Goal: Task Accomplishment & Management: Use online tool/utility

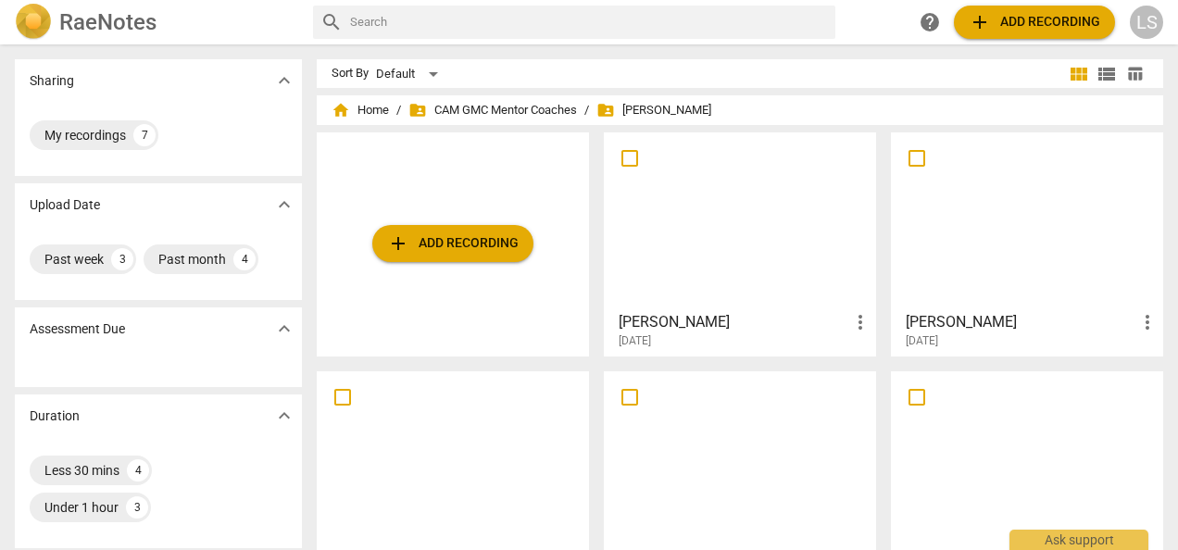
click at [1054, 289] on div at bounding box center [1026, 221] width 259 height 164
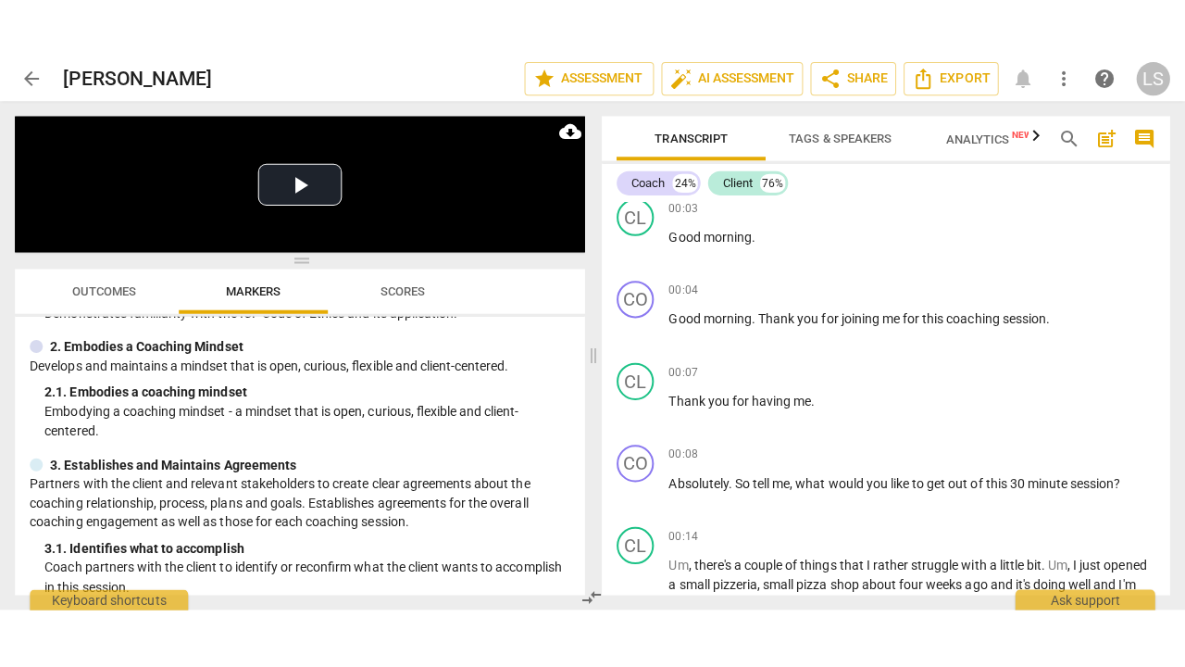
scroll to position [278, 0]
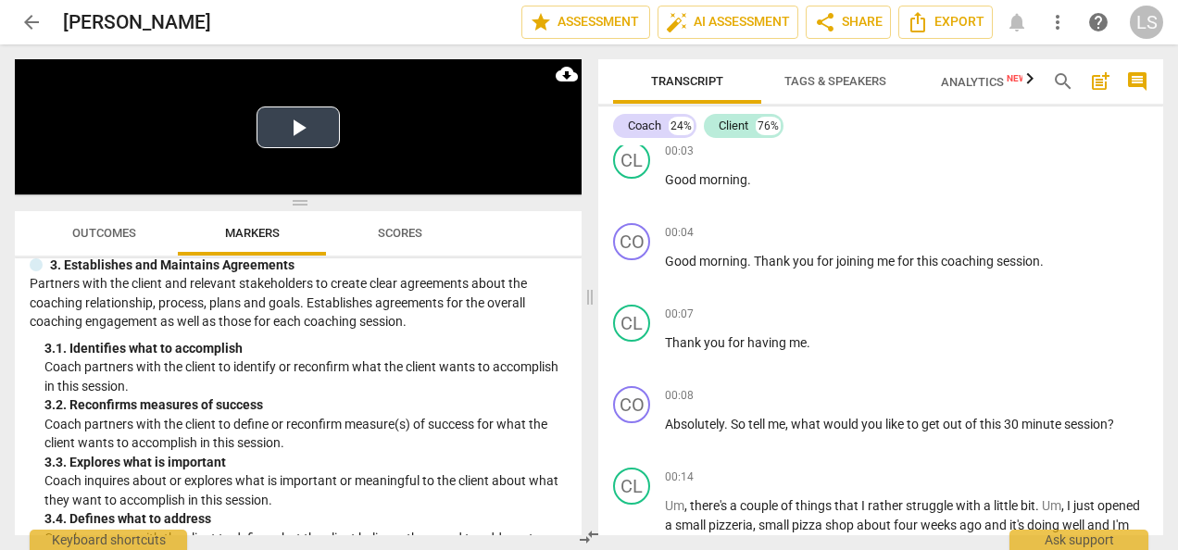
click at [297, 119] on button "Play Video" at bounding box center [298, 127] width 83 height 42
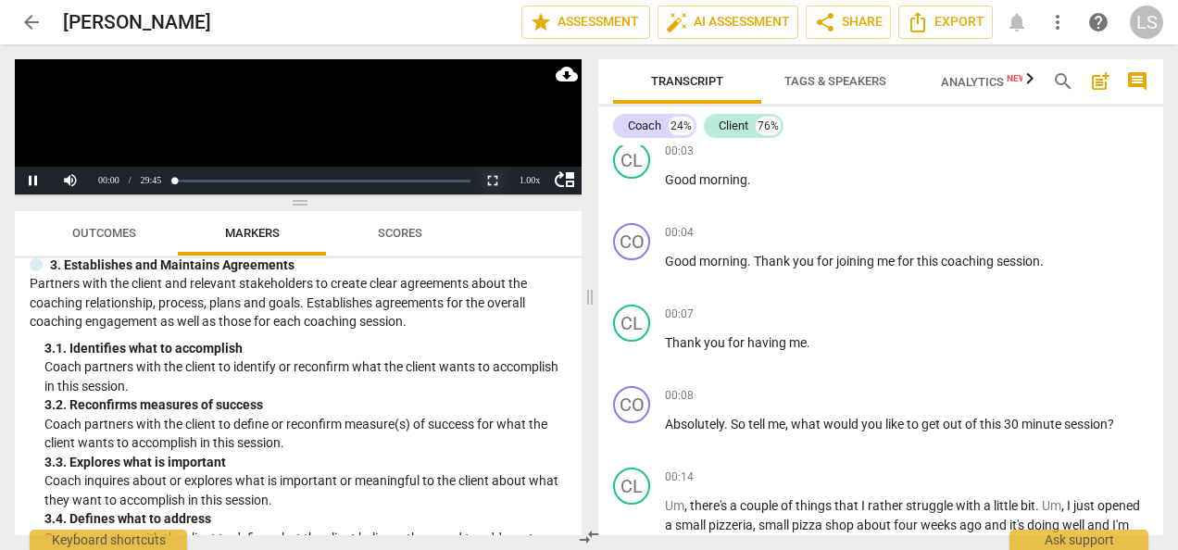
click at [497, 180] on button "Non-Fullscreen" at bounding box center [492, 181] width 37 height 28
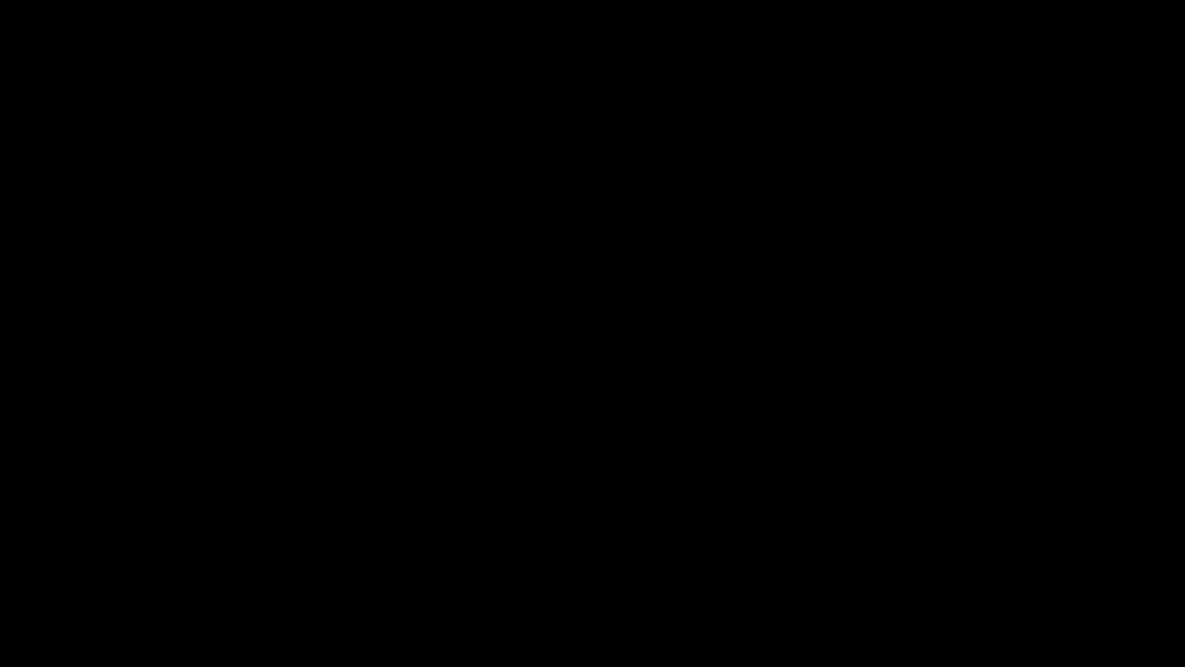
scroll to position [6011, 0]
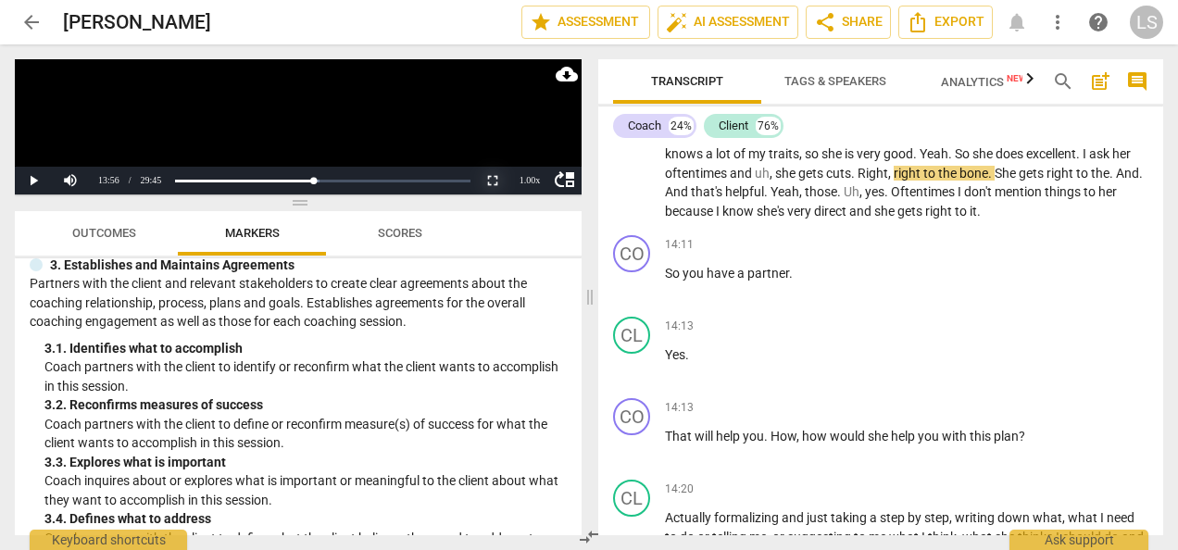
click at [496, 185] on button "Non-Fullscreen" at bounding box center [492, 181] width 37 height 28
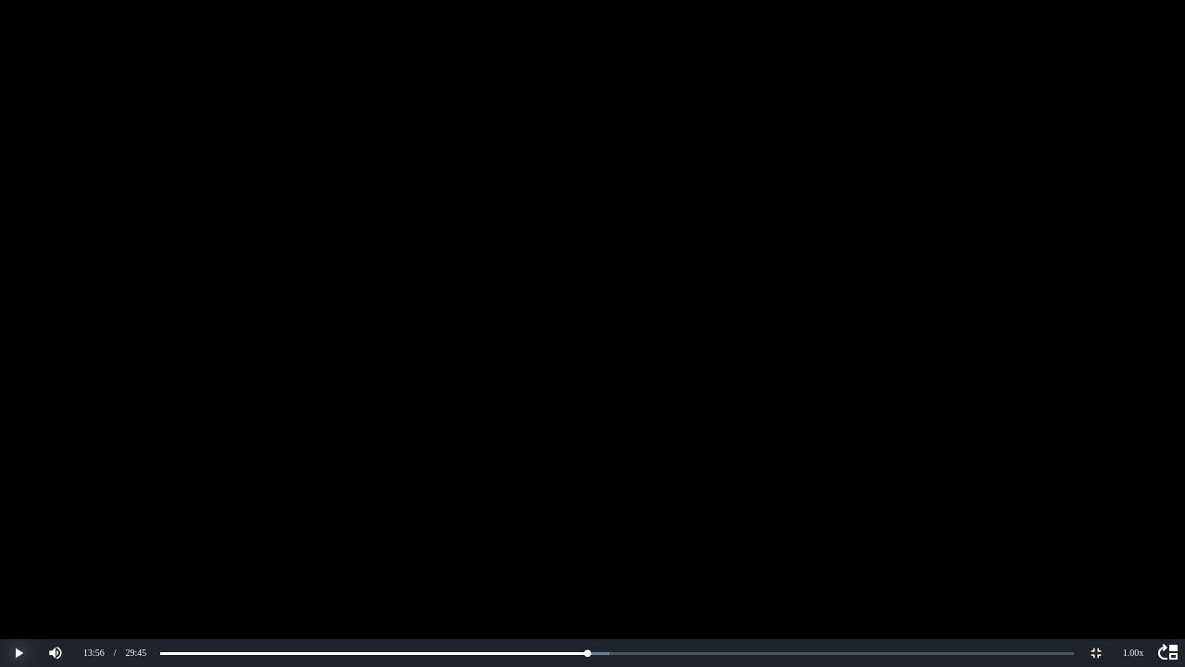
drag, startPoint x: 13, startPoint y: 654, endPoint x: 77, endPoint y: 627, distance: 69.3
click at [13, 549] on button "Play" at bounding box center [18, 653] width 37 height 28
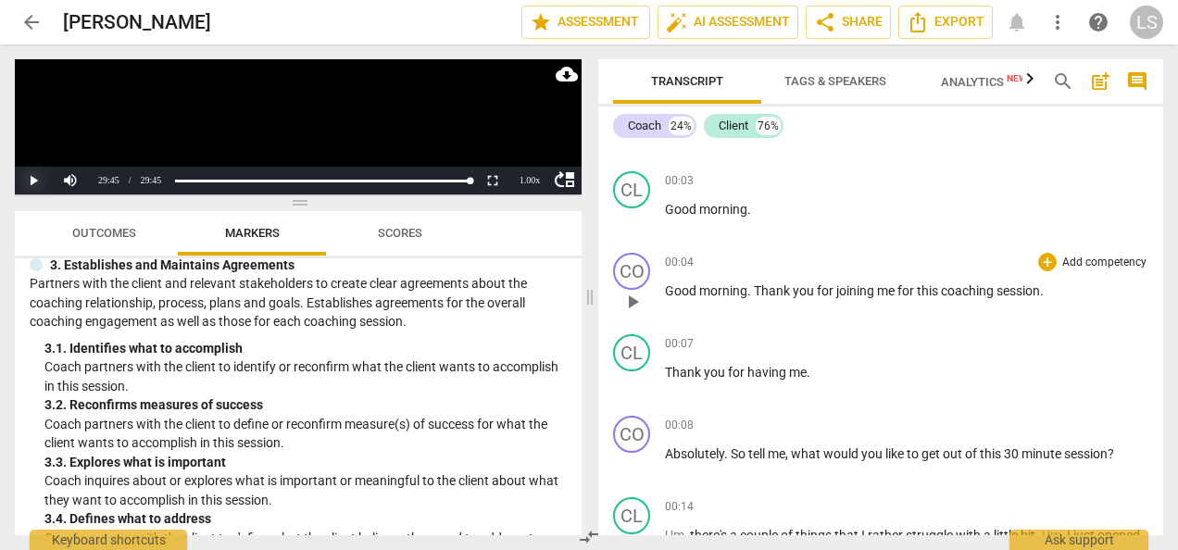
scroll to position [93, 0]
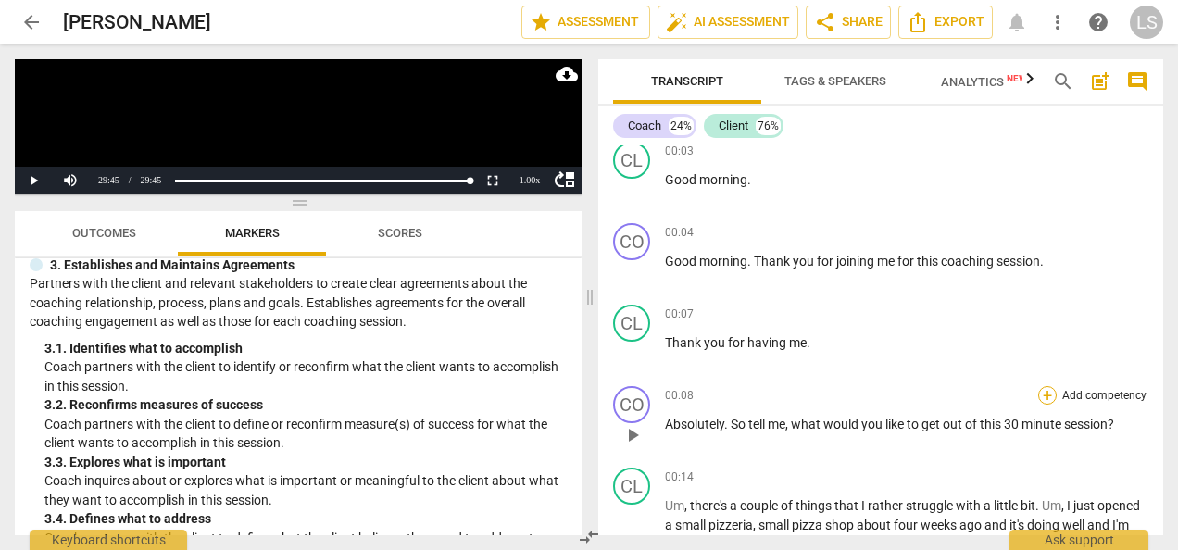
click at [1046, 394] on div "+" at bounding box center [1047, 395] width 19 height 19
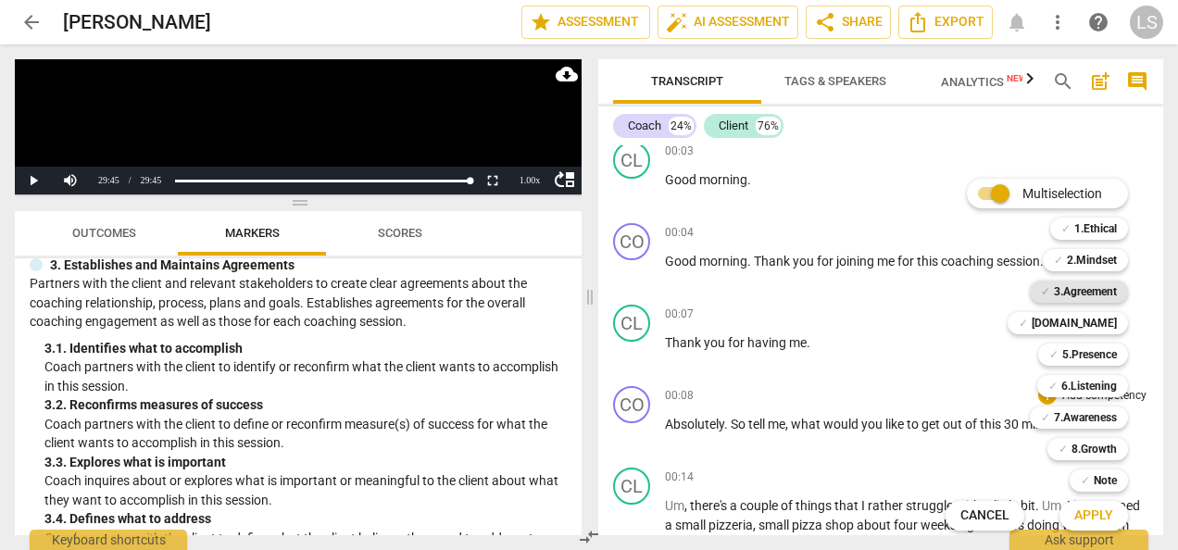
click at [1067, 293] on b "3.Agreement" at bounding box center [1085, 292] width 63 height 22
click at [1090, 520] on span "Apply" at bounding box center [1093, 516] width 39 height 19
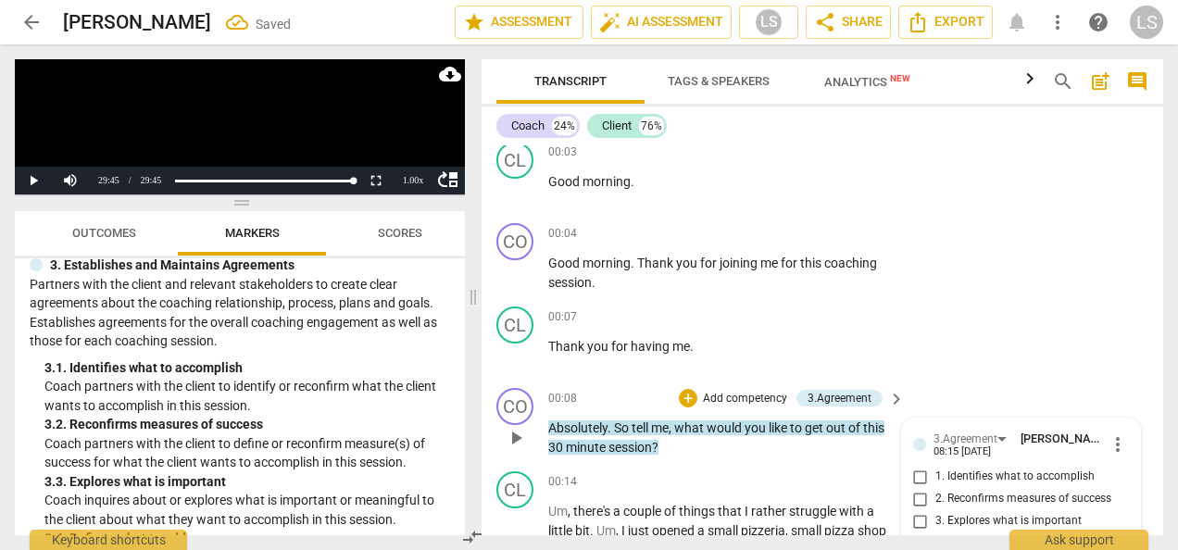
scroll to position [338, 0]
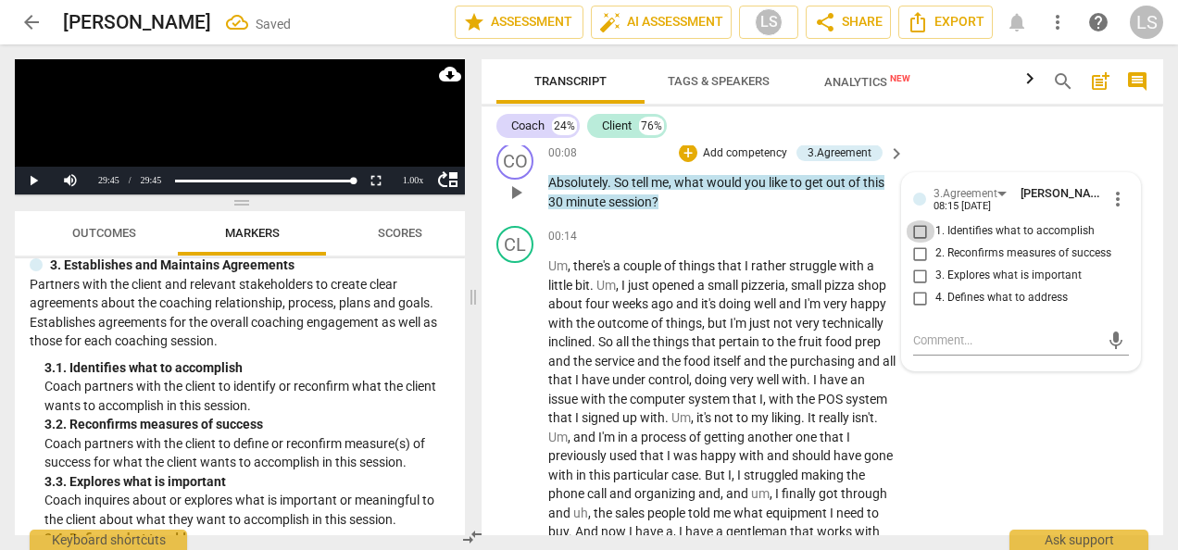
click at [918, 233] on input "1. Identifies what to accomplish" at bounding box center [921, 231] width 30 height 22
checkbox input "true"
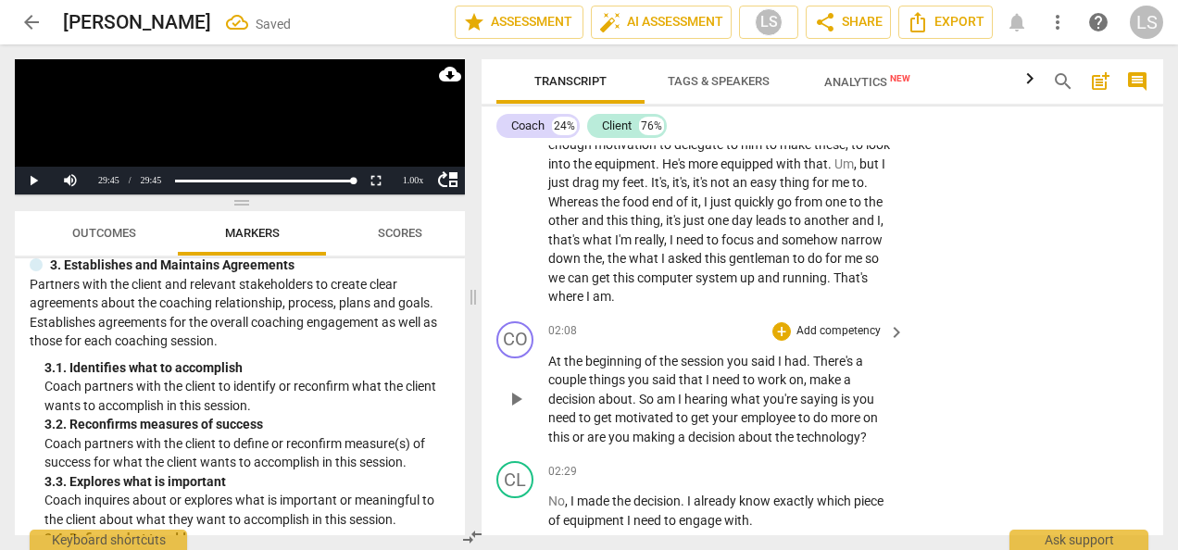
scroll to position [801, 0]
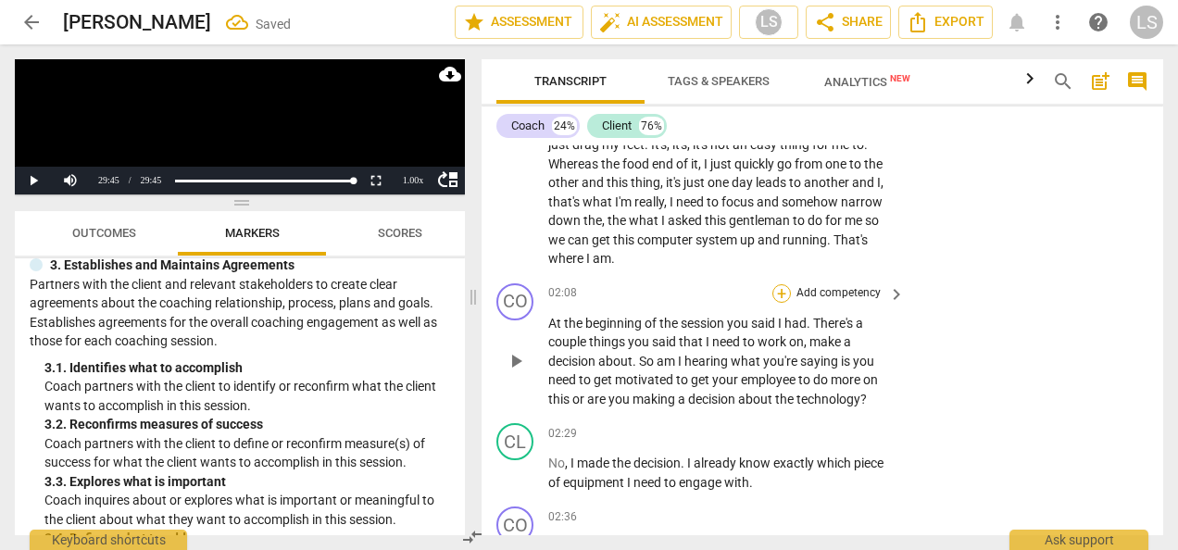
click at [779, 293] on div "+" at bounding box center [781, 293] width 19 height 19
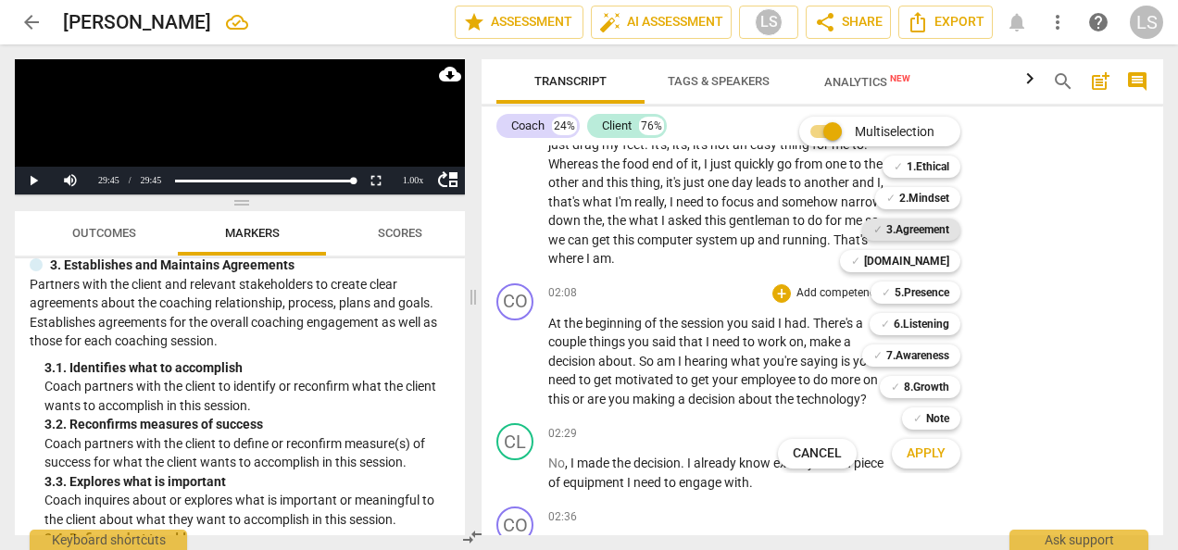
click at [932, 225] on b "3.Agreement" at bounding box center [917, 230] width 63 height 22
click at [939, 449] on span "Apply" at bounding box center [926, 454] width 39 height 19
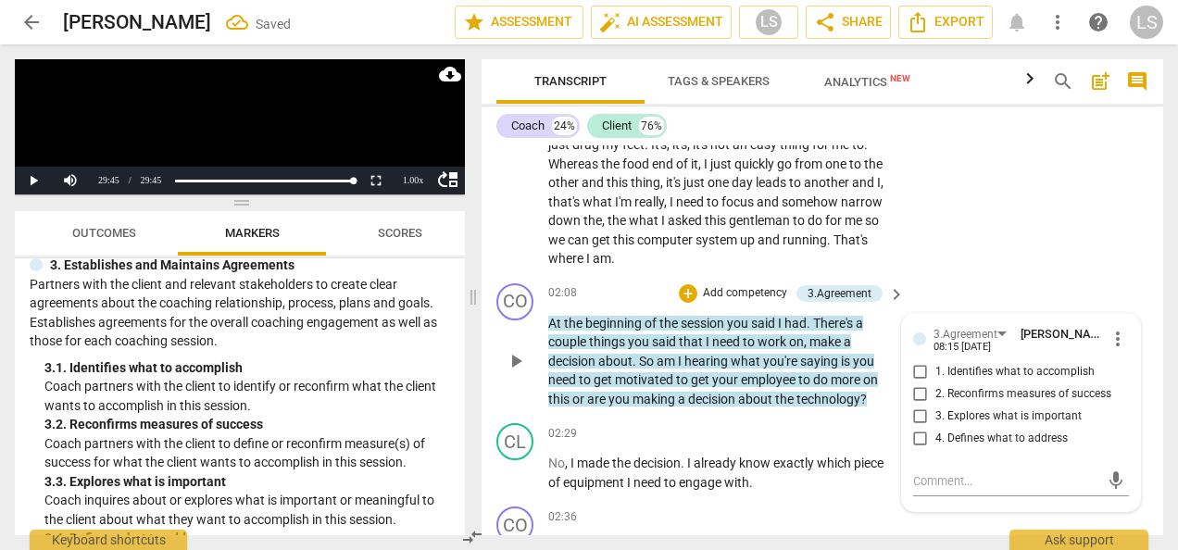
click at [911, 361] on input "1. Identifies what to accomplish" at bounding box center [921, 372] width 30 height 22
checkbox input "true"
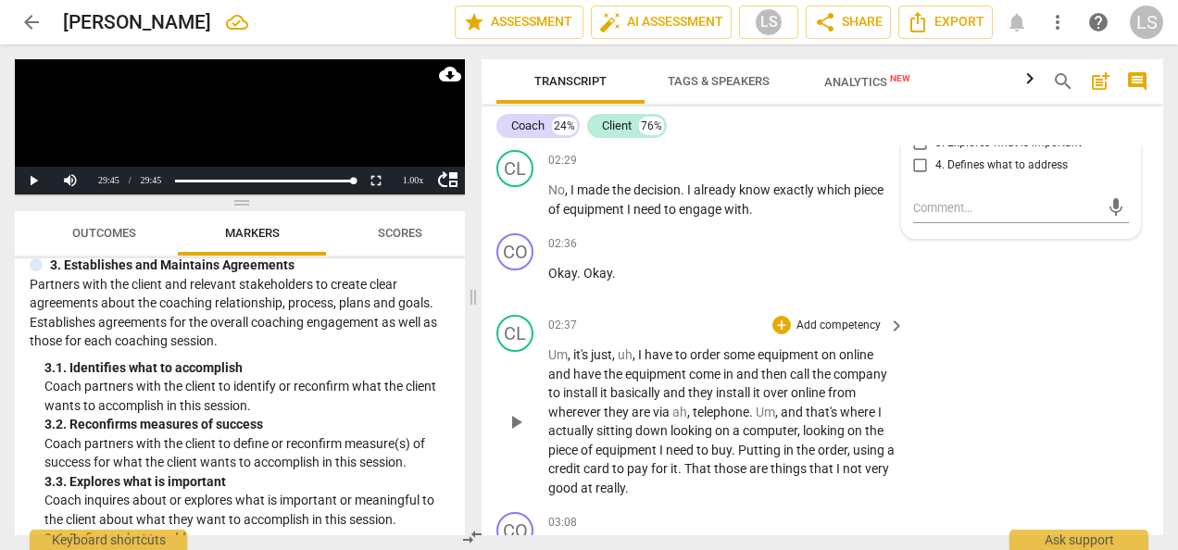
scroll to position [1264, 0]
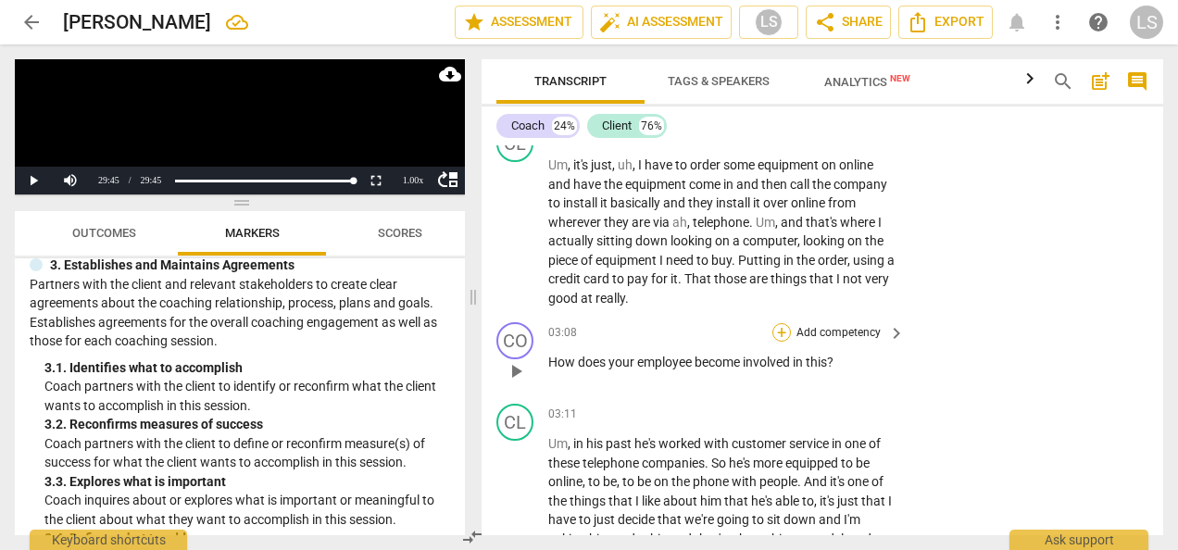
click at [777, 333] on div "+" at bounding box center [781, 332] width 19 height 19
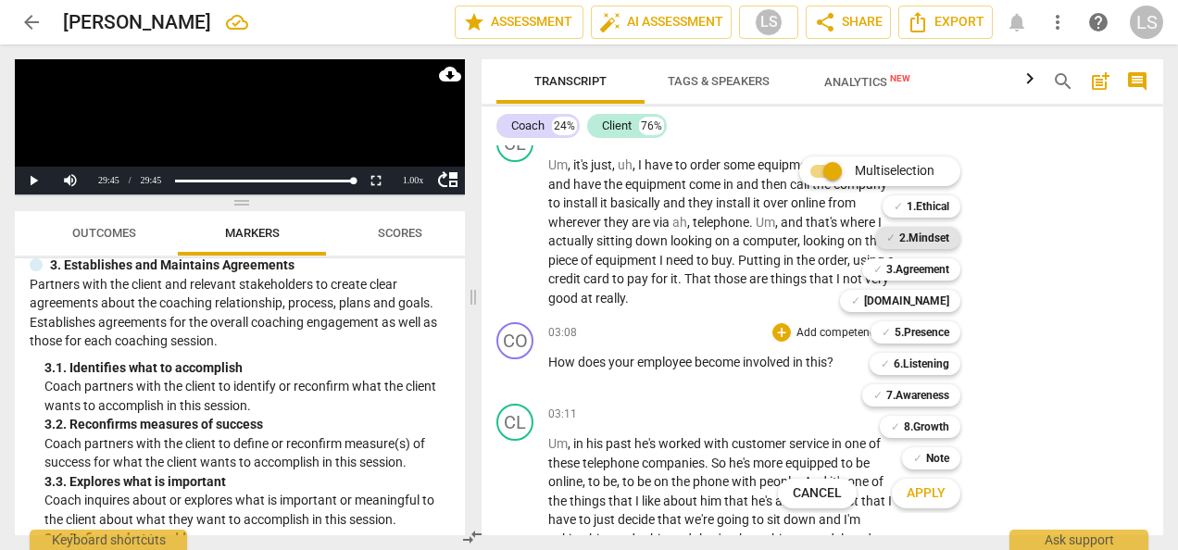
click at [925, 244] on b "2.Mindset" at bounding box center [924, 238] width 50 height 22
click at [918, 271] on b "3.Agreement" at bounding box center [917, 269] width 63 height 22
click at [932, 361] on b "6.Listening" at bounding box center [922, 364] width 56 height 22
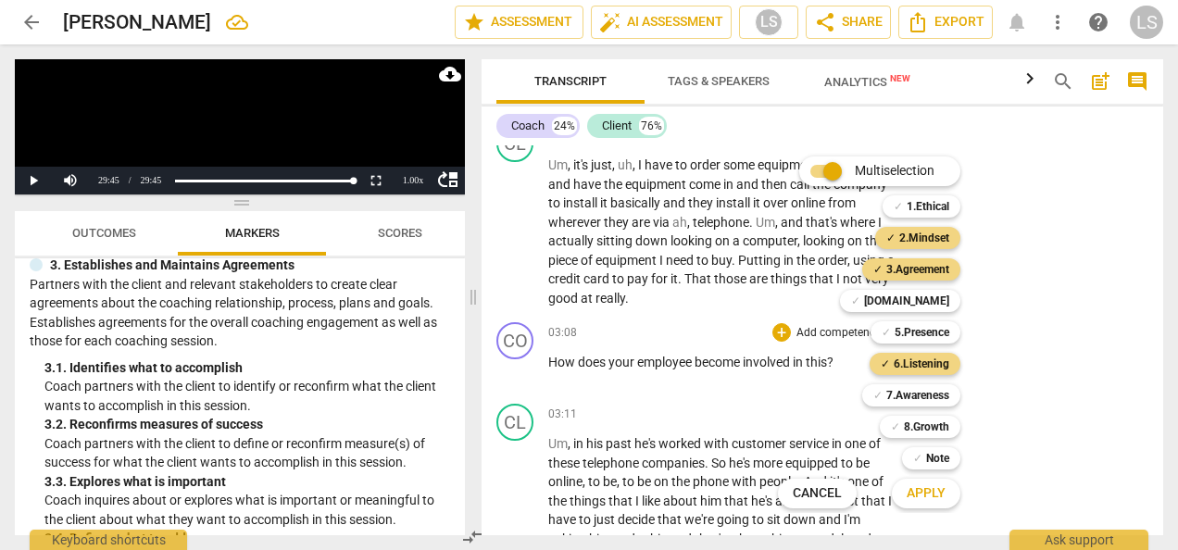
click at [932, 485] on span "Apply" at bounding box center [926, 493] width 39 height 19
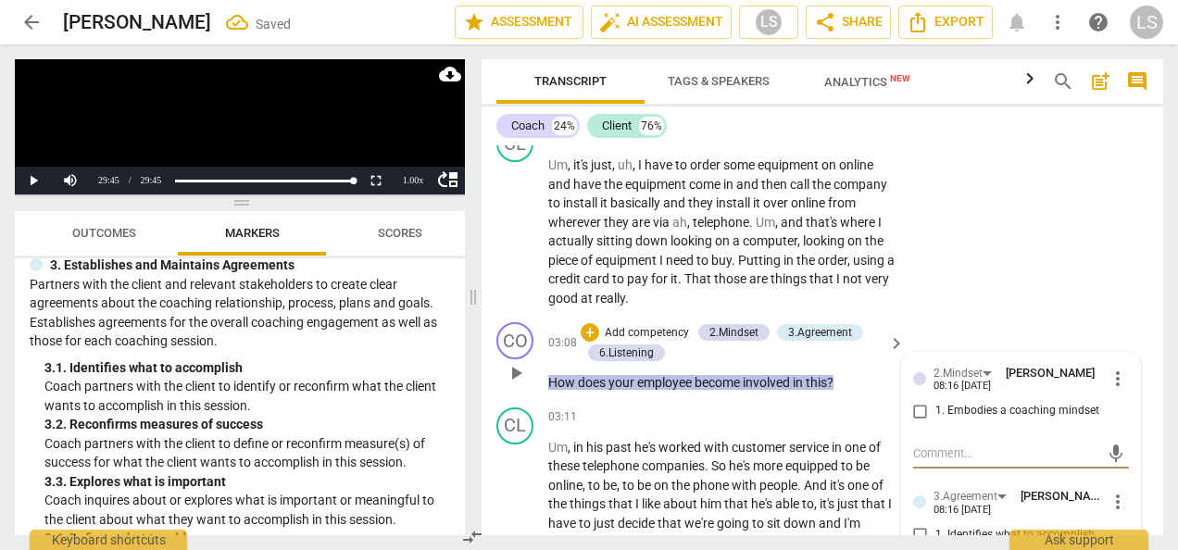
click at [920, 408] on input "1. Embodies a coaching mindset" at bounding box center [921, 411] width 30 height 22
checkbox input "true"
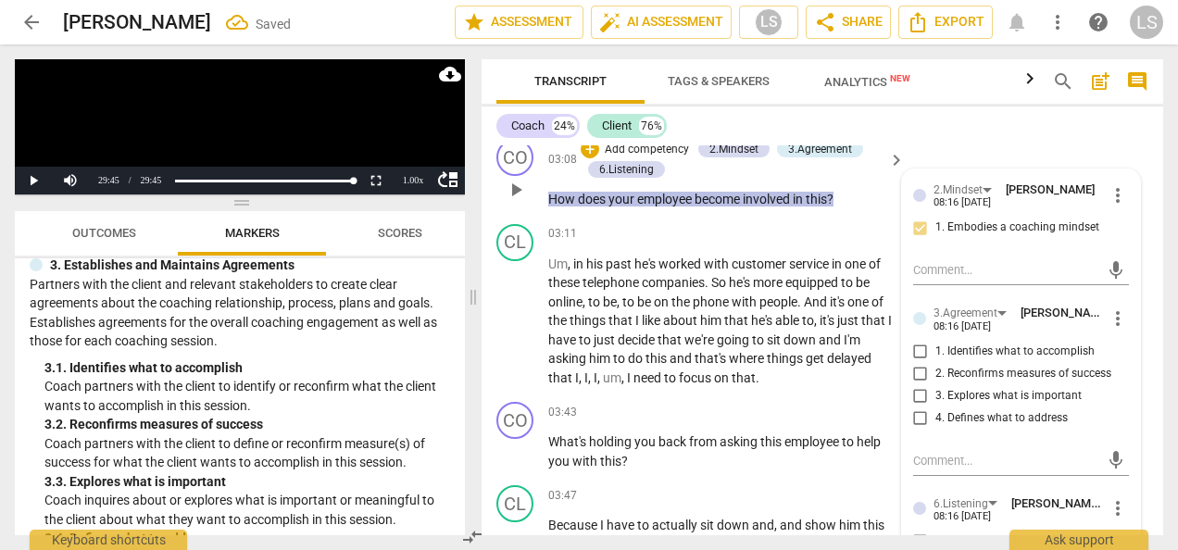
scroll to position [1449, 0]
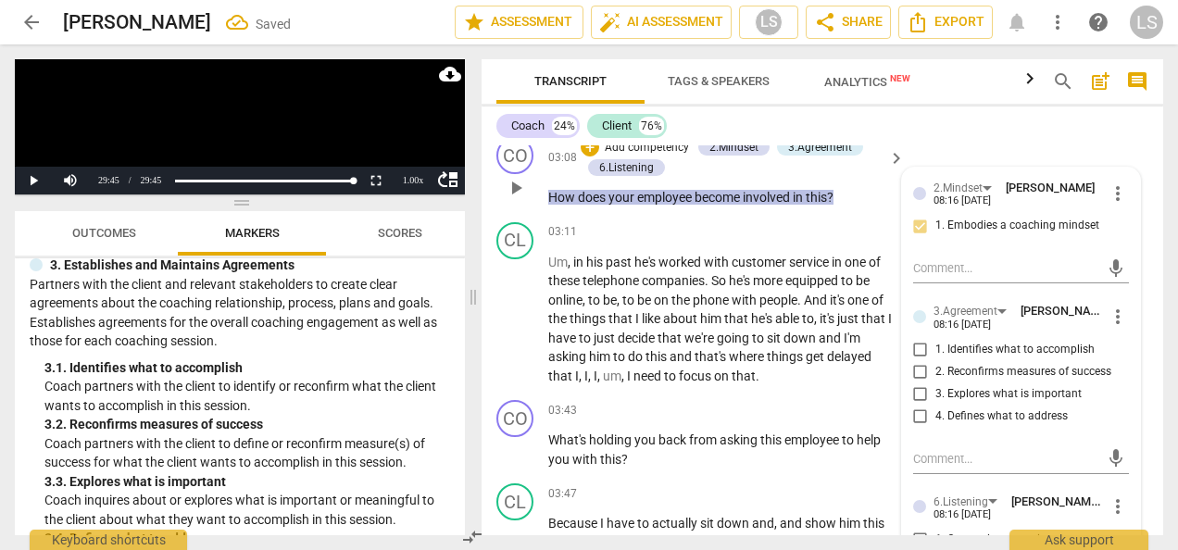
drag, startPoint x: 917, startPoint y: 342, endPoint x: 919, endPoint y: 369, distance: 27.8
click at [917, 342] on input "1. Identifies what to accomplish" at bounding box center [921, 350] width 30 height 22
checkbox input "true"
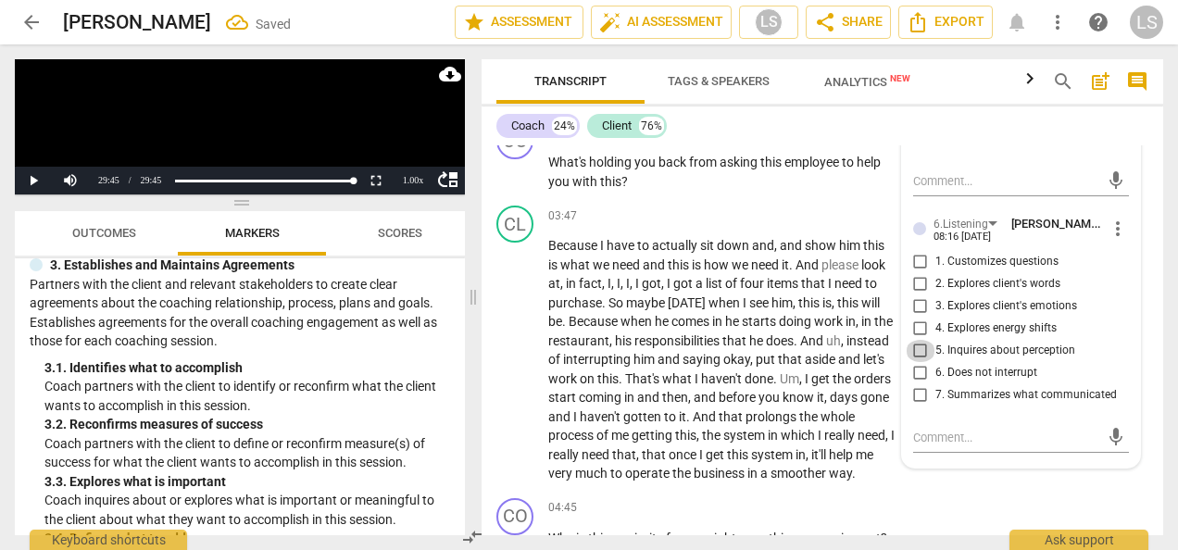
click at [918, 348] on input "5. Inquires about perception" at bounding box center [921, 351] width 30 height 22
checkbox input "true"
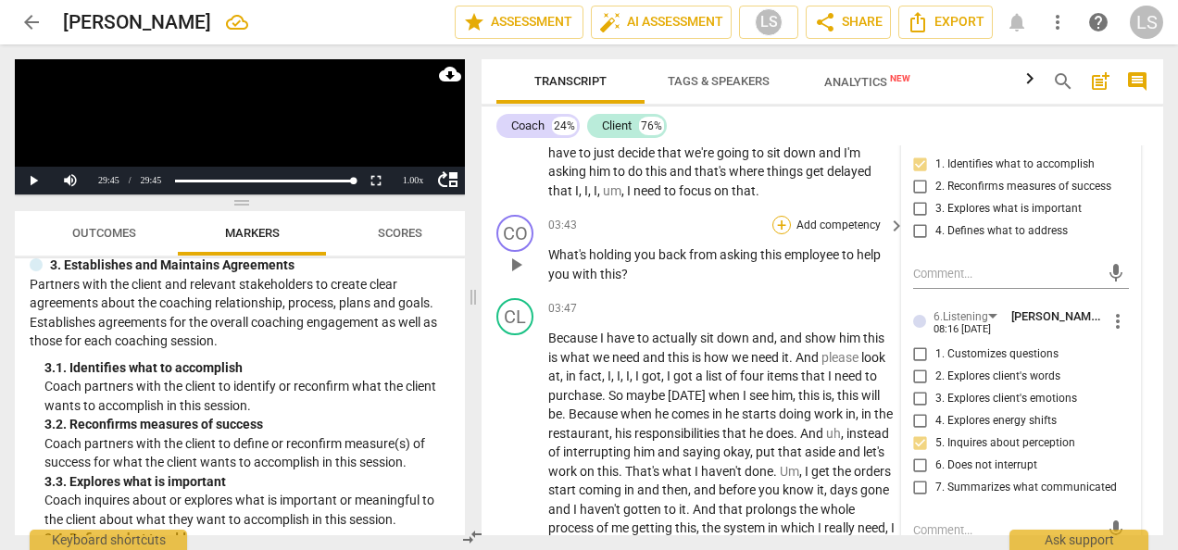
click at [785, 225] on div "+" at bounding box center [781, 225] width 19 height 19
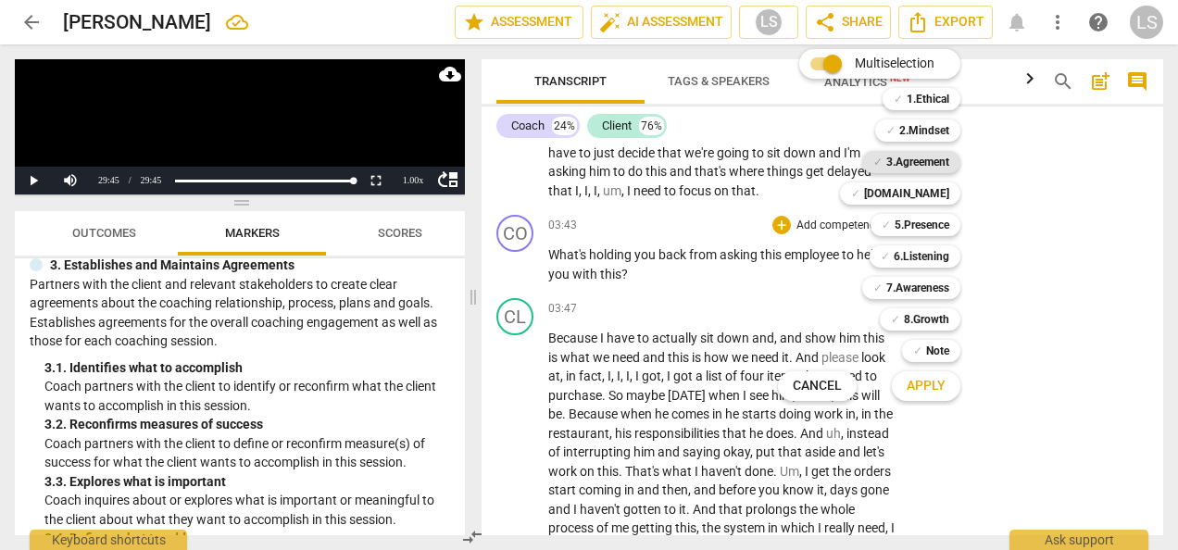
click at [922, 163] on b "3.Agreement" at bounding box center [917, 162] width 63 height 22
click at [919, 254] on b "6.Listening" at bounding box center [922, 256] width 56 height 22
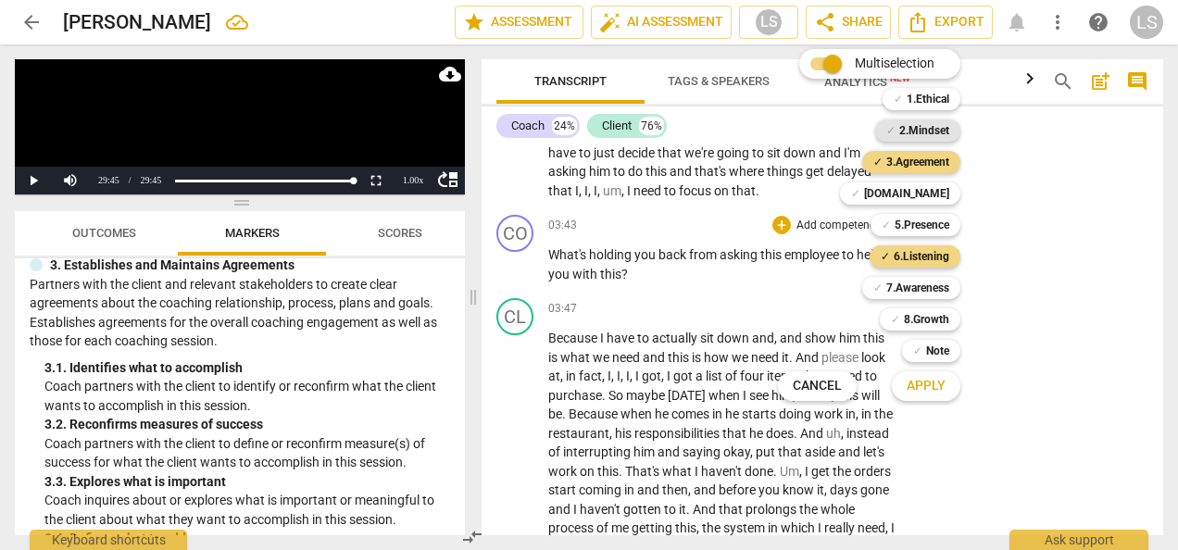
click at [919, 124] on b "2.Mindset" at bounding box center [924, 130] width 50 height 22
click at [944, 378] on span "Apply" at bounding box center [926, 386] width 39 height 19
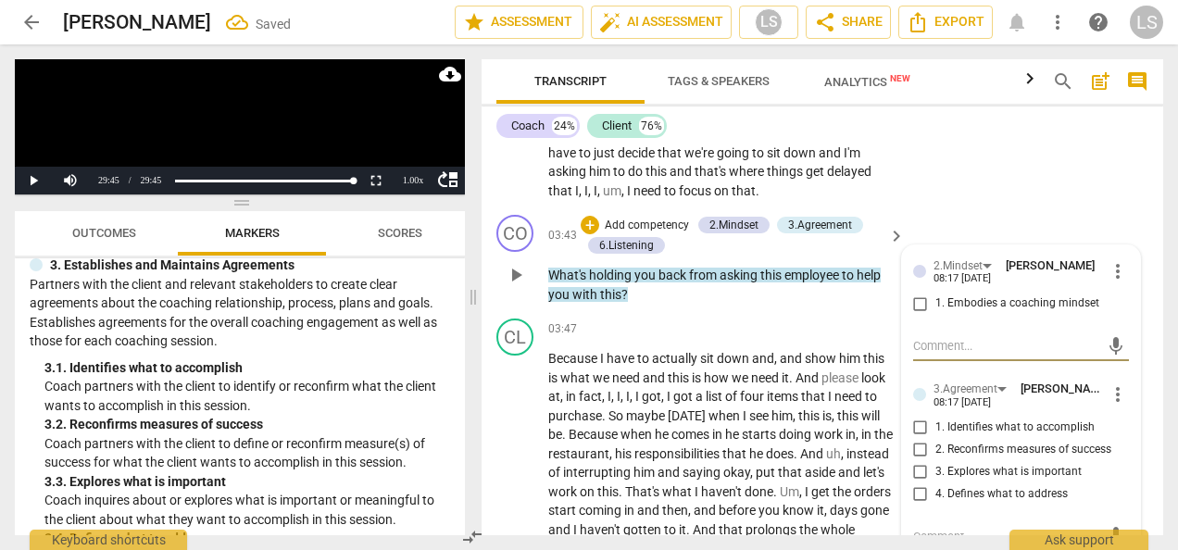
click at [910, 303] on input "1. Embodies a coaching mindset" at bounding box center [921, 304] width 30 height 22
checkbox input "true"
click at [915, 493] on input "4. Defines what to address" at bounding box center [921, 494] width 30 height 22
checkbox input "true"
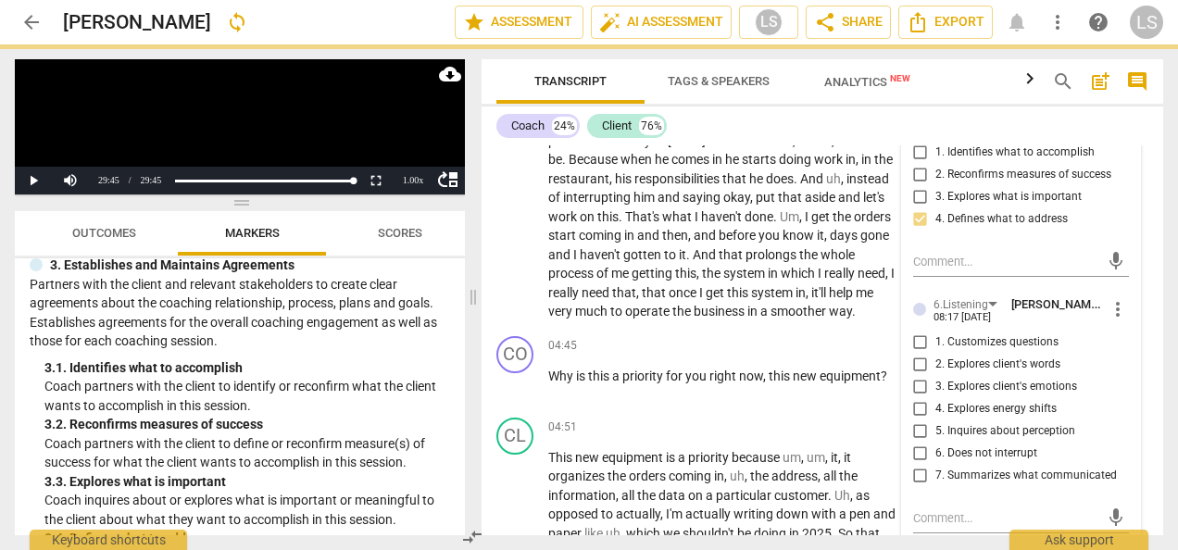
scroll to position [1912, 0]
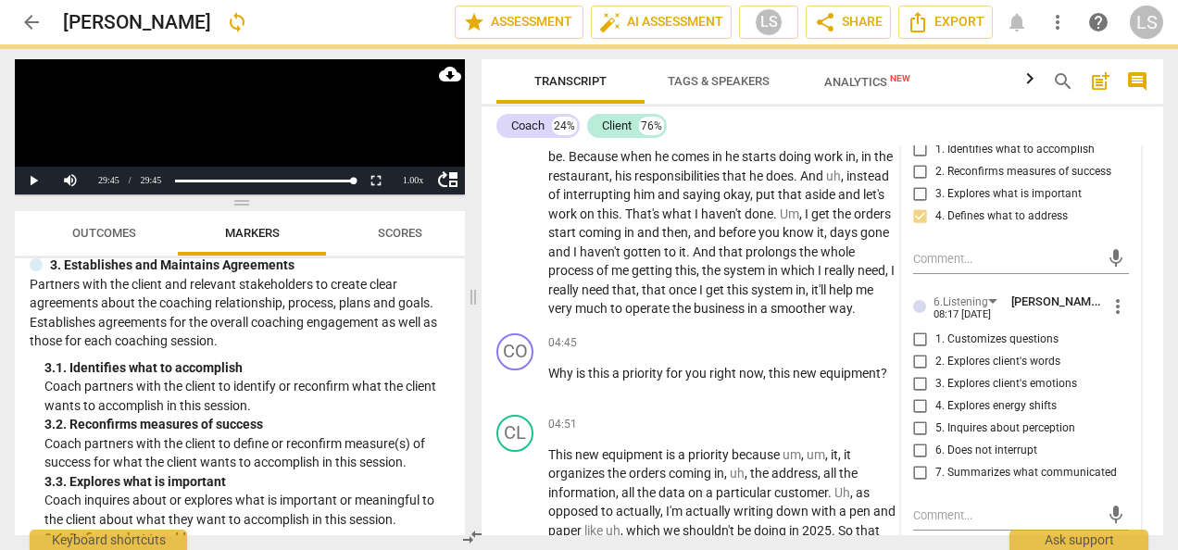
click at [909, 421] on input "5. Inquires about perception" at bounding box center [921, 429] width 30 height 22
checkbox input "true"
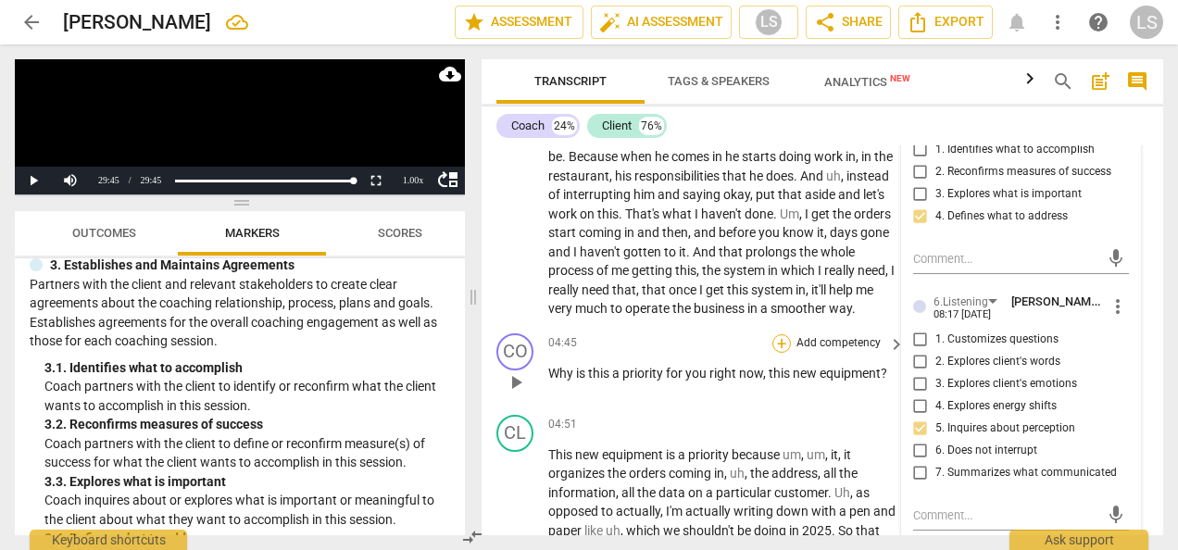
click at [785, 353] on div "+" at bounding box center [781, 343] width 19 height 19
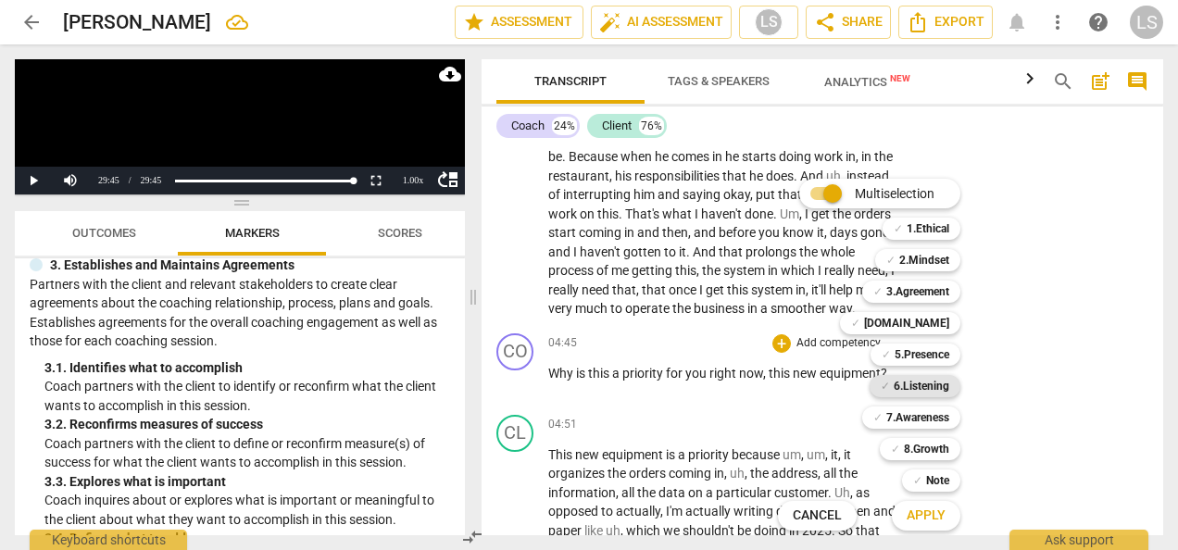
click at [920, 391] on b "6.Listening" at bounding box center [922, 386] width 56 height 22
click at [920, 416] on b "7.Awareness" at bounding box center [917, 418] width 63 height 22
click at [923, 262] on b "2.Mindset" at bounding box center [924, 260] width 50 height 22
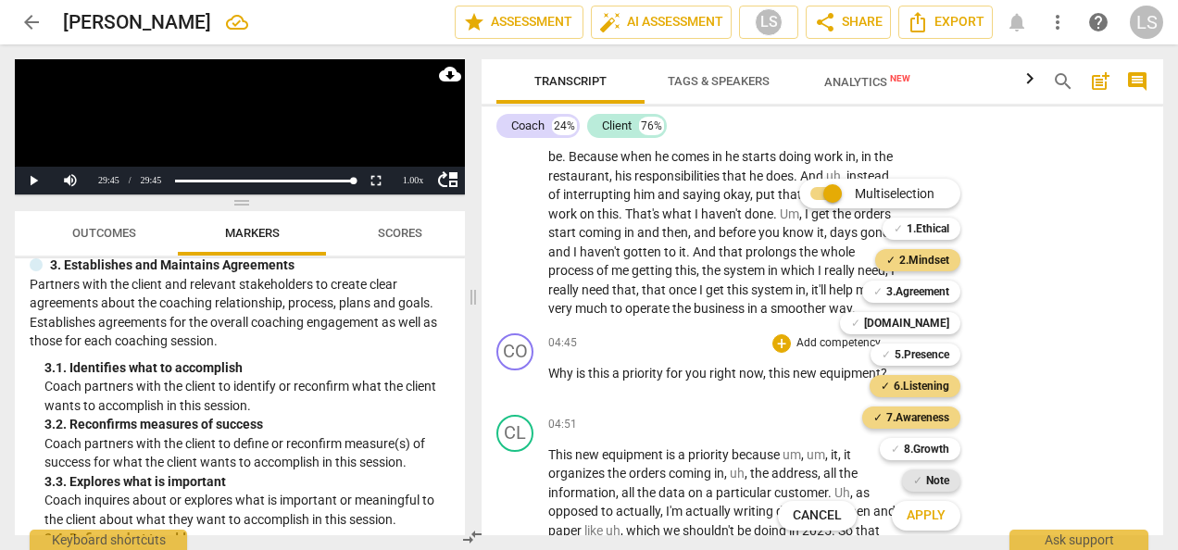
click at [937, 472] on b "Note" at bounding box center [937, 481] width 23 height 22
click at [929, 520] on span "Apply" at bounding box center [926, 516] width 39 height 19
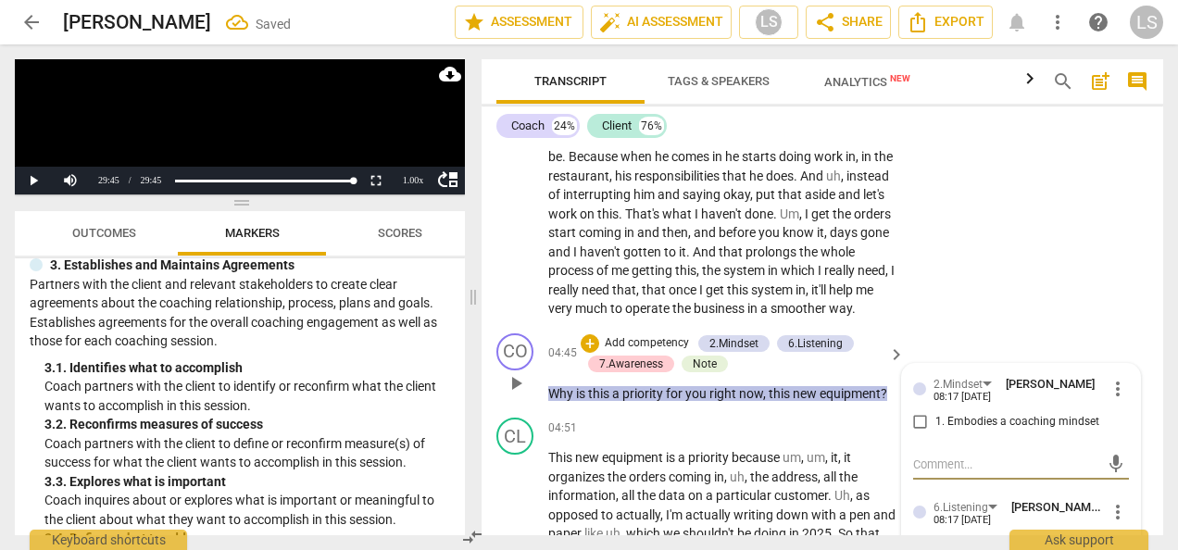
click at [917, 433] on input "1. Embodies a coaching mindset" at bounding box center [921, 422] width 30 height 22
checkbox input "true"
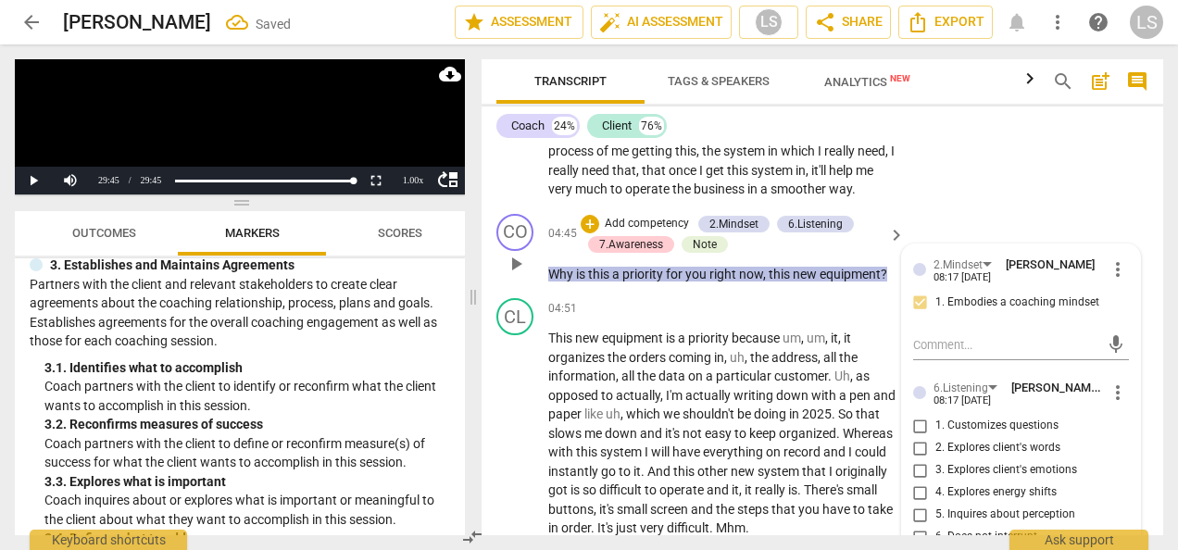
scroll to position [2098, 0]
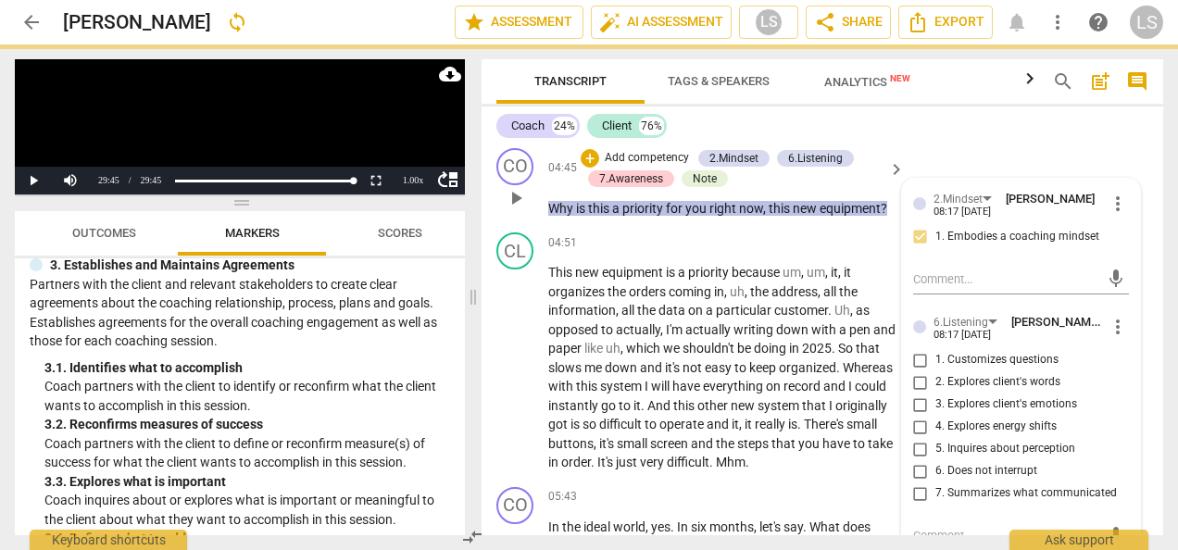
click at [919, 460] on input "5. Inquires about perception" at bounding box center [921, 449] width 30 height 22
checkbox input "true"
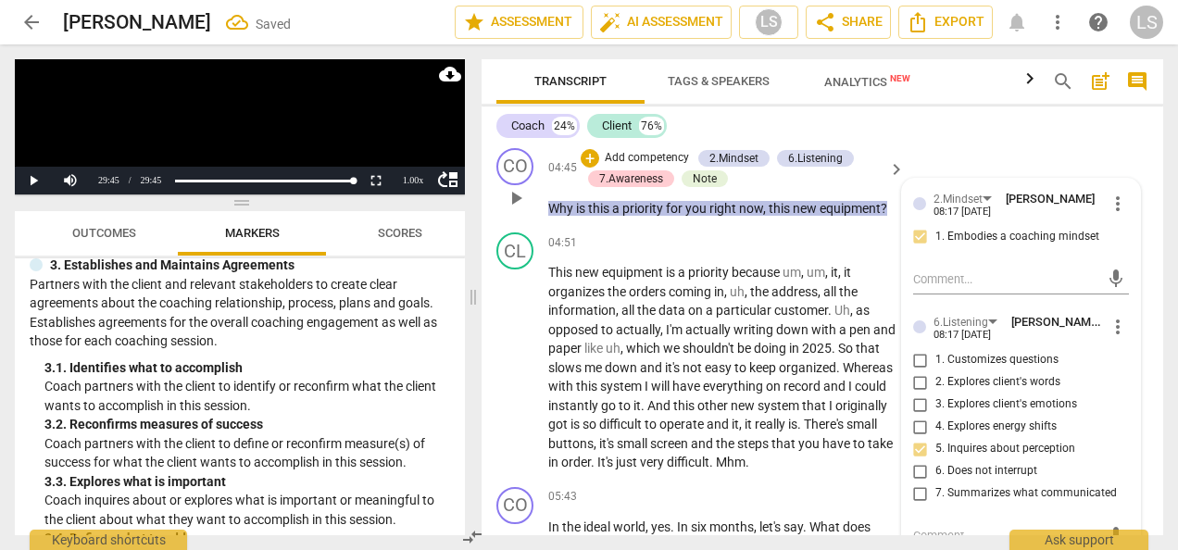
scroll to position [2283, 0]
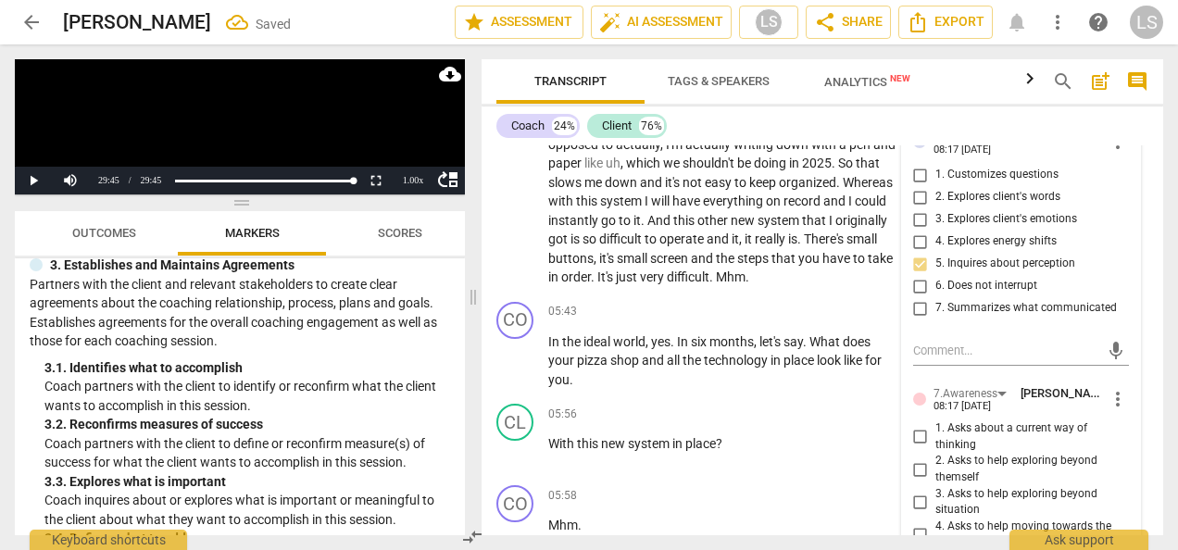
click at [911, 448] on input "1. Asks about a current way of thinking" at bounding box center [921, 437] width 30 height 22
checkbox input "true"
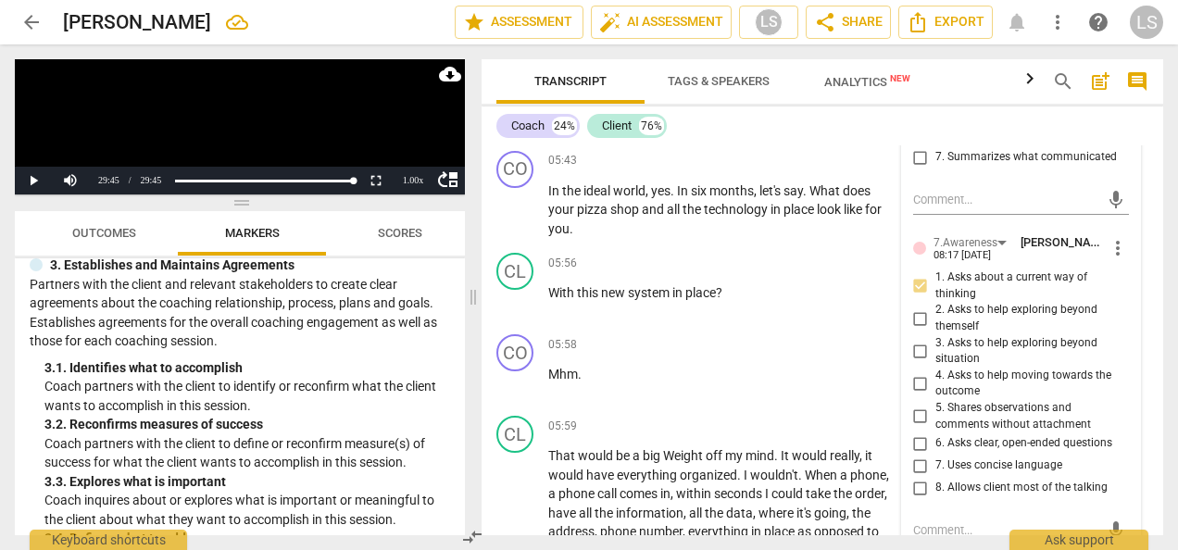
scroll to position [2561, 0]
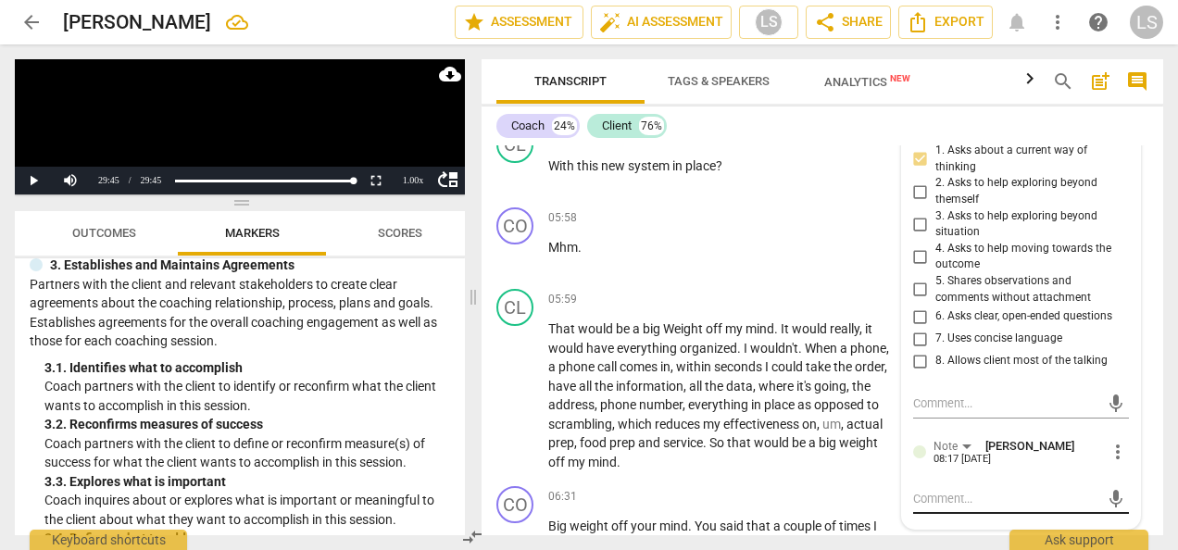
click at [965, 504] on div "mic" at bounding box center [1021, 499] width 216 height 30
click at [996, 507] on textarea at bounding box center [1006, 499] width 186 height 18
type textarea "T"
type textarea "Th"
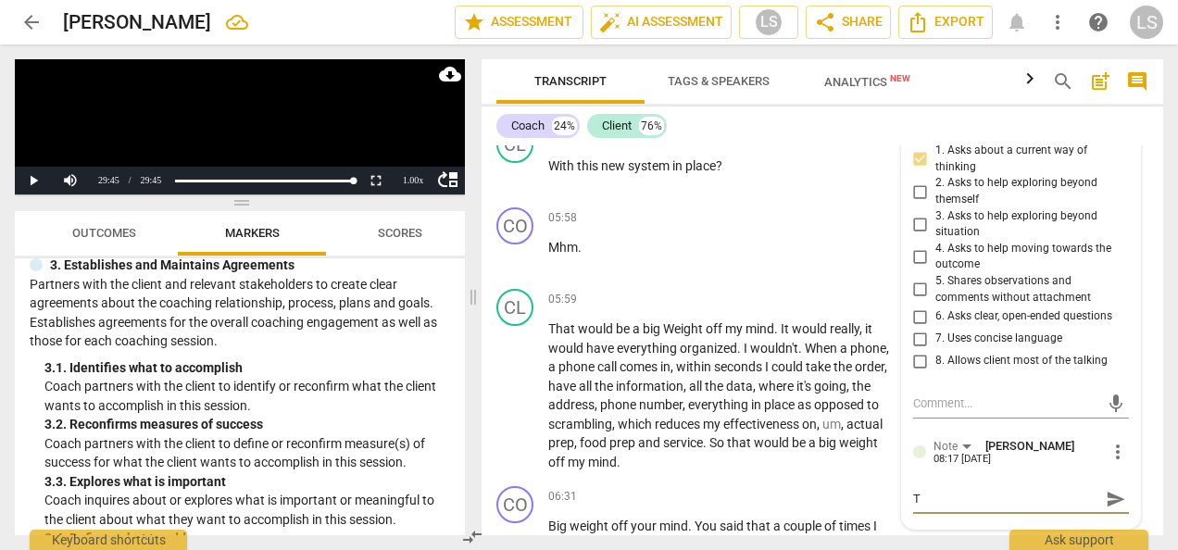
type textarea "Th"
type textarea "Thi"
type textarea "This"
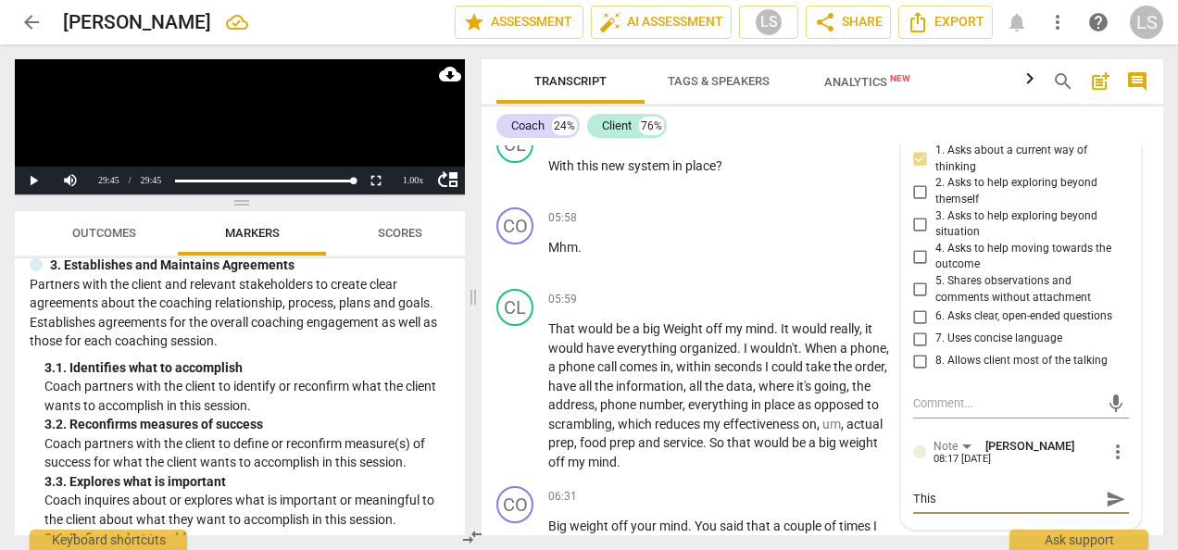
type textarea "This"
type textarea "This i"
type textarea "This is"
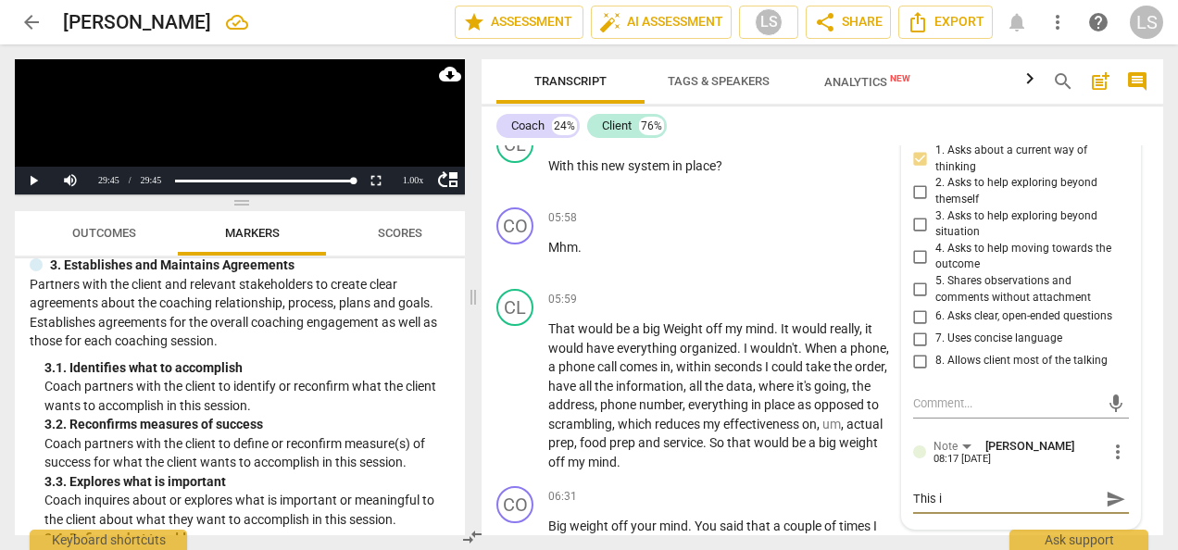
type textarea "This is"
type textarea "This is a"
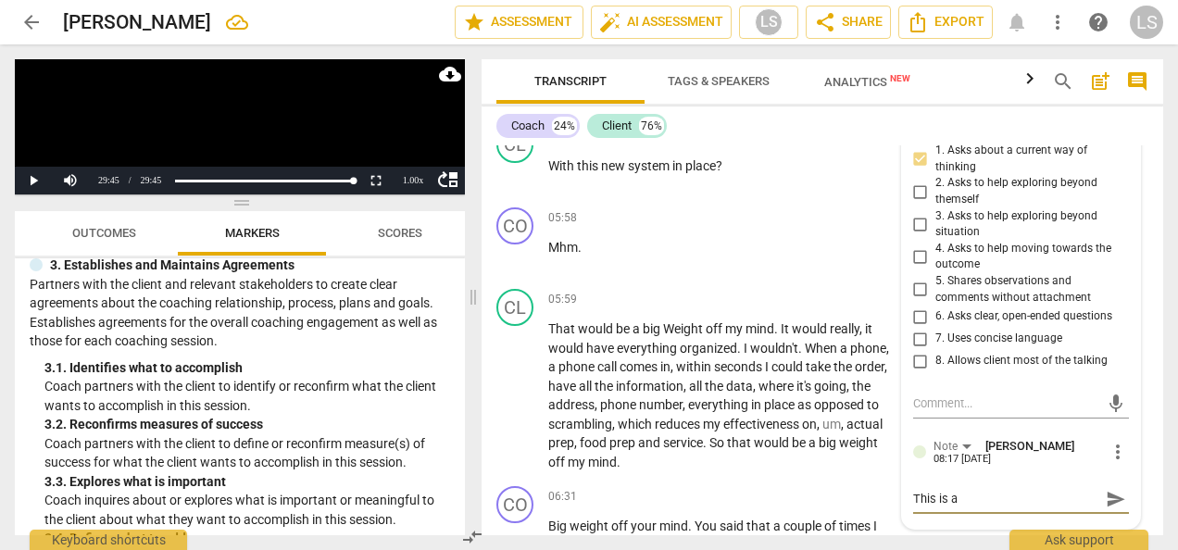
type textarea "This is a"
type textarea "This is a g"
type textarea "This is a gr"
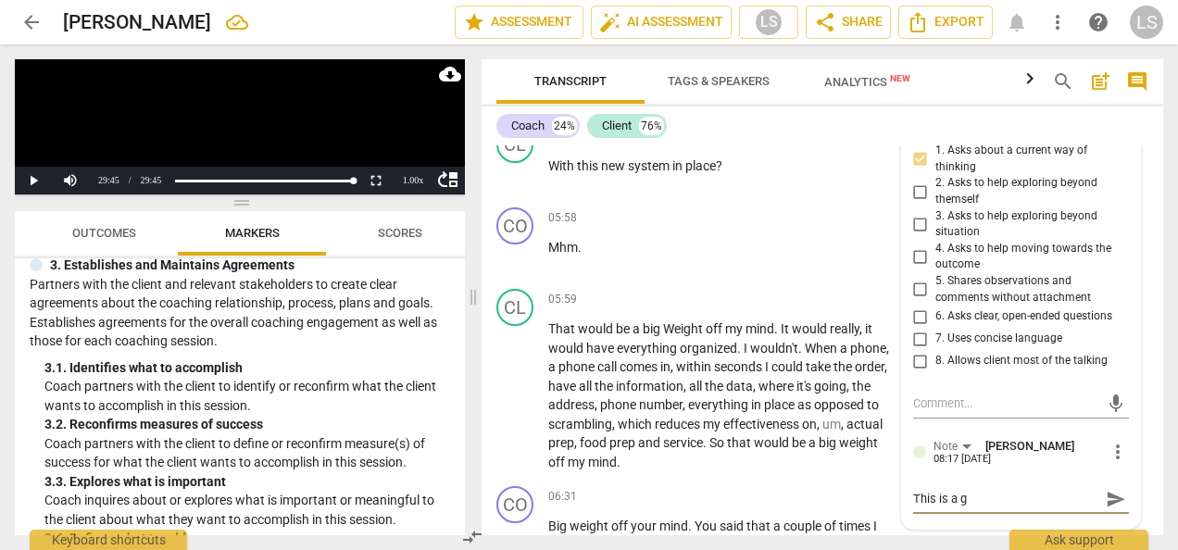
type textarea "This is a gr"
type textarea "This is a gre"
type textarea "This is a grea"
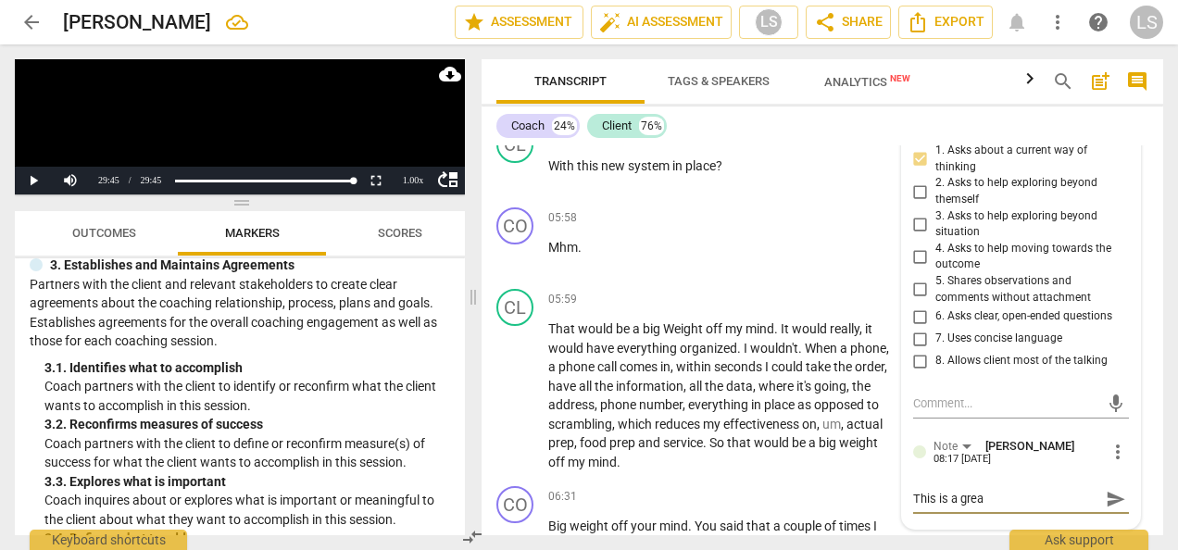
type textarea "This is a great"
type textarea "This is a great q"
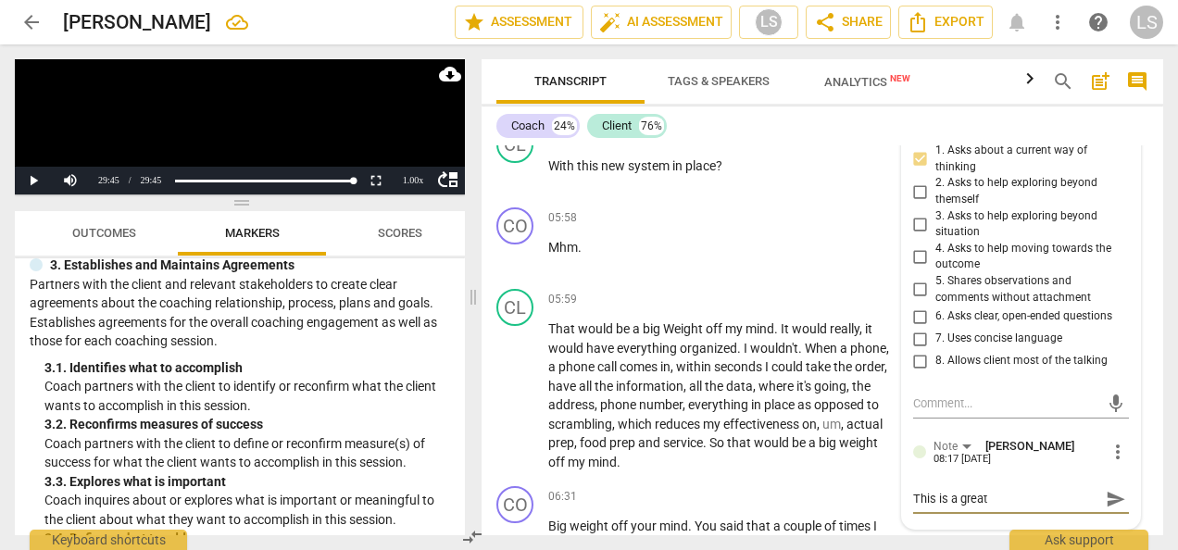
type textarea "This is a great q"
type textarea "This is a great qu"
type textarea "This is a great que"
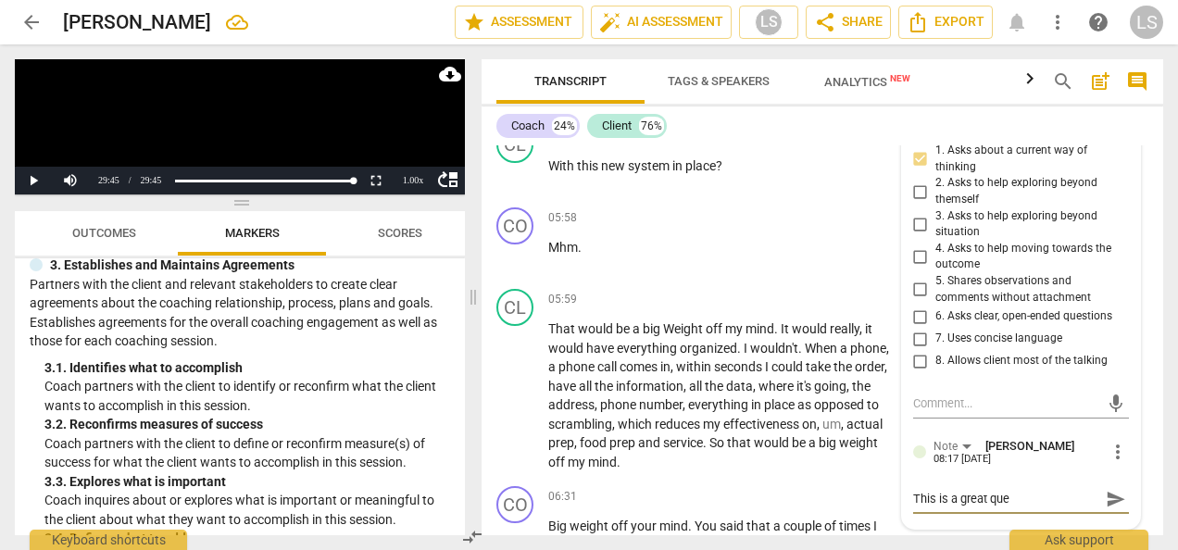
type textarea "This is a great ques"
type textarea "This is a great quest"
type textarea "This is a great questi"
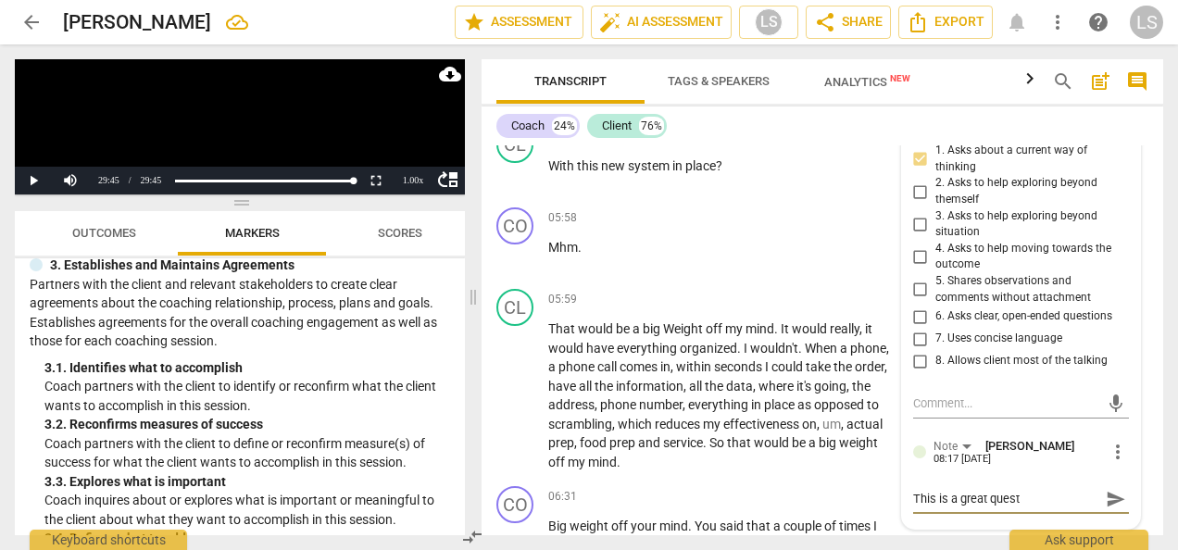
type textarea "This is a great questi"
type textarea "This is a great questio"
type textarea "This is a great question"
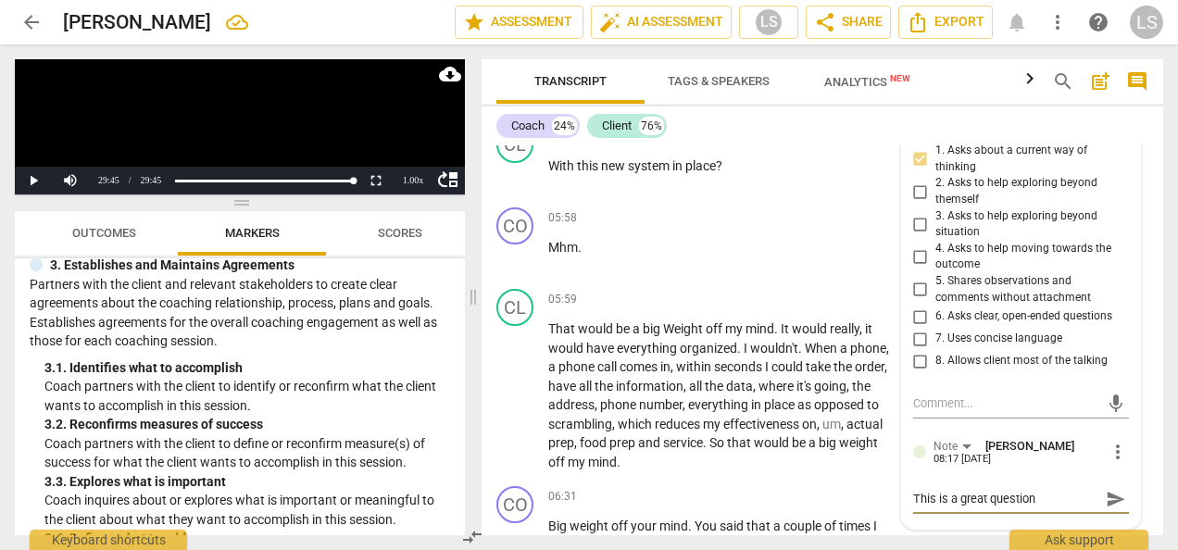
type textarea "This is a great question"
type textarea "This is a great question b"
type textarea "This is a great question bu"
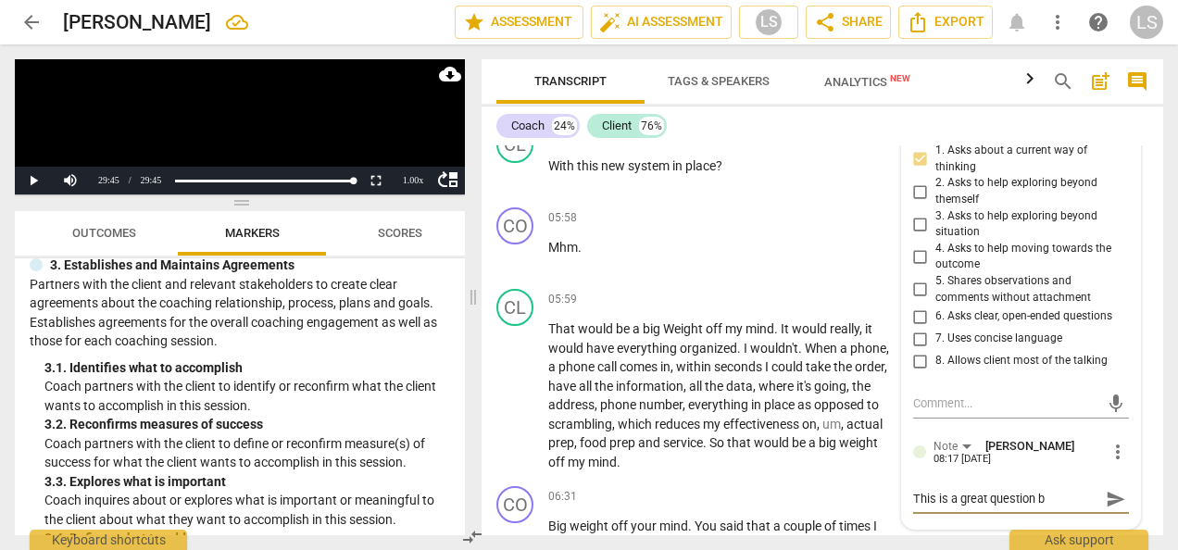
type textarea "This is a great question bu"
type textarea "This is a great question but"
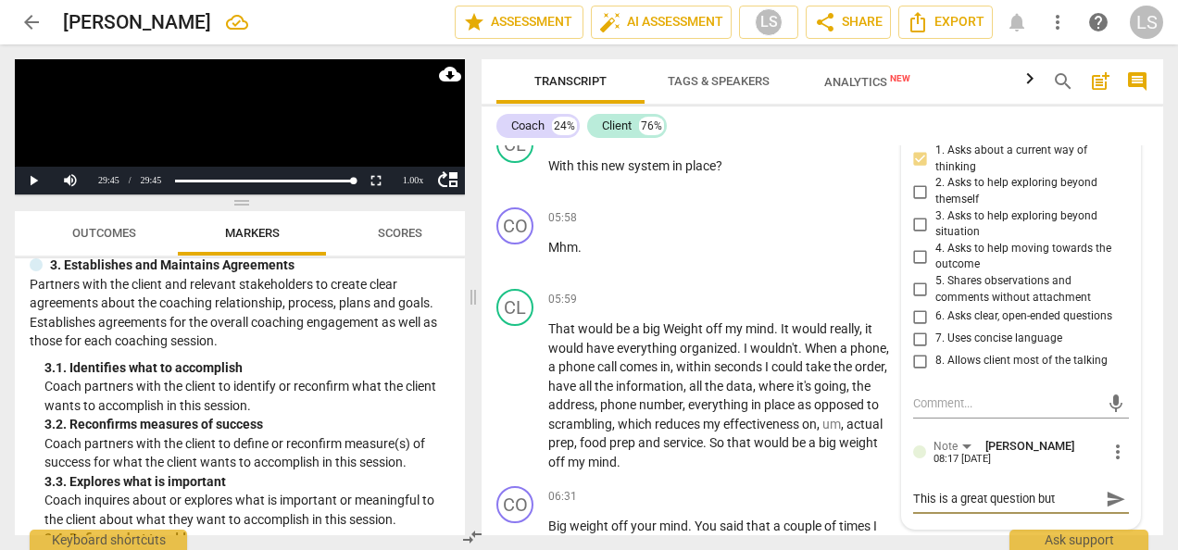
type textarea "This is a great question but d"
type textarea "This is a great question but do"
type textarea "This is a great question but doe"
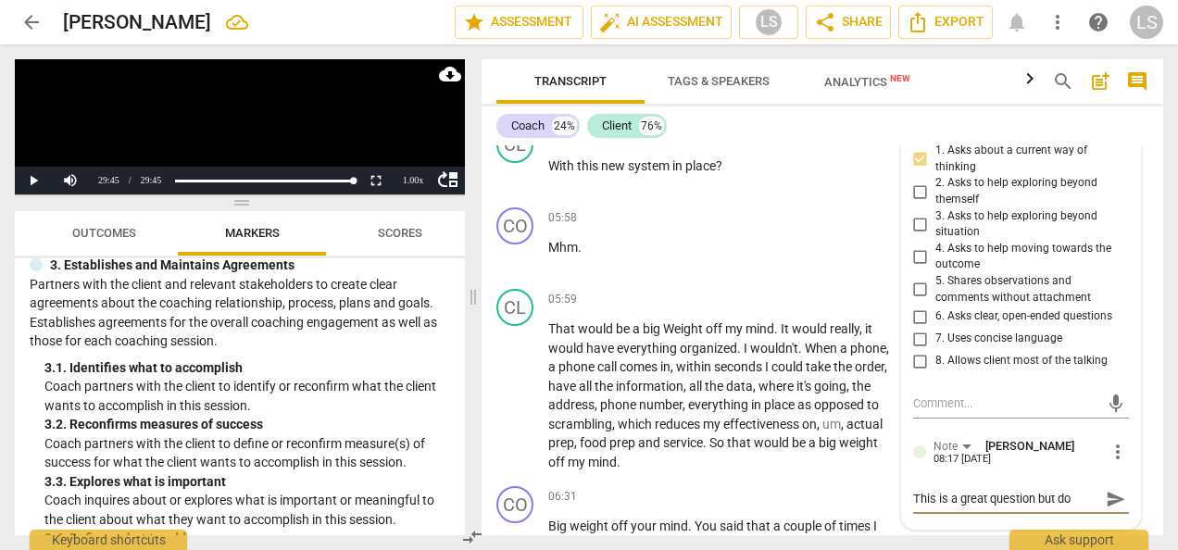
type textarea "This is a great question but doe"
type textarea "This is a great question but does"
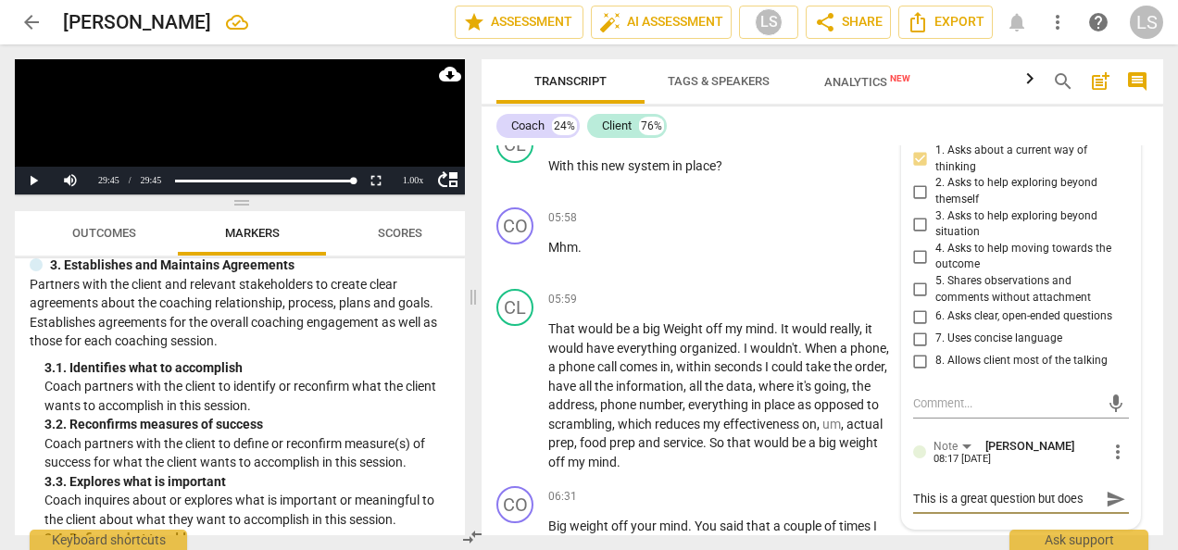
type textarea "This is a great question but does n"
type textarea "This is a great question but does no"
type textarea "This is a great question but does not"
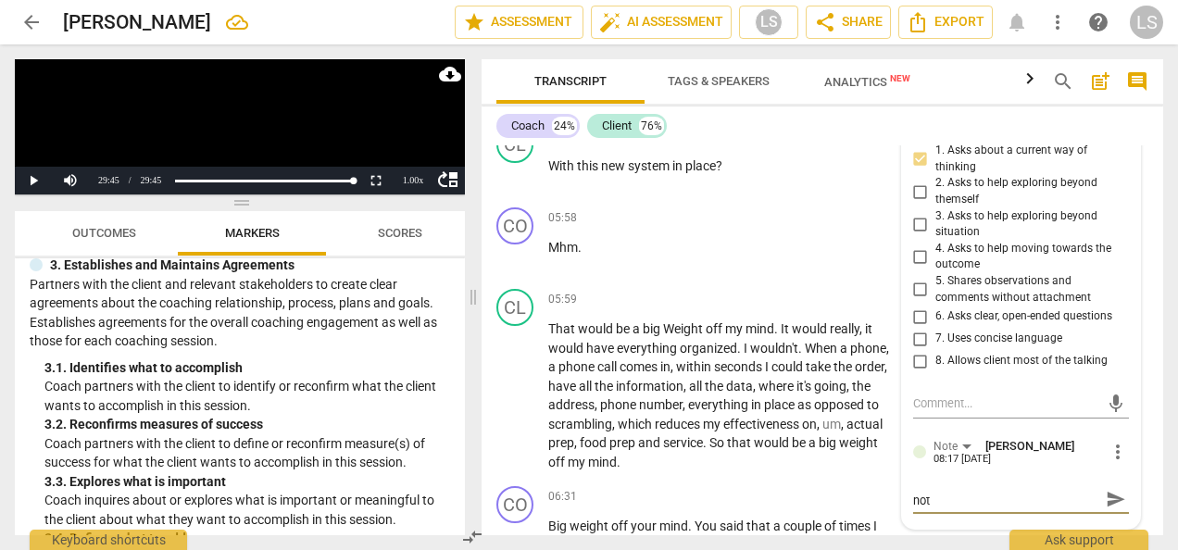
type textarea "This is a great question but does not"
type textarea "This is a great question but does not c"
type textarea "This is a great question but does not ch"
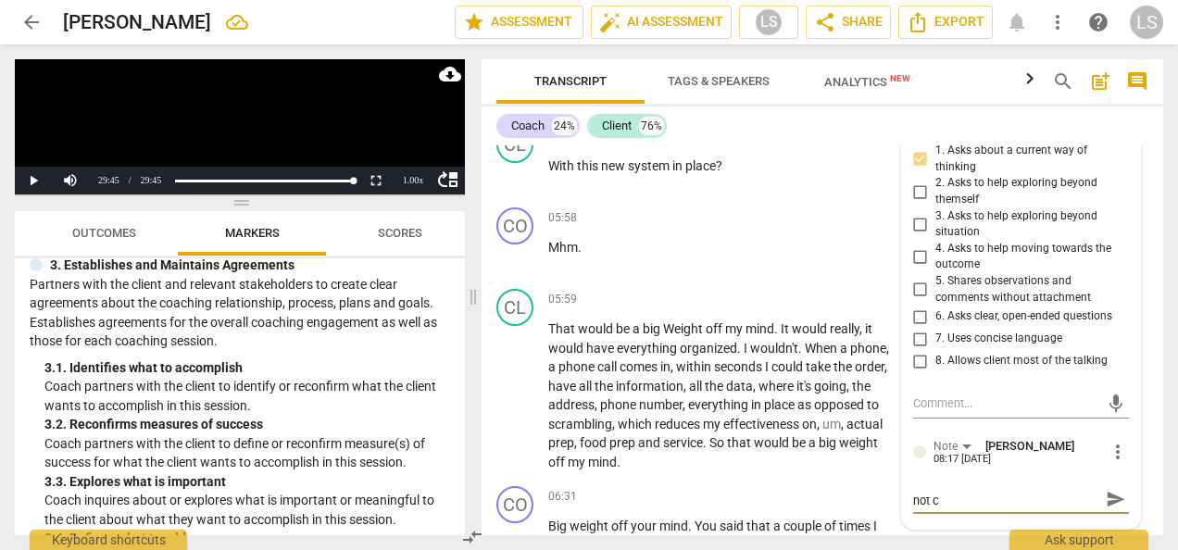
type textarea "This is a great question but does not ch"
type textarea "This is a great question but does not che"
type textarea "This is a great question but does not chec"
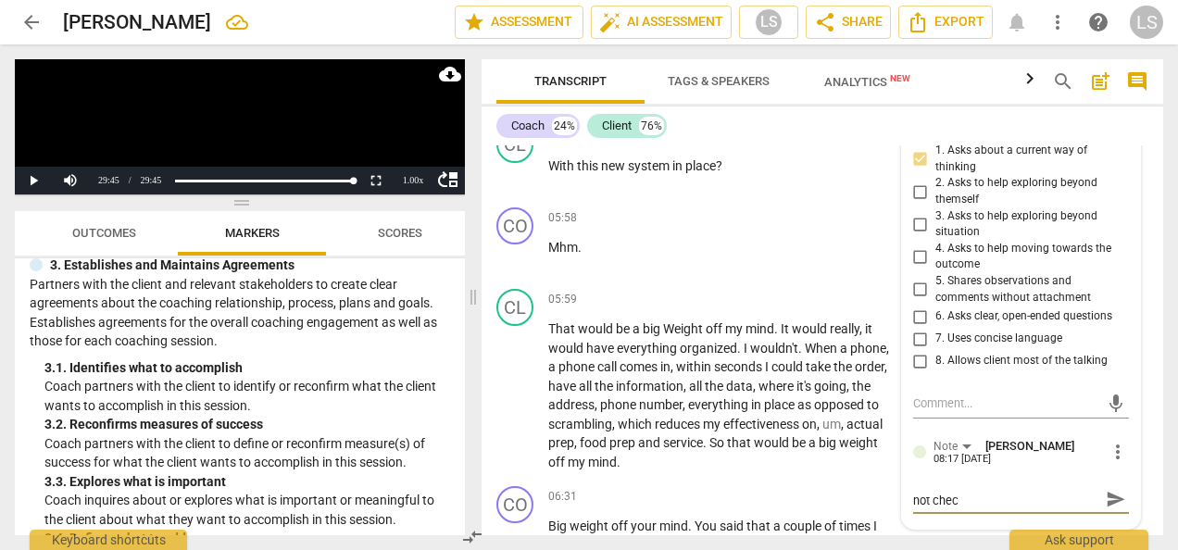
type textarea "This is a great question but does not check"
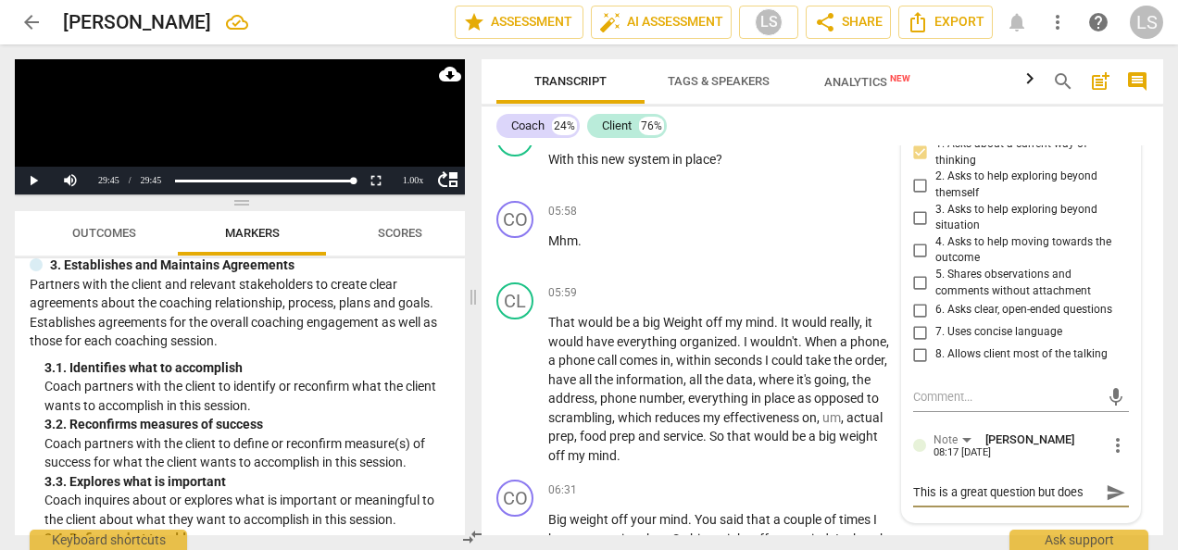
type textarea "This is a great question but does not check"
type textarea "This is a great question but does not check t"
type textarea "This is a great question but does not check th"
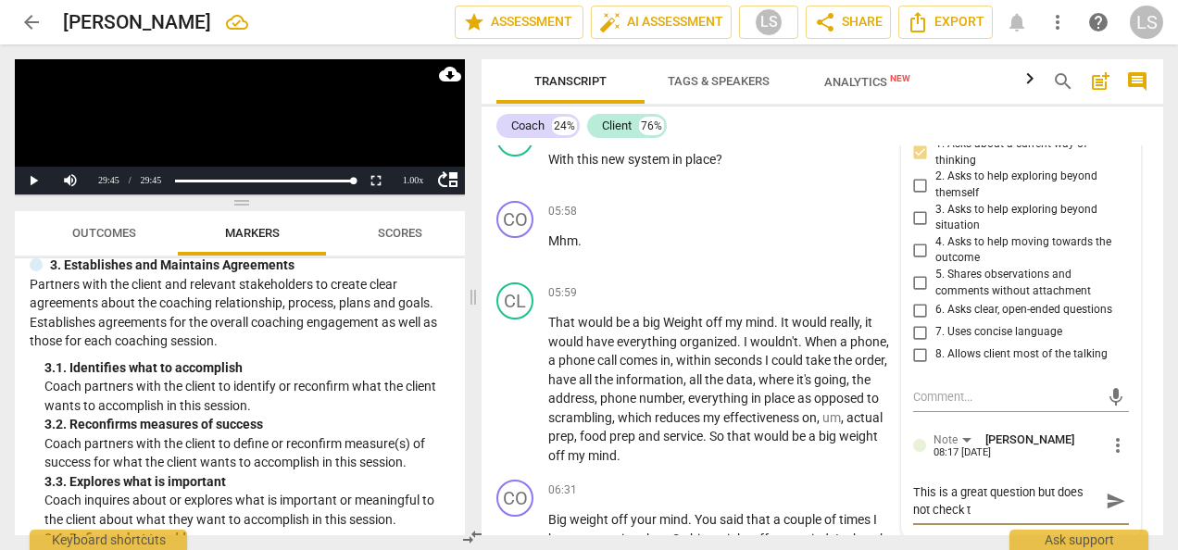
type textarea "This is a great question but does not check th"
type textarea "This is a great question but does not check the"
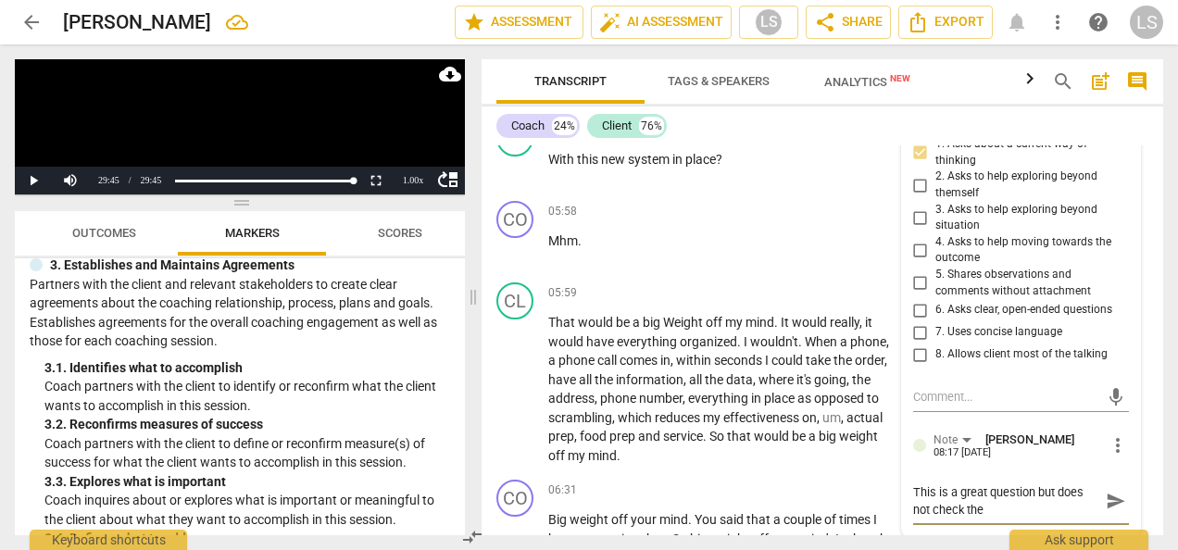
type textarea "This is a great question but does not check the b"
type textarea "This is a great question but does not check the bo"
type textarea "This is a great question but does not check the box"
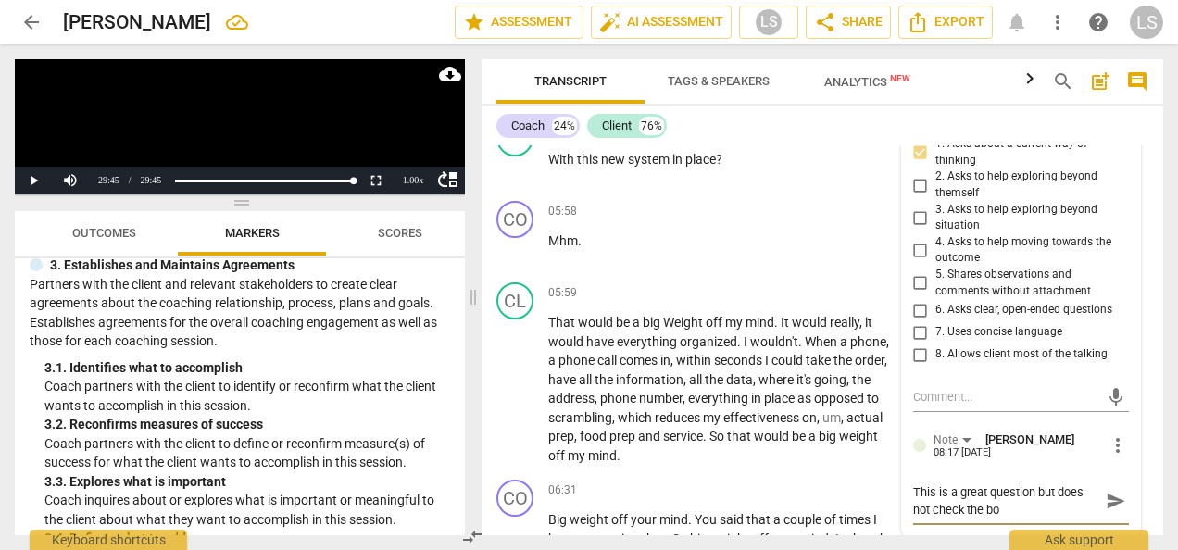
type textarea "This is a great question but does not check the box"
type textarea "This is a great question but does not check the box f"
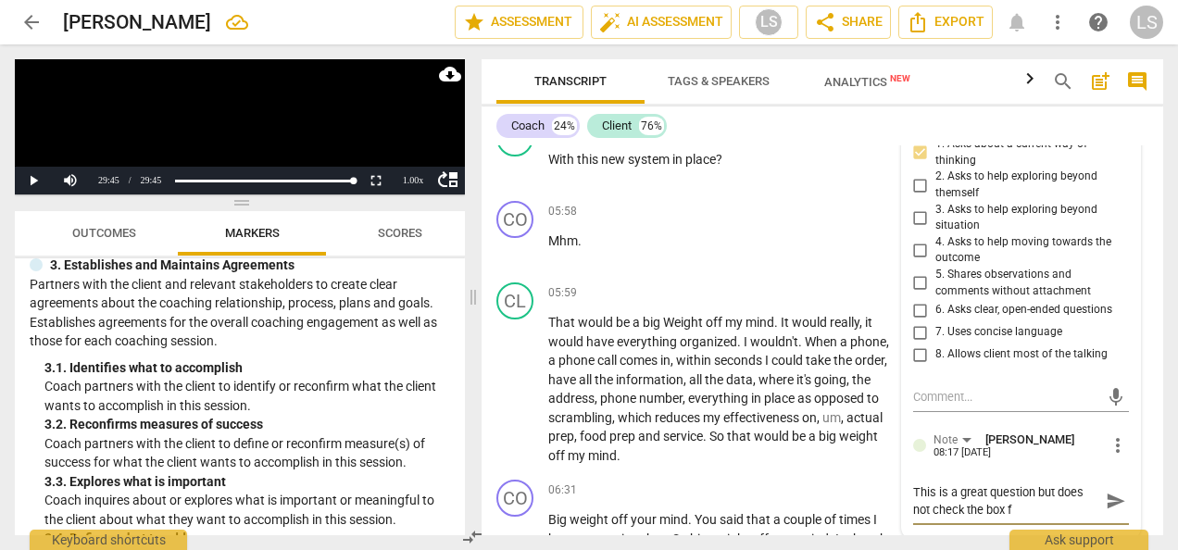
type textarea "This is a great question but does not check the box fo"
type textarea "This is a great question but does not check the box for"
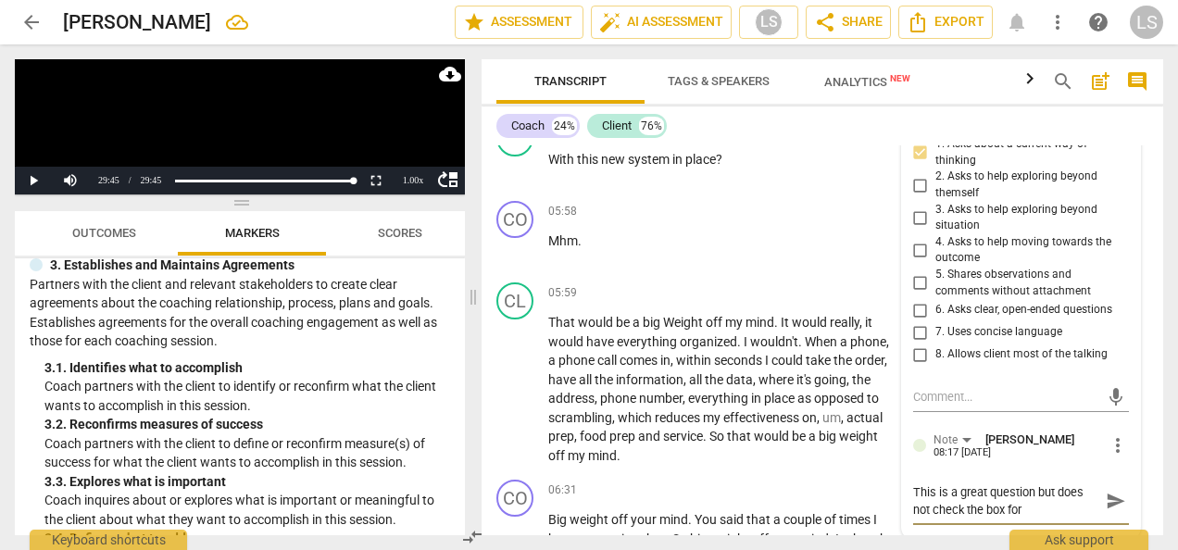
type textarea "This is a great question but does not check the box for"
type textarea "This is a great question but does not check the box for 3"
type textarea "This is a great question but does not check the box for 3."
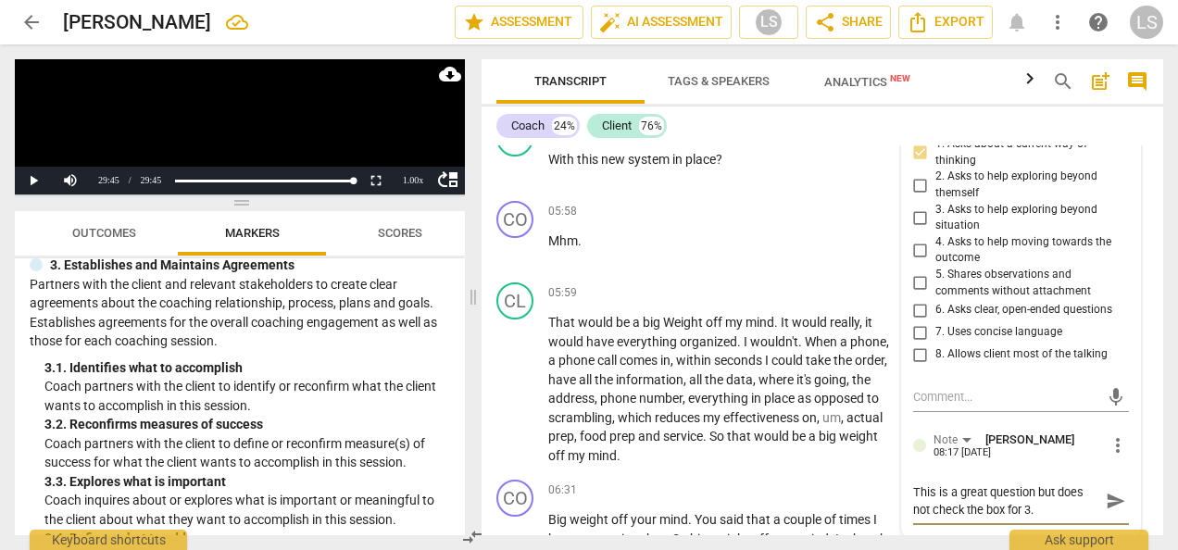
type textarea "This is a great question but does not check the box for 3.3"
type textarea "This is a great question but does not check the box for 3.3 b"
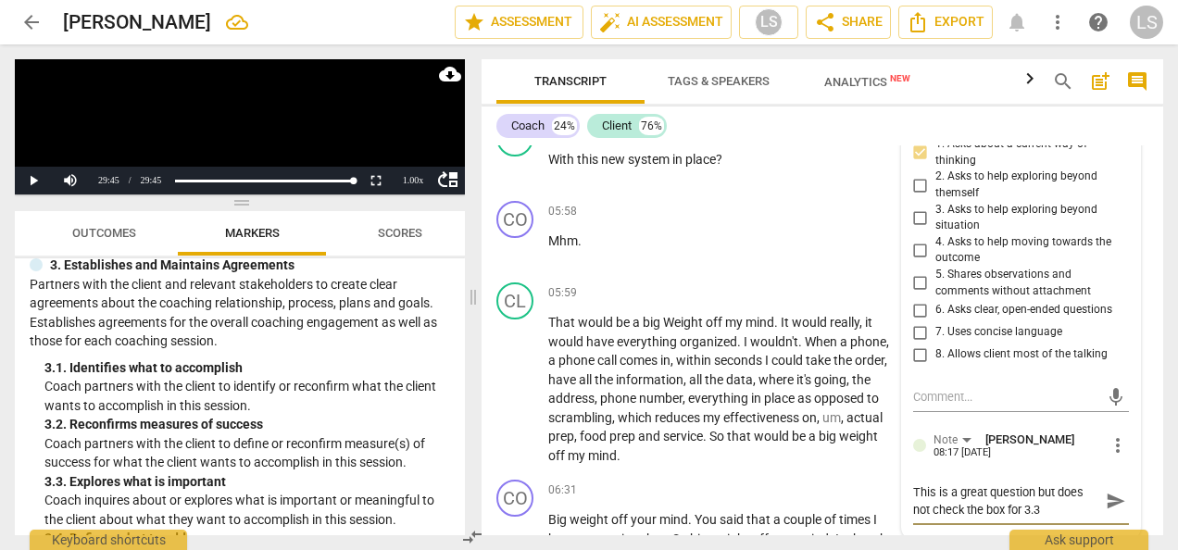
type textarea "This is a great question but does not check the box for 3.3 b"
type textarea "This is a great question but does not check the box for 3.3 be"
type textarea "This is a great question but does not check the box for 3.3 bec"
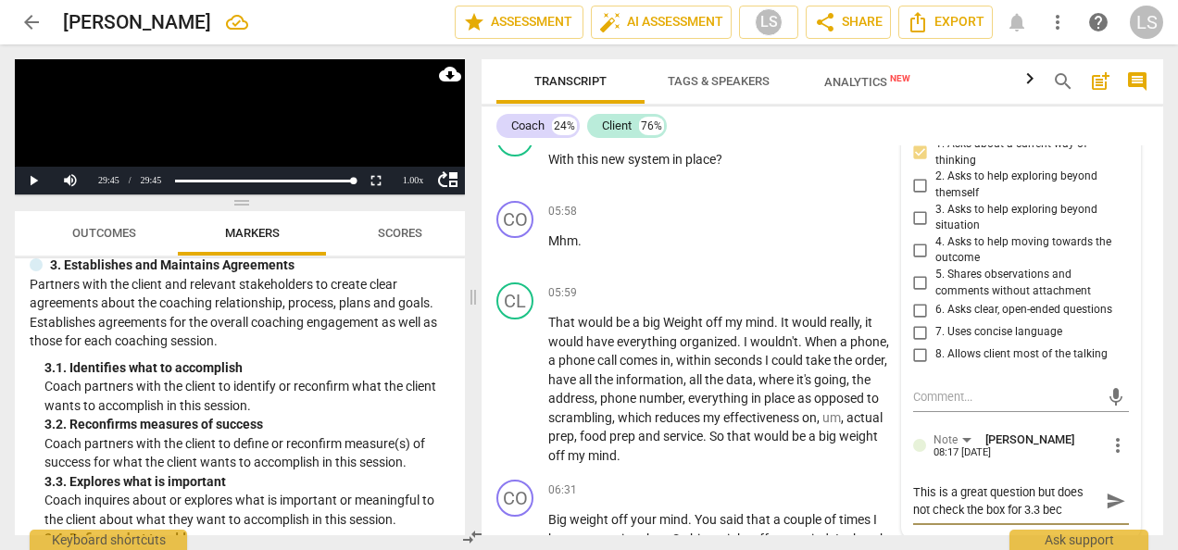
type textarea "This is a great question but does not check the box for 3.3 beca"
type textarea "This is a great question but does not check the box for 3.3 becas"
type textarea "This is a great question but does not check the box for 3.3 becase"
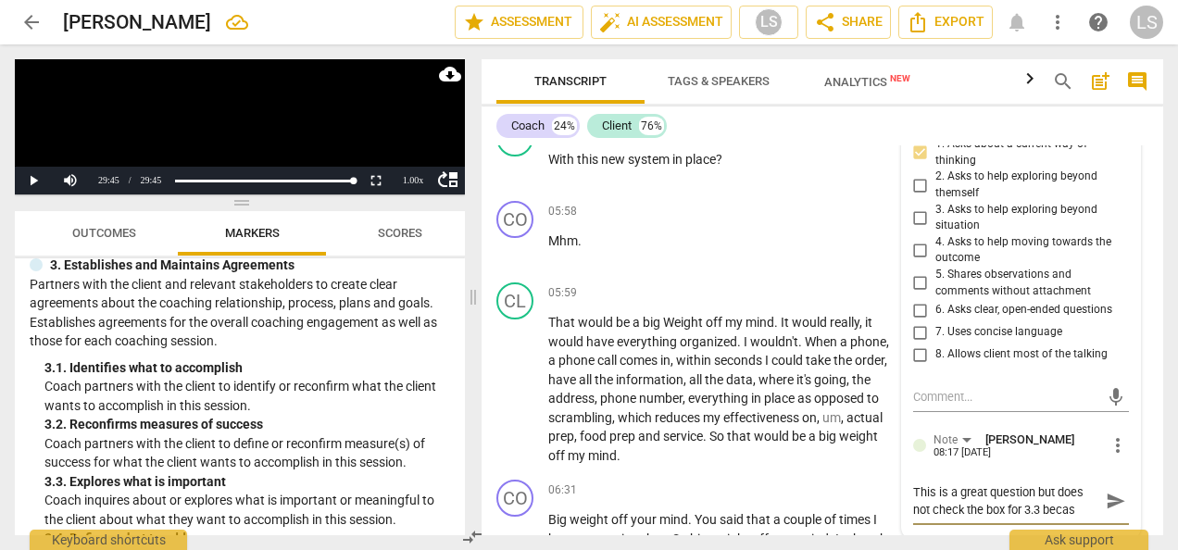
type textarea "This is a great question but does not check the box for 3.3 becase"
type textarea "This is a great question but does not check the box for 3.3 becase ="
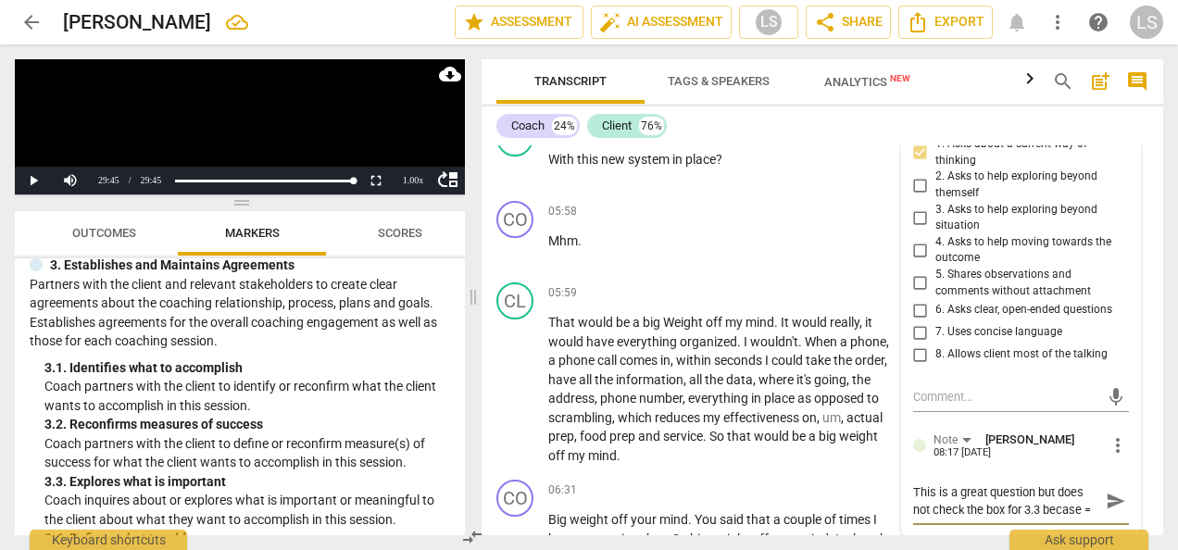
type textarea "This is a great question but does not check the box for 3.3 becase"
type textarea "This is a great question but does not check the box for 3.3 becas"
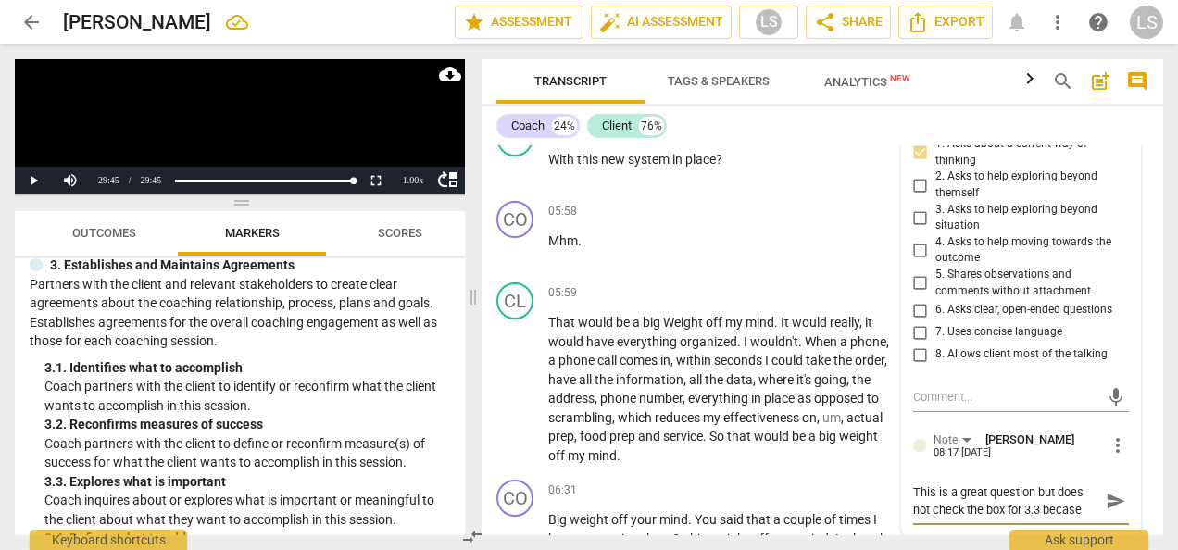
type textarea "This is a great question but does not check the box for 3.3 becas"
type textarea "This is a great question but does not check the box for 3.3 beca"
type textarea "This is a great question but does not check the box for 3.3 becau"
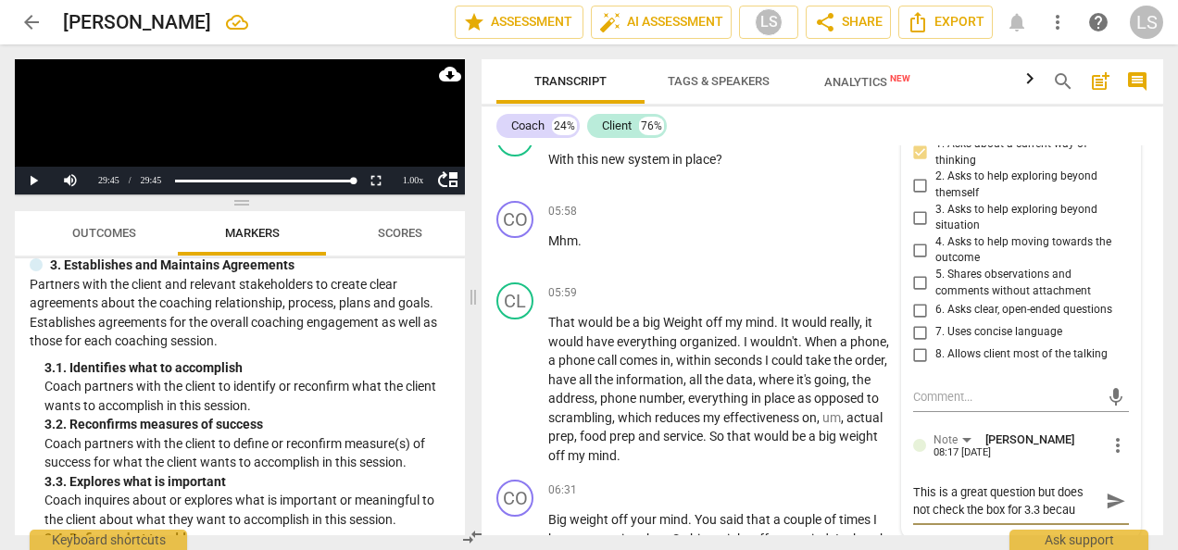
type textarea "This is a great question but does not check the box for 3.3 becaus"
type textarea "This is a great question but does not check the box for 3.3 because"
type textarea "This is a great question but does not check the box for 3.3 because i"
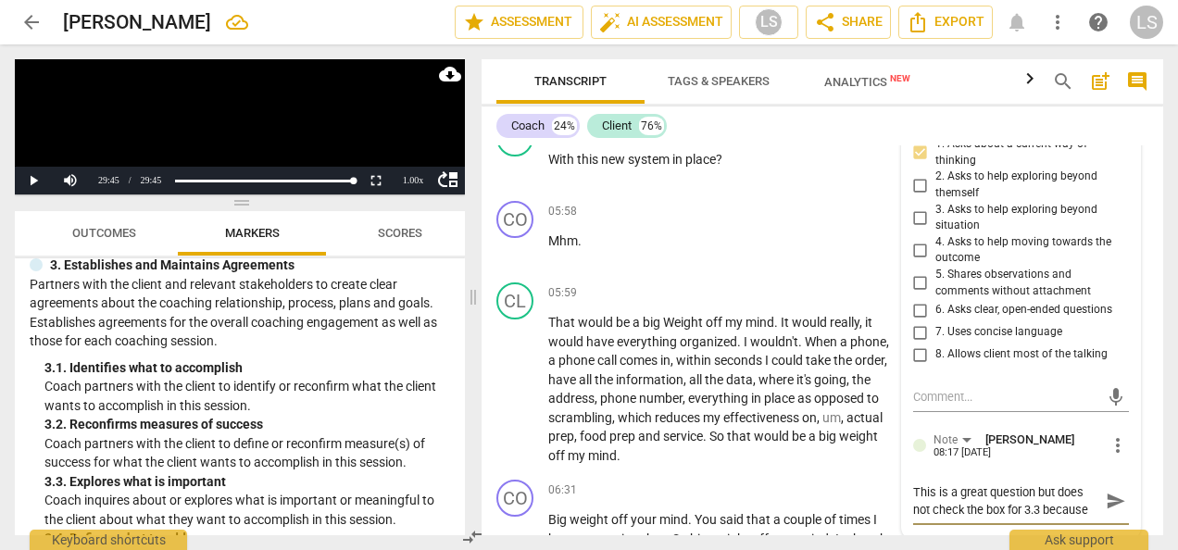
type textarea "This is a great question but does not check the box for 3.3 because i"
type textarea "This is a great question but does not check the box for 3.3 because it"
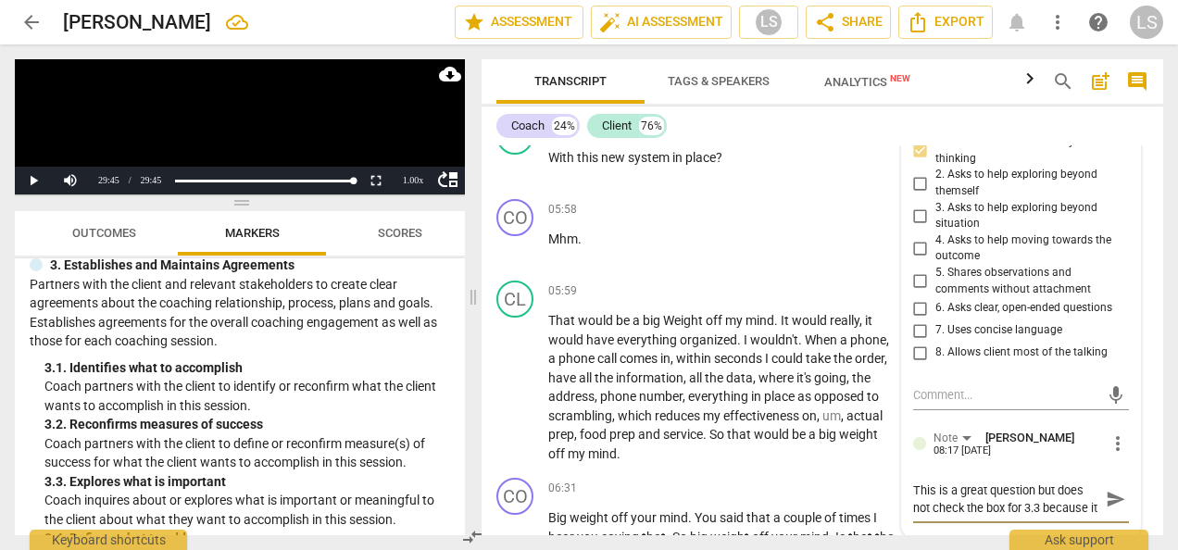
type textarea "This is a great question but does not check the box for 3.3 because it"
type textarea "This is a great question but does not check the box for 3.3 because it a"
type textarea "This is a great question but does not check the box for 3.3 because it as"
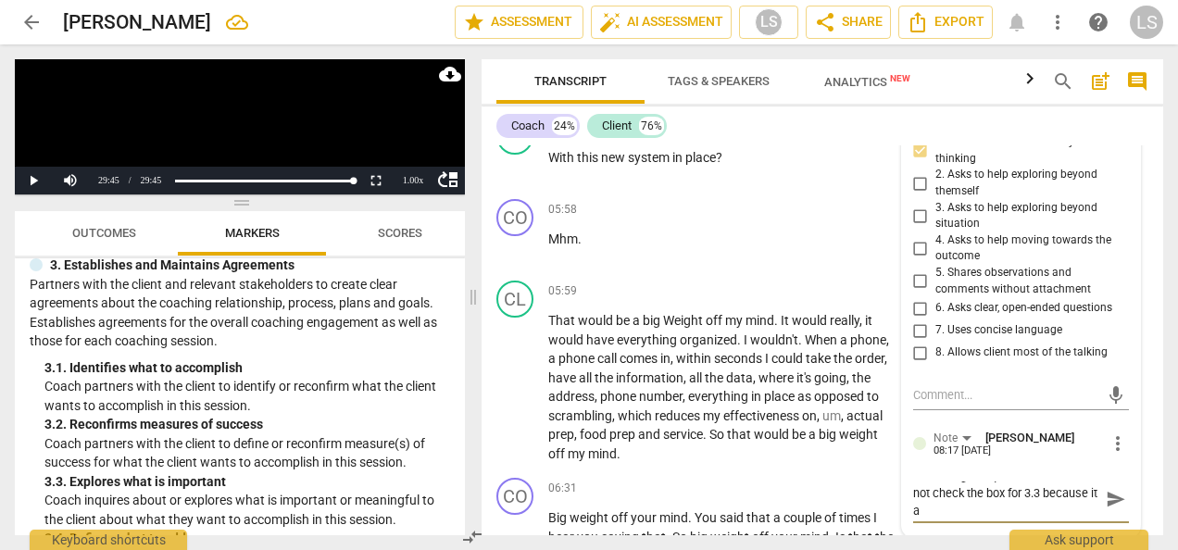
type textarea "This is a great question but does not check the box for 3.3 because it as"
type textarea "This is a great question but does not check the box for 3.3 because it ask"
type textarea "This is a great question but does not check the box for 3.3 because it asks"
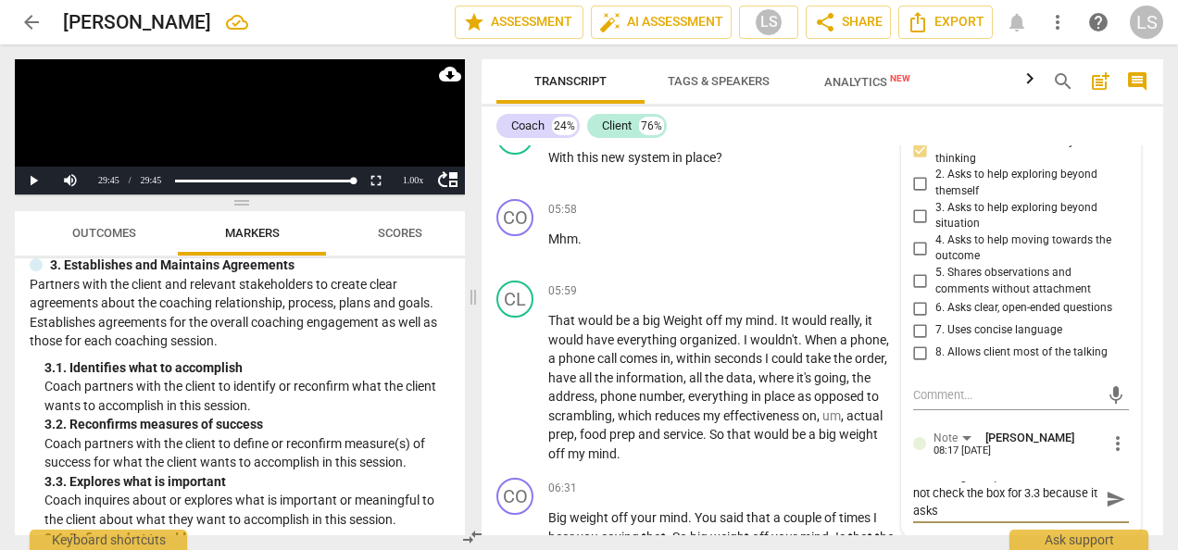
type textarea "This is a great question but does not check the box for 3.3 because it asks"
type textarea "This is a great question but does not check the box for 3.3 because it asks a"
type textarea "This is a great question but does not check the box for 3.3 because it asks ab"
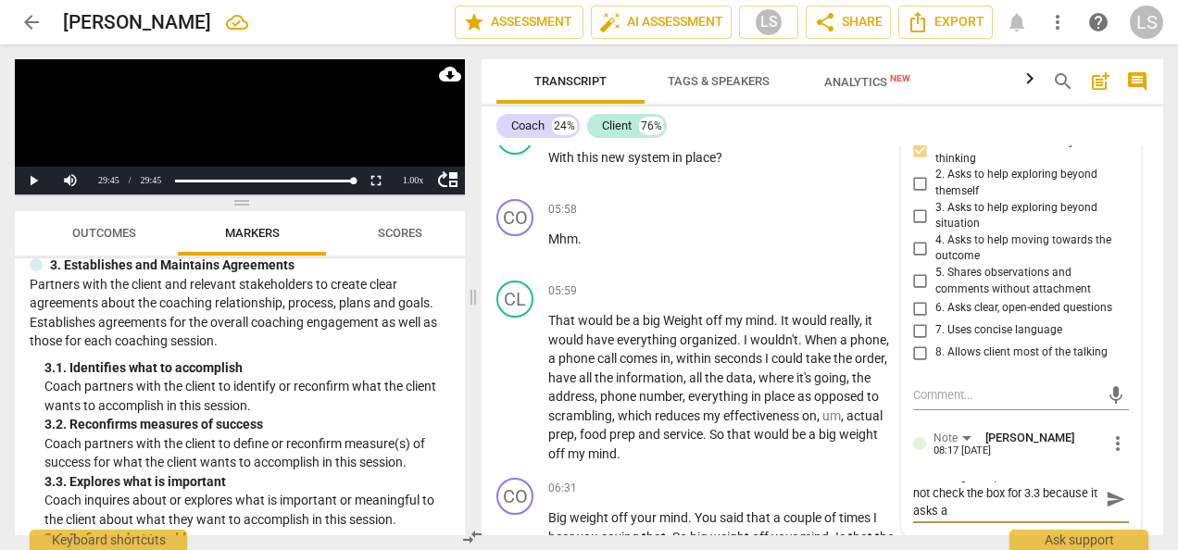
type textarea "This is a great question but does not check the box for 3.3 because it asks ab"
type textarea "This is a great question but does not check the box for 3.3 because it asks abo"
type textarea "This is a great question but does not check the box for 3.3 because it asks [PE…"
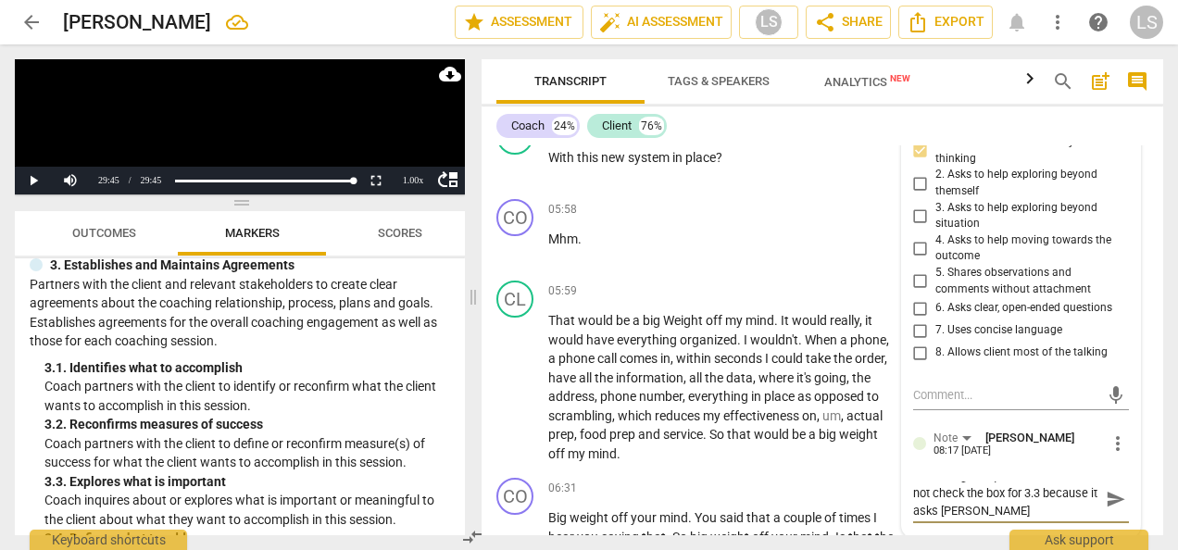
scroll to position [0, 0]
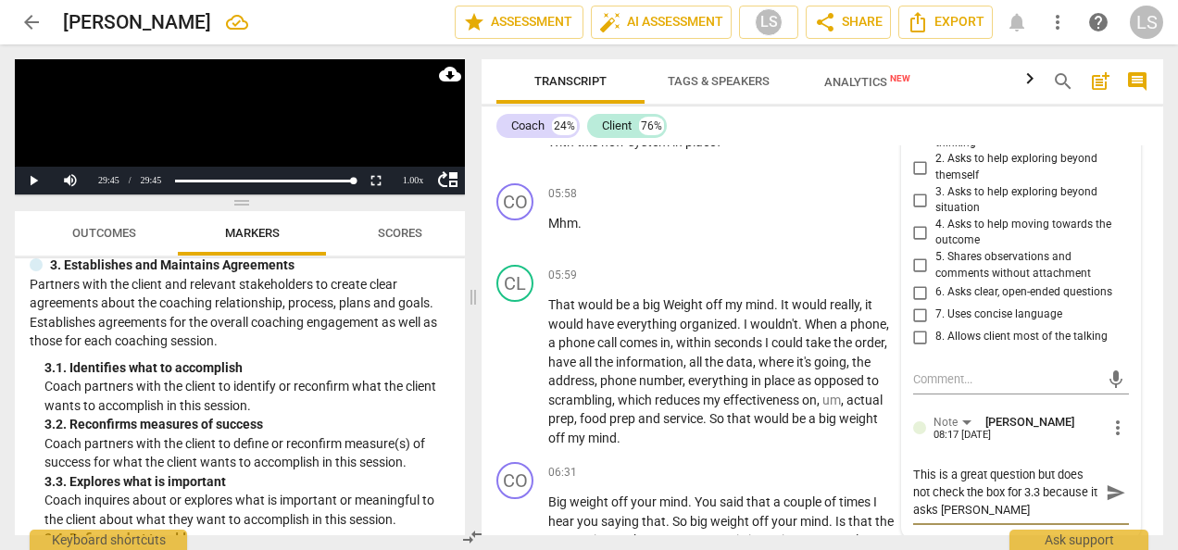
type textarea "This is a great question but does not check the box for 3.3 because it asks abo…"
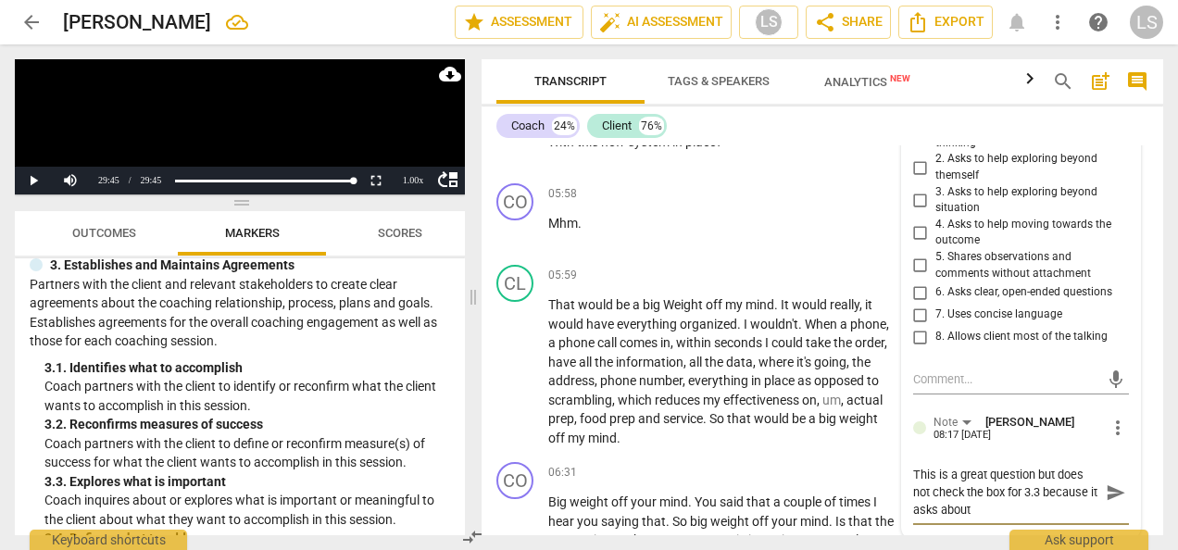
type textarea "This is a great question but does not check the box for 3.3 because it asks abo…"
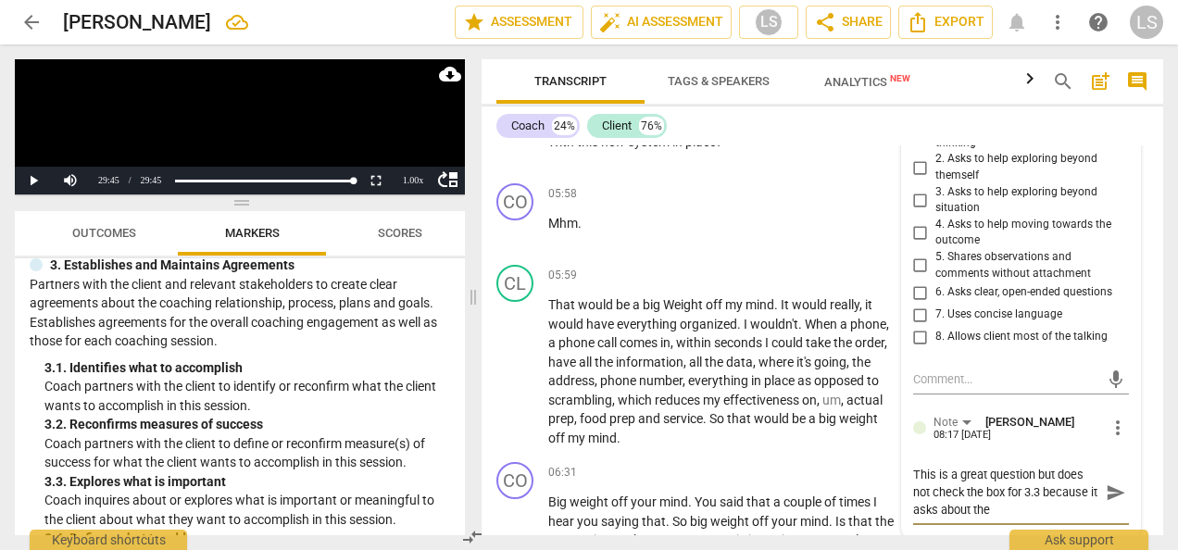
type textarea "This is a great question but does not check the box for 3.3 because it asks abo…"
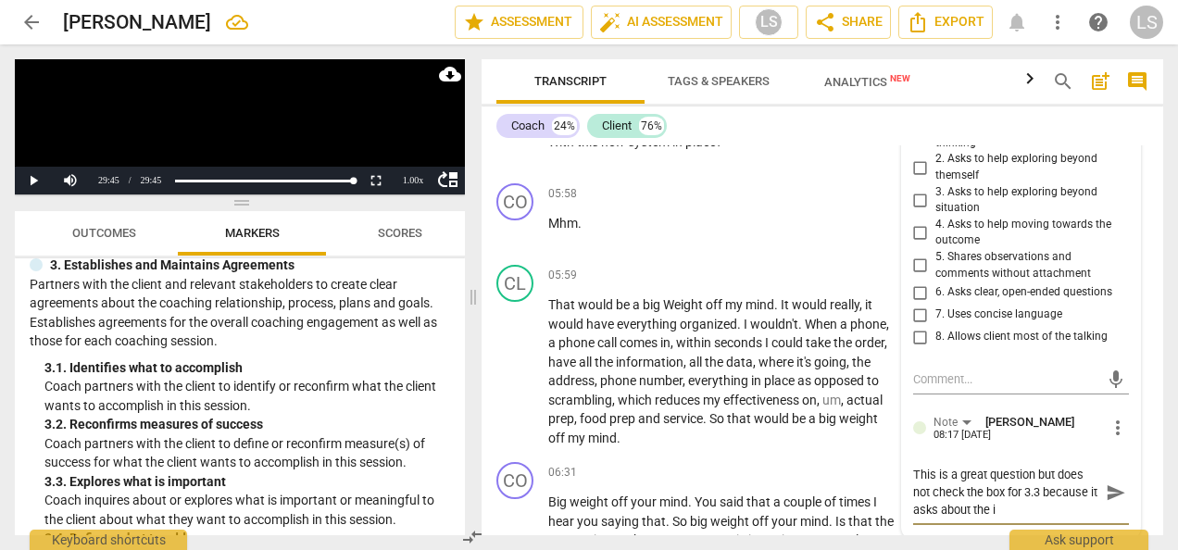
type textarea "This is a great question but does not check the box for 3.3 because it asks abo…"
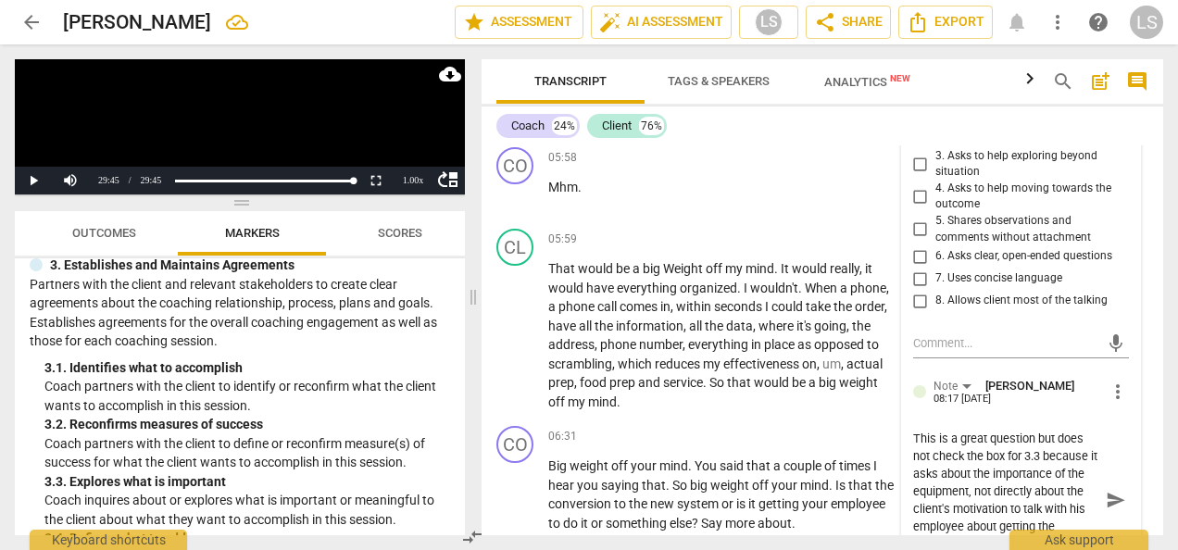
scroll to position [2580, 0]
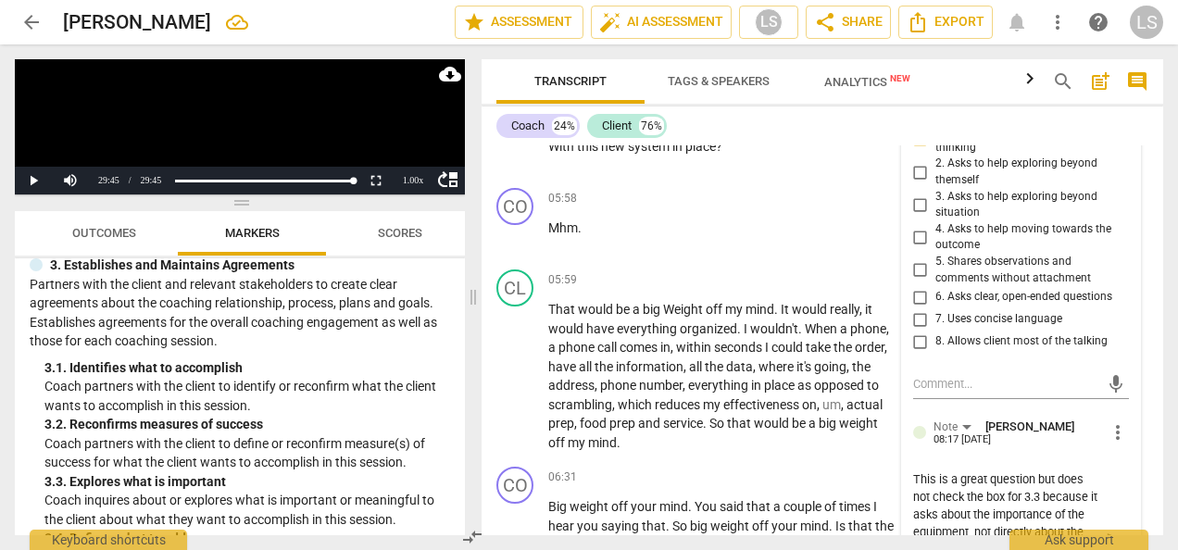
drag, startPoint x: 919, startPoint y: 320, endPoint x: 1002, endPoint y: 320, distance: 83.3
click at [919, 308] on input "6. Asks clear, open-ended questions" at bounding box center [921, 297] width 30 height 22
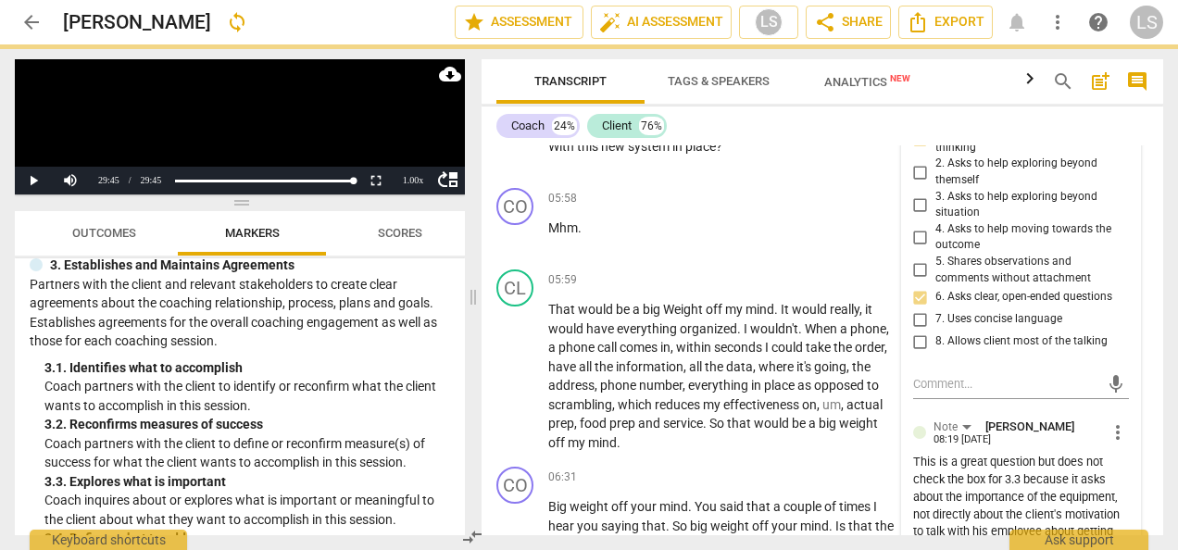
click at [918, 331] on input "7. Uses concise language" at bounding box center [921, 319] width 30 height 22
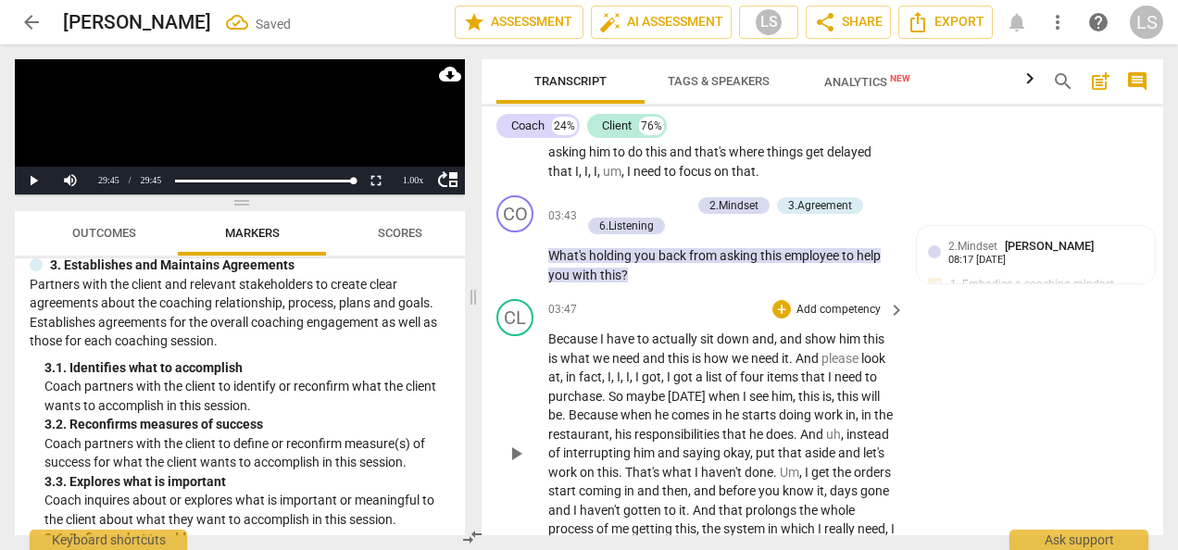
scroll to position [1561, 0]
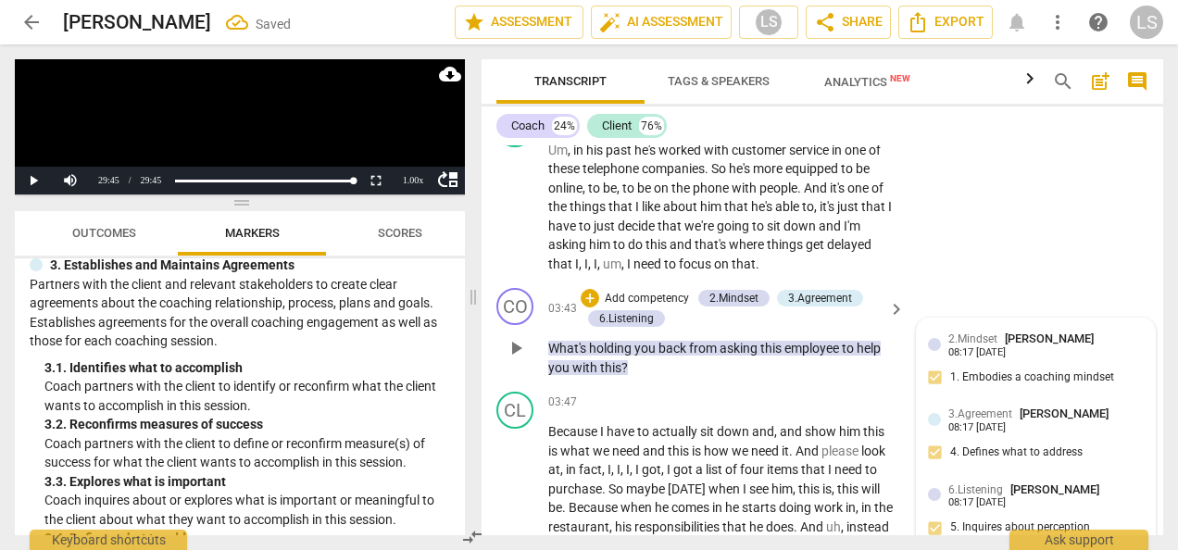
click at [1008, 440] on div "3.Agreement [PERSON_NAME] 08:17 [DATE] 4. Defines what to address" at bounding box center [1036, 439] width 216 height 68
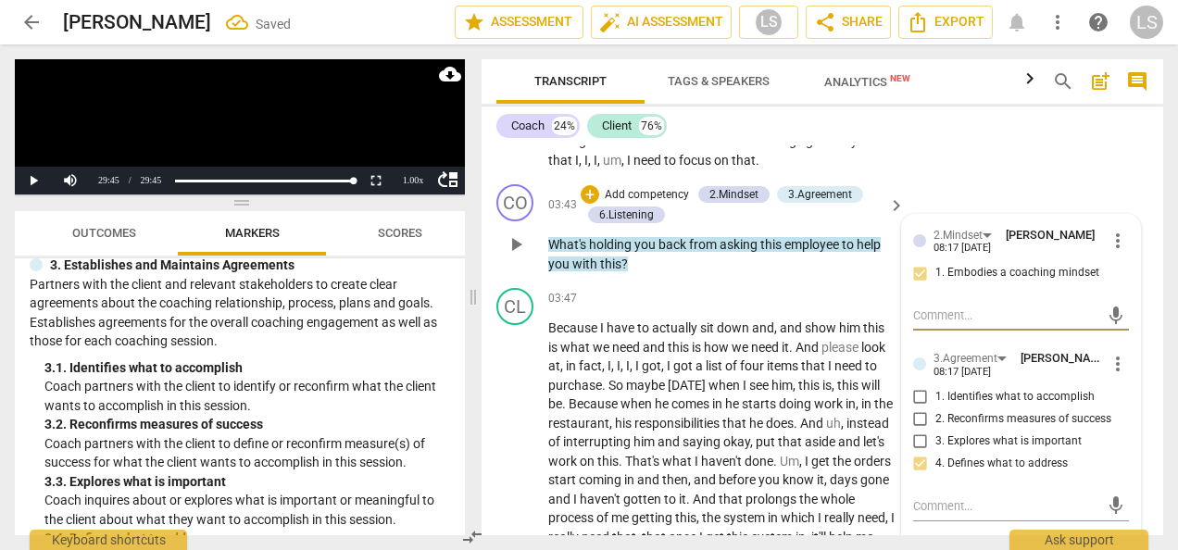
scroll to position [1747, 0]
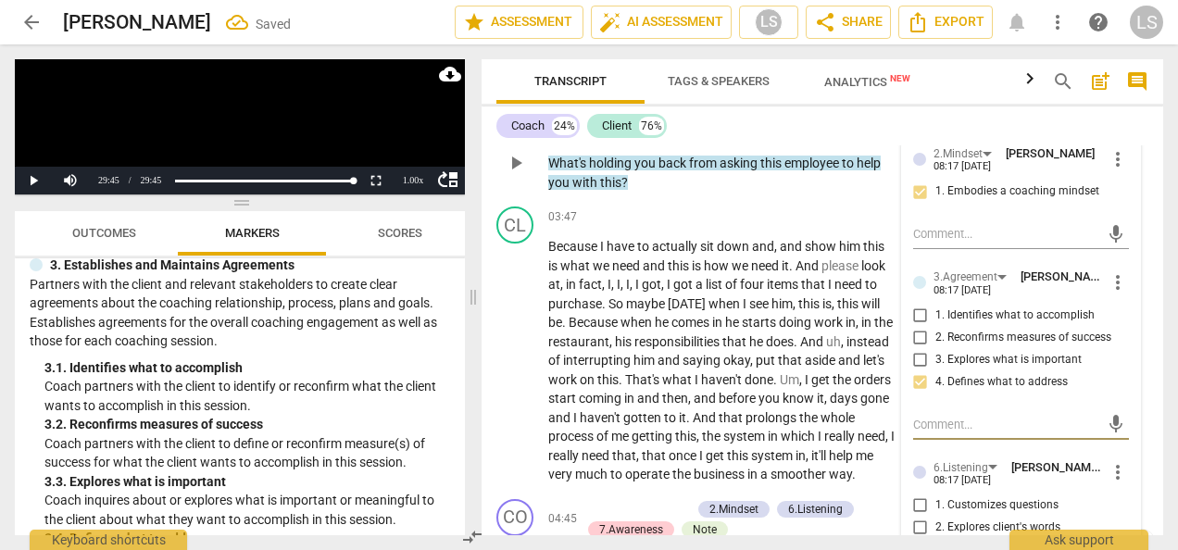
click at [971, 420] on textarea at bounding box center [1006, 425] width 186 height 18
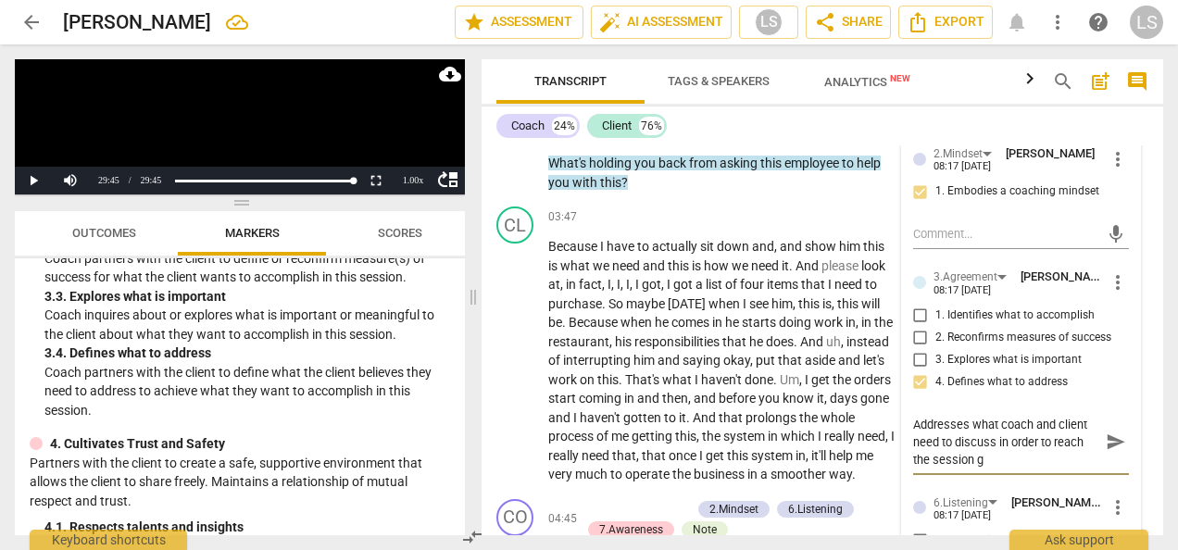
scroll to position [0, 0]
click at [917, 422] on textarea "Addresses what coach and client need to discuss in order to reach the session g…" at bounding box center [1006, 442] width 186 height 53
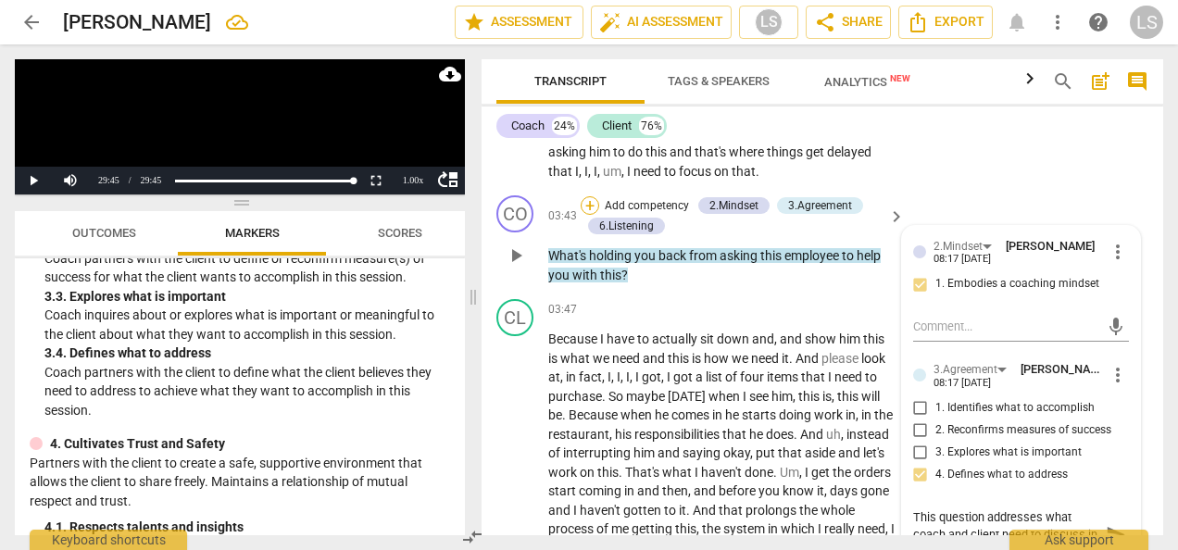
click at [595, 201] on div "+" at bounding box center [590, 205] width 19 height 19
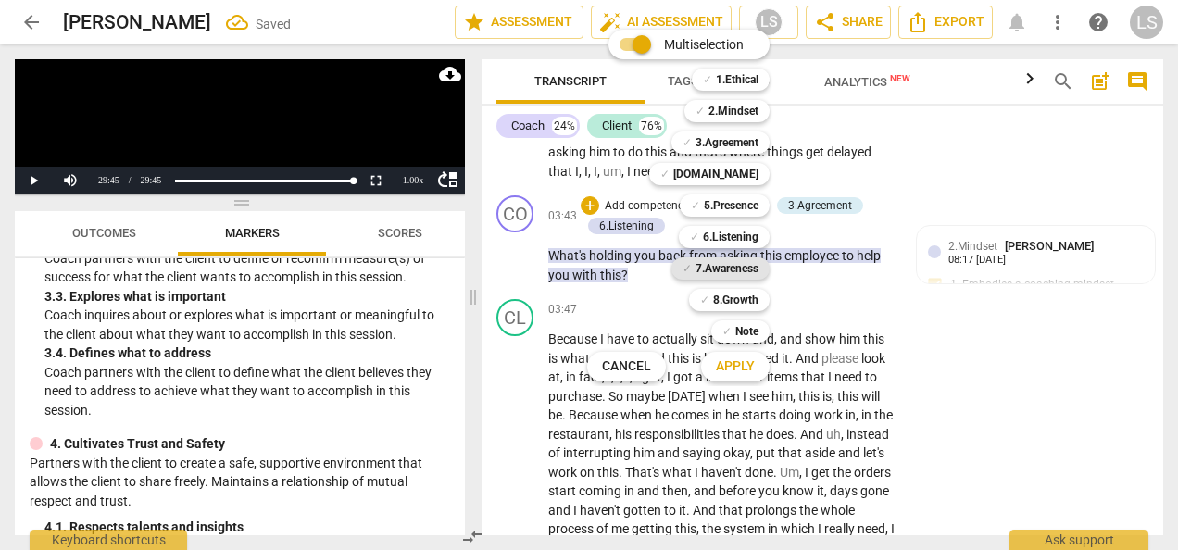
click at [698, 265] on b "7.Awareness" at bounding box center [726, 268] width 63 height 22
click at [733, 371] on span "Apply" at bounding box center [735, 366] width 39 height 19
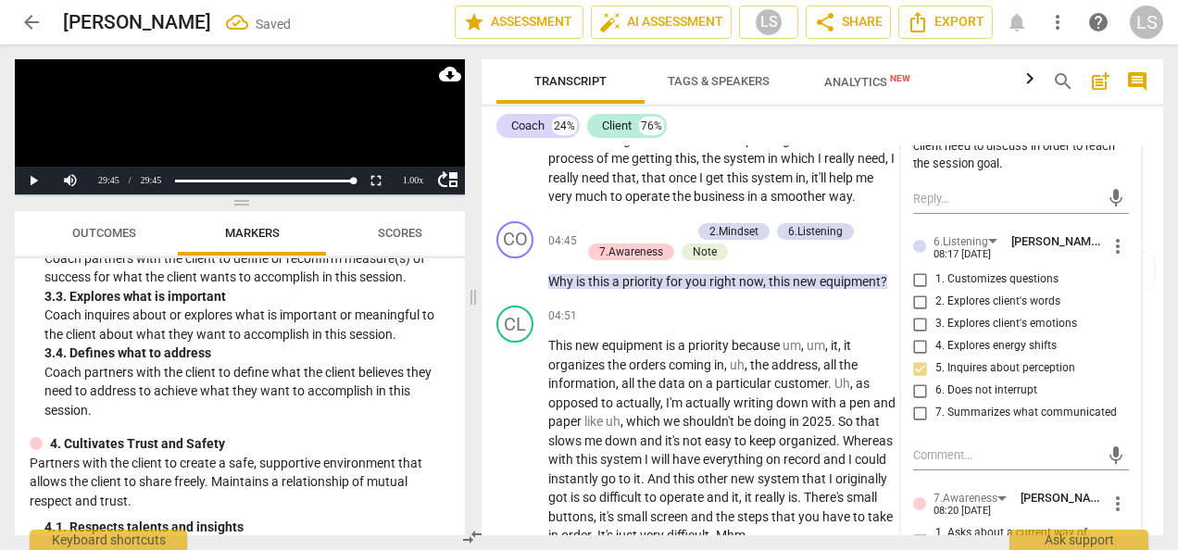
scroll to position [2395, 0]
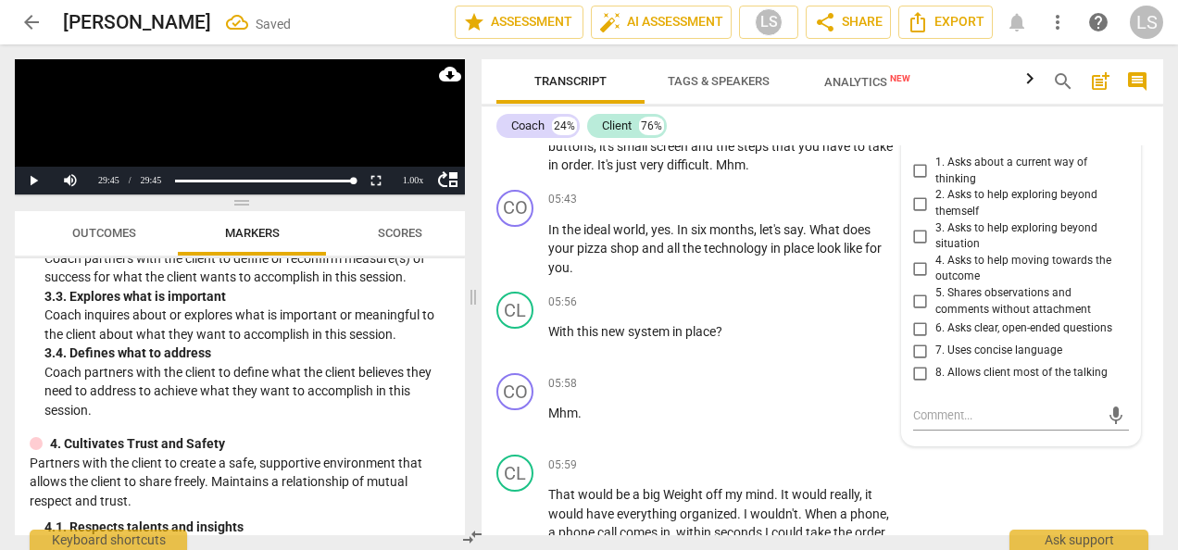
click at [917, 329] on input "6. Asks clear, open-ended questions" at bounding box center [921, 329] width 30 height 22
click at [913, 346] on input "7. Uses concise language" at bounding box center [921, 351] width 30 height 22
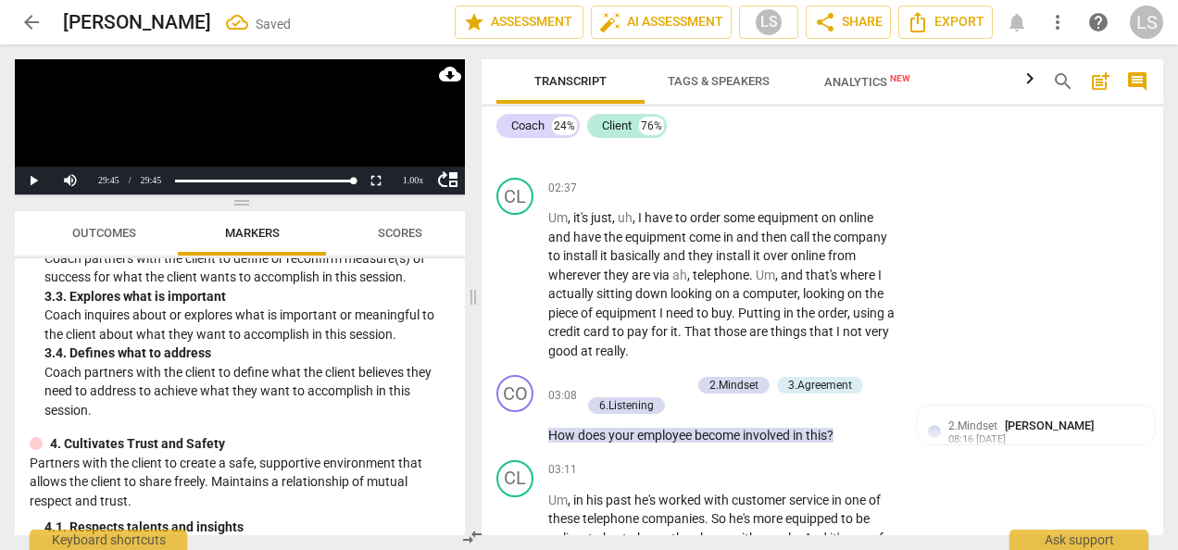
scroll to position [1191, 0]
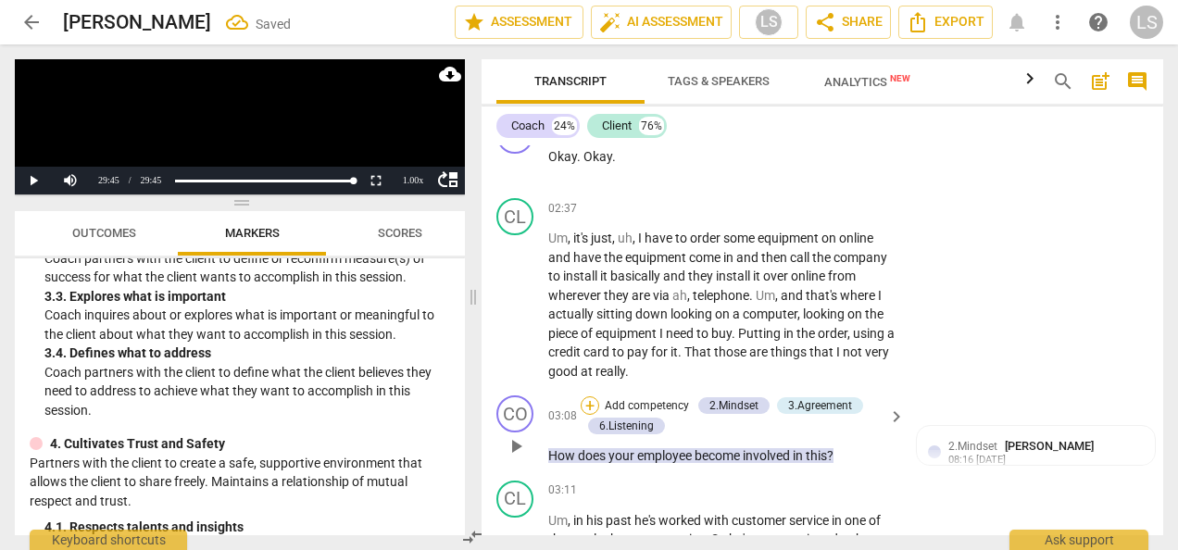
click at [585, 404] on div "+" at bounding box center [590, 405] width 19 height 19
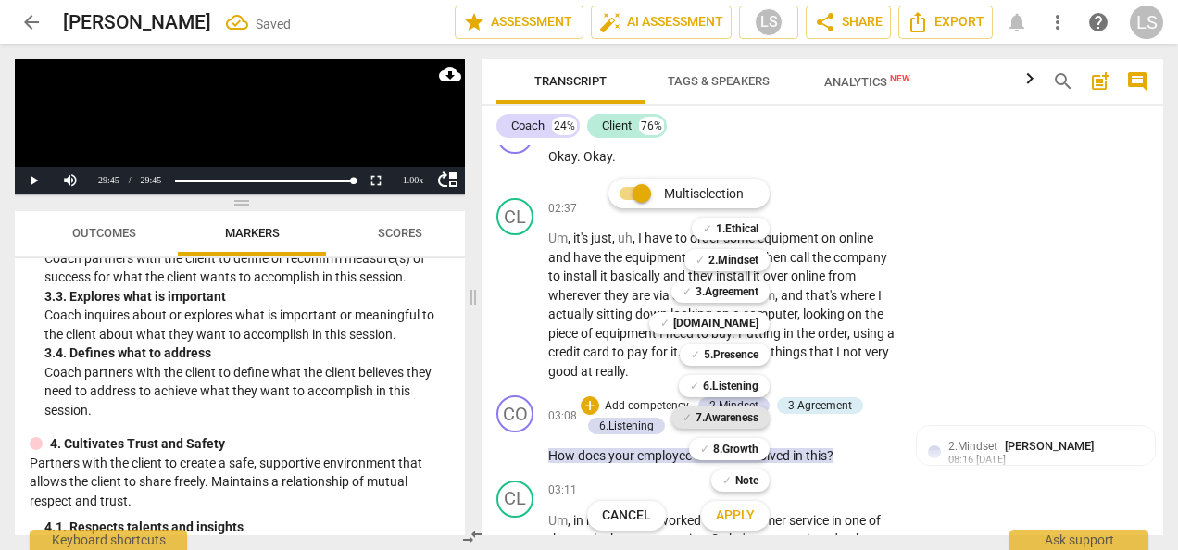
click at [741, 419] on b "7.Awareness" at bounding box center [726, 418] width 63 height 22
click at [743, 519] on span "Apply" at bounding box center [735, 516] width 39 height 19
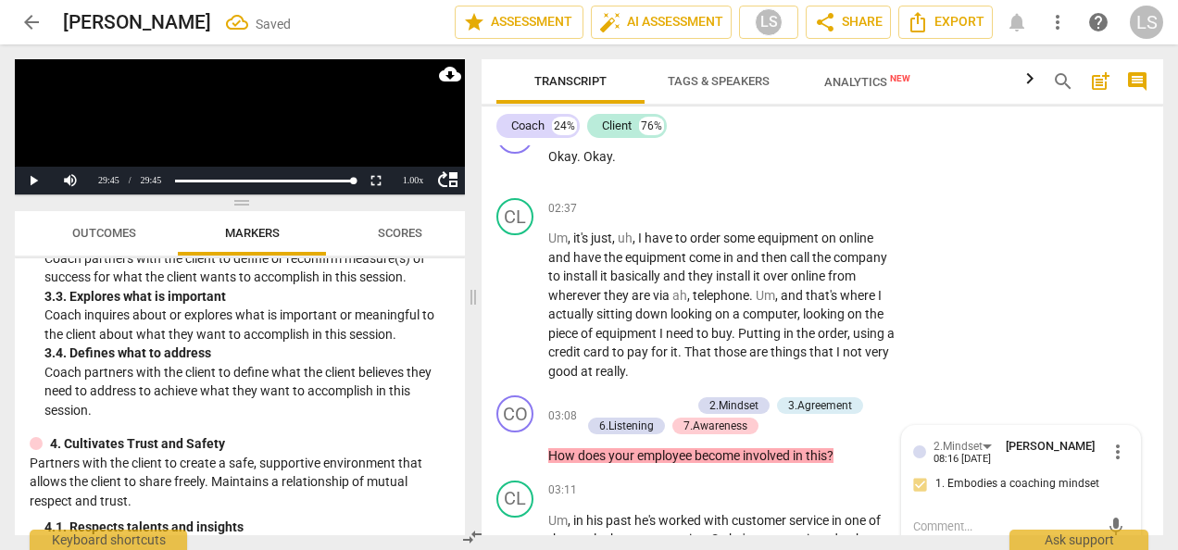
scroll to position [1654, 0]
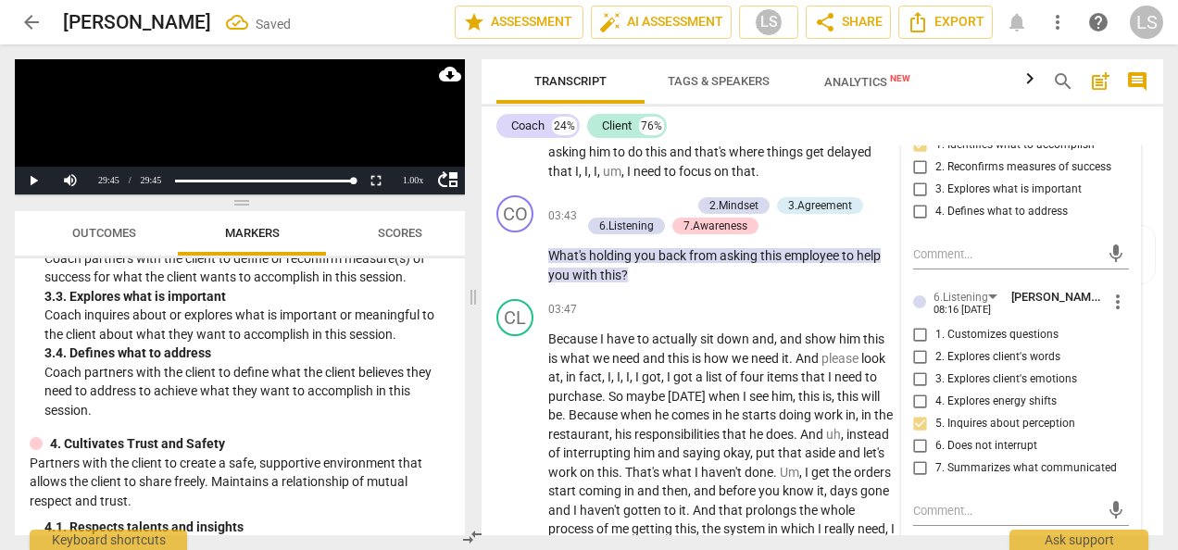
click at [917, 446] on input "6. Does not interrupt" at bounding box center [921, 446] width 30 height 22
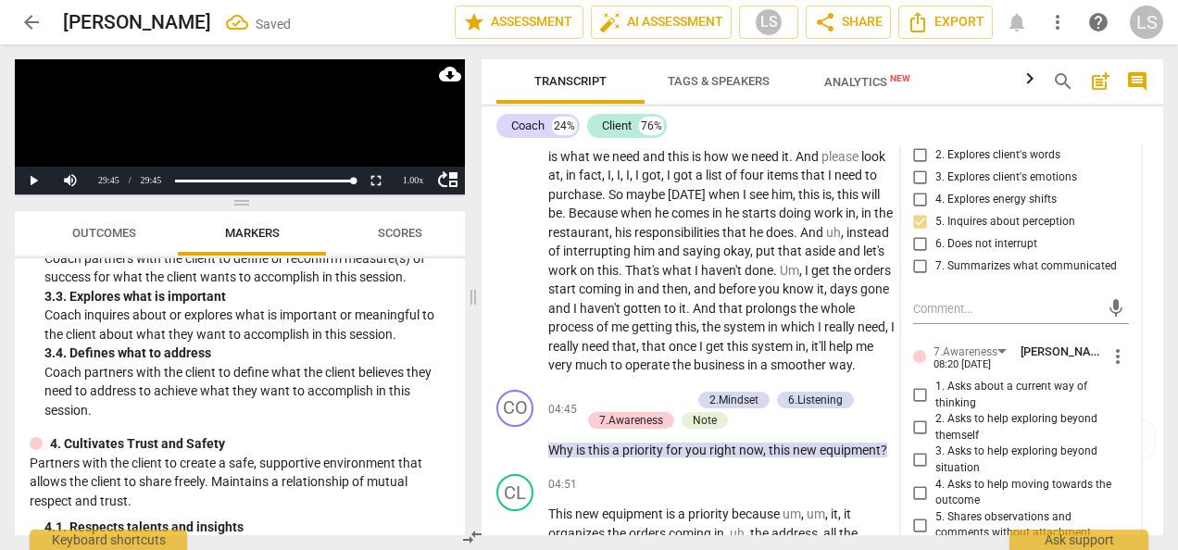
scroll to position [2024, 0]
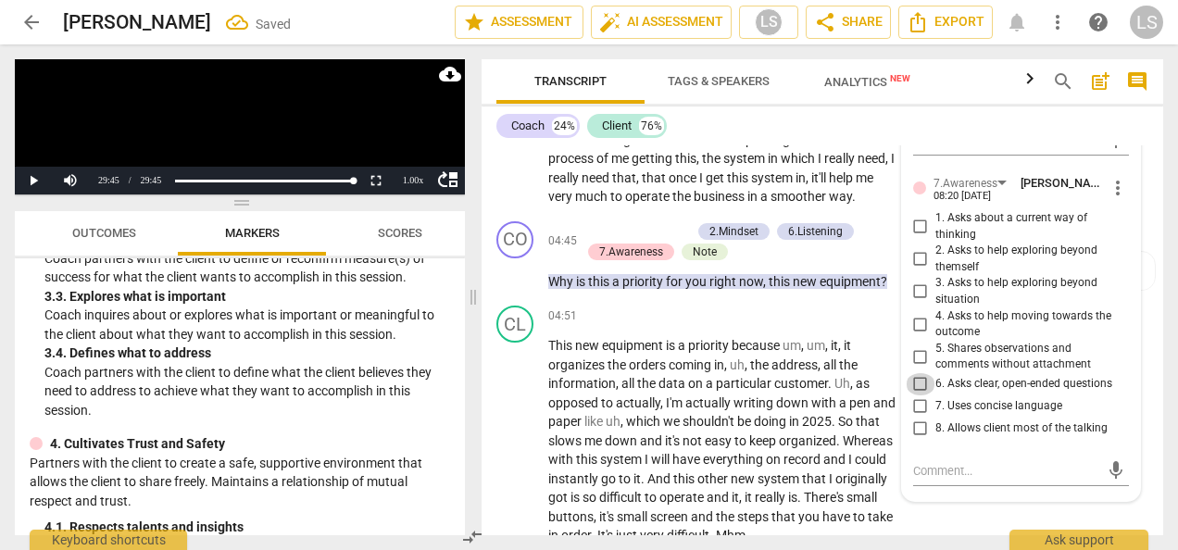
click at [911, 378] on input "6. Asks clear, open-ended questions" at bounding box center [921, 384] width 30 height 22
click at [909, 394] on input "6. Asks clear, open-ended questions" at bounding box center [921, 384] width 30 height 22
click at [913, 379] on input "6. Asks clear, open-ended questions" at bounding box center [921, 384] width 30 height 22
click at [915, 386] on input "6. Asks clear, open-ended questions" at bounding box center [921, 384] width 30 height 22
click at [916, 402] on input "7. Uses concise language" at bounding box center [921, 406] width 30 height 22
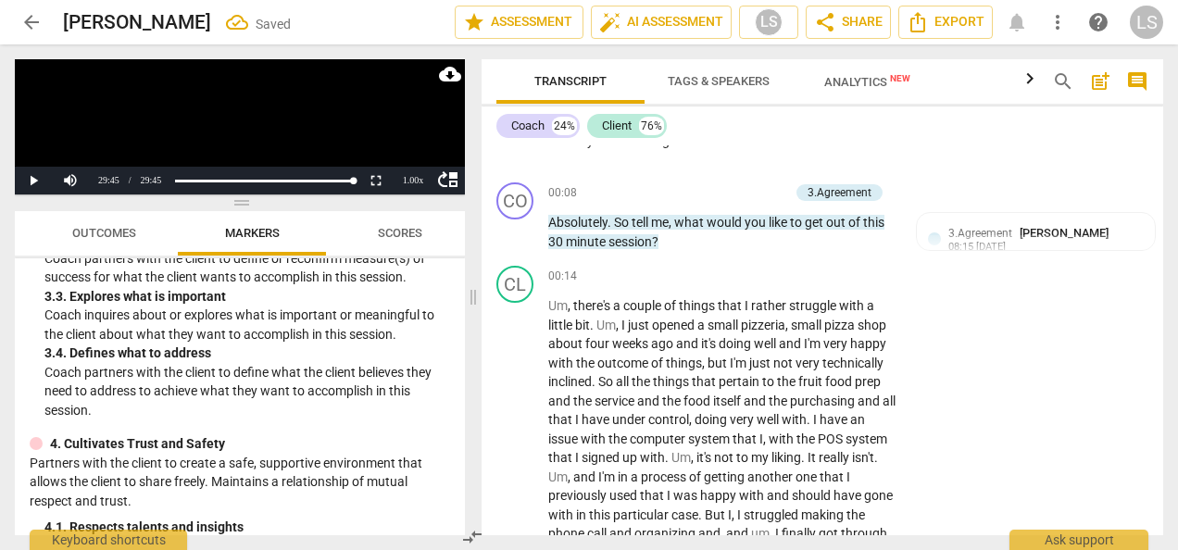
scroll to position [80, 0]
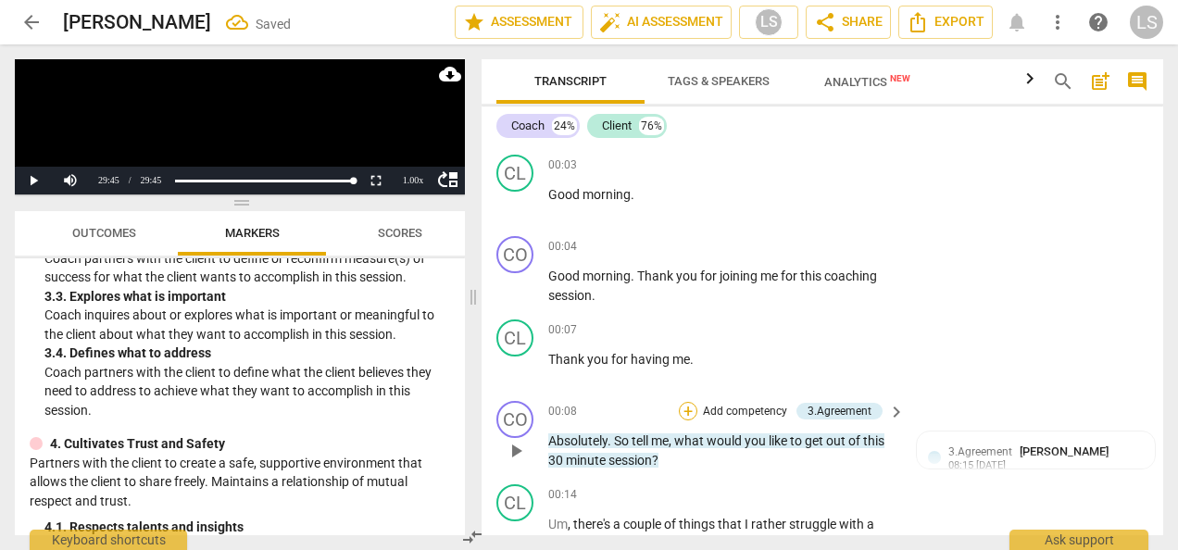
click at [690, 415] on div "+" at bounding box center [688, 411] width 19 height 19
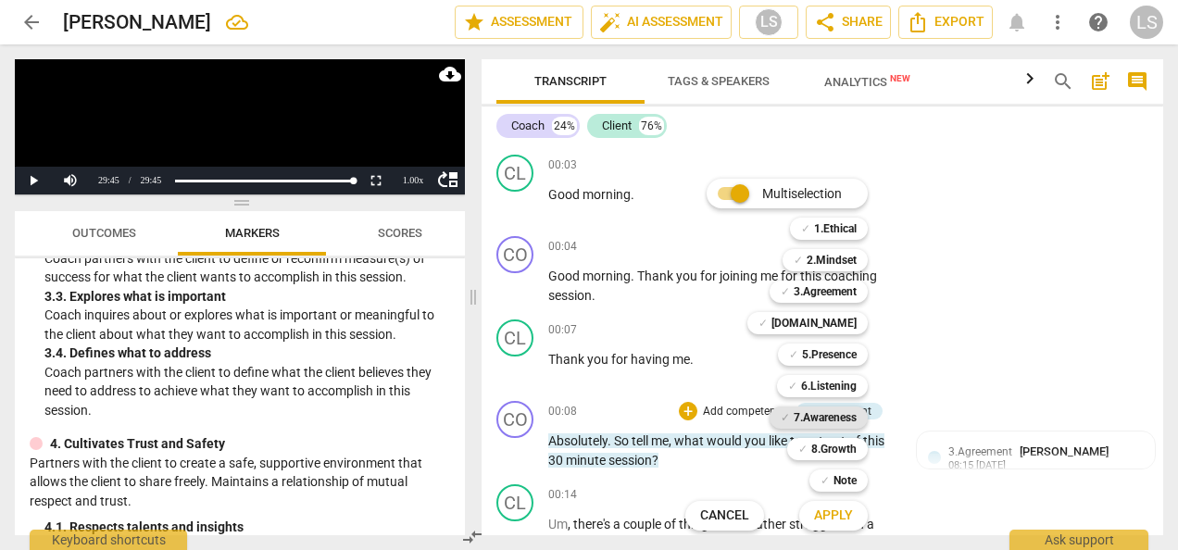
click at [798, 419] on b "7.Awareness" at bounding box center [825, 418] width 63 height 22
click at [848, 519] on span "Apply" at bounding box center [833, 516] width 39 height 19
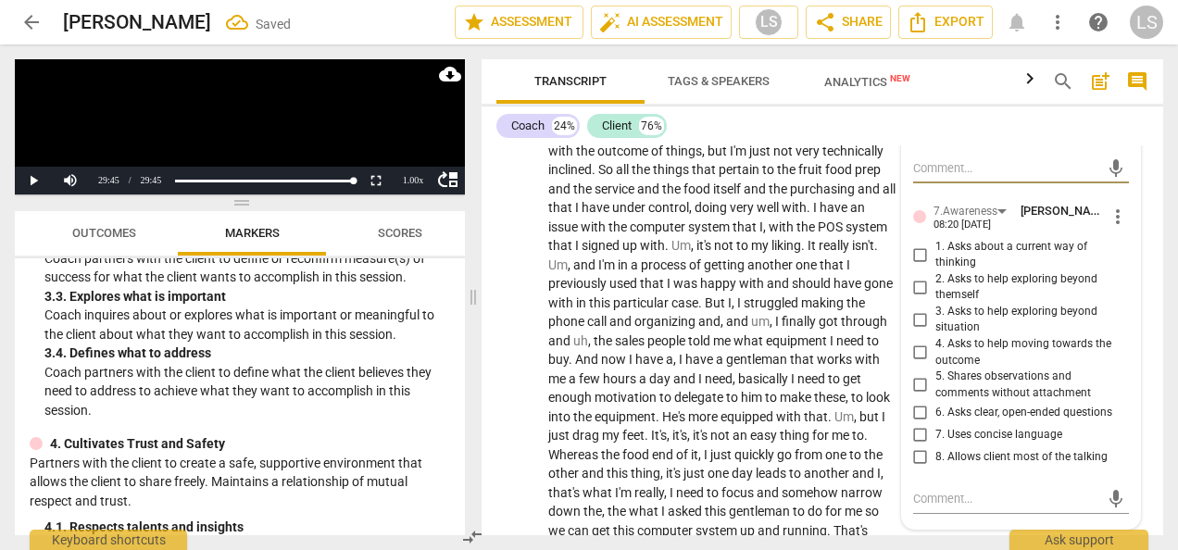
scroll to position [523, 0]
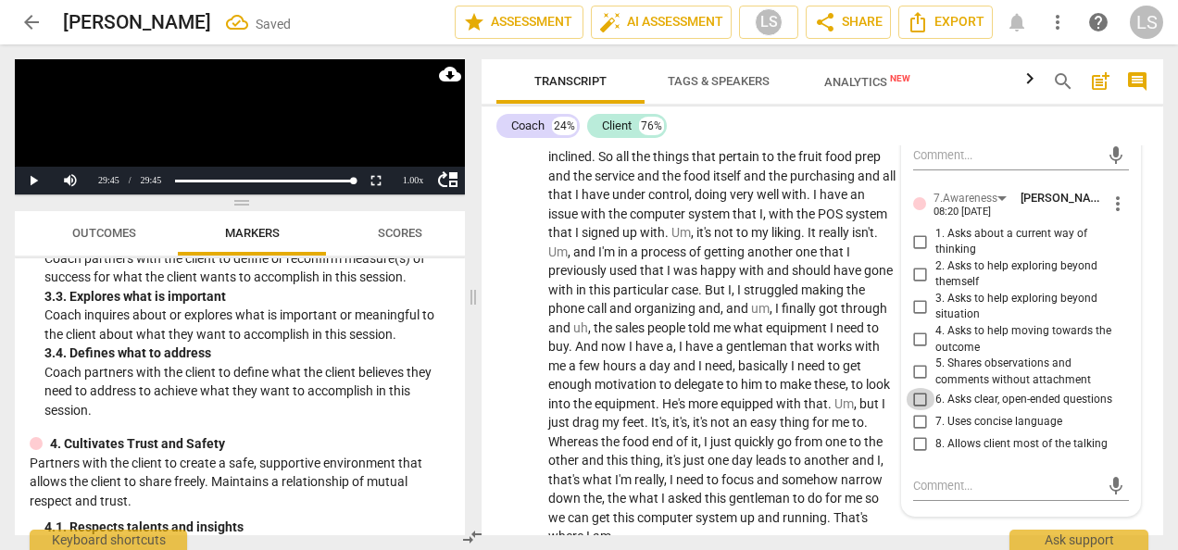
click at [910, 396] on input "6. Asks clear, open-ended questions" at bounding box center [921, 399] width 30 height 22
click at [912, 419] on input "7. Uses concise language" at bounding box center [921, 421] width 30 height 22
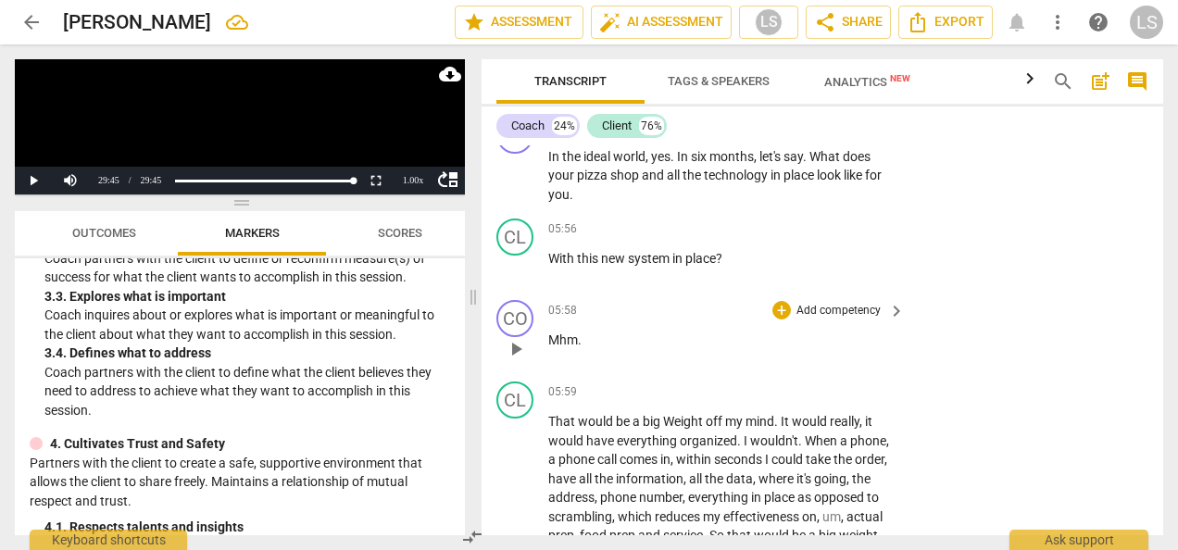
scroll to position [2375, 0]
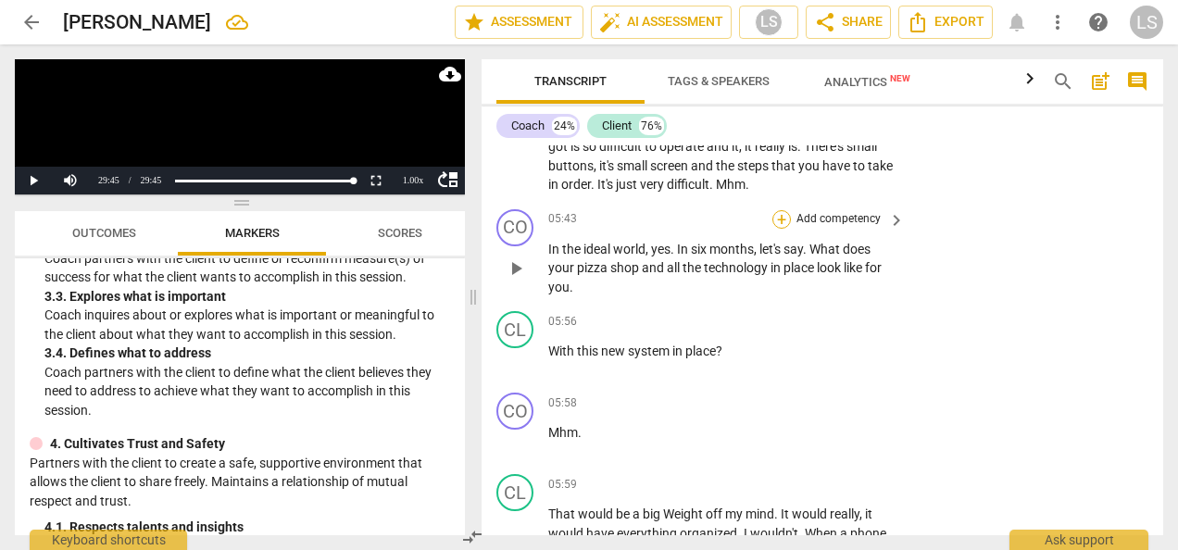
click at [777, 229] on div "+" at bounding box center [781, 219] width 19 height 19
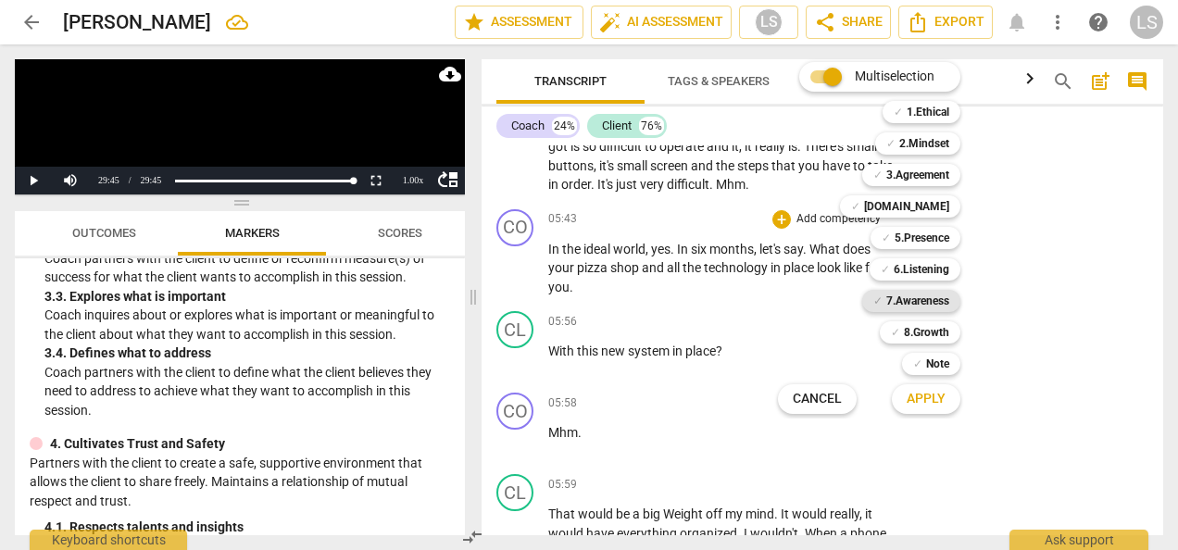
click at [913, 300] on b "7.Awareness" at bounding box center [917, 301] width 63 height 22
click at [923, 402] on span "Apply" at bounding box center [926, 399] width 39 height 19
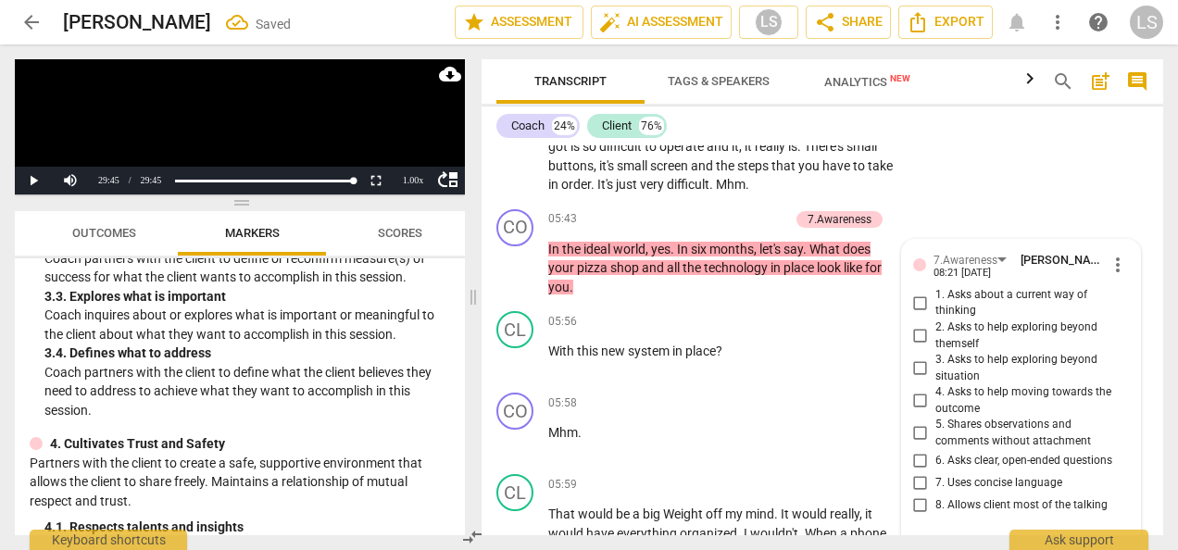
scroll to position [2600, 0]
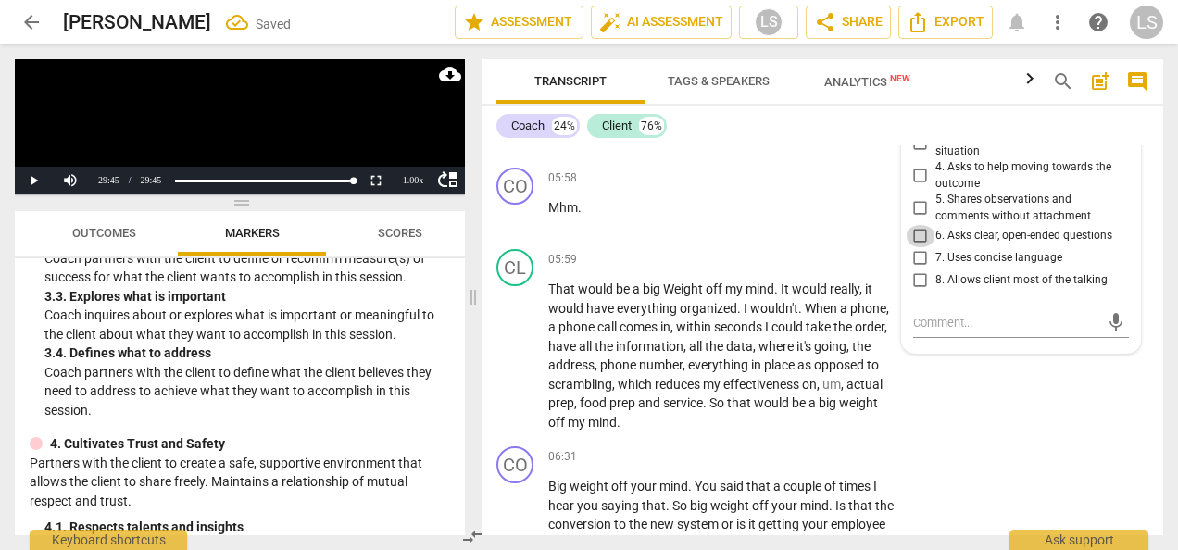
click at [918, 247] on input "6. Asks clear, open-ended questions" at bounding box center [921, 236] width 30 height 22
click at [918, 269] on input "7. Uses concise language" at bounding box center [921, 258] width 30 height 22
click at [917, 155] on input "3. Asks to help exploring beyond situation" at bounding box center [921, 143] width 30 height 22
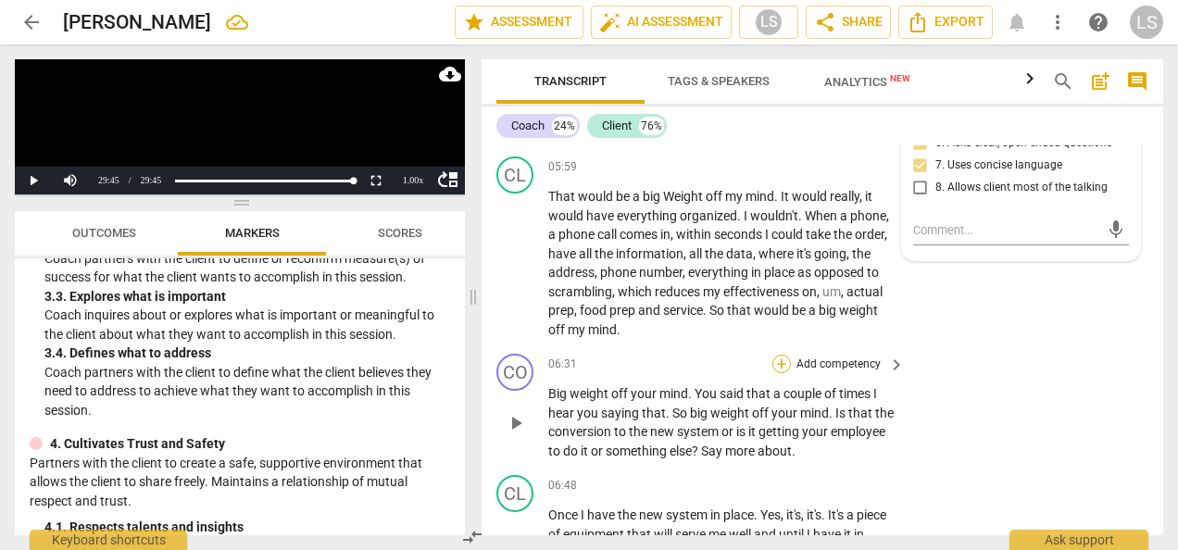
click at [783, 373] on div "+" at bounding box center [781, 364] width 19 height 19
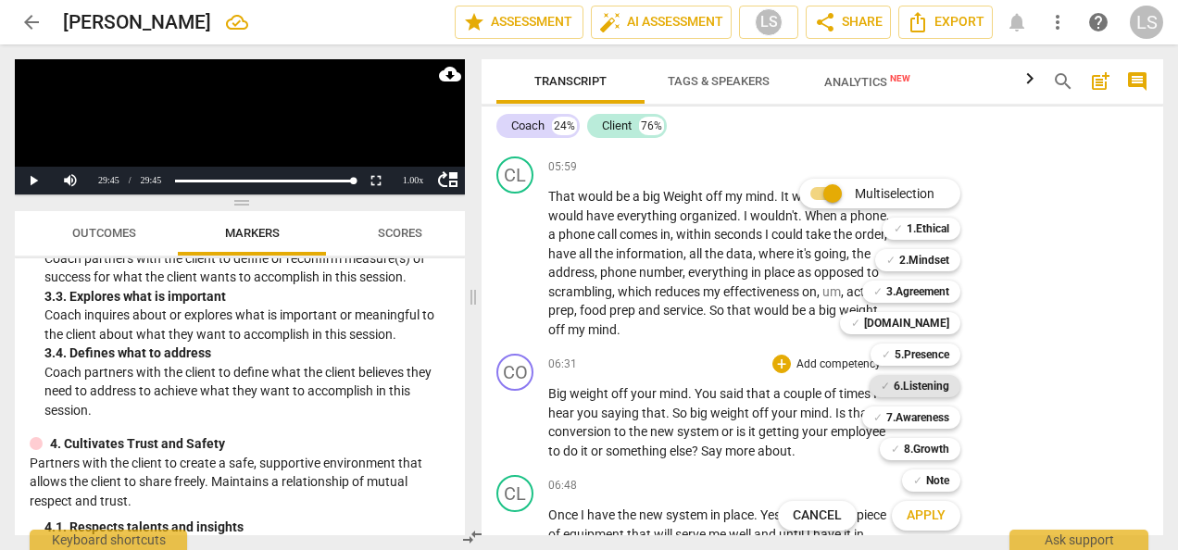
click at [911, 391] on b "6.Listening" at bounding box center [922, 386] width 56 height 22
click at [933, 263] on b "2.Mindset" at bounding box center [924, 260] width 50 height 22
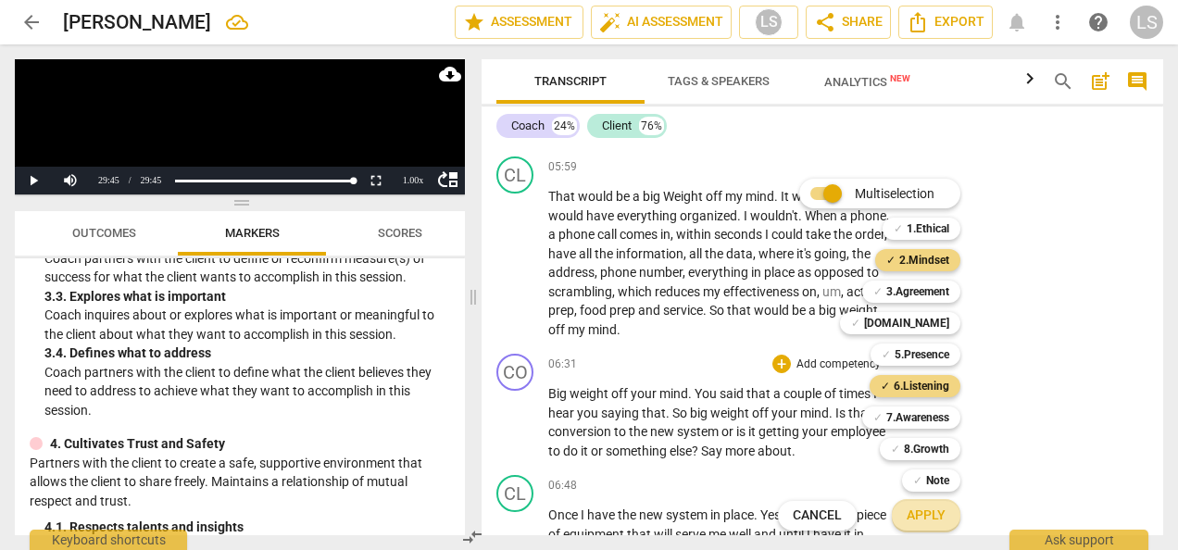
click at [932, 518] on span "Apply" at bounding box center [926, 516] width 39 height 19
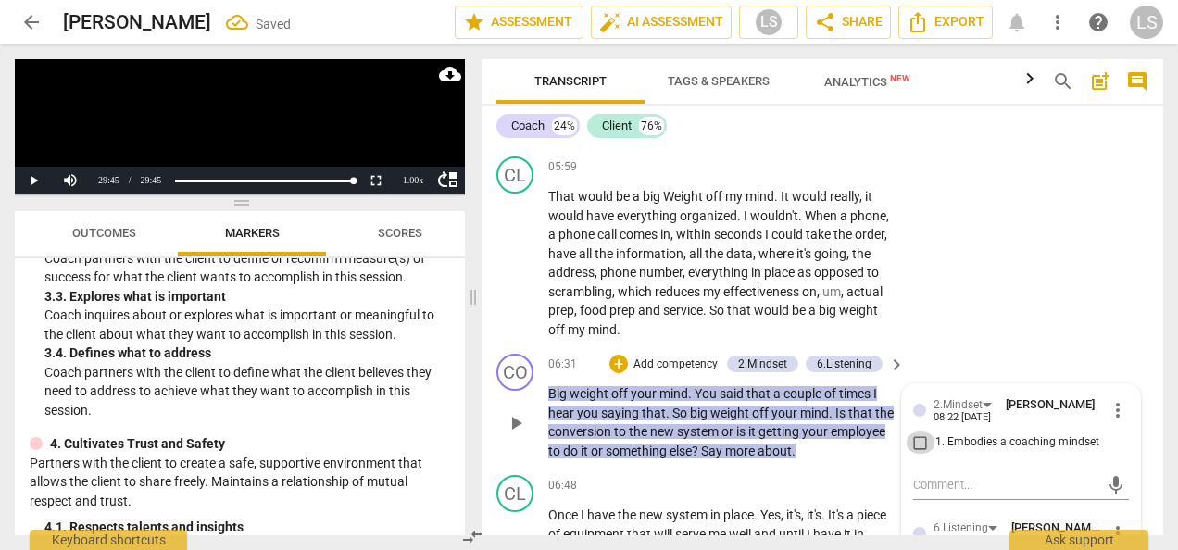
click at [916, 454] on input "1. Embodies a coaching mindset" at bounding box center [921, 443] width 30 height 22
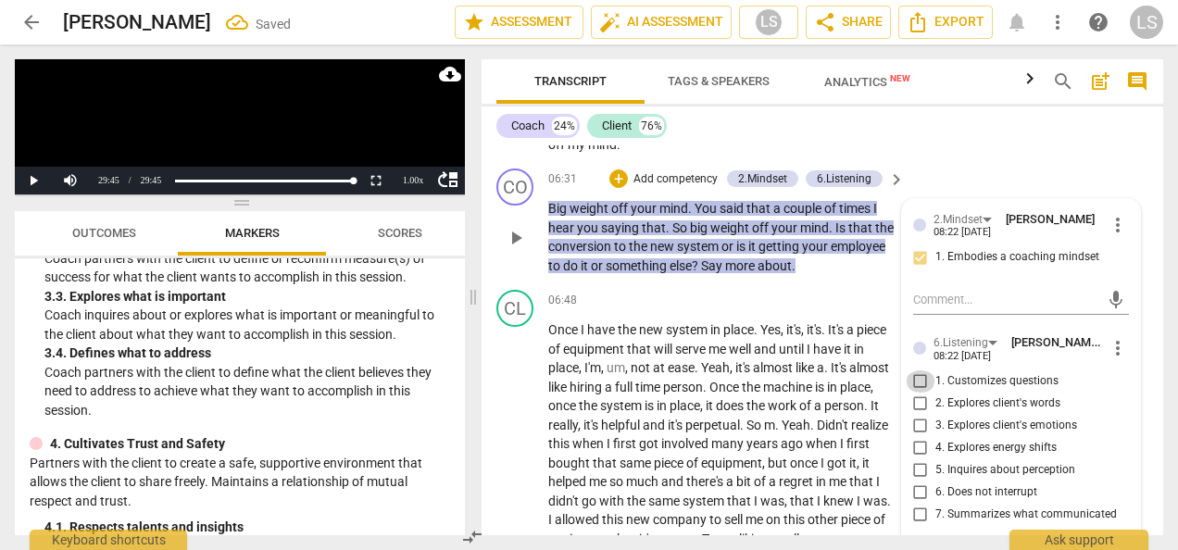
click at [921, 393] on input "1. Customizes questions" at bounding box center [921, 381] width 30 height 22
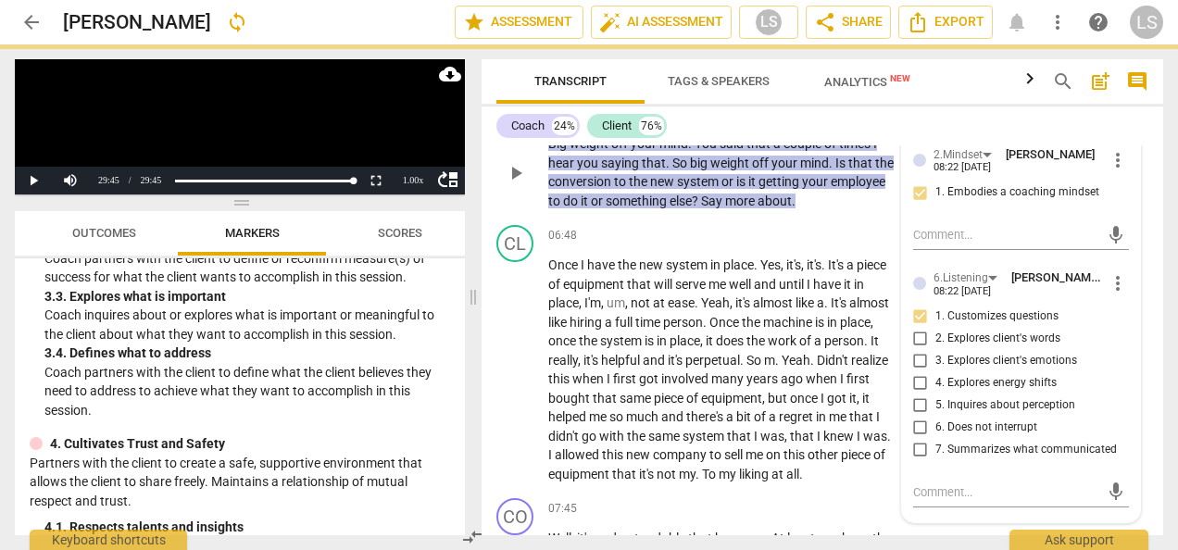
scroll to position [2971, 0]
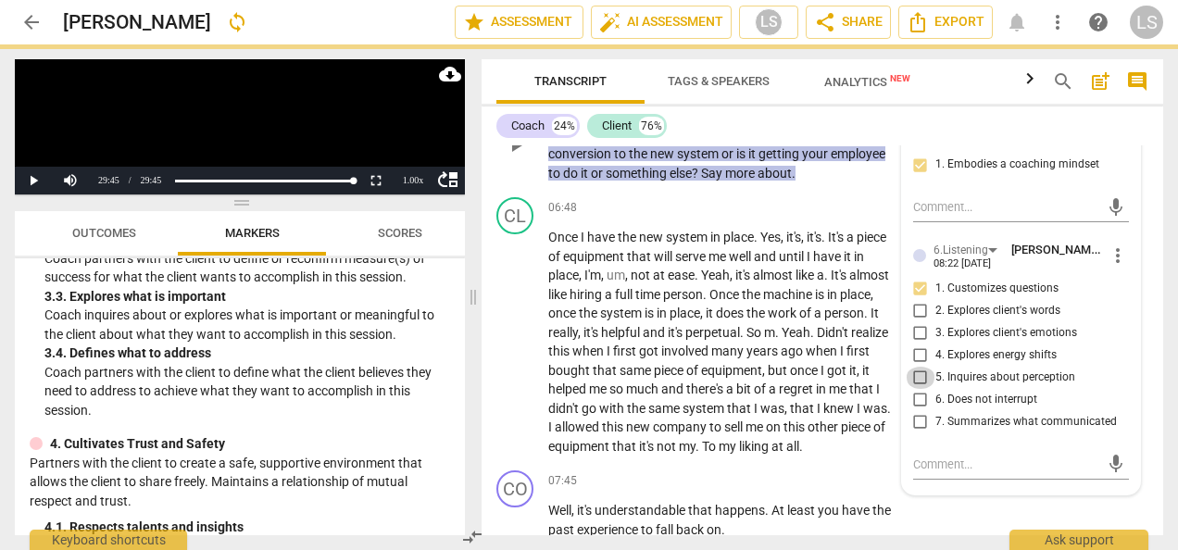
click at [917, 384] on input "5. Inquires about perception" at bounding box center [921, 378] width 30 height 22
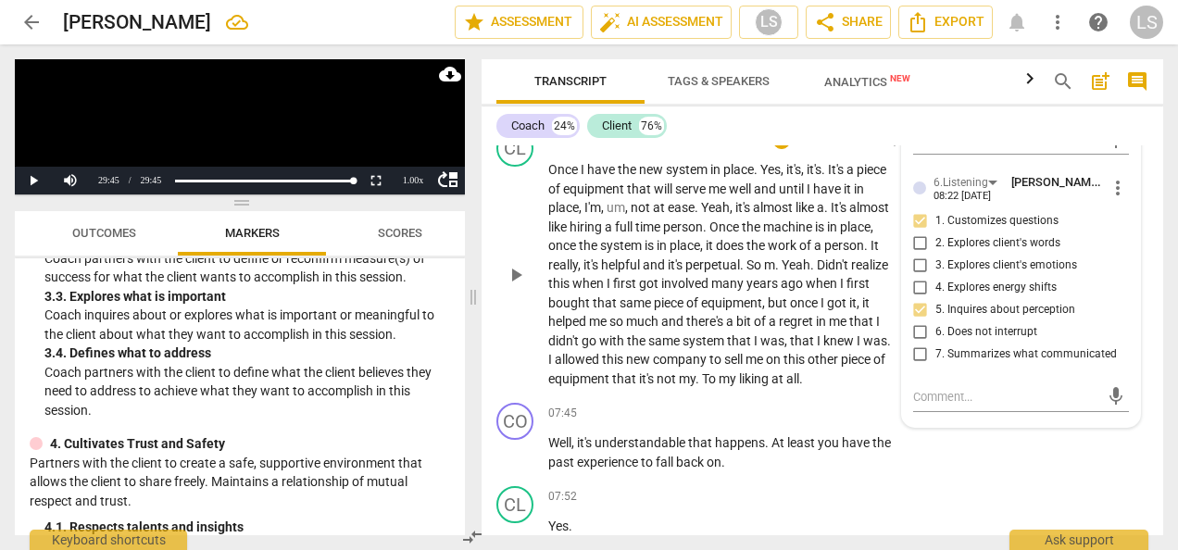
scroll to position [3063, 0]
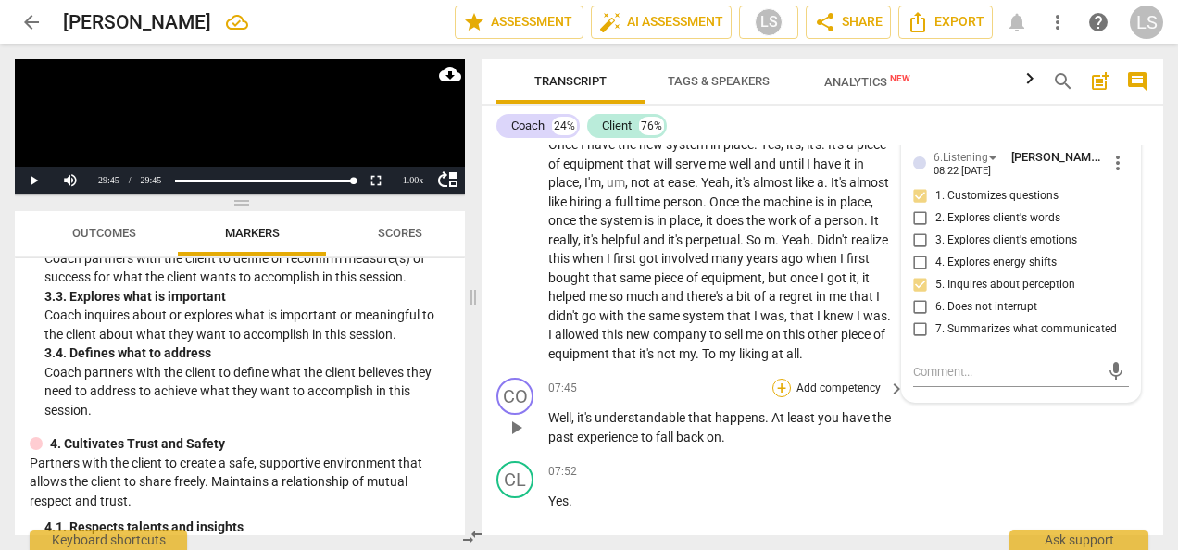
click at [784, 397] on div "+" at bounding box center [781, 388] width 19 height 19
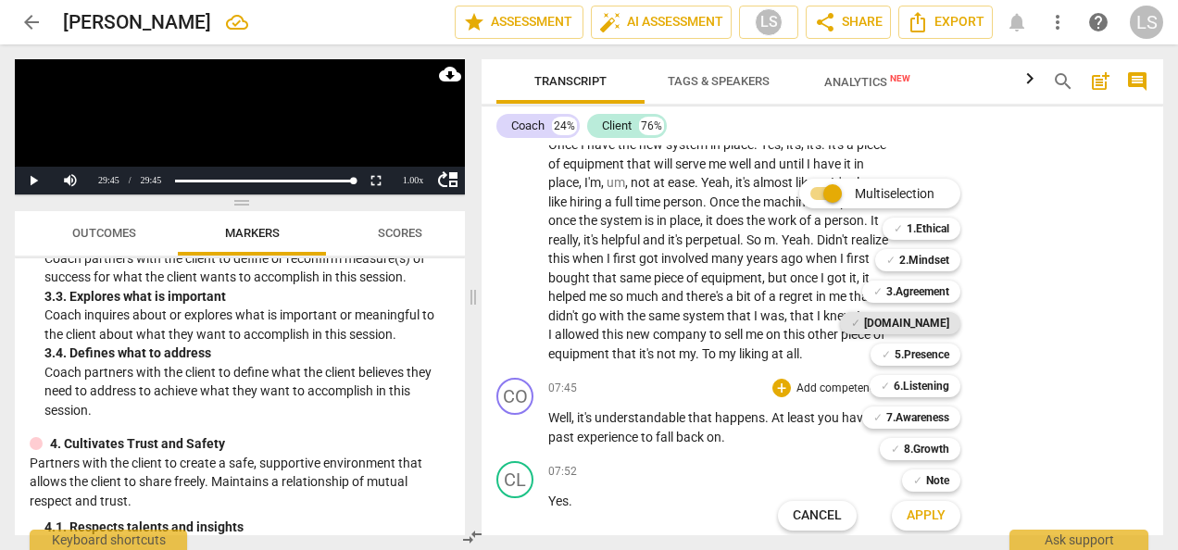
click at [923, 330] on b "[DOMAIN_NAME]" at bounding box center [906, 323] width 85 height 22
click at [917, 519] on span "Apply" at bounding box center [926, 516] width 39 height 19
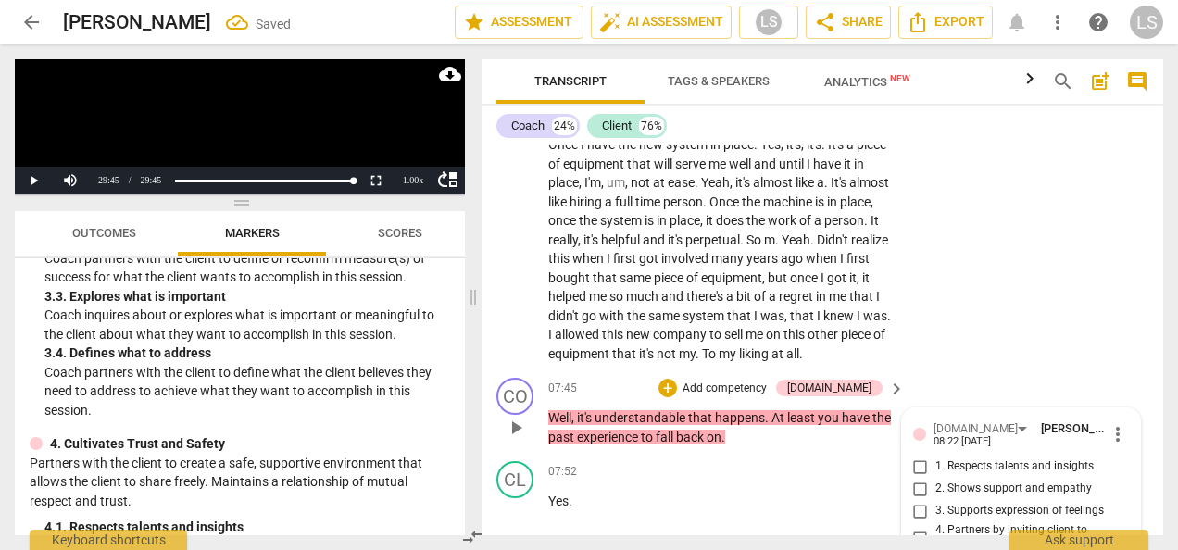
scroll to position [3328, 0]
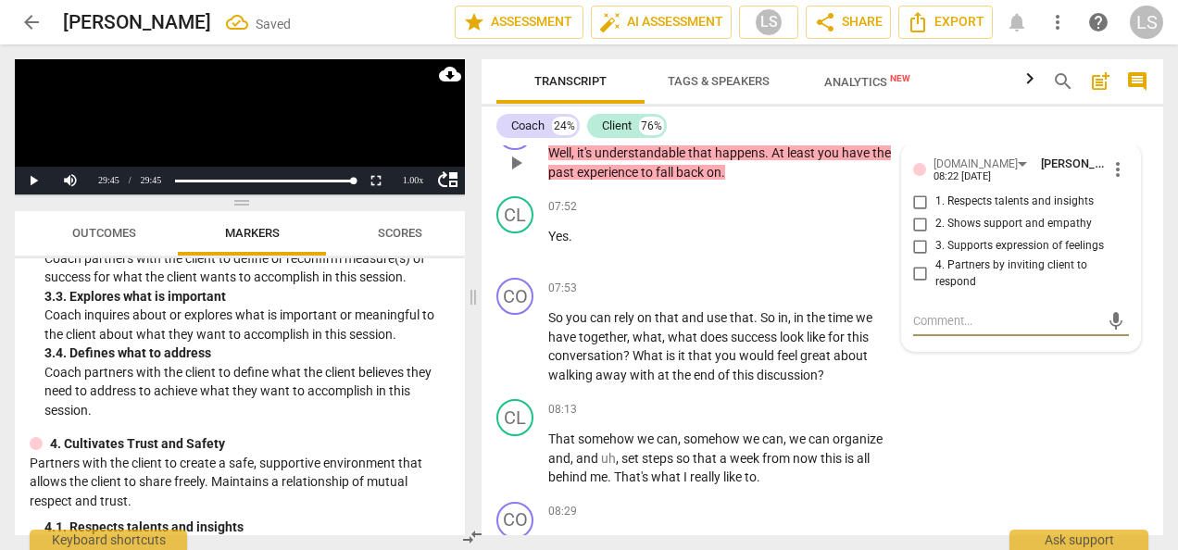
click at [915, 285] on input "4. Partners by inviting client to respond" at bounding box center [921, 274] width 30 height 22
click at [980, 340] on div "mic" at bounding box center [1021, 319] width 216 height 41
click at [980, 330] on textarea at bounding box center [1006, 321] width 186 height 18
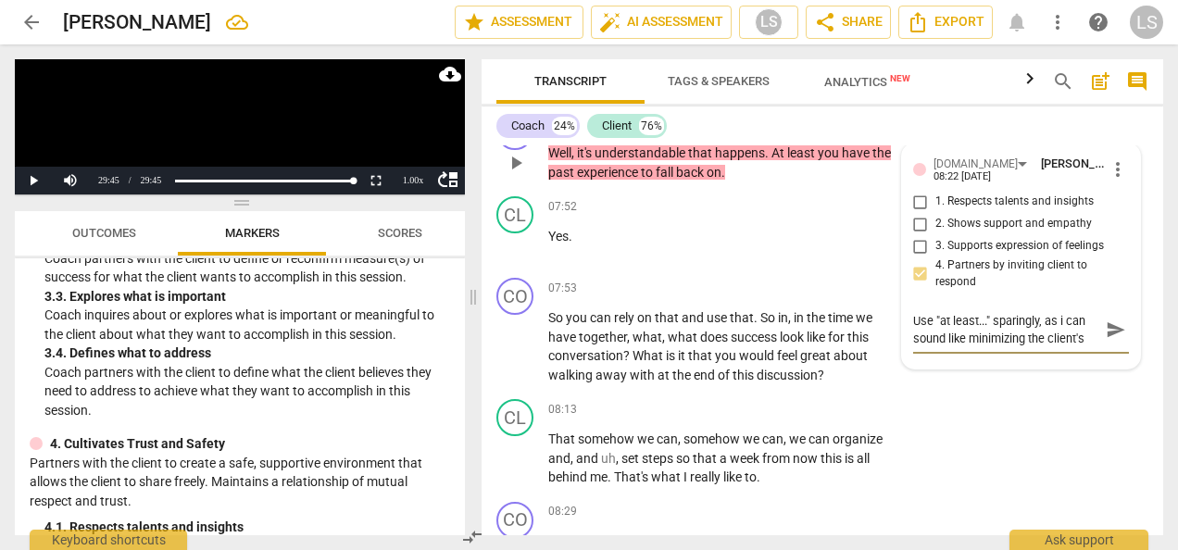
scroll to position [16, 0]
click at [783, 297] on div "+" at bounding box center [781, 288] width 19 height 19
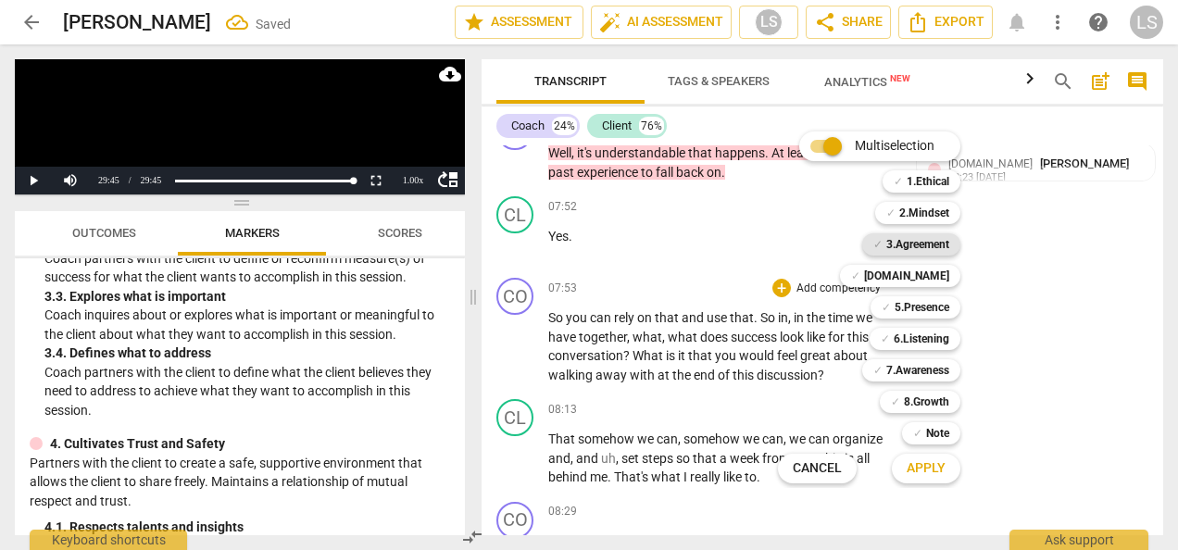
click at [925, 244] on b "3.Agreement" at bounding box center [917, 244] width 63 height 22
click at [923, 368] on b "7.Awareness" at bounding box center [917, 370] width 63 height 22
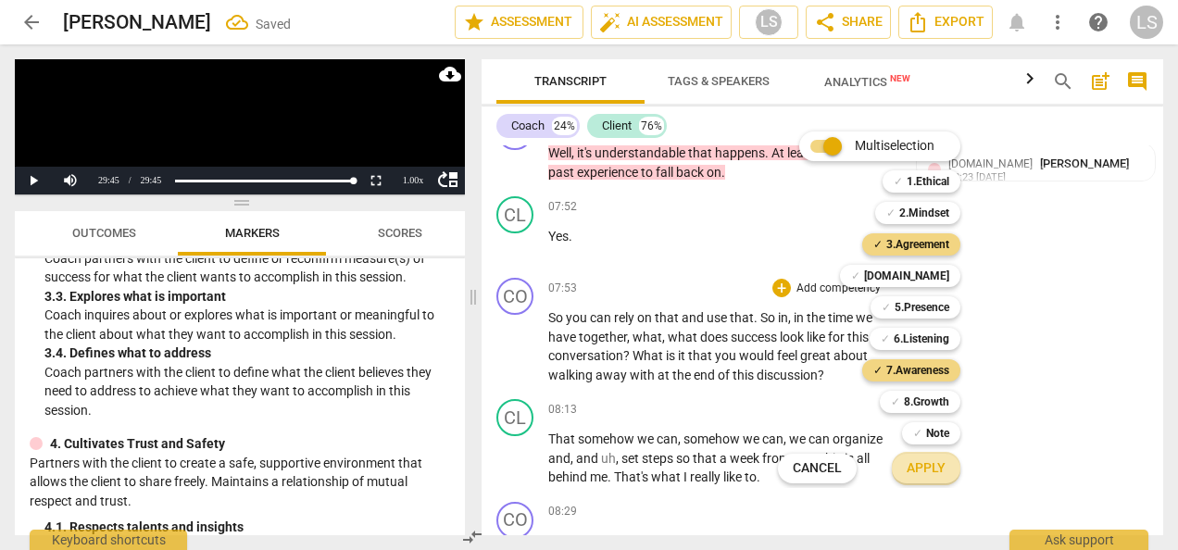
click at [929, 465] on span "Apply" at bounding box center [926, 468] width 39 height 19
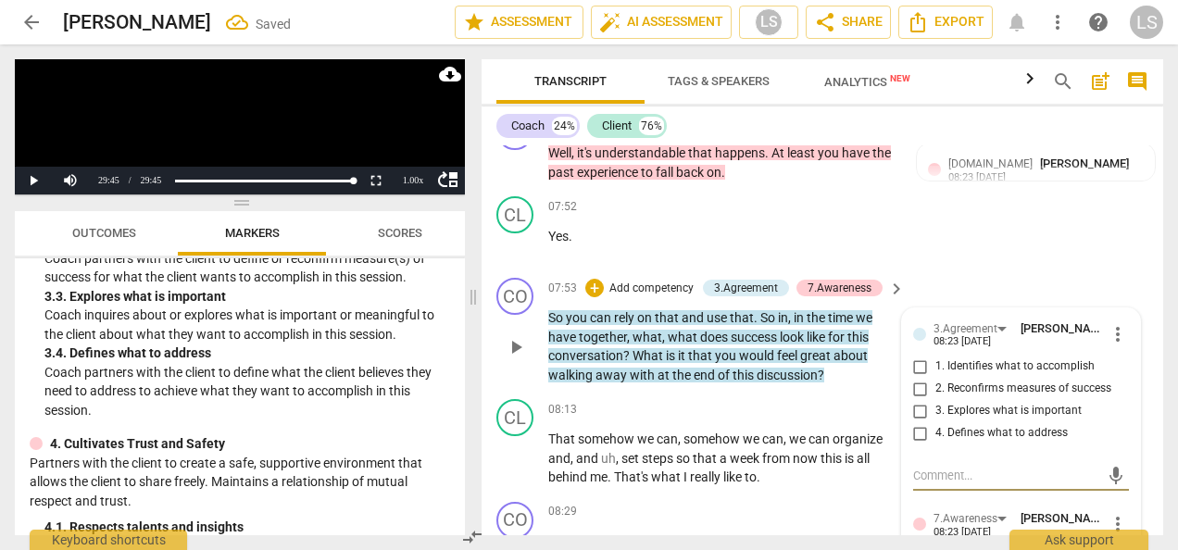
click at [919, 400] on input "2. Reconfirms measures of success" at bounding box center [921, 389] width 30 height 22
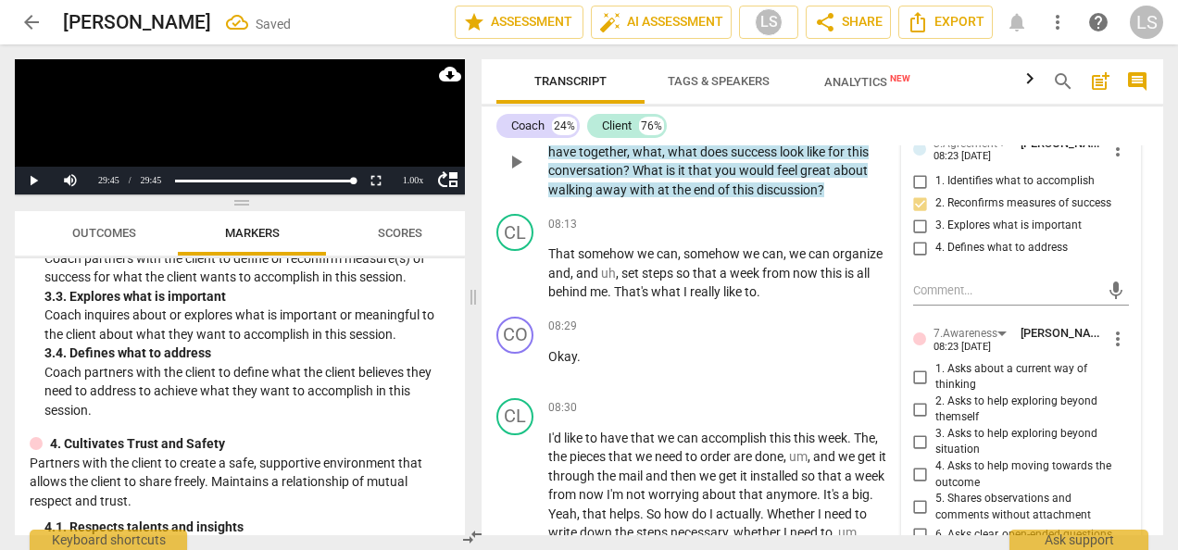
scroll to position [3606, 0]
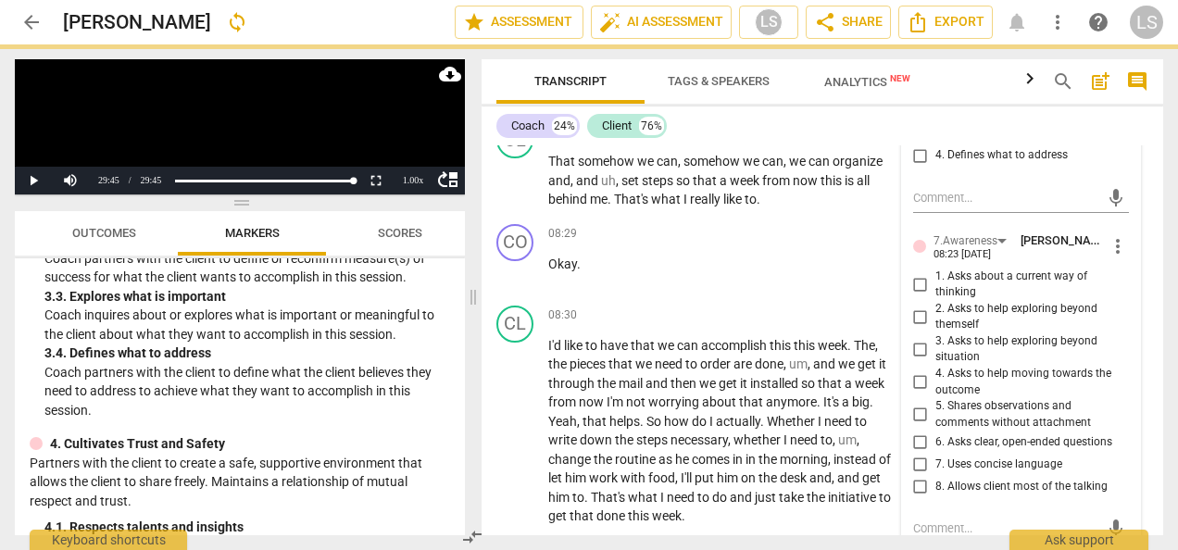
click at [920, 453] on input "6. Asks clear, open-ended questions" at bounding box center [921, 442] width 30 height 22
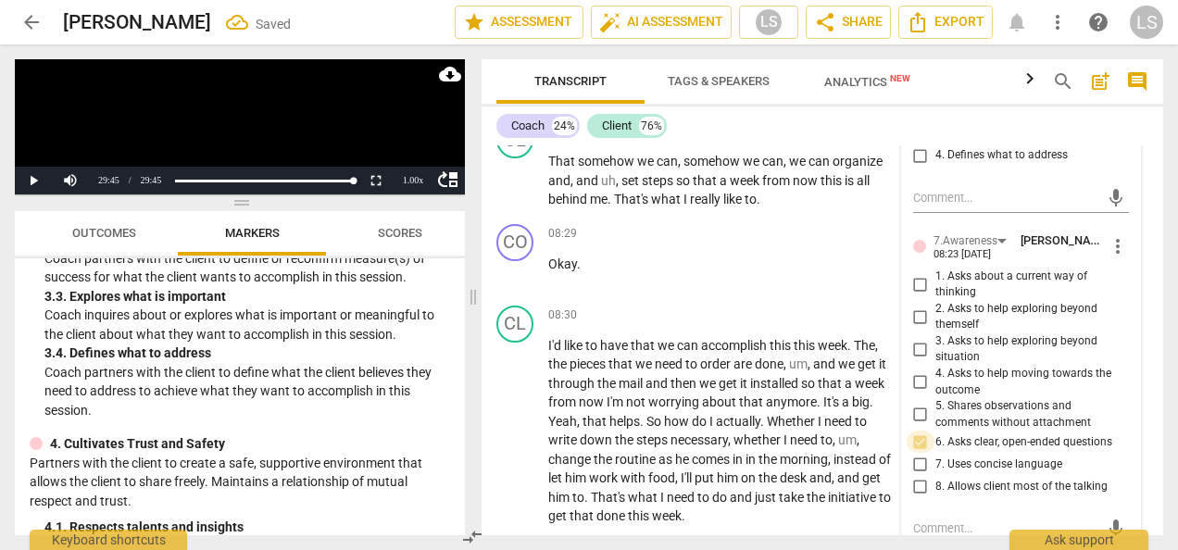
click at [920, 453] on input "6. Asks clear, open-ended questions" at bounding box center [921, 442] width 30 height 22
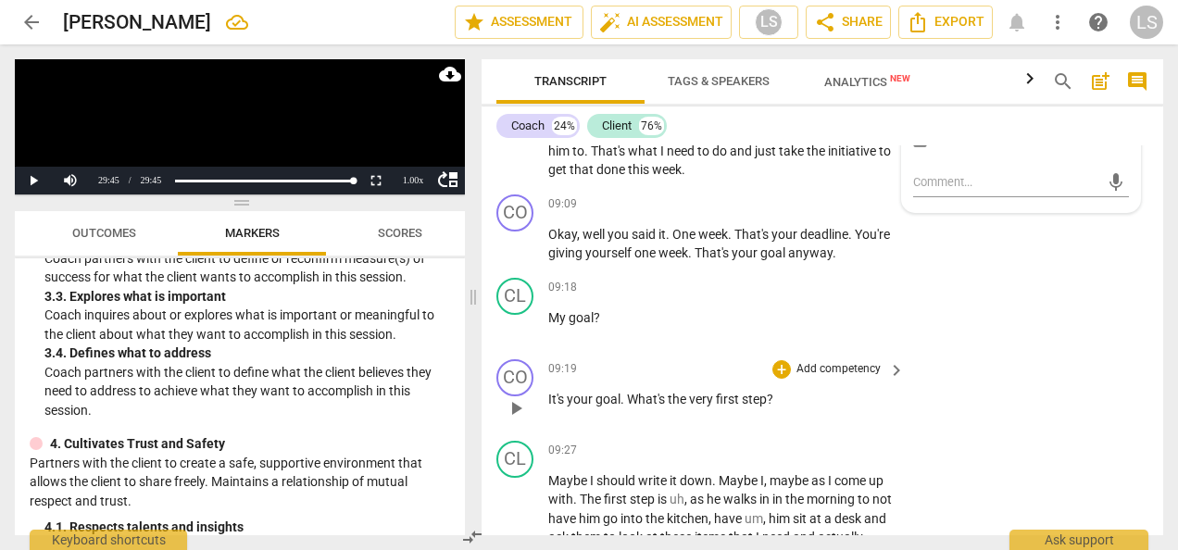
scroll to position [3976, 0]
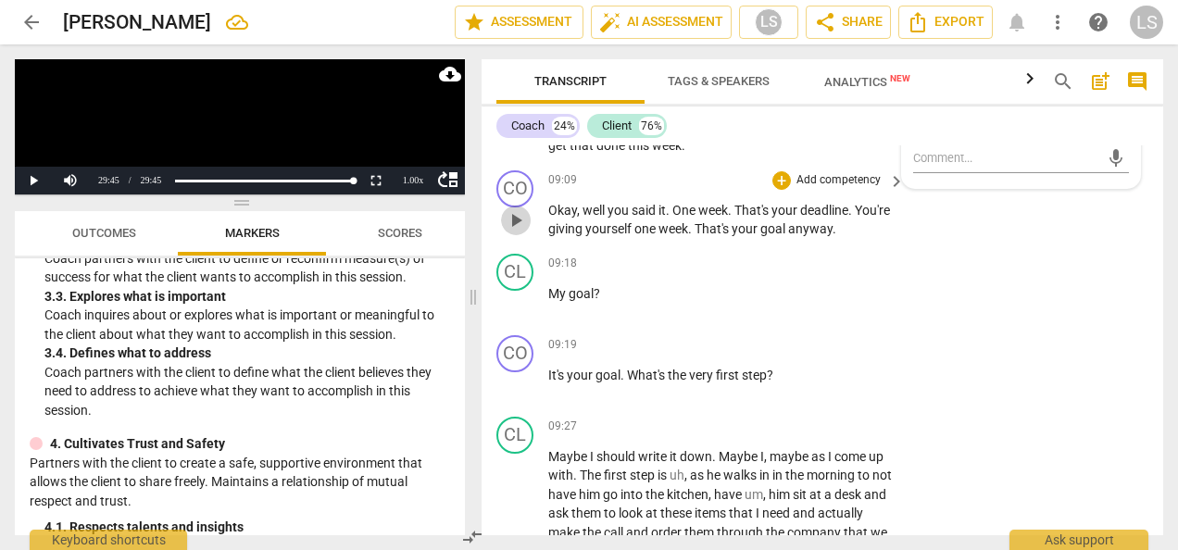
click at [521, 232] on span "play_arrow" at bounding box center [516, 220] width 22 height 22
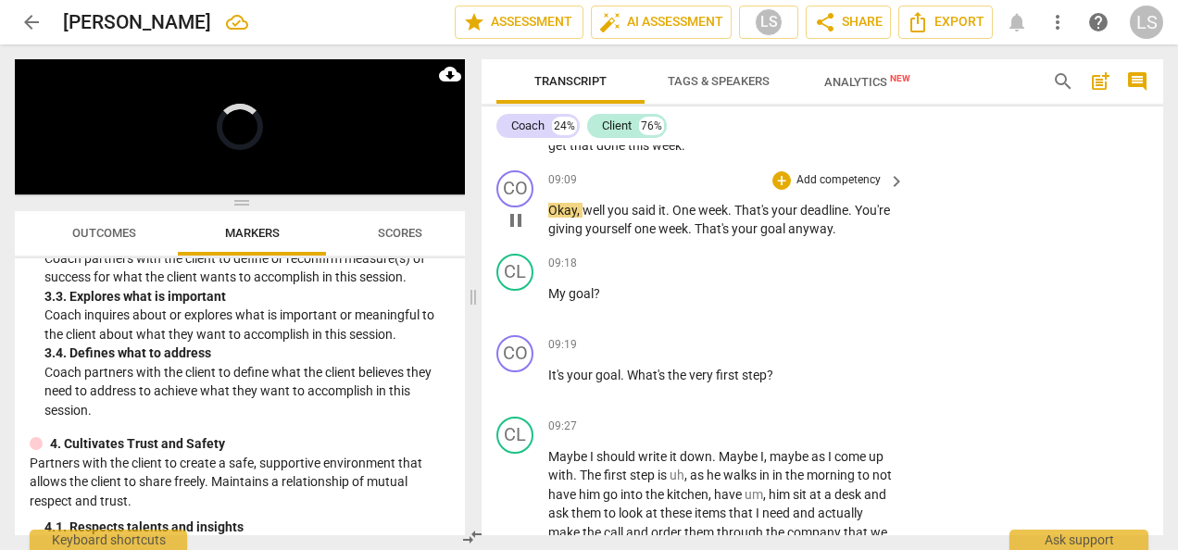
click at [522, 232] on span "pause" at bounding box center [516, 220] width 22 height 22
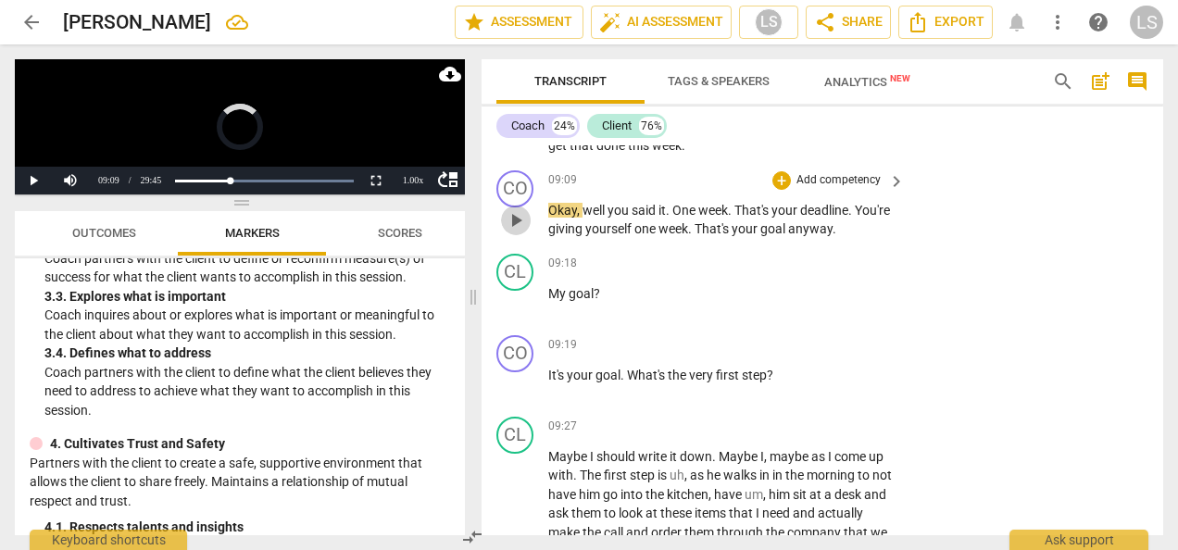
click at [513, 232] on span "play_arrow" at bounding box center [516, 220] width 22 height 22
click at [519, 232] on span "play_arrow" at bounding box center [516, 220] width 22 height 22
click at [517, 230] on span "pause" at bounding box center [516, 220] width 22 height 22
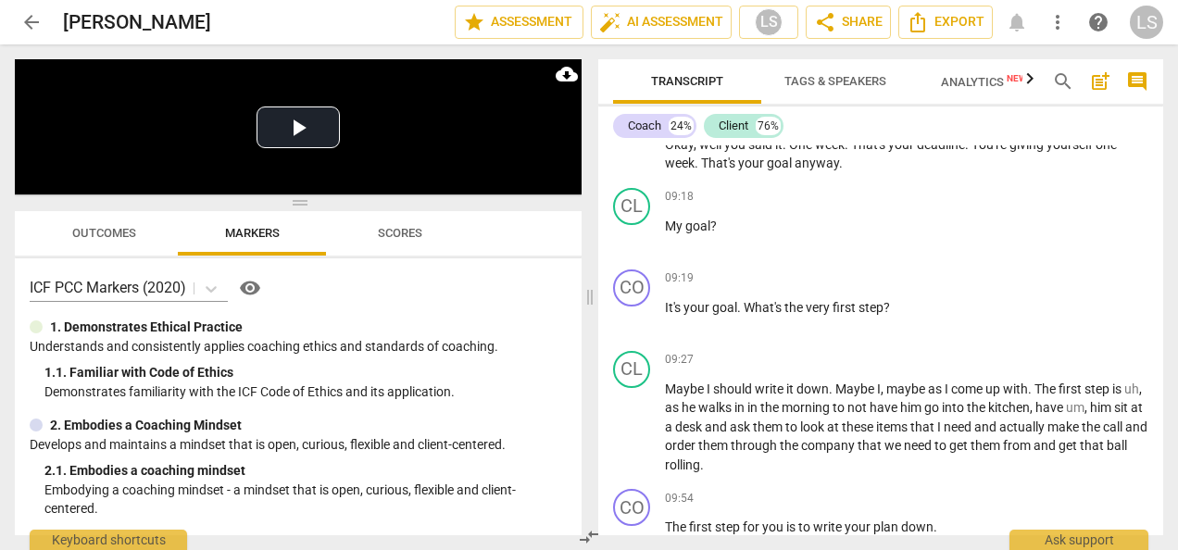
scroll to position [3334, 0]
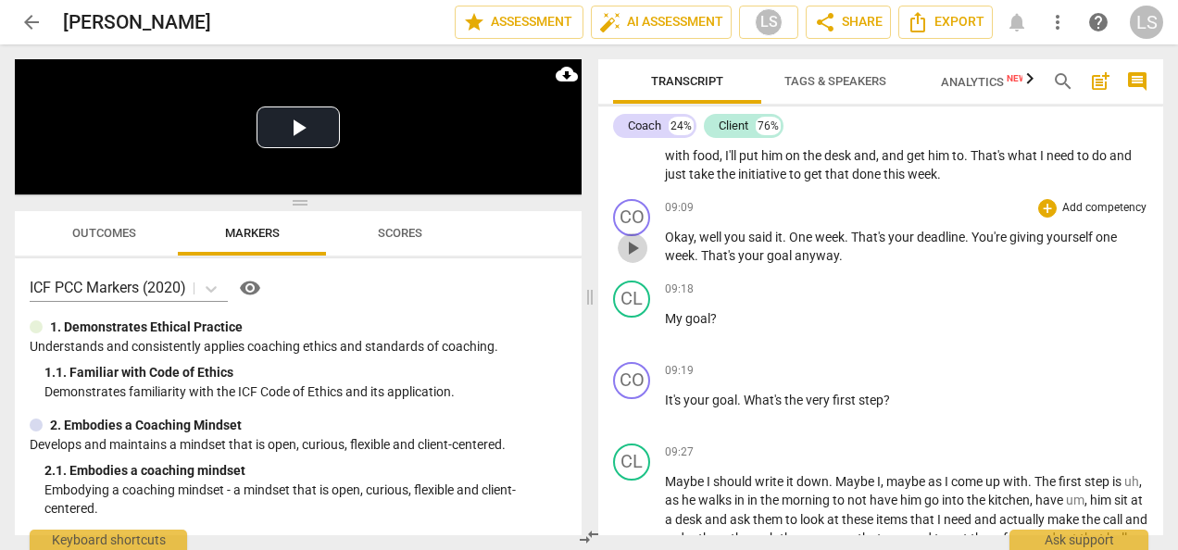
click at [630, 248] on span "play_arrow" at bounding box center [632, 248] width 22 height 22
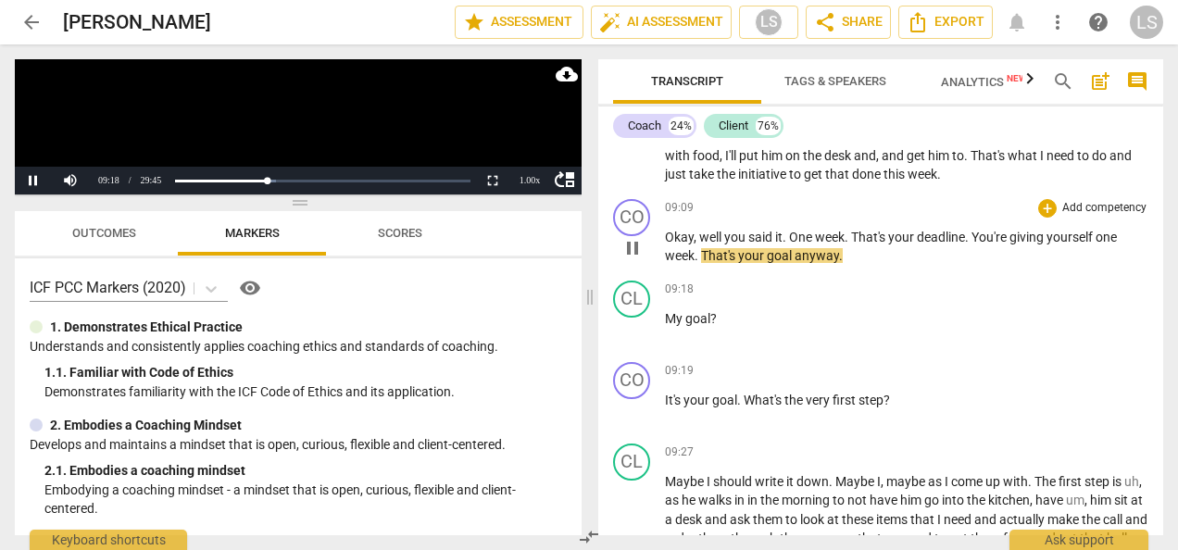
click at [636, 248] on span "pause" at bounding box center [632, 248] width 22 height 22
click at [1038, 204] on div "+" at bounding box center [1047, 208] width 19 height 19
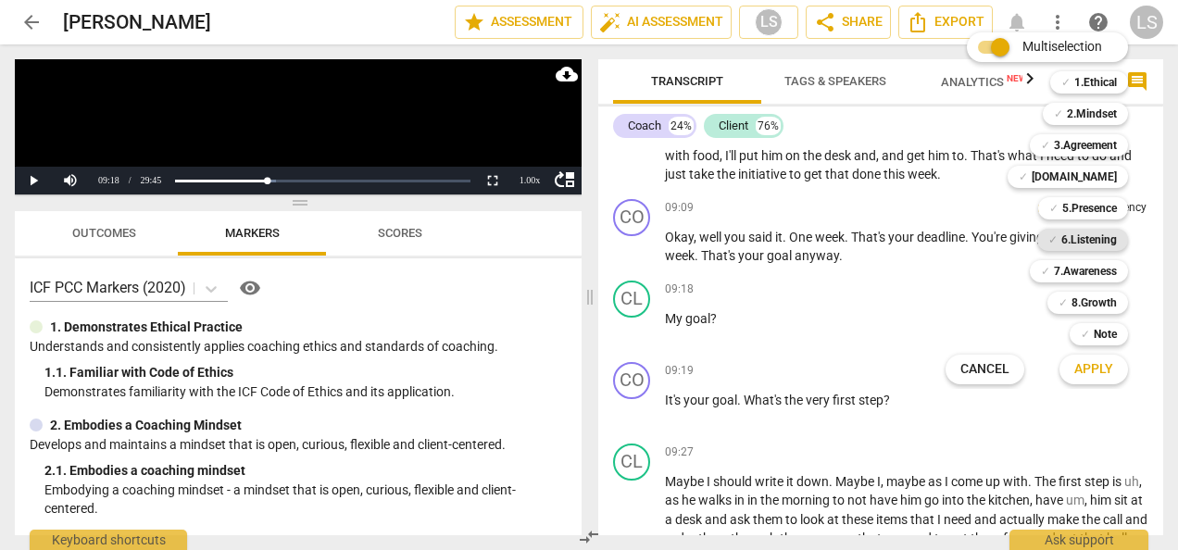
click at [1071, 241] on b "6.Listening" at bounding box center [1089, 240] width 56 height 22
click at [1088, 374] on span "Apply" at bounding box center [1093, 369] width 39 height 19
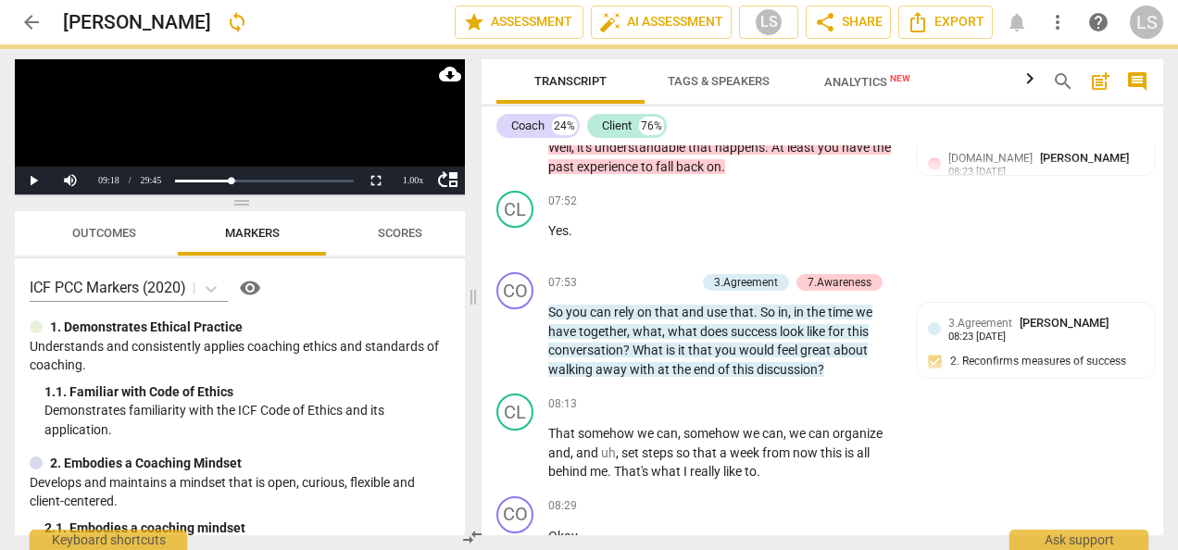
scroll to position [3908, 0]
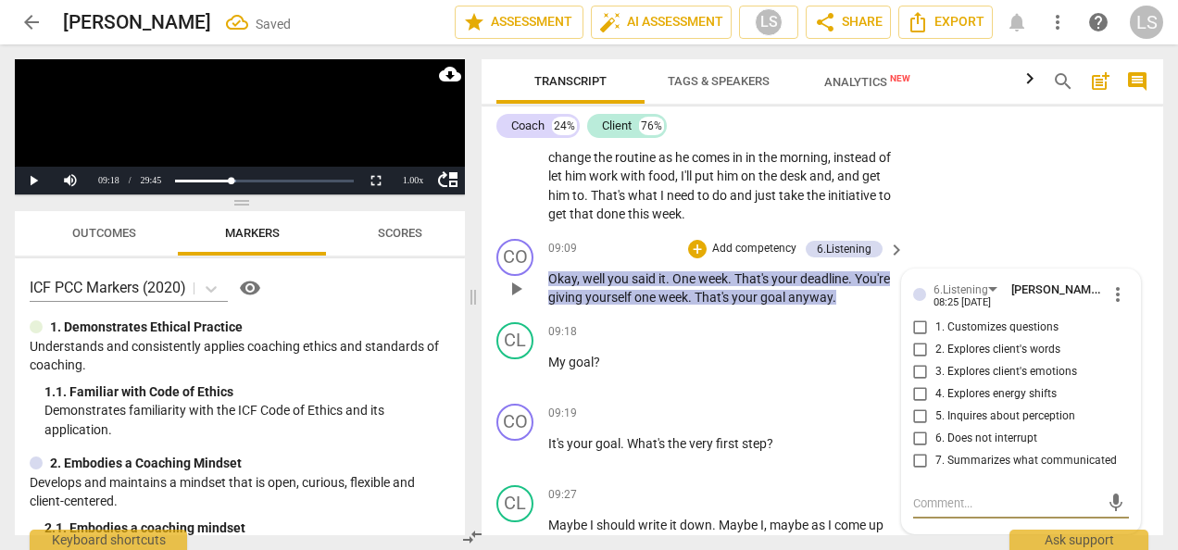
click at [918, 472] on input "7. Summarizes what communicated" at bounding box center [921, 461] width 30 height 22
checkbox input "true"
click at [779, 423] on div "+" at bounding box center [781, 414] width 19 height 19
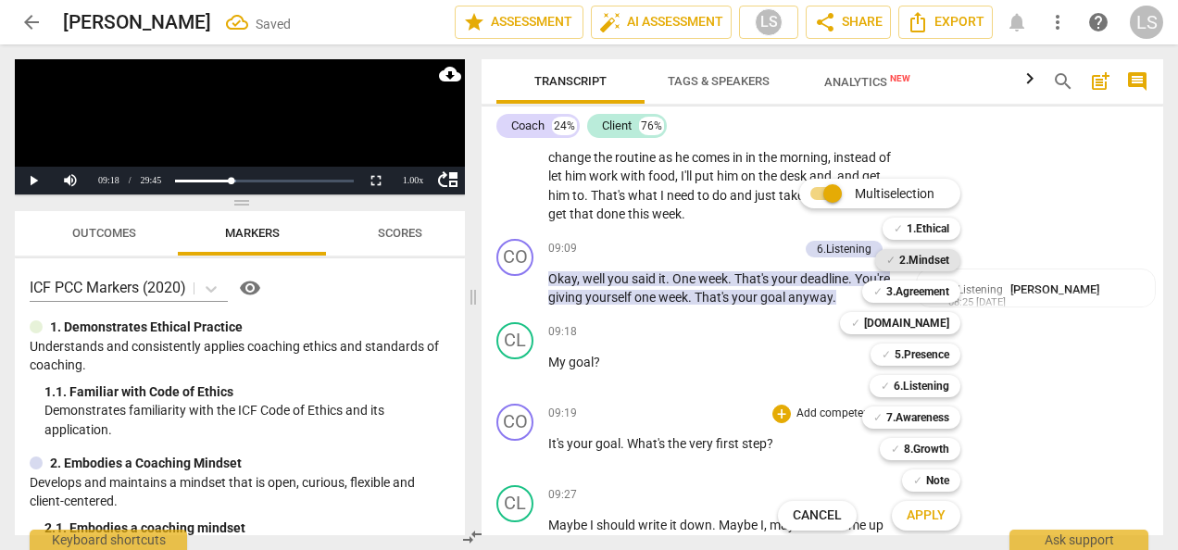
click at [934, 258] on b "2.Mindset" at bounding box center [924, 260] width 50 height 22
click at [922, 345] on b "5.Presence" at bounding box center [922, 355] width 55 height 22
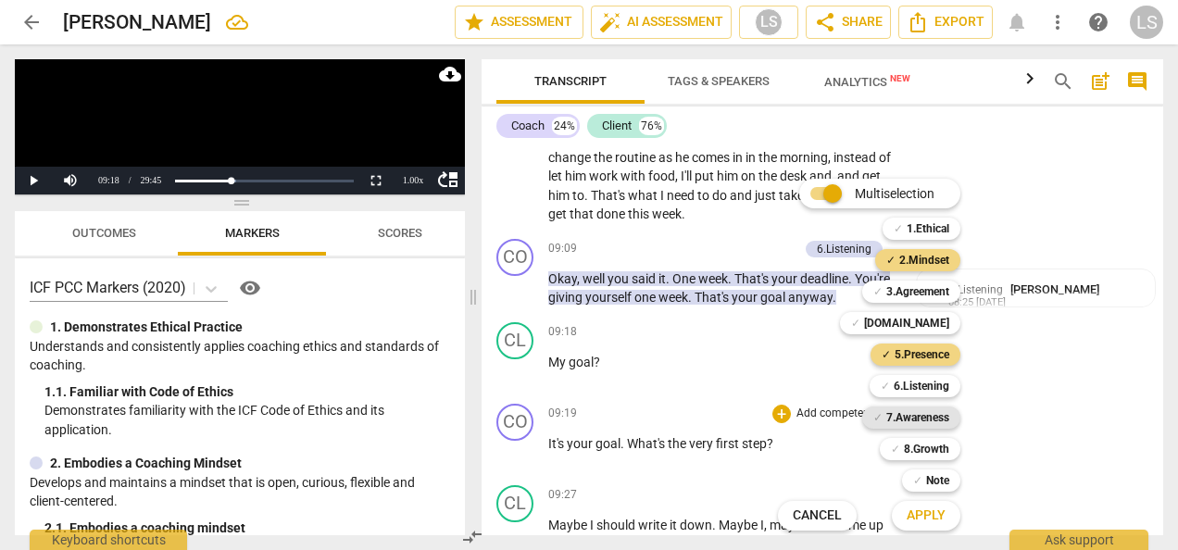
click at [909, 417] on b "7.Awareness" at bounding box center [917, 418] width 63 height 22
click at [911, 517] on span "Apply" at bounding box center [926, 516] width 39 height 19
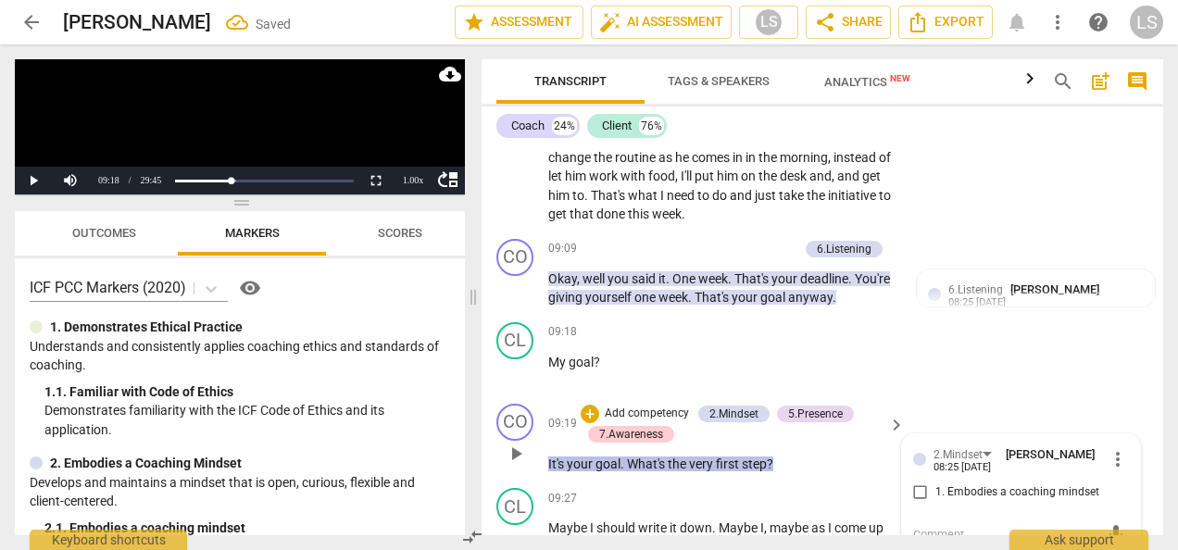
scroll to position [4121, 0]
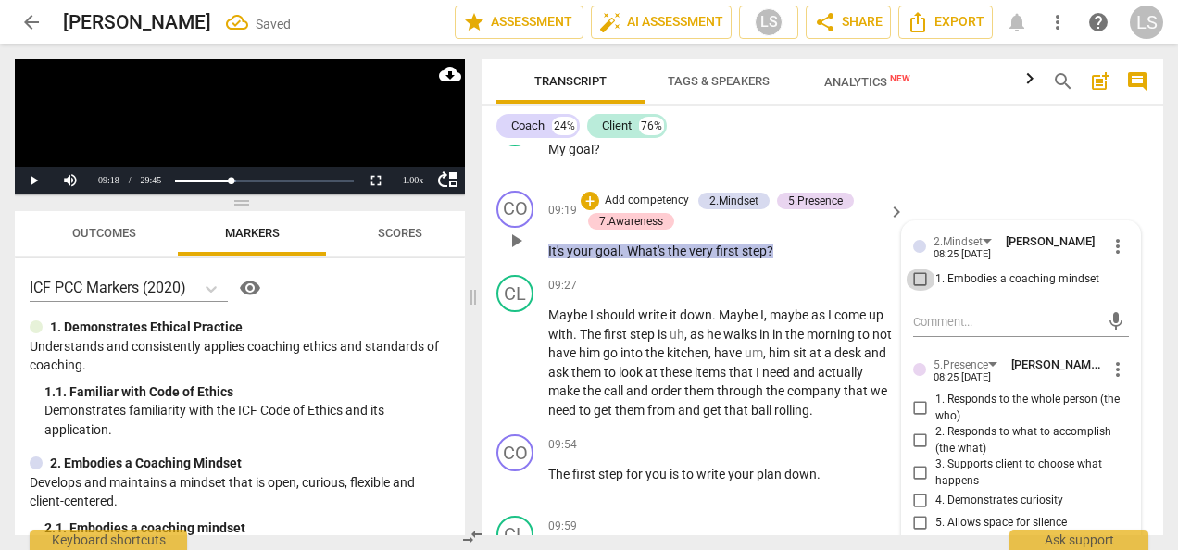
click at [920, 291] on input "1. Embodies a coaching mindset" at bounding box center [921, 280] width 30 height 22
checkbox input "true"
drag, startPoint x: 908, startPoint y: 459, endPoint x: 920, endPoint y: 459, distance: 13.0
click at [908, 452] on input "2. Responds to what to accomplish (the what)" at bounding box center [921, 441] width 30 height 22
checkbox input "true"
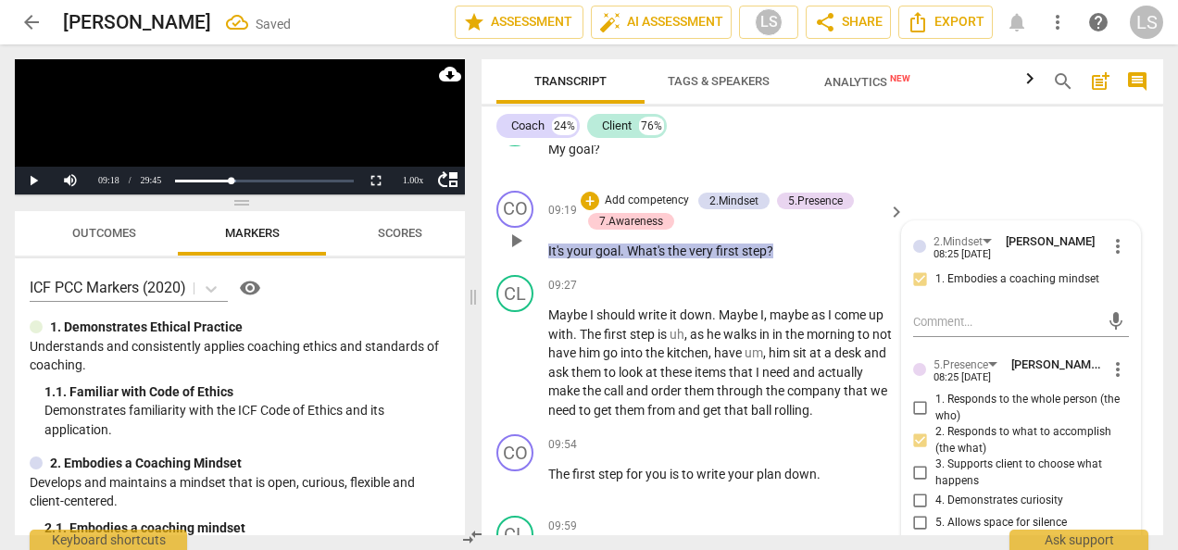
scroll to position [4214, 0]
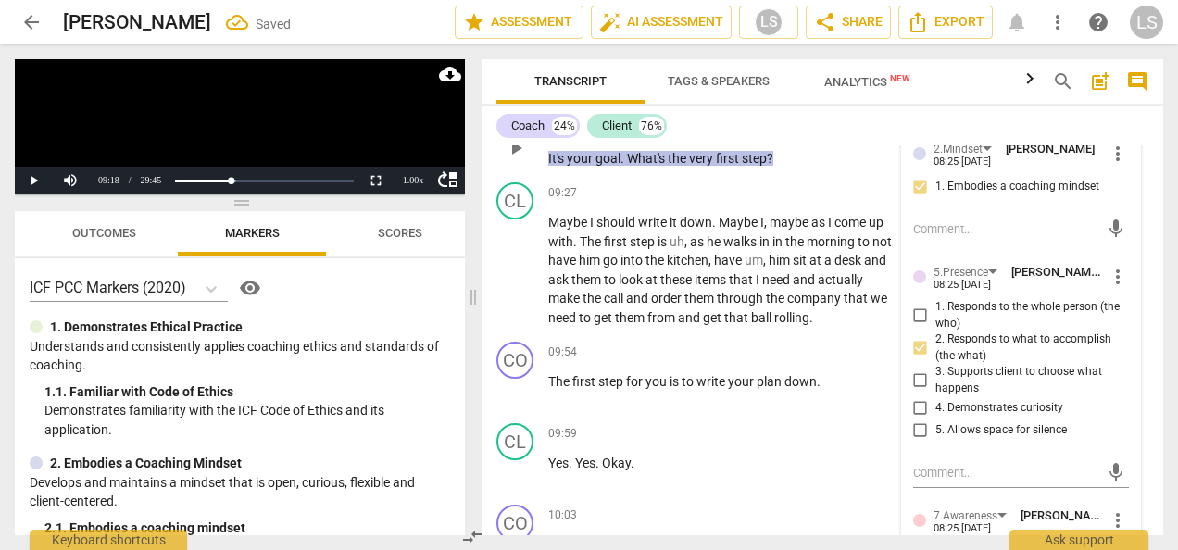
click at [911, 420] on input "4. Demonstrates curiosity" at bounding box center [921, 408] width 30 height 22
checkbox input "true"
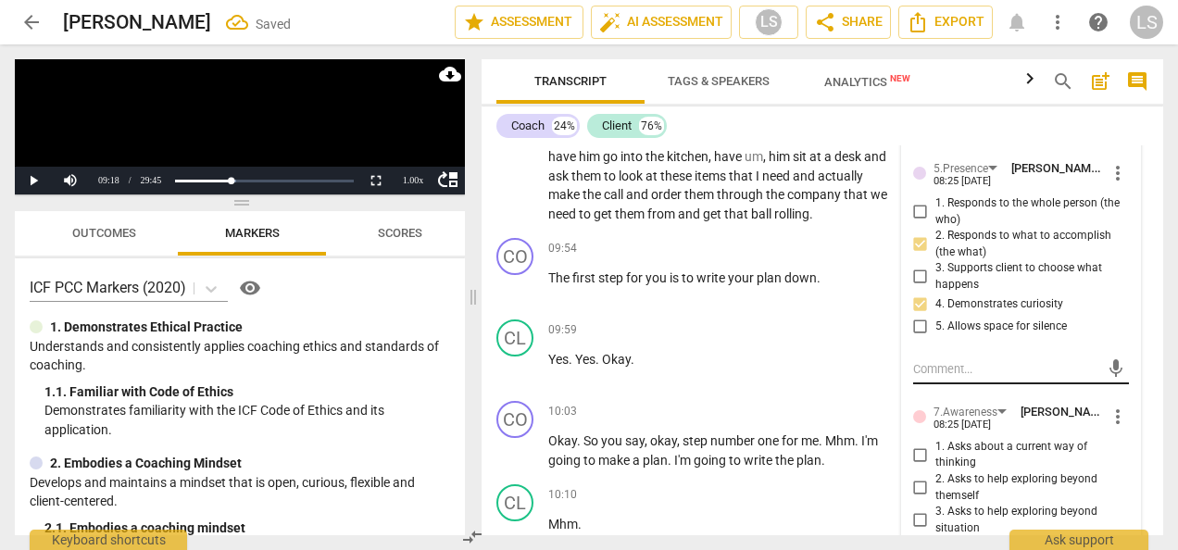
scroll to position [4399, 0]
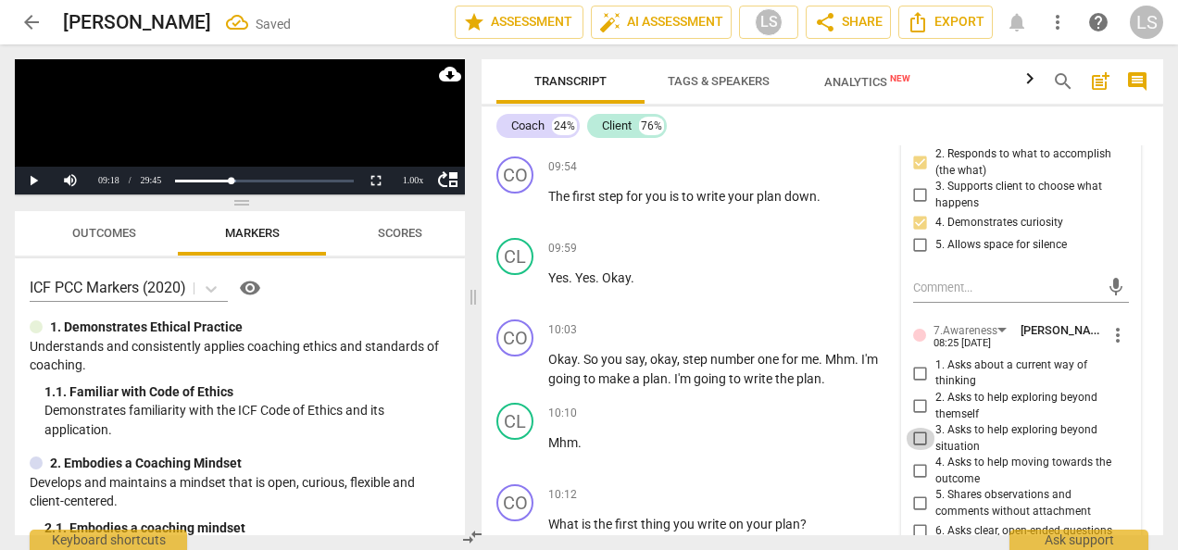
click at [919, 450] on input "3. Asks to help exploring beyond situation" at bounding box center [921, 439] width 30 height 22
checkbox input "true"
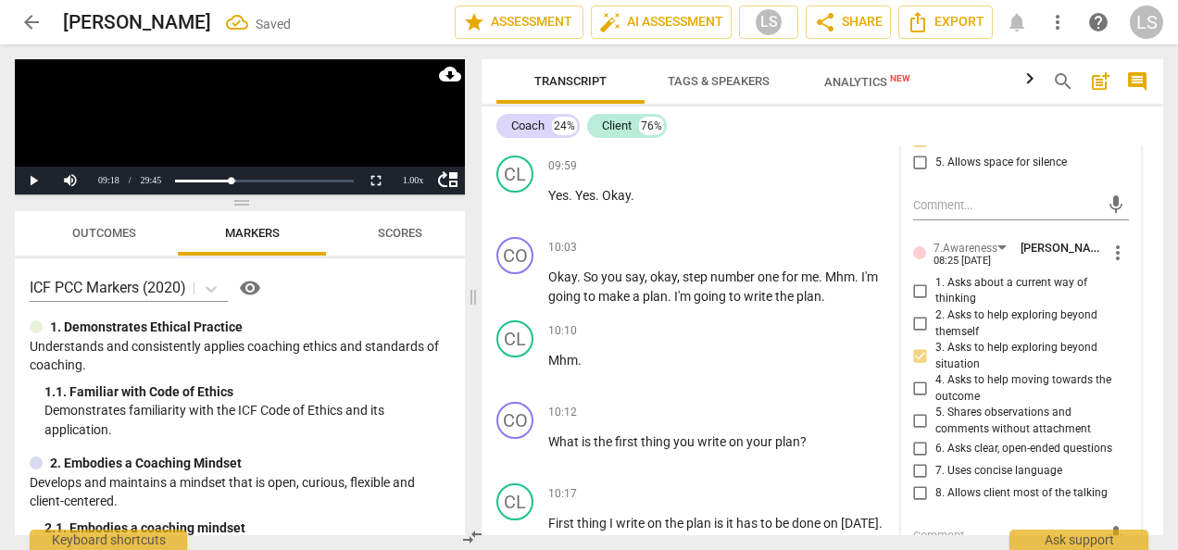
scroll to position [4584, 0]
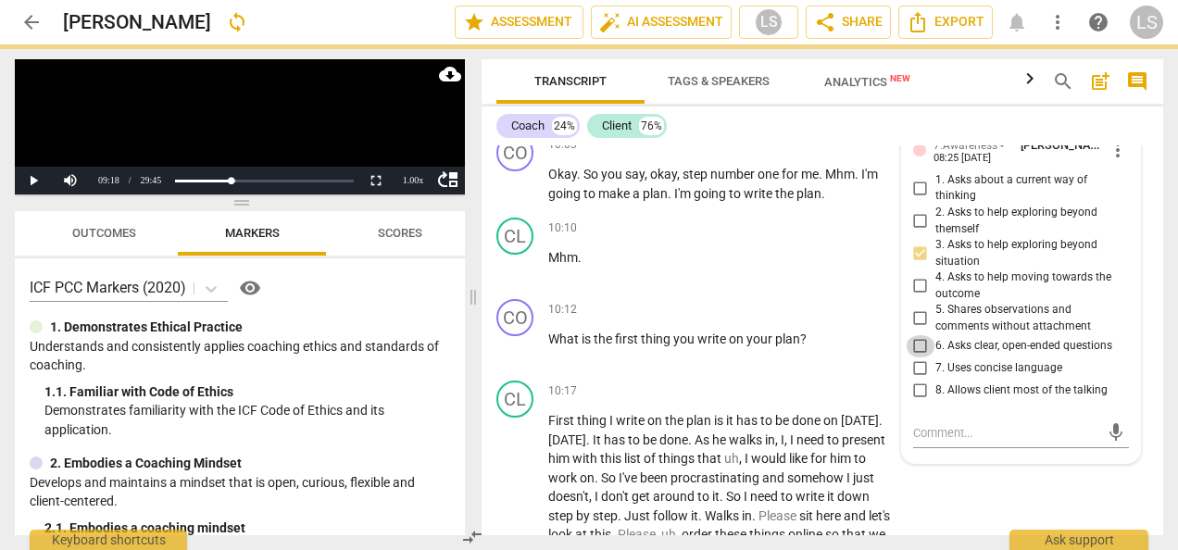
click at [919, 357] on input "6. Asks clear, open-ended questions" at bounding box center [921, 346] width 30 height 22
checkbox input "true"
click at [919, 380] on input "7. Uses concise language" at bounding box center [921, 368] width 30 height 22
checkbox input "true"
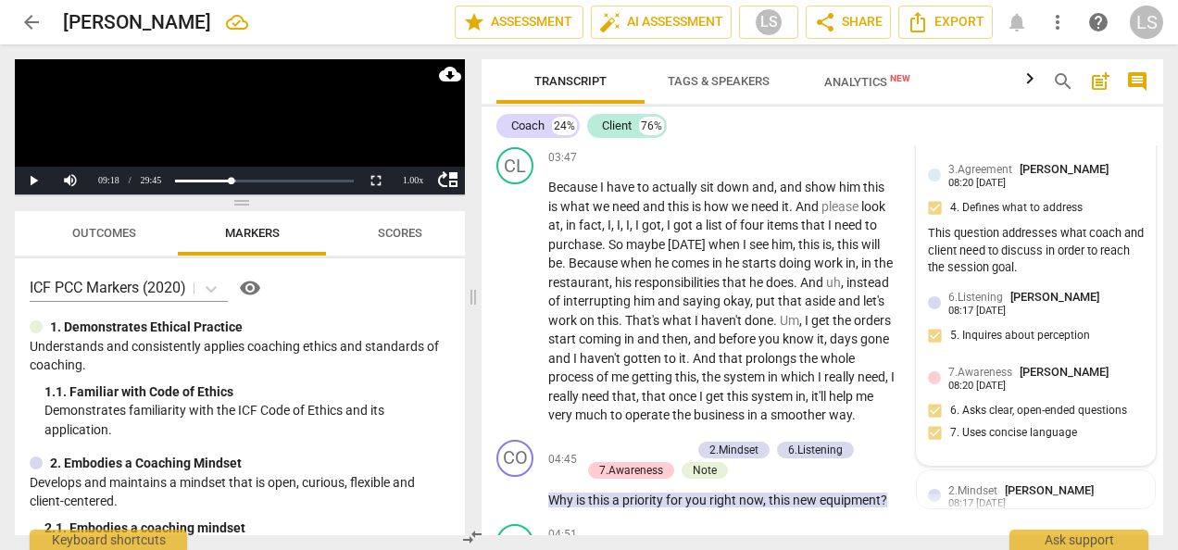
scroll to position [1713, 0]
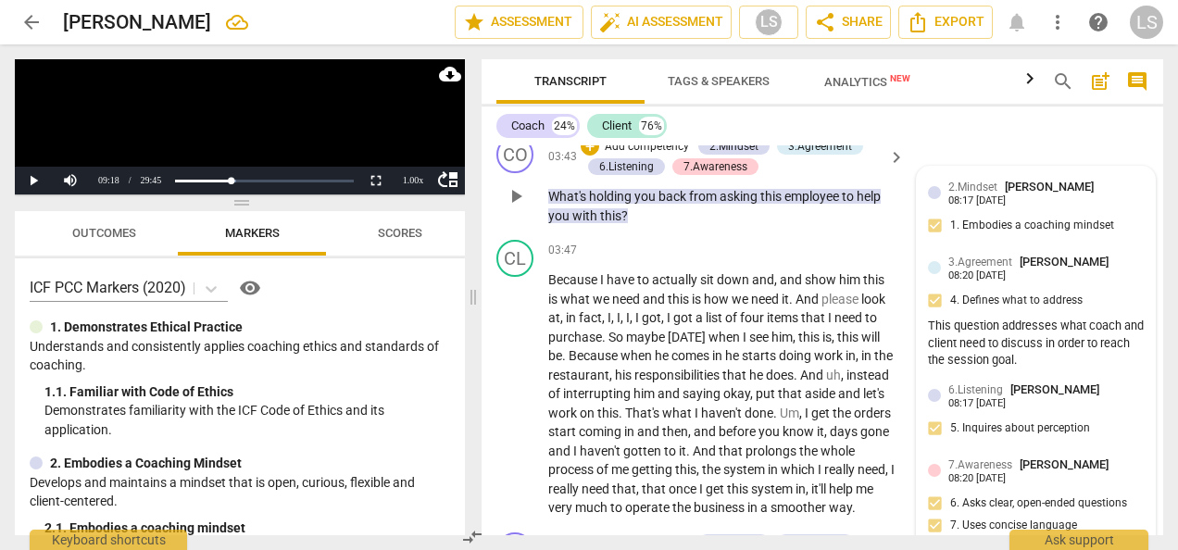
click at [1031, 496] on div "7.Awareness Laura Stephens-Reed 08:20 08-21-2025 6. Asks clear, open-ended ques…" at bounding box center [1036, 501] width 216 height 90
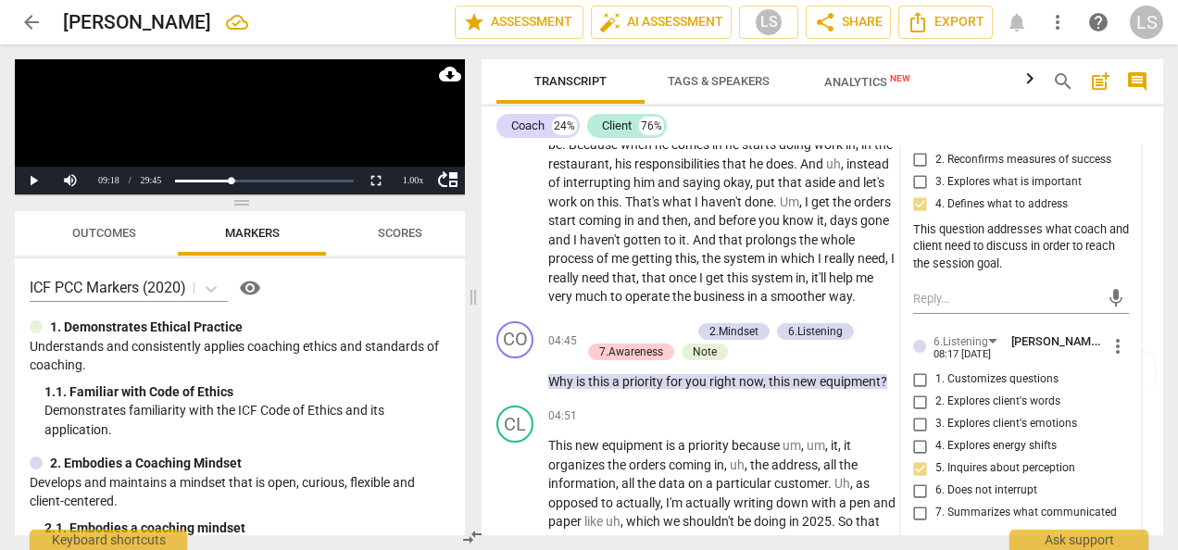
scroll to position [2084, 0]
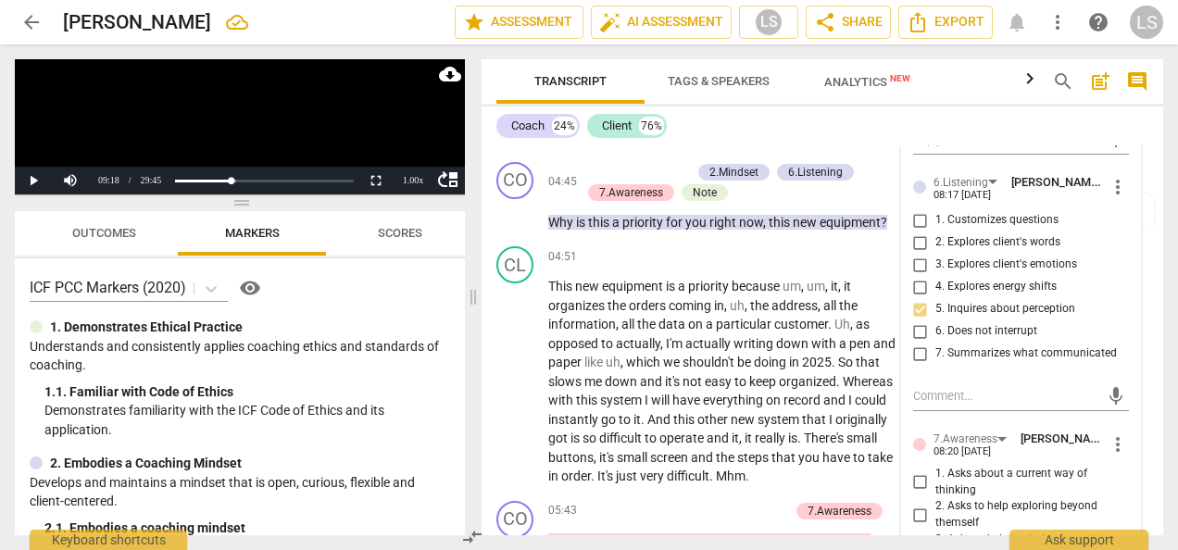
click at [919, 482] on input "1. Asks about a current way of thinking" at bounding box center [921, 482] width 30 height 22
checkbox input "true"
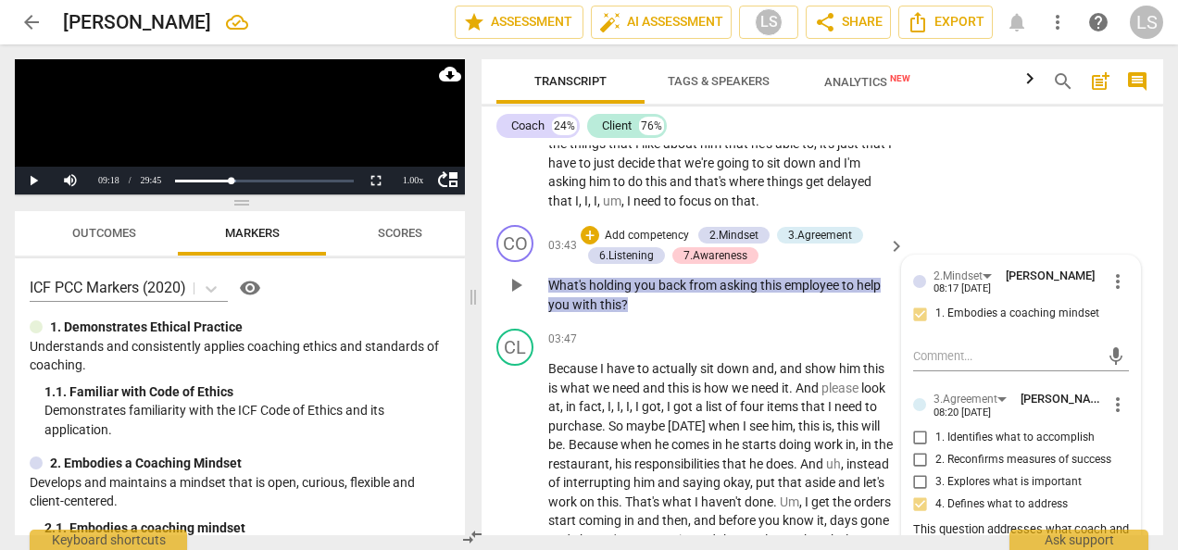
scroll to position [1621, 0]
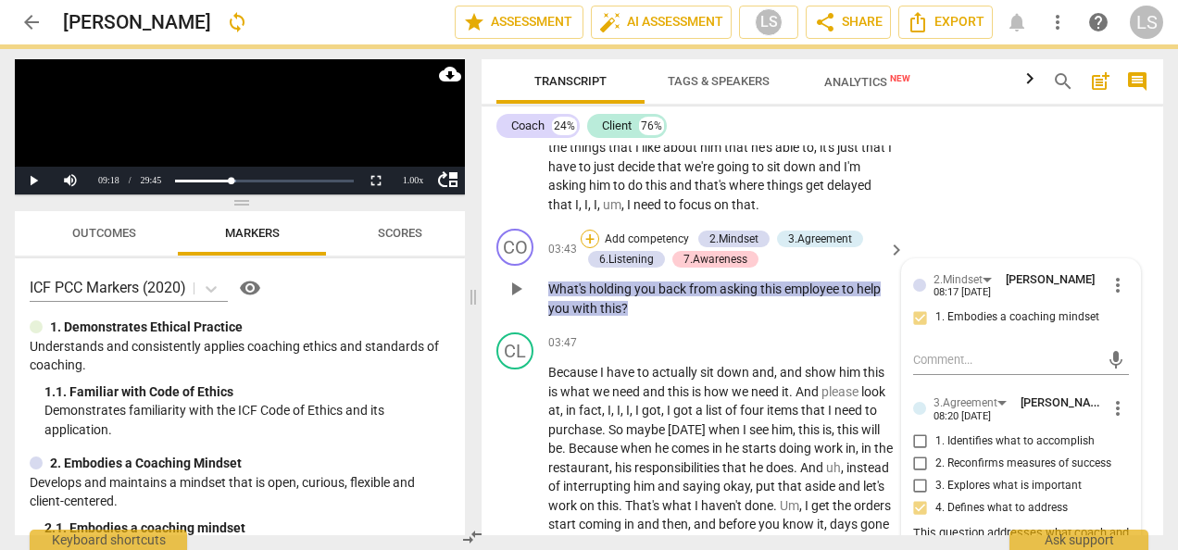
click at [585, 235] on div "+" at bounding box center [590, 239] width 19 height 19
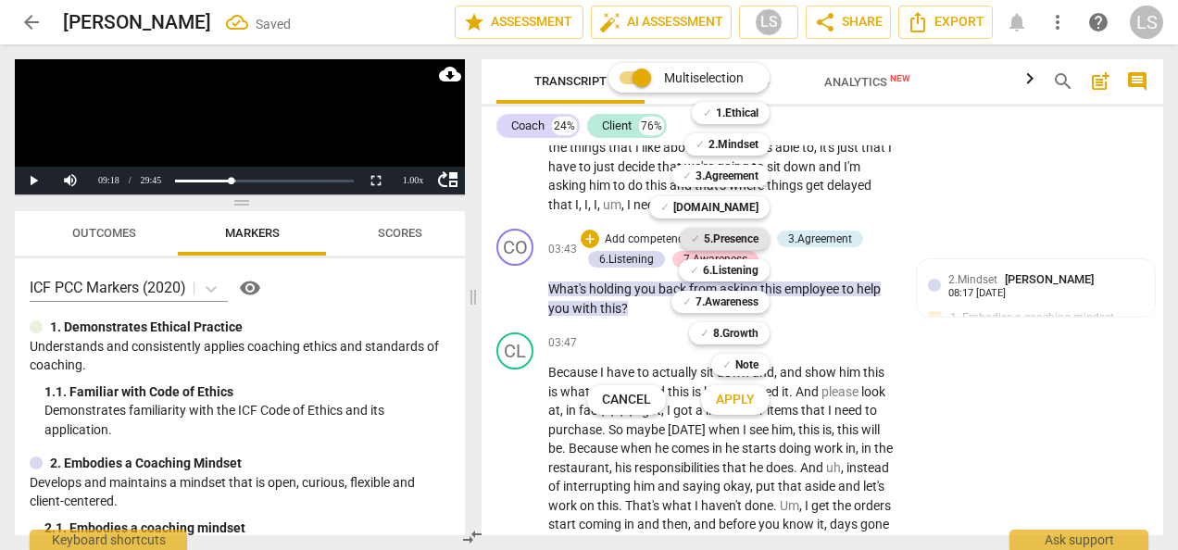
click at [733, 239] on b "5.Presence" at bounding box center [731, 239] width 55 height 22
click at [731, 400] on span "Apply" at bounding box center [735, 400] width 39 height 19
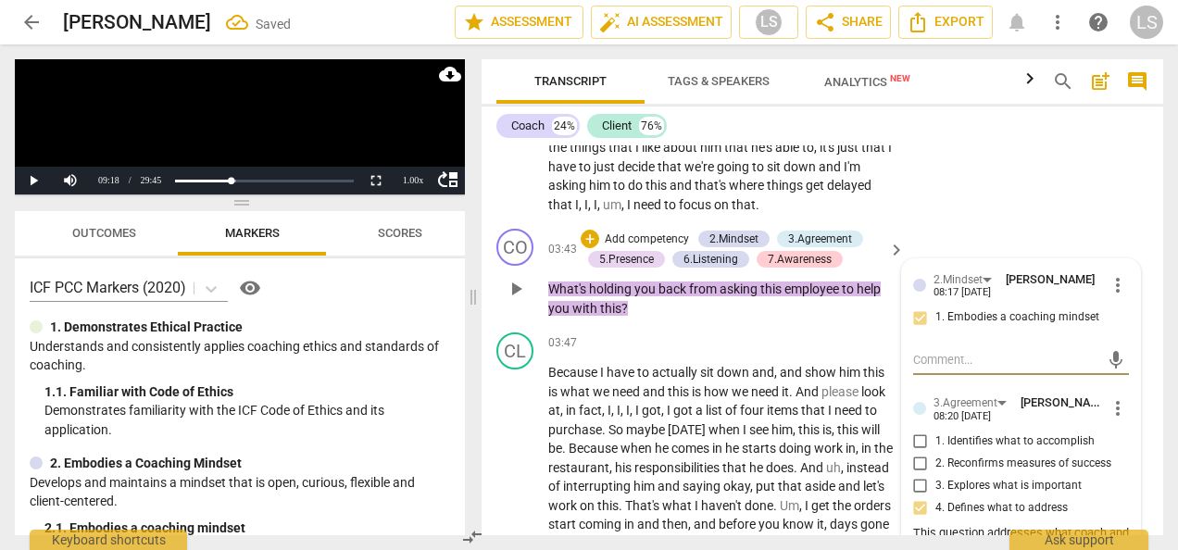
scroll to position [1898, 0]
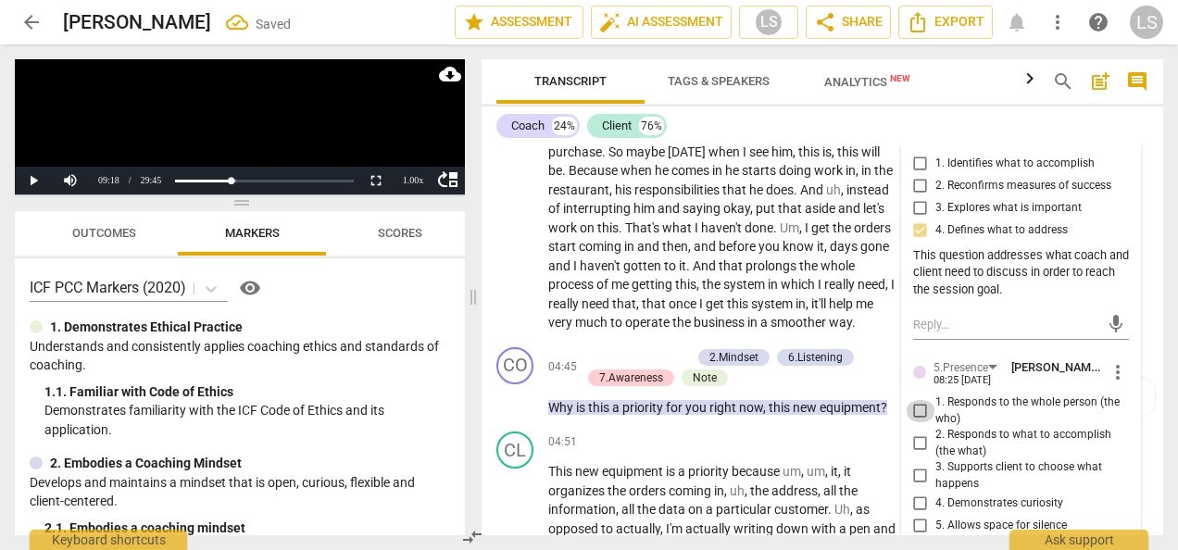
click at [921, 413] on input "1. Responds to the whole person (the who)" at bounding box center [921, 411] width 30 height 22
checkbox input "true"
click at [915, 497] on input "4. Demonstrates curiosity" at bounding box center [921, 504] width 30 height 22
checkbox input "true"
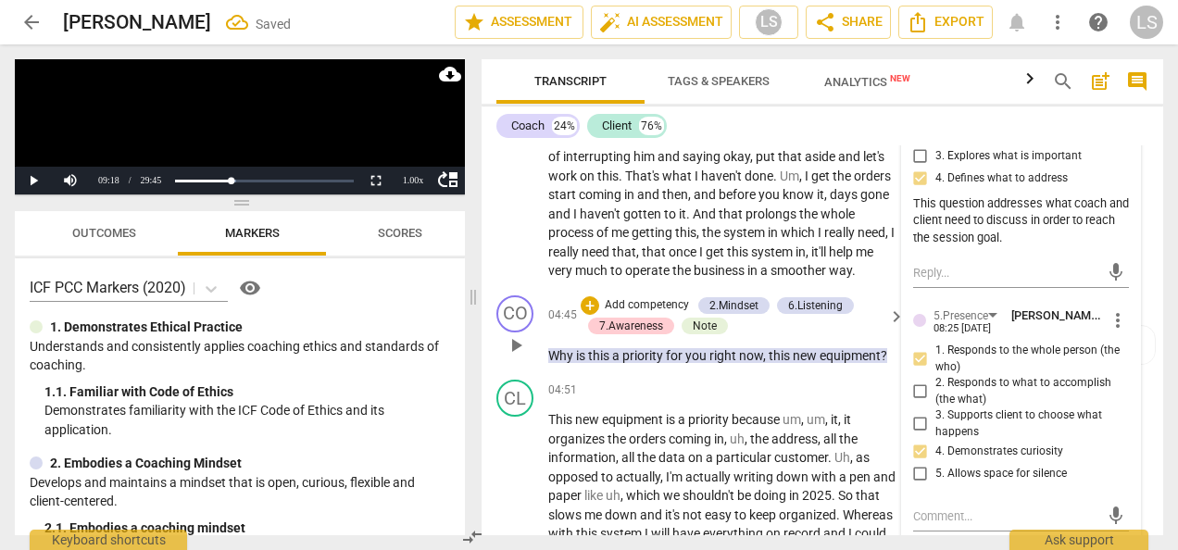
scroll to position [1991, 0]
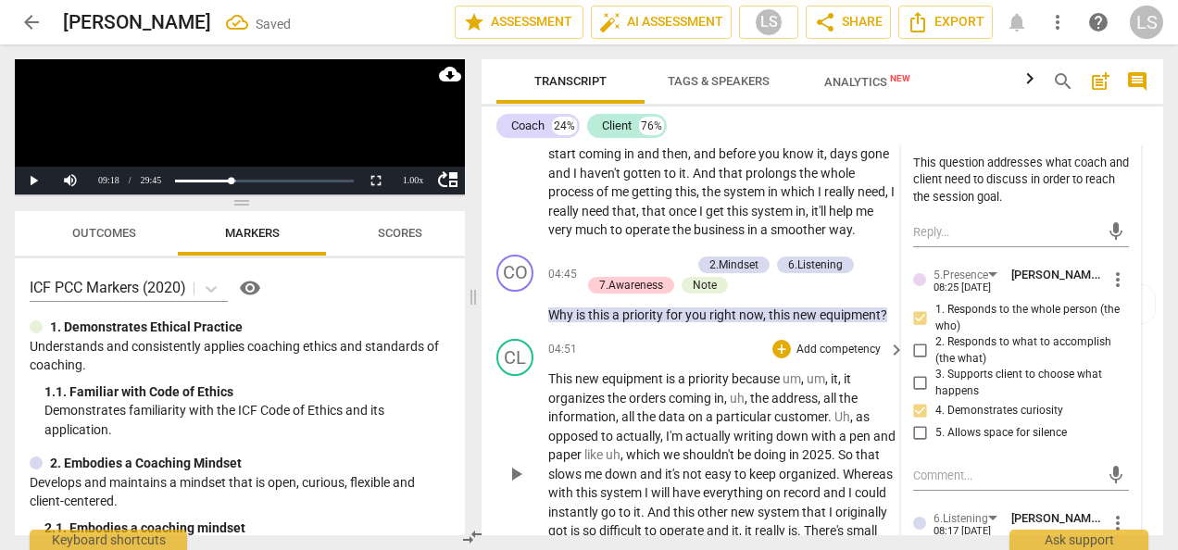
click at [814, 358] on p "Add competency" at bounding box center [839, 350] width 88 height 17
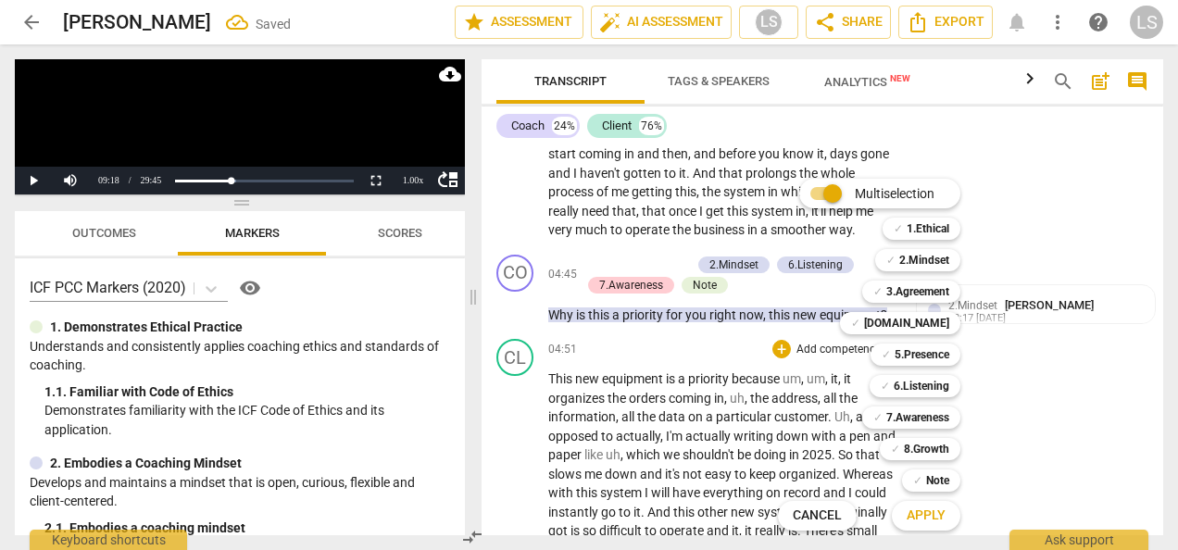
click at [628, 274] on div at bounding box center [589, 275] width 1178 height 550
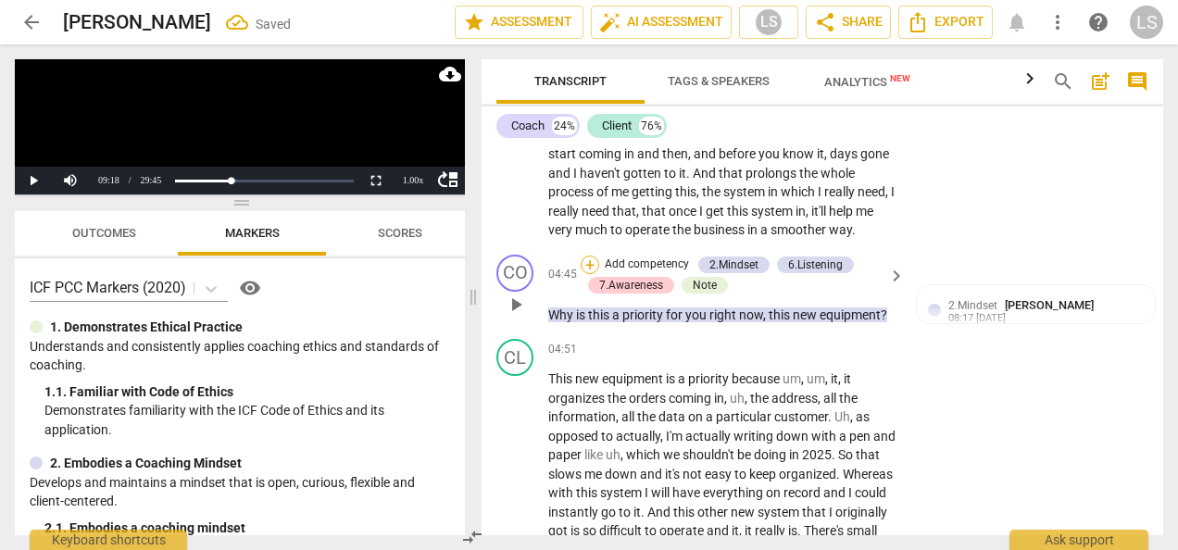
click at [595, 274] on div "+" at bounding box center [590, 265] width 19 height 19
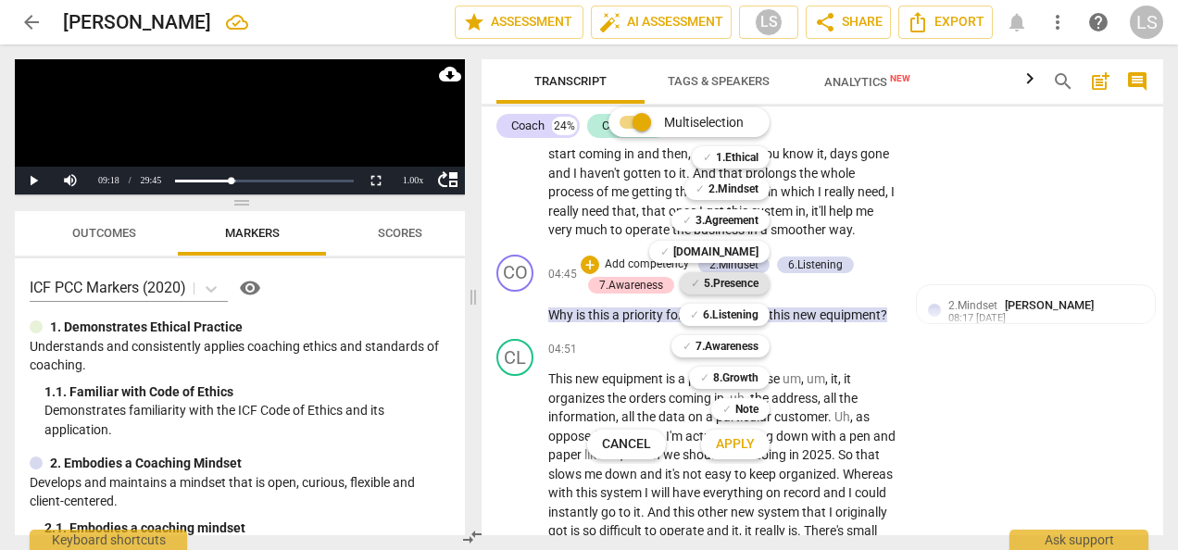
click at [726, 280] on b "5.Presence" at bounding box center [731, 283] width 55 height 22
click at [746, 443] on span "Apply" at bounding box center [735, 444] width 39 height 19
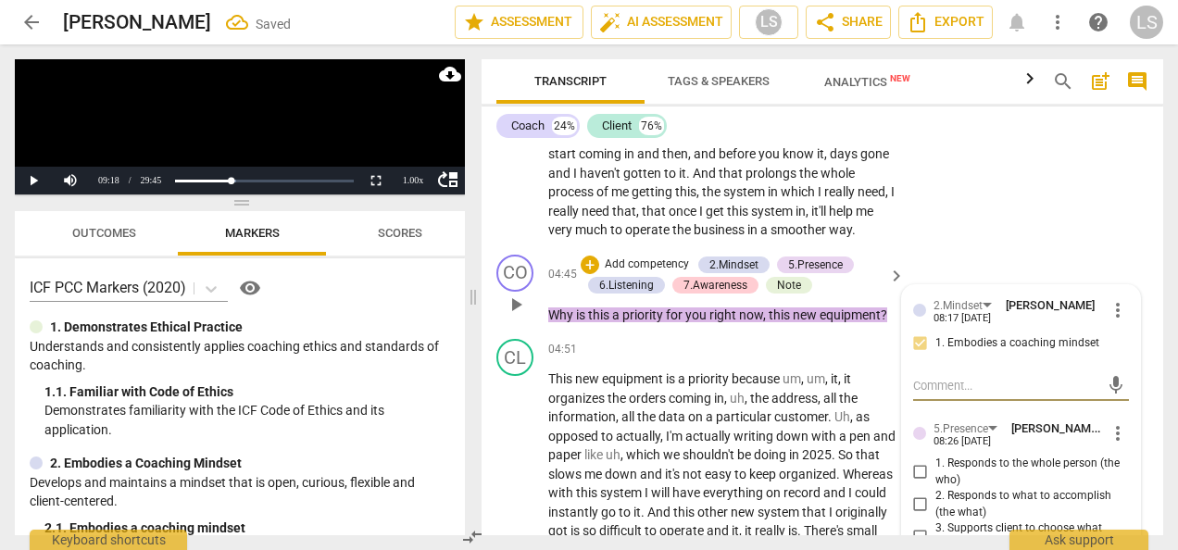
scroll to position [2176, 0]
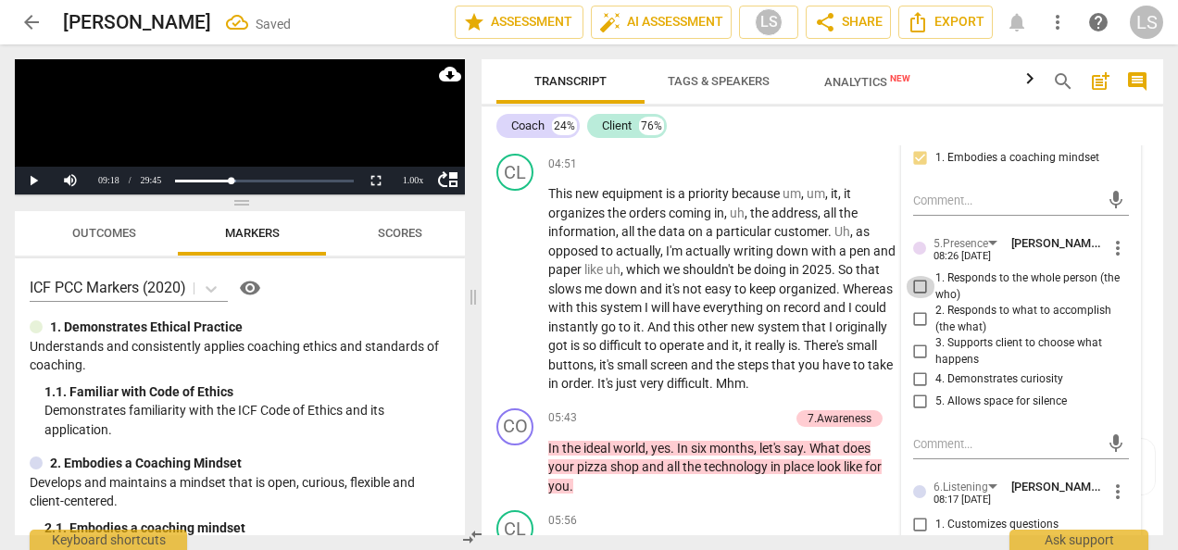
click at [913, 298] on input "1. Responds to the whole person (the who)" at bounding box center [921, 287] width 30 height 22
checkbox input "true"
click at [917, 391] on input "4. Demonstrates curiosity" at bounding box center [921, 380] width 30 height 22
checkbox input "true"
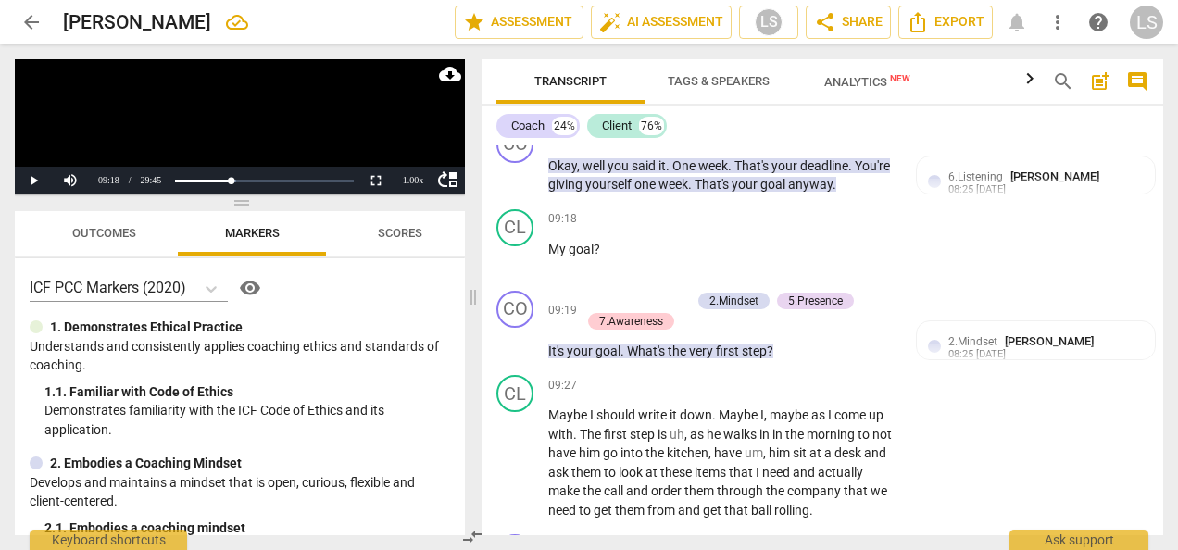
scroll to position [4028, 0]
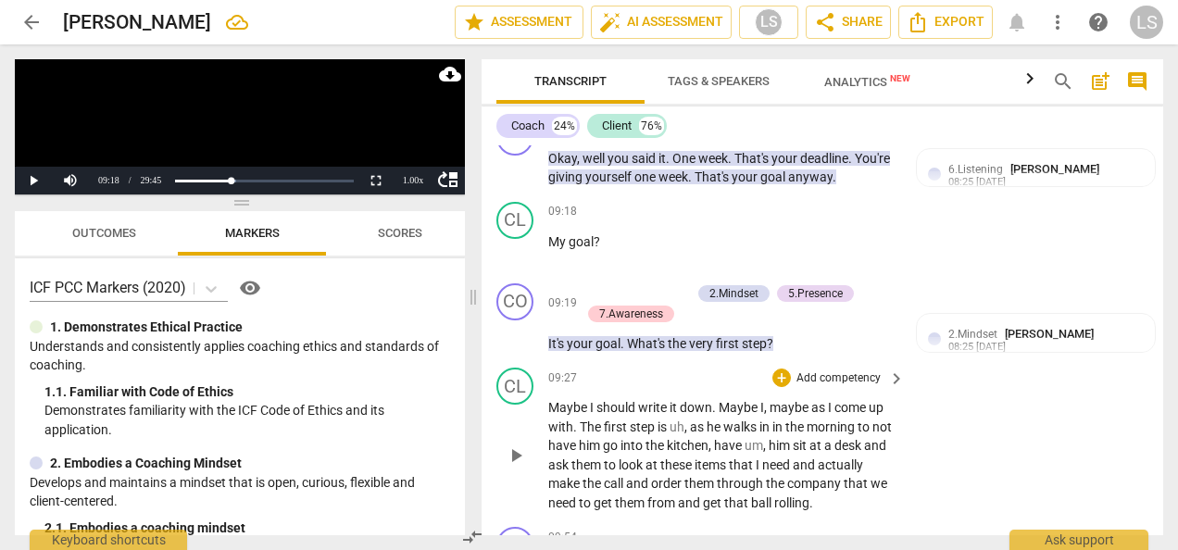
click at [524, 467] on span "play_arrow" at bounding box center [516, 456] width 22 height 22
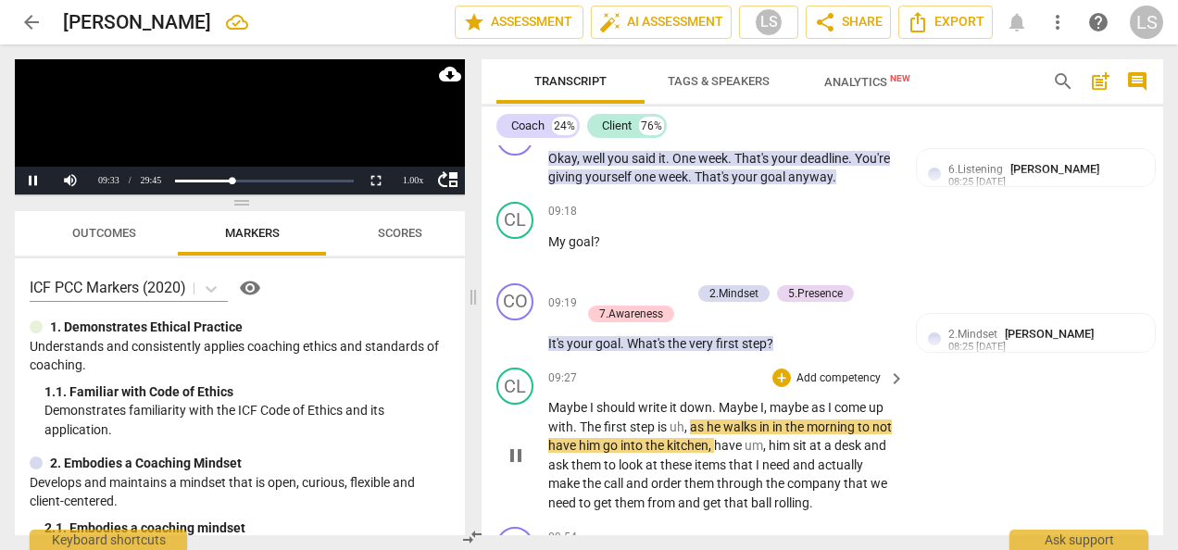
click at [513, 467] on span "pause" at bounding box center [516, 456] width 22 height 22
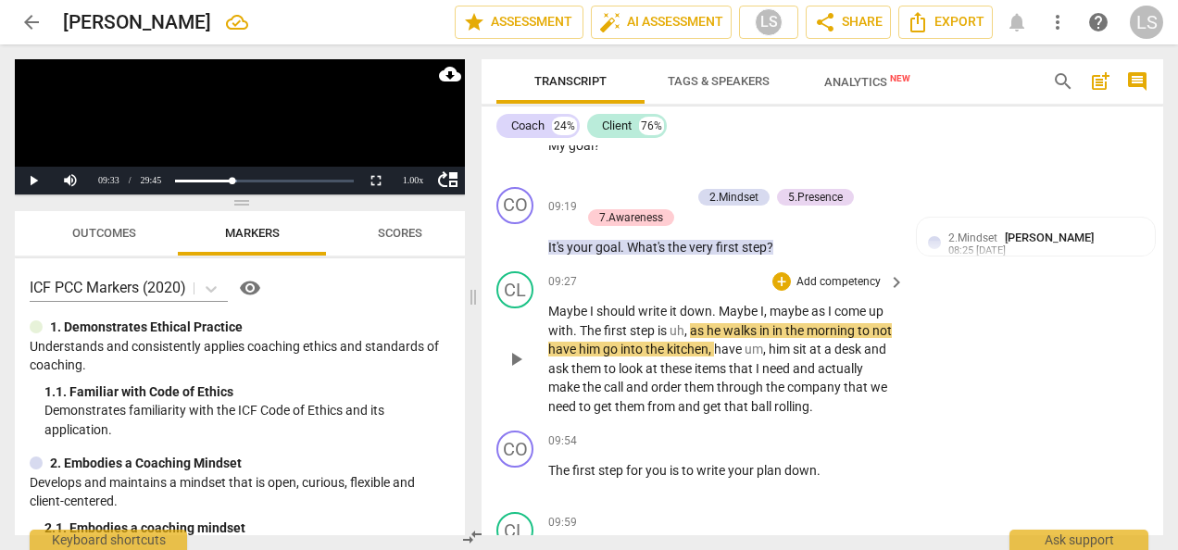
scroll to position [4214, 0]
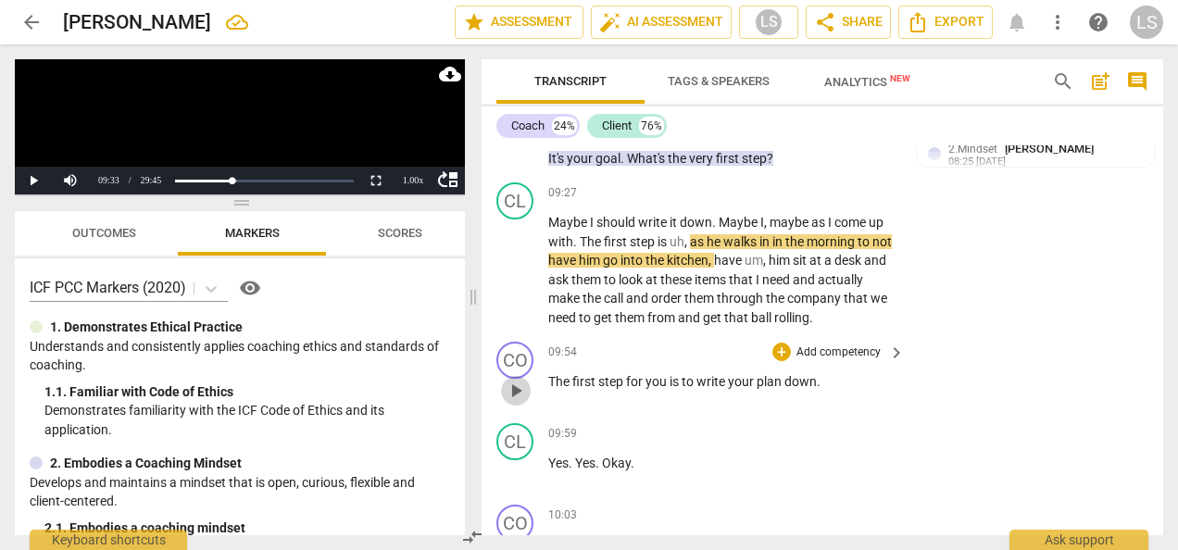
click at [521, 402] on span "play_arrow" at bounding box center [516, 391] width 22 height 22
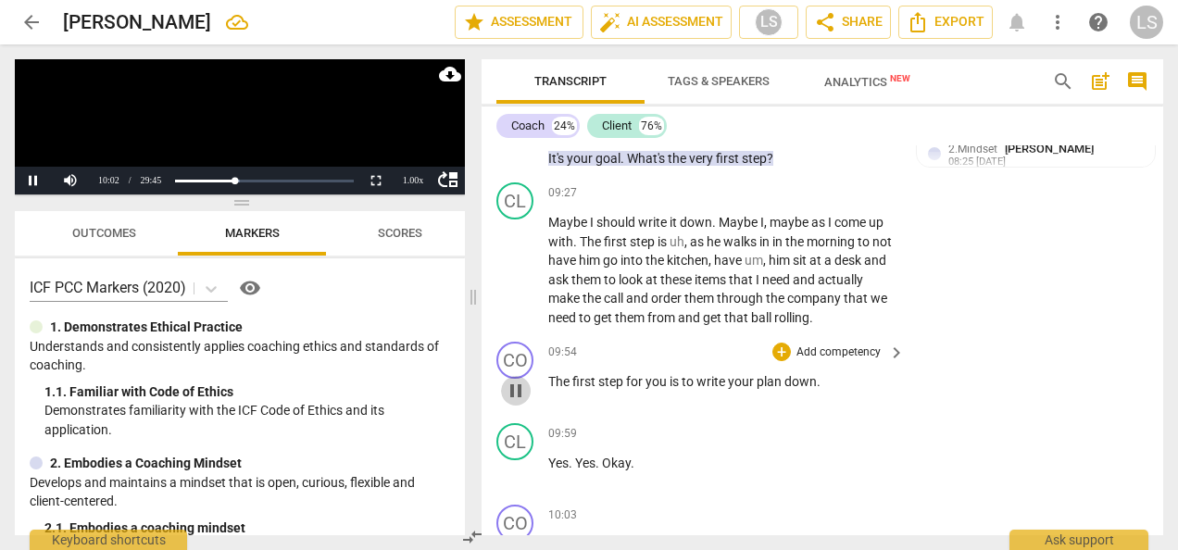
click at [515, 402] on span "pause" at bounding box center [516, 391] width 22 height 22
click at [776, 361] on div "+" at bounding box center [781, 352] width 19 height 19
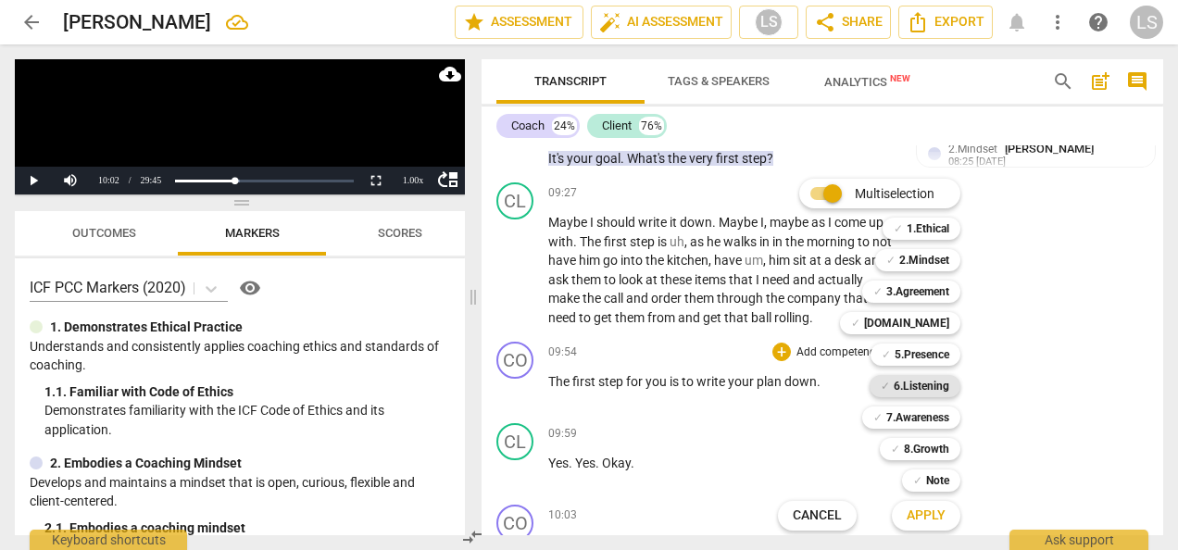
click at [910, 390] on b "6.Listening" at bounding box center [922, 386] width 56 height 22
click at [918, 512] on span "Apply" at bounding box center [926, 516] width 39 height 19
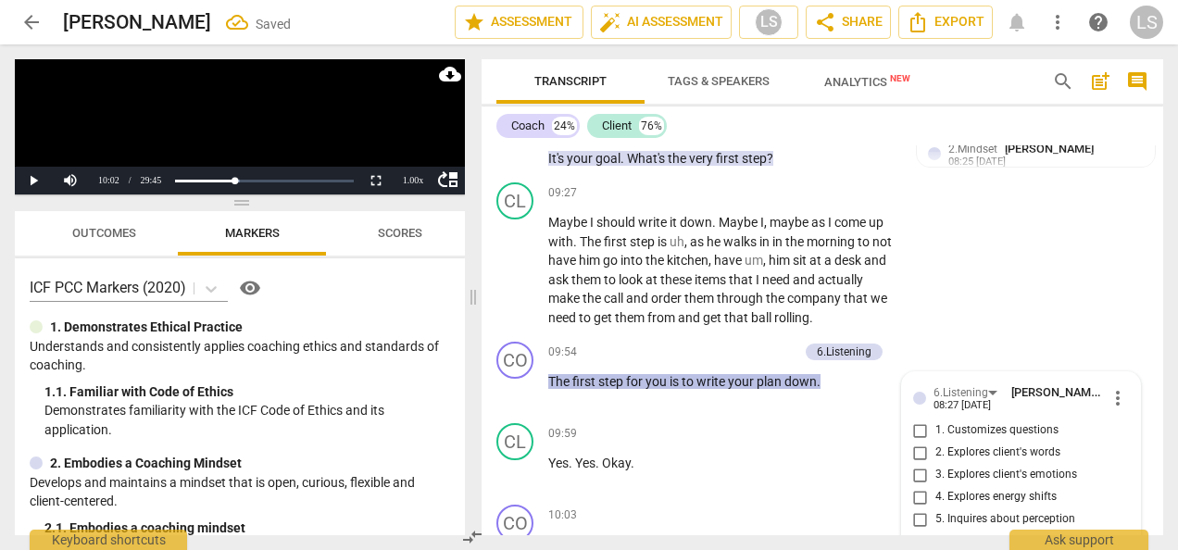
scroll to position [4498, 0]
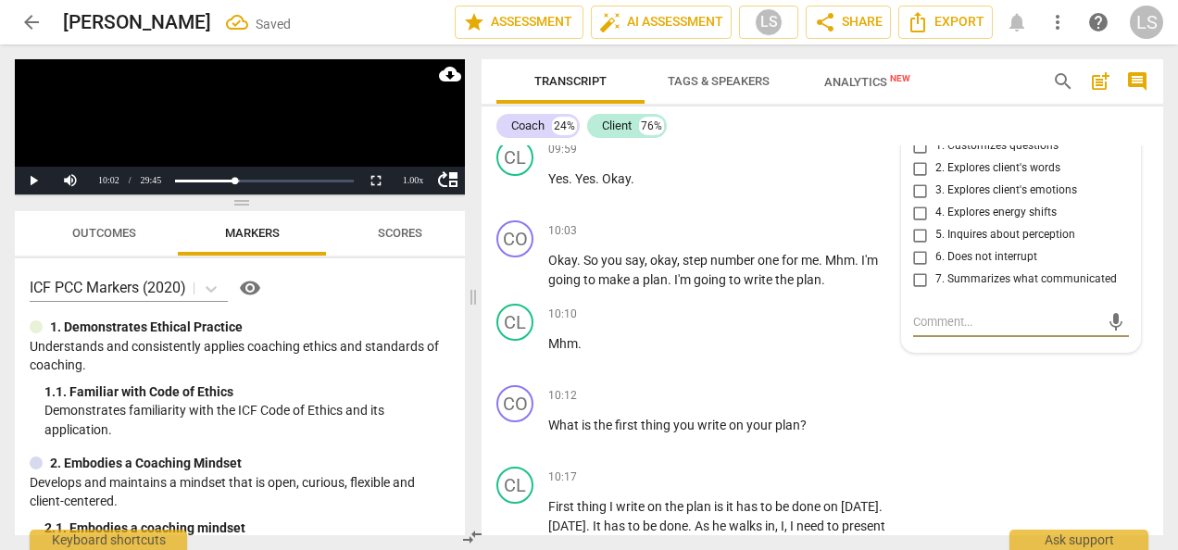
click at [908, 291] on input "7. Summarizes what communicated" at bounding box center [921, 280] width 30 height 22
checkbox input "true"
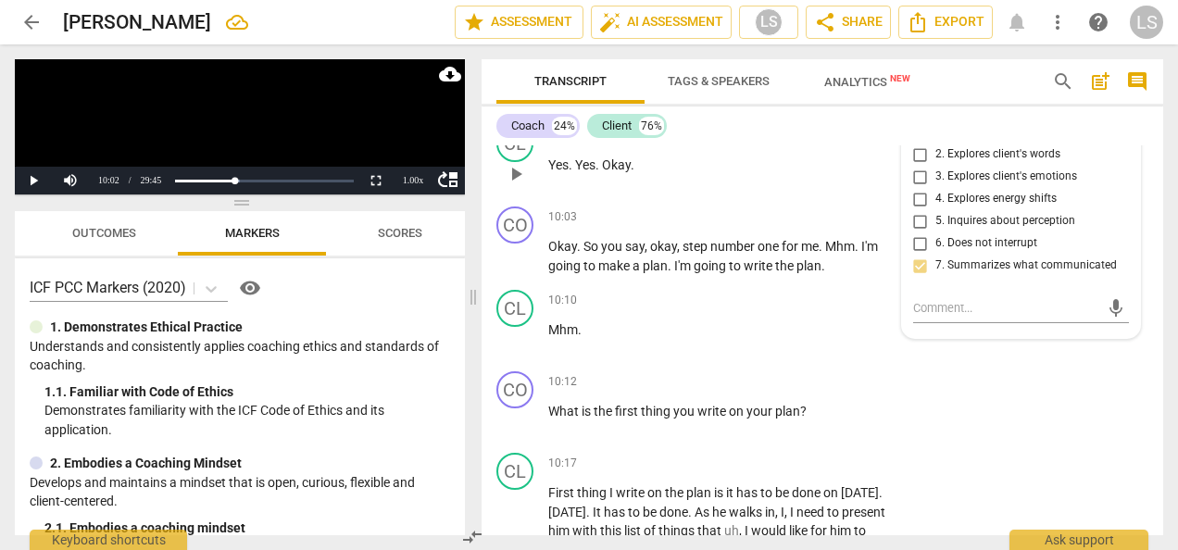
scroll to position [4590, 0]
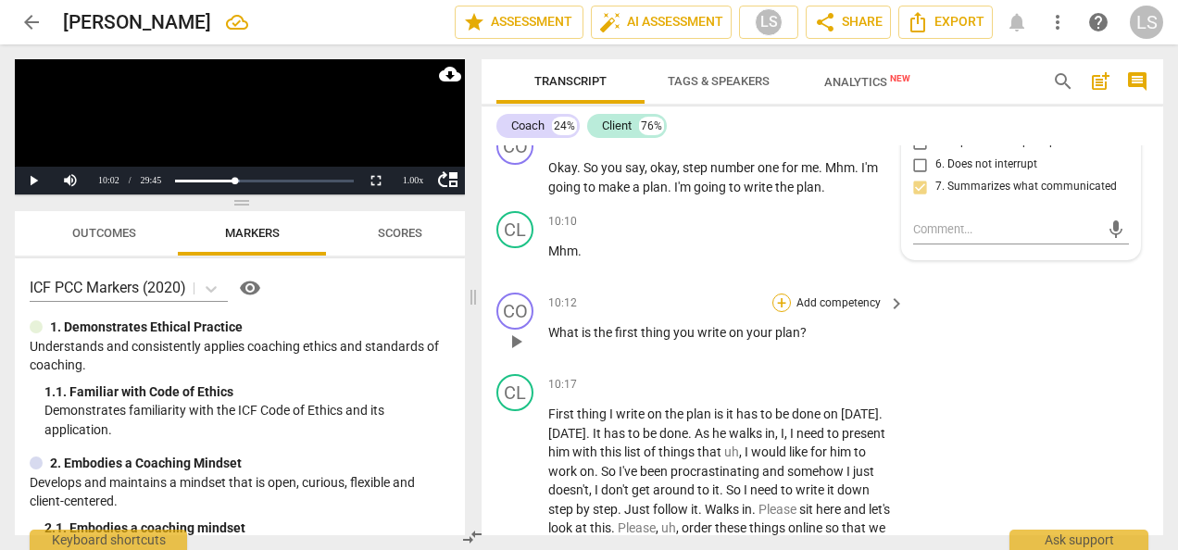
click at [782, 312] on div "+" at bounding box center [781, 303] width 19 height 19
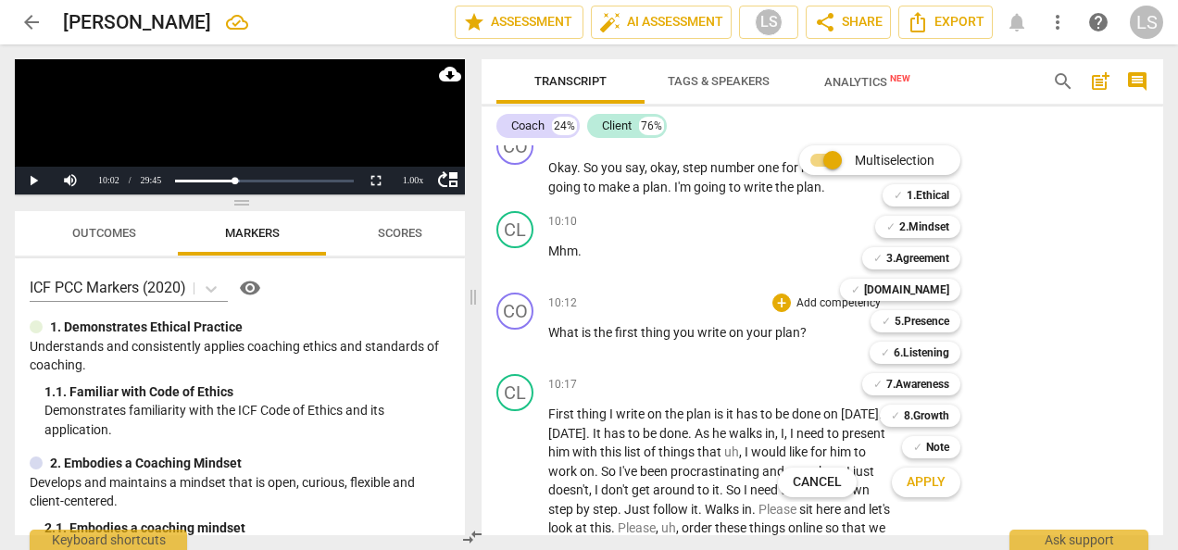
click at [1112, 331] on div at bounding box center [589, 275] width 1178 height 550
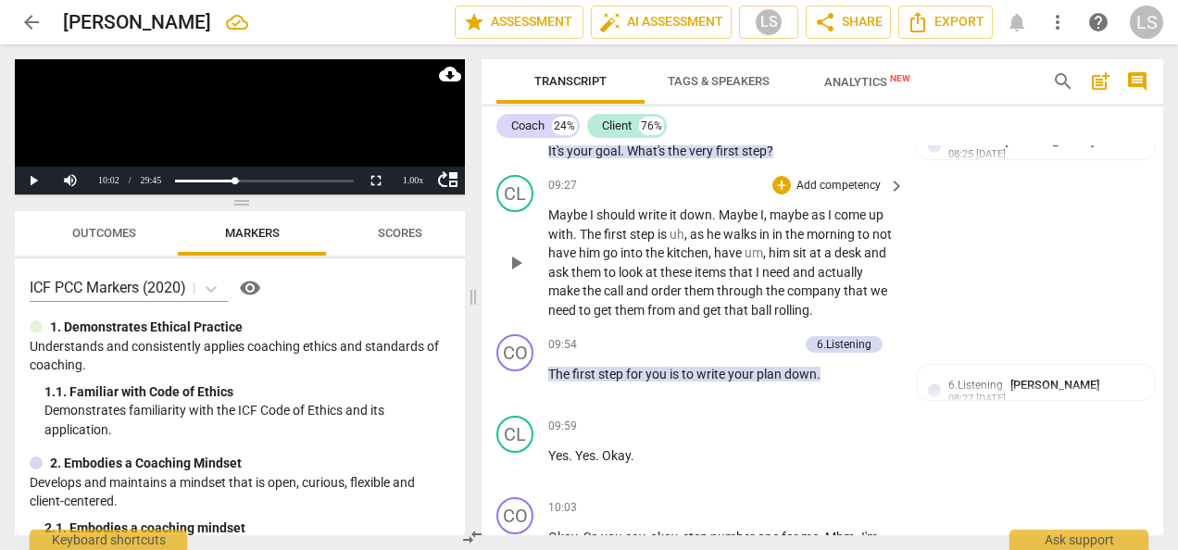
scroll to position [4220, 0]
click at [696, 355] on div "+" at bounding box center [697, 345] width 19 height 19
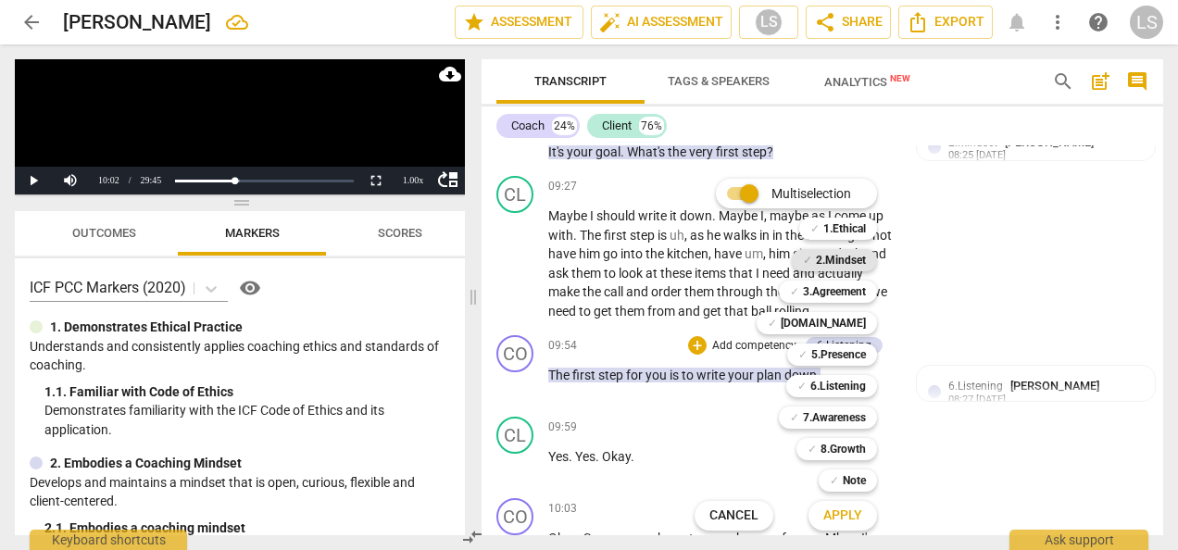
click at [828, 261] on b "2.Mindset" at bounding box center [841, 260] width 50 height 22
click at [832, 350] on b "5.Presence" at bounding box center [838, 355] width 55 height 22
click at [841, 517] on span "Apply" at bounding box center [842, 516] width 39 height 19
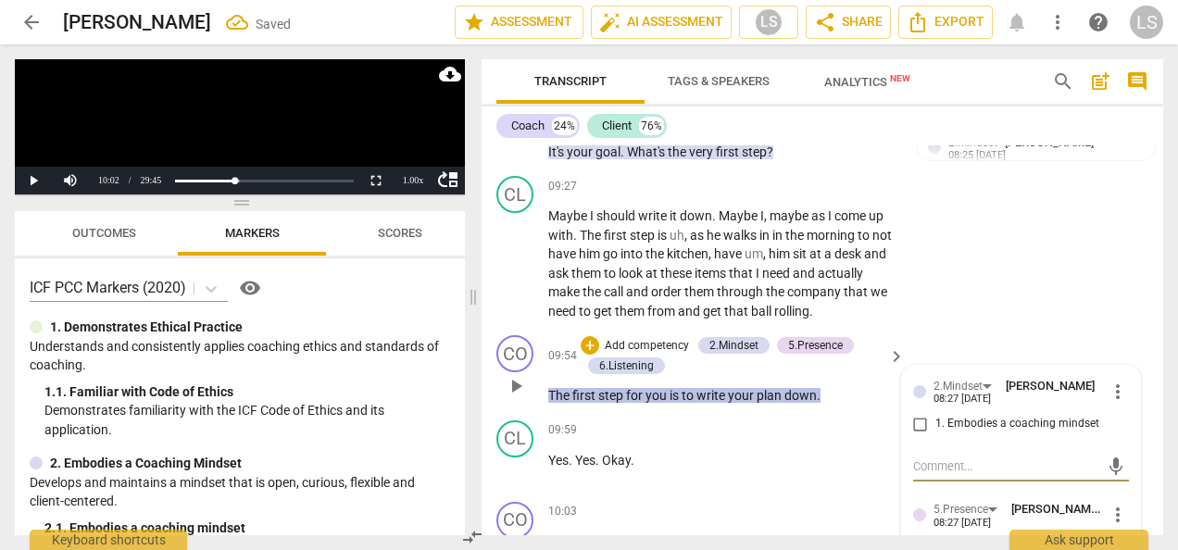
click at [1107, 403] on span "more_vert" at bounding box center [1118, 392] width 22 height 22
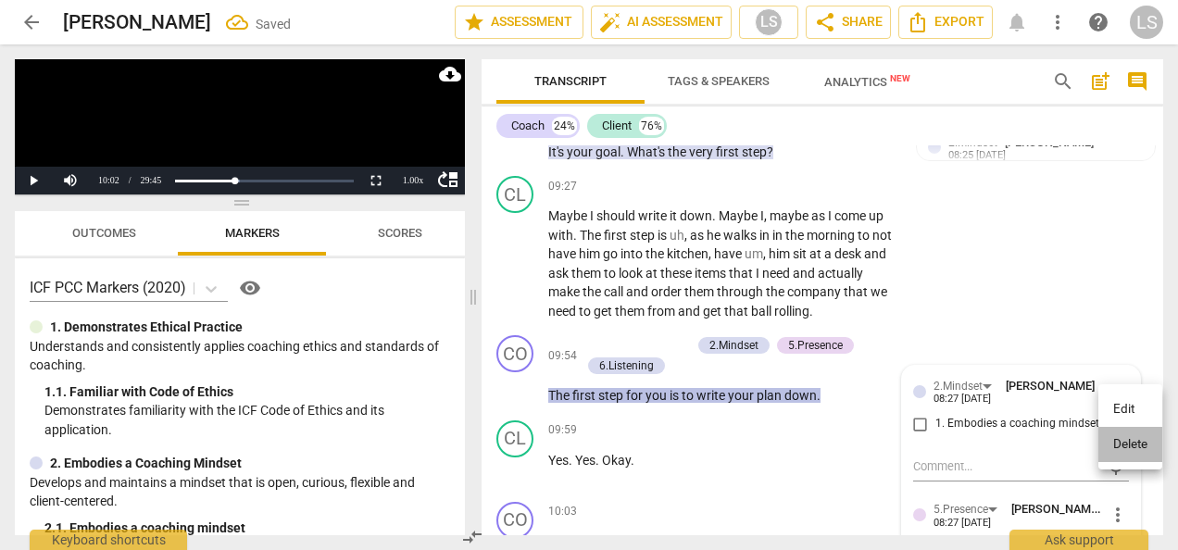
click at [1117, 446] on li "Delete" at bounding box center [1130, 444] width 64 height 35
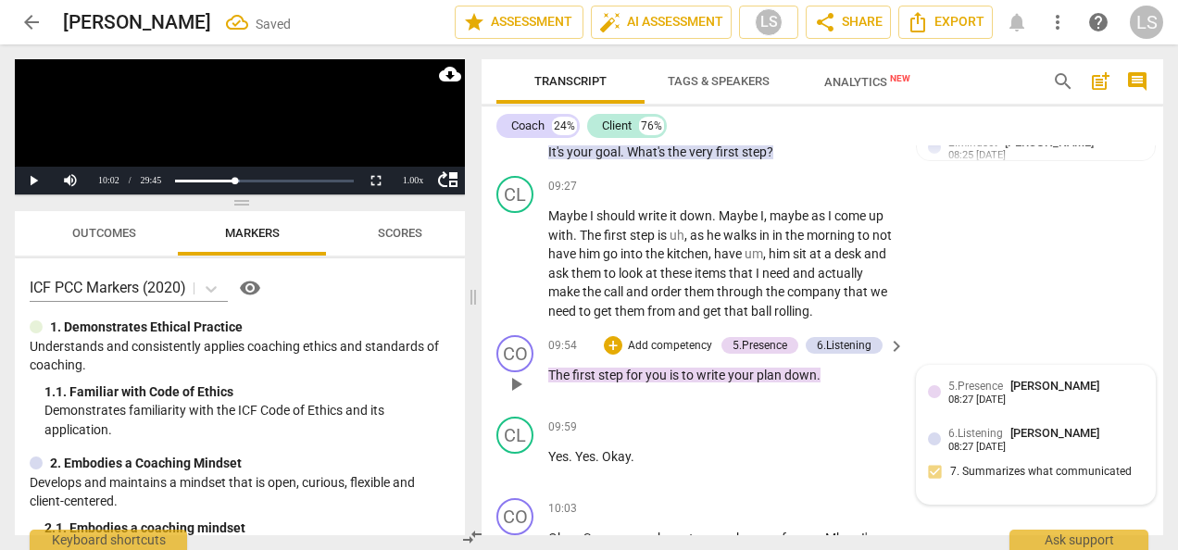
scroll to position [4313, 0]
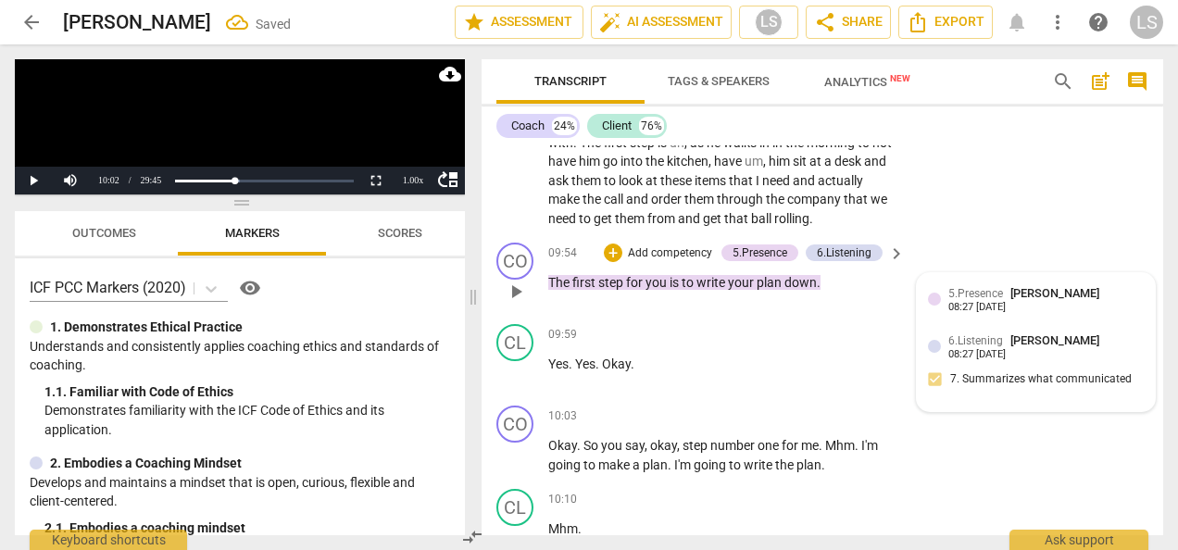
click at [1099, 300] on span "[PERSON_NAME]" at bounding box center [1054, 293] width 89 height 14
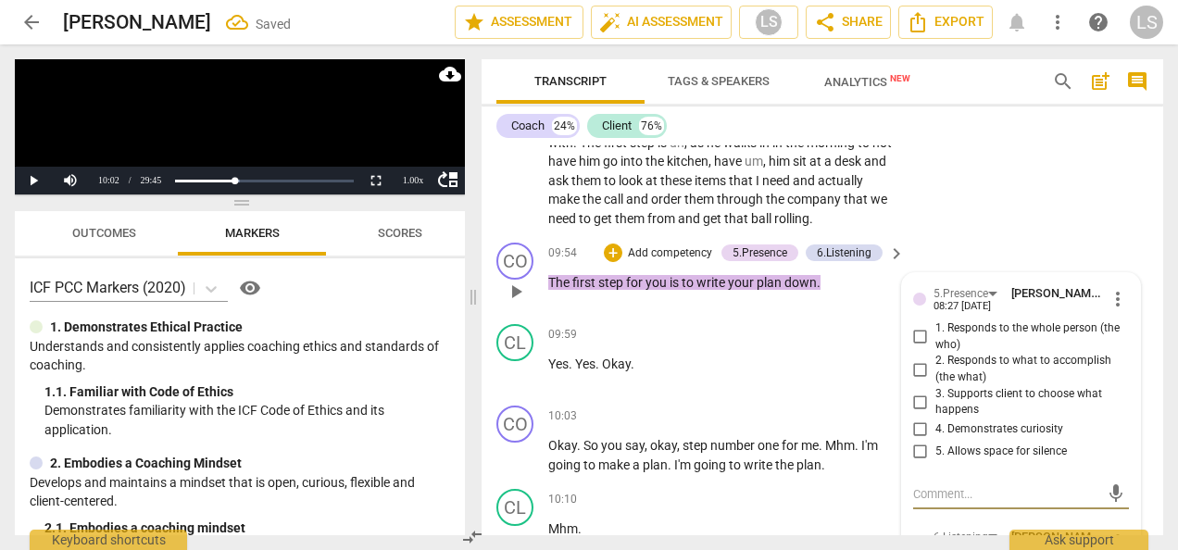
click at [1116, 310] on span "more_vert" at bounding box center [1118, 299] width 22 height 22
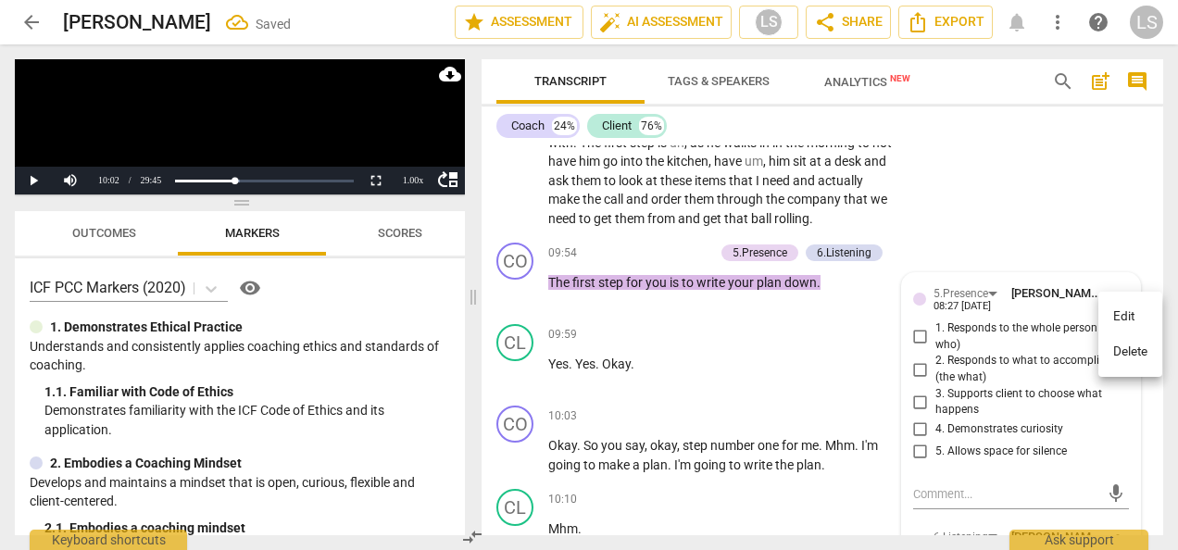
click at [1122, 354] on li "Delete" at bounding box center [1130, 351] width 64 height 35
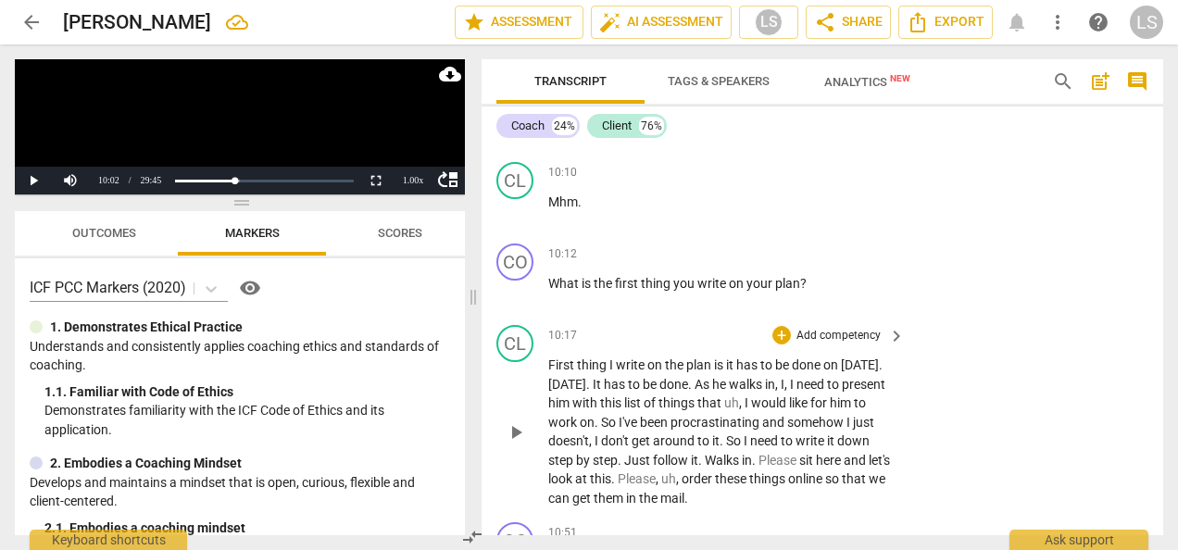
scroll to position [4683, 0]
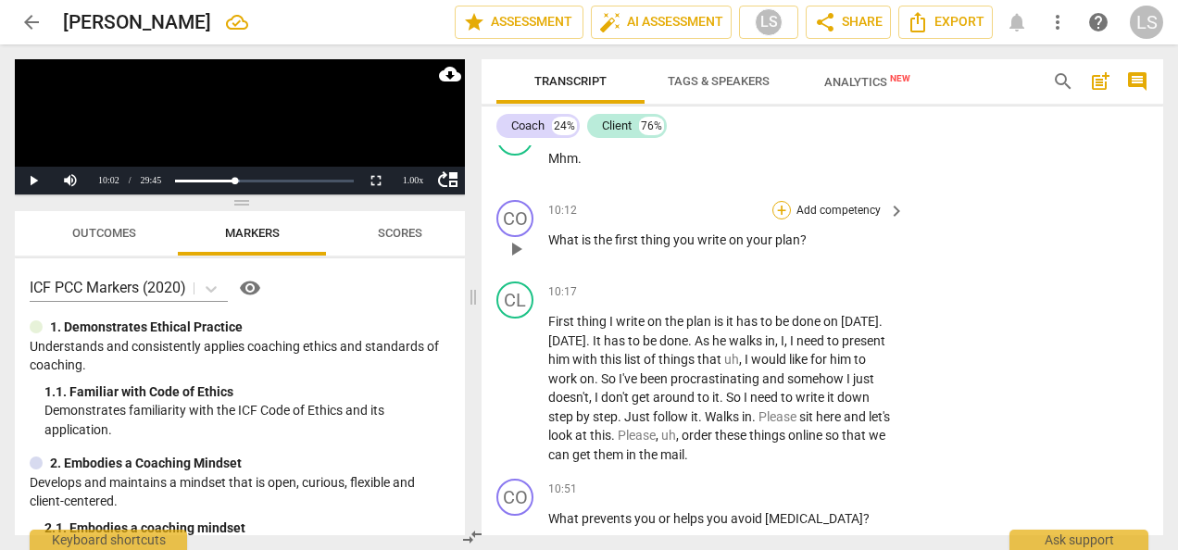
click at [778, 219] on div "+" at bounding box center [781, 210] width 19 height 19
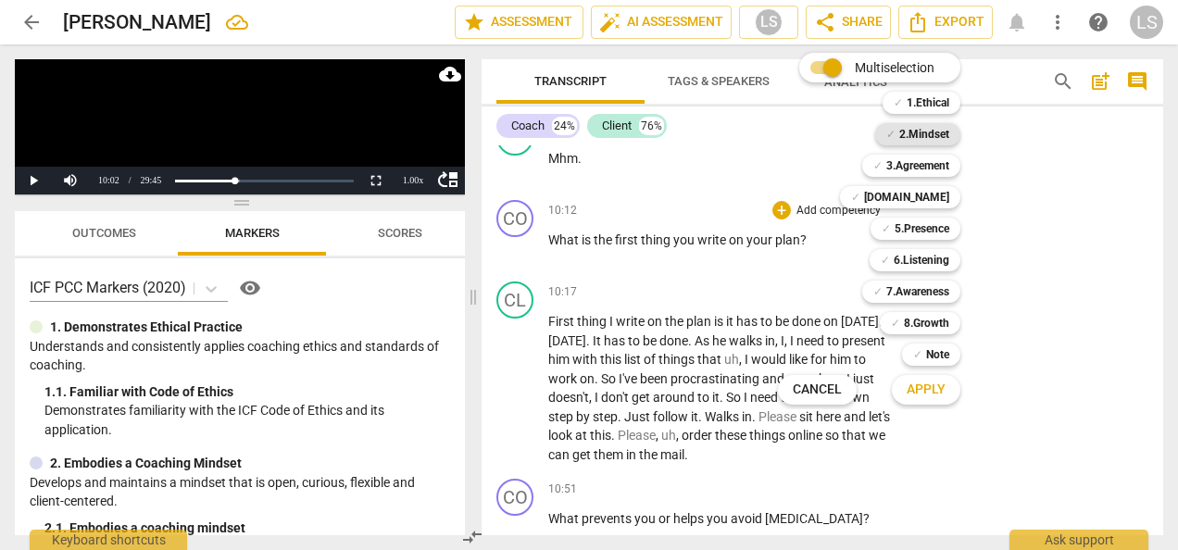
click at [919, 133] on b "2.Mindset" at bounding box center [924, 134] width 50 height 22
click at [917, 230] on b "5.Presence" at bounding box center [922, 229] width 55 height 22
click at [920, 255] on b "6.Listening" at bounding box center [922, 260] width 56 height 22
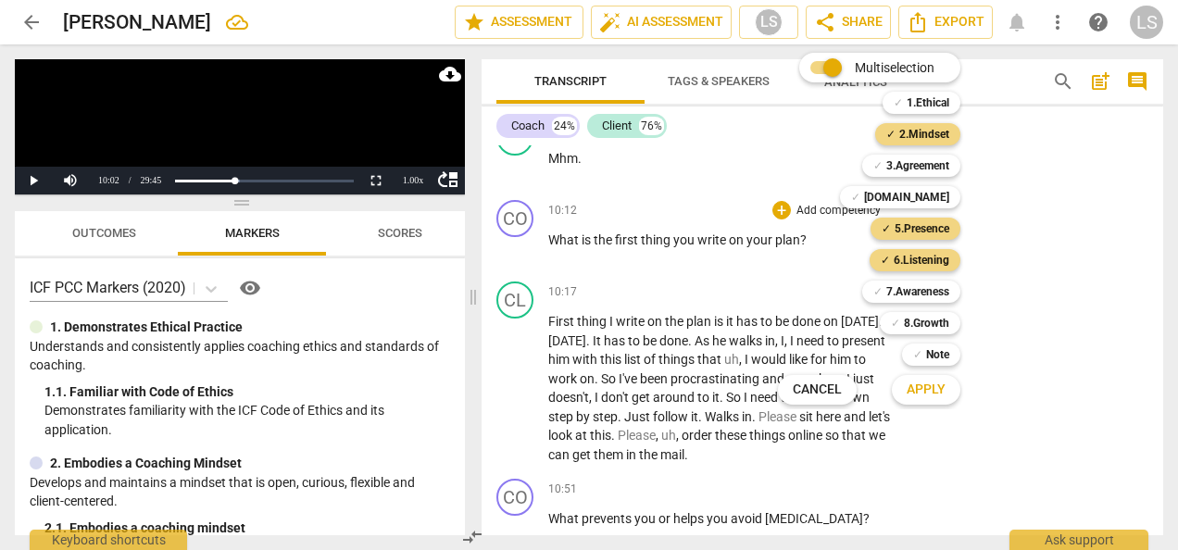
drag, startPoint x: 919, startPoint y: 293, endPoint x: 911, endPoint y: 343, distance: 50.6
click at [919, 292] on b "7.Awareness" at bounding box center [917, 292] width 63 height 22
click at [917, 382] on span "Apply" at bounding box center [926, 390] width 39 height 19
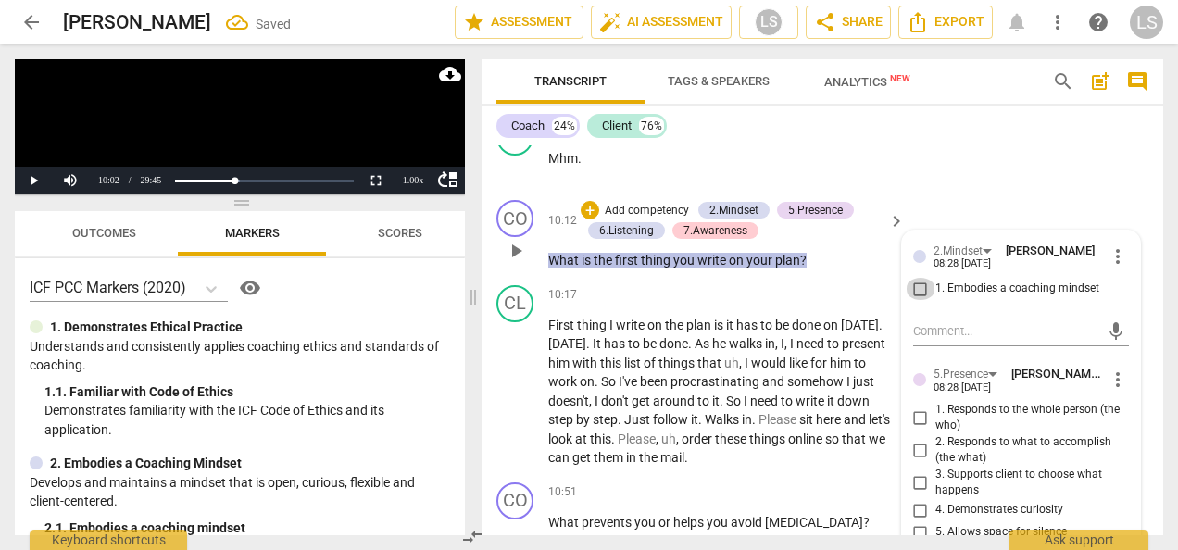
click at [917, 300] on input "1. Embodies a coaching mindset" at bounding box center [921, 289] width 30 height 22
checkbox input "true"
click at [909, 461] on input "2. Responds to what to accomplish (the what)" at bounding box center [921, 450] width 30 height 22
checkbox input "true"
click at [919, 520] on input "4. Demonstrates curiosity" at bounding box center [921, 510] width 30 height 22
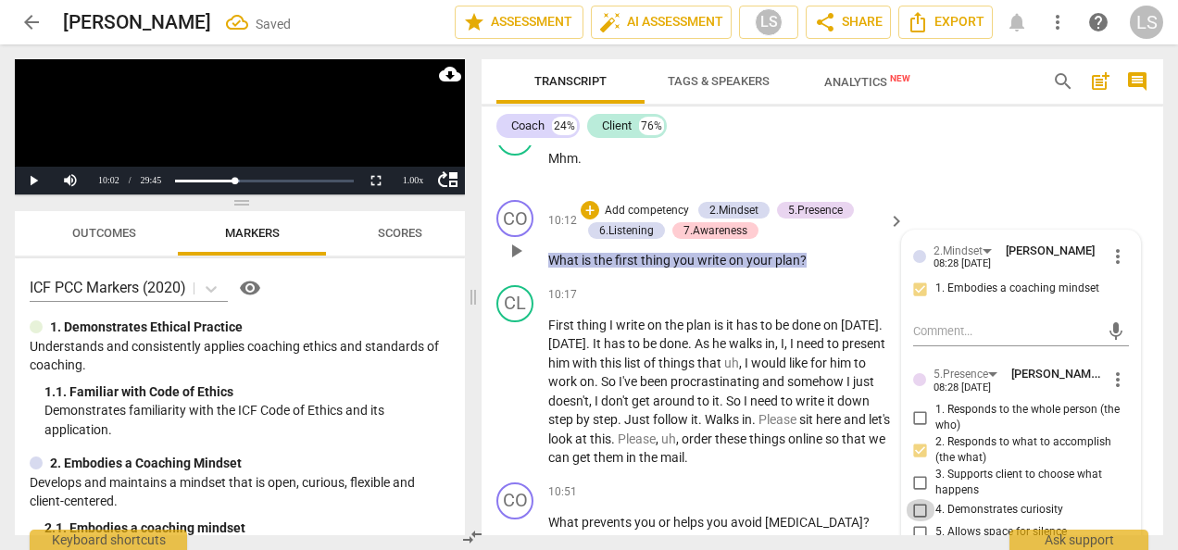
checkbox input "true"
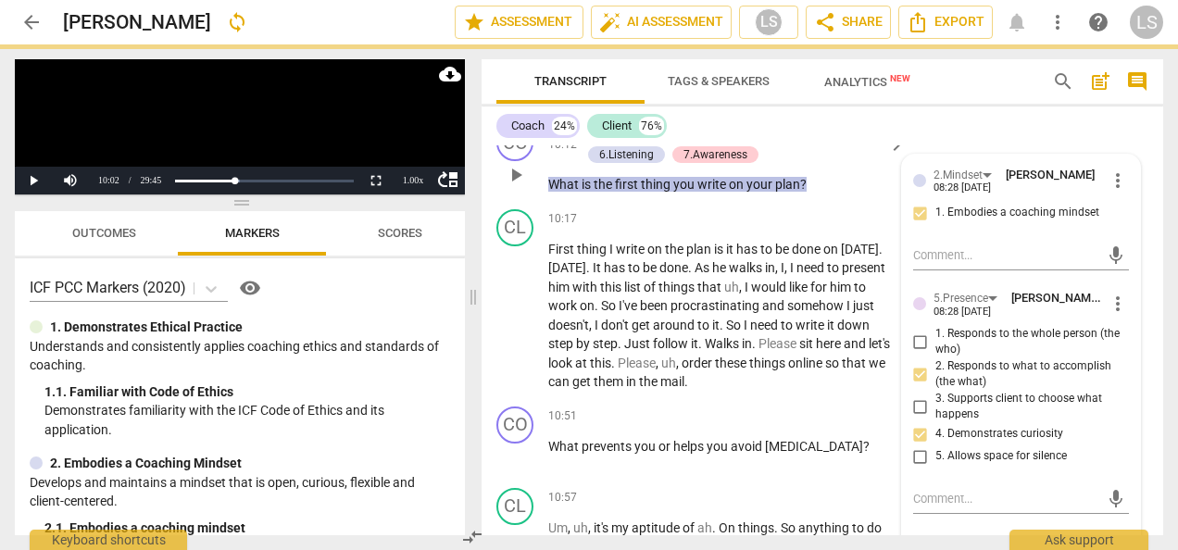
scroll to position [4961, 0]
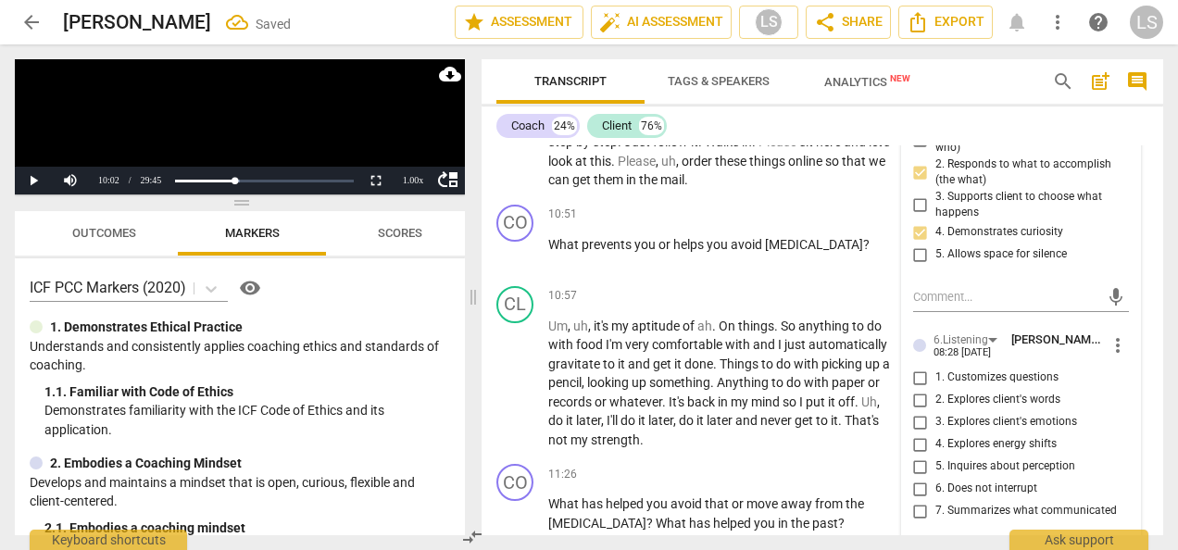
click at [920, 385] on input "1. Customizes questions" at bounding box center [921, 378] width 30 height 22
checkbox input "true"
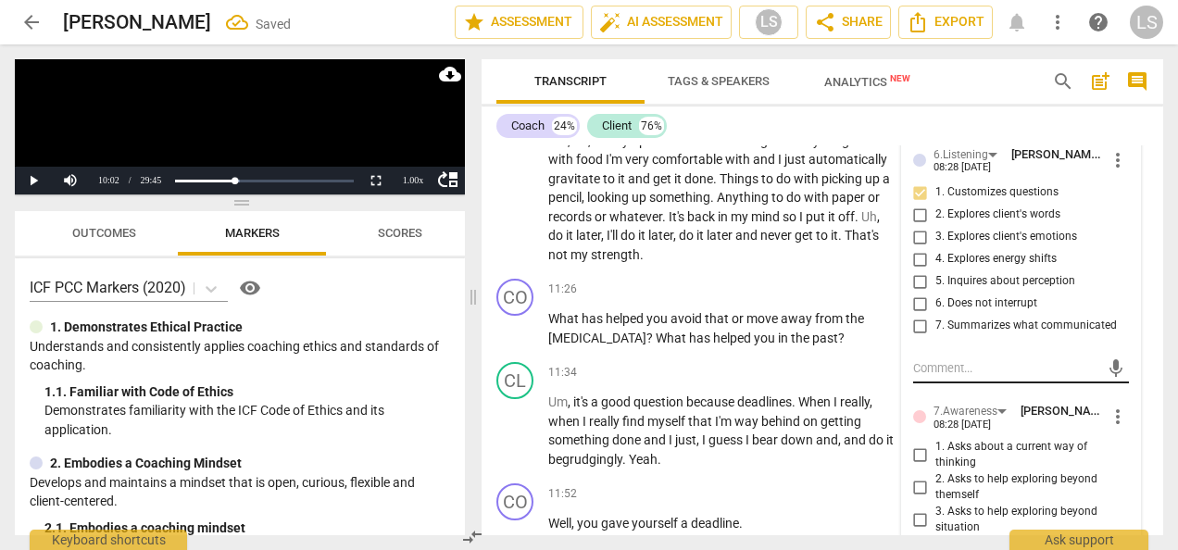
scroll to position [5239, 0]
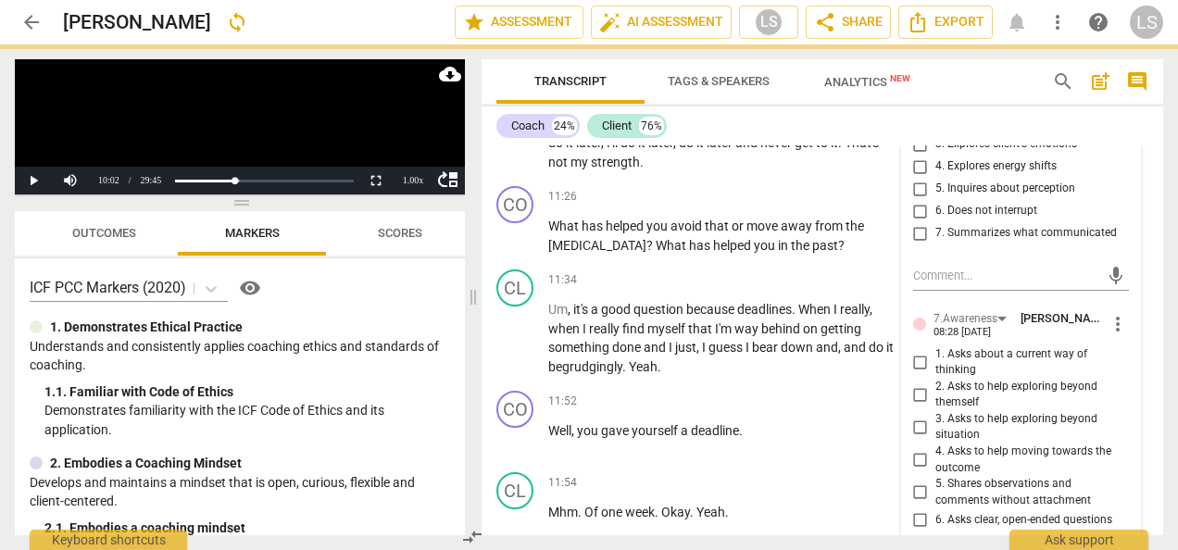
click at [911, 438] on input "3. Asks to help exploring beyond situation" at bounding box center [921, 427] width 30 height 22
checkbox input "true"
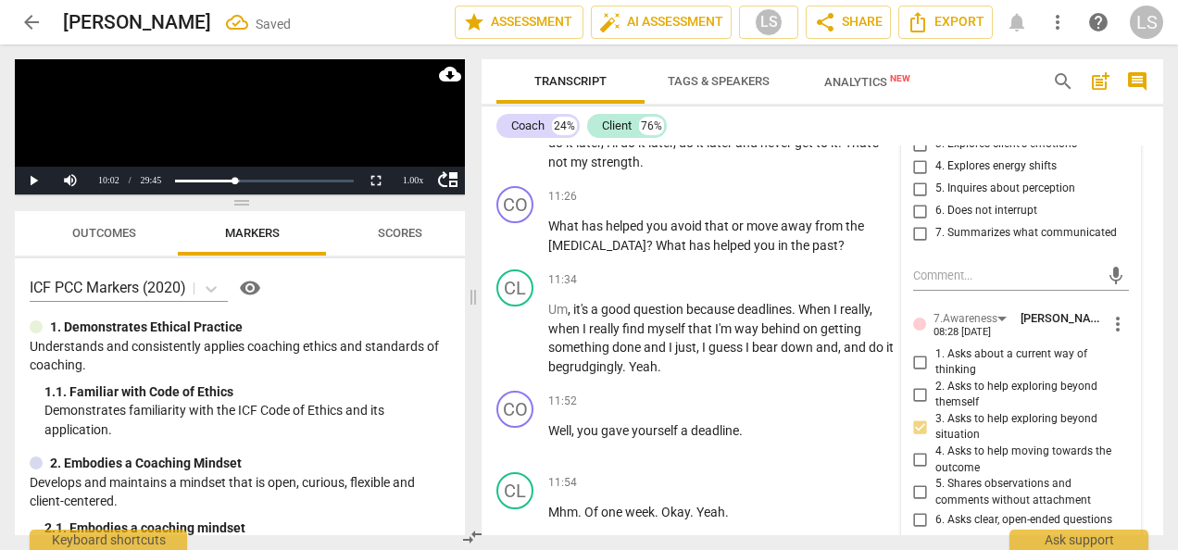
scroll to position [5331, 0]
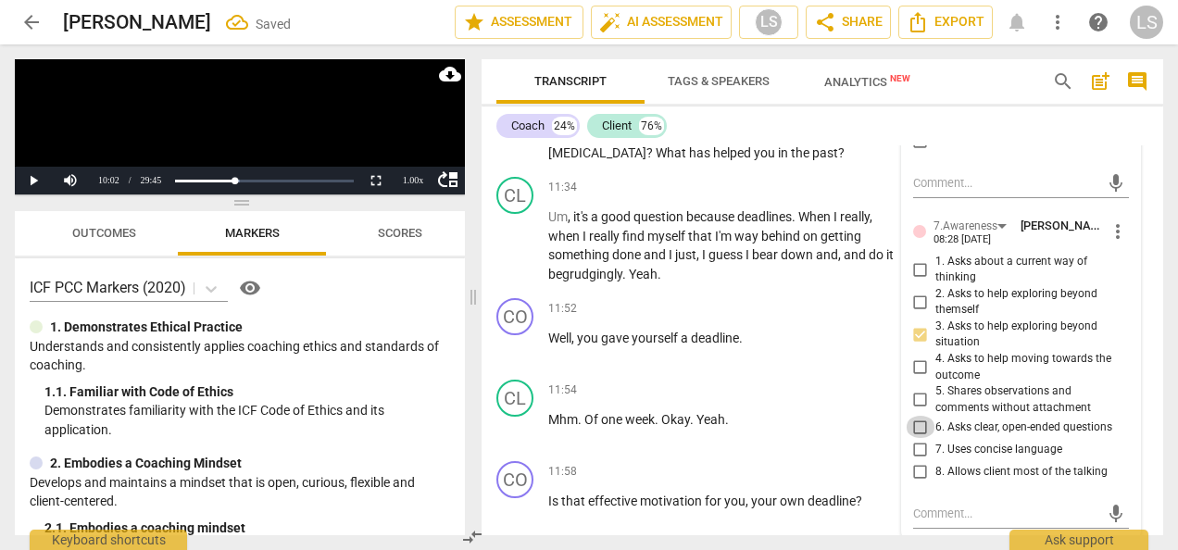
click at [917, 437] on input "6. Asks clear, open-ended questions" at bounding box center [921, 427] width 30 height 22
checkbox input "true"
drag, startPoint x: 919, startPoint y: 466, endPoint x: 937, endPoint y: 459, distance: 19.6
click at [919, 460] on input "7. Uses concise language" at bounding box center [921, 449] width 30 height 22
checkbox input "true"
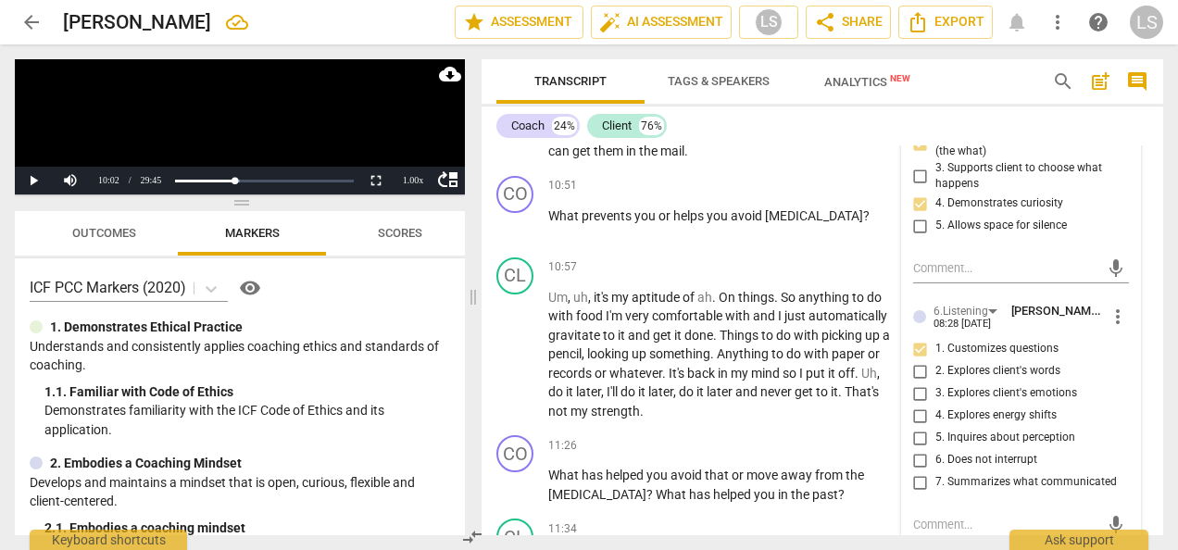
scroll to position [5053, 0]
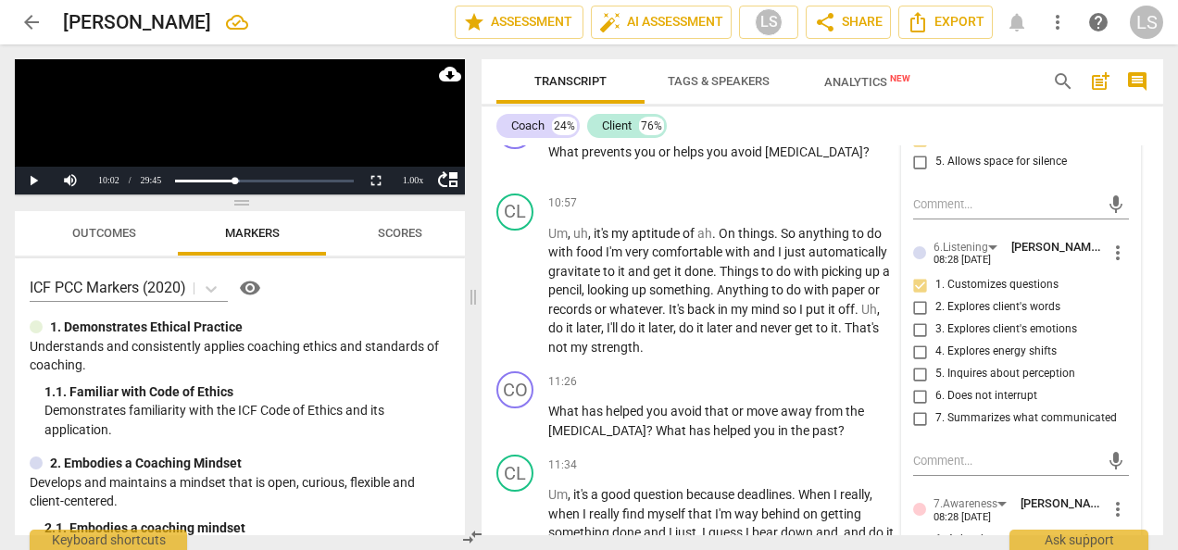
click at [1108, 264] on span "more_vert" at bounding box center [1118, 253] width 22 height 22
click at [1115, 306] on li "Delete" at bounding box center [1130, 305] width 64 height 35
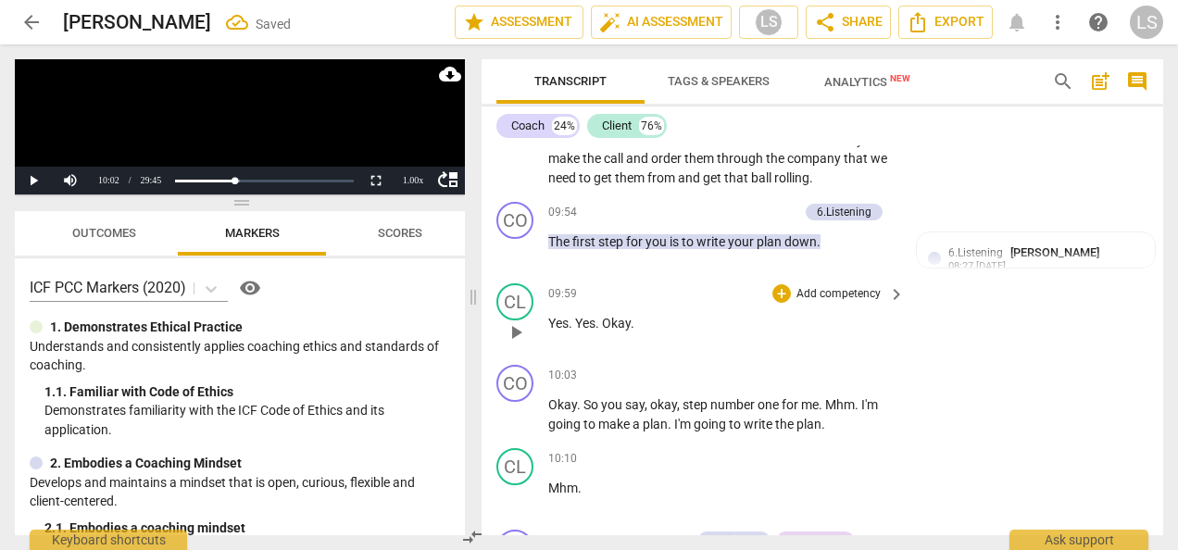
scroll to position [4313, 0]
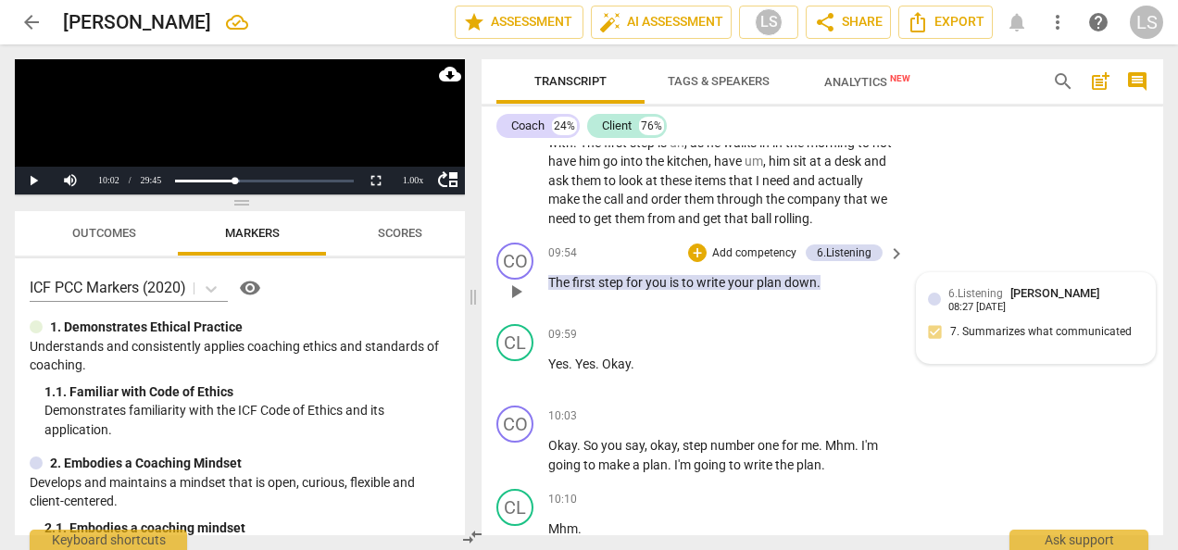
click at [1004, 344] on div "6.Listening Laura Stephens-Reed 08:27 08-21-2025 7. Summarizes what communicated" at bounding box center [1036, 318] width 216 height 68
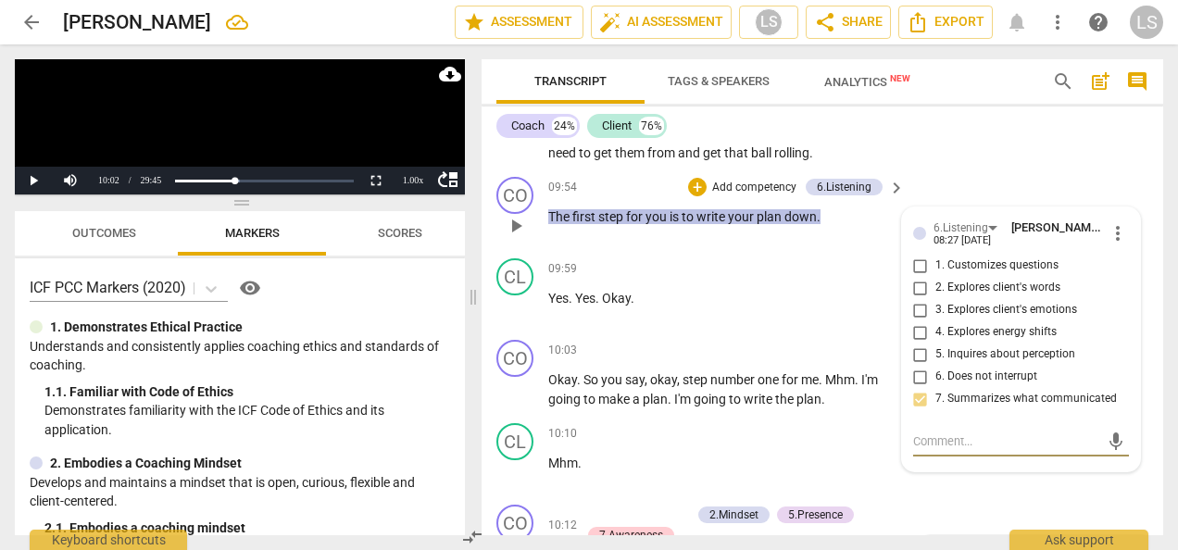
scroll to position [4405, 0]
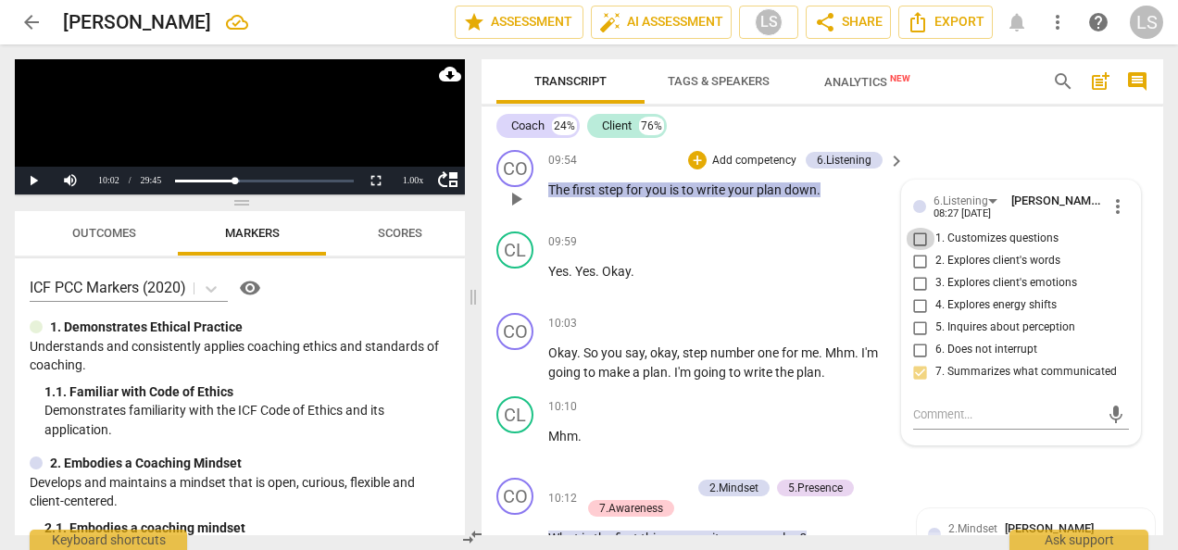
click at [920, 250] on input "1. Customizes questions" at bounding box center [921, 239] width 30 height 22
checkbox input "true"
click at [698, 169] on div "+" at bounding box center [697, 160] width 19 height 19
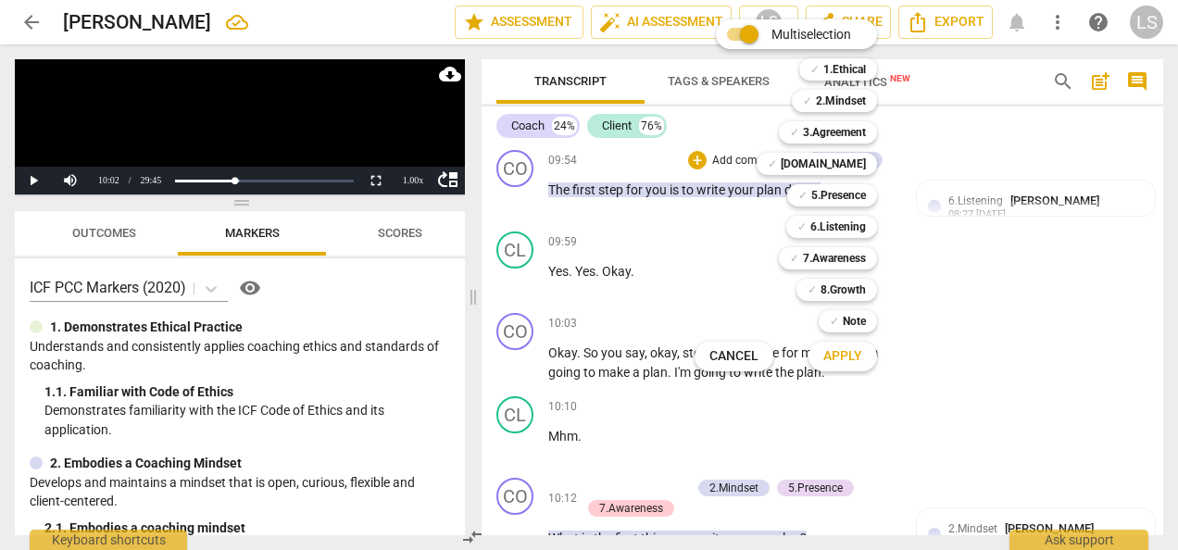
click at [1039, 388] on div at bounding box center [589, 275] width 1178 height 550
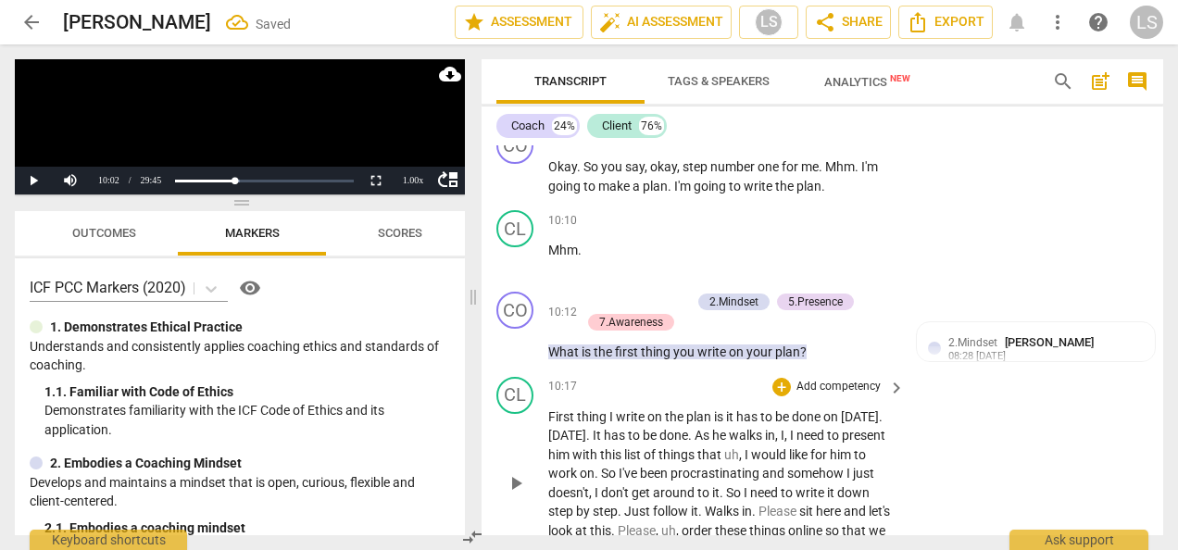
scroll to position [4776, 0]
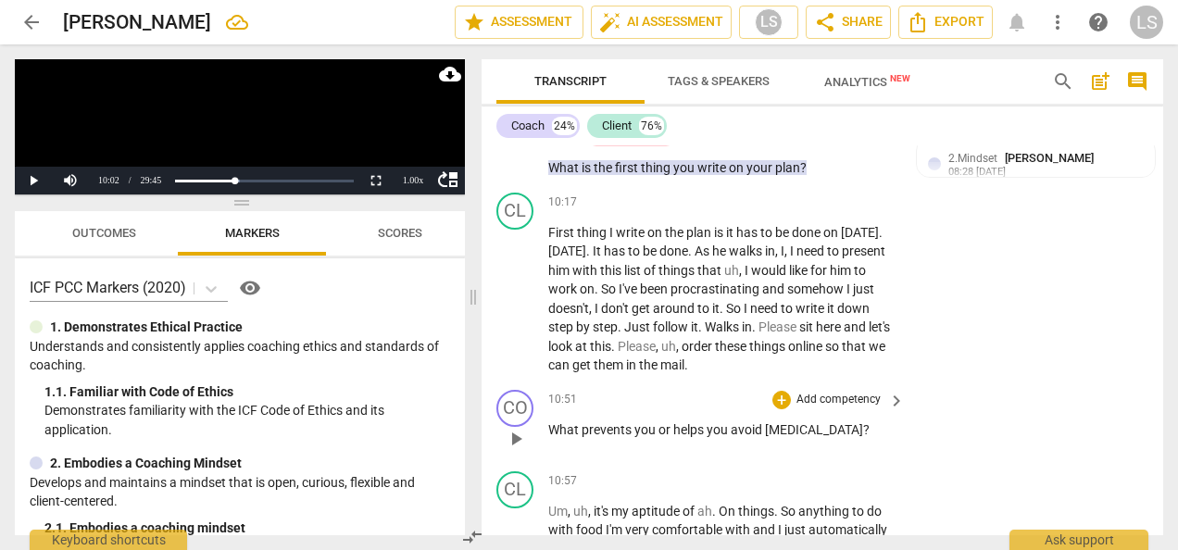
click at [789, 409] on div "+ Add competency" at bounding box center [827, 400] width 110 height 19
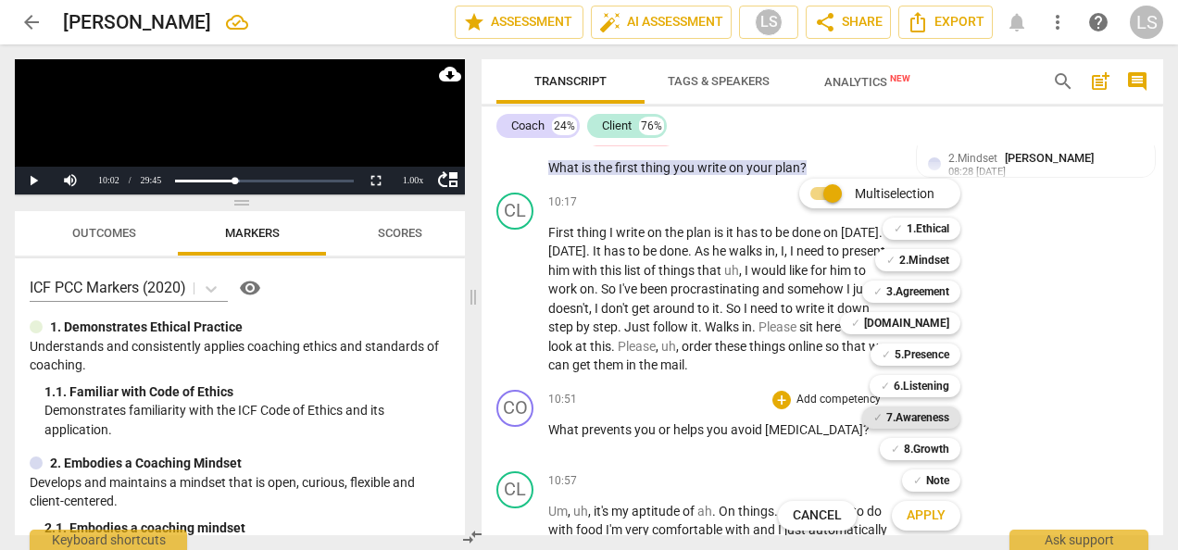
click at [883, 419] on div "✓ 7.Awareness" at bounding box center [911, 418] width 98 height 22
click at [919, 256] on b "2.Mindset" at bounding box center [924, 260] width 50 height 22
click at [926, 346] on b "5.Presence" at bounding box center [922, 355] width 55 height 22
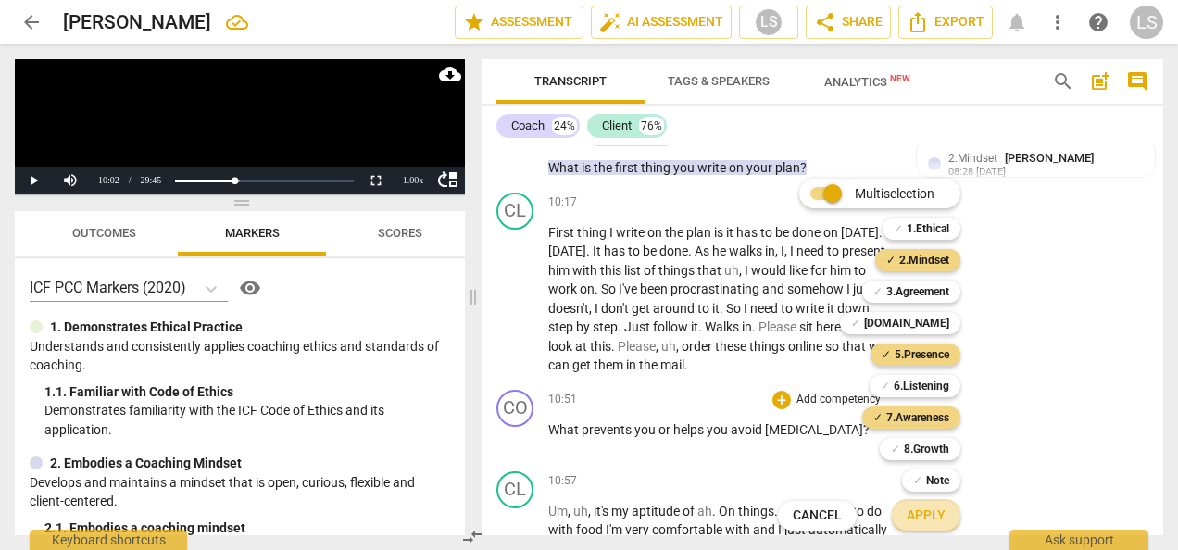
click at [920, 511] on span "Apply" at bounding box center [926, 516] width 39 height 19
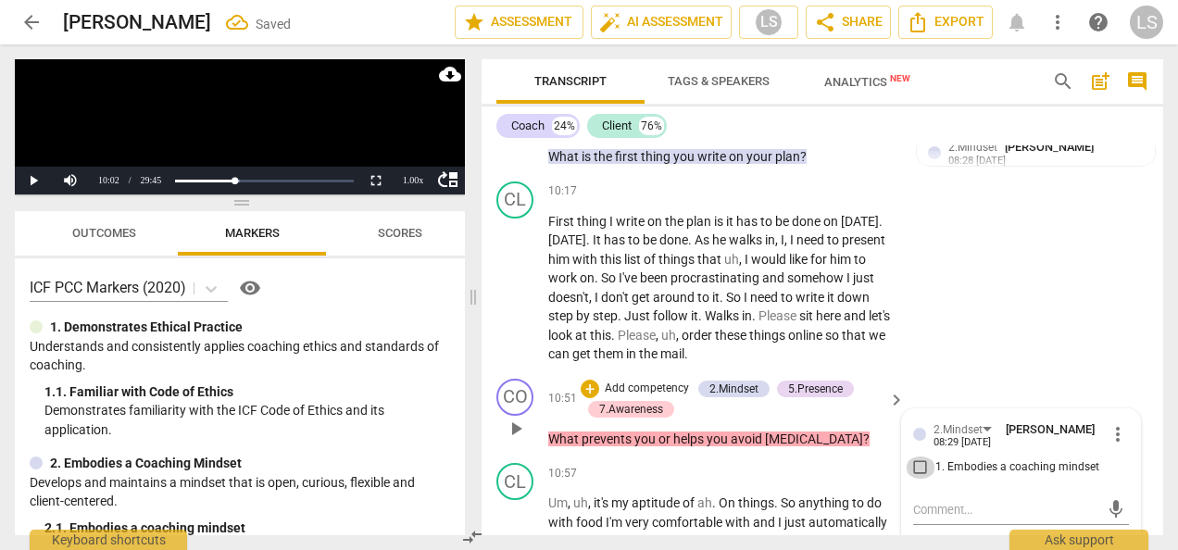
drag, startPoint x: 920, startPoint y: 480, endPoint x: 931, endPoint y: 461, distance: 21.6
click at [920, 478] on input "1. Embodies a coaching mindset" at bounding box center [921, 468] width 30 height 22
checkbox input "true"
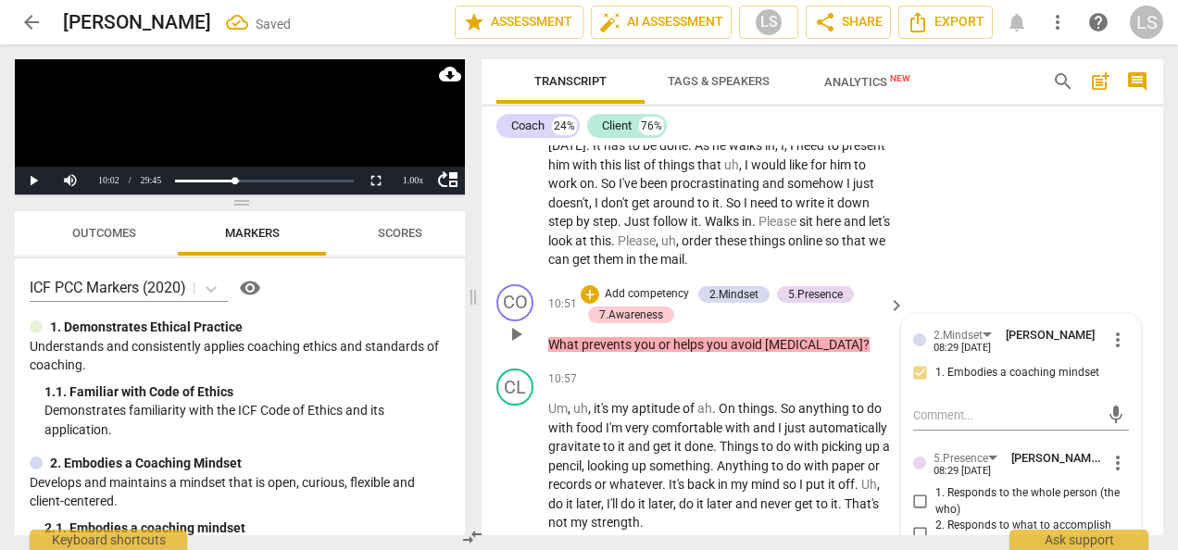
scroll to position [5065, 0]
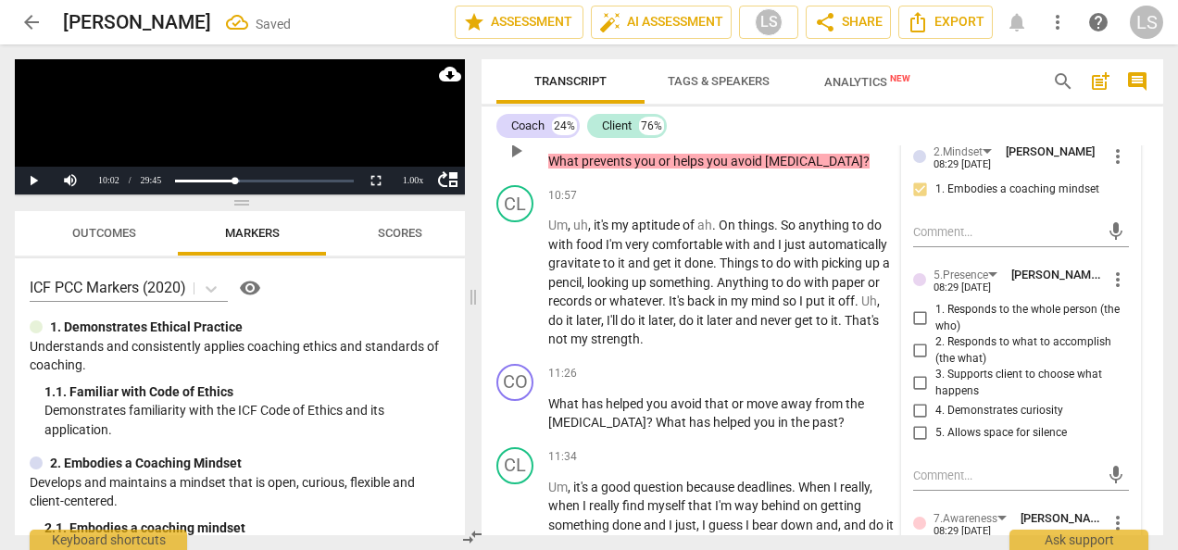
click at [918, 329] on input "1. Responds to the whole person (the who)" at bounding box center [921, 318] width 30 height 22
checkbox input "true"
drag, startPoint x: 920, startPoint y: 424, endPoint x: 937, endPoint y: 420, distance: 17.1
click at [920, 422] on input "4. Demonstrates curiosity" at bounding box center [921, 411] width 30 height 22
checkbox input "true"
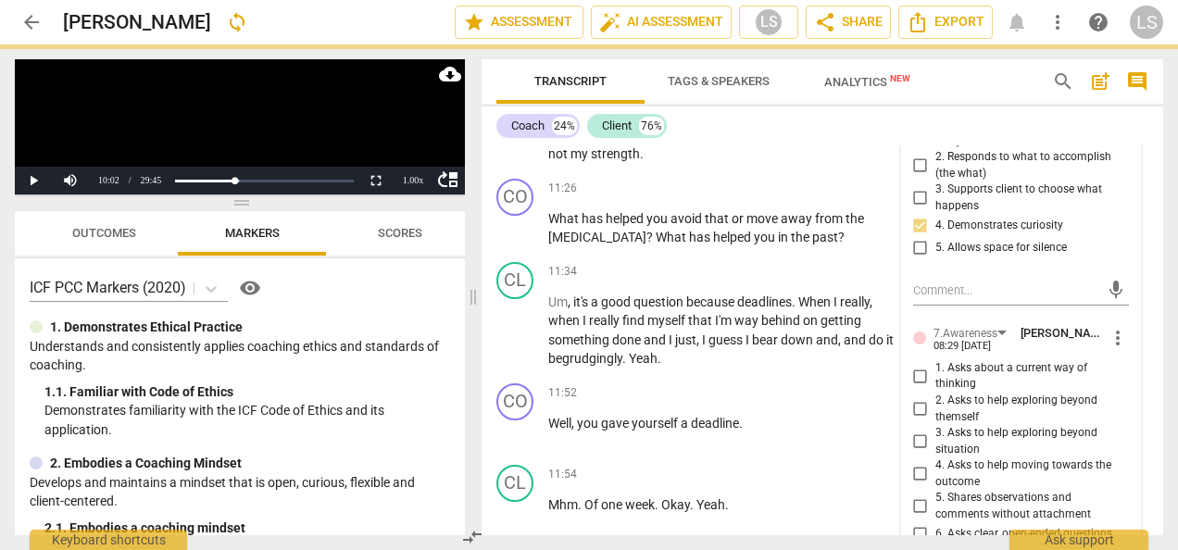
click at [912, 387] on input "1. Asks about a current way of thinking" at bounding box center [921, 376] width 30 height 22
checkbox input "true"
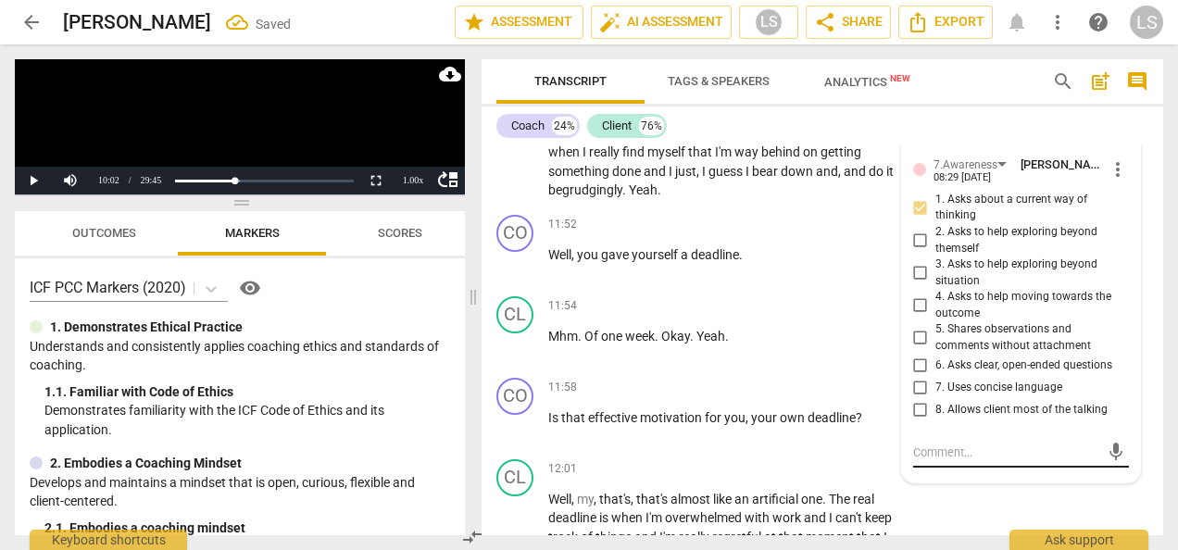
scroll to position [5435, 0]
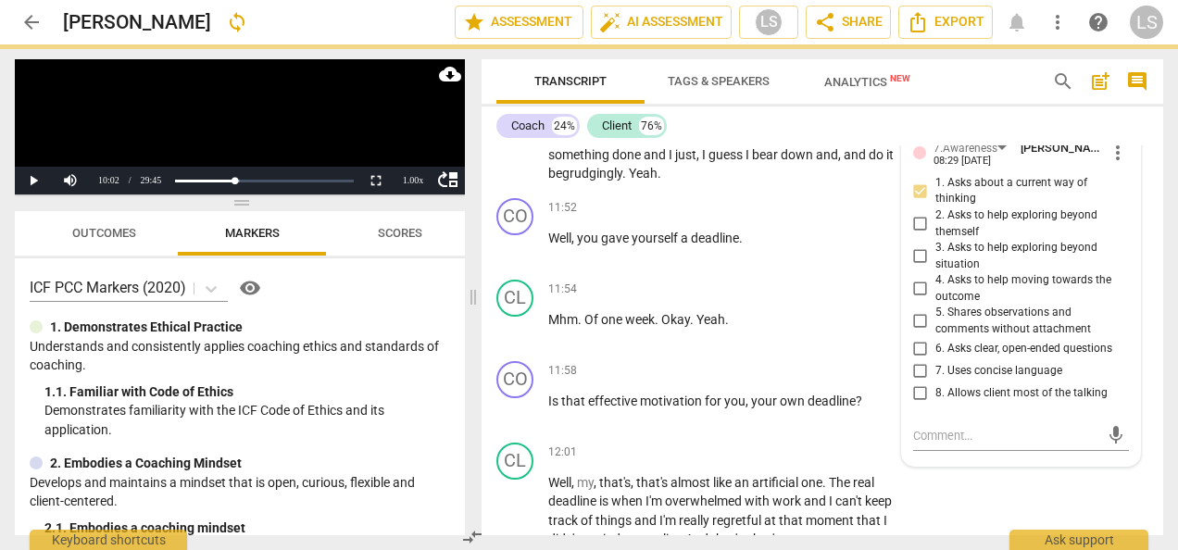
drag, startPoint x: 915, startPoint y: 369, endPoint x: 911, endPoint y: 384, distance: 16.2
click at [915, 360] on input "6. Asks clear, open-ended questions" at bounding box center [921, 349] width 30 height 22
checkbox input "true"
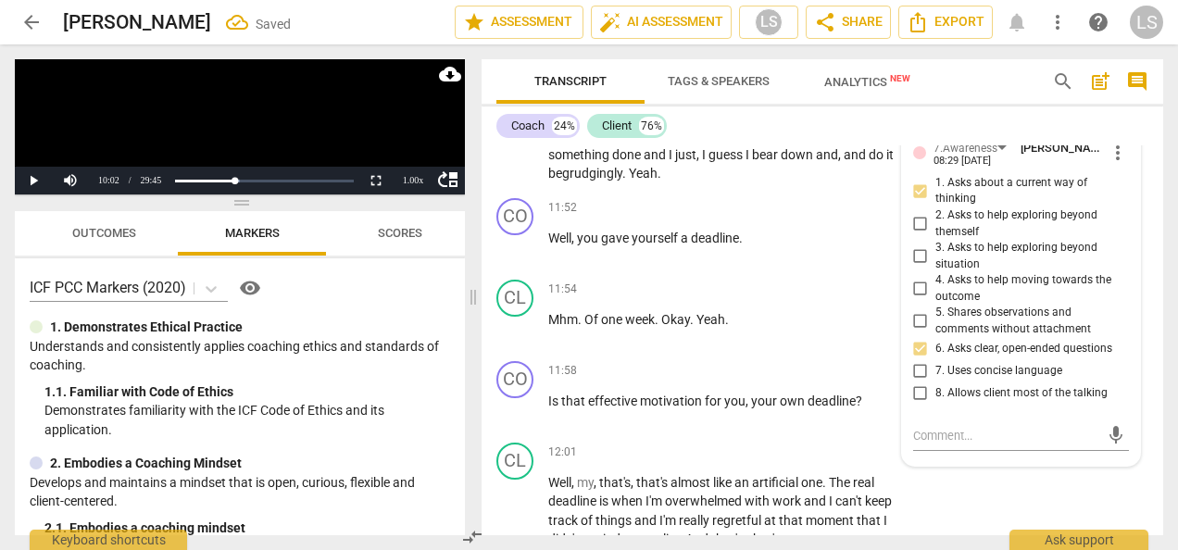
click at [911, 382] on input "7. Uses concise language" at bounding box center [921, 371] width 30 height 22
checkbox input "true"
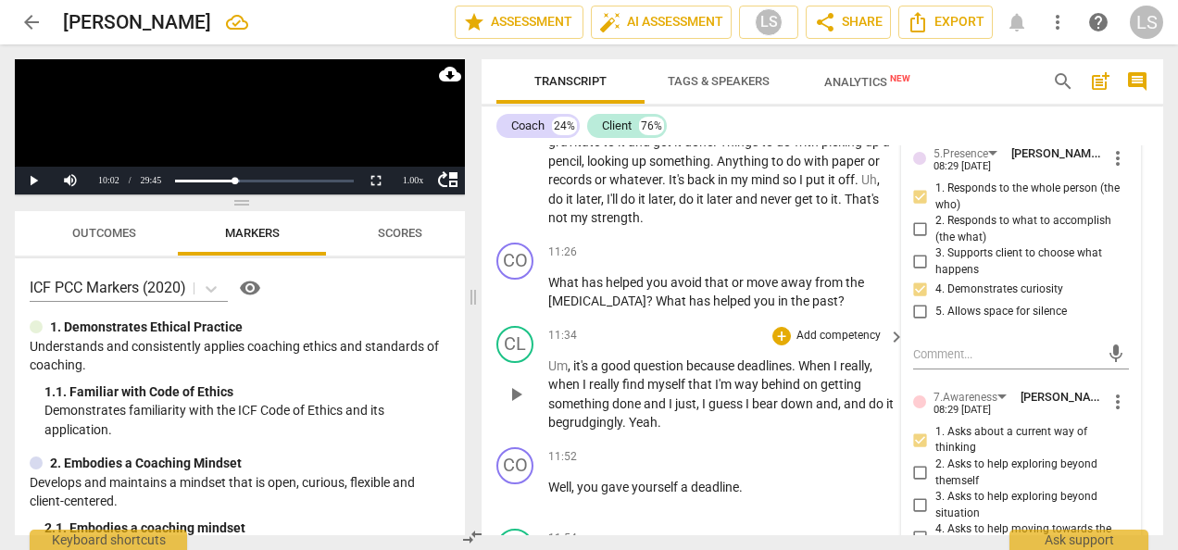
scroll to position [5157, 0]
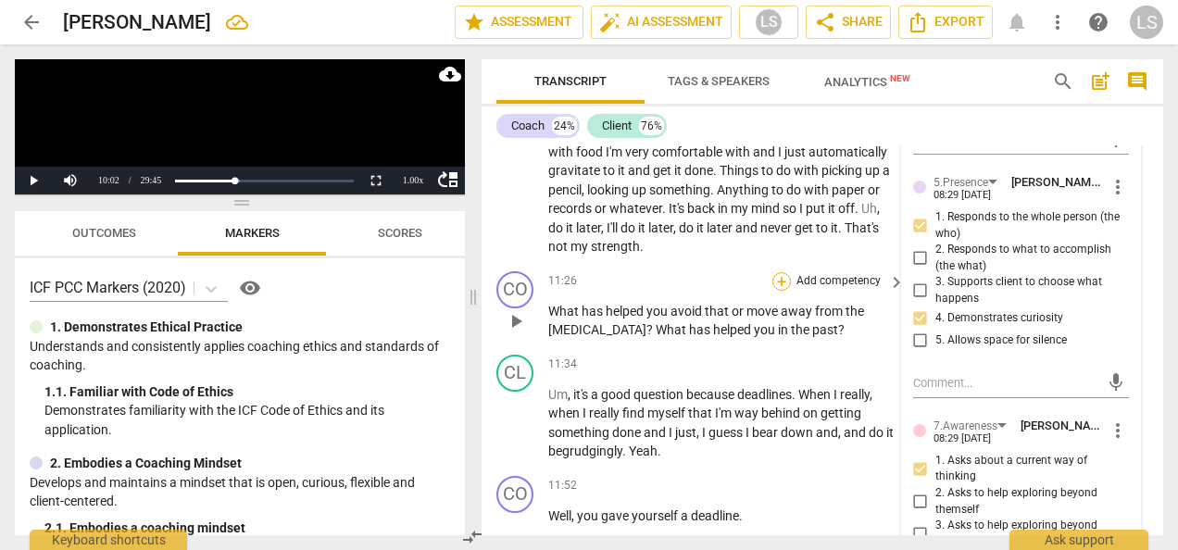
click at [781, 291] on div "+" at bounding box center [781, 281] width 19 height 19
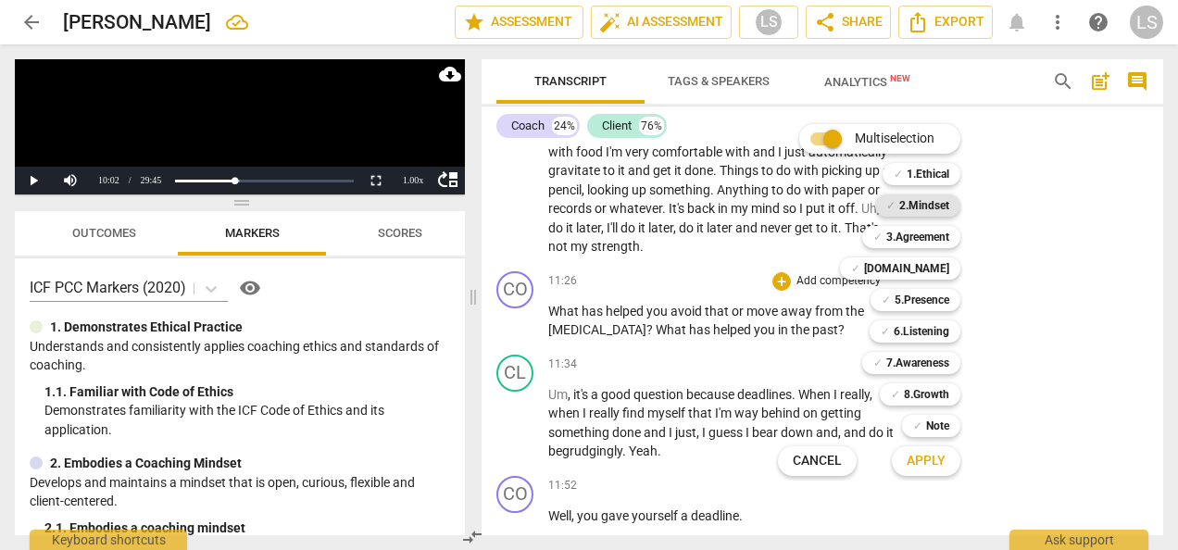
click at [911, 200] on b "2.Mindset" at bounding box center [924, 205] width 50 height 22
click at [929, 294] on b "5.Presence" at bounding box center [922, 300] width 55 height 22
click at [930, 356] on b "7.Awareness" at bounding box center [917, 363] width 63 height 22
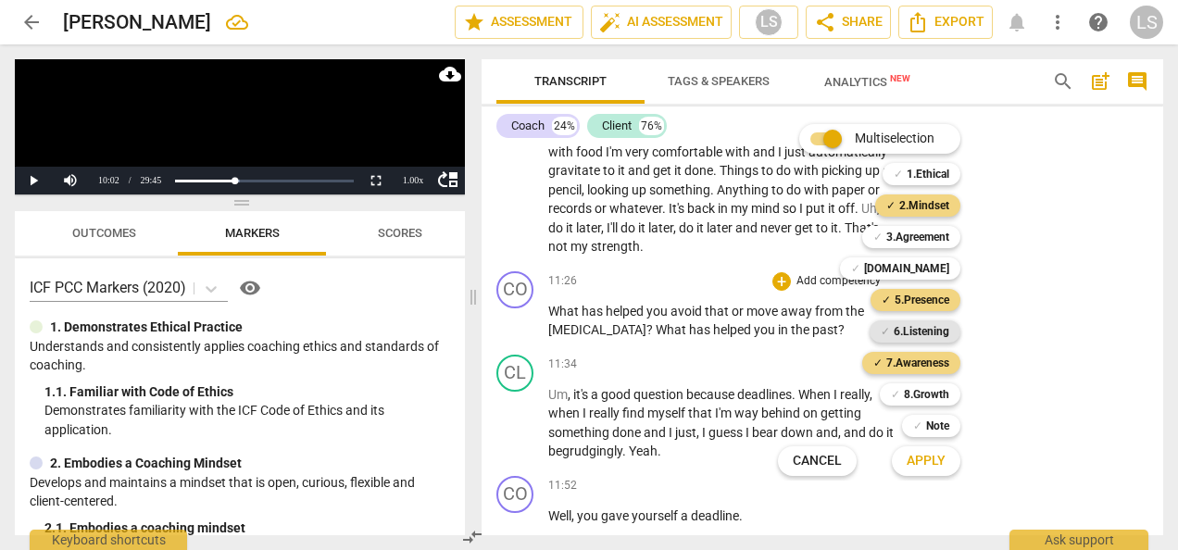
click at [920, 333] on b "6.Listening" at bounding box center [922, 331] width 56 height 22
click at [930, 465] on span "Apply" at bounding box center [926, 461] width 39 height 19
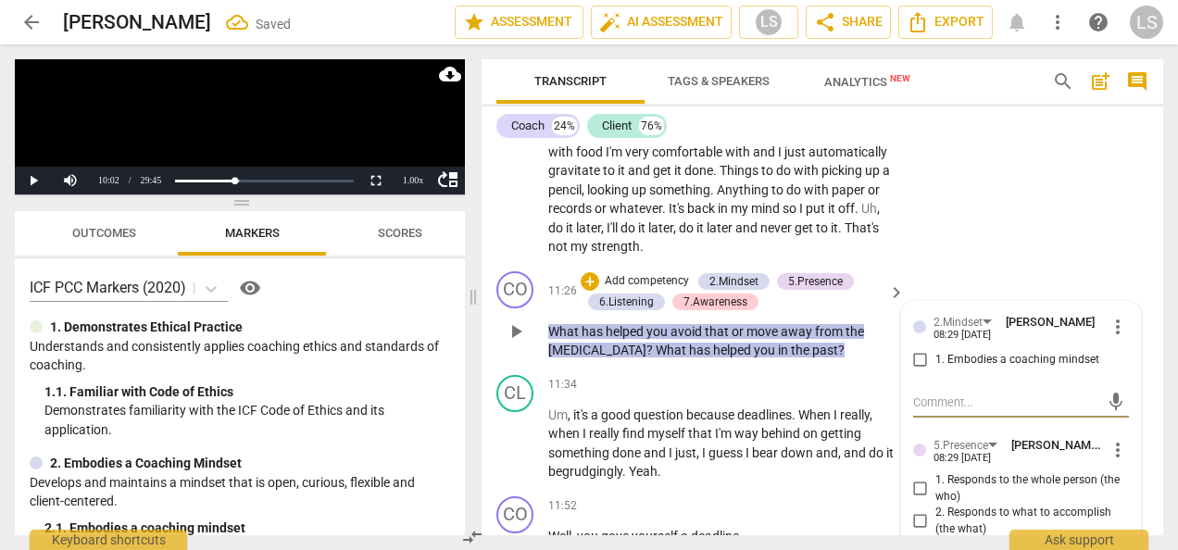
click at [911, 371] on input "1. Embodies a coaching mindset" at bounding box center [921, 360] width 30 height 22
checkbox input "true"
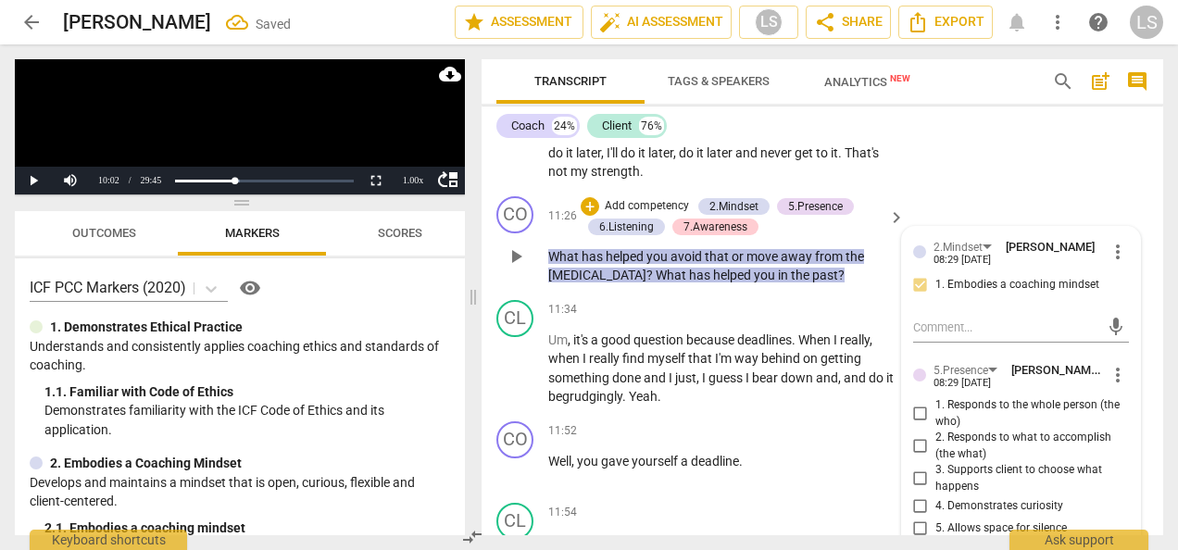
scroll to position [5250, 0]
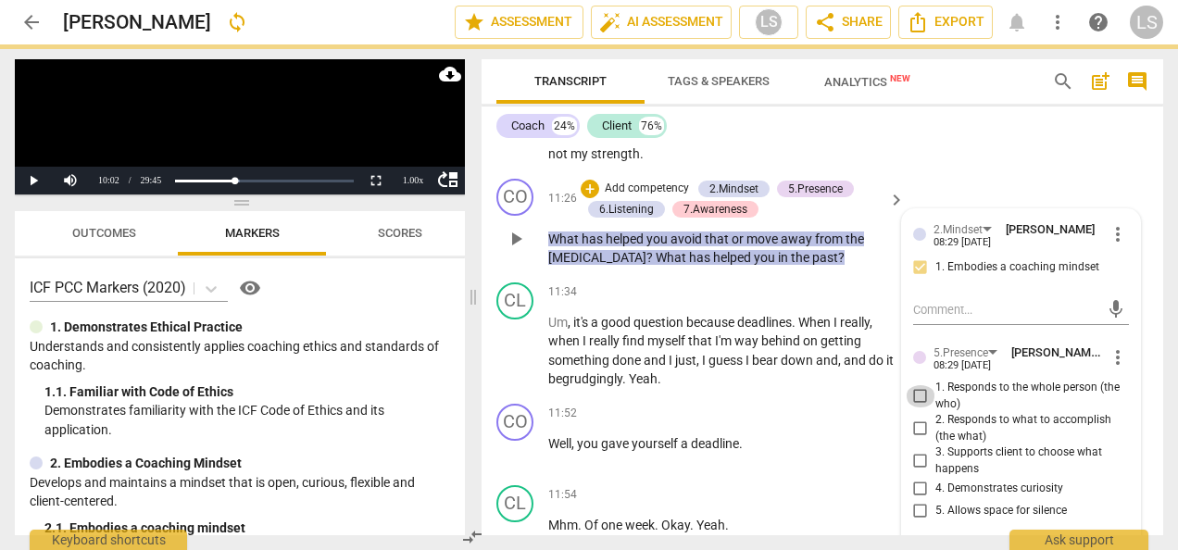
click at [913, 407] on input "1. Responds to the whole person (the who)" at bounding box center [921, 396] width 30 height 22
checkbox input "true"
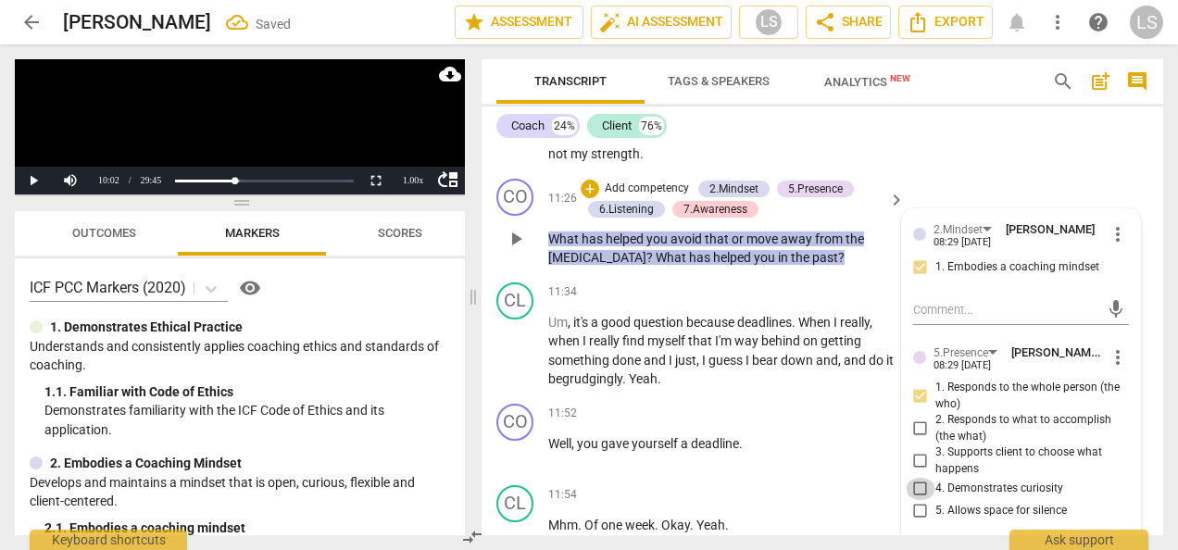
click at [915, 500] on input "4. Demonstrates curiosity" at bounding box center [921, 489] width 30 height 22
checkbox input "true"
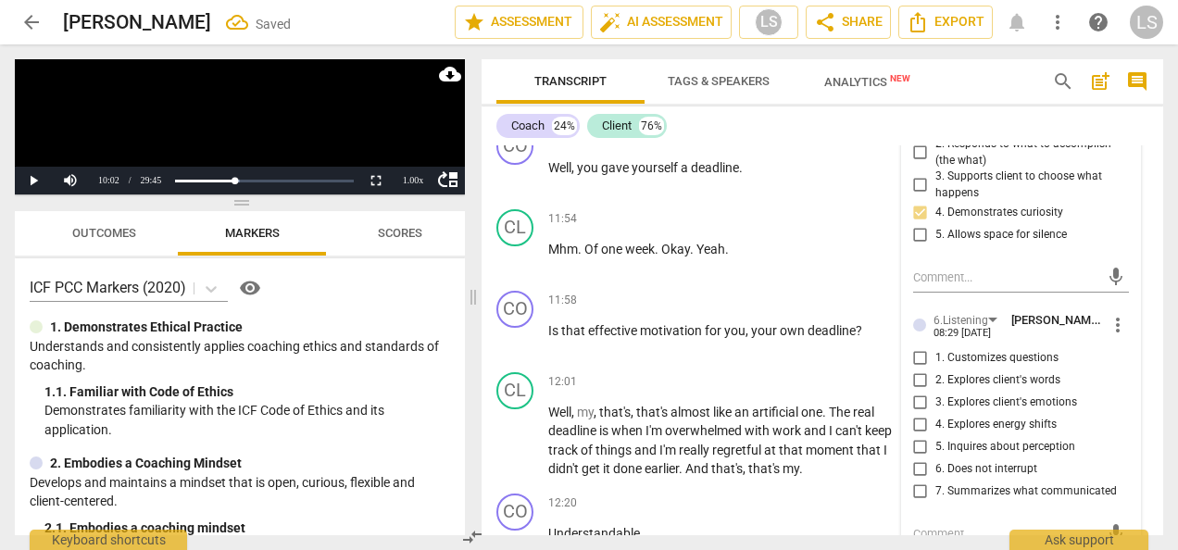
scroll to position [5528, 0]
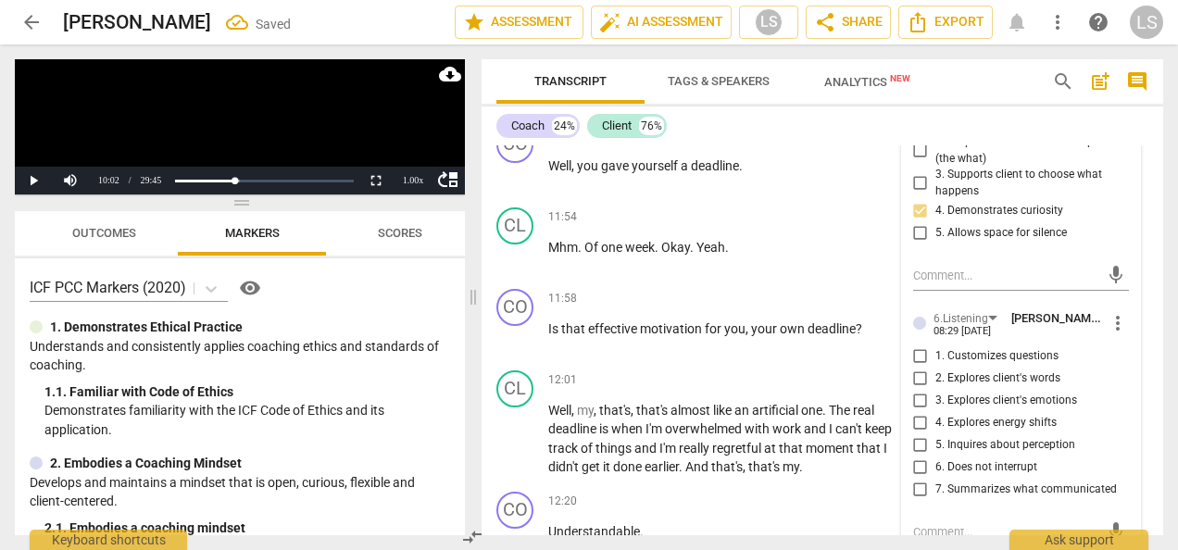
drag, startPoint x: 920, startPoint y: 369, endPoint x: 920, endPoint y: 400, distance: 31.5
click at [920, 368] on input "1. Customizes questions" at bounding box center [921, 356] width 30 height 22
checkbox input "true"
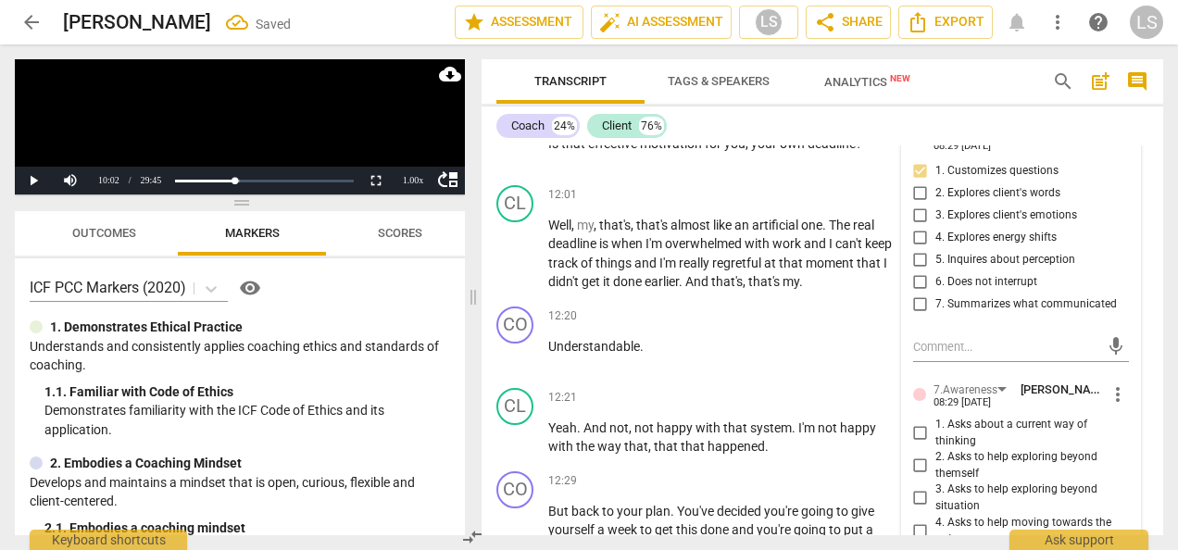
click at [919, 445] on input "1. Asks about a current way of thinking" at bounding box center [921, 433] width 30 height 22
checkbox input "true"
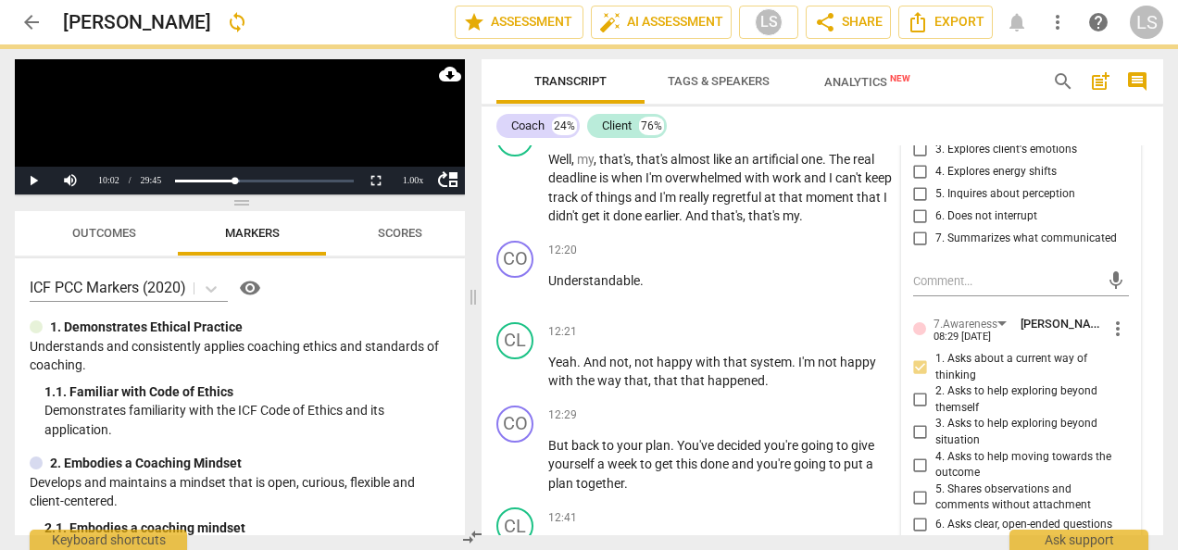
scroll to position [5991, 0]
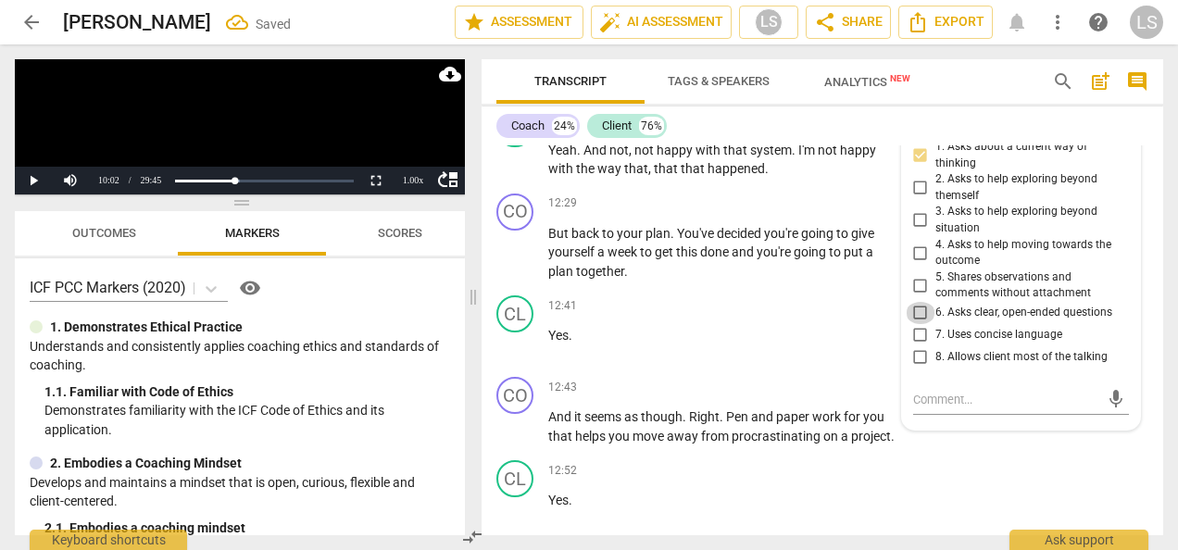
click at [915, 324] on input "6. Asks clear, open-ended questions" at bounding box center [921, 313] width 30 height 22
click at [917, 324] on input "6. Asks clear, open-ended questions" at bounding box center [921, 313] width 30 height 22
checkbox input "true"
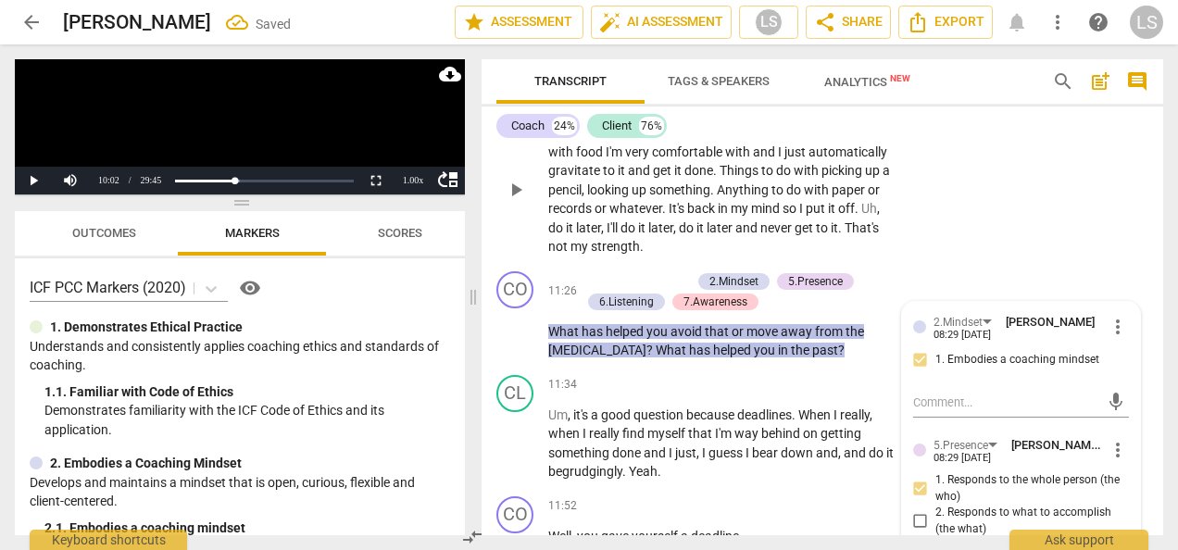
scroll to position [4972, 0]
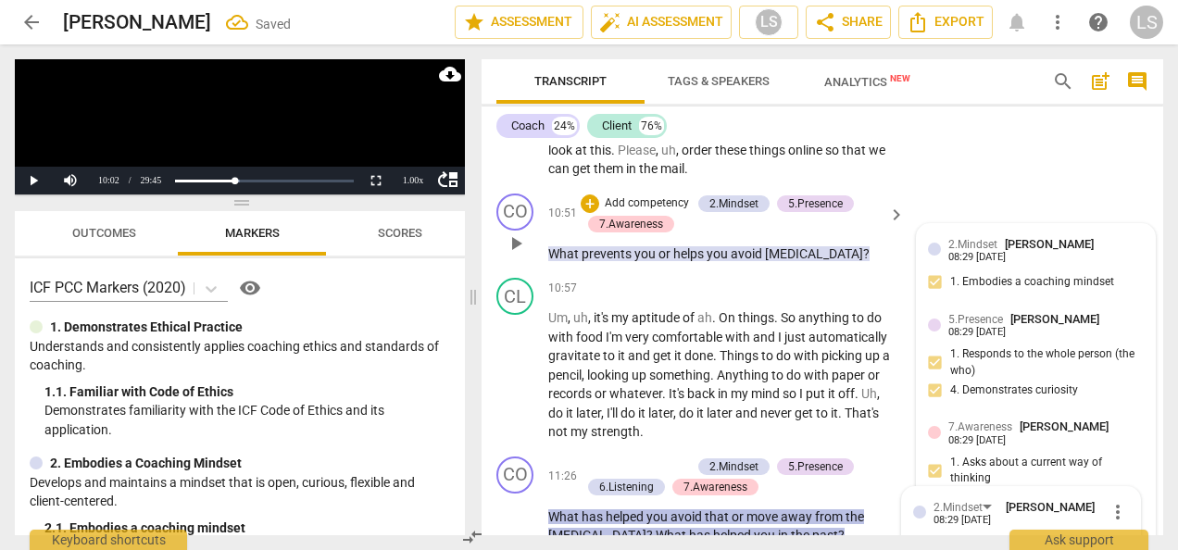
click at [975, 264] on div "08:29 08-21-2025" at bounding box center [976, 258] width 57 height 12
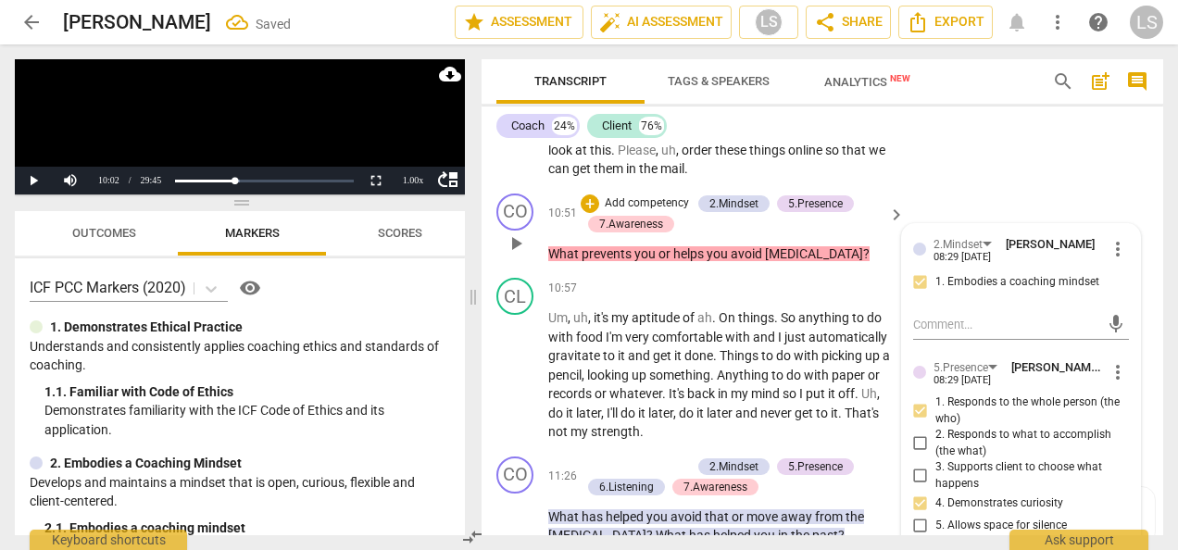
click at [589, 211] on div "+ Add competency 2.Mindset 5.Presence 7.Awareness" at bounding box center [732, 214] width 302 height 41
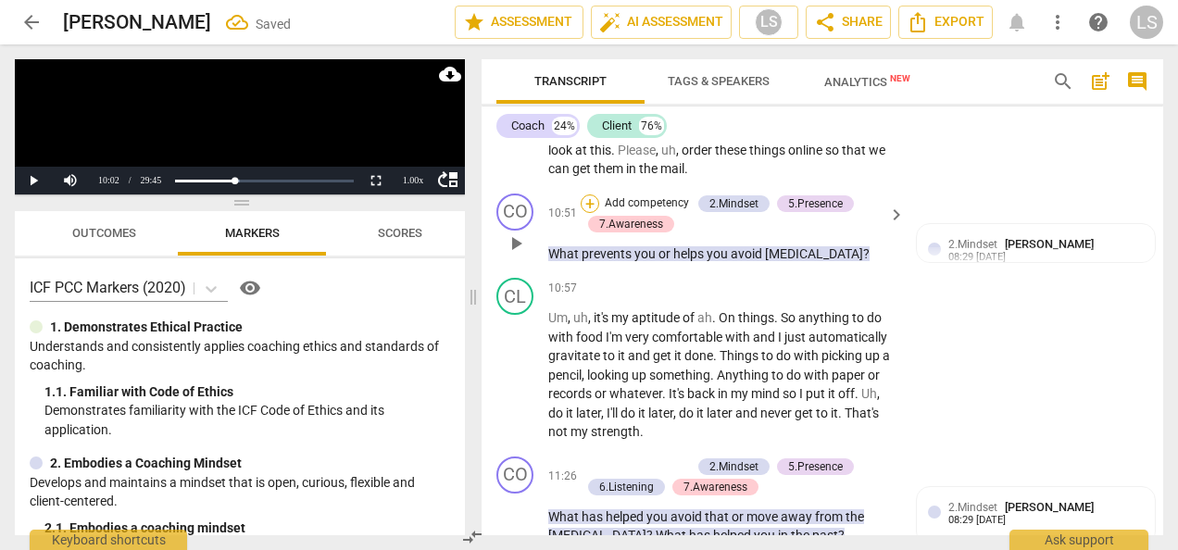
click at [587, 213] on div "+" at bounding box center [590, 203] width 19 height 19
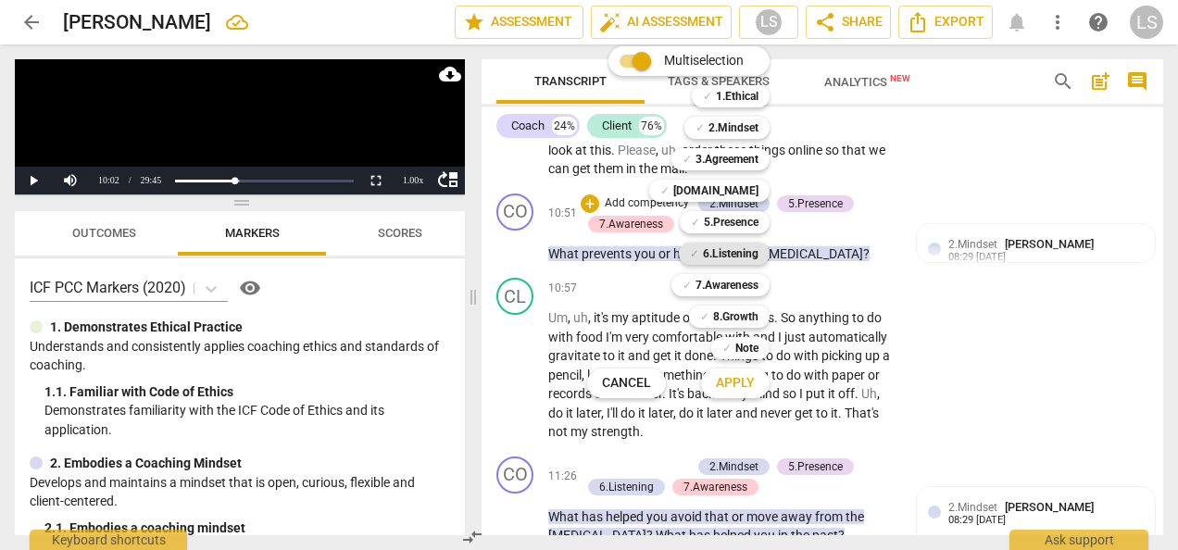
click at [743, 255] on b "6.Listening" at bounding box center [731, 254] width 56 height 22
click at [750, 382] on span "Apply" at bounding box center [735, 383] width 39 height 19
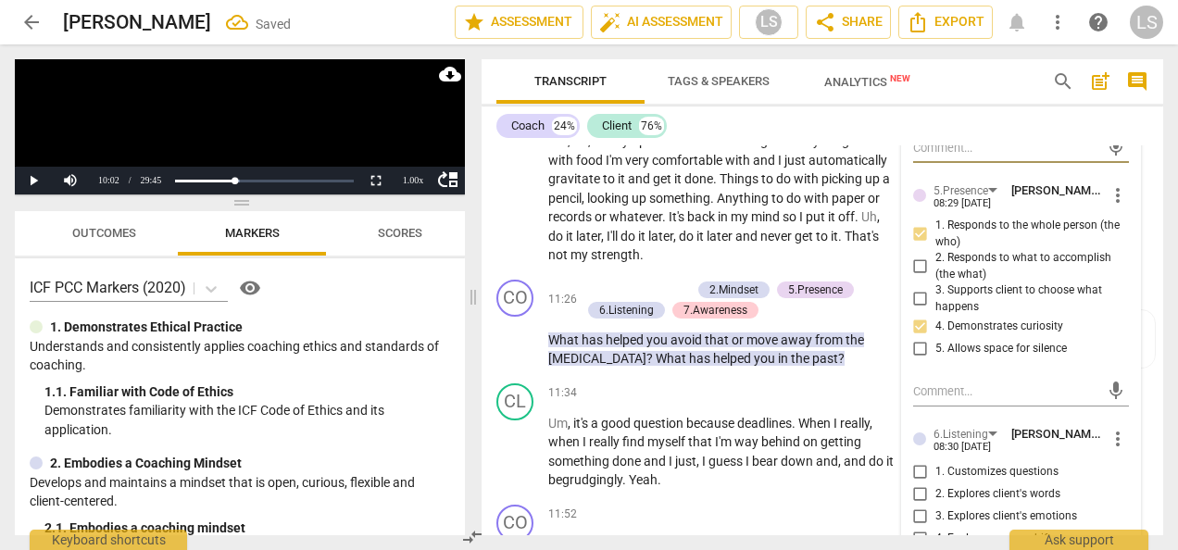
scroll to position [5342, 0]
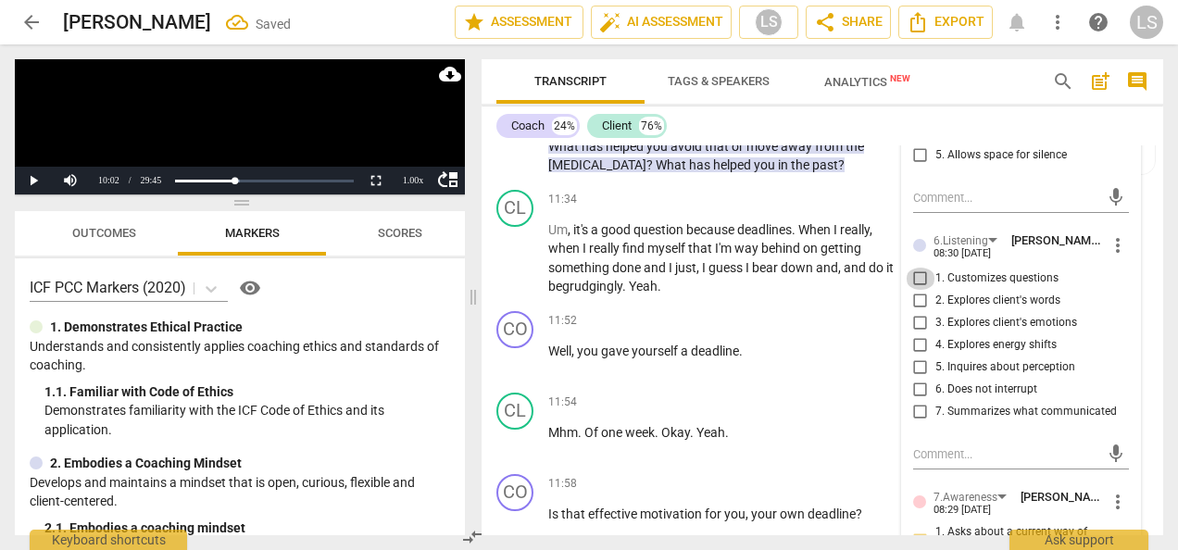
click at [915, 290] on input "1. Customizes questions" at bounding box center [921, 279] width 30 height 22
checkbox input "true"
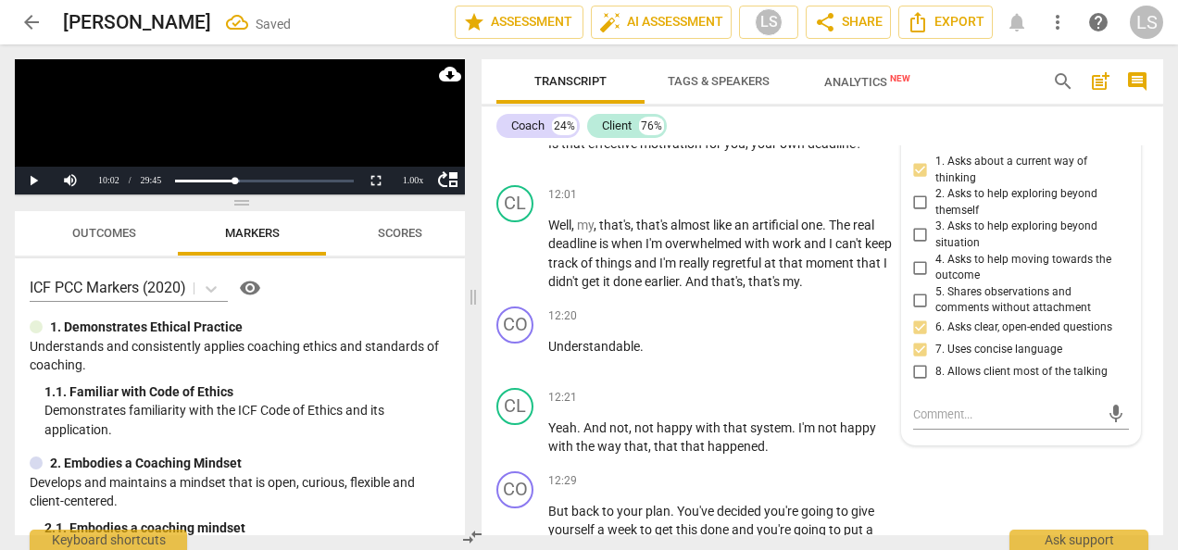
scroll to position [5435, 0]
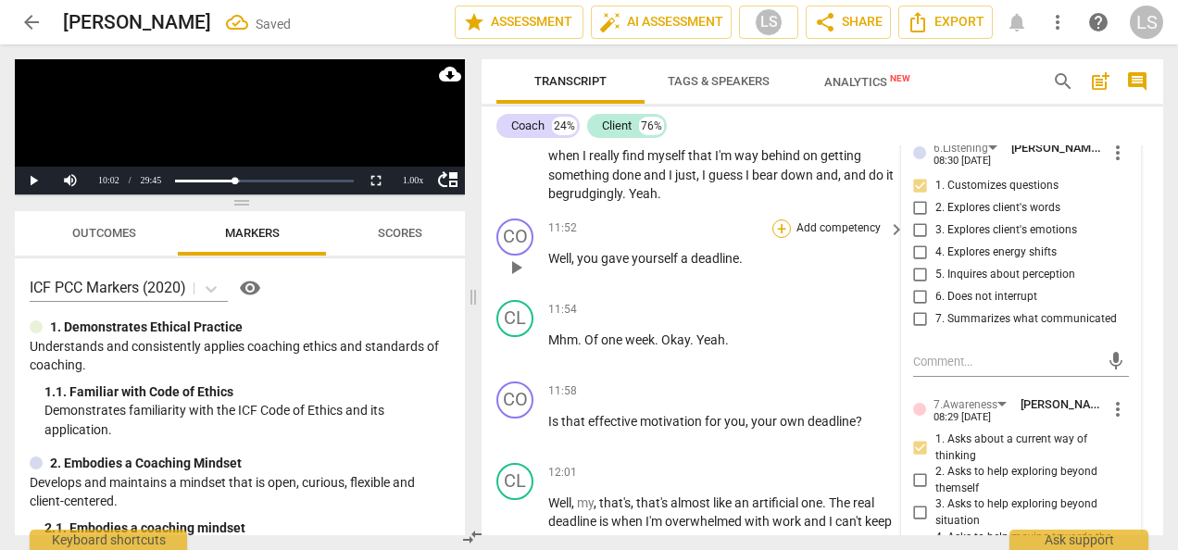
click at [776, 238] on div "+" at bounding box center [781, 228] width 19 height 19
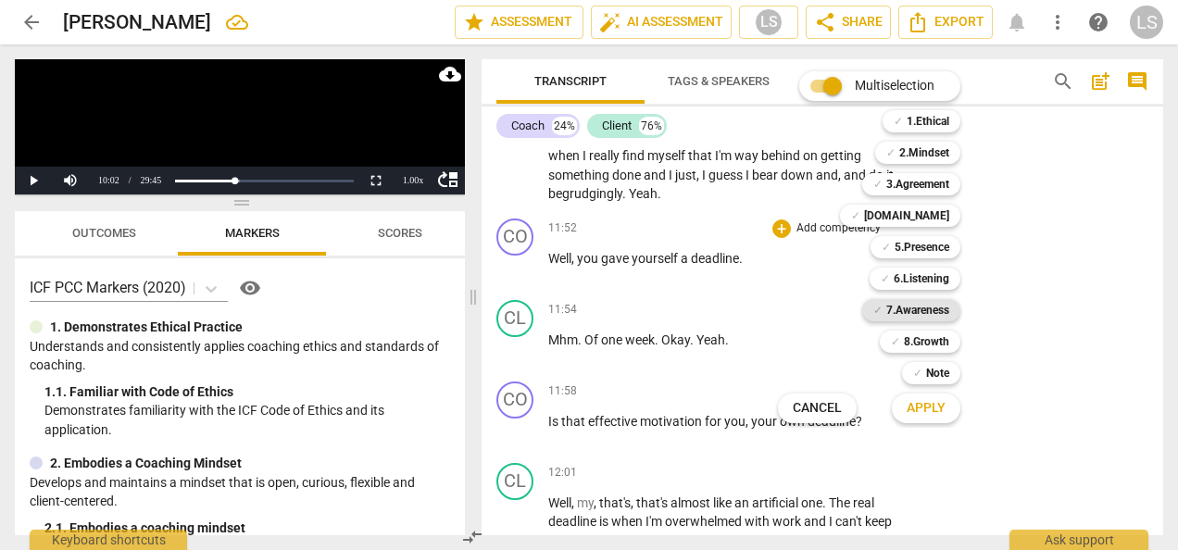
click at [904, 312] on b "7.Awareness" at bounding box center [917, 310] width 63 height 22
click at [897, 159] on div "✓ 2.Mindset" at bounding box center [917, 153] width 85 height 22
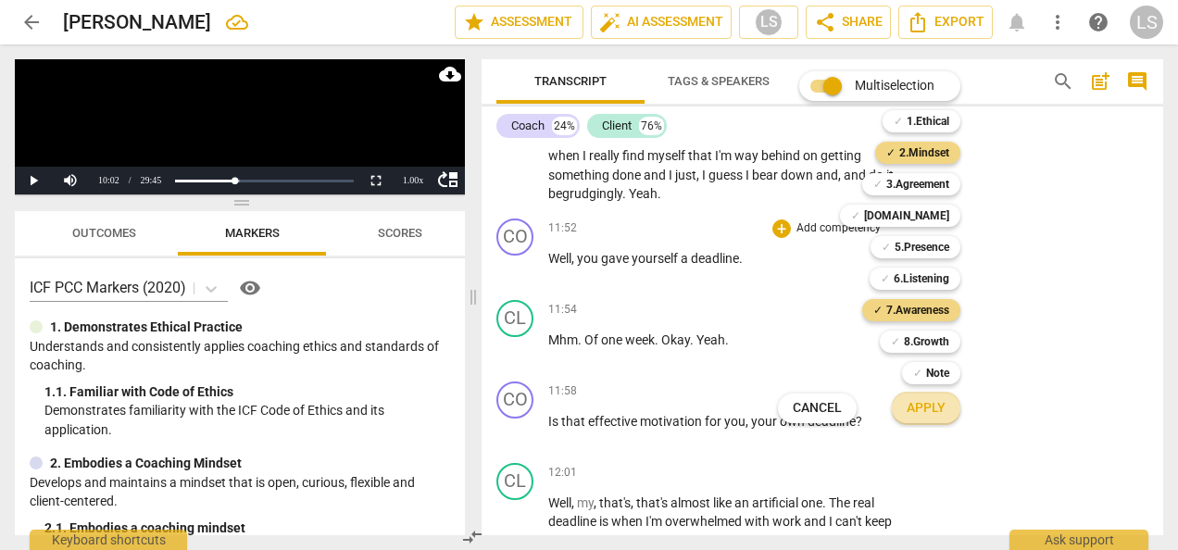
click at [915, 407] on span "Apply" at bounding box center [926, 408] width 39 height 19
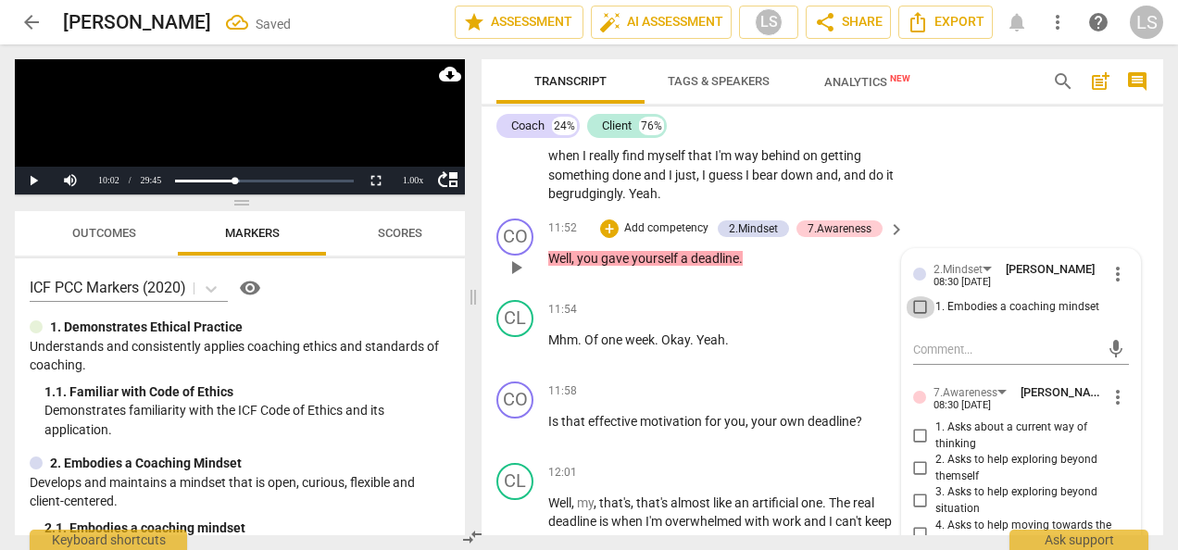
click at [919, 319] on input "1. Embodies a coaching mindset" at bounding box center [921, 307] width 30 height 22
checkbox input "true"
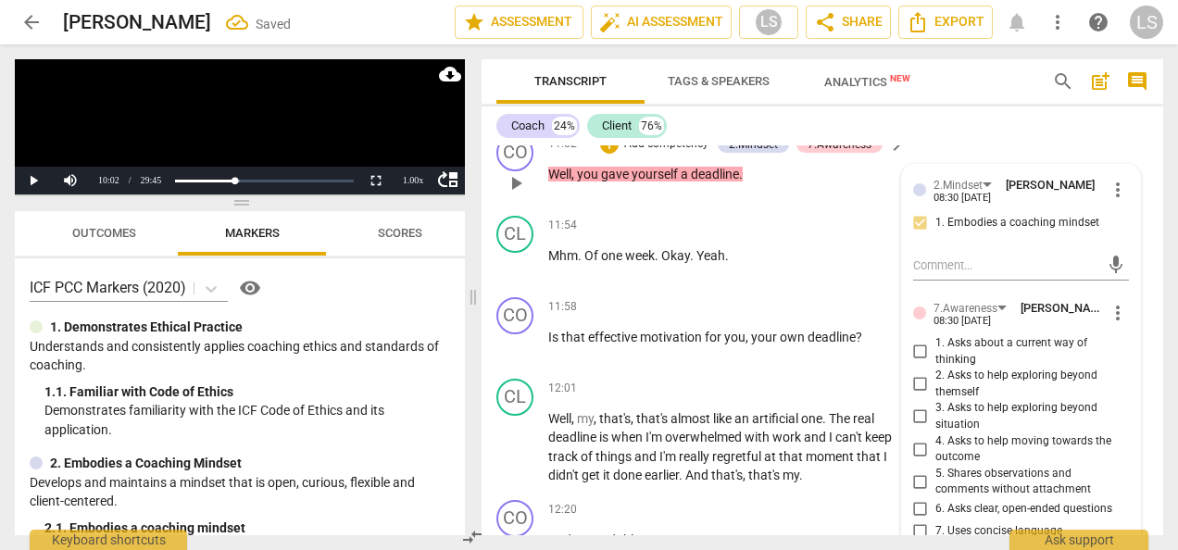
scroll to position [5528, 0]
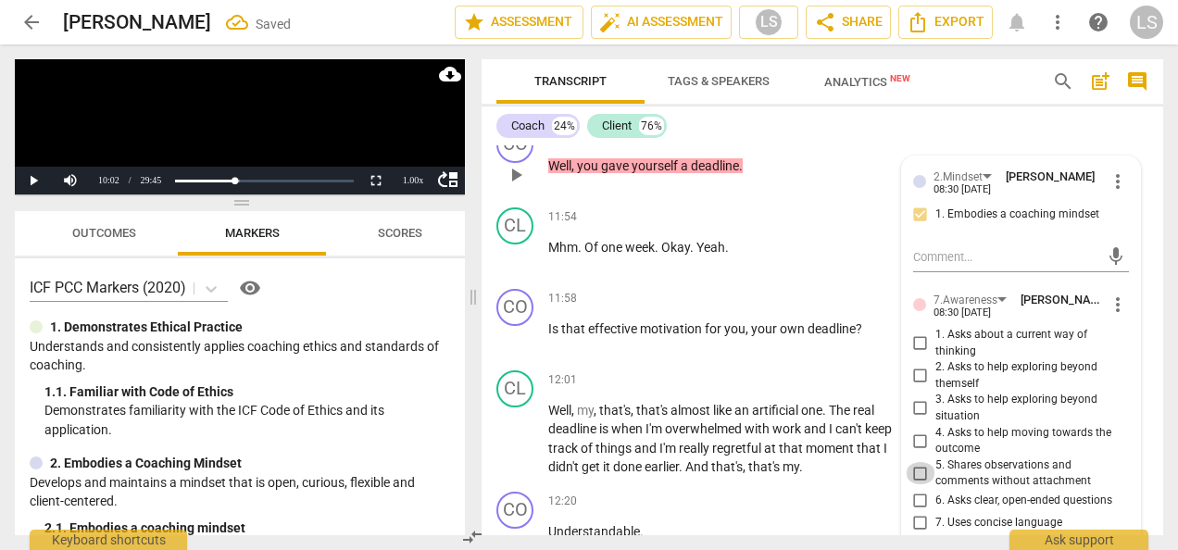
click at [919, 483] on input "5. Shares observations and comments without attachment" at bounding box center [921, 473] width 30 height 22
checkbox input "true"
click at [777, 308] on div "+" at bounding box center [781, 299] width 19 height 19
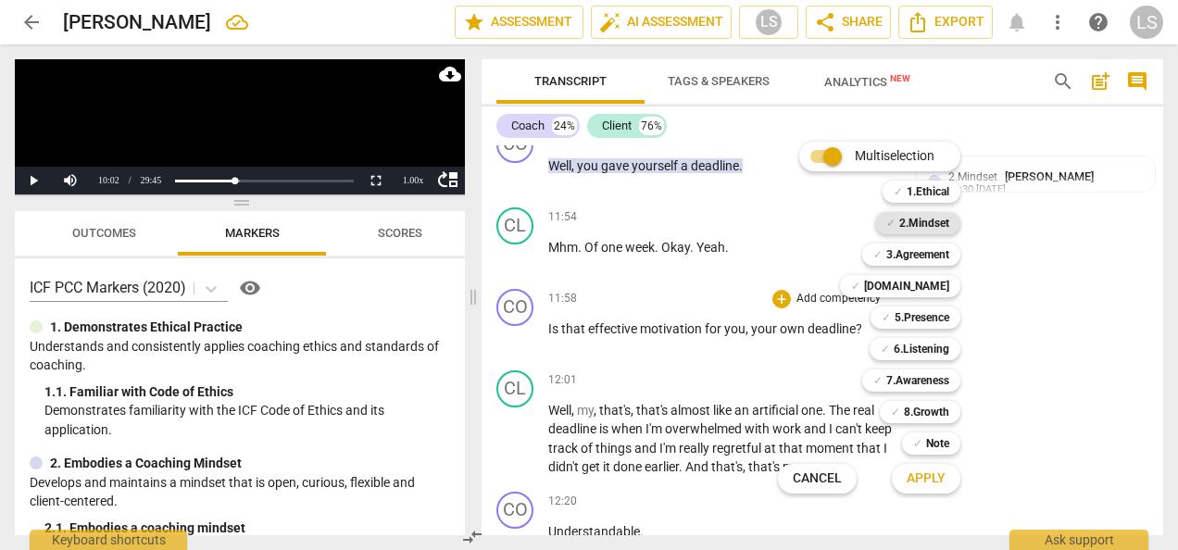
click at [930, 220] on b "2.Mindset" at bounding box center [924, 223] width 50 height 22
click at [918, 319] on b "5.Presence" at bounding box center [922, 318] width 55 height 22
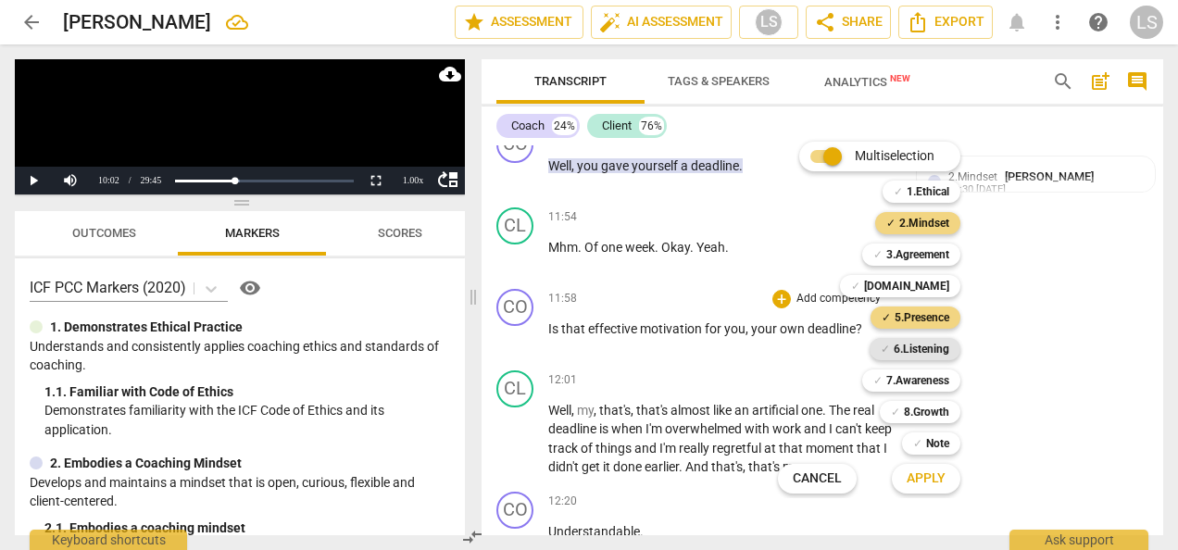
click at [920, 356] on b "6.Listening" at bounding box center [922, 349] width 56 height 22
click at [918, 374] on b "7.Awareness" at bounding box center [917, 380] width 63 height 22
click at [934, 480] on span "Apply" at bounding box center [926, 479] width 39 height 19
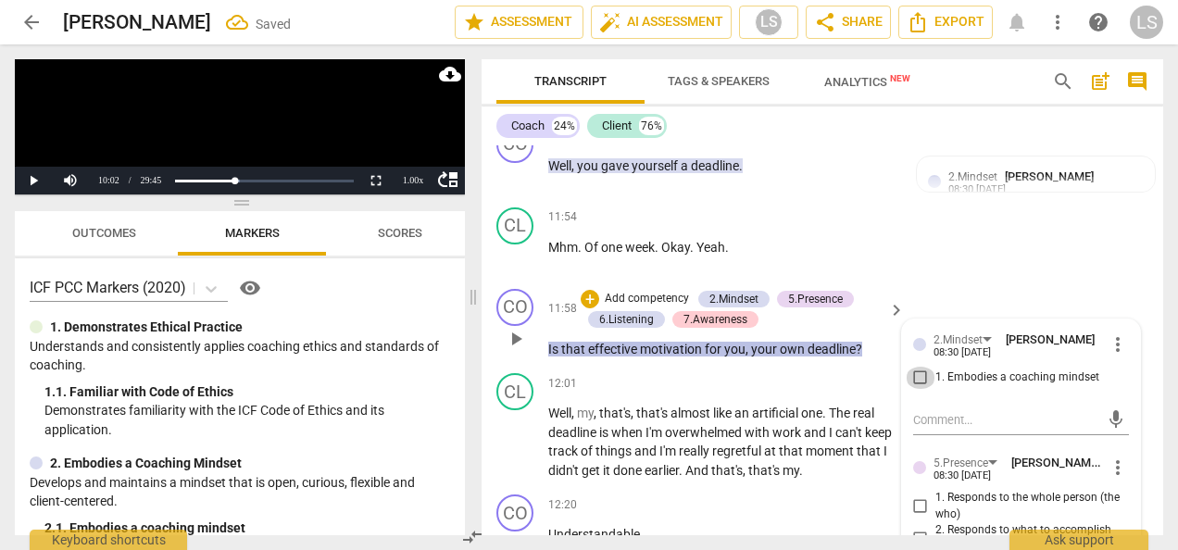
click at [919, 389] on input "1. Embodies a coaching mindset" at bounding box center [921, 378] width 30 height 22
checkbox input "true"
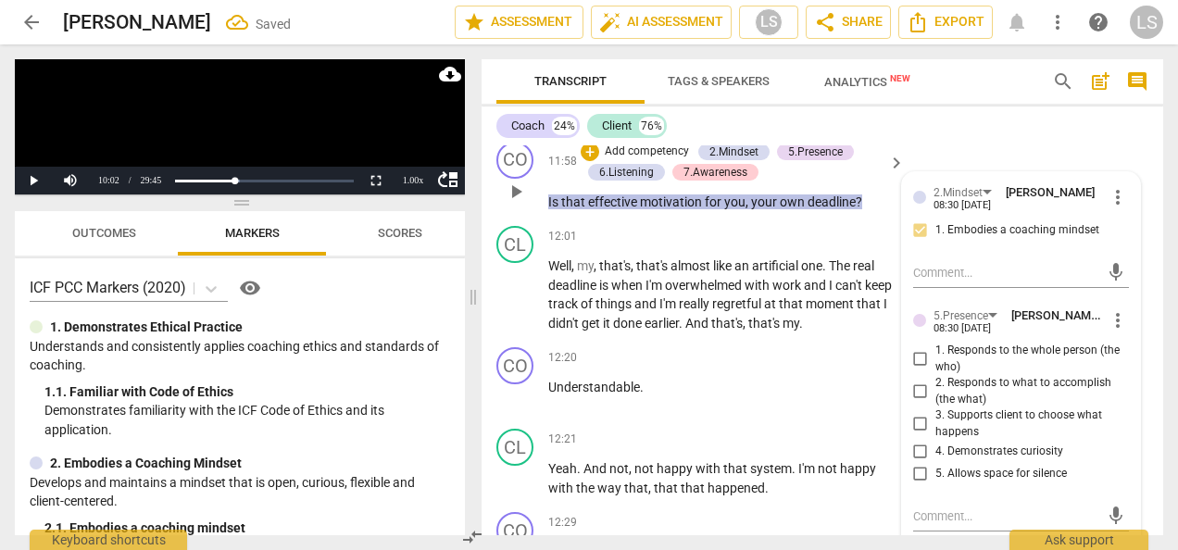
scroll to position [5713, 0]
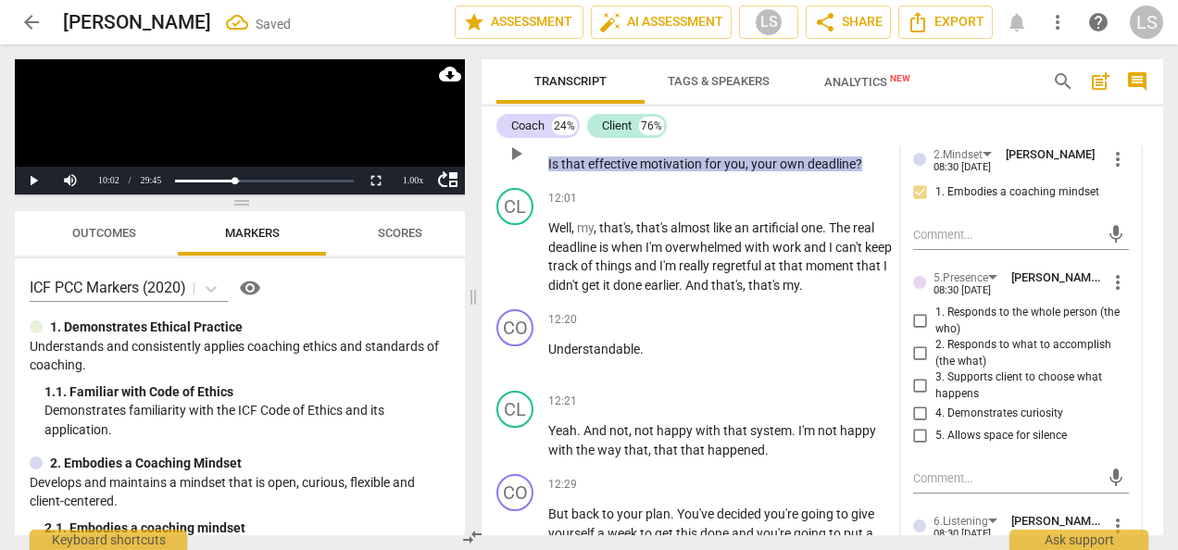
click at [915, 332] on input "1. Responds to the whole person (the who)" at bounding box center [921, 321] width 30 height 22
checkbox input "true"
click at [913, 365] on input "2. Responds to what to accomplish (the what)" at bounding box center [921, 354] width 30 height 22
checkbox input "true"
click at [913, 425] on input "4. Demonstrates curiosity" at bounding box center [921, 414] width 30 height 22
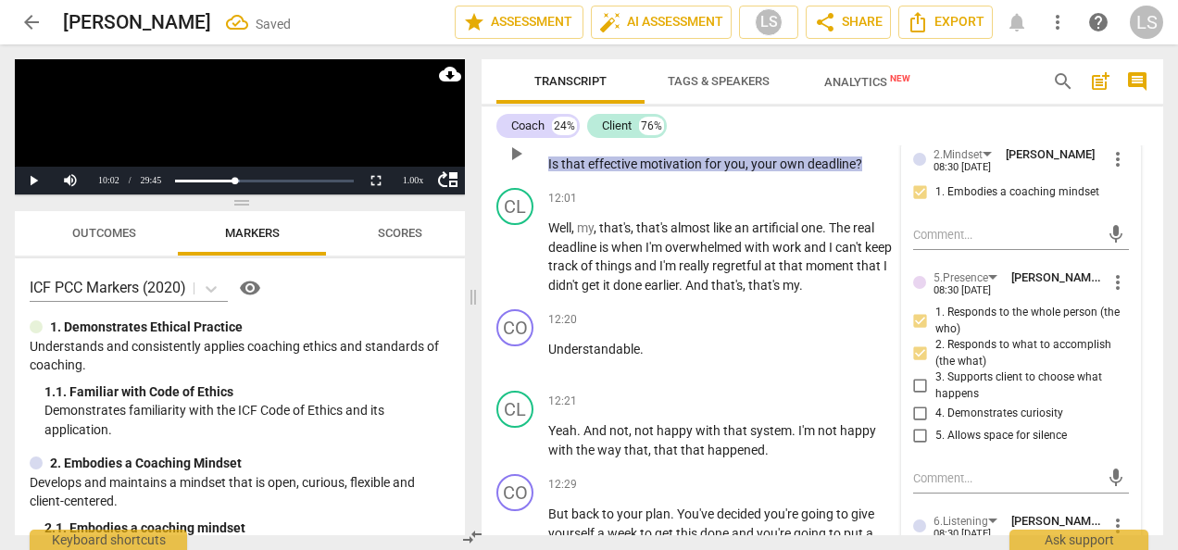
checkbox input "true"
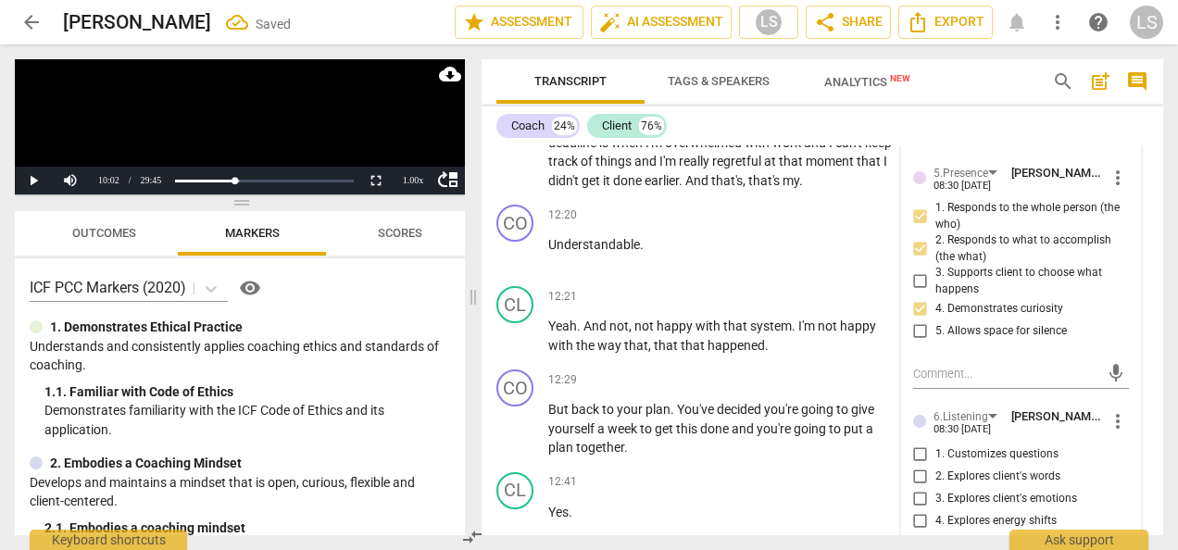
scroll to position [5898, 0]
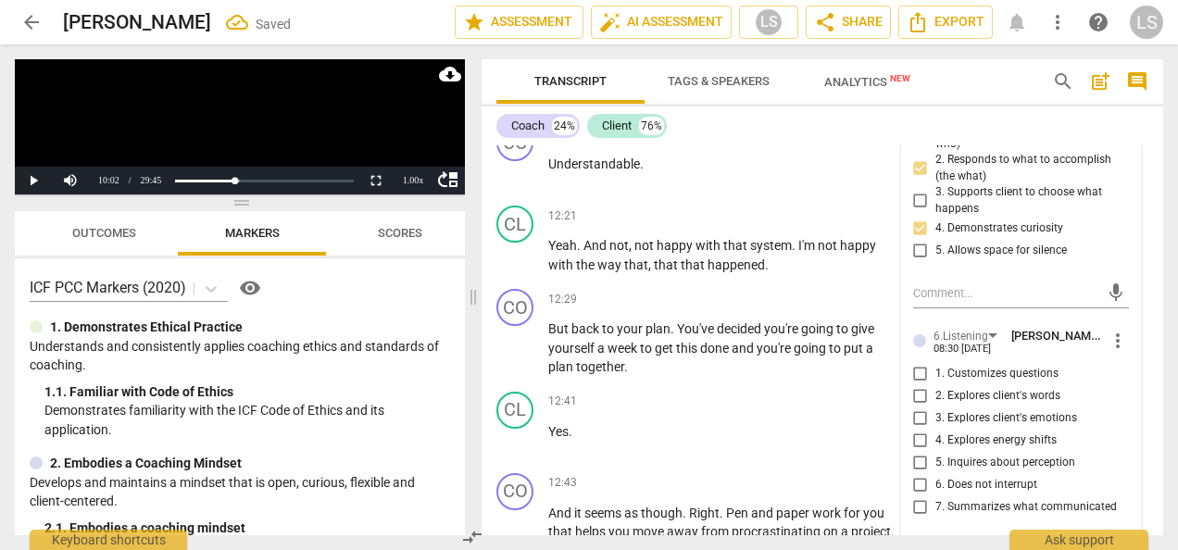
drag, startPoint x: 919, startPoint y: 395, endPoint x: 955, endPoint y: 413, distance: 40.2
click at [919, 385] on input "1. Customizes questions" at bounding box center [921, 374] width 30 height 22
checkbox input "true"
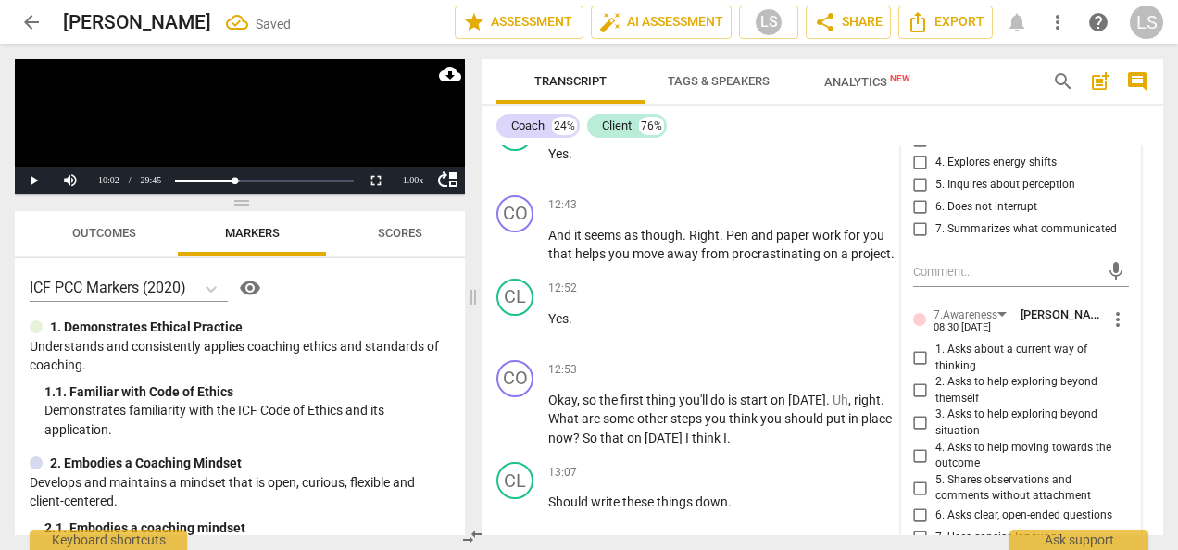
scroll to position [6268, 0]
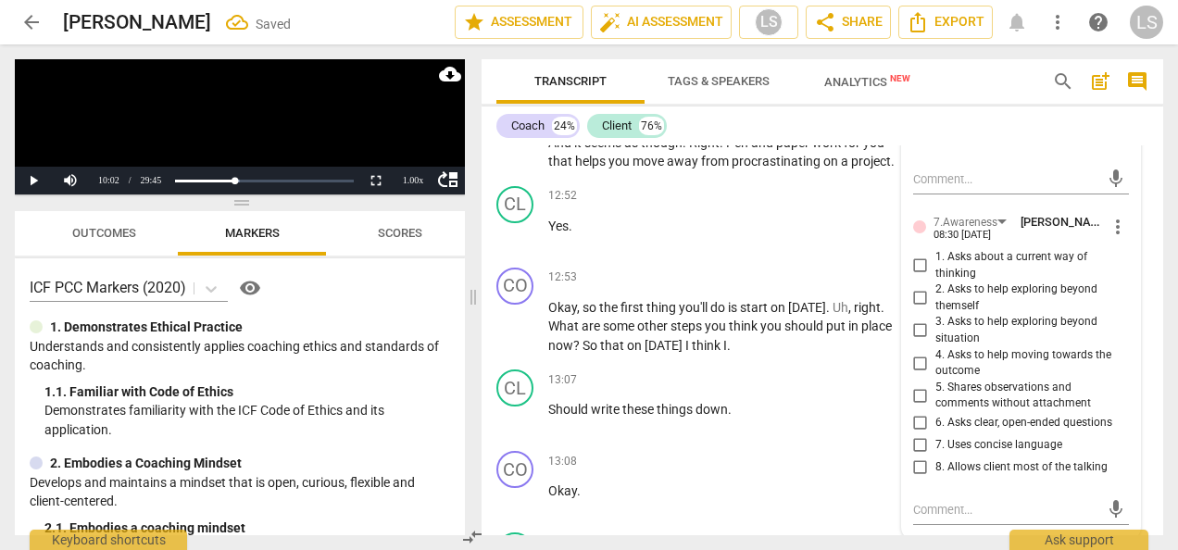
click at [919, 434] on input "6. Asks clear, open-ended questions" at bounding box center [921, 423] width 30 height 22
checkbox input "true"
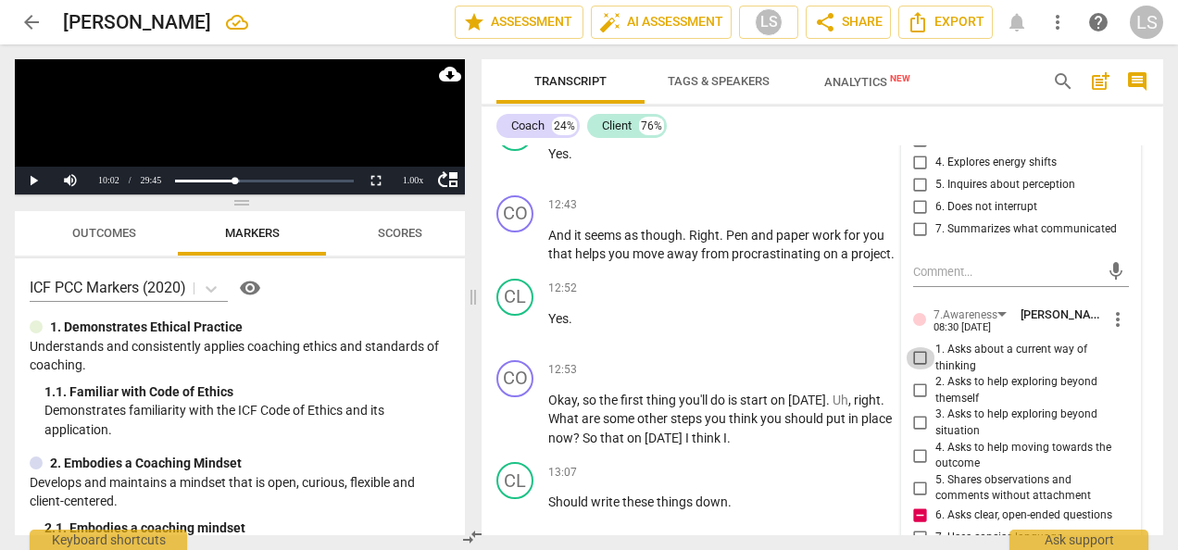
click at [922, 369] on input "1. Asks about a current way of thinking" at bounding box center [921, 358] width 30 height 22
checkbox input "true"
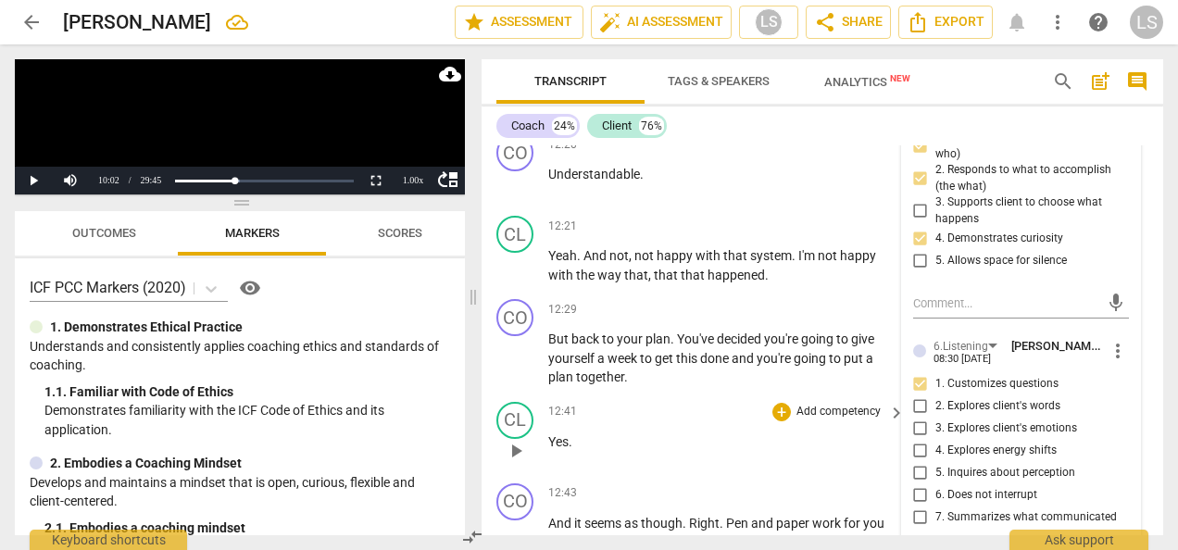
scroll to position [5805, 0]
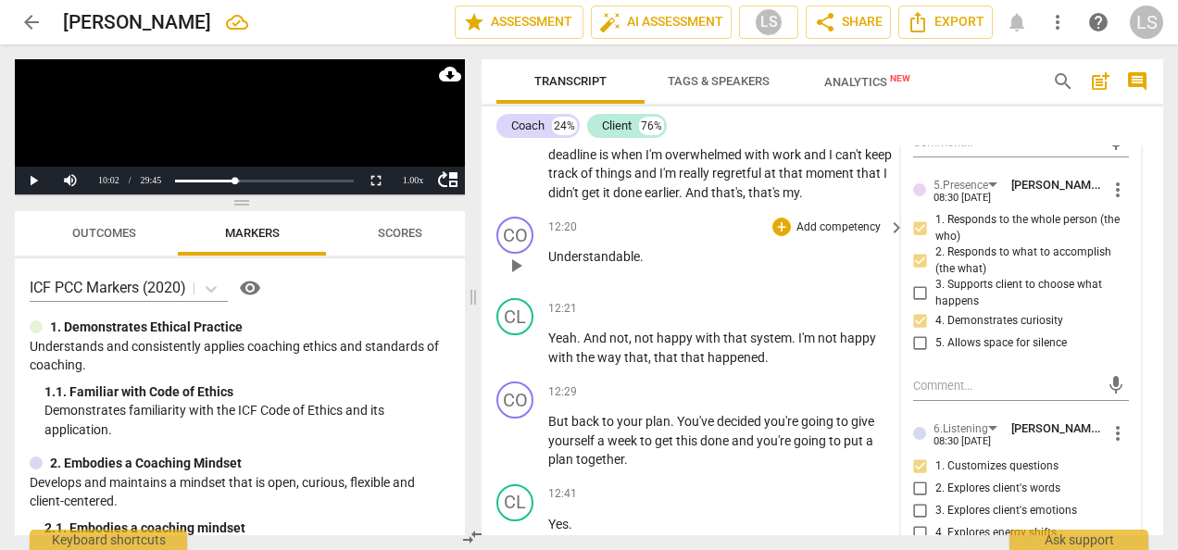
click at [795, 236] on p "Add competency" at bounding box center [839, 227] width 88 height 17
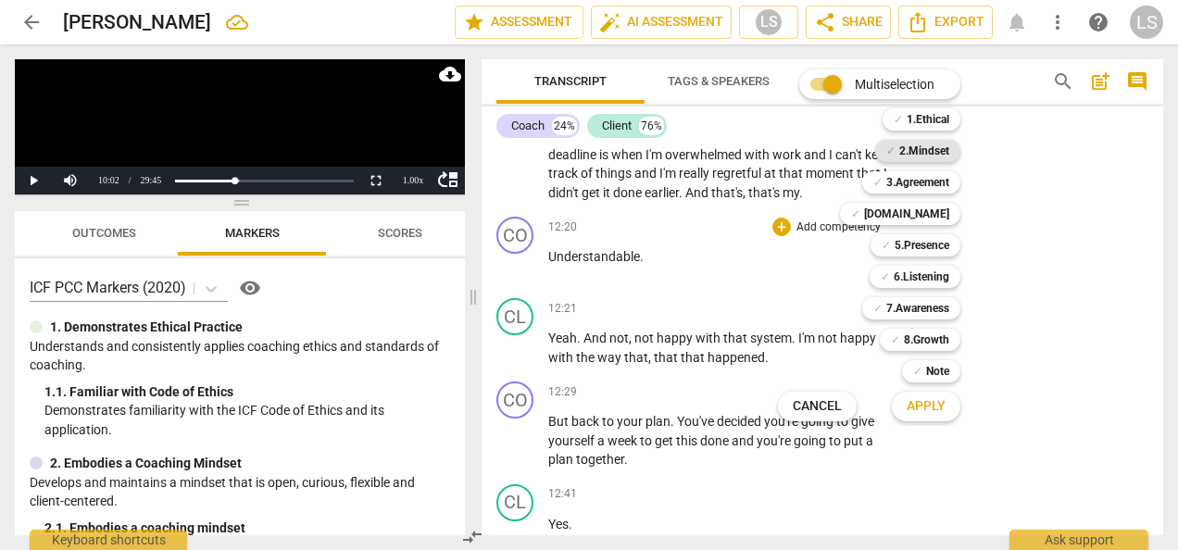
click at [906, 158] on b "2.Mindset" at bounding box center [924, 151] width 50 height 22
click at [915, 217] on b "[DOMAIN_NAME]" at bounding box center [906, 214] width 85 height 22
click at [930, 406] on span "Apply" at bounding box center [926, 406] width 39 height 19
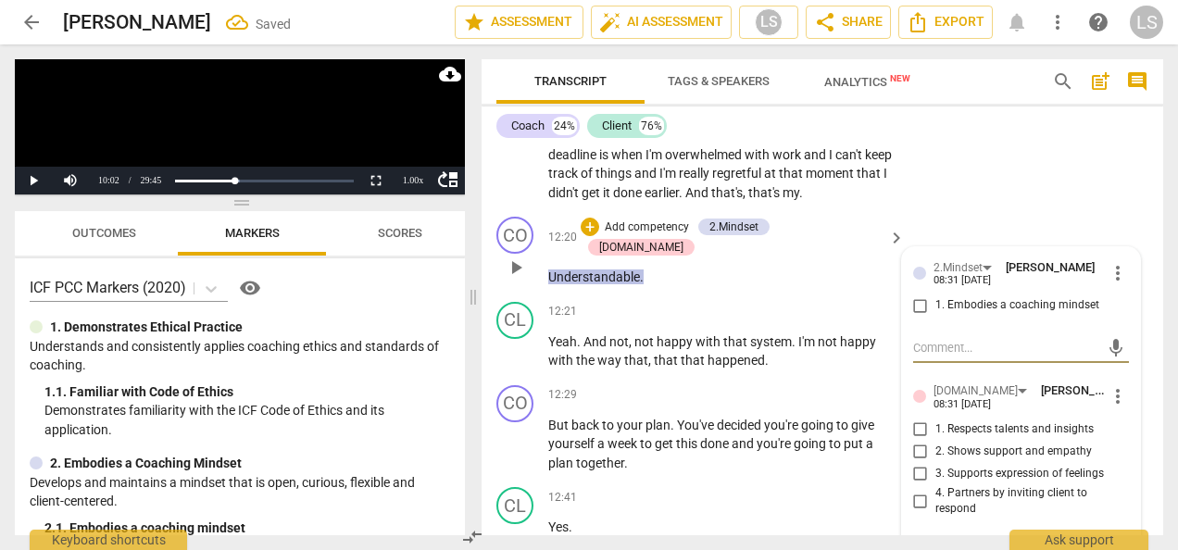
click at [908, 317] on input "1. Embodies a coaching mindset" at bounding box center [921, 305] width 30 height 22
checkbox input "true"
drag, startPoint x: 922, startPoint y: 489, endPoint x: 956, endPoint y: 486, distance: 33.5
click at [922, 485] on input "3. Supports expression of feelings" at bounding box center [921, 474] width 30 height 22
checkbox input "true"
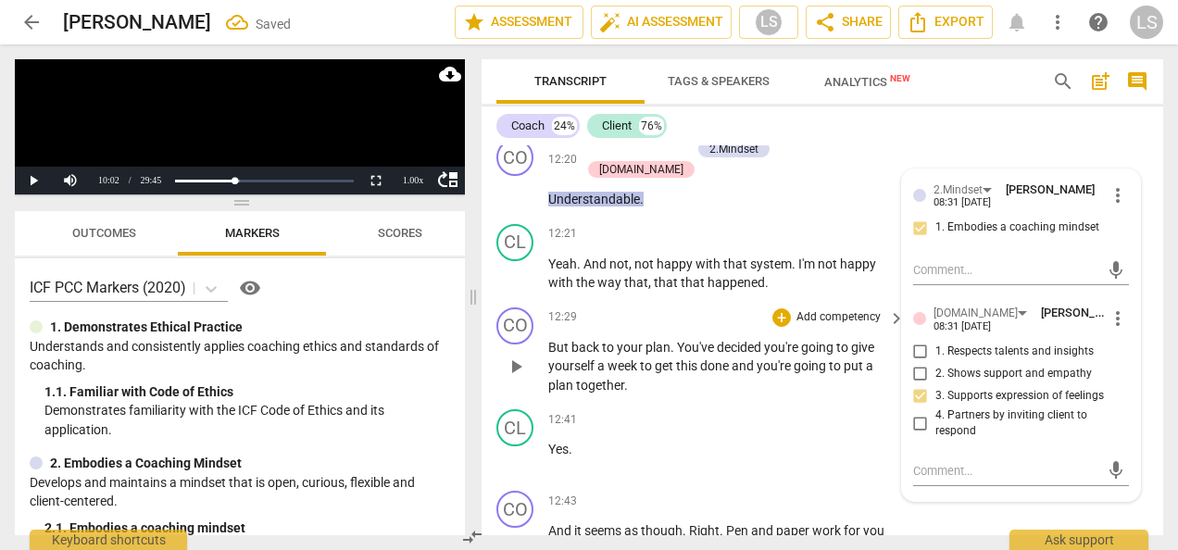
scroll to position [5898, 0]
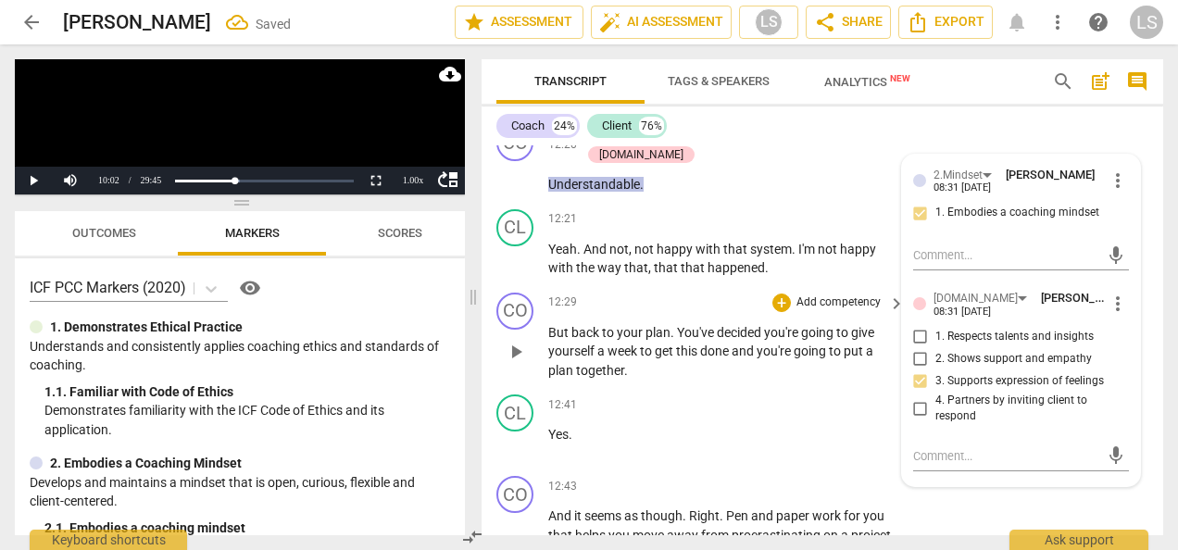
click at [789, 312] on div "+ Add competency" at bounding box center [827, 303] width 110 height 19
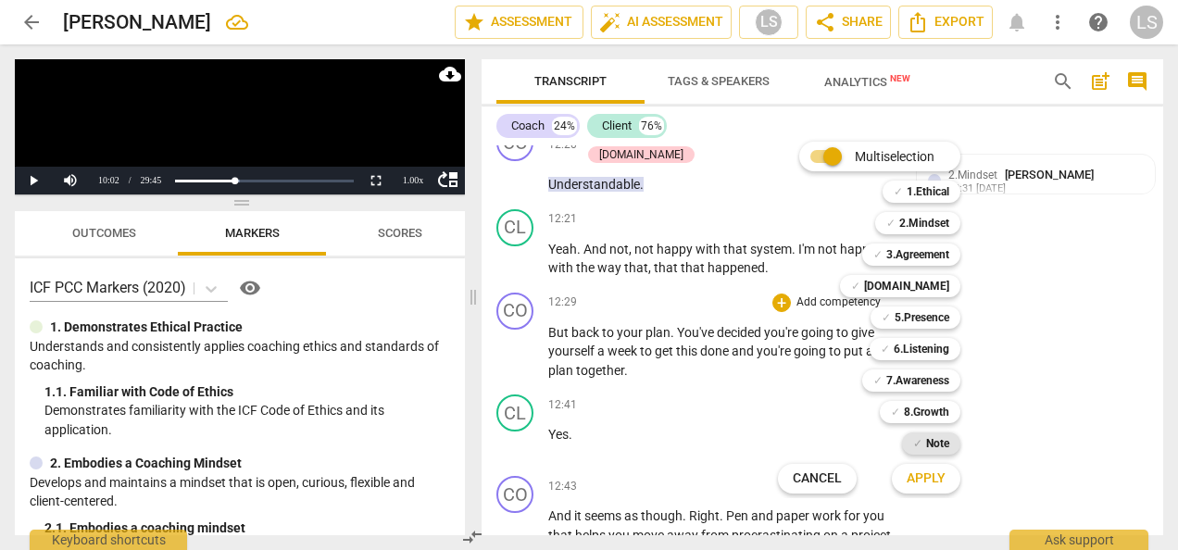
drag, startPoint x: 904, startPoint y: 385, endPoint x: 923, endPoint y: 449, distance: 66.8
click at [904, 385] on b "7.Awareness" at bounding box center [917, 380] width 63 height 22
click at [935, 483] on span "Apply" at bounding box center [926, 479] width 39 height 19
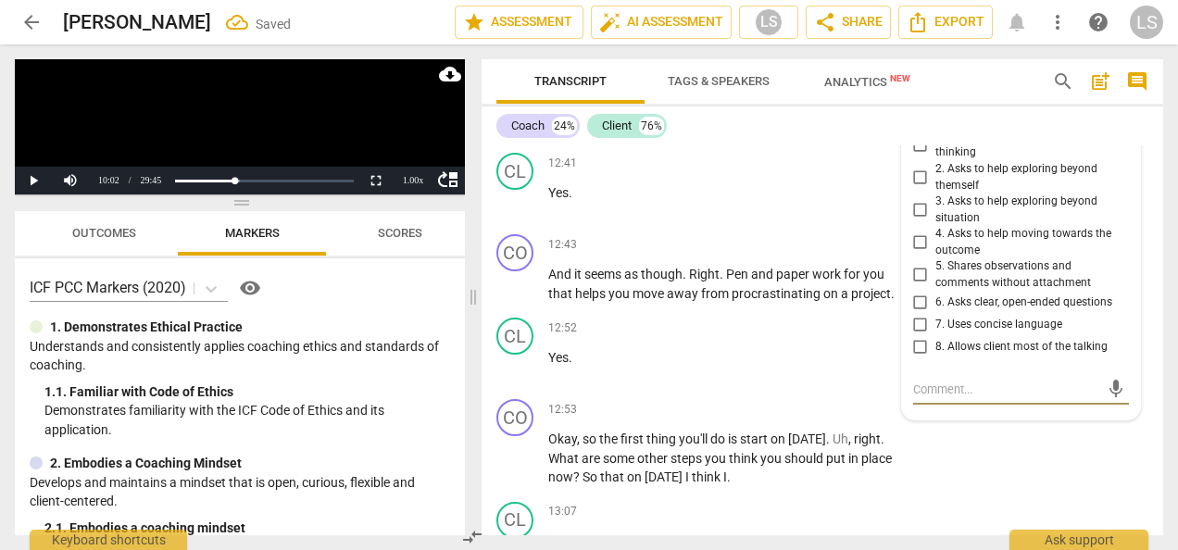
scroll to position [6111, 0]
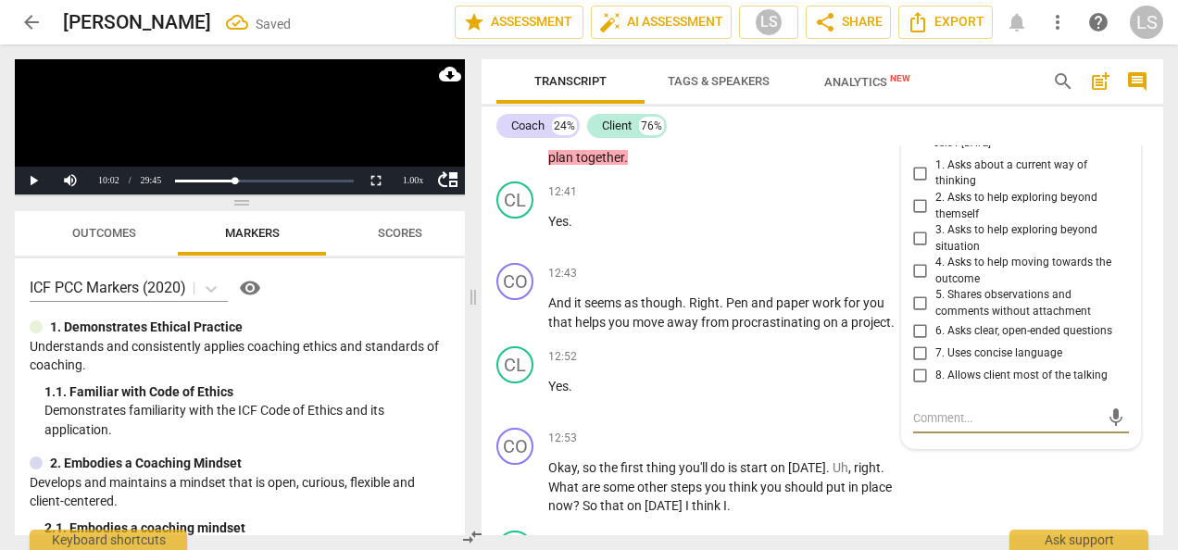
click at [1115, 146] on span "more_vert" at bounding box center [1118, 135] width 22 height 22
click at [1119, 189] on li "Delete" at bounding box center [1130, 185] width 64 height 35
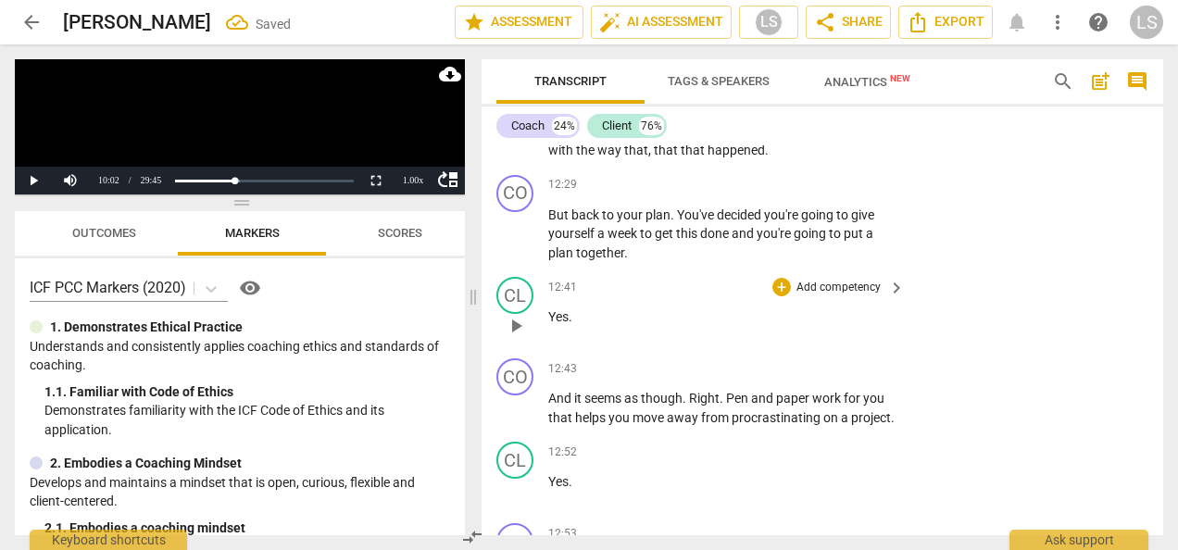
scroll to position [5926, 0]
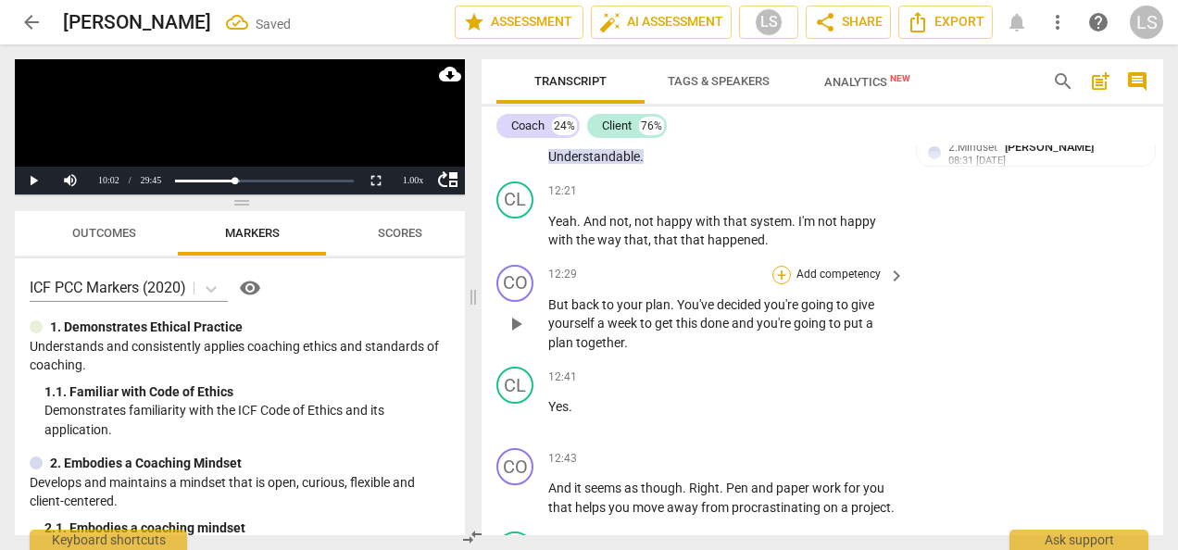
click at [785, 284] on div "+" at bounding box center [781, 275] width 19 height 19
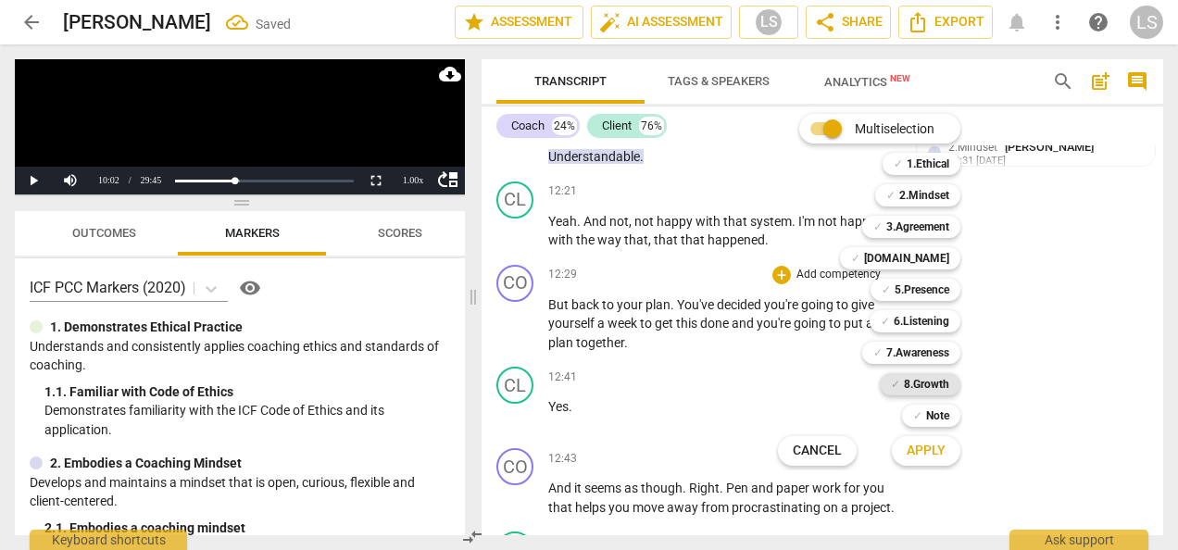
drag, startPoint x: 897, startPoint y: 320, endPoint x: 910, endPoint y: 372, distance: 53.5
click at [898, 320] on b "6.Listening" at bounding box center [922, 321] width 56 height 22
click at [920, 452] on span "Apply" at bounding box center [926, 451] width 39 height 19
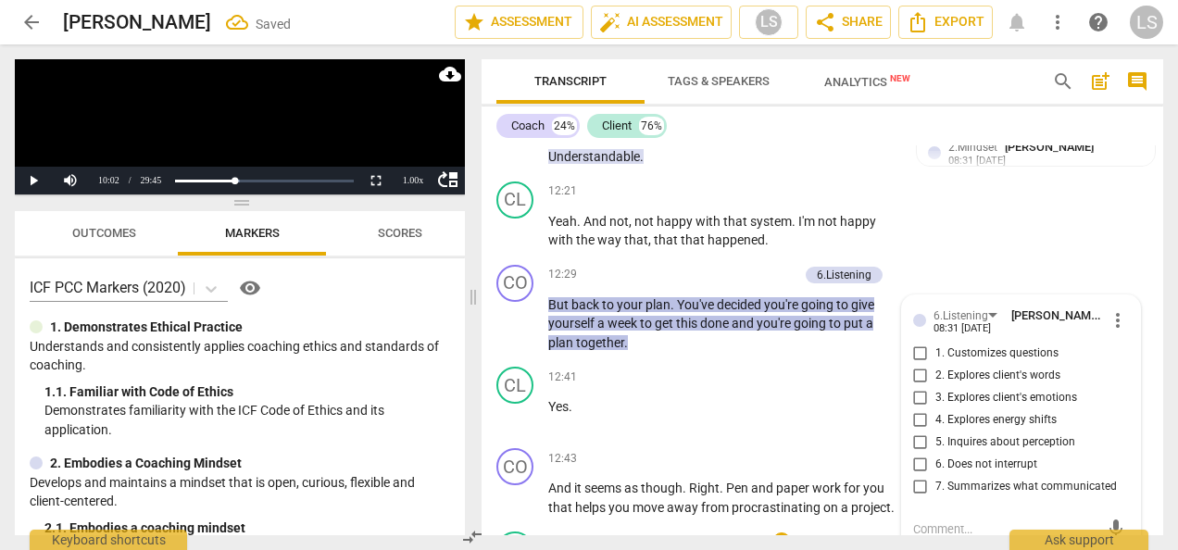
scroll to position [6130, 0]
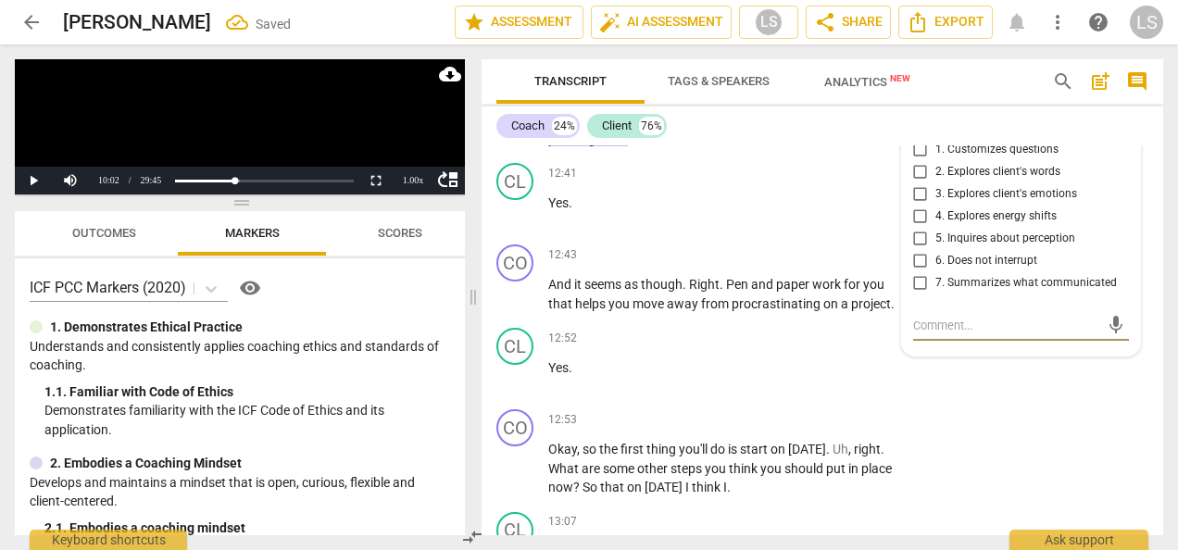
click at [911, 294] on input "7. Summarizes what communicated" at bounding box center [921, 283] width 30 height 22
checkbox input "true"
click at [783, 264] on div "+" at bounding box center [781, 254] width 19 height 19
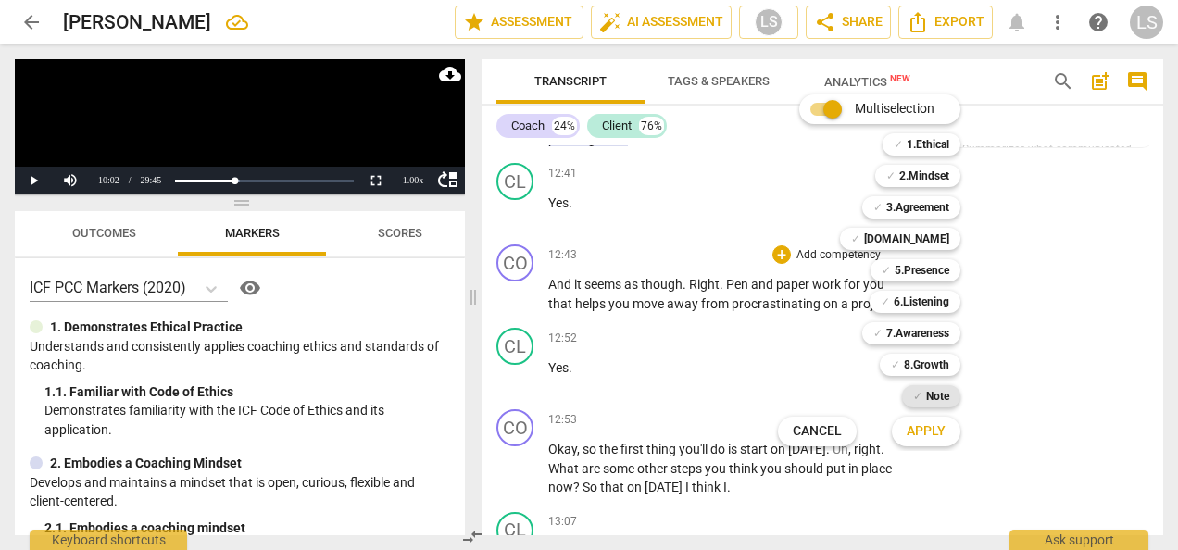
click at [932, 396] on b "Note" at bounding box center [937, 396] width 23 height 22
click at [943, 439] on span "Apply" at bounding box center [926, 431] width 39 height 19
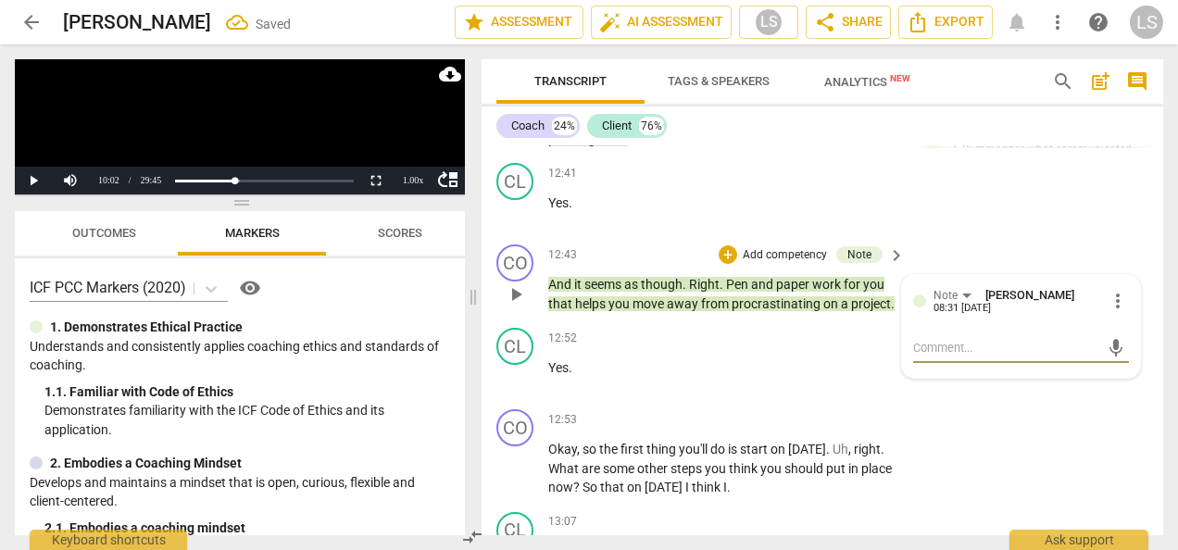
type textarea "I"
type textarea "It"
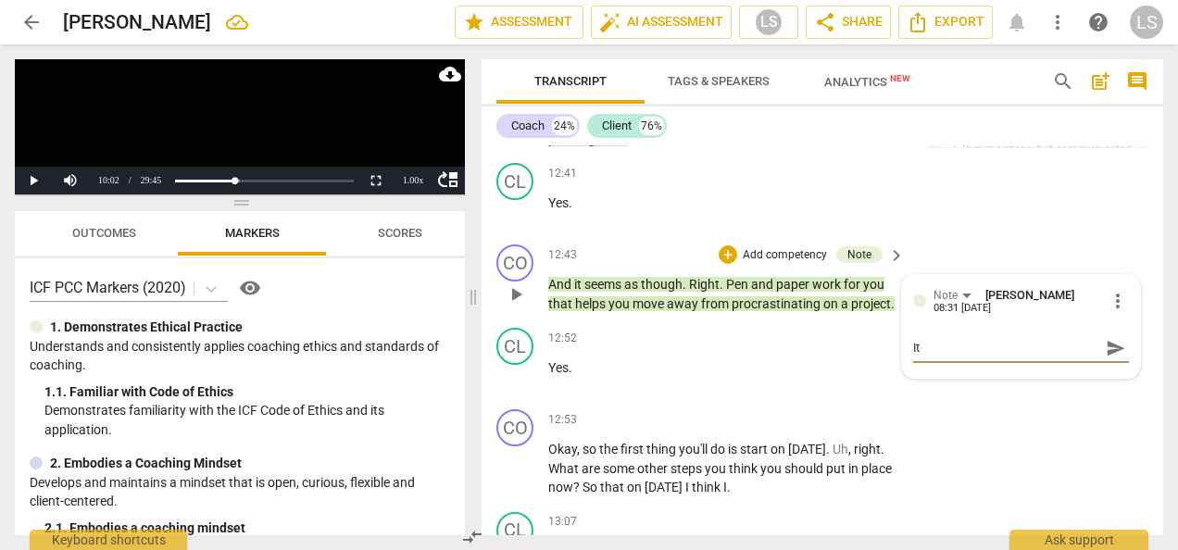
type textarea "It"
type textarea "It d"
type textarea "It do"
type textarea "It doe"
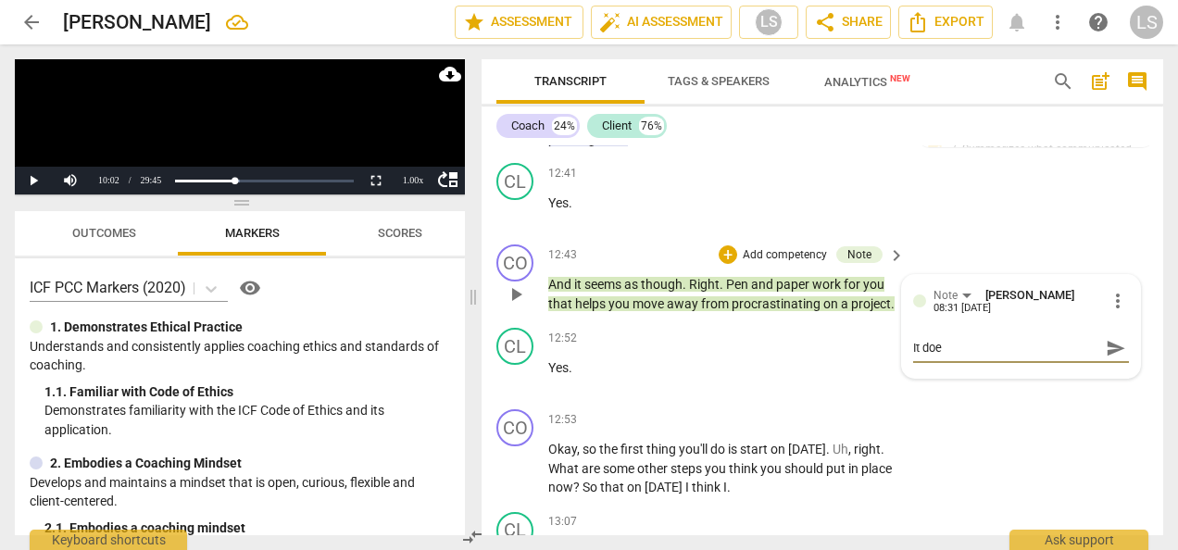
type textarea "It does"
type textarea "It doesn"
type textarea "It doesn'"
type textarea "It doesn't"
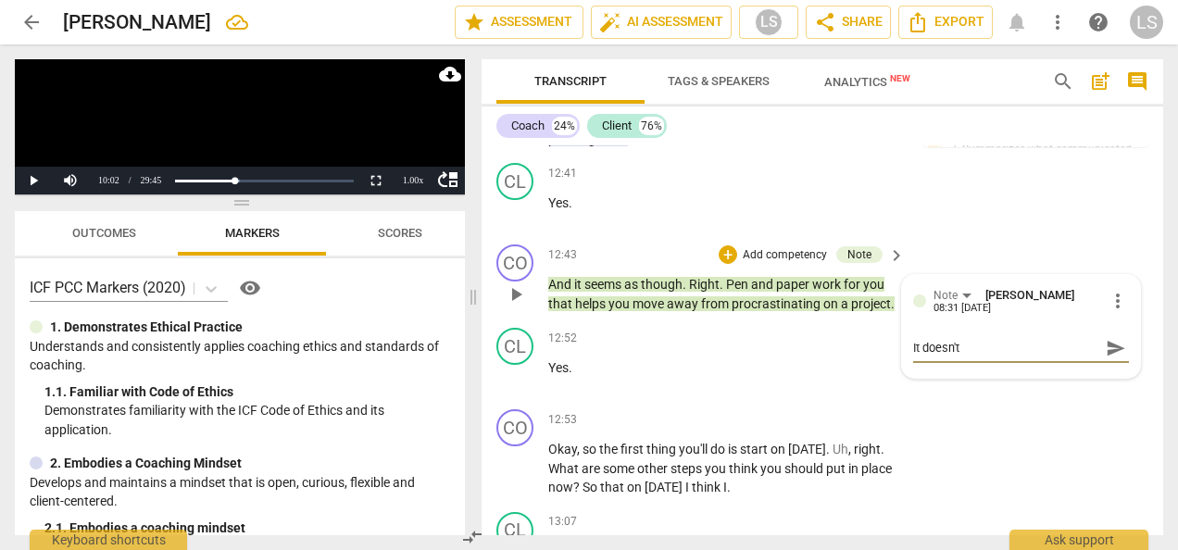
type textarea "It doesn't"
type textarea "It doesn't s"
type textarea "It doesn't se"
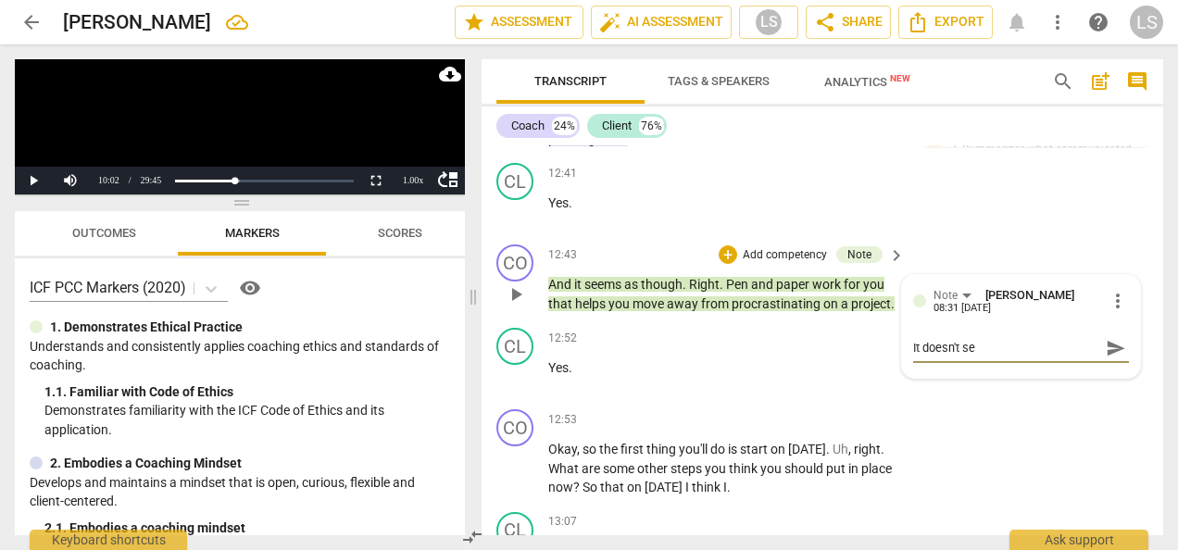
type textarea "It doesn't see"
type textarea "It doesn't seem"
type textarea "It doesn't seem l"
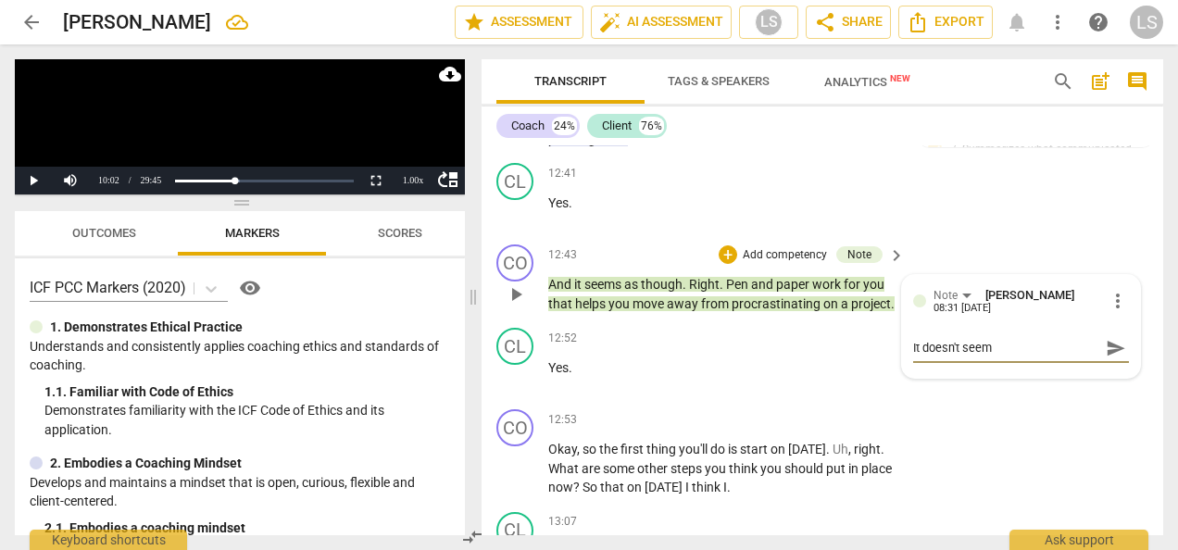
type textarea "It doesn't seem l"
type textarea "It doesn't seem li"
type textarea "It doesn't seem lik"
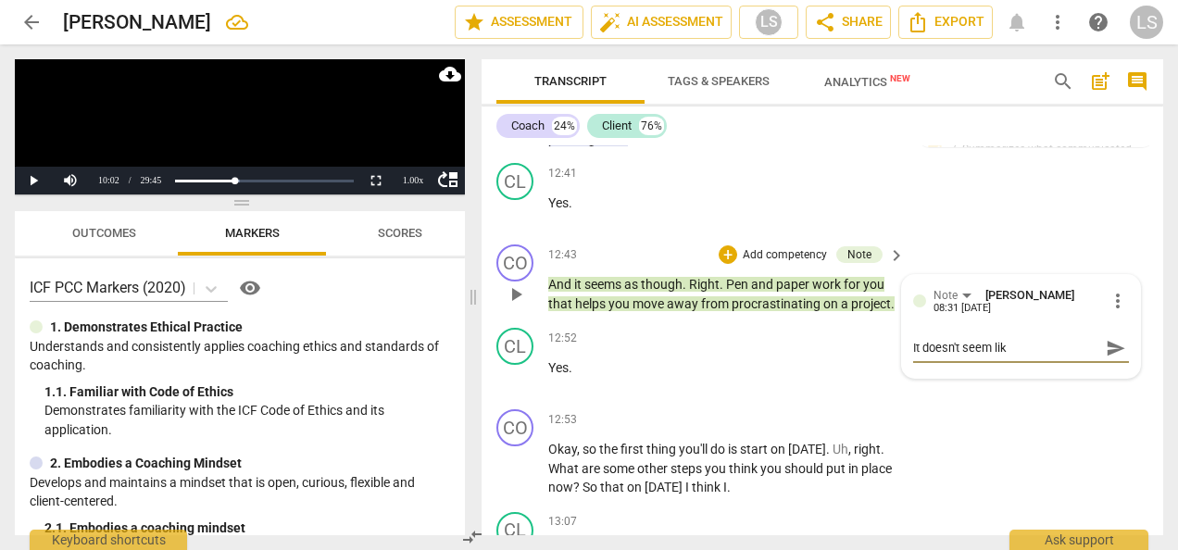
type textarea "It doesn't seem like"
type textarea "It doesn't seem like t"
type textarea "It doesn't seem like th"
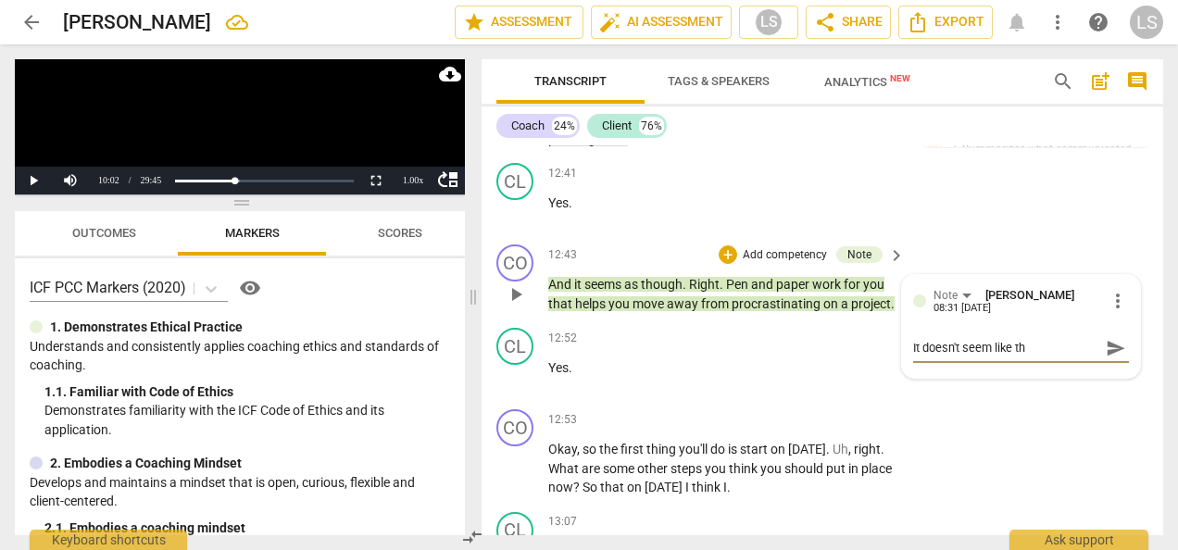
type textarea "It doesn't seem like the"
type textarea "It doesn't seem like the c"
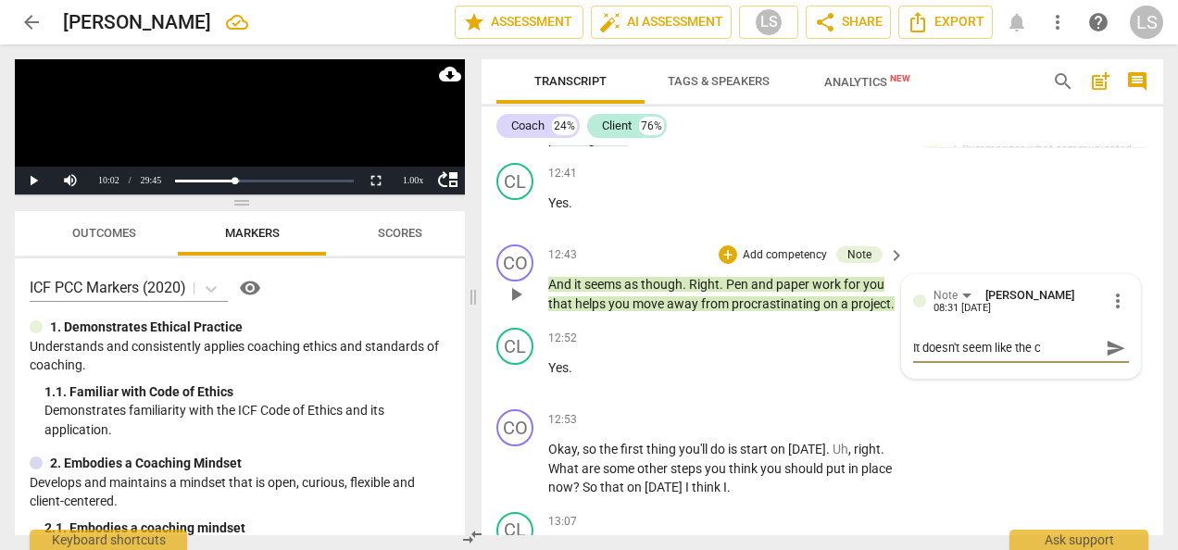
type textarea "It doesn't seem like the cl"
type textarea "It doesn't seem like the cli"
type textarea "It doesn't seem like the clie"
type textarea "It doesn't seem like the clien"
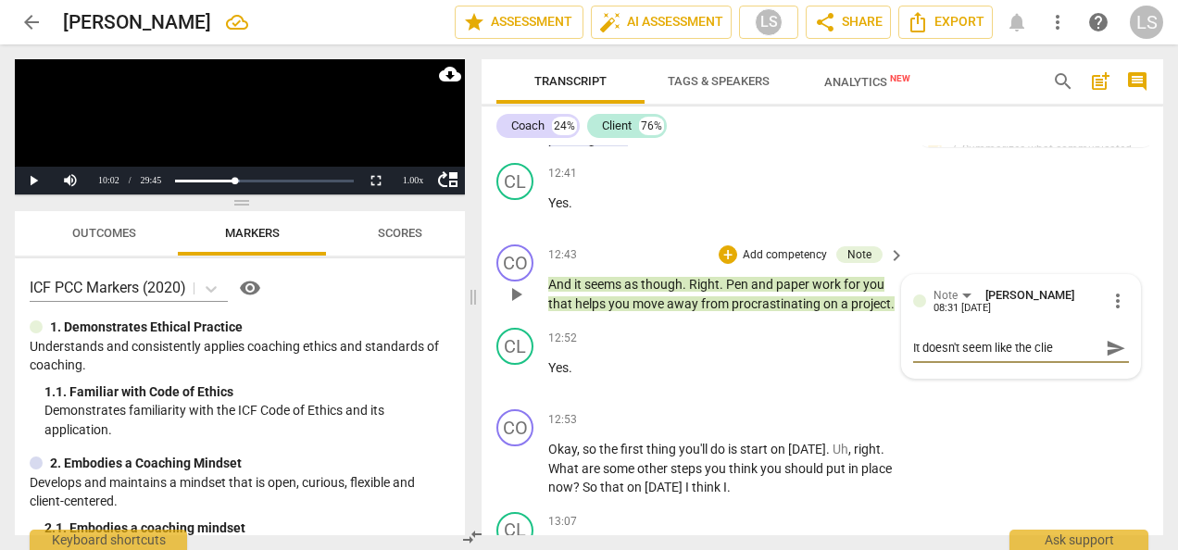
type textarea "It doesn't seem like the clien"
type textarea "It doesn't seem like the client"
type textarea "It doesn't seem like the client s"
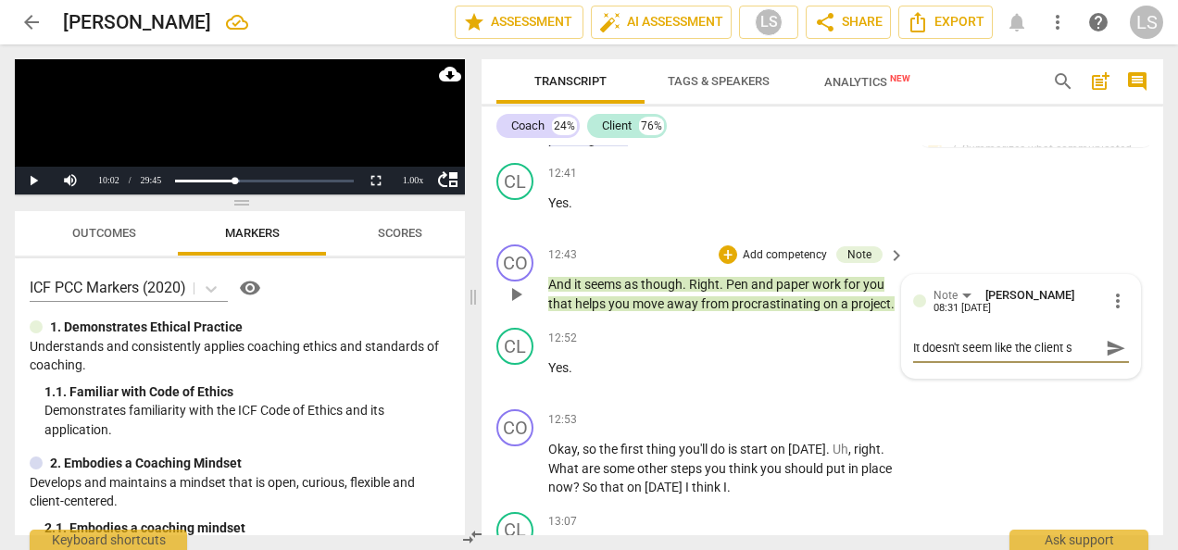
type textarea "It doesn't seem like the client sa"
type textarea "It doesn't seem like the client sai"
type textarea "It doesn't seem like the client said"
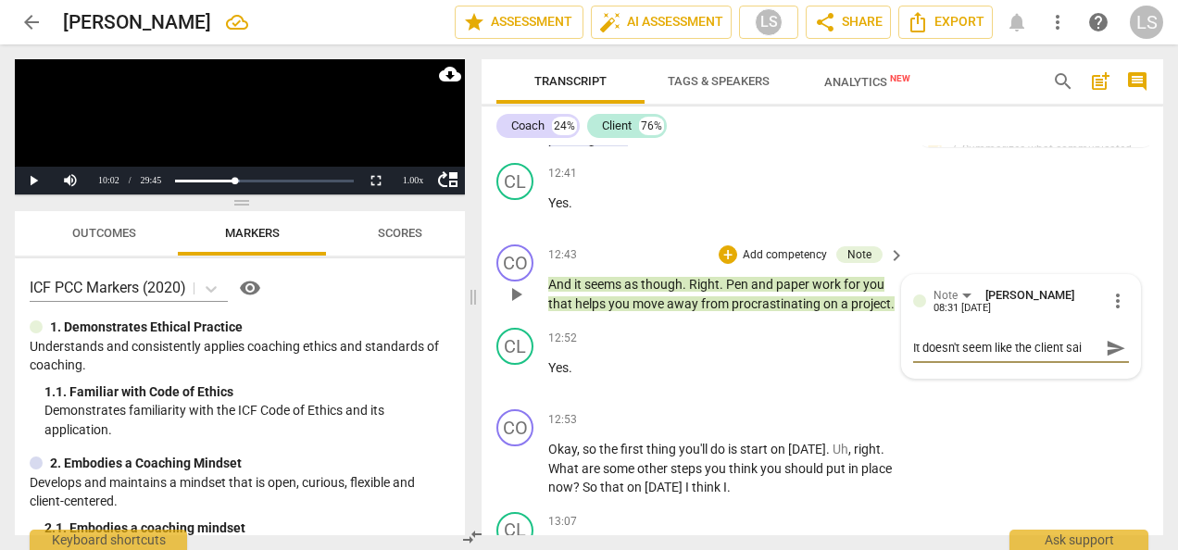
type textarea "It doesn't seem like the client said"
type textarea "It doesn't seem like the client said t"
type textarea "It doesn't seem like the client said th"
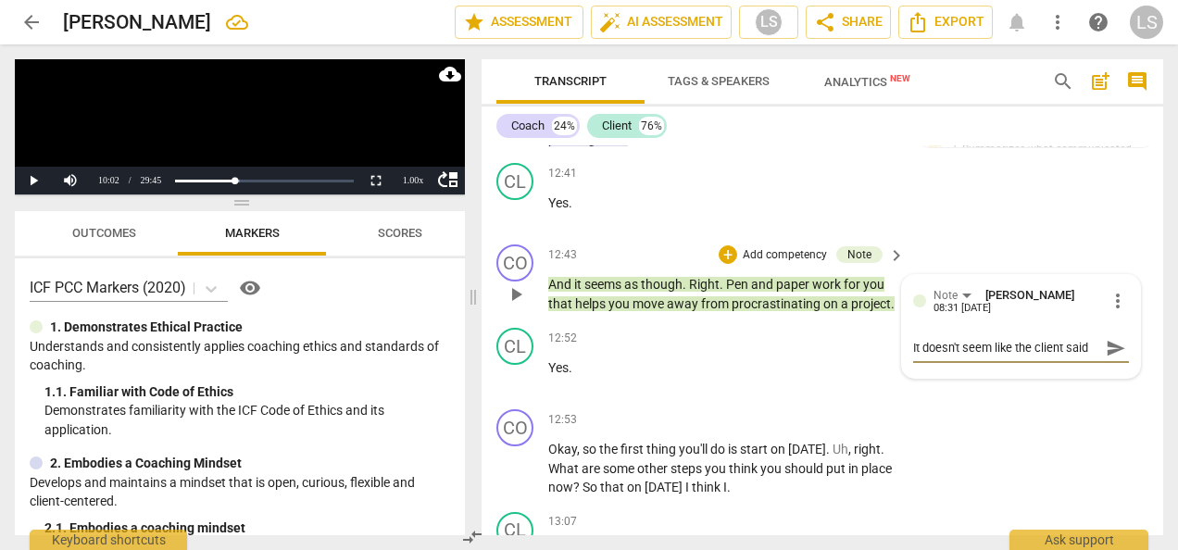
scroll to position [16, 0]
type textarea "It doesn't seem like the client said thi"
type textarea "It doesn't seem like the client said this"
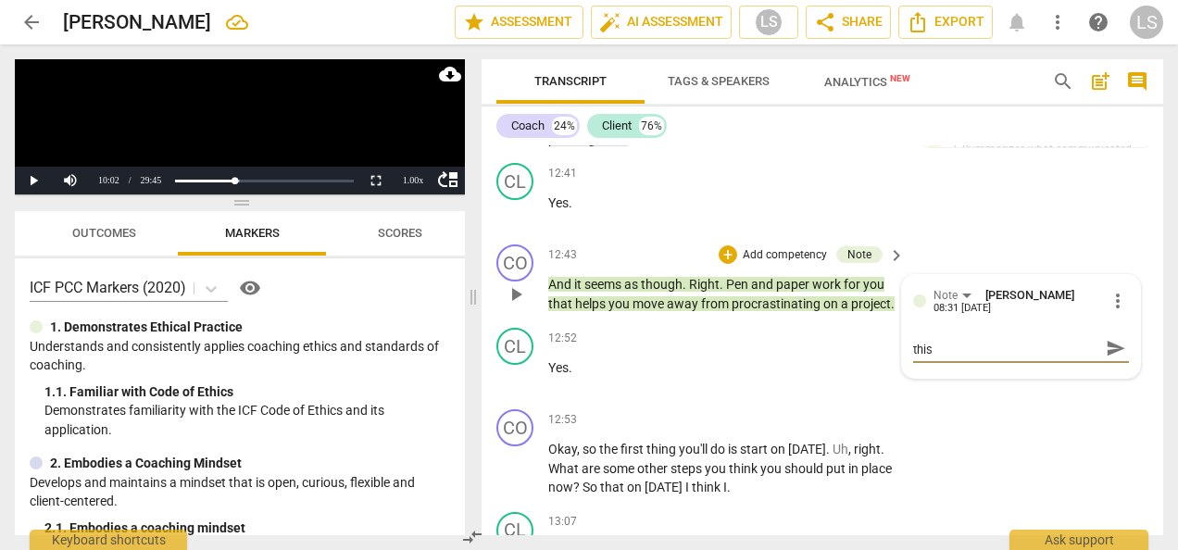
type textarea "It doesn't seem like the client said this."
type textarea "It doesn't seem like the client said this. H"
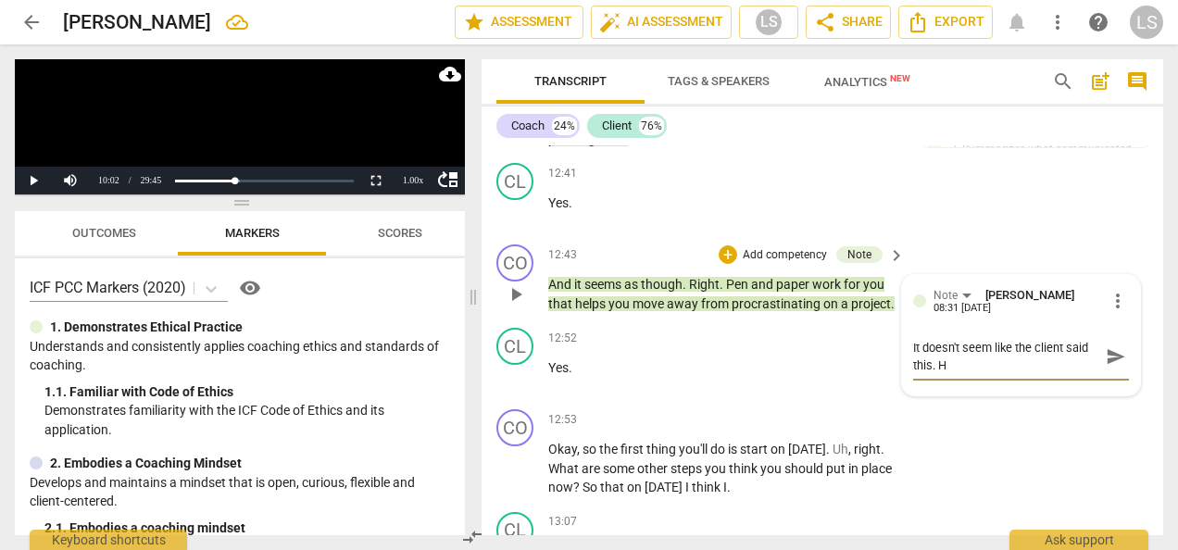
type textarea "It doesn't seem like the client said this. He"
type textarea "It doesn't seem like the client said this. He s"
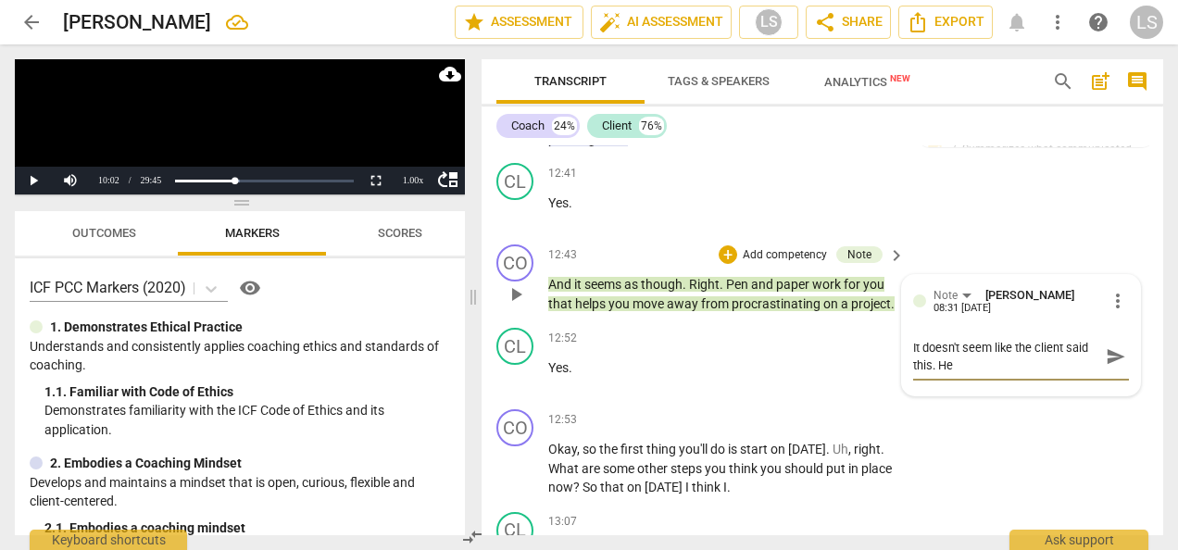
type textarea "It doesn't seem like the client said this. He s"
type textarea "It doesn't seem like the client said this. He sa"
type textarea "It doesn't seem like the client said this. He sai"
type textarea "It doesn't seem like the client said this. He said"
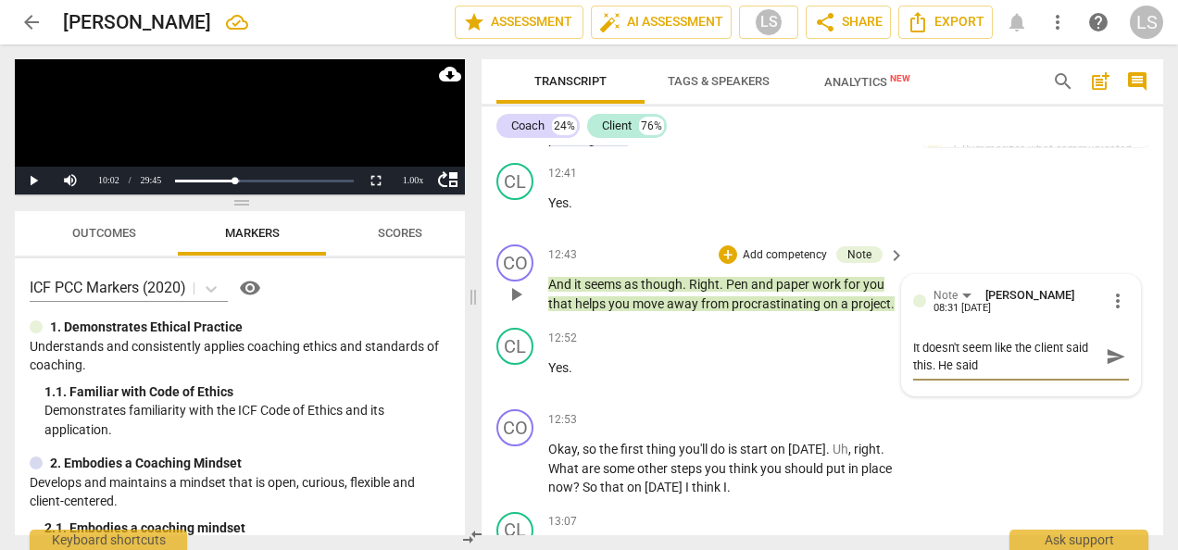
type textarea "It doesn't seem like the client said this. He said"
type textarea "It doesn't seem like the client said this. He said a"
type textarea "It doesn't seem like the client said this. He said at"
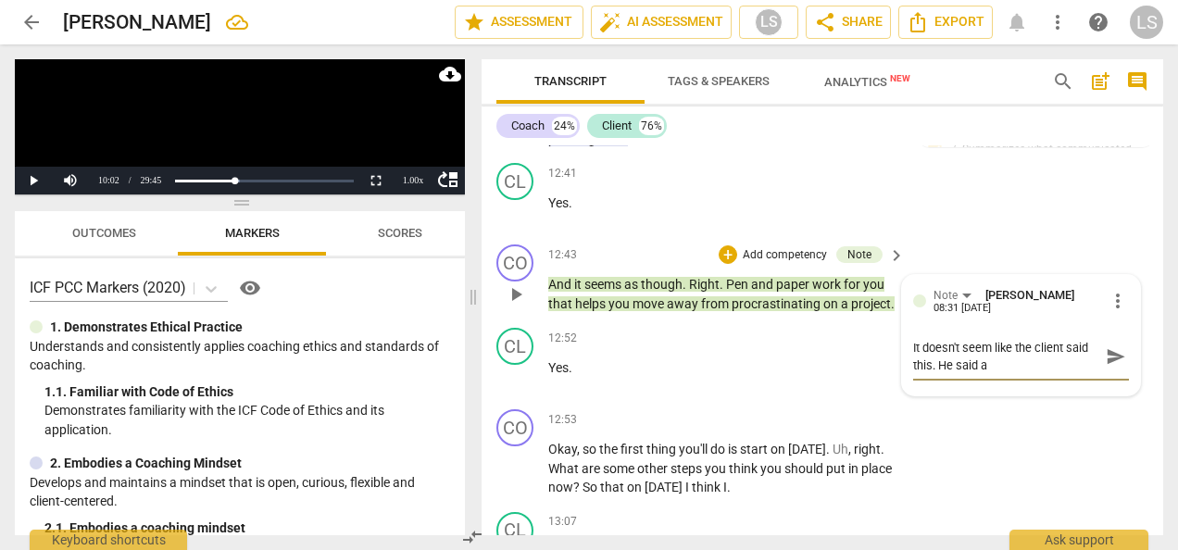
type textarea "It doesn't seem like the client said this. He said at"
type textarea "It doesn't seem like the client said this. He said at 4"
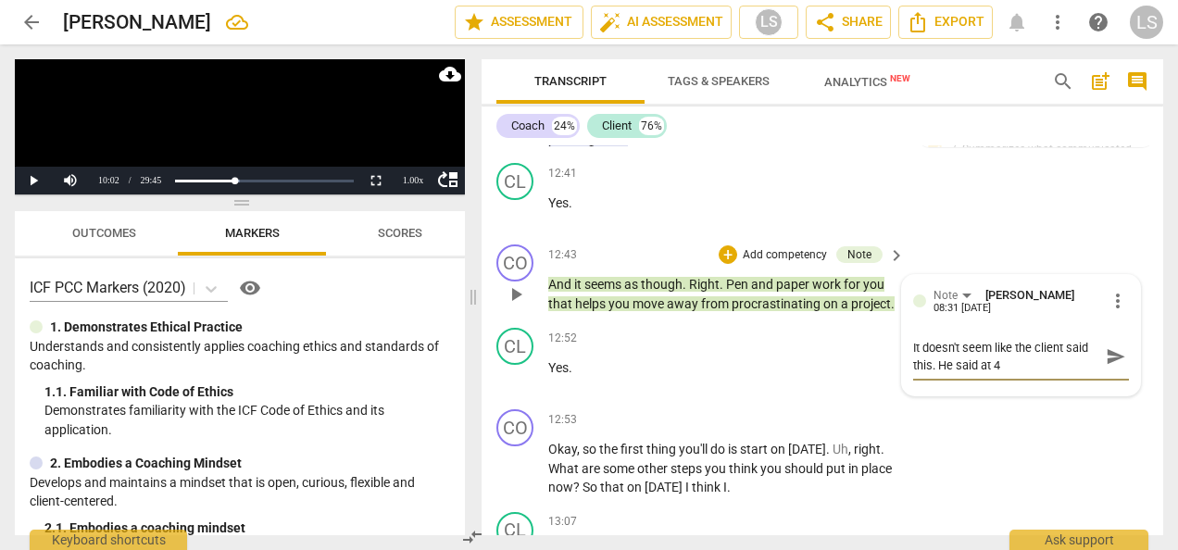
type textarea "It doesn't seem like the client said this. He said at 4:"
type textarea "It doesn't seem like the client said this. He said at 4:5"
type textarea "It doesn't seem like the client said this. He said at 4:51"
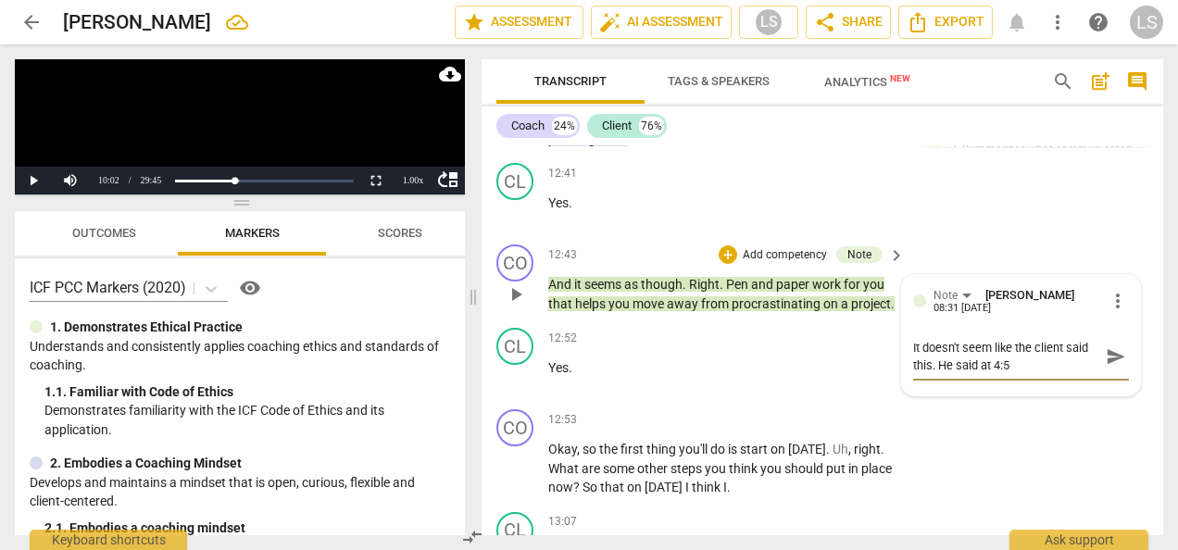
type textarea "It doesn't seem like the client said this. He said at 4:51"
type textarea "It doesn't seem like the client said this. He said at 4:51 t"
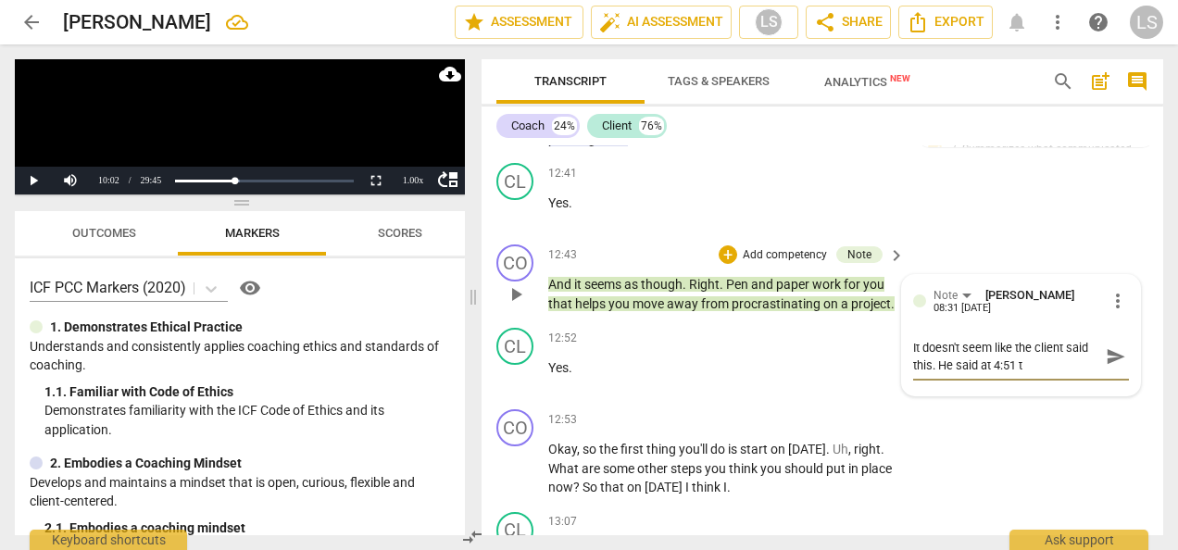
type textarea "It doesn't seem like the client said this. He said at 4:51 th"
type textarea "It doesn't seem like the client said this. He said at 4:51 tha"
type textarea "It doesn't seem like the client said this. He said at 4:51 that"
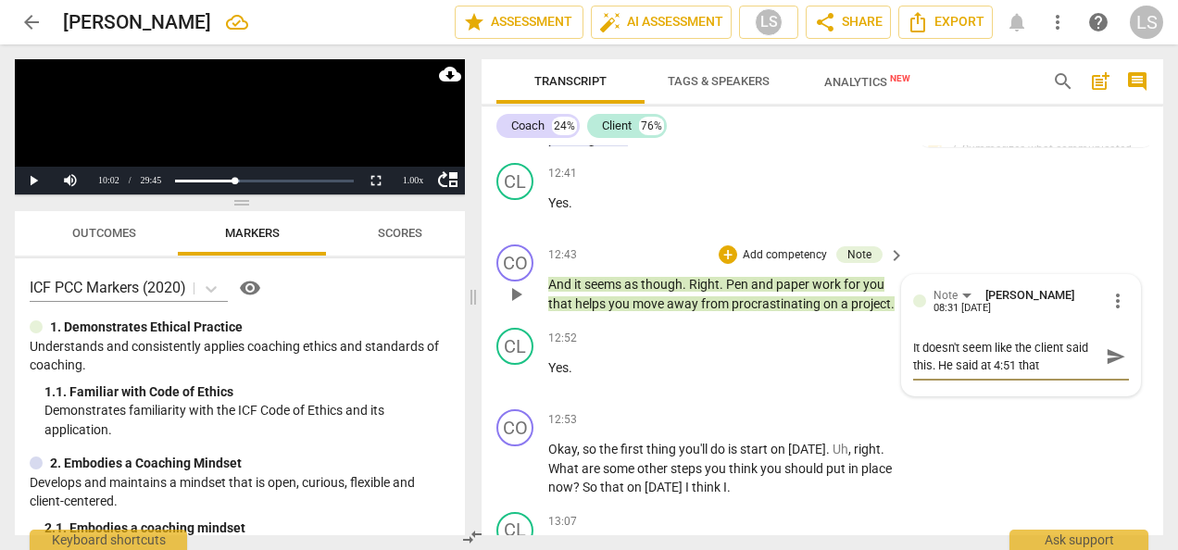
type textarea "It doesn't seem like the client said this. He said at 4:51 that"
type textarea "It doesn't seem like the client said this. He said at 4:51 that p"
type textarea "It doesn't seem like the client said this. He said at 4:51 that pe"
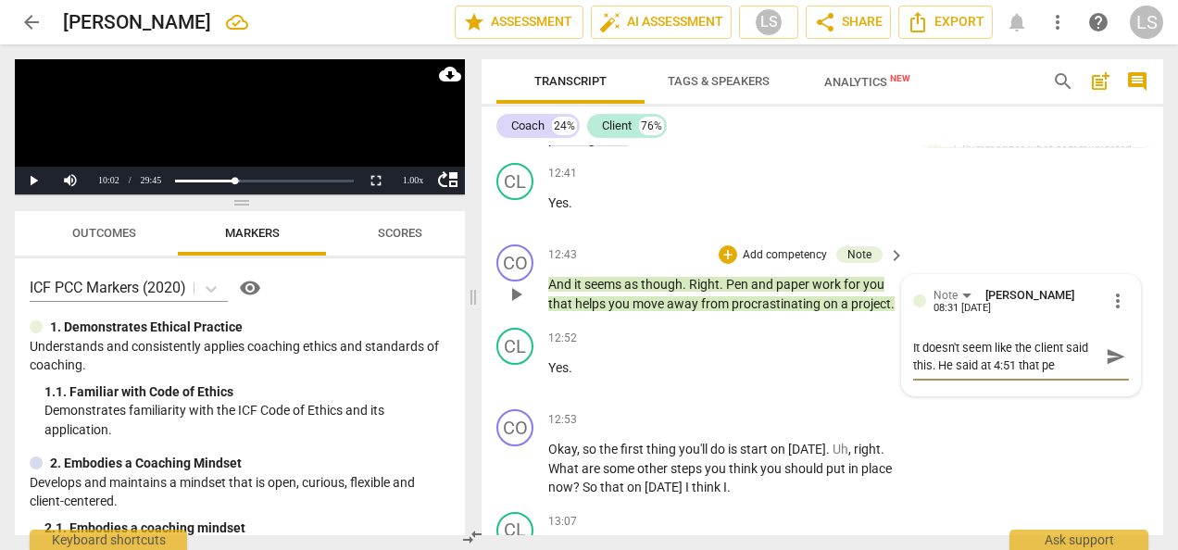
type textarea "It doesn't seem like the client said this. He said at 4:51 that pen"
type textarea "It doesn't seem like the client said this. He said at 4:51 that pen a"
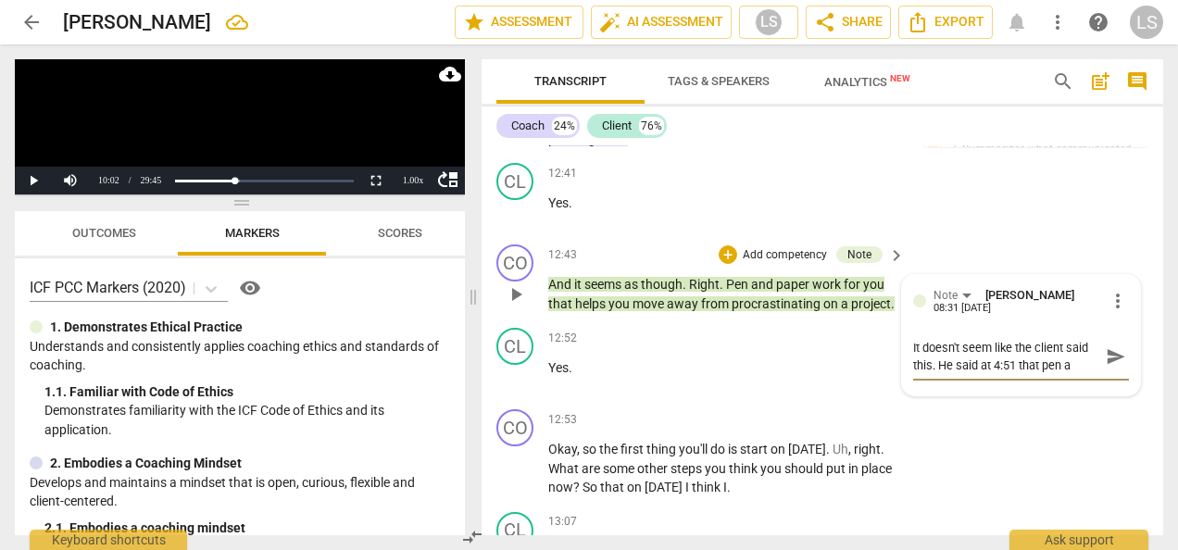
type textarea "It doesn't seem like the client said this. He said at 4:51 that pen an"
type textarea "It doesn't seem like the client said this. He said at 4:51 that pen and"
type textarea "It doesn't seem like the client said this. He said at 4:51 that pen and p"
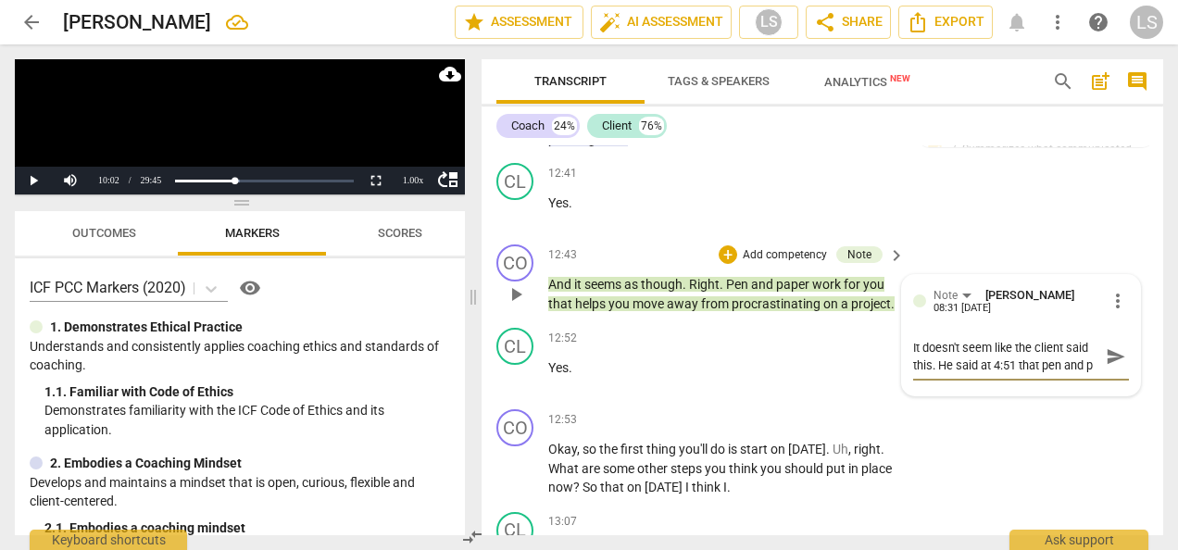
type textarea "It doesn't seem like the client said this. He said at 4:51 that pen and pa"
type textarea "It doesn't seem like the client said this. He said at 4:51 that pen and pap"
type textarea "It doesn't seem like the client said this. He said at 4:51 that pen and papr"
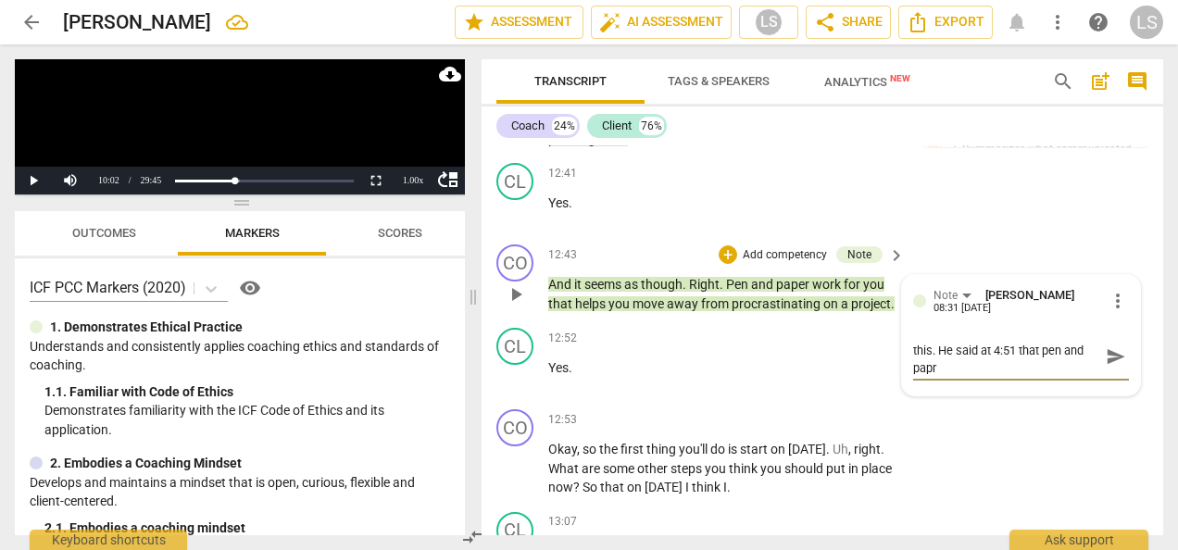
type textarea "It doesn't seem like the client said this. He said at 4:51 that pen and papre"
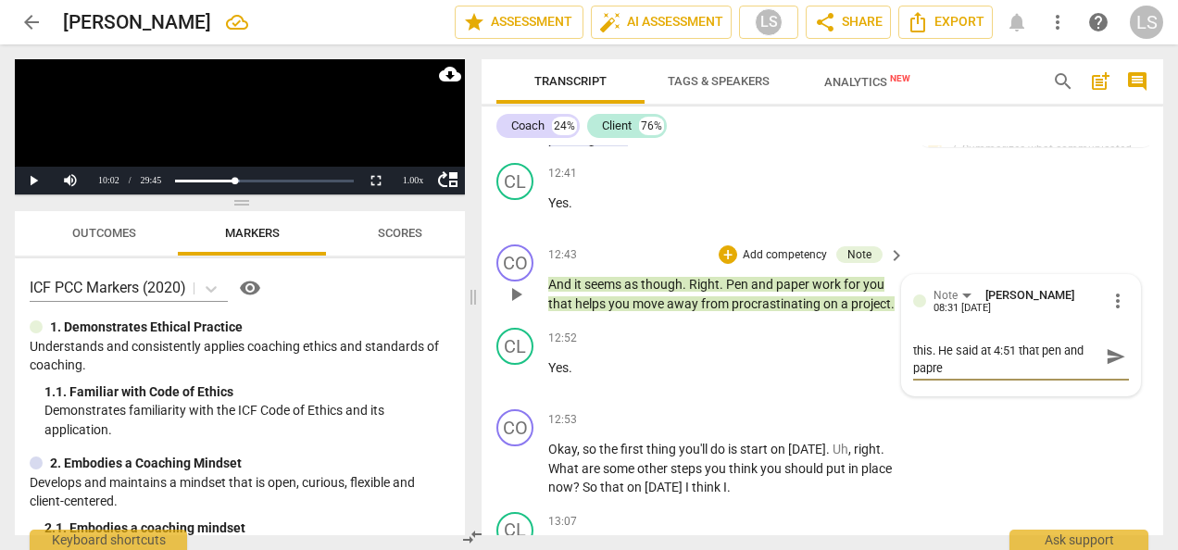
type textarea "It doesn't seem like the client said this. He said at 4:51 that pen and papre"
type textarea "It doesn't seem like the client said this. He said at 4:51 that pen and papr"
type textarea "It doesn't seem like the client said this. He said at 4:51 that pen and pap"
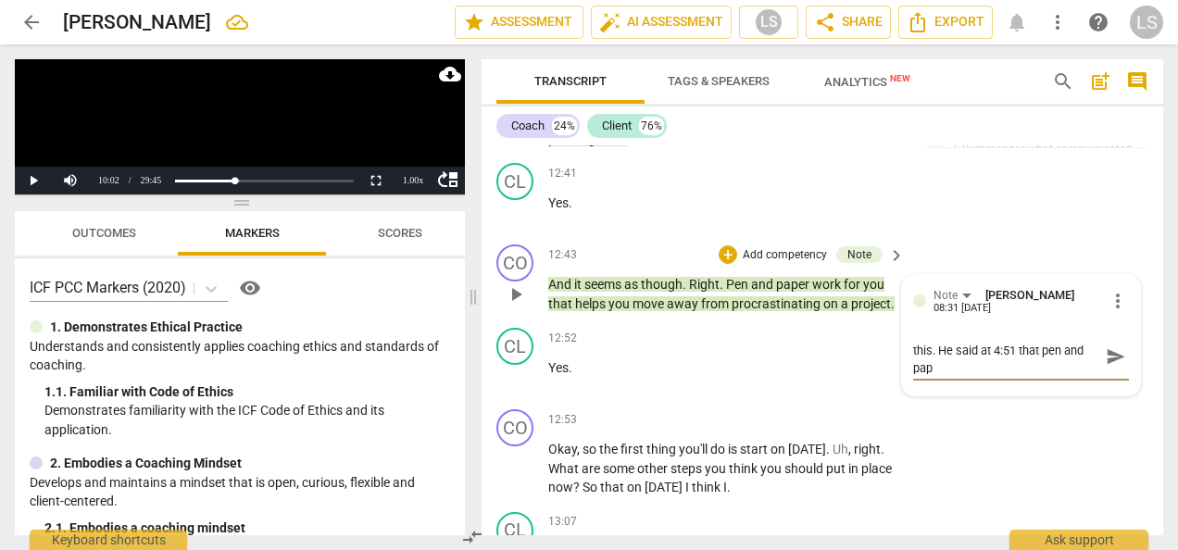
type textarea "It doesn't seem like the client said this. He said at 4:51 that pen and pape"
type textarea "It doesn't seem like the client said this. He said at 4:51 that pen and paper"
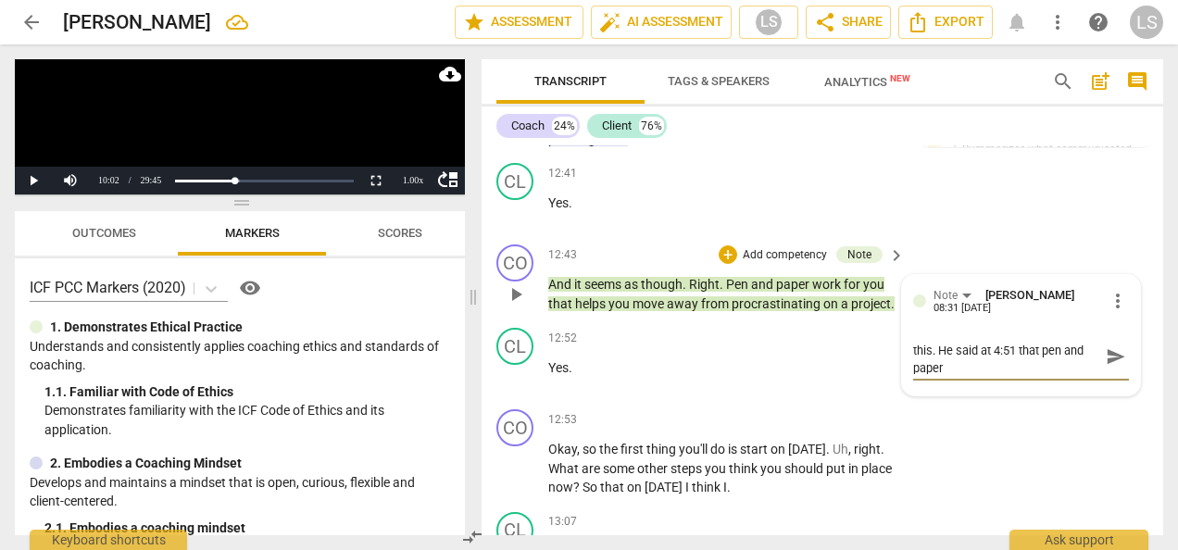
type textarea "It doesn't seem like the client said this. He said at 4:51 that pen and paper"
type textarea "It doesn't seem like the client said this. He said at 4:51 that pen and paper w"
type textarea "It doesn't seem like the client said this. He said at 4:51 that pen and paper wo"
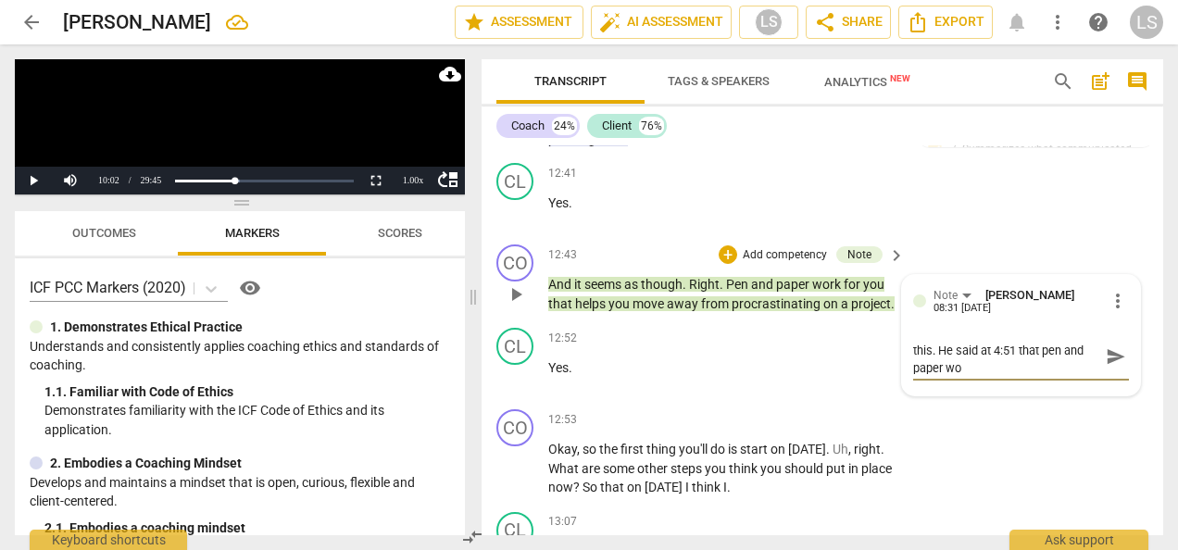
type textarea "It doesn't seem like the client said this. He said at 4:51 that pen and paper w…"
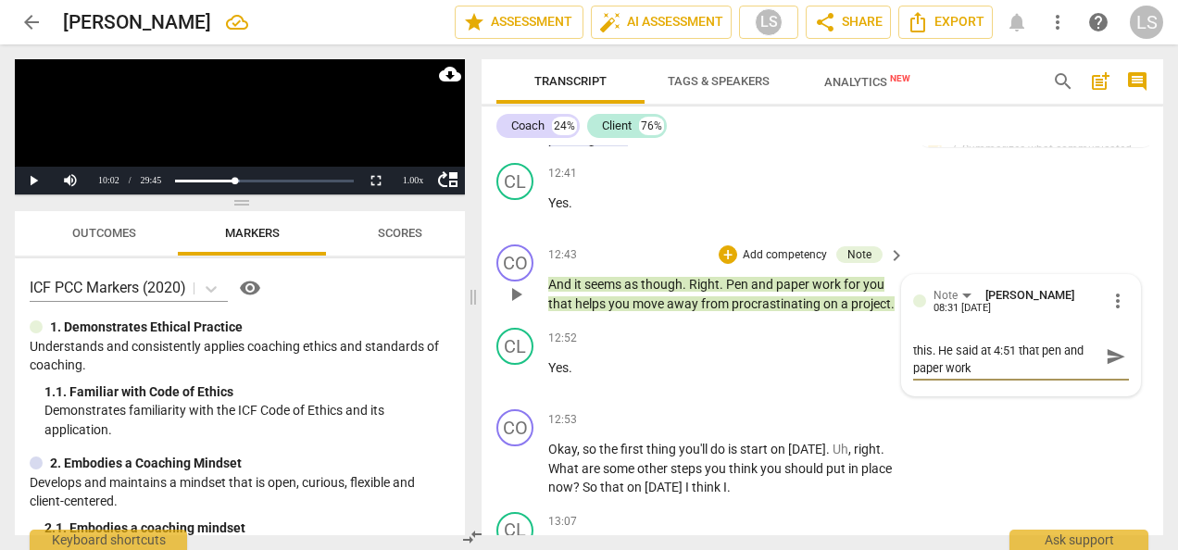
type textarea "It doesn't seem like the client said this. He said at 4:51 that pen and paper w…"
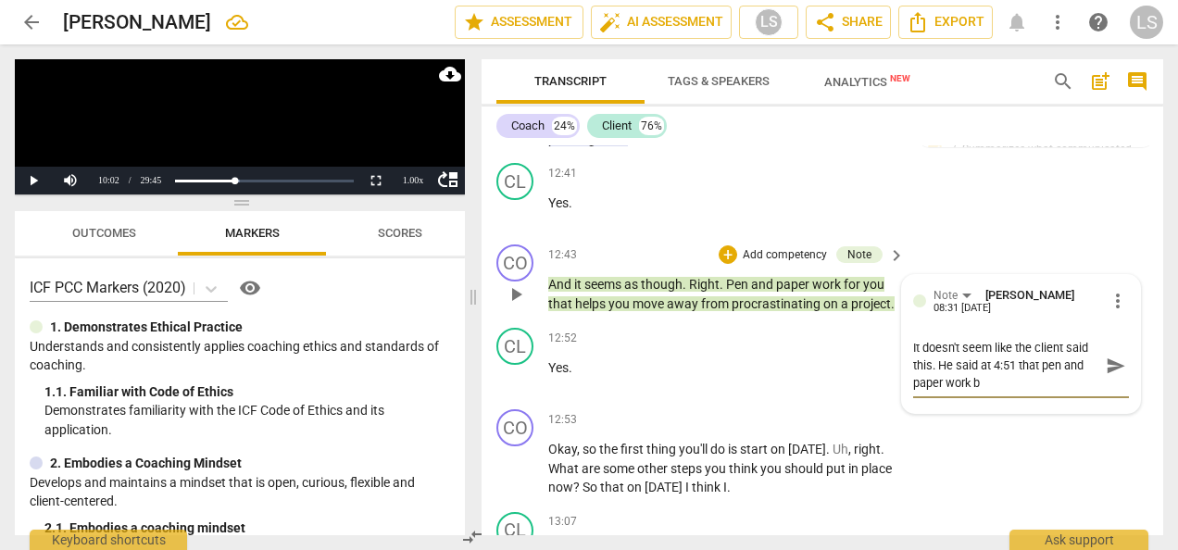
type textarea "It doesn't seem like the client said this. He said at 4:51 that pen and paper w…"
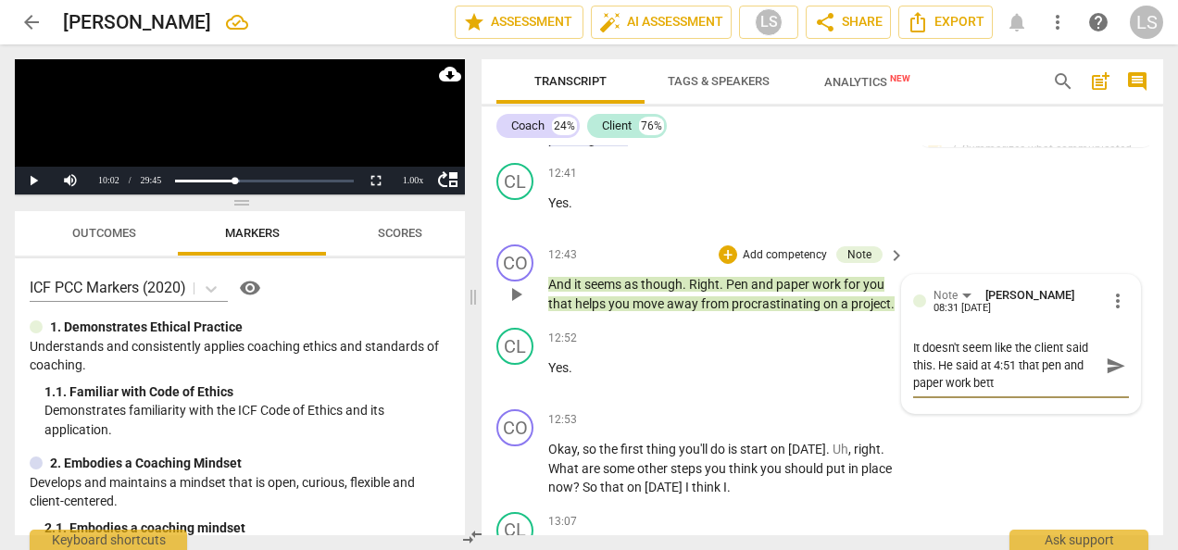
type textarea "It doesn't seem like the client said this. He said at 4:51 that pen and paper w…"
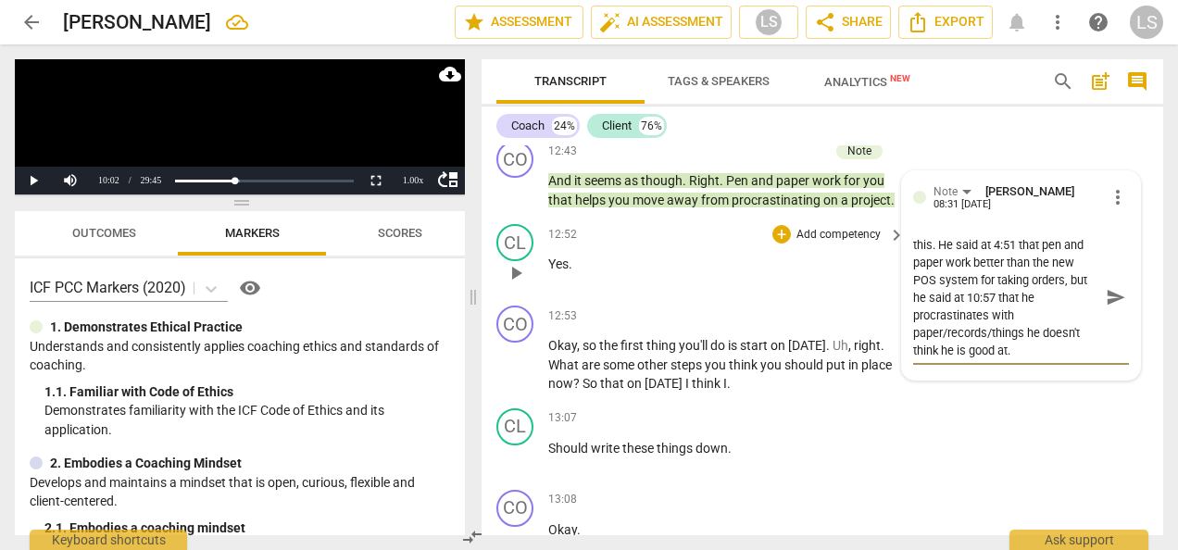
scroll to position [6315, 0]
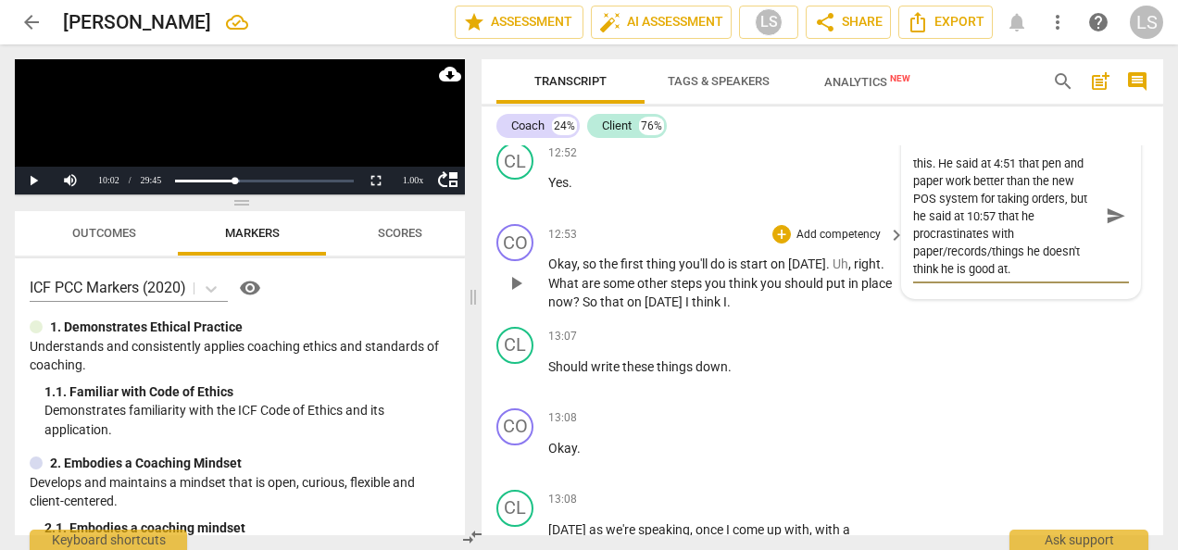
click at [778, 244] on div "+ Add competency" at bounding box center [827, 234] width 110 height 19
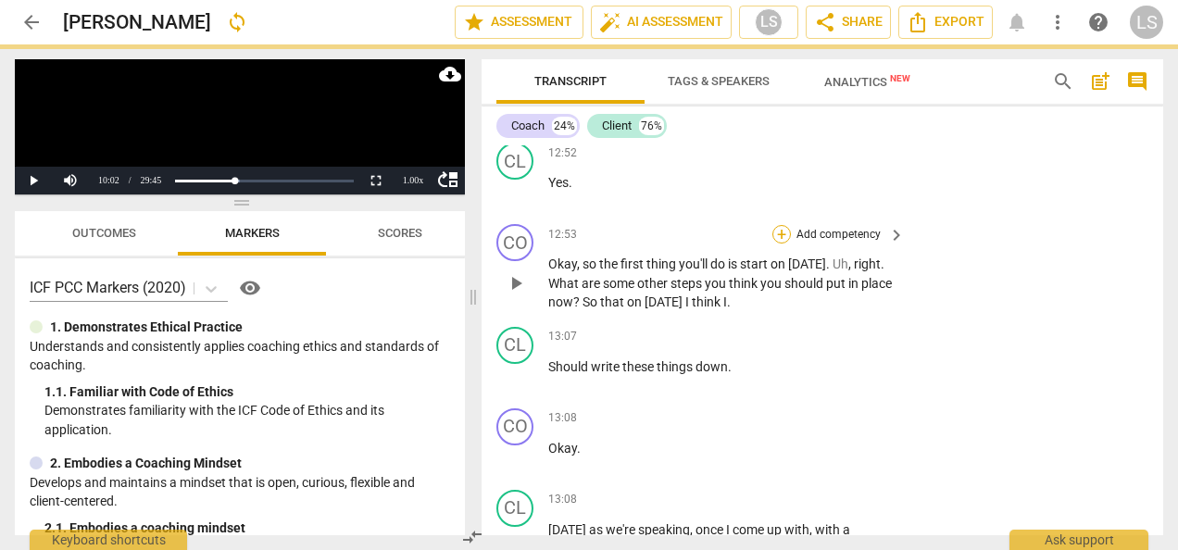
click at [782, 244] on div "+" at bounding box center [781, 234] width 19 height 19
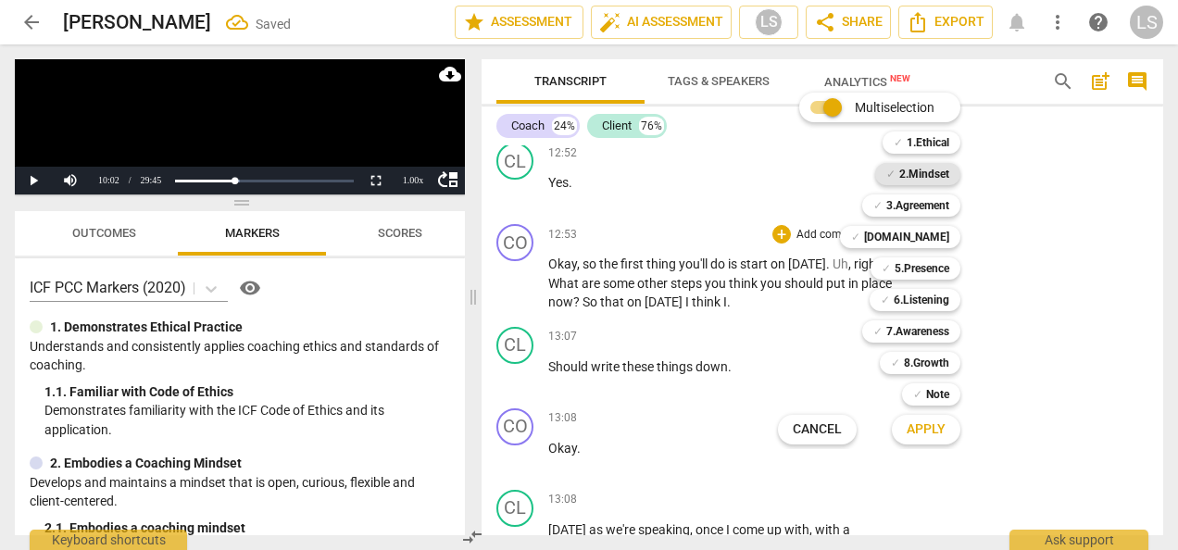
click at [948, 170] on b "2.Mindset" at bounding box center [924, 174] width 50 height 22
click at [926, 266] on b "5.Presence" at bounding box center [922, 268] width 55 height 22
click at [939, 330] on b "7.Awareness" at bounding box center [917, 331] width 63 height 22
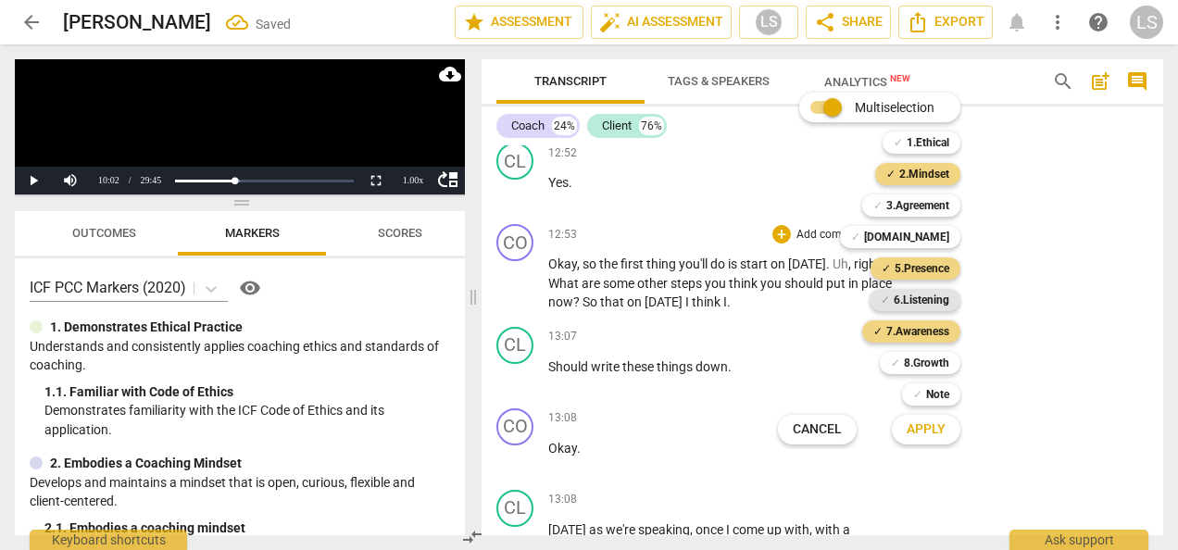
click at [920, 300] on b "6.Listening" at bounding box center [922, 300] width 56 height 22
click at [929, 428] on span "Apply" at bounding box center [926, 429] width 39 height 19
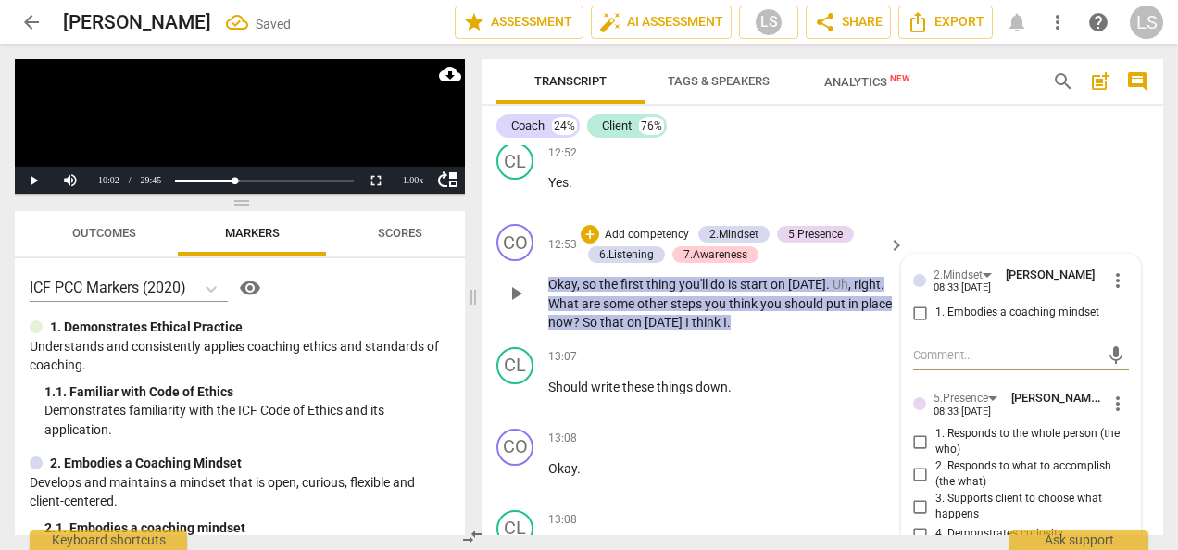
click at [919, 324] on input "1. Embodies a coaching mindset" at bounding box center [921, 313] width 30 height 22
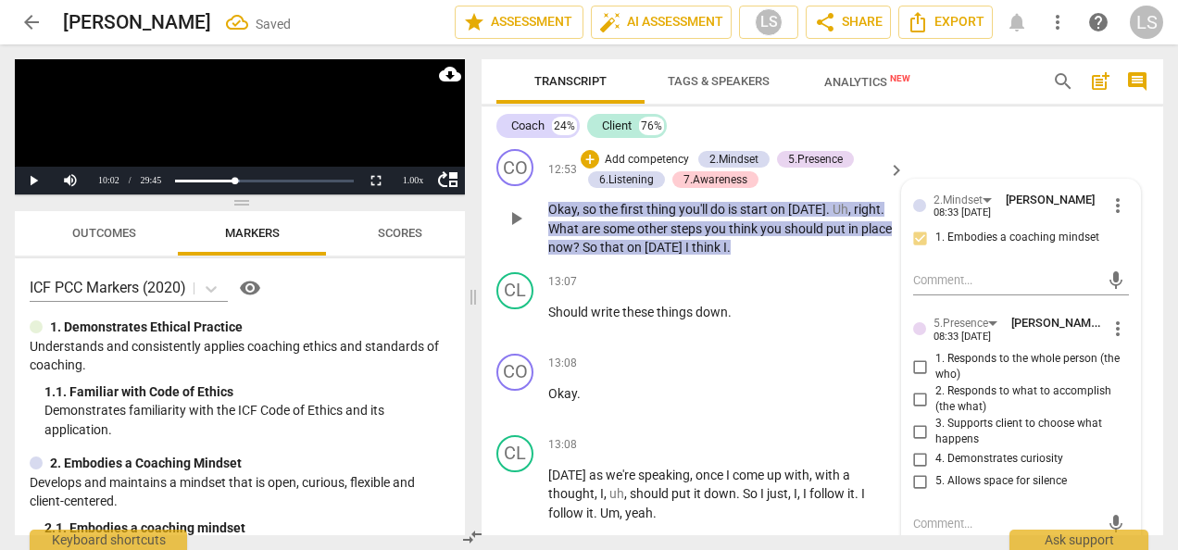
scroll to position [6407, 0]
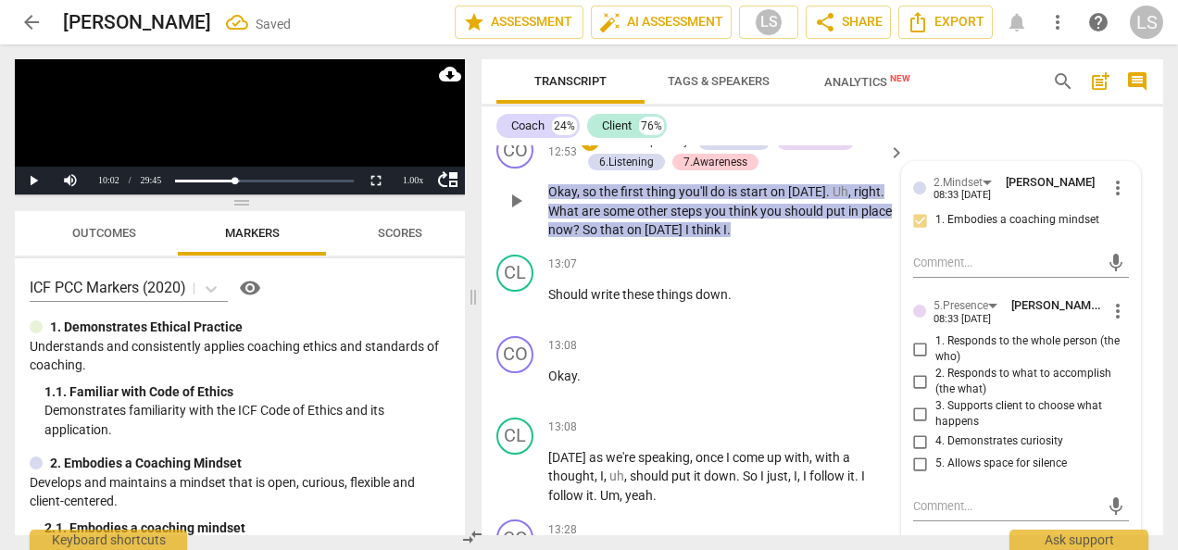
click at [922, 393] on input "2. Responds to what to accomplish (the what)" at bounding box center [921, 381] width 30 height 22
click at [915, 453] on input "4. Demonstrates curiosity" at bounding box center [921, 442] width 30 height 22
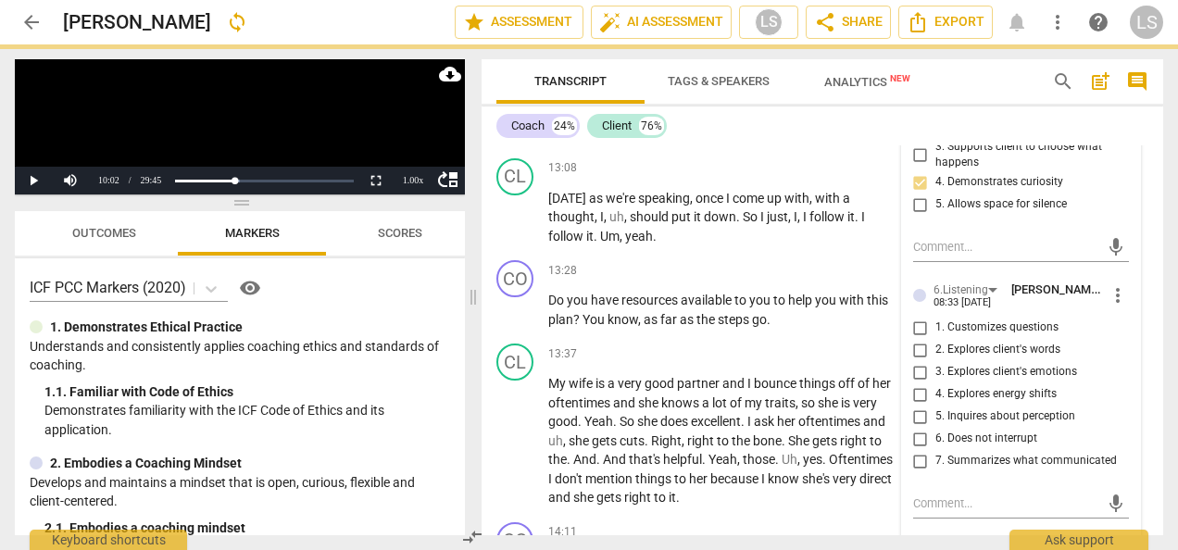
scroll to position [6685, 0]
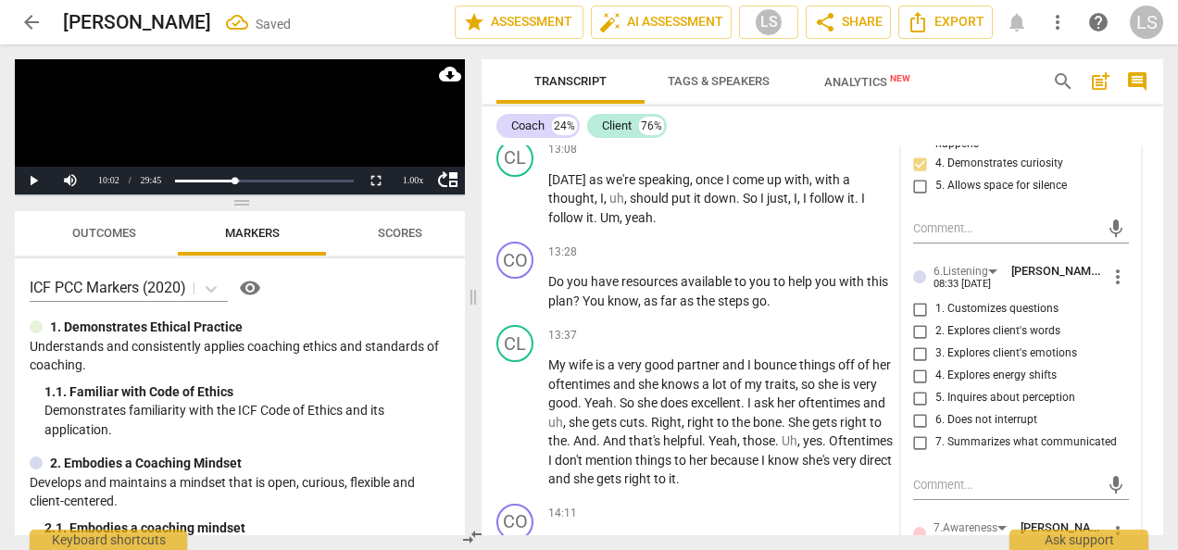
click at [919, 320] on input "1. Customizes questions" at bounding box center [921, 309] width 30 height 22
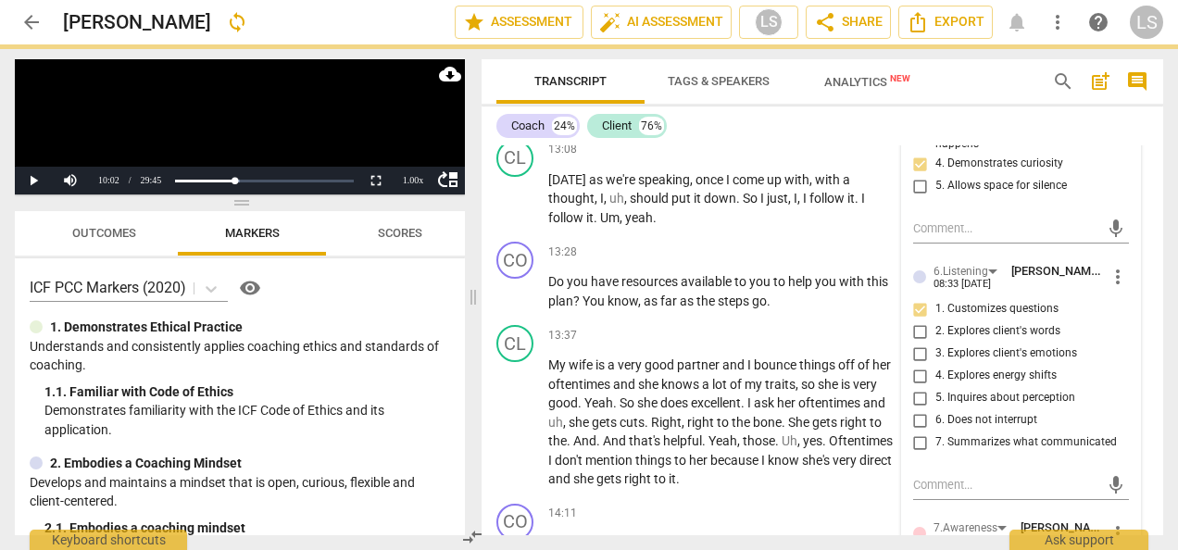
scroll to position [6870, 0]
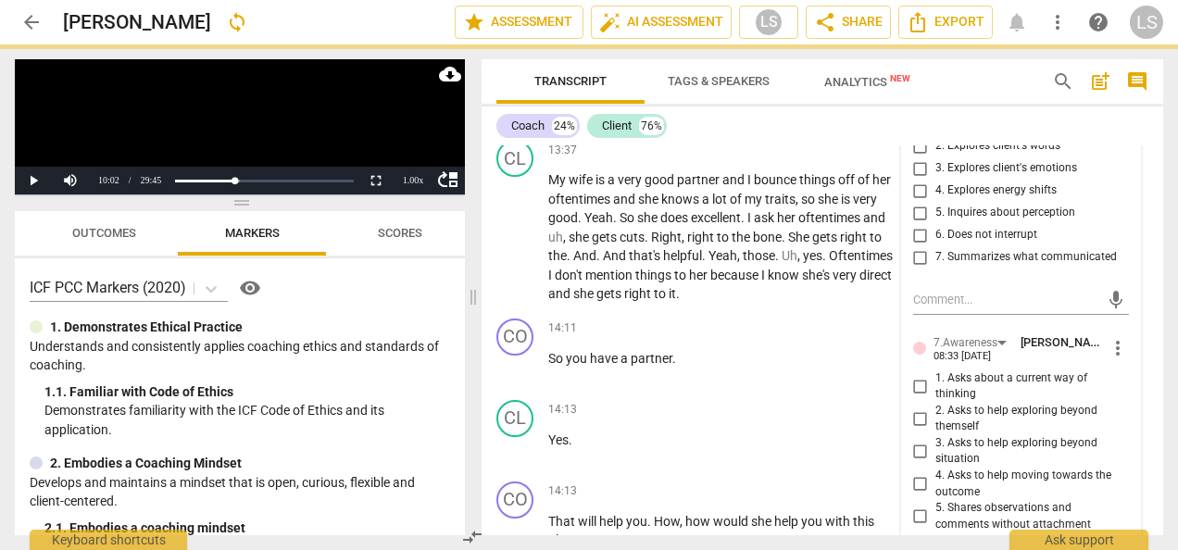
click at [920, 462] on input "3. Asks to help exploring beyond situation" at bounding box center [921, 451] width 30 height 22
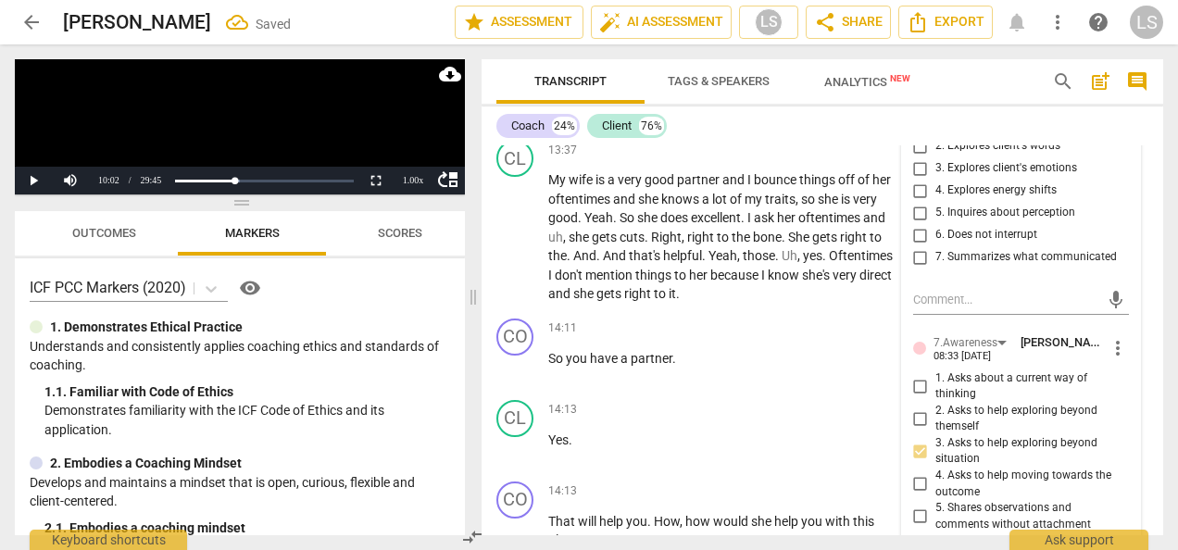
scroll to position [7056, 0]
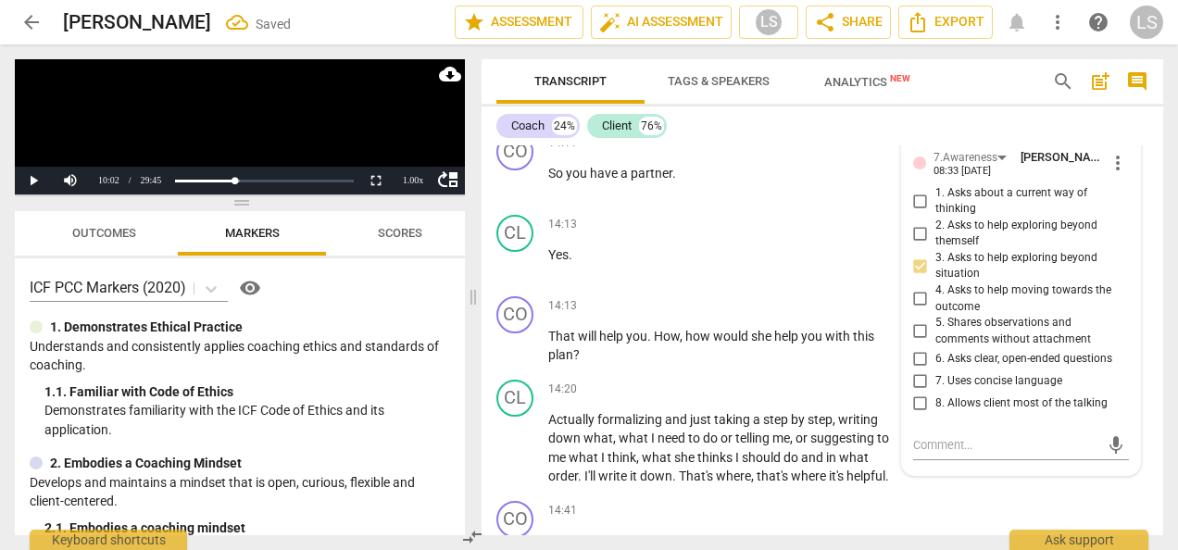
click at [926, 369] on input "6. Asks clear, open-ended questions" at bounding box center [921, 358] width 30 height 22
click at [926, 392] on input "7. Uses concise language" at bounding box center [921, 380] width 30 height 22
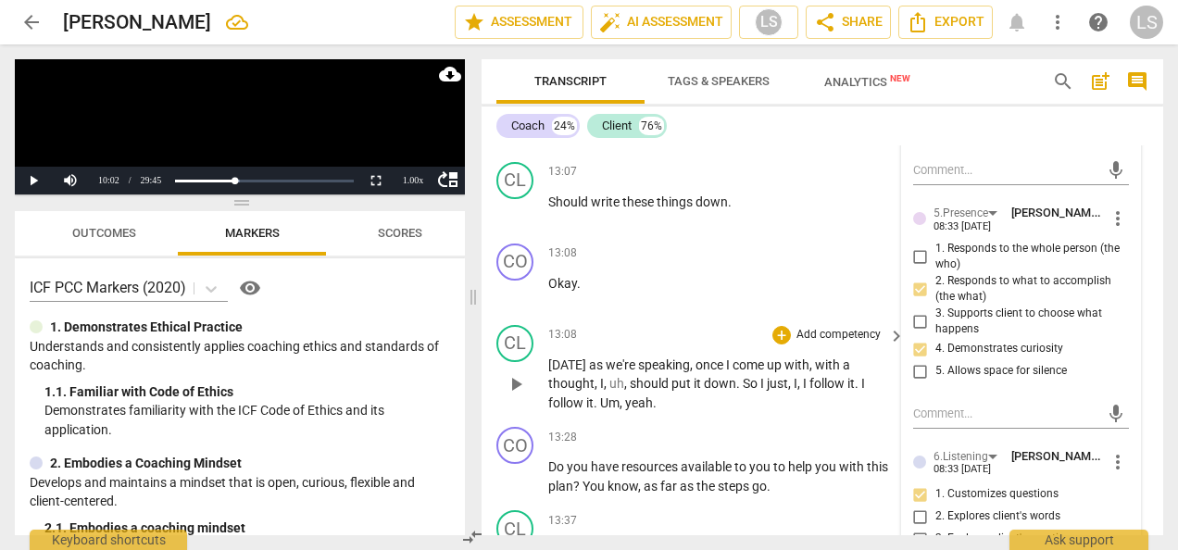
scroll to position [6593, 0]
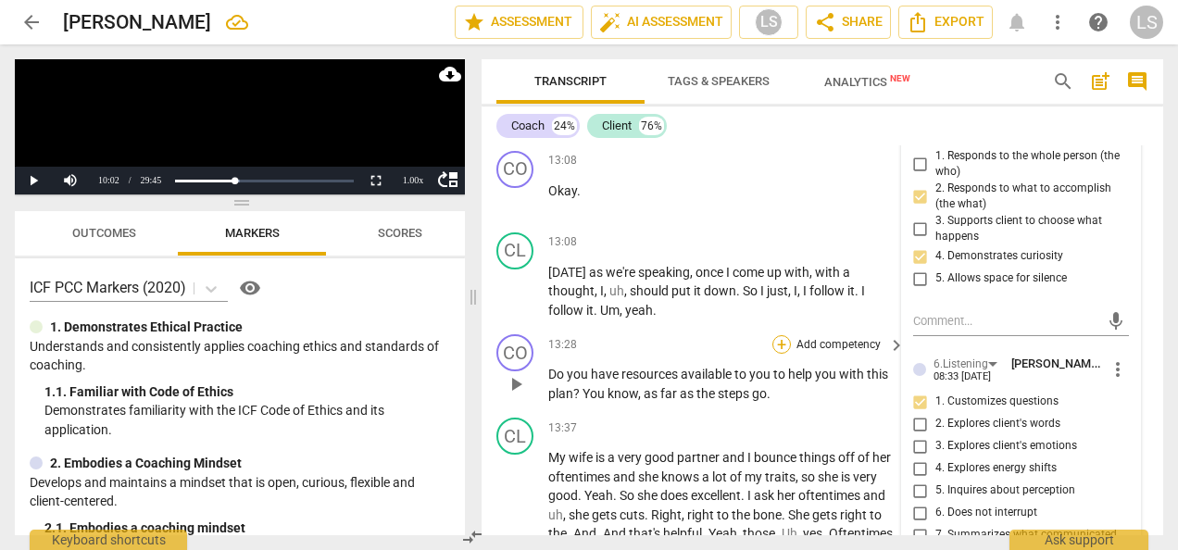
click at [772, 354] on div "+" at bounding box center [781, 344] width 19 height 19
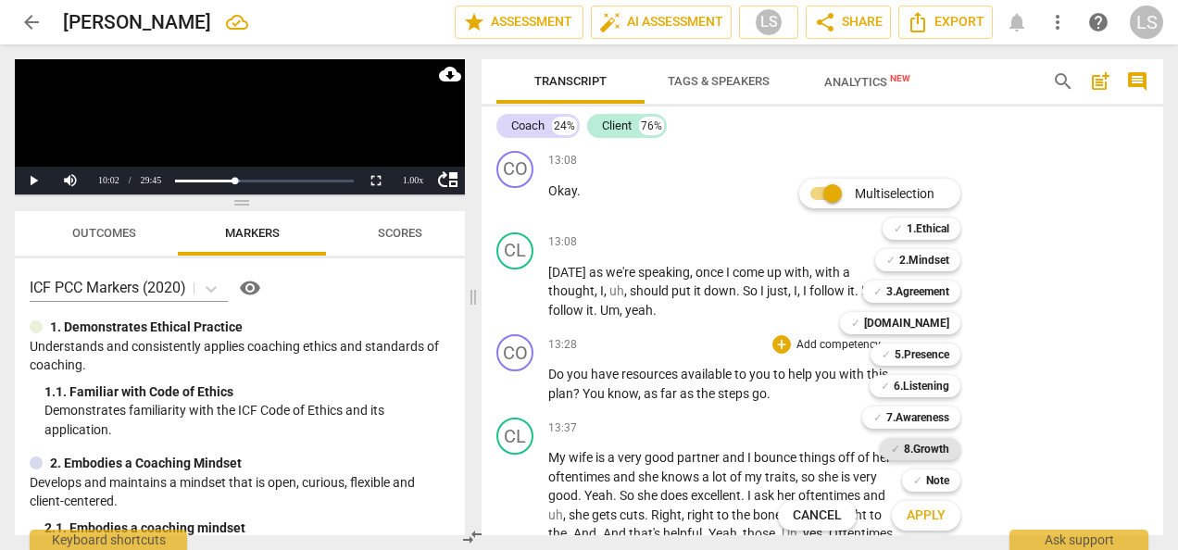
click at [939, 448] on b "8.Growth" at bounding box center [926, 449] width 45 height 22
click at [935, 413] on b "7.Awareness" at bounding box center [917, 418] width 63 height 22
click at [936, 252] on b "2.Mindset" at bounding box center [924, 260] width 50 height 22
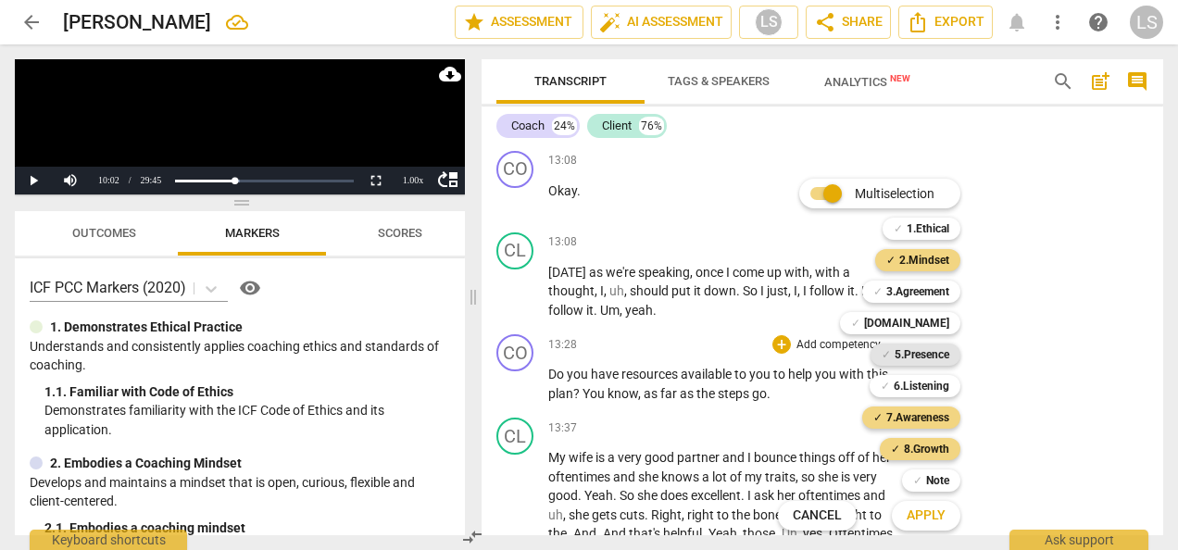
click at [919, 360] on b "5.Presence" at bounding box center [922, 355] width 55 height 22
click at [920, 516] on span "Apply" at bounding box center [926, 516] width 39 height 19
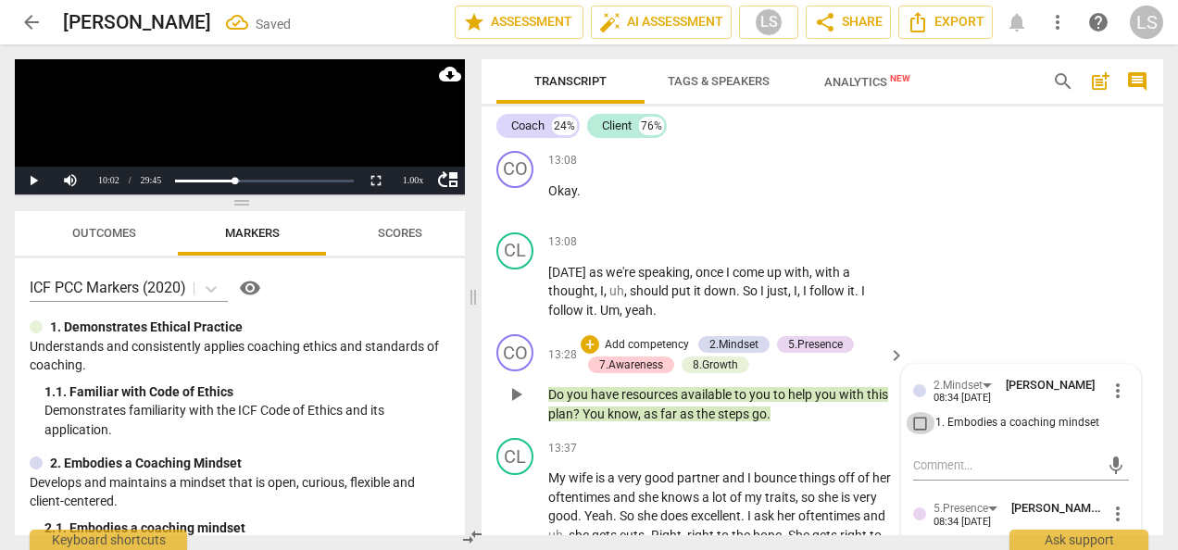
drag, startPoint x: 915, startPoint y: 449, endPoint x: 920, endPoint y: 437, distance: 13.3
click at [915, 434] on input "1. Embodies a coaching mindset" at bounding box center [921, 423] width 30 height 22
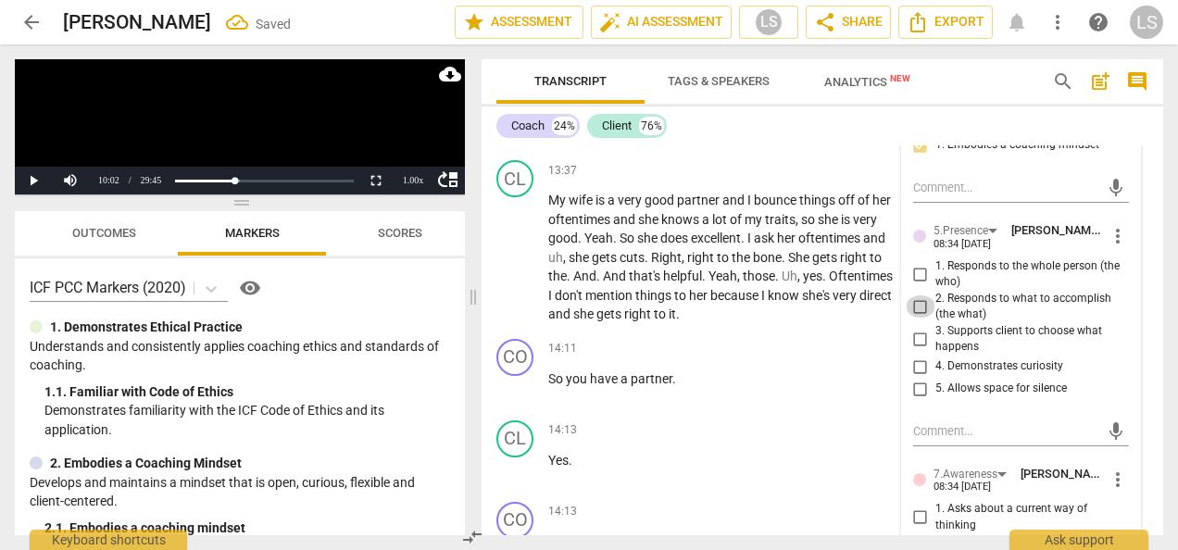
click at [911, 318] on input "2. Responds to what to accomplish (the what)" at bounding box center [921, 306] width 30 height 22
click at [915, 378] on input "4. Demonstrates curiosity" at bounding box center [921, 367] width 30 height 22
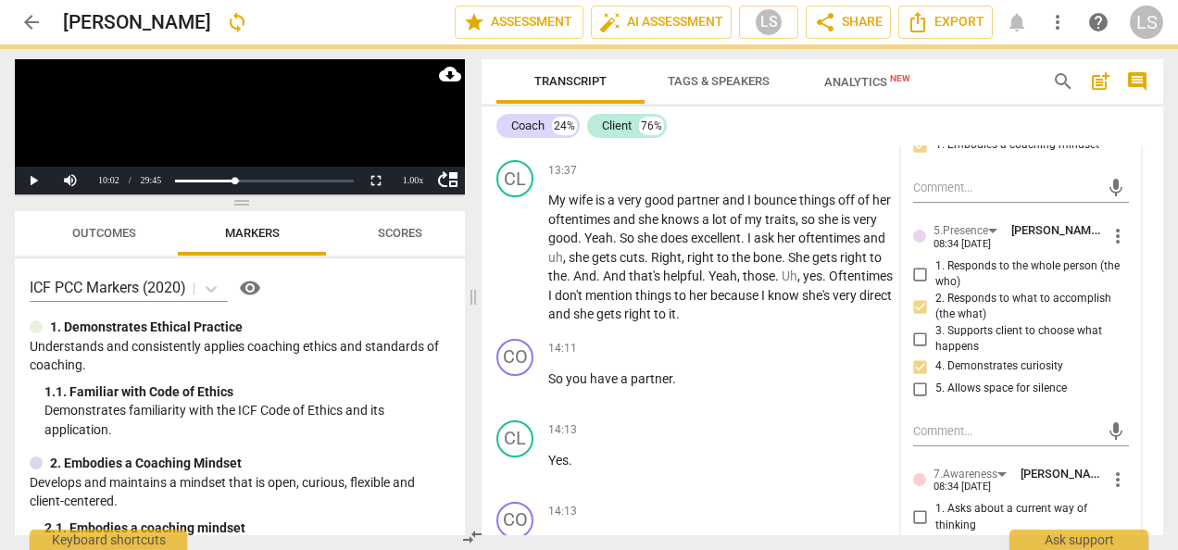
scroll to position [7056, 0]
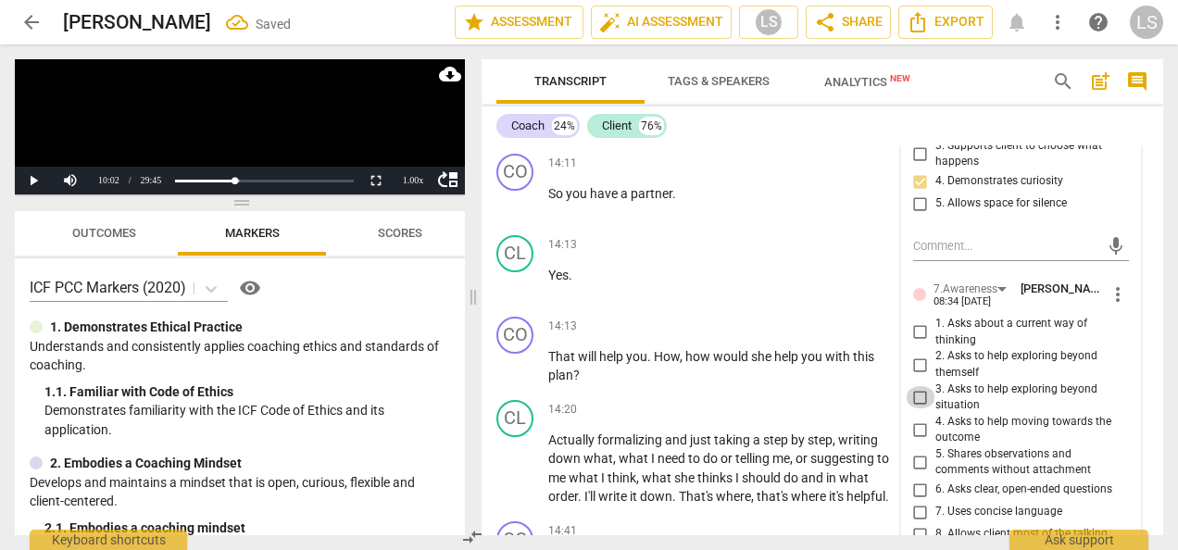
click at [916, 408] on input "3. Asks to help exploring beyond situation" at bounding box center [921, 397] width 30 height 22
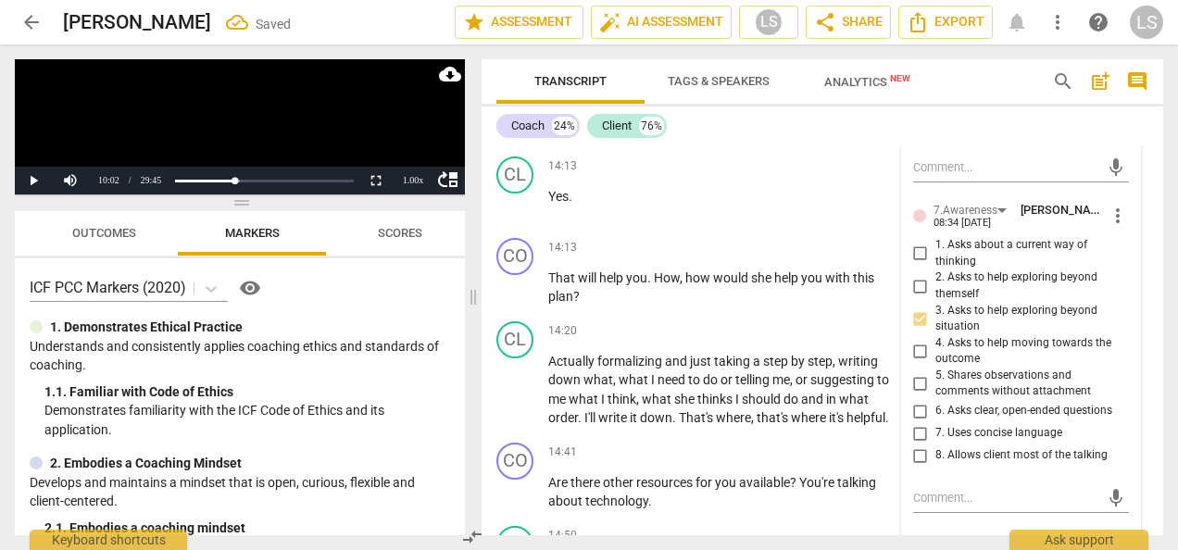
scroll to position [7148, 0]
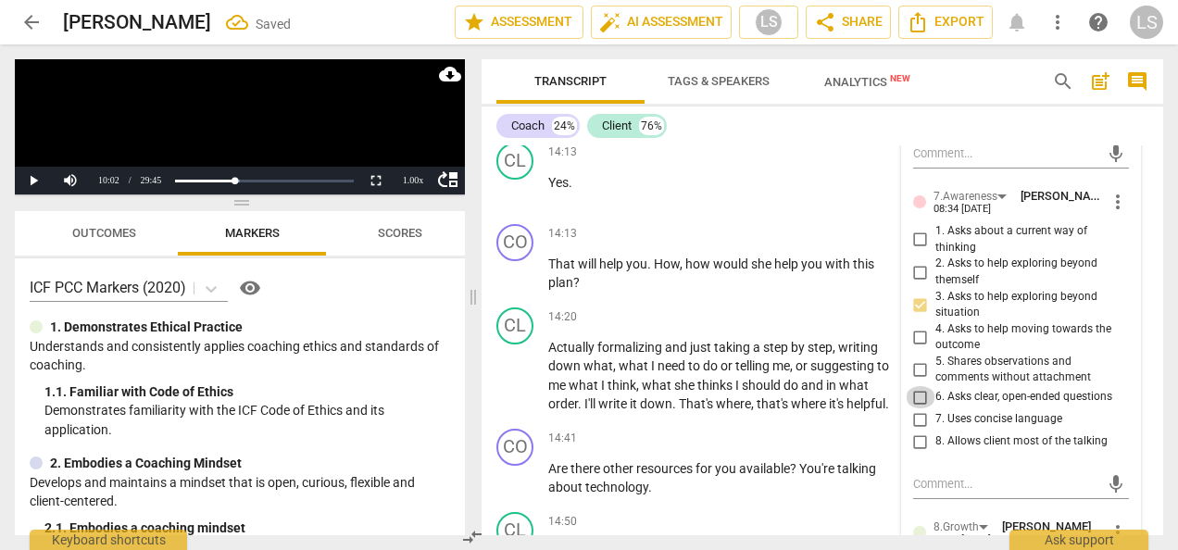
click at [917, 408] on input "6. Asks clear, open-ended questions" at bounding box center [921, 397] width 30 height 22
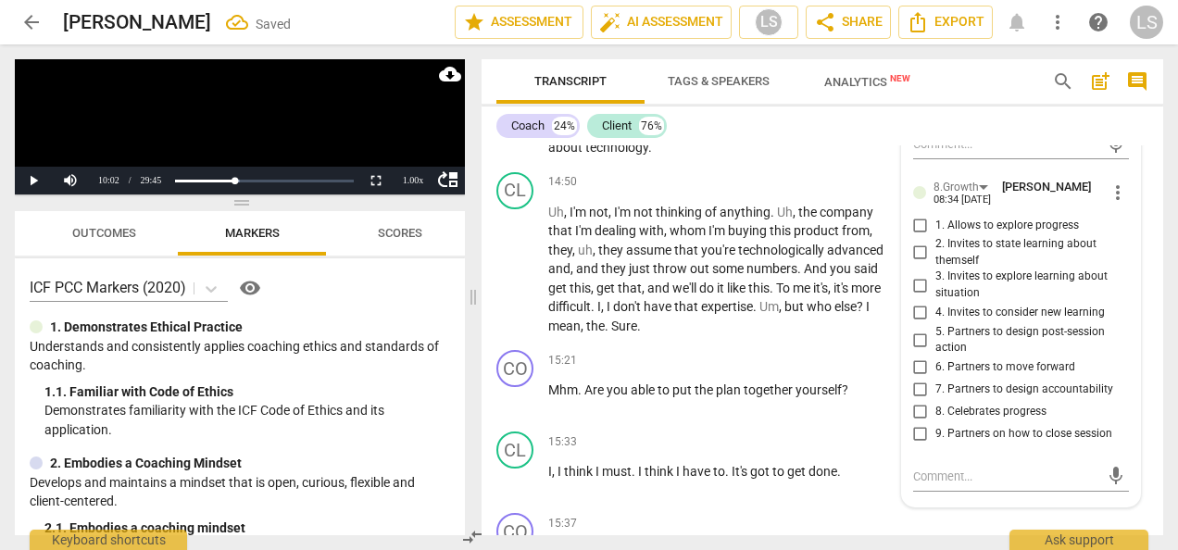
scroll to position [7519, 0]
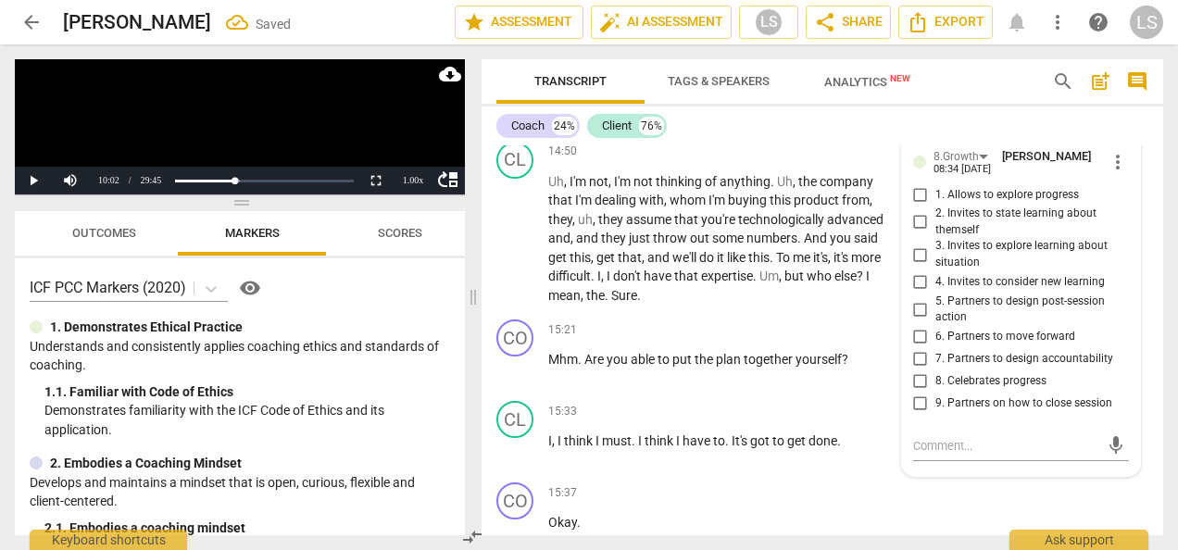
click at [919, 348] on input "6. Partners to move forward" at bounding box center [921, 337] width 30 height 22
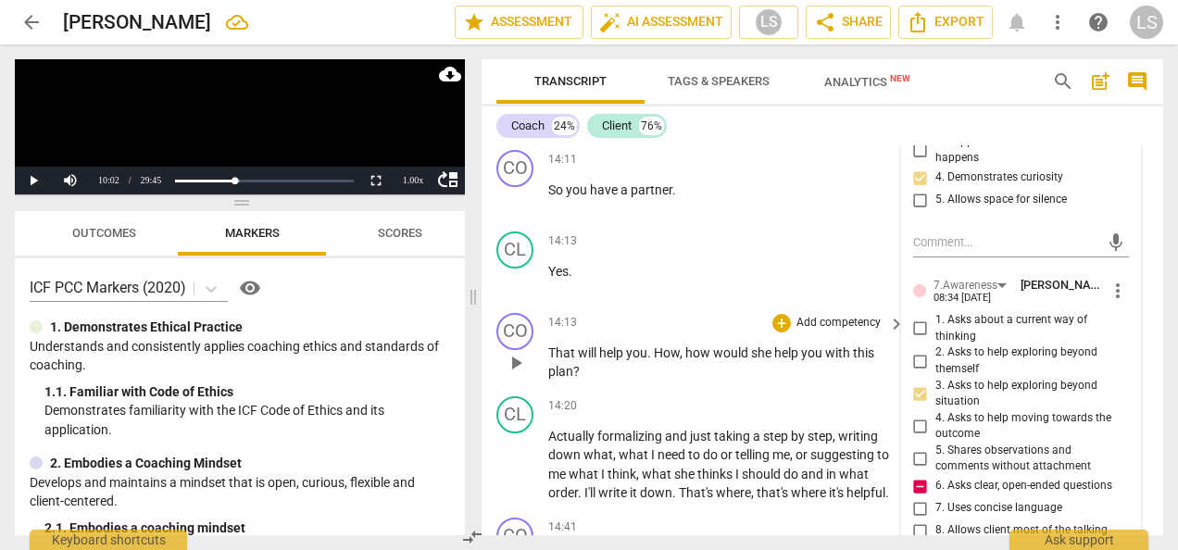
scroll to position [7056, 0]
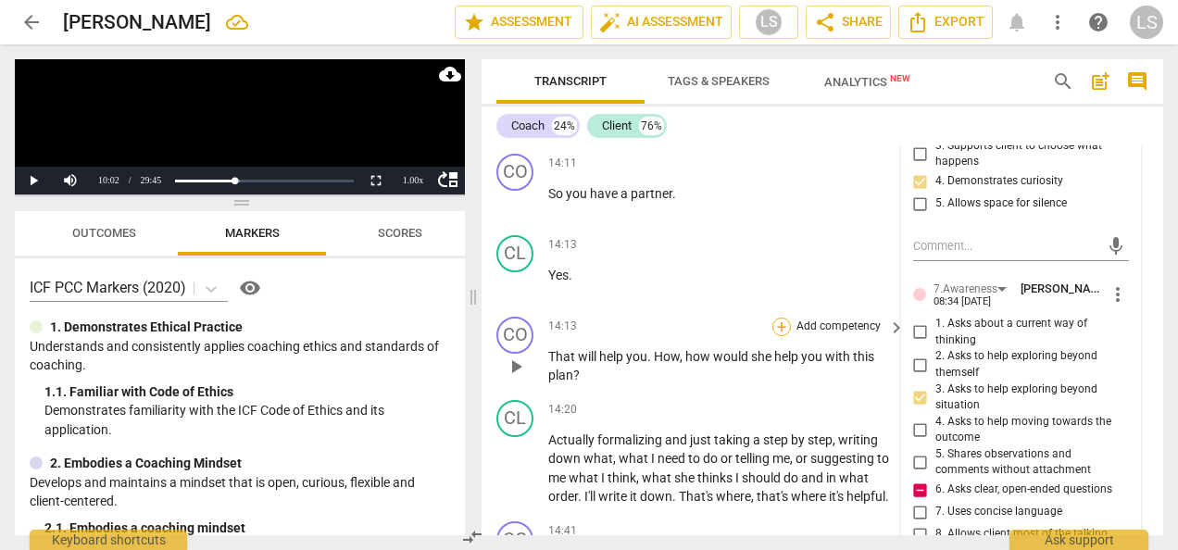
click at [775, 336] on div "+" at bounding box center [781, 327] width 19 height 19
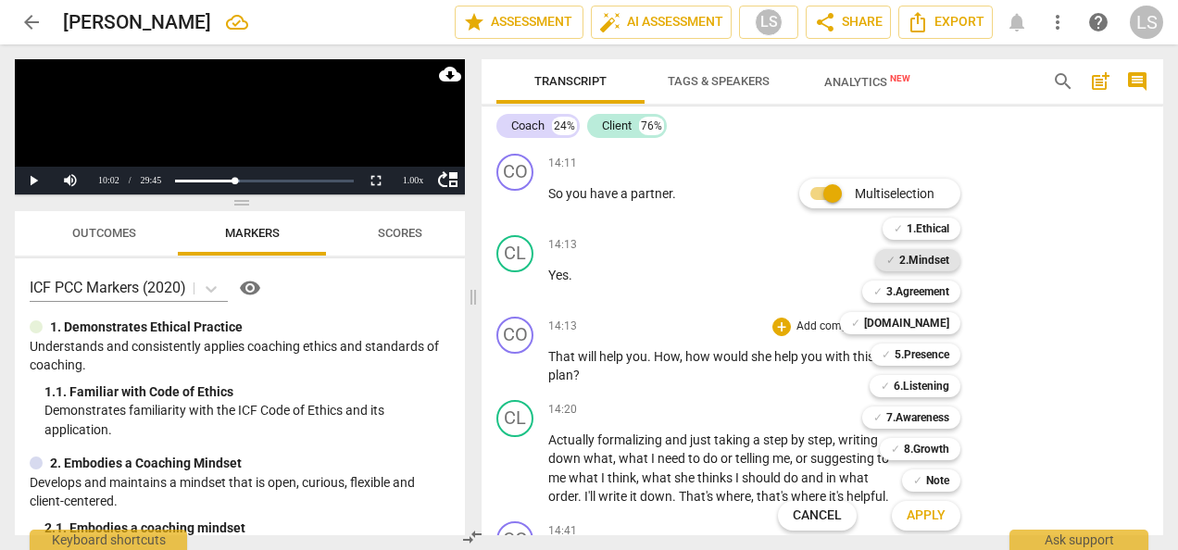
click at [902, 261] on b "2.Mindset" at bounding box center [924, 260] width 50 height 22
click at [908, 350] on b "5.Presence" at bounding box center [922, 355] width 55 height 22
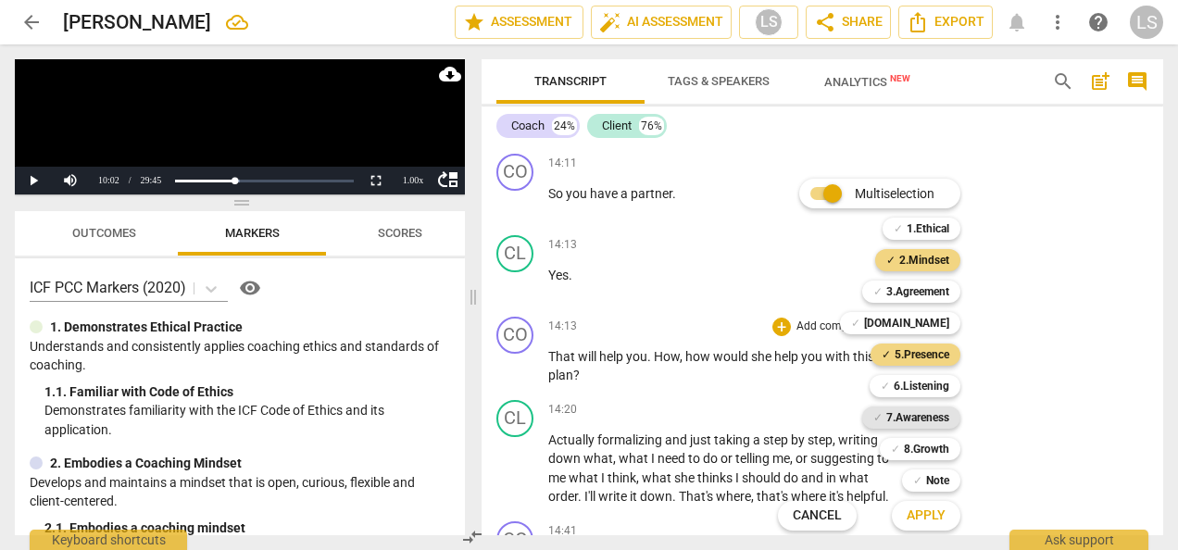
click at [917, 415] on b "7.Awareness" at bounding box center [917, 418] width 63 height 22
click at [926, 516] on span "Apply" at bounding box center [926, 516] width 39 height 19
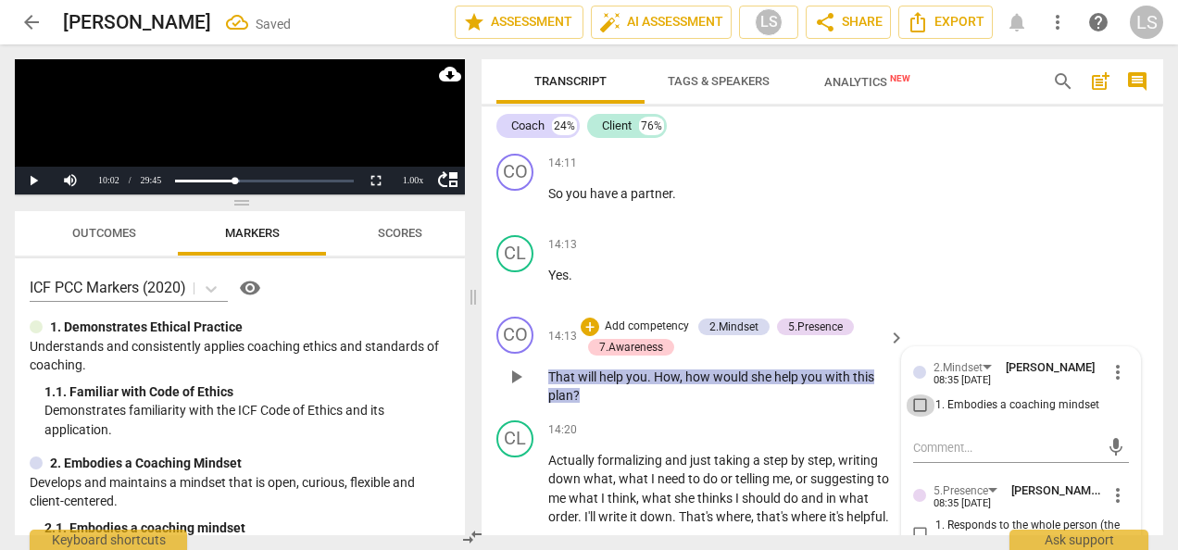
click at [919, 417] on input "1. Embodies a coaching mindset" at bounding box center [921, 405] width 30 height 22
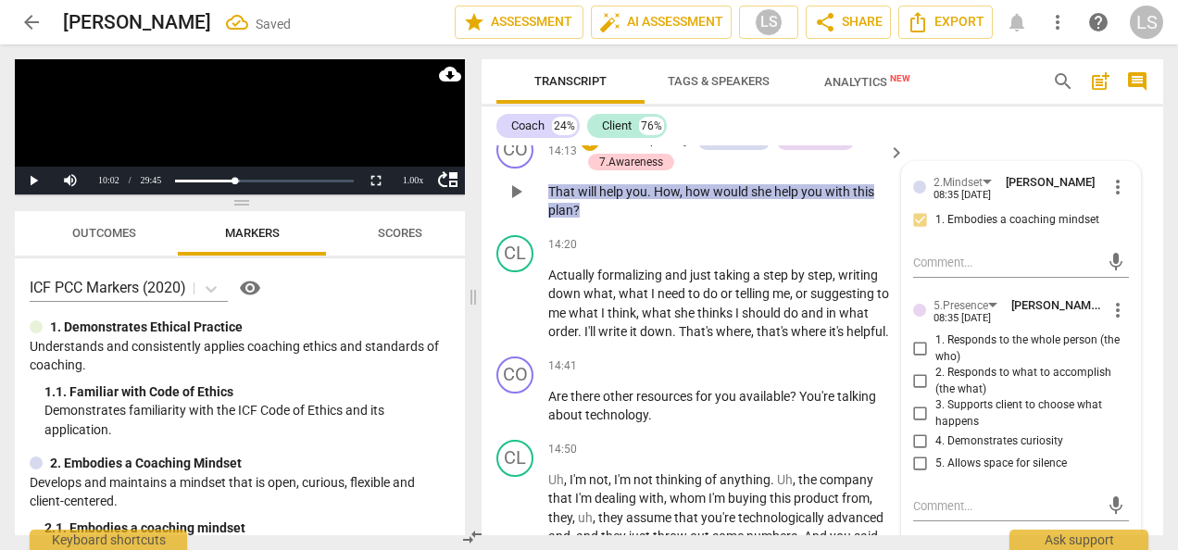
drag, startPoint x: 913, startPoint y: 409, endPoint x: 920, endPoint y: 455, distance: 45.8
click at [913, 393] on input "2. Responds to what to accomplish (the what)" at bounding box center [921, 381] width 30 height 22
click at [916, 453] on input "4. Demonstrates curiosity" at bounding box center [921, 442] width 30 height 22
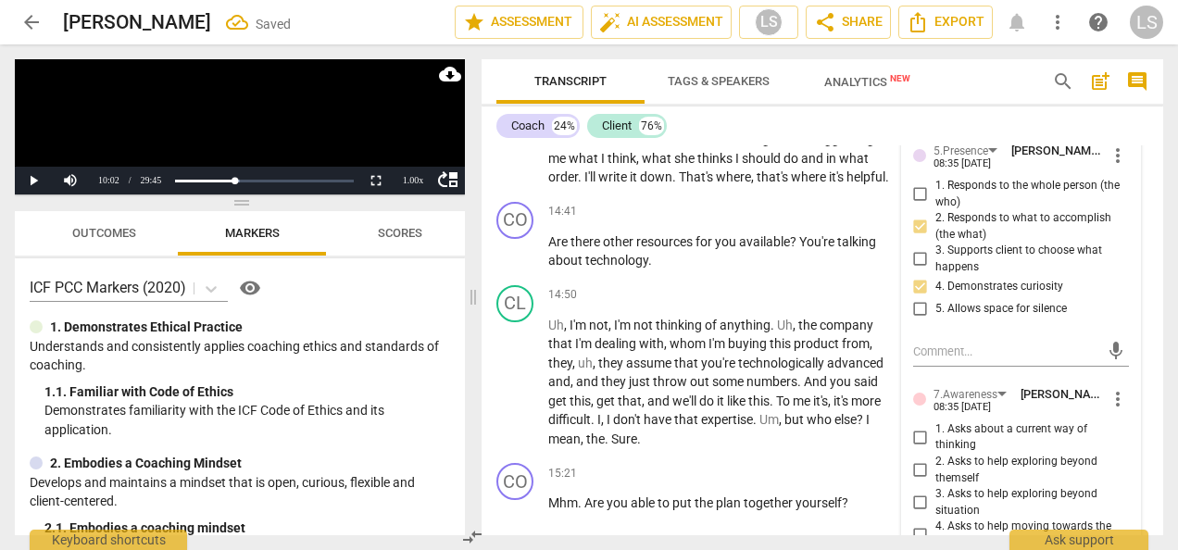
scroll to position [7519, 0]
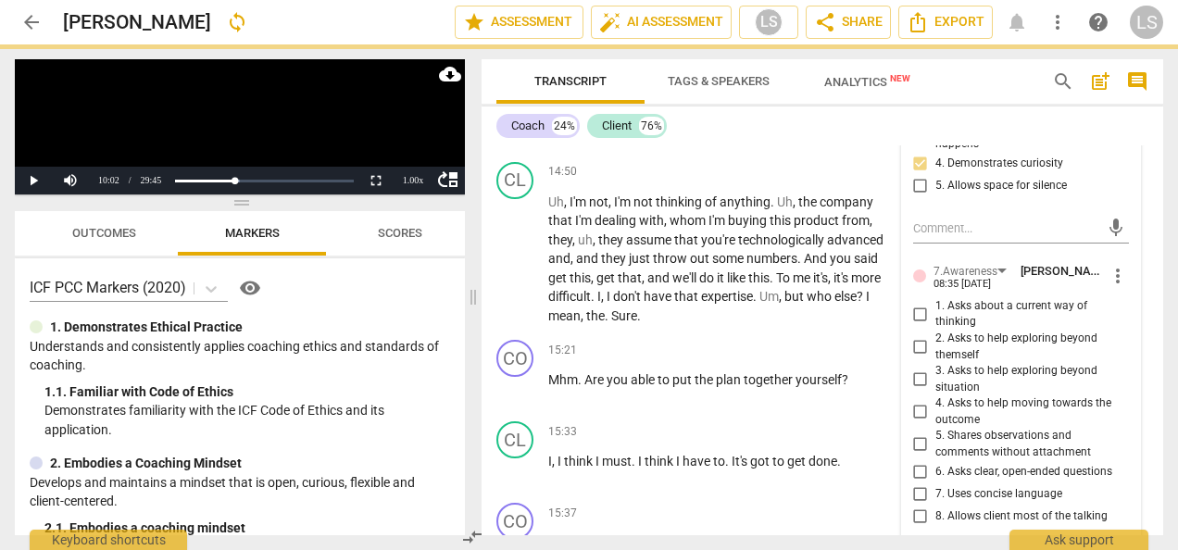
click at [913, 391] on input "3. Asks to help exploring beyond situation" at bounding box center [921, 380] width 30 height 22
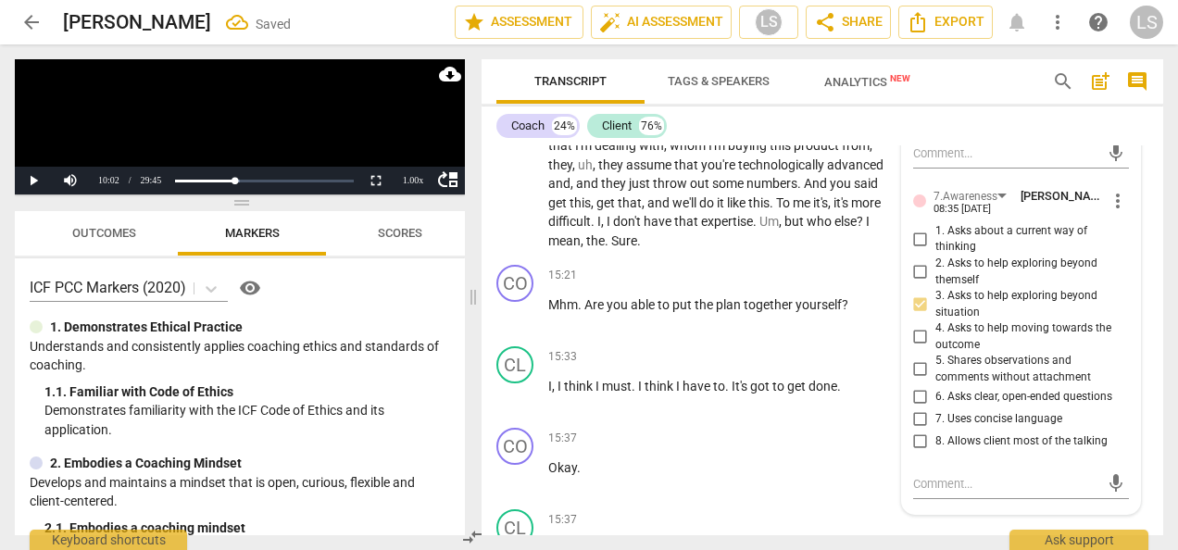
scroll to position [7611, 0]
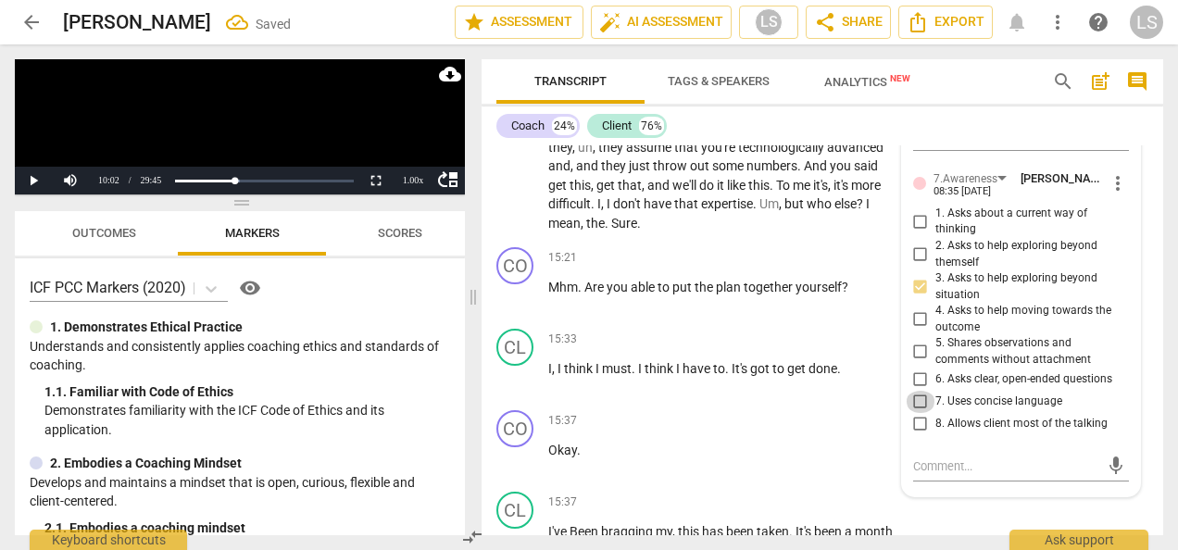
click at [915, 413] on input "7. Uses concise language" at bounding box center [921, 402] width 30 height 22
click at [916, 391] on input "6. Asks clear, open-ended questions" at bounding box center [921, 380] width 30 height 22
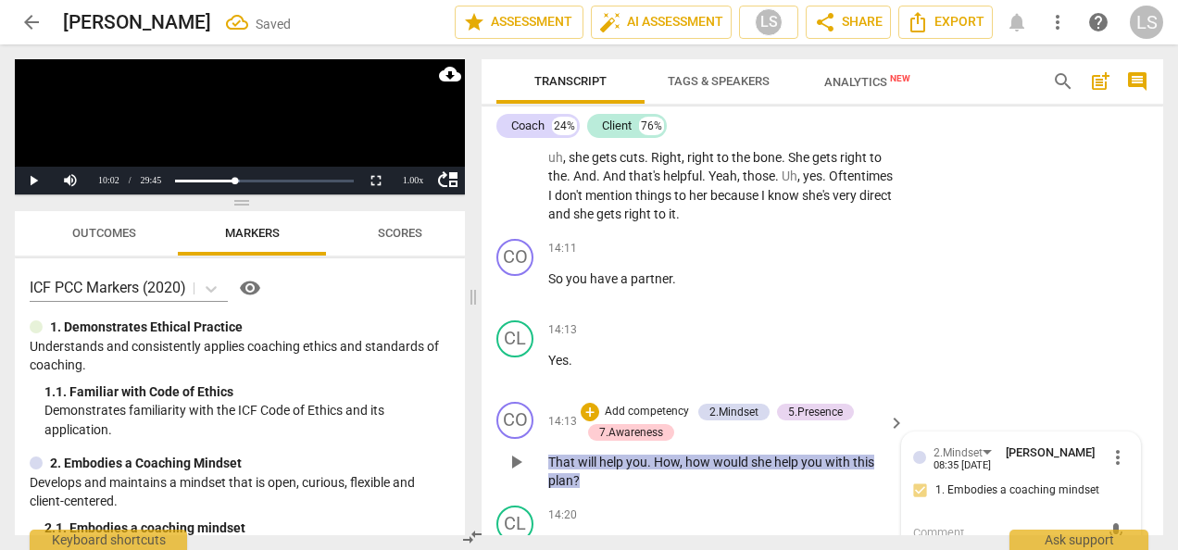
scroll to position [6963, 0]
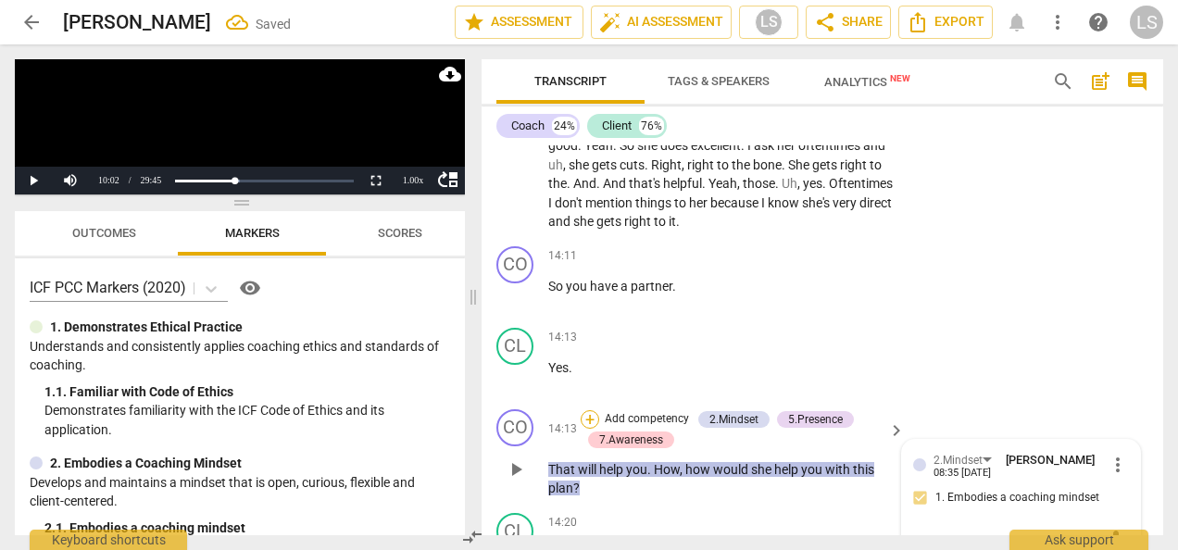
click at [591, 429] on div "+" at bounding box center [590, 419] width 19 height 19
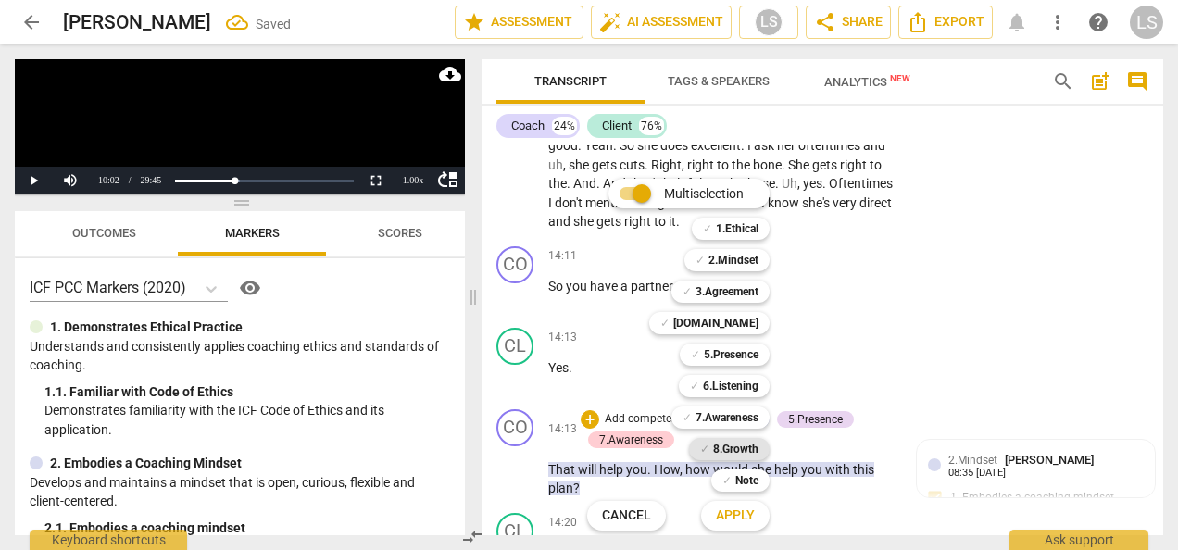
click at [709, 445] on div "✓ 8.Growth" at bounding box center [729, 449] width 81 height 22
click at [738, 514] on span "Apply" at bounding box center [735, 516] width 39 height 19
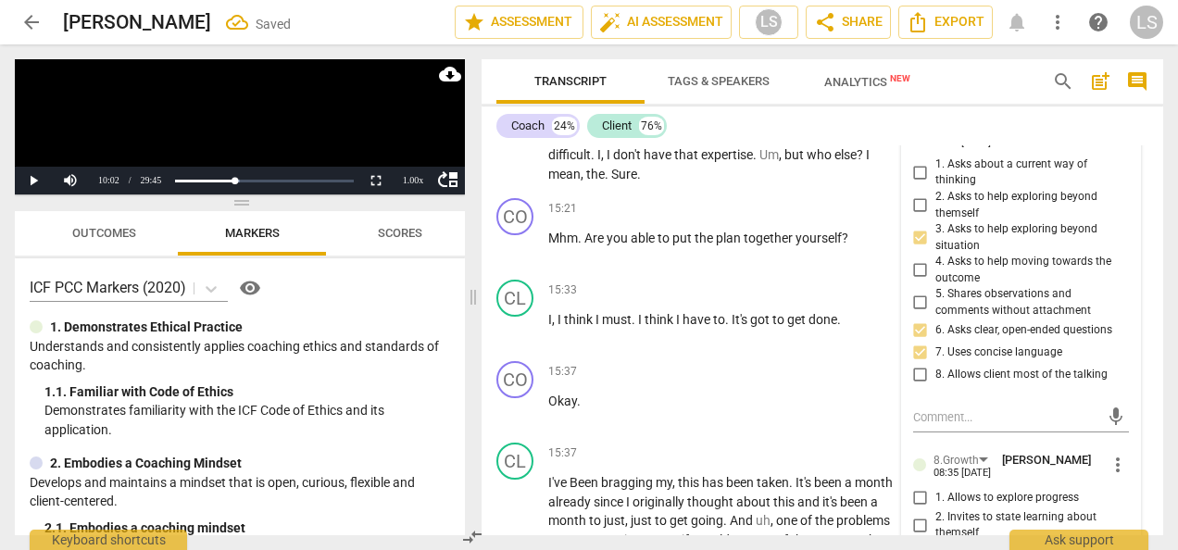
scroll to position [7938, 0]
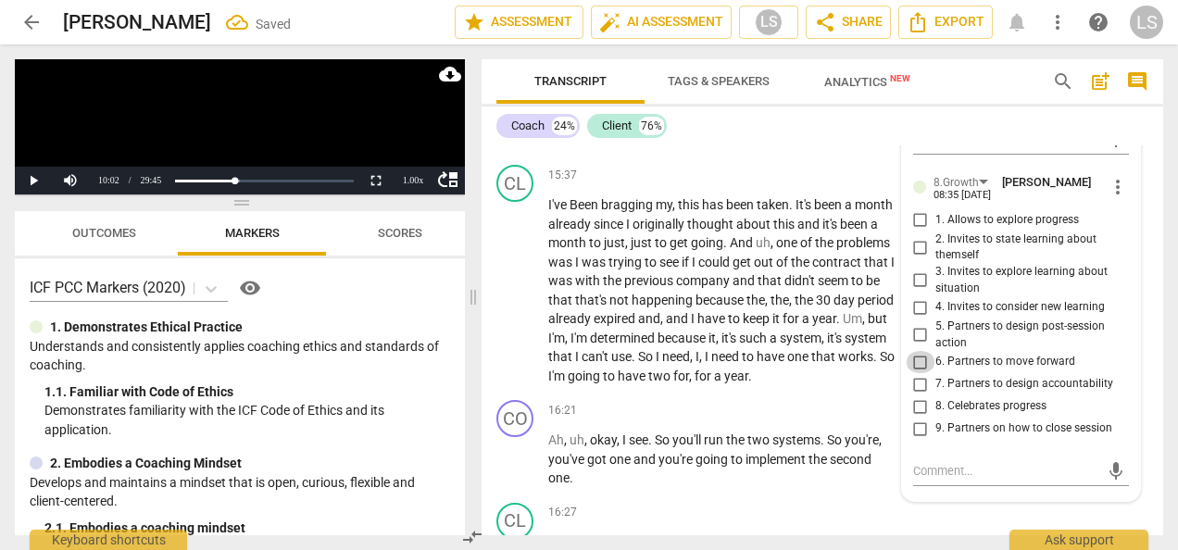
click at [910, 373] on input "6. Partners to move forward" at bounding box center [921, 362] width 30 height 22
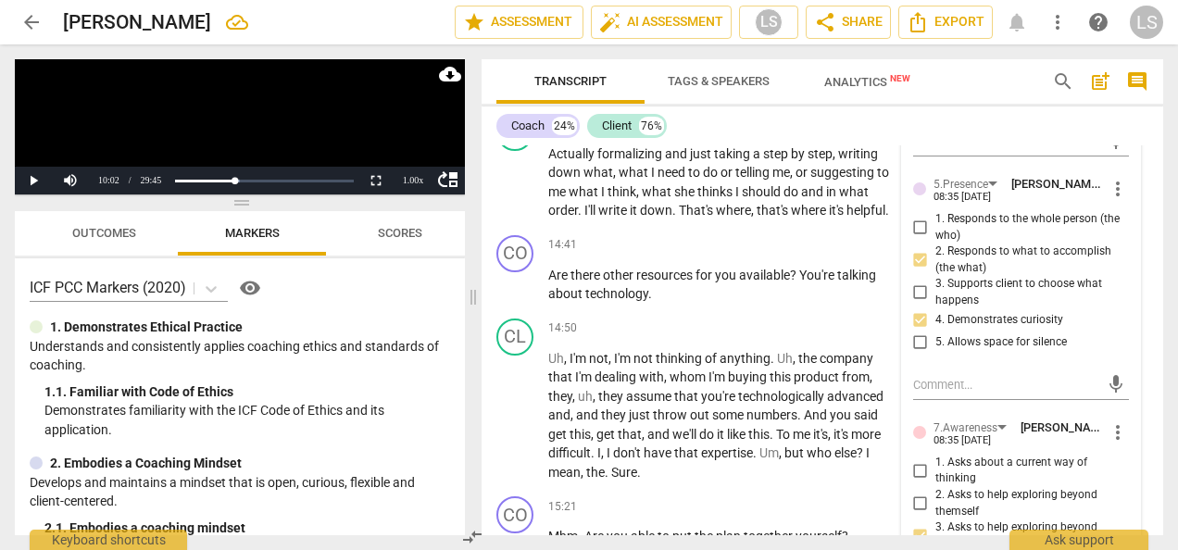
scroll to position [7290, 0]
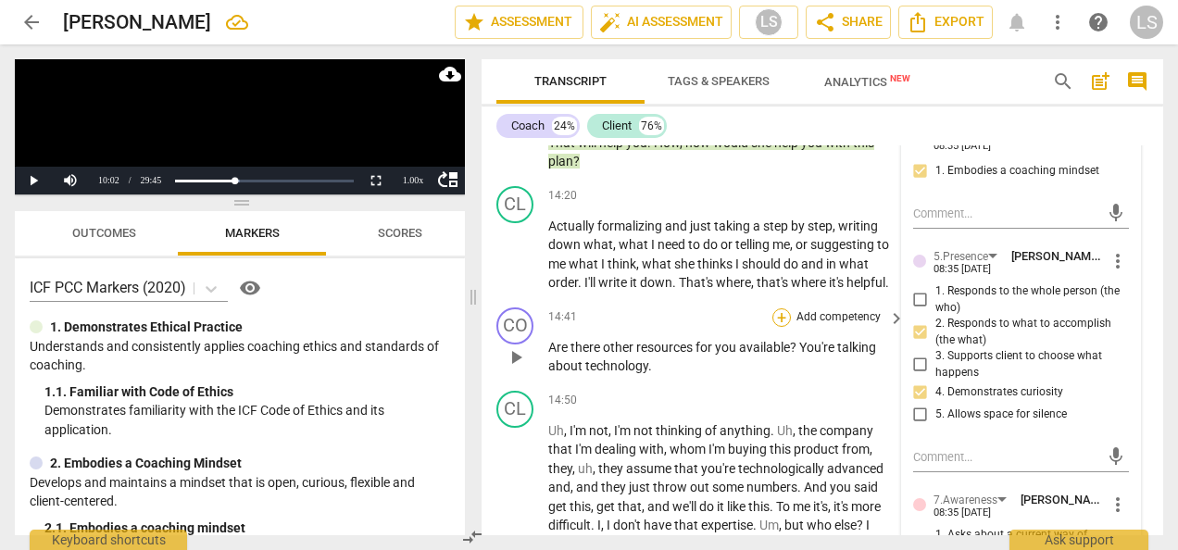
click at [783, 327] on div "+" at bounding box center [781, 317] width 19 height 19
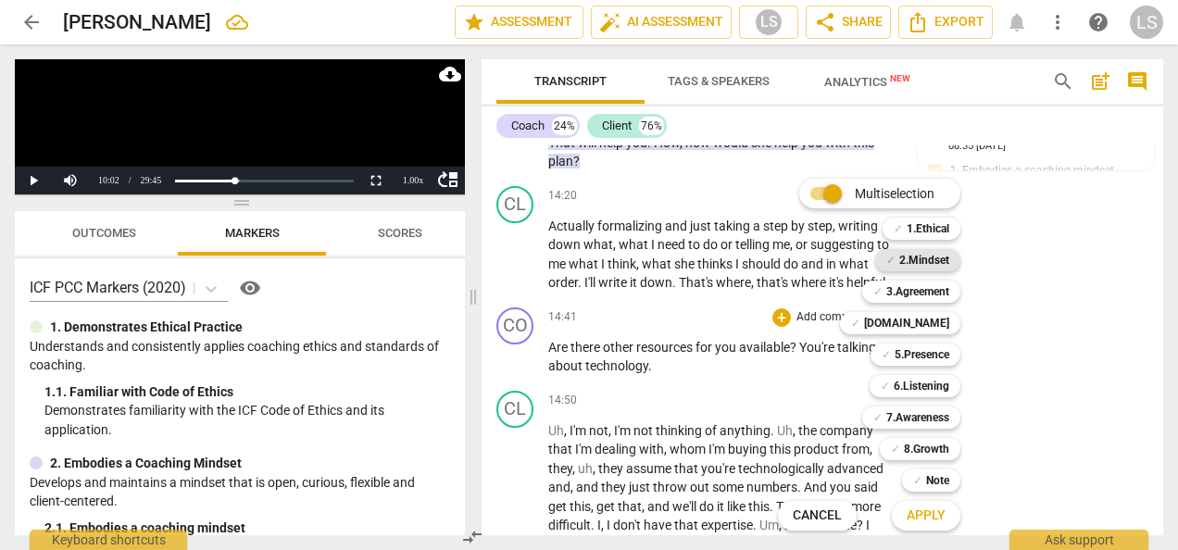
click at [933, 255] on b "2.Mindset" at bounding box center [924, 260] width 50 height 22
click at [931, 352] on b "5.Presence" at bounding box center [922, 355] width 55 height 22
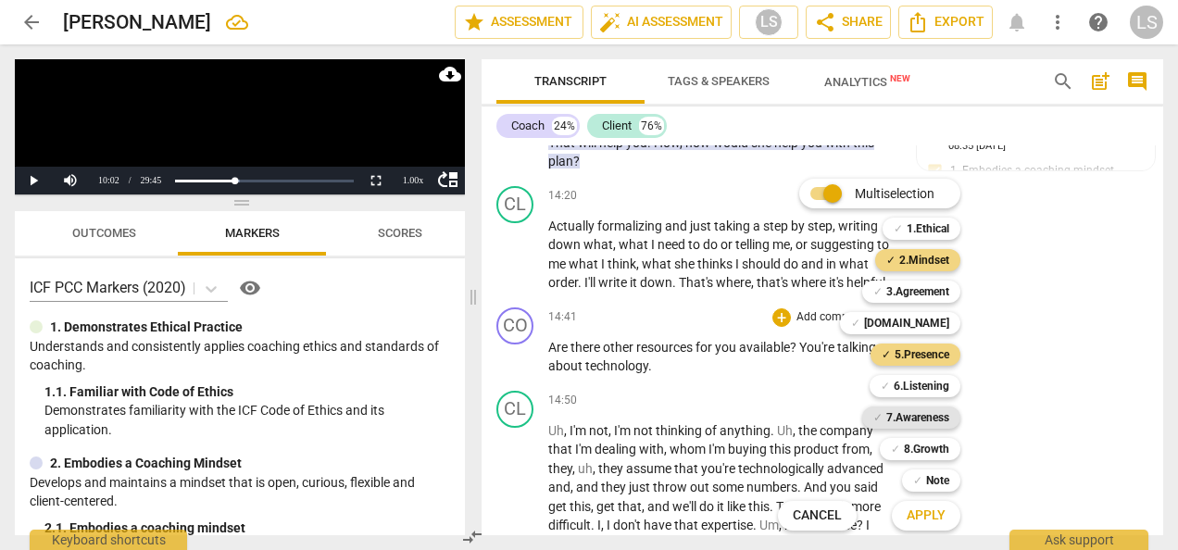
click at [926, 413] on b "7.Awareness" at bounding box center [917, 418] width 63 height 22
click at [926, 462] on div "✓ 8.Growth 8" at bounding box center [930, 448] width 116 height 31
click at [922, 446] on b "8.Growth" at bounding box center [926, 449] width 45 height 22
drag, startPoint x: 937, startPoint y: 520, endPoint x: 937, endPoint y: 509, distance: 10.2
click at [937, 519] on span "Apply" at bounding box center [926, 516] width 39 height 19
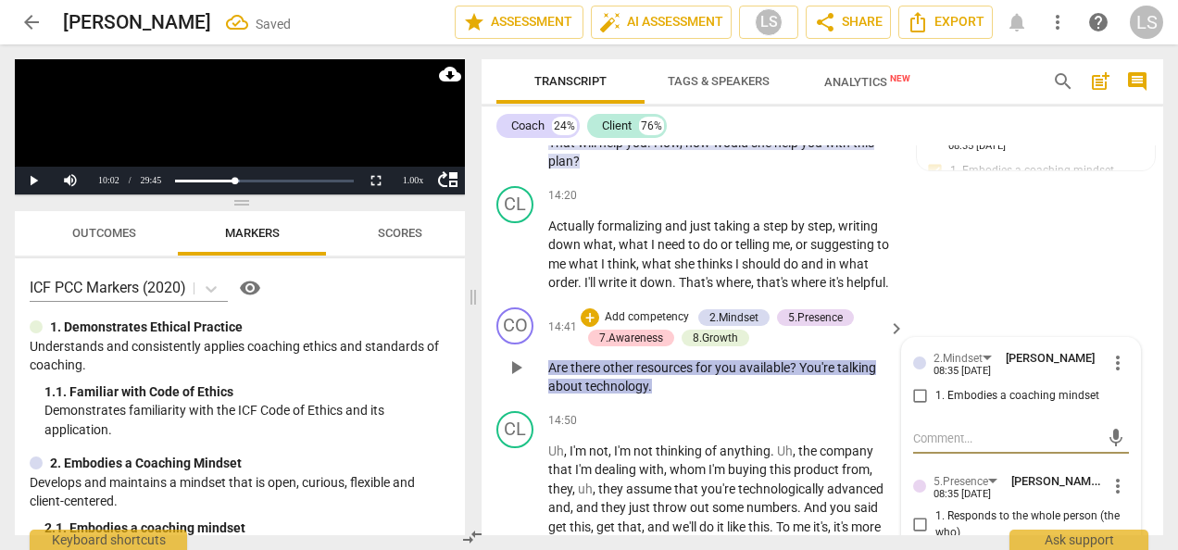
click at [911, 407] on input "1. Embodies a coaching mindset" at bounding box center [921, 396] width 30 height 22
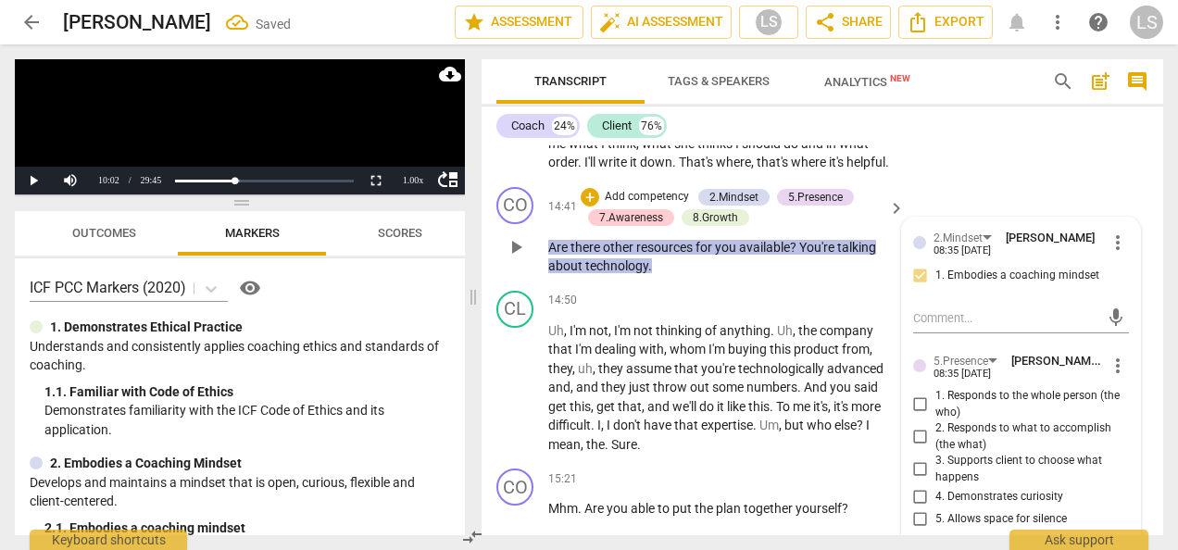
scroll to position [7475, 0]
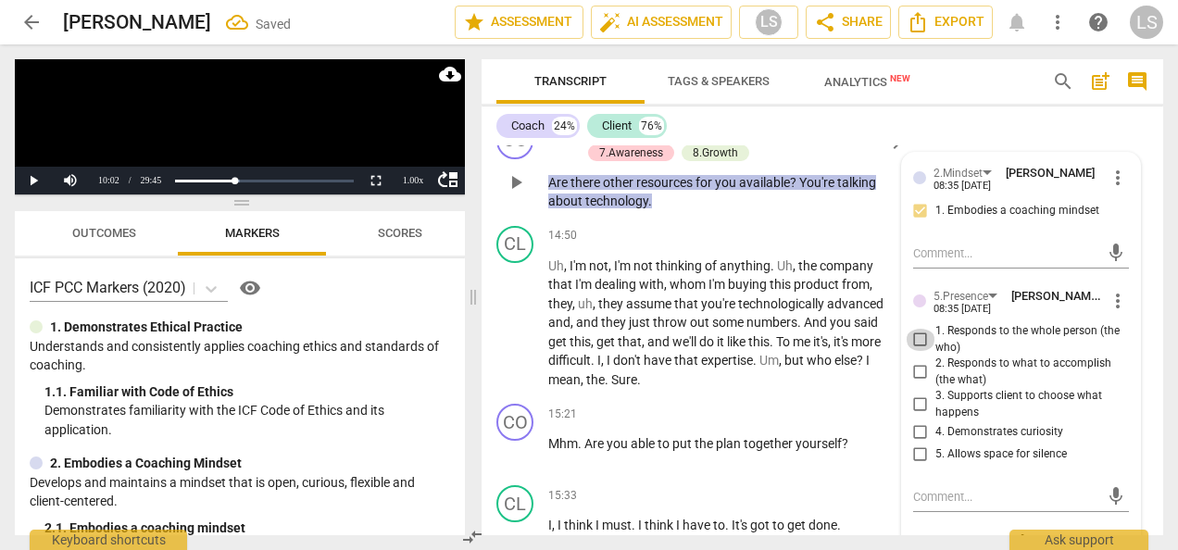
click at [914, 351] on input "1. Responds to the whole person (the who)" at bounding box center [921, 340] width 30 height 22
click at [911, 351] on input "1. Responds to the whole person (the who)" at bounding box center [921, 340] width 30 height 22
drag, startPoint x: 911, startPoint y: 395, endPoint x: 917, endPoint y: 421, distance: 26.5
click at [911, 351] on input "1. Responds to the whole person (the who)" at bounding box center [921, 340] width 30 height 22
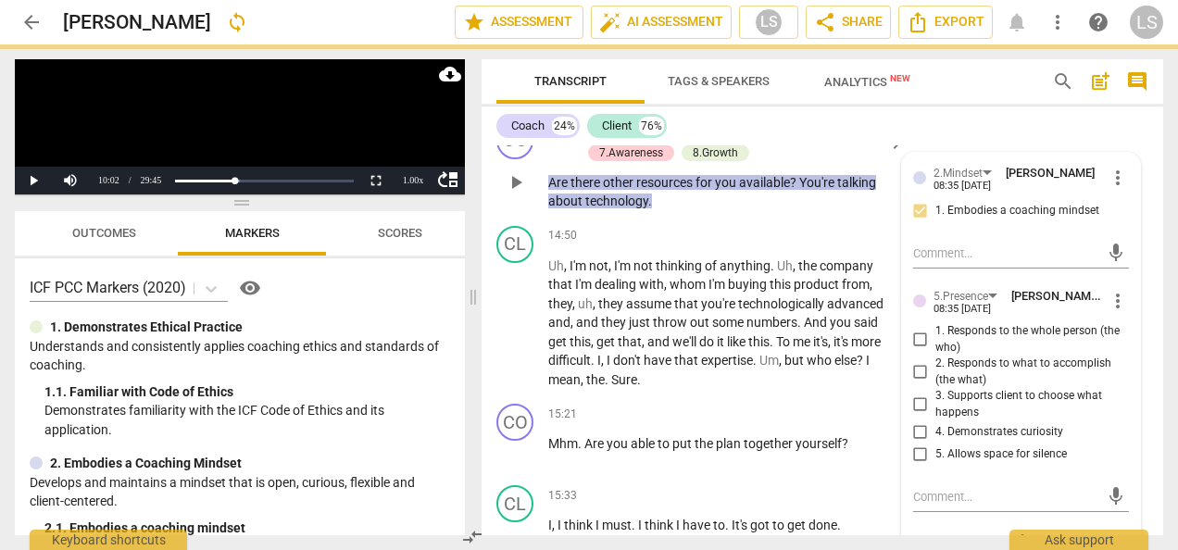
click at [917, 383] on input "2. Responds to what to accomplish (the what)" at bounding box center [921, 372] width 30 height 22
click at [914, 444] on input "4. Demonstrates curiosity" at bounding box center [921, 432] width 30 height 22
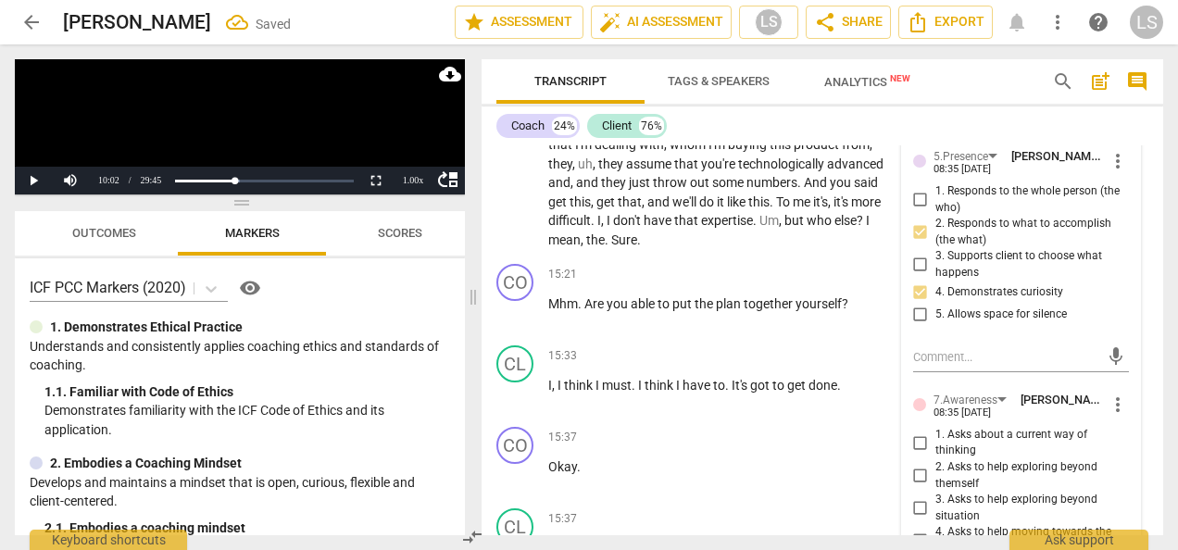
scroll to position [7753, 0]
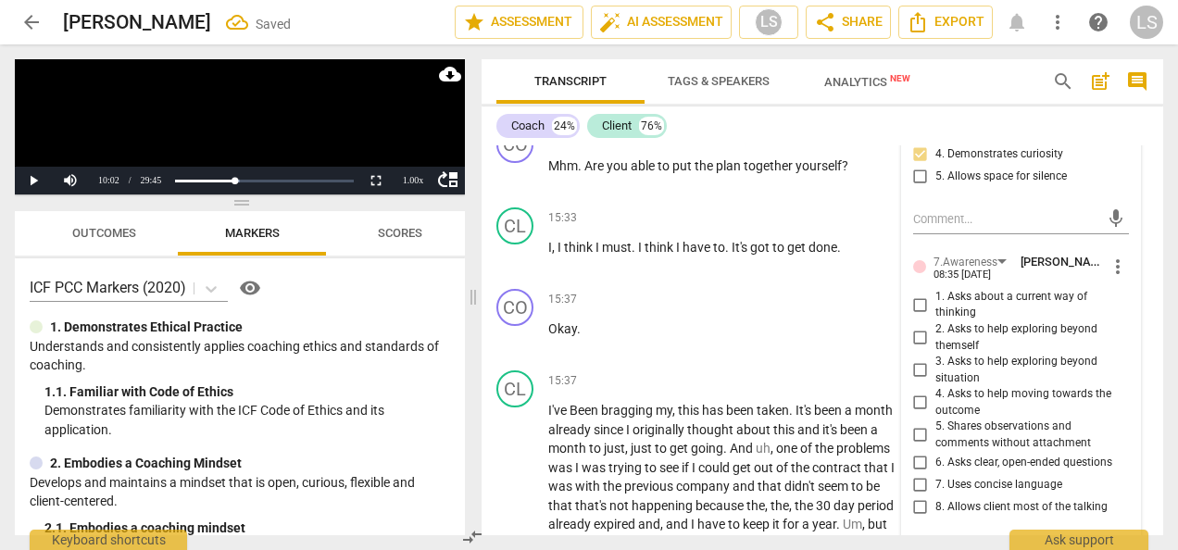
click at [915, 382] on input "3. Asks to help exploring beyond situation" at bounding box center [921, 370] width 30 height 22
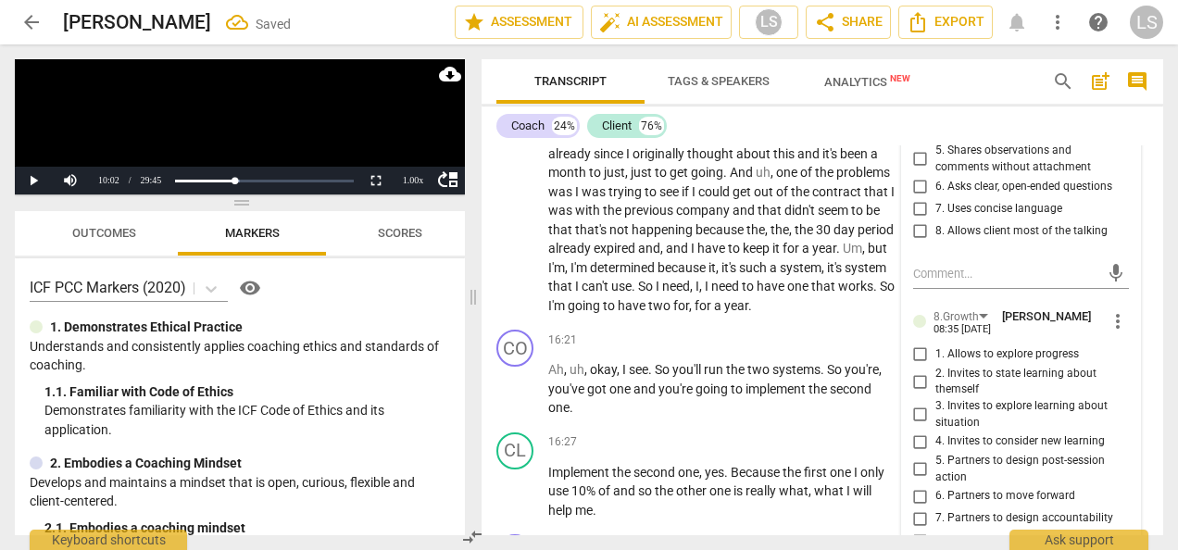
scroll to position [8031, 0]
click at [915, 196] on input "6. Asks clear, open-ended questions" at bounding box center [921, 185] width 30 height 22
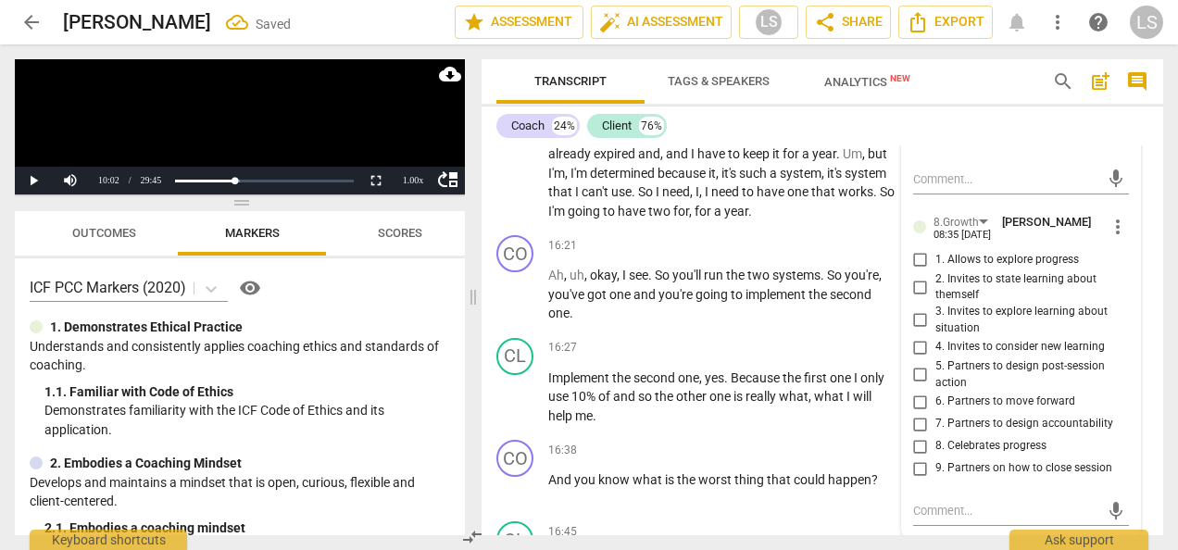
drag, startPoint x: 919, startPoint y: 462, endPoint x: 1000, endPoint y: 470, distance: 81.8
click at [919, 413] on input "6. Partners to move forward" at bounding box center [921, 402] width 30 height 22
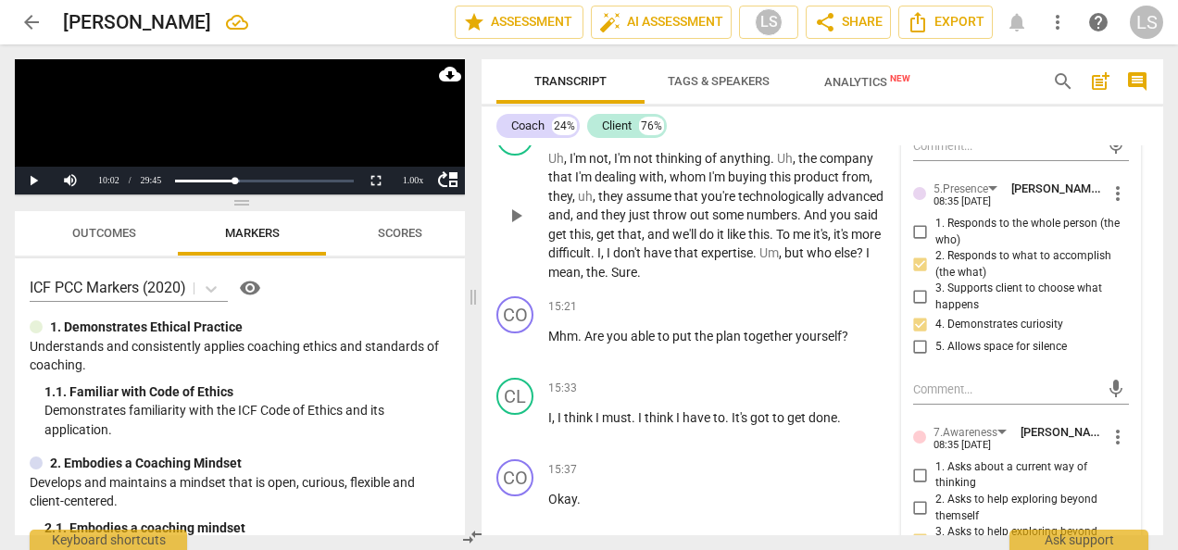
scroll to position [7568, 0]
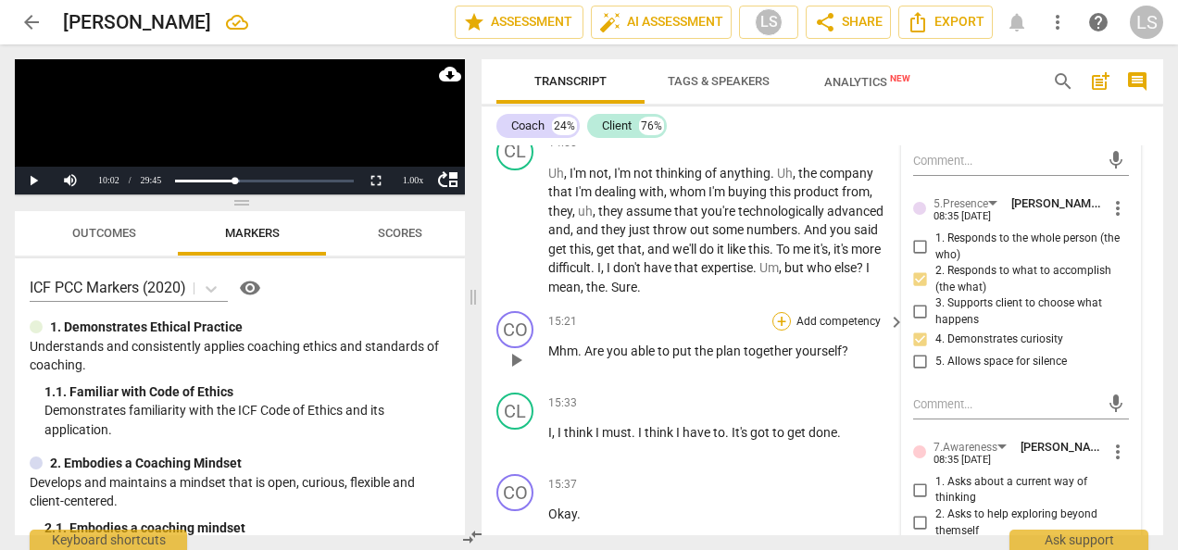
click at [774, 331] on div "+" at bounding box center [781, 321] width 19 height 19
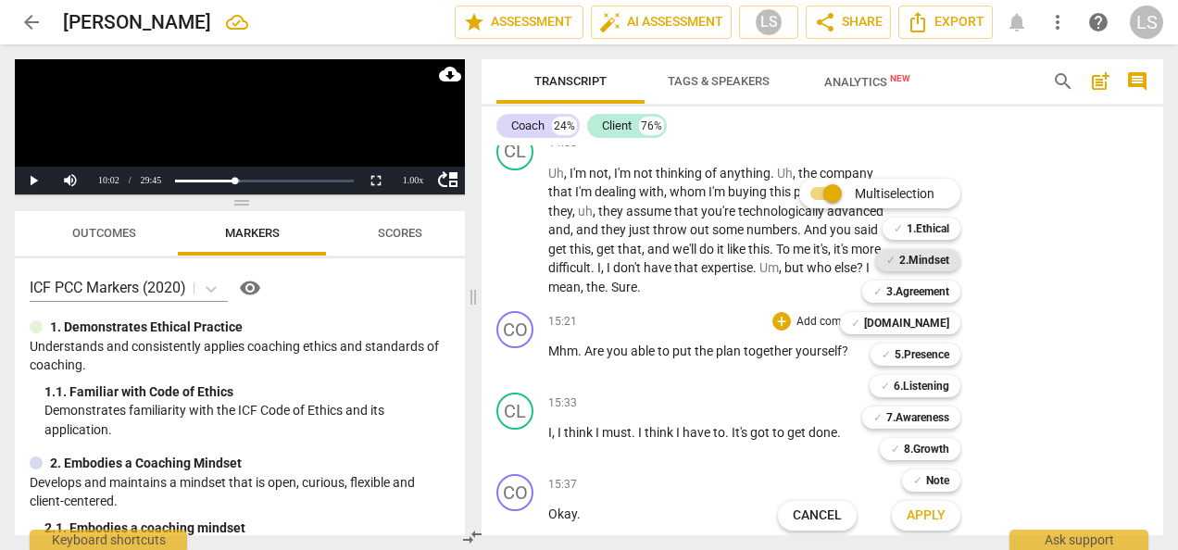
click at [917, 256] on b "2.Mindset" at bounding box center [924, 260] width 50 height 22
click at [930, 349] on b "5.Presence" at bounding box center [922, 355] width 55 height 22
click at [930, 407] on b "7.Awareness" at bounding box center [917, 418] width 63 height 22
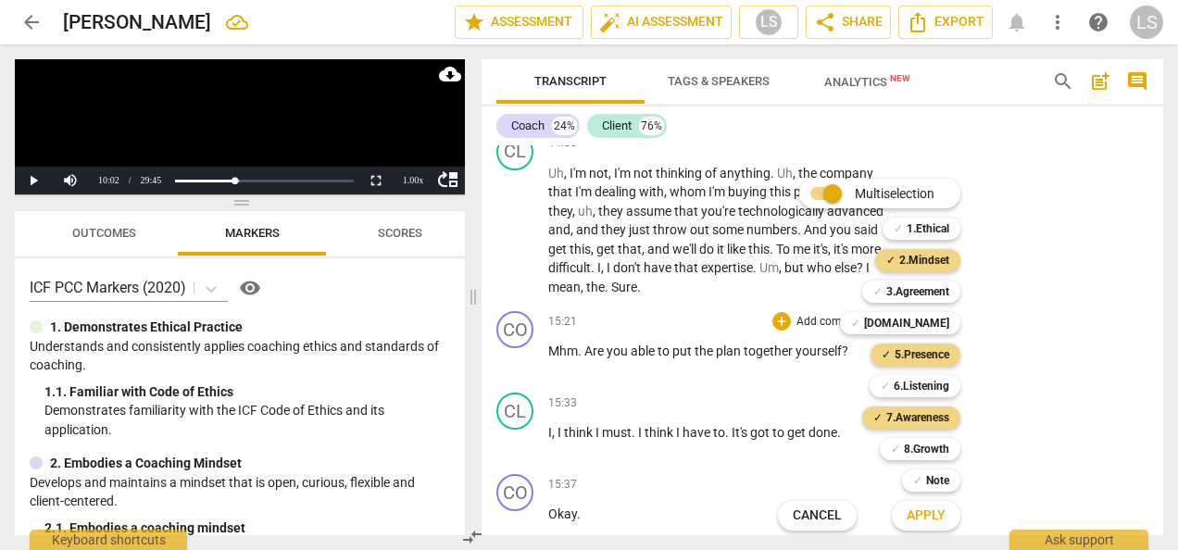
click at [934, 500] on button "Apply" at bounding box center [926, 515] width 69 height 33
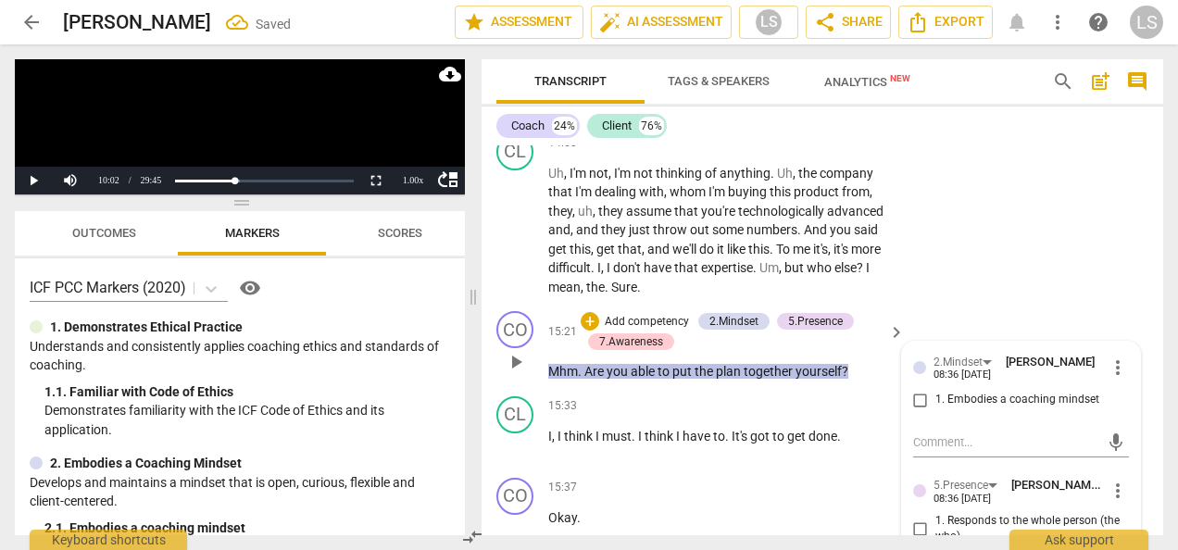
click at [922, 420] on div "2.Mindset Laura Stephens-Reed 08:36 08-21-2025 more_vert 1. Embodies a coaching…" at bounding box center [1021, 387] width 216 height 68
click at [919, 411] on input "1. Embodies a coaching mindset" at bounding box center [921, 400] width 30 height 22
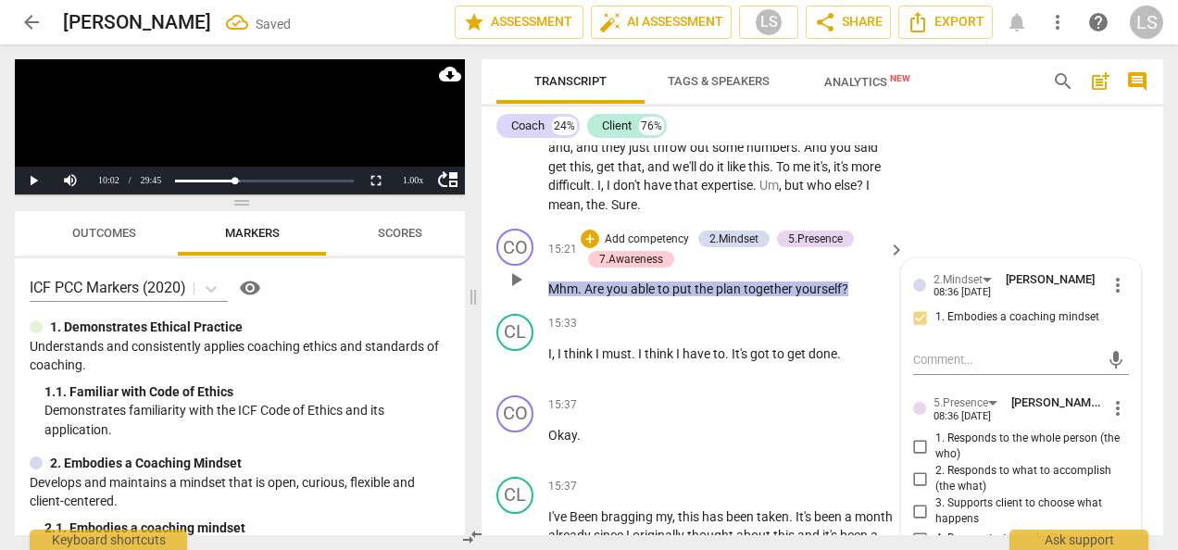
scroll to position [7753, 0]
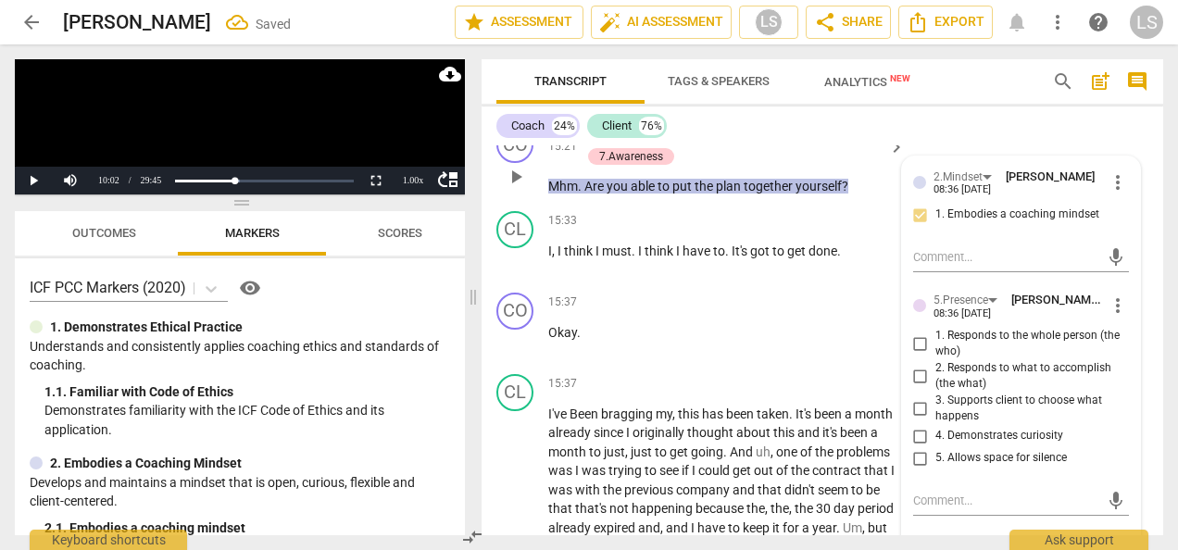
click at [921, 387] on input "2. Responds to what to accomplish (the what)" at bounding box center [921, 376] width 30 height 22
click at [921, 447] on input "4. Demonstrates curiosity" at bounding box center [921, 436] width 30 height 22
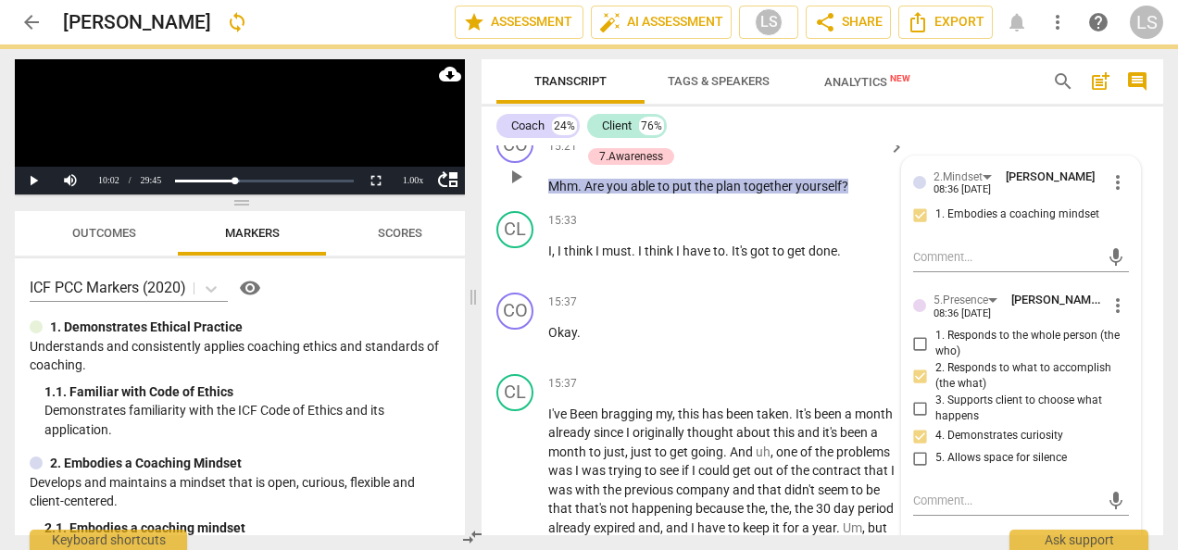
scroll to position [8031, 0]
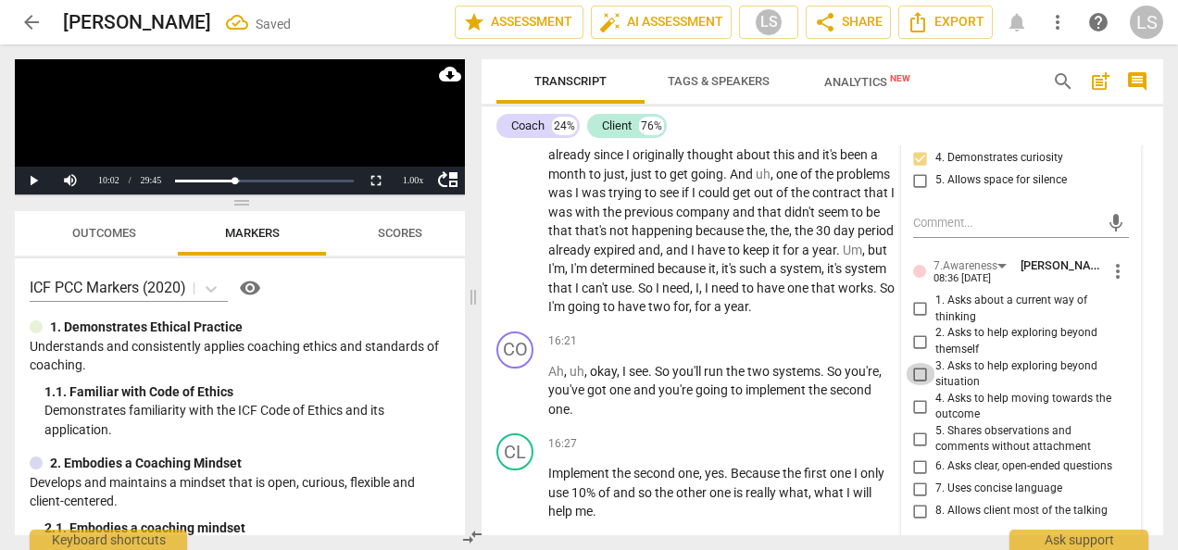
click at [915, 385] on input "3. Asks to help exploring beyond situation" at bounding box center [921, 374] width 30 height 22
click at [918, 478] on input "6. Asks clear, open-ended questions" at bounding box center [921, 467] width 30 height 22
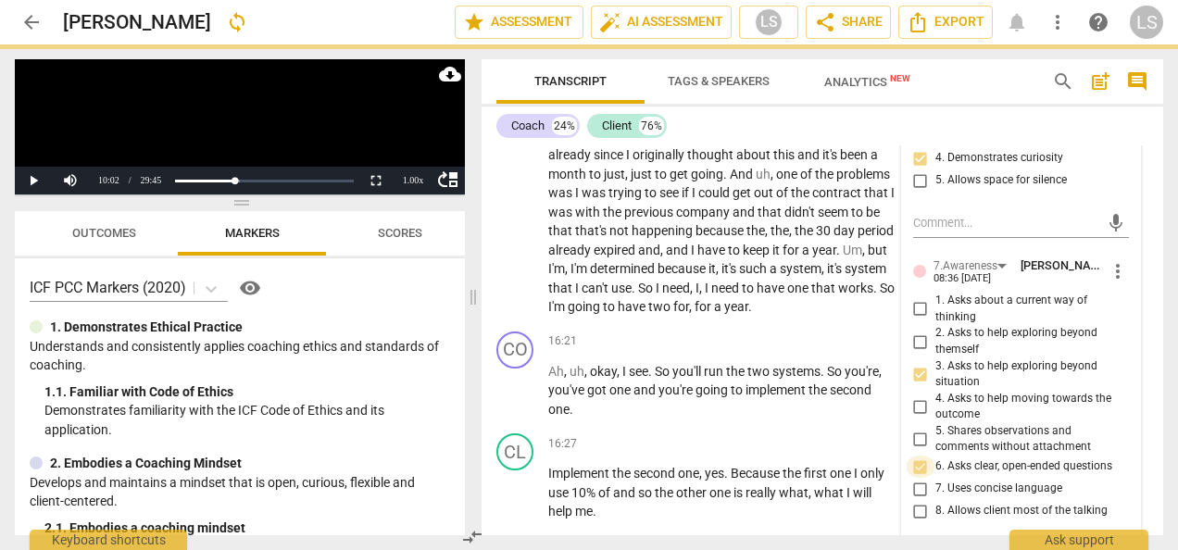
click at [918, 478] on input "6. Asks clear, open-ended questions" at bounding box center [921, 467] width 30 height 22
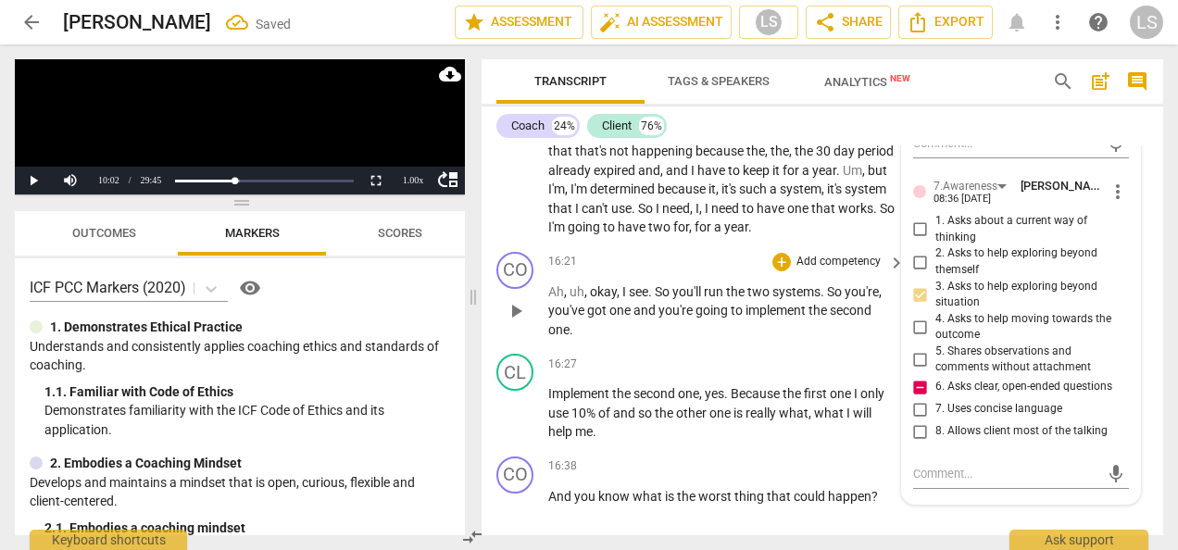
scroll to position [8123, 0]
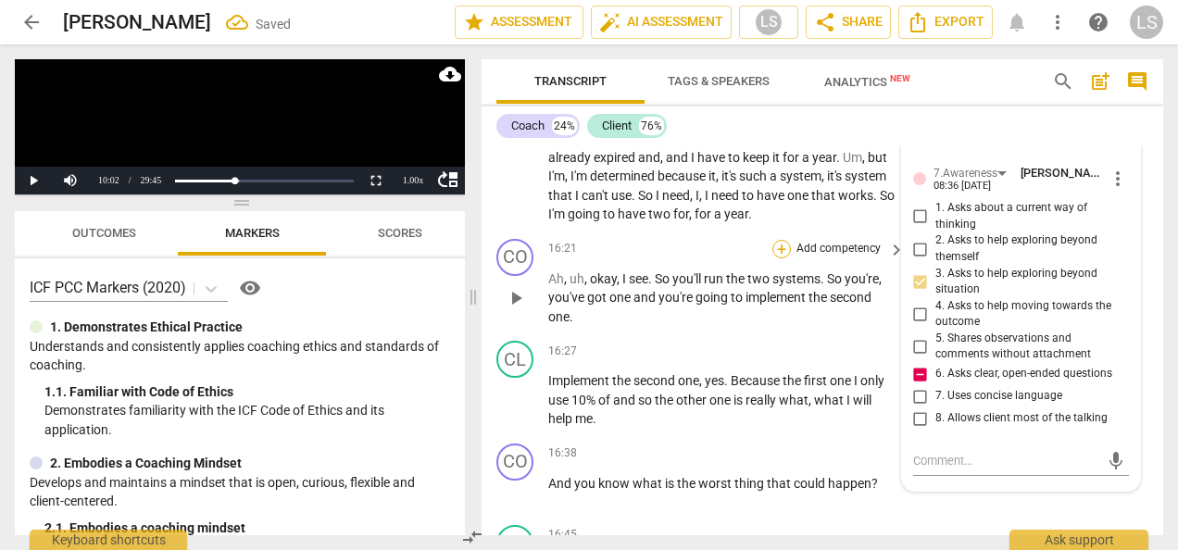
click at [784, 258] on div "+" at bounding box center [781, 249] width 19 height 19
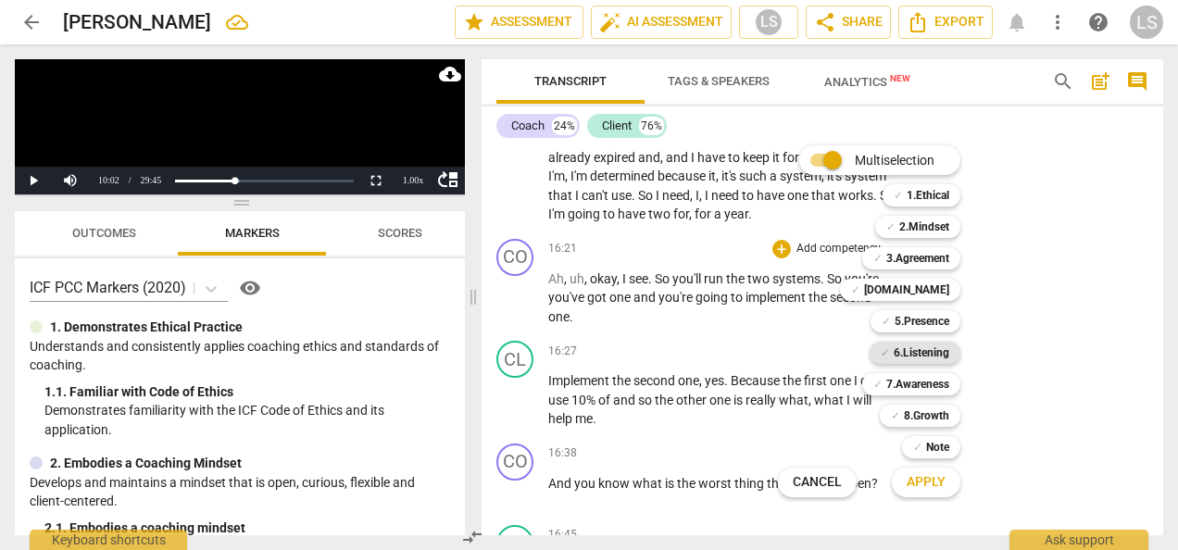
click at [913, 357] on b "6.Listening" at bounding box center [922, 353] width 56 height 22
click at [950, 487] on button "Apply" at bounding box center [926, 482] width 69 height 33
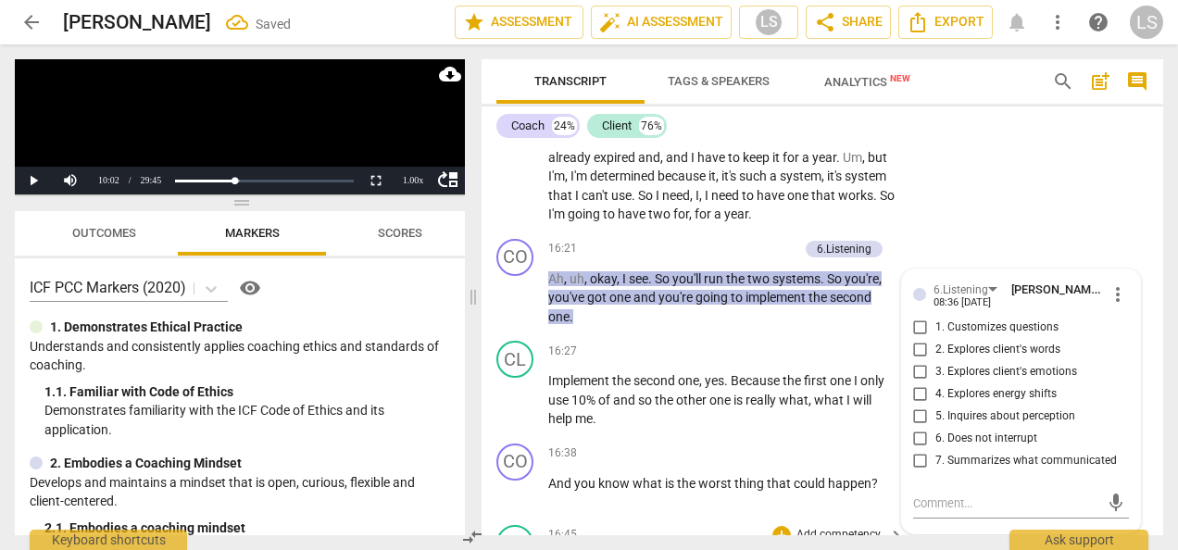
scroll to position [8359, 0]
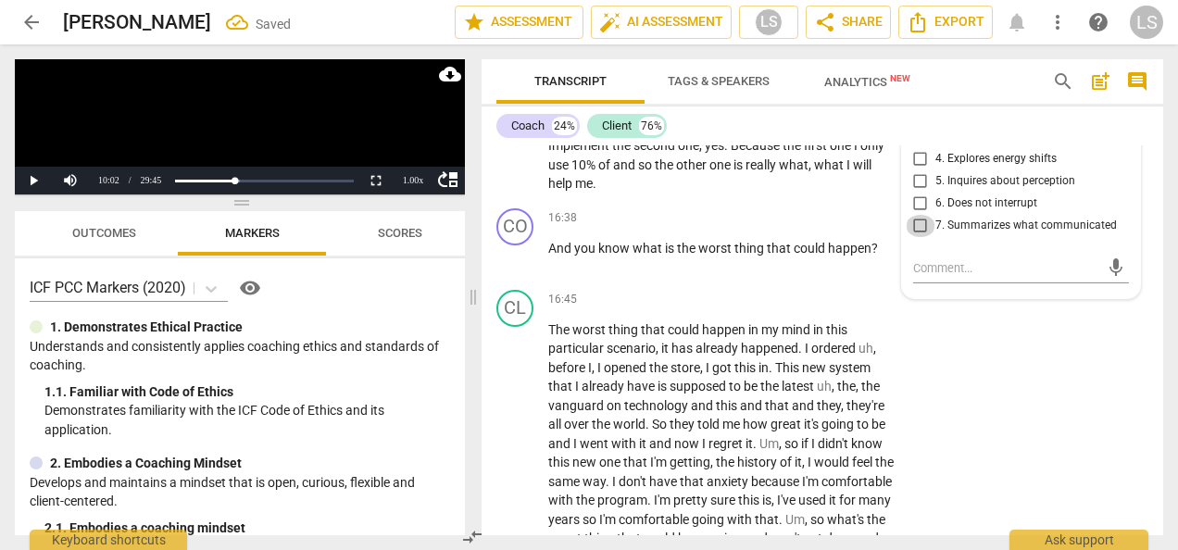
click at [922, 237] on input "7. Summarizes what communicated" at bounding box center [921, 226] width 30 height 22
click at [778, 228] on div "+" at bounding box center [781, 218] width 19 height 19
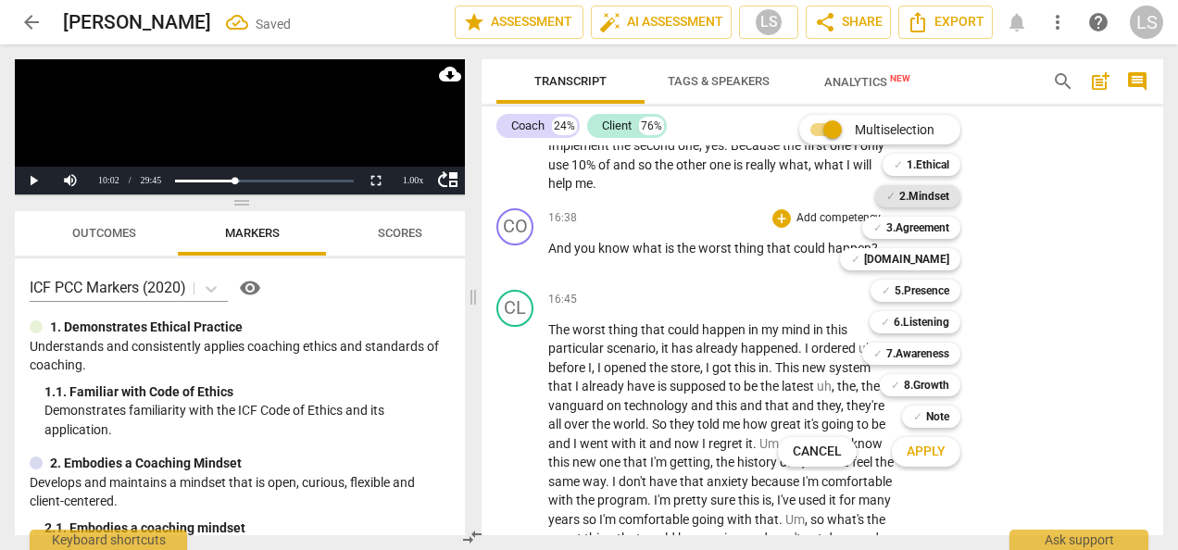
click at [913, 198] on b "2.Mindset" at bounding box center [924, 196] width 50 height 22
click at [913, 289] on b "5.Presence" at bounding box center [922, 291] width 55 height 22
click at [920, 355] on b "7.Awareness" at bounding box center [917, 354] width 63 height 22
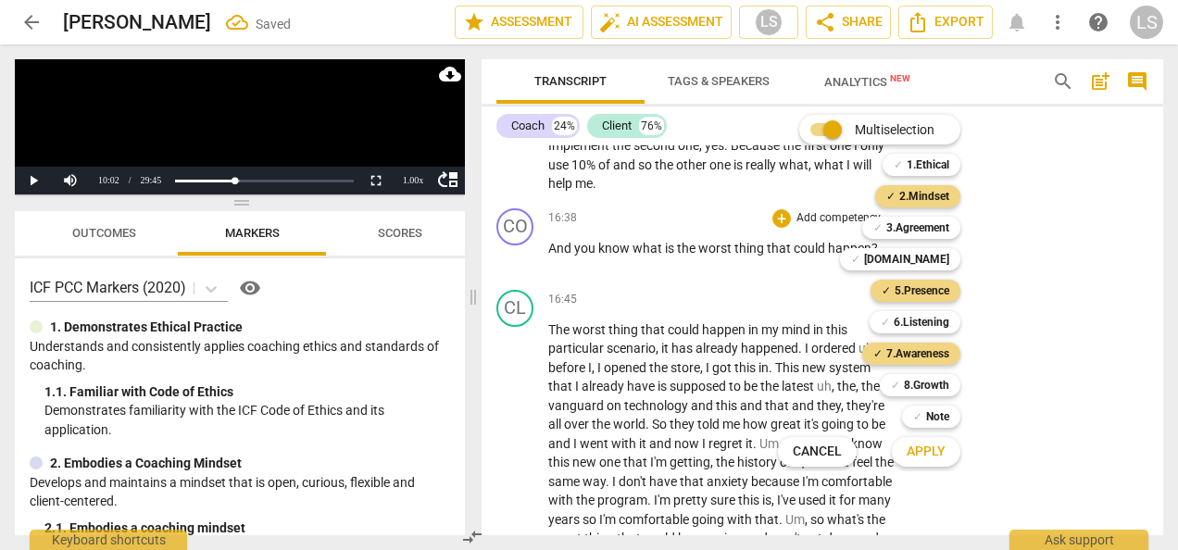
click at [922, 444] on span "Apply" at bounding box center [926, 452] width 39 height 19
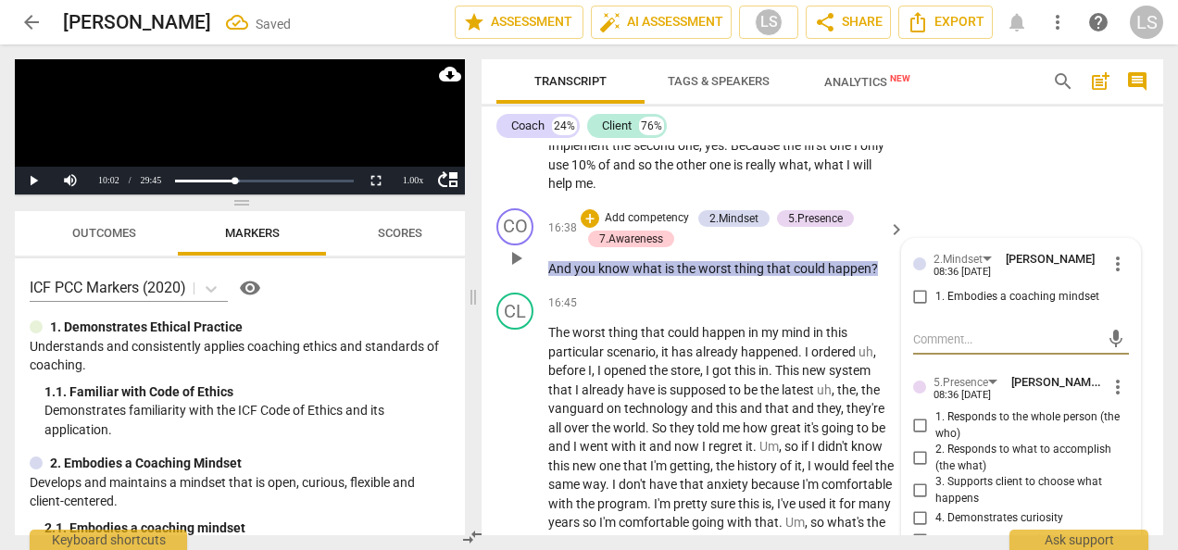
click at [916, 308] on input "1. Embodies a coaching mindset" at bounding box center [921, 297] width 30 height 22
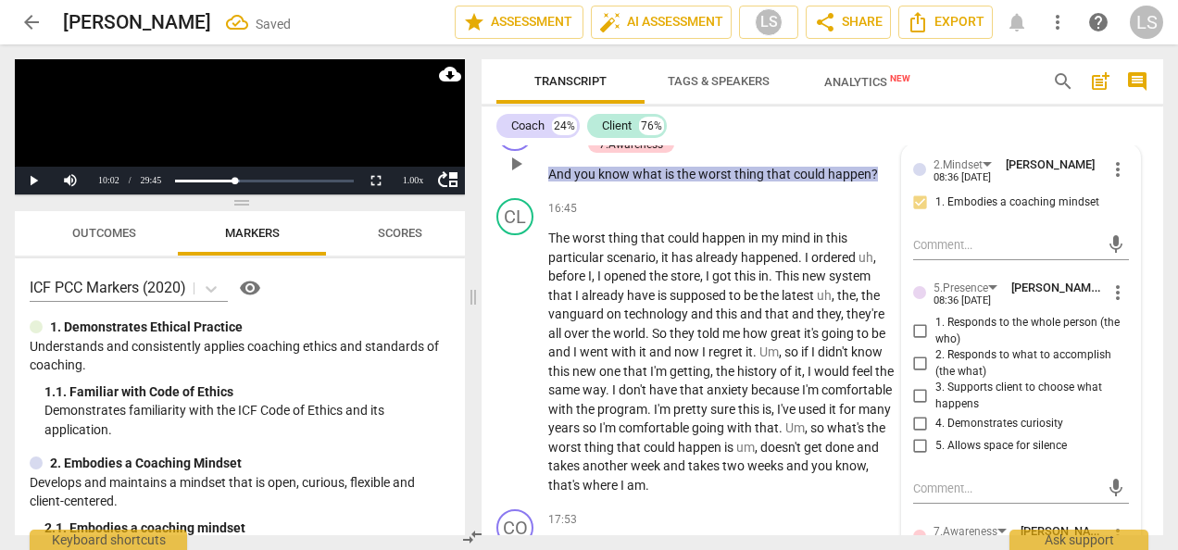
scroll to position [8544, 0]
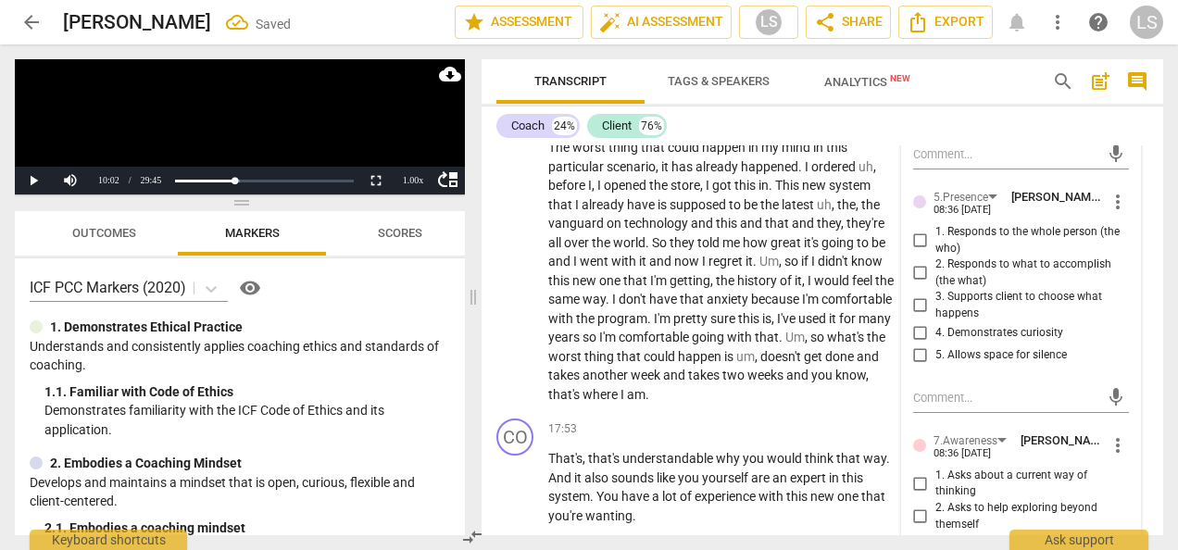
drag, startPoint x: 905, startPoint y: 343, endPoint x: 917, endPoint y: 385, distance: 44.3
click at [906, 284] on input "2. Responds to what to accomplish (the what)" at bounding box center [921, 273] width 30 height 22
click at [916, 344] on input "4. Demonstrates curiosity" at bounding box center [921, 333] width 30 height 22
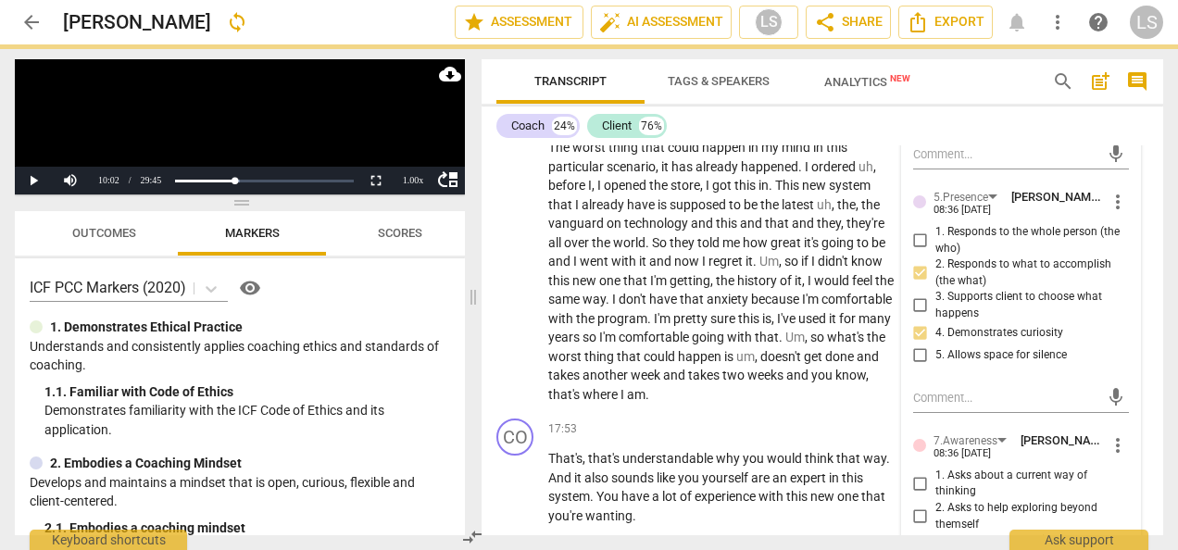
scroll to position [8729, 0]
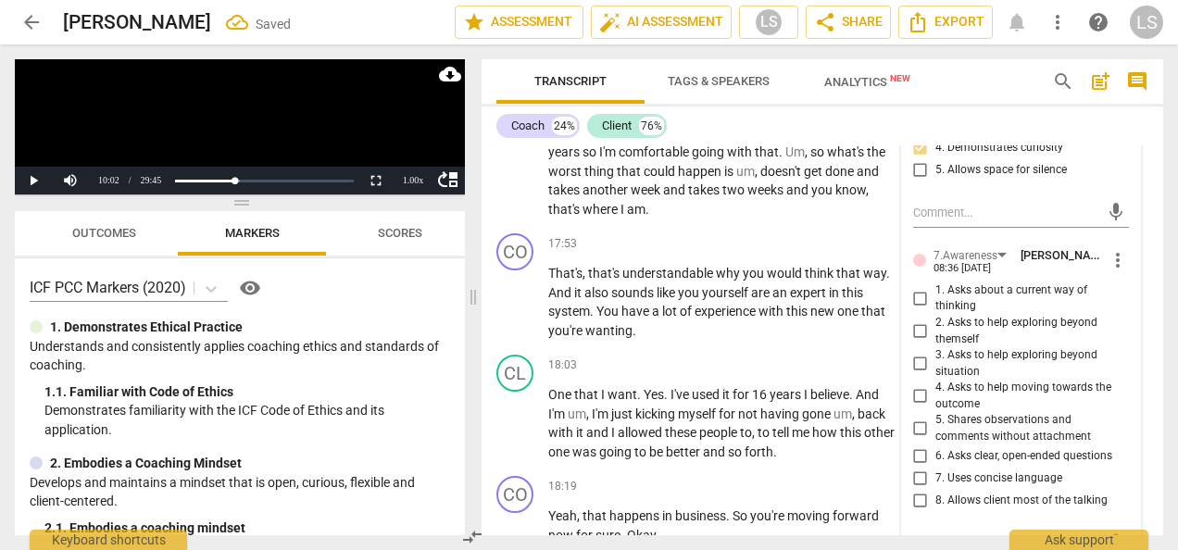
click at [915, 407] on input "4. Asks to help moving towards the outcome" at bounding box center [921, 396] width 30 height 22
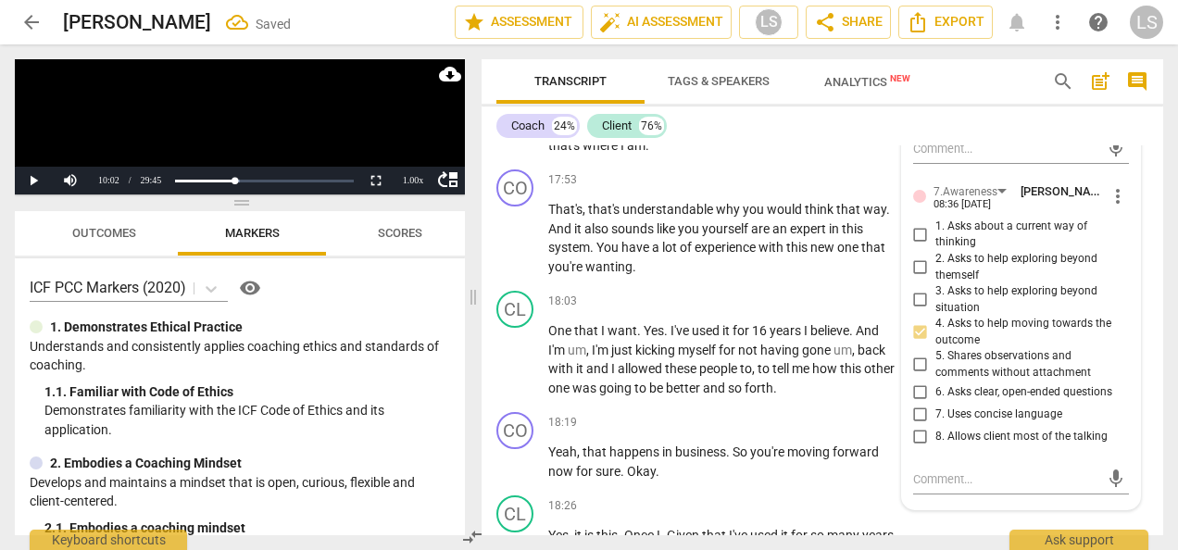
scroll to position [8822, 0]
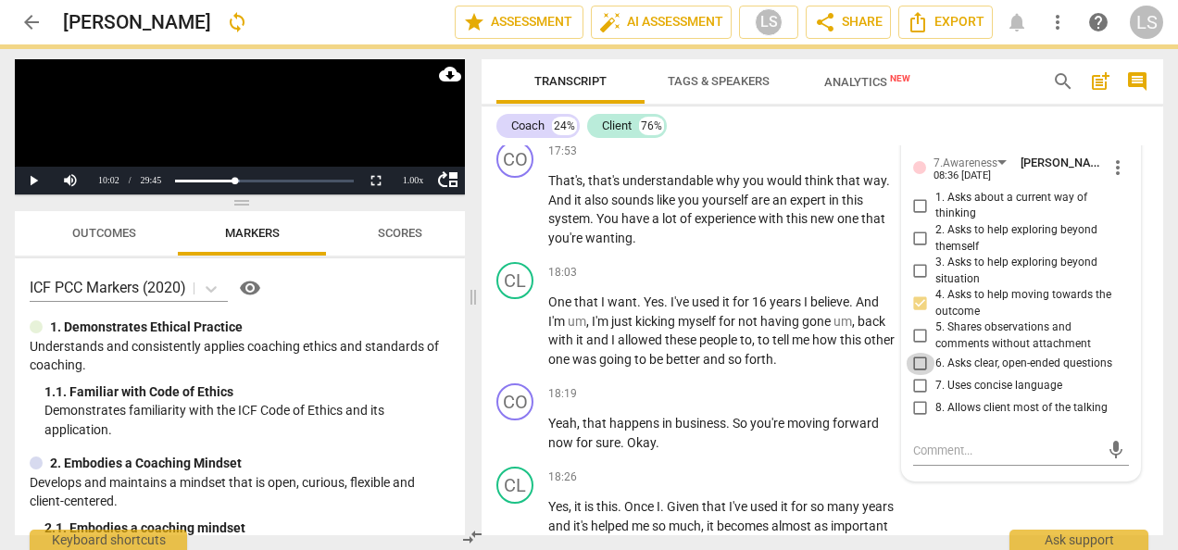
click at [916, 375] on input "6. Asks clear, open-ended questions" at bounding box center [921, 364] width 30 height 22
click at [918, 375] on input "6. Asks clear, open-ended questions" at bounding box center [921, 364] width 30 height 22
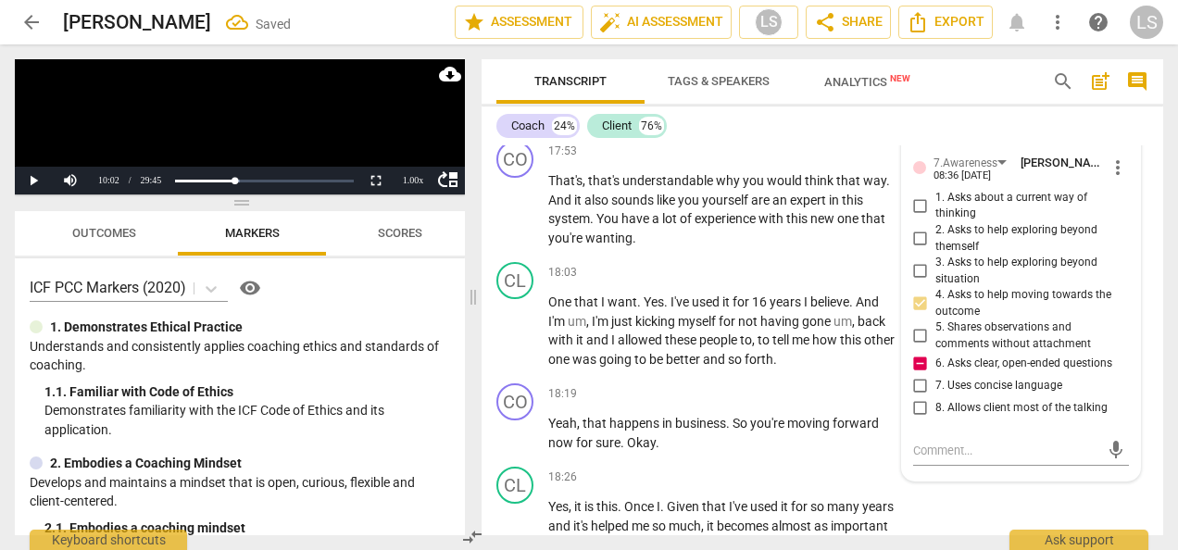
click at [914, 375] on input "6. Asks clear, open-ended questions" at bounding box center [921, 364] width 30 height 22
click at [916, 397] on input "7. Uses concise language" at bounding box center [921, 386] width 30 height 22
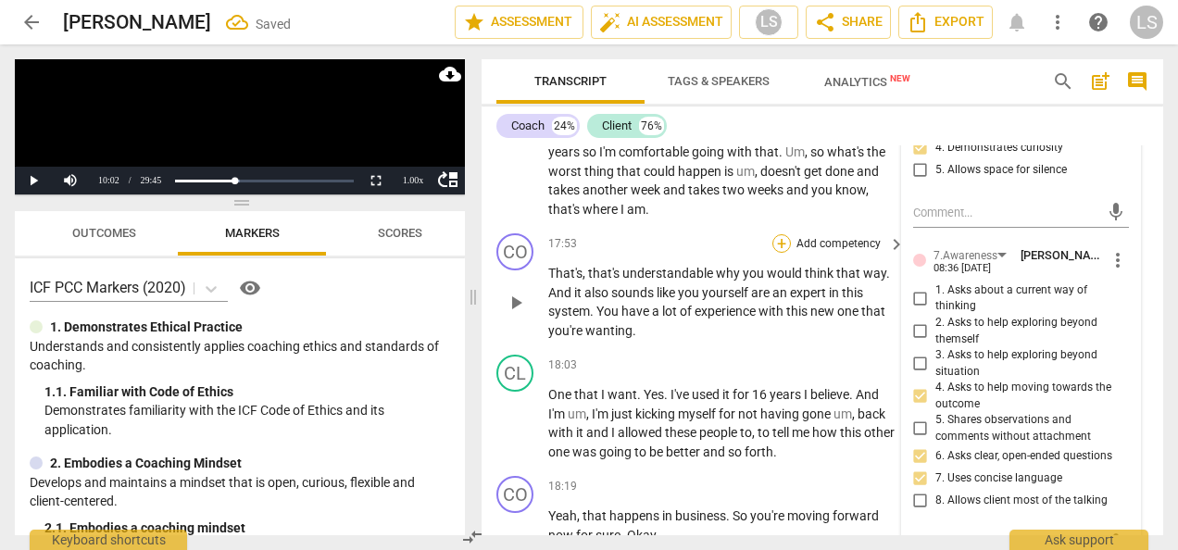
click at [784, 253] on div "+" at bounding box center [781, 243] width 19 height 19
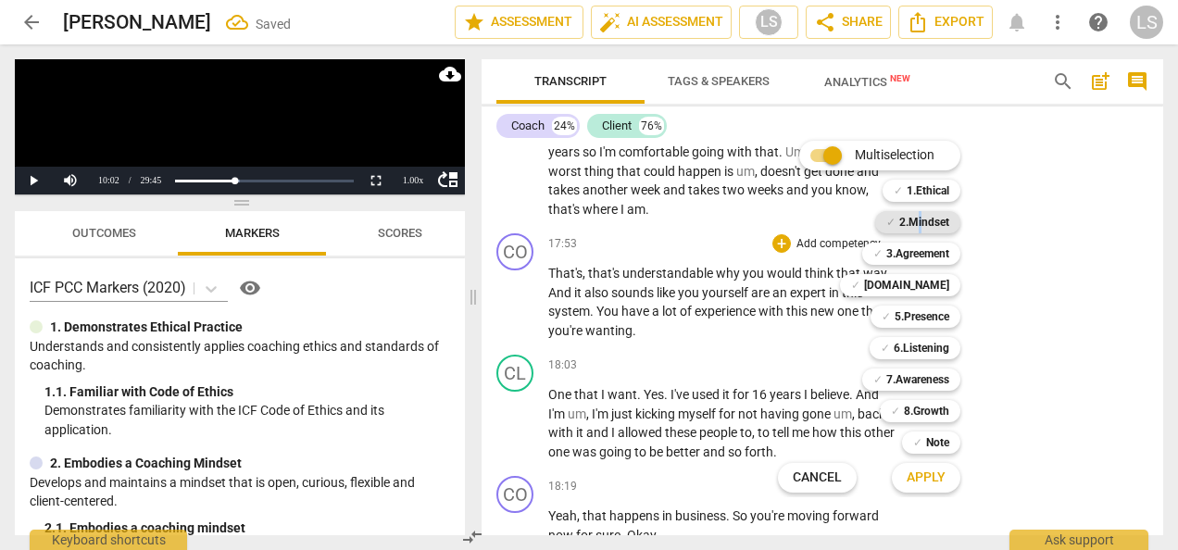
click at [920, 216] on b "2.Mindset" at bounding box center [924, 222] width 50 height 22
drag, startPoint x: 920, startPoint y: 216, endPoint x: 927, endPoint y: 290, distance: 74.4
click at [927, 287] on b "[DOMAIN_NAME]" at bounding box center [906, 285] width 85 height 22
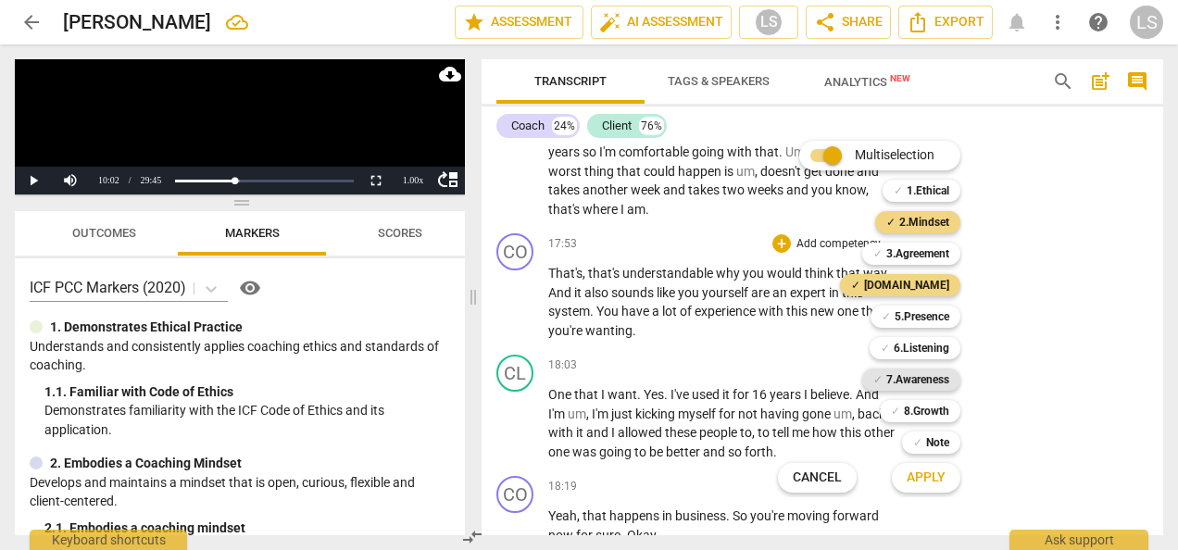
click at [924, 371] on b "7.Awareness" at bounding box center [917, 380] width 63 height 22
click at [930, 471] on span "Apply" at bounding box center [926, 478] width 39 height 19
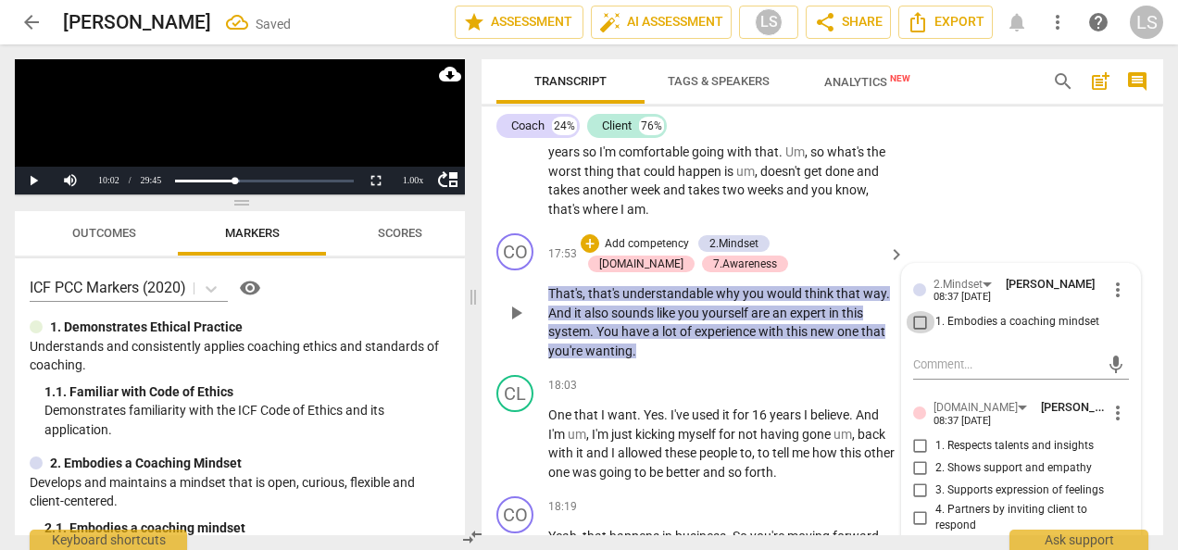
click at [920, 333] on input "1. Embodies a coaching mindset" at bounding box center [921, 322] width 30 height 22
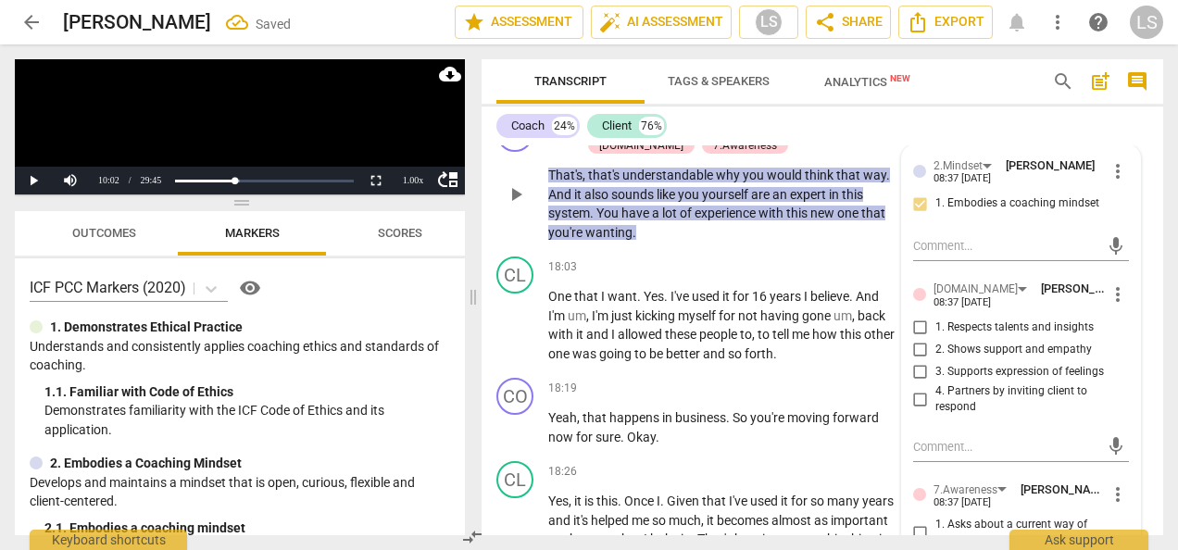
scroll to position [8914, 0]
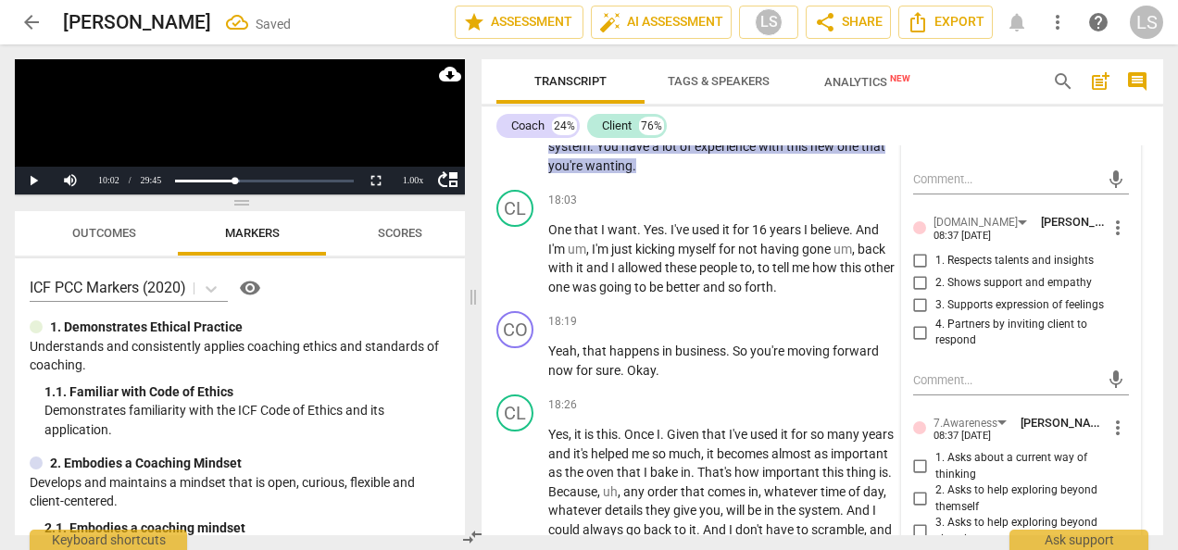
click at [918, 317] on input "3. Supports expression of feelings" at bounding box center [921, 305] width 30 height 22
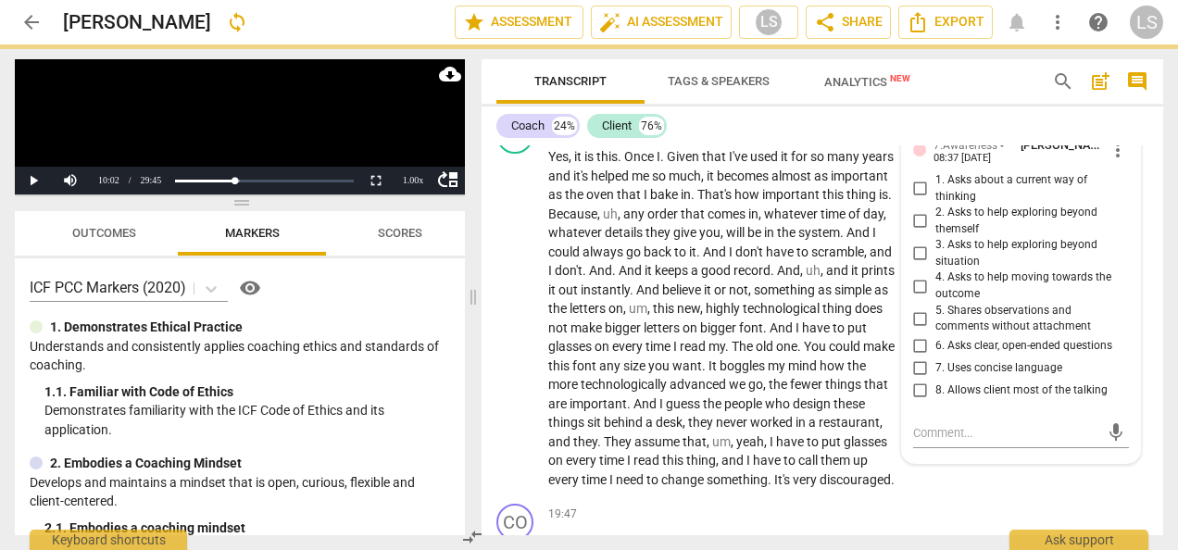
click at [917, 330] on input "5. Shares observations and comments without attachment" at bounding box center [921, 318] width 30 height 22
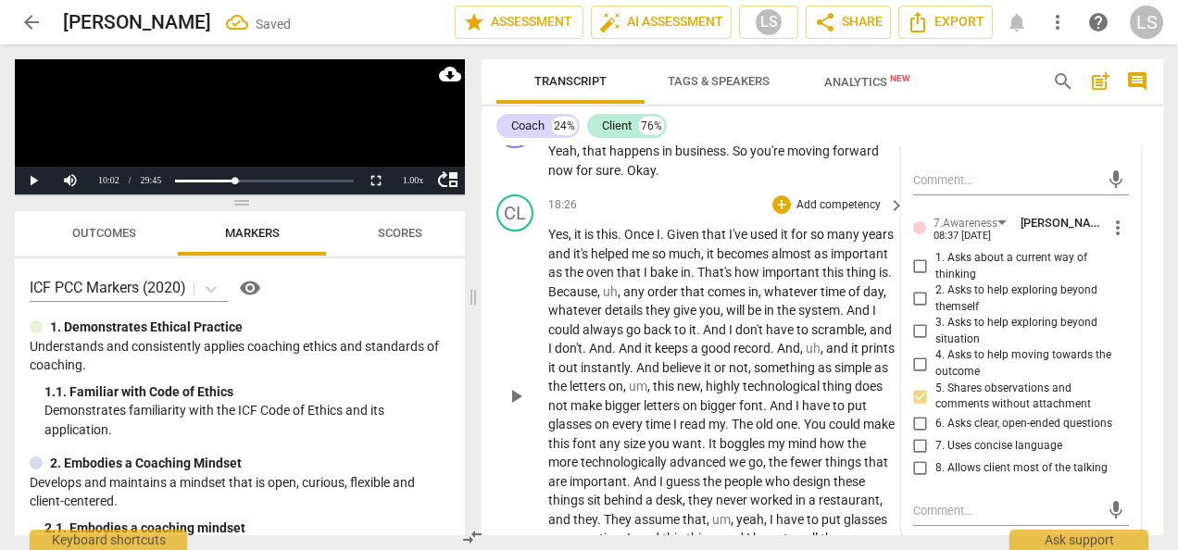
scroll to position [9007, 0]
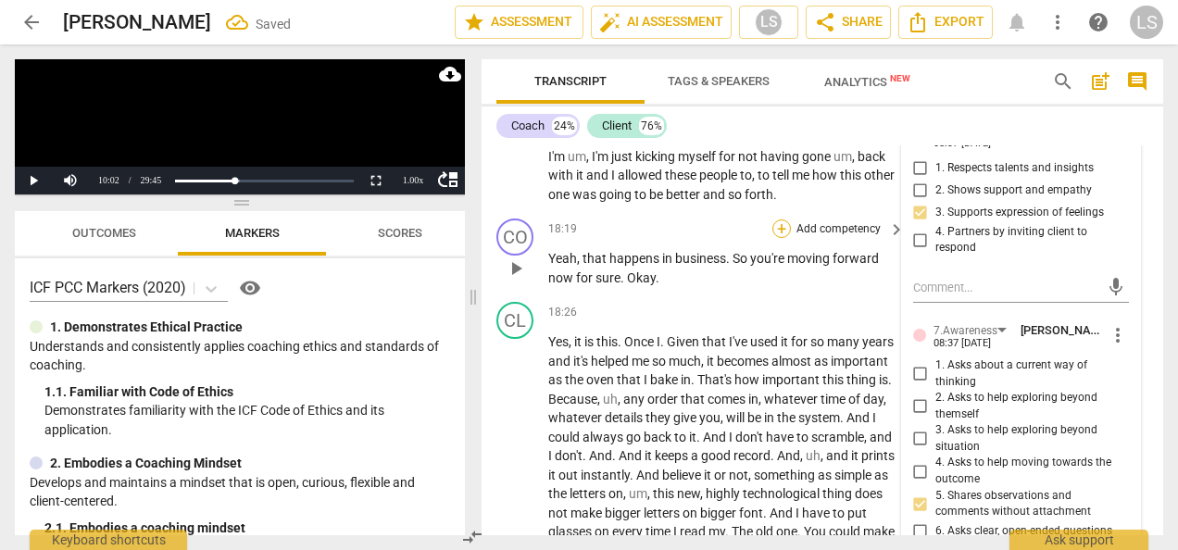
click at [782, 238] on div "+" at bounding box center [781, 228] width 19 height 19
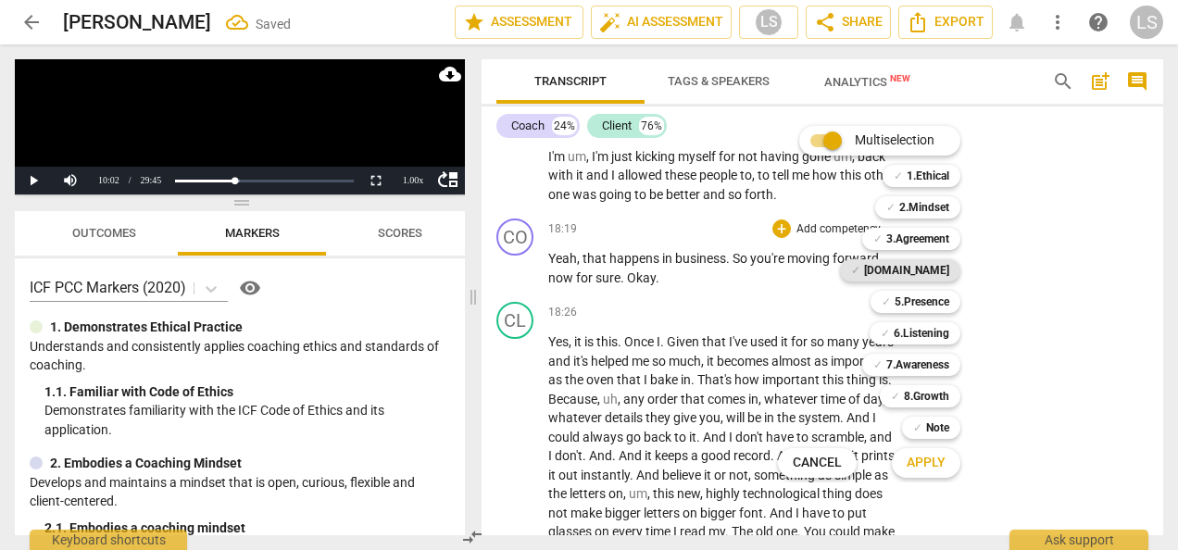
click at [916, 268] on b "[DOMAIN_NAME]" at bounding box center [906, 270] width 85 height 22
click at [920, 445] on div "Apply x" at bounding box center [936, 463] width 104 height 39
click at [922, 457] on span "Apply" at bounding box center [926, 463] width 39 height 19
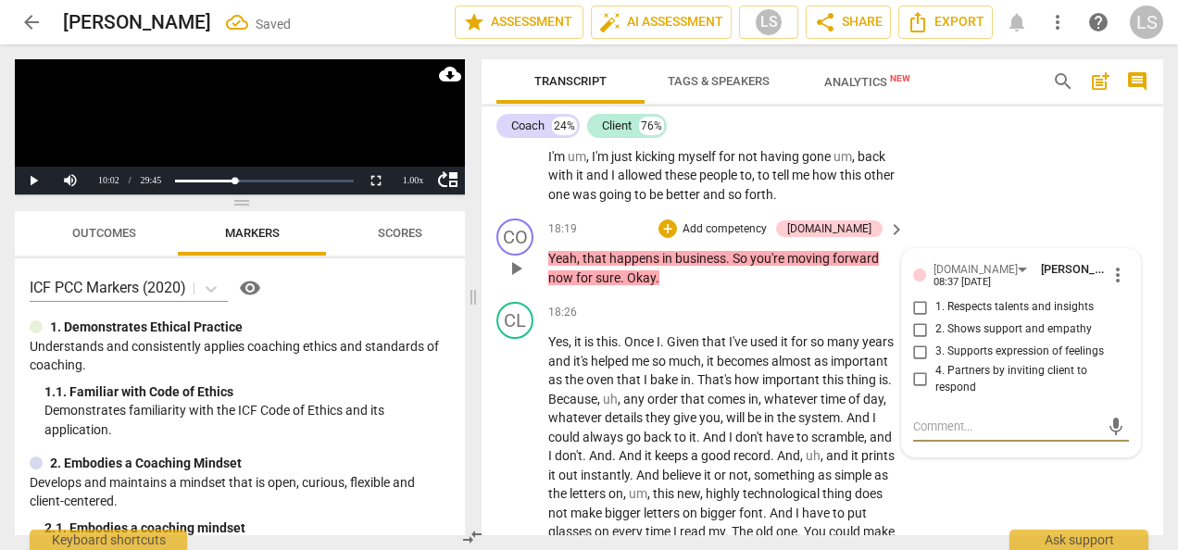
click at [920, 341] on input "2. Shows support and empathy" at bounding box center [921, 330] width 30 height 22
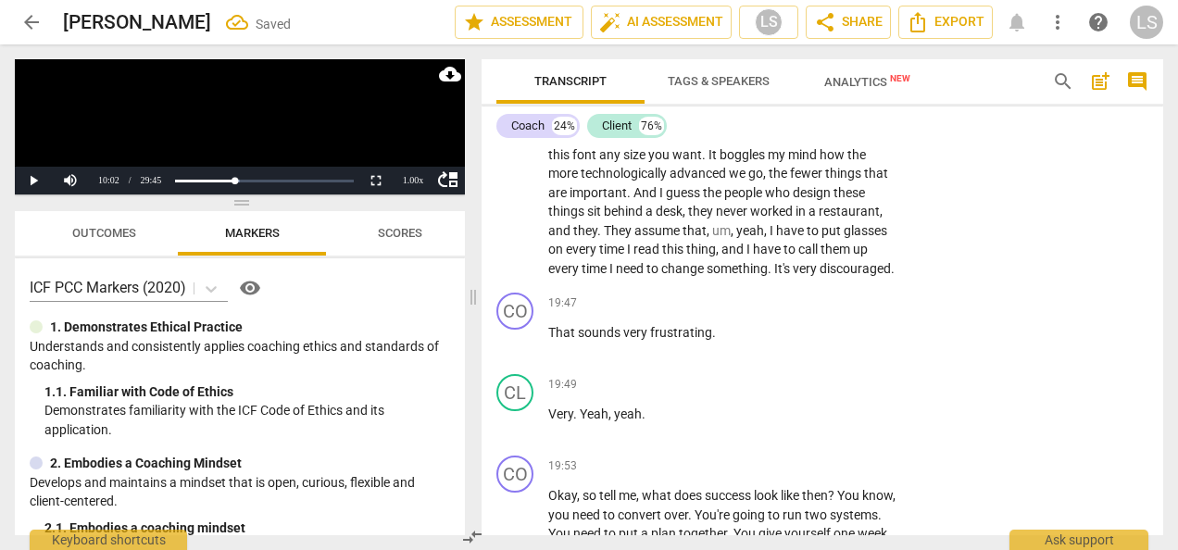
scroll to position [9470, 0]
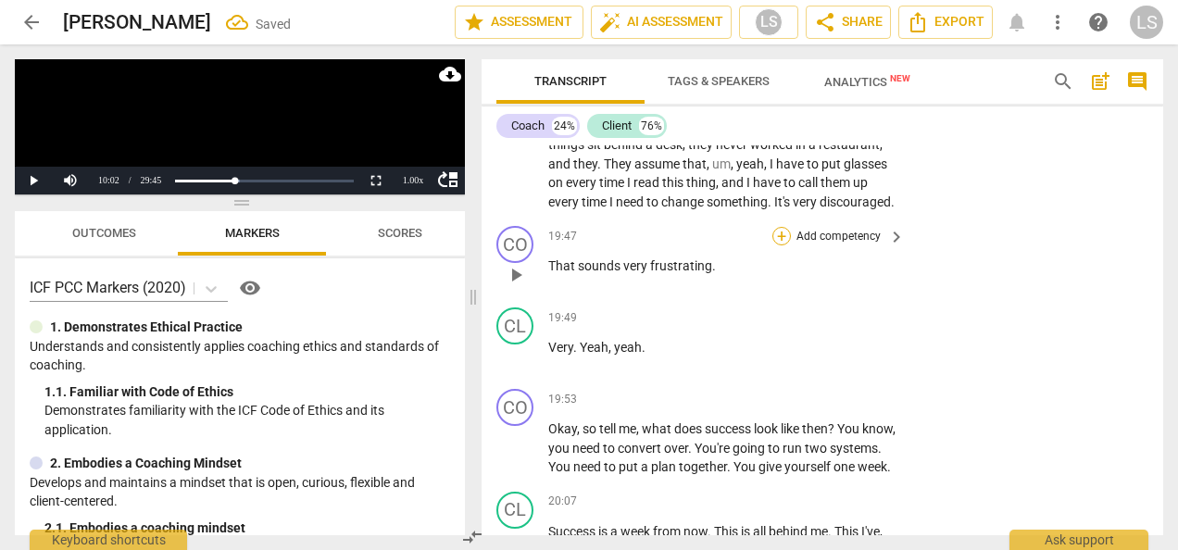
click at [775, 245] on div "+" at bounding box center [781, 236] width 19 height 19
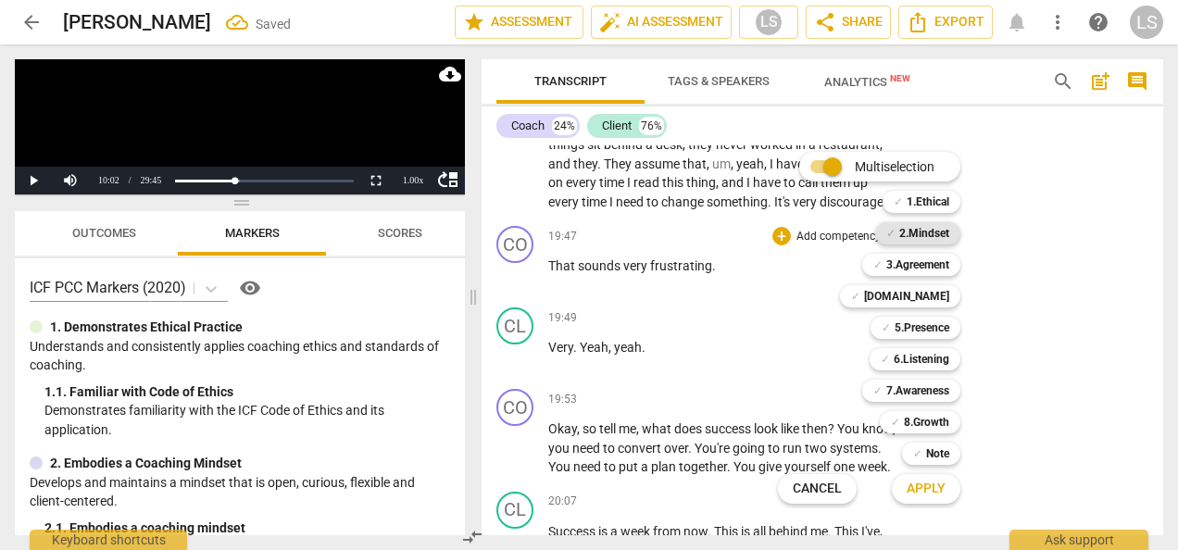
click at [925, 235] on b "2.Mindset" at bounding box center [924, 233] width 50 height 22
click at [928, 289] on b "[DOMAIN_NAME]" at bounding box center [906, 296] width 85 height 22
click at [929, 495] on span "Apply" at bounding box center [926, 489] width 39 height 19
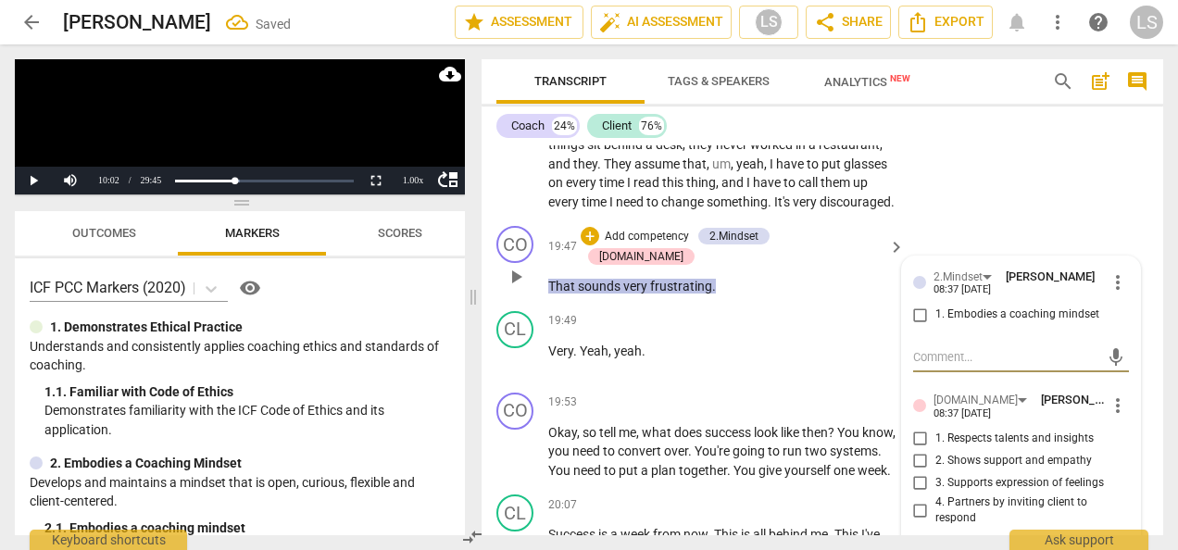
click at [917, 326] on input "1. Embodies a coaching mindset" at bounding box center [921, 315] width 30 height 22
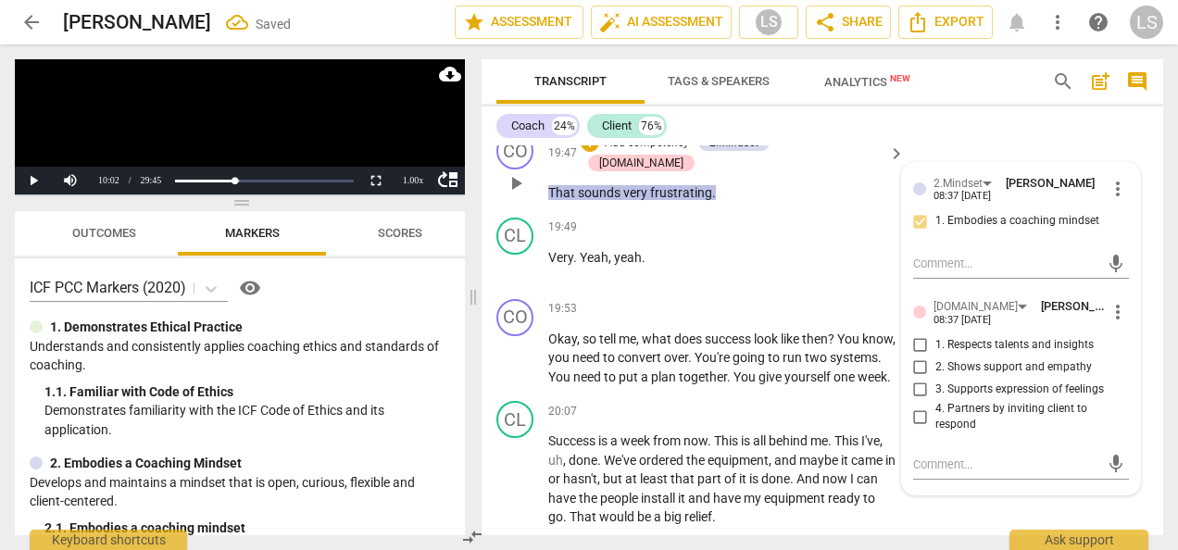
scroll to position [9655, 0]
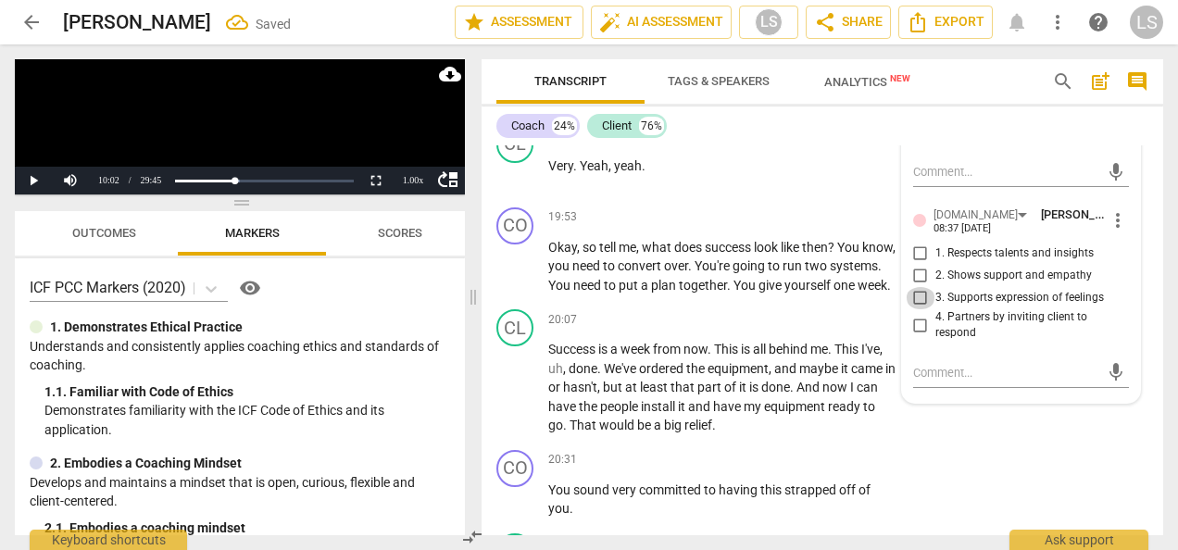
click at [918, 309] on input "3. Supports expression of feelings" at bounding box center [921, 298] width 30 height 22
click at [772, 227] on div "+" at bounding box center [781, 217] width 19 height 19
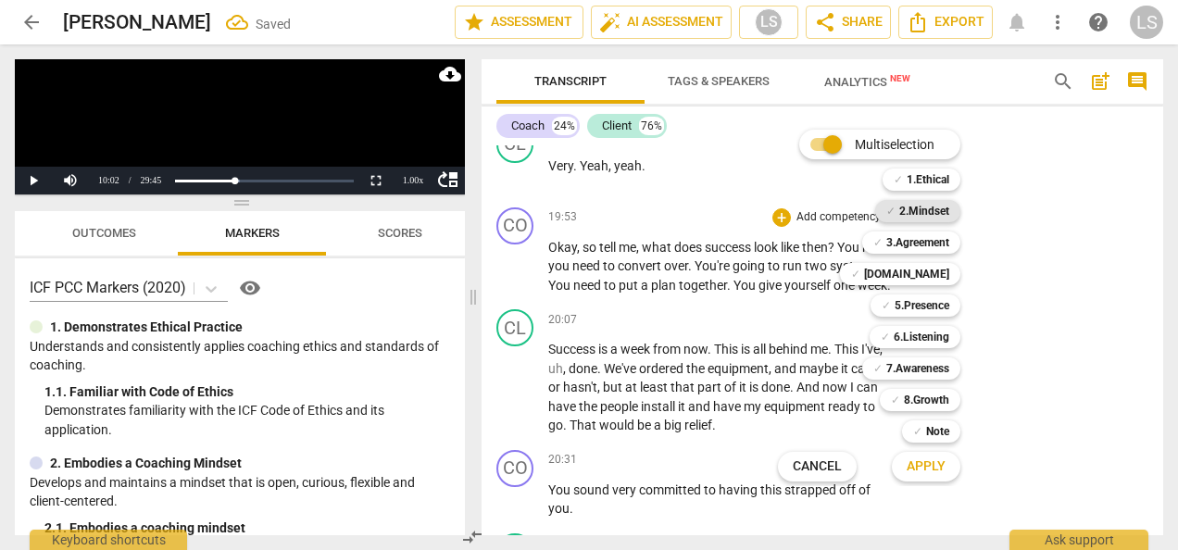
click at [897, 207] on div "✓ 2.Mindset" at bounding box center [917, 211] width 85 height 22
click at [924, 302] on b "5.Presence" at bounding box center [922, 305] width 55 height 22
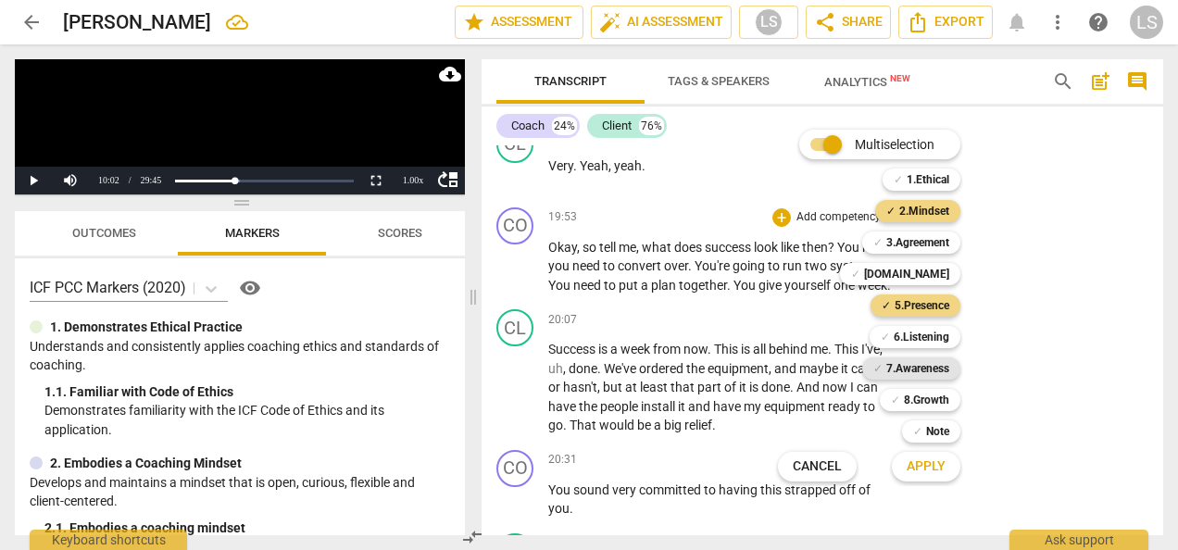
click at [923, 366] on b "7.Awareness" at bounding box center [917, 368] width 63 height 22
click at [933, 456] on button "Apply" at bounding box center [926, 466] width 69 height 33
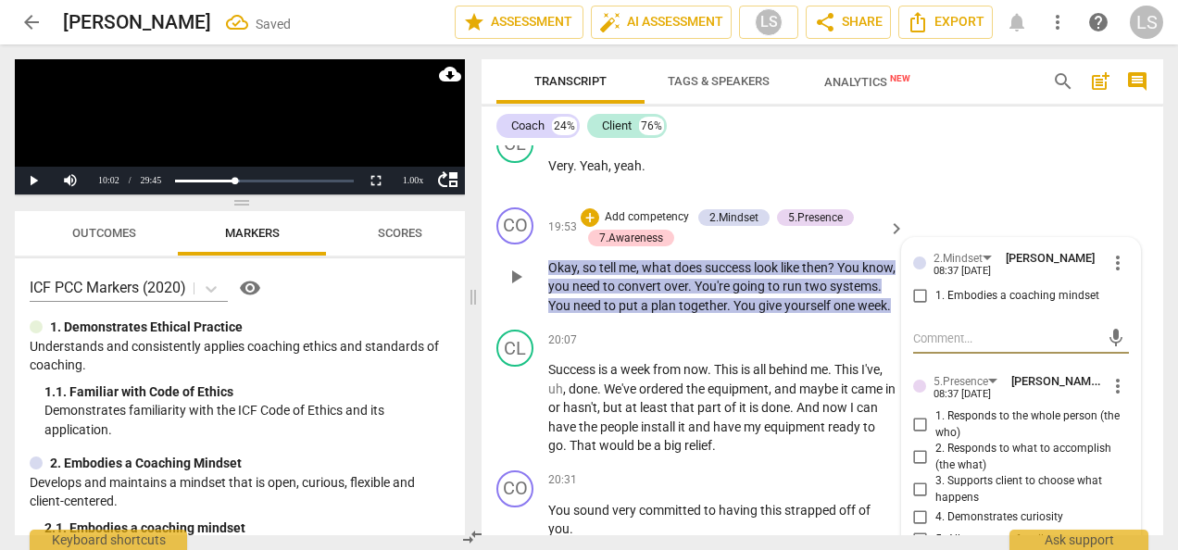
click at [920, 307] on input "1. Embodies a coaching mindset" at bounding box center [921, 296] width 30 height 22
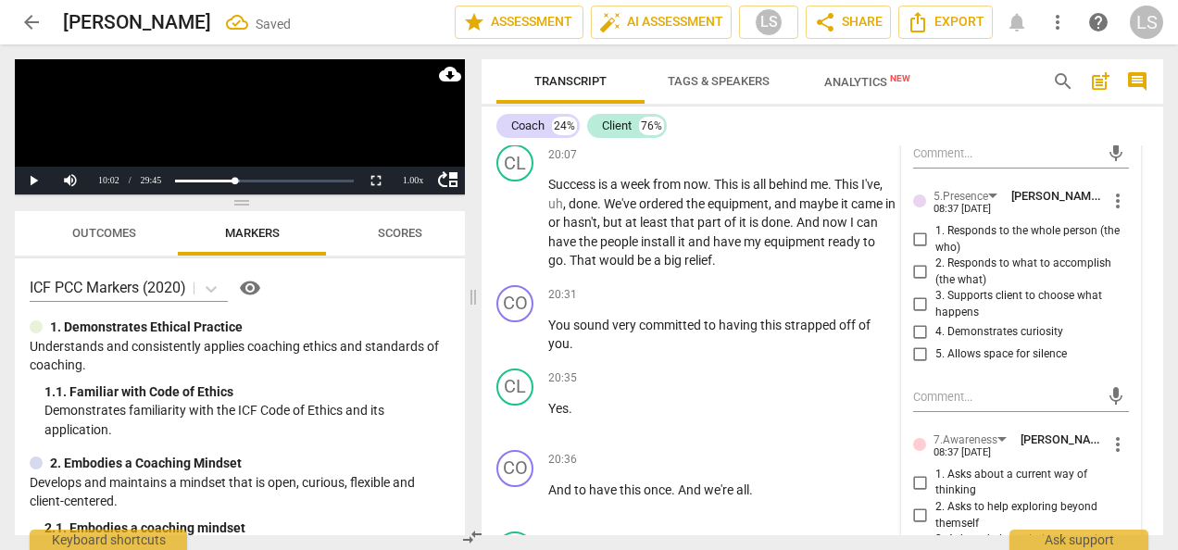
click at [913, 283] on input "2. Responds to what to accomplish (the what)" at bounding box center [921, 272] width 30 height 22
click at [918, 344] on input "4. Demonstrates curiosity" at bounding box center [921, 332] width 30 height 22
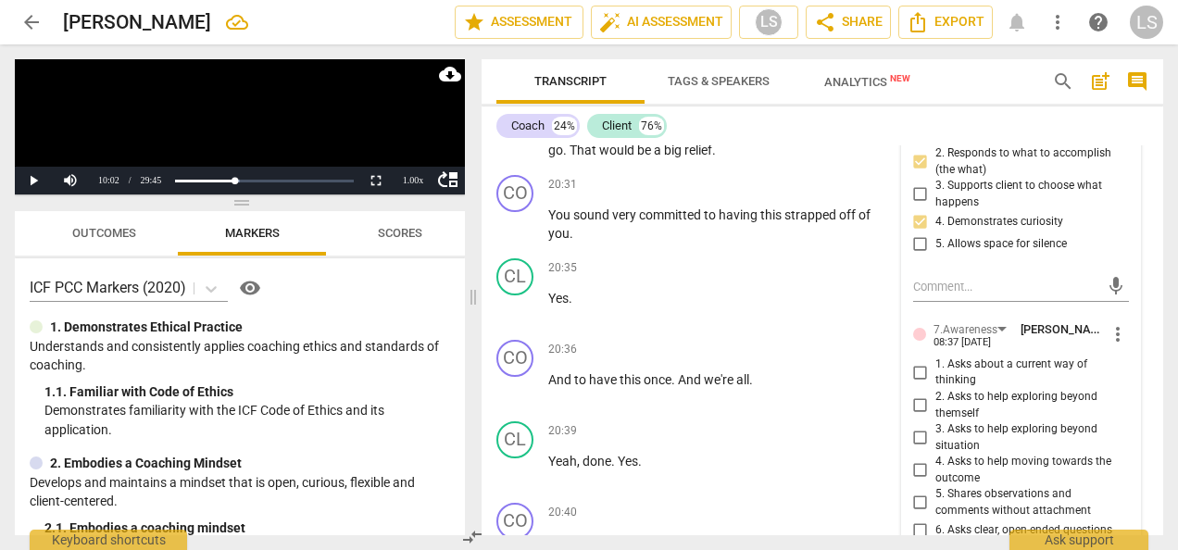
scroll to position [10025, 0]
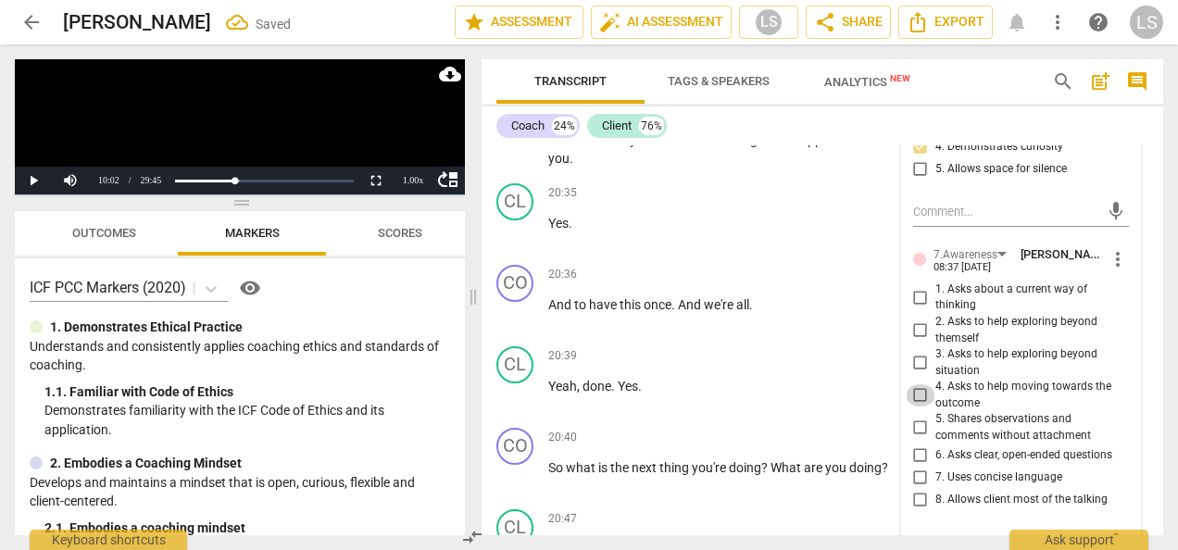
click at [924, 407] on input "4. Asks to help moving towards the outcome" at bounding box center [921, 395] width 30 height 22
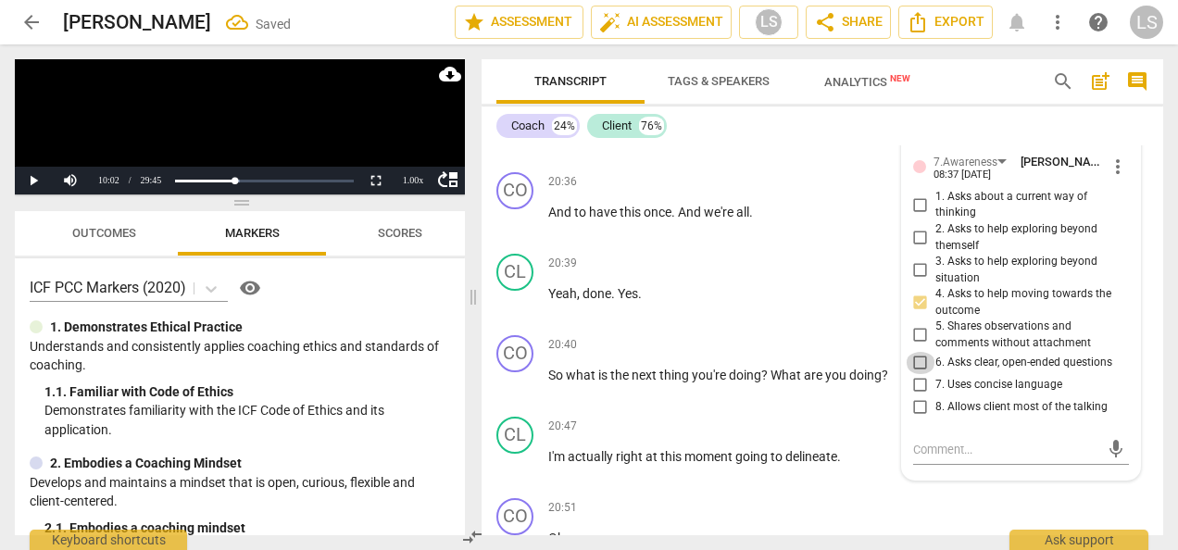
click at [914, 374] on input "6. Asks clear, open-ended questions" at bounding box center [921, 363] width 30 height 22
click at [919, 396] on input "7. Uses concise language" at bounding box center [921, 385] width 30 height 22
click at [922, 396] on input "7. Uses concise language" at bounding box center [921, 385] width 30 height 22
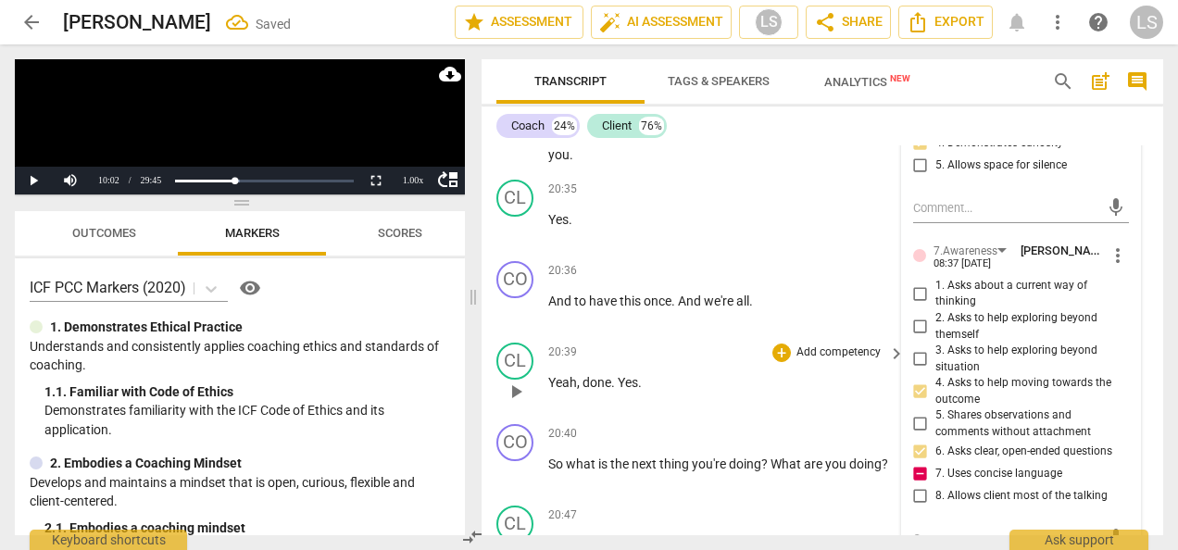
scroll to position [9933, 0]
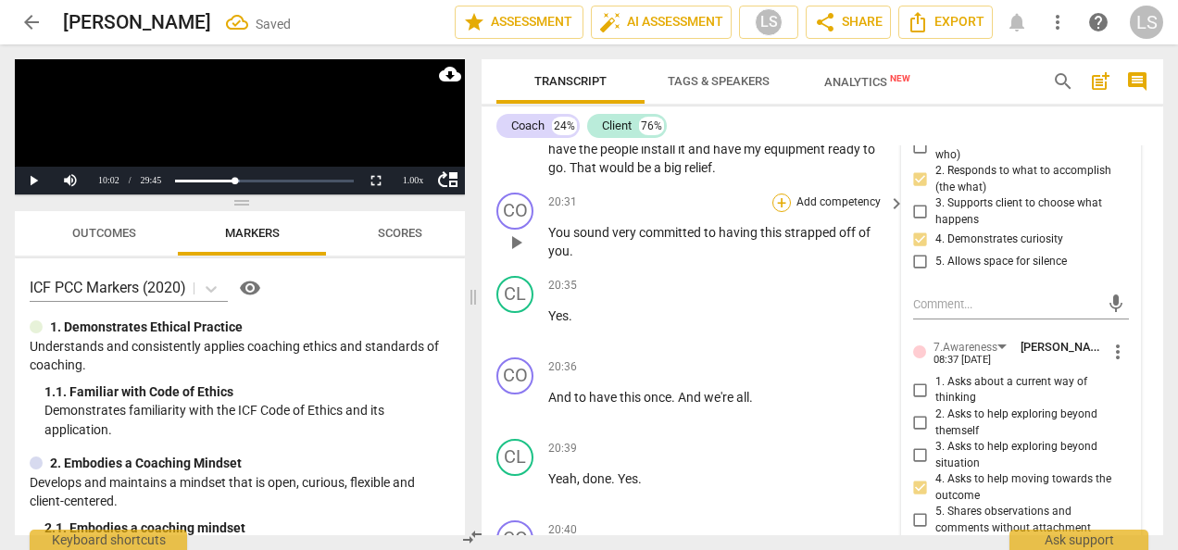
click at [783, 212] on div "+" at bounding box center [781, 203] width 19 height 19
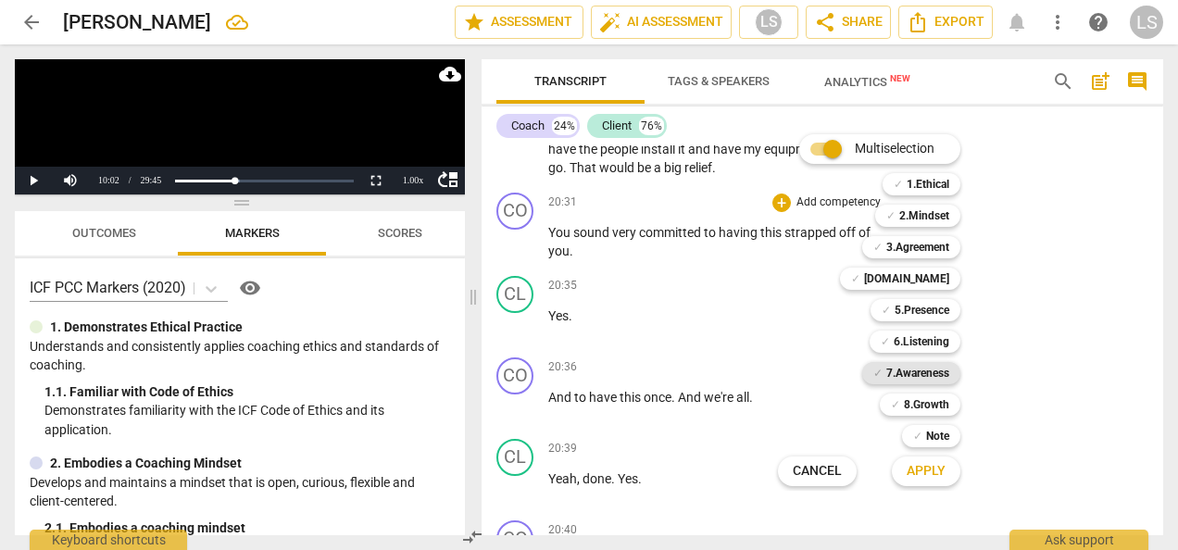
click at [891, 367] on b "7.Awareness" at bounding box center [917, 373] width 63 height 22
click at [914, 217] on b "2.Mindset" at bounding box center [924, 216] width 50 height 22
click at [928, 472] on span "Apply" at bounding box center [926, 471] width 39 height 19
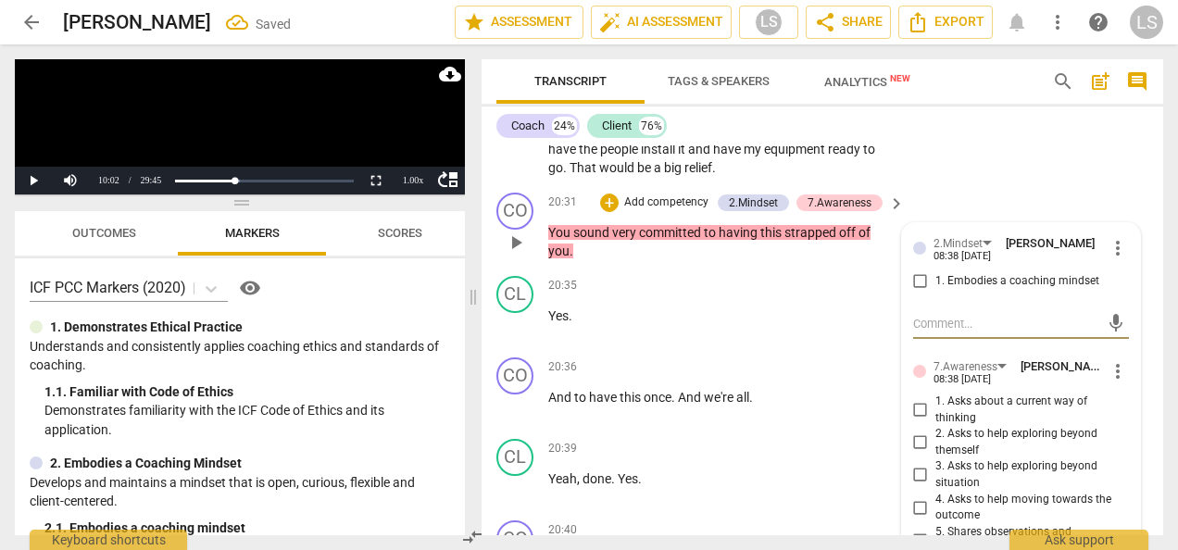
click at [917, 293] on input "1. Embodies a coaching mindset" at bounding box center [921, 281] width 30 height 22
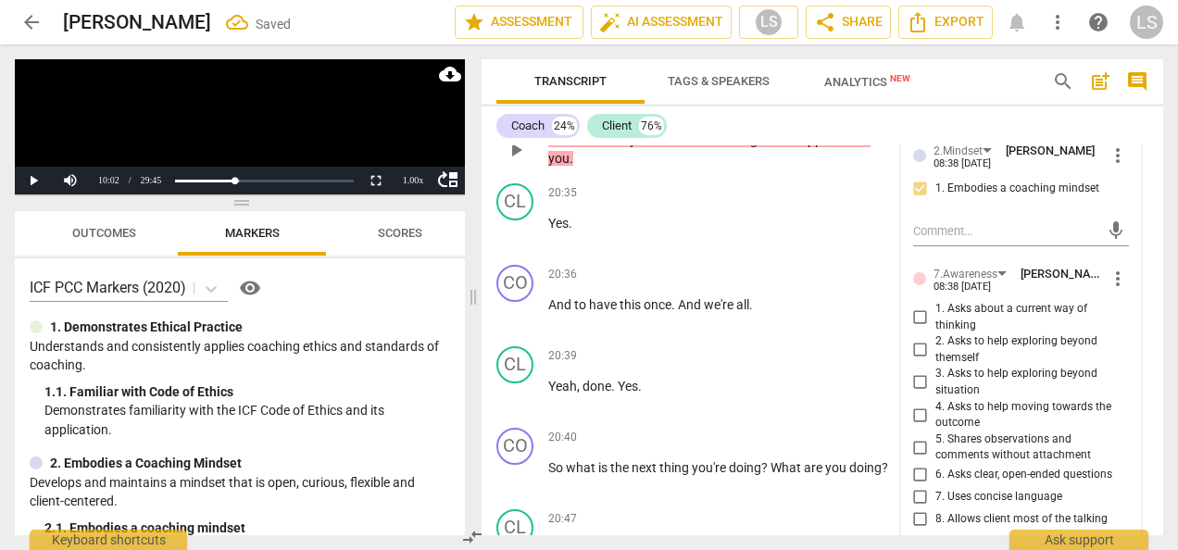
scroll to position [10118, 0]
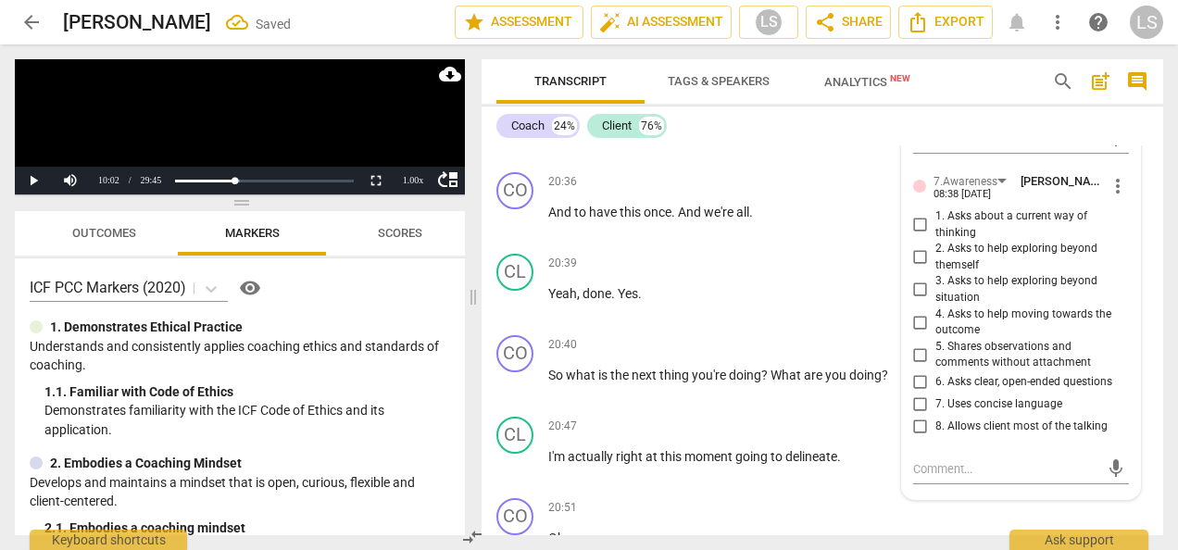
click at [916, 366] on input "5. Shares observations and comments without attachment" at bounding box center [921, 355] width 30 height 22
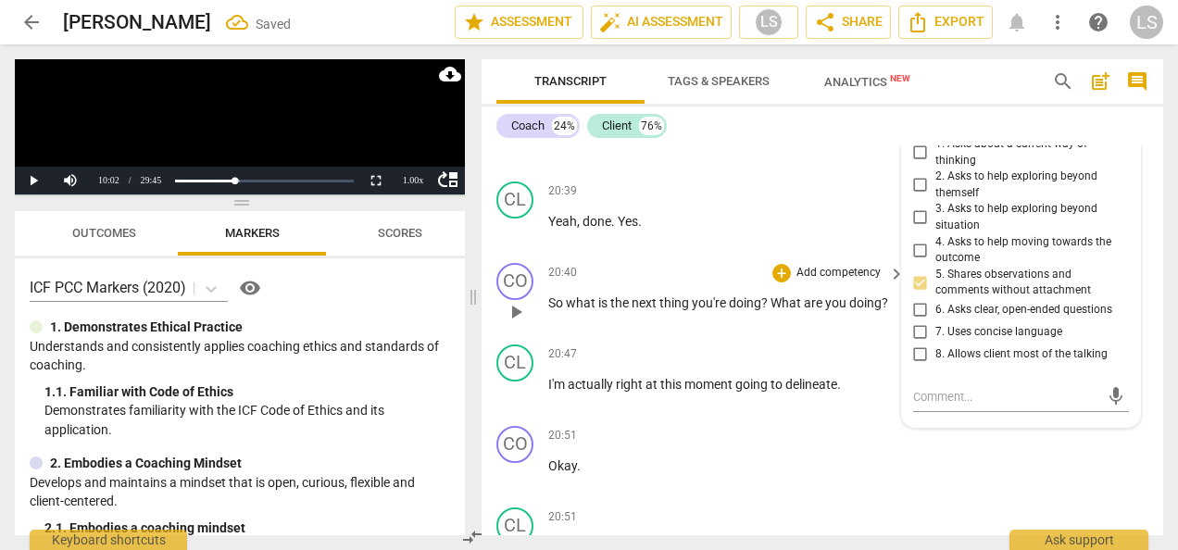
scroll to position [10211, 0]
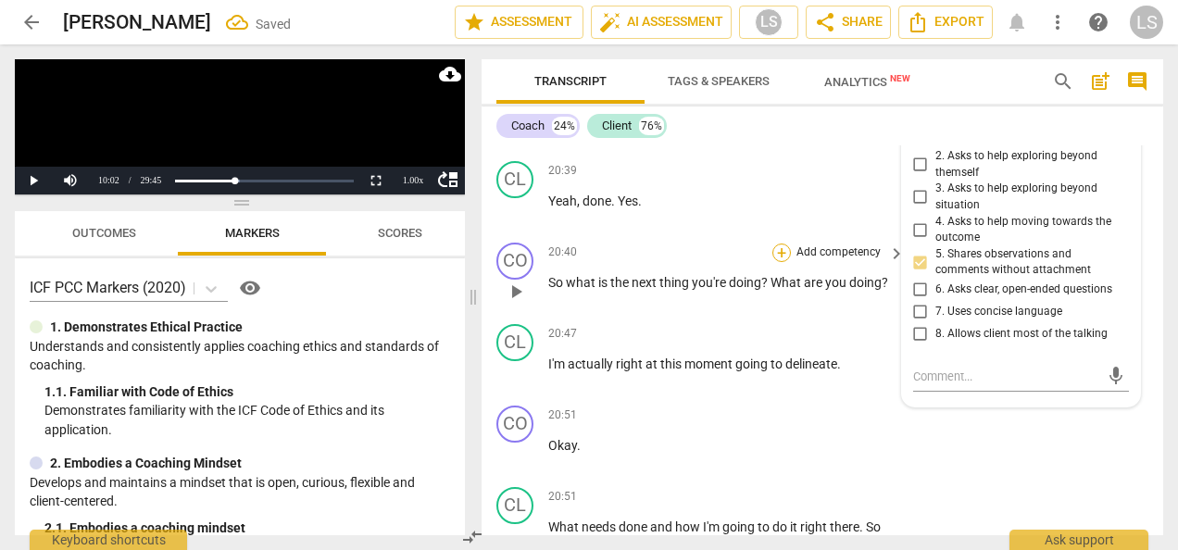
click at [787, 262] on div "+" at bounding box center [781, 253] width 19 height 19
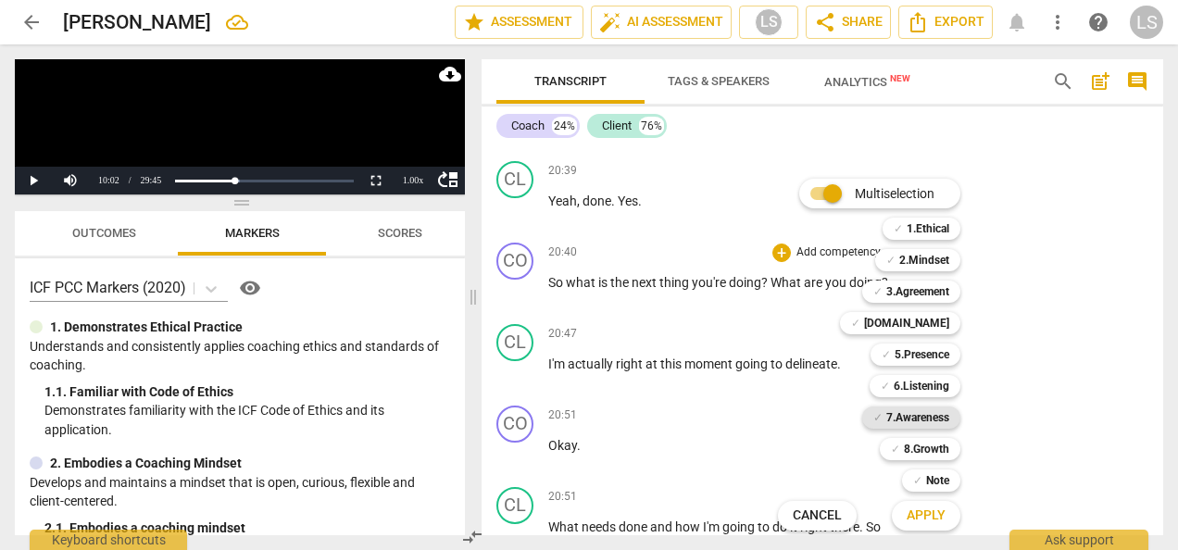
click at [919, 413] on b "7.Awareness" at bounding box center [917, 418] width 63 height 22
click at [922, 445] on b "8.Growth" at bounding box center [926, 449] width 45 height 22
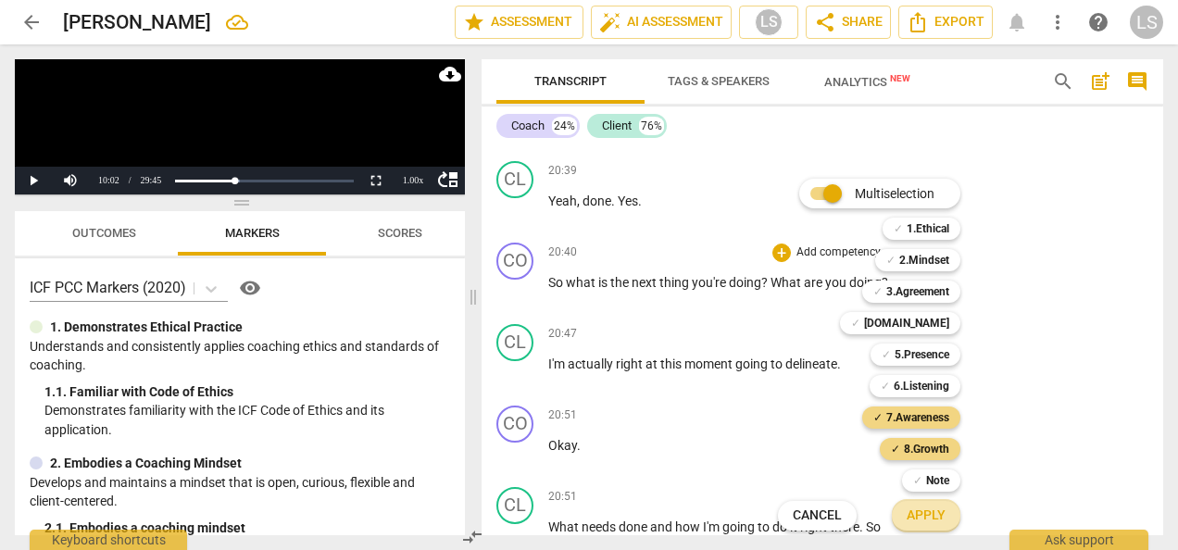
click at [925, 515] on span "Apply" at bounding box center [926, 516] width 39 height 19
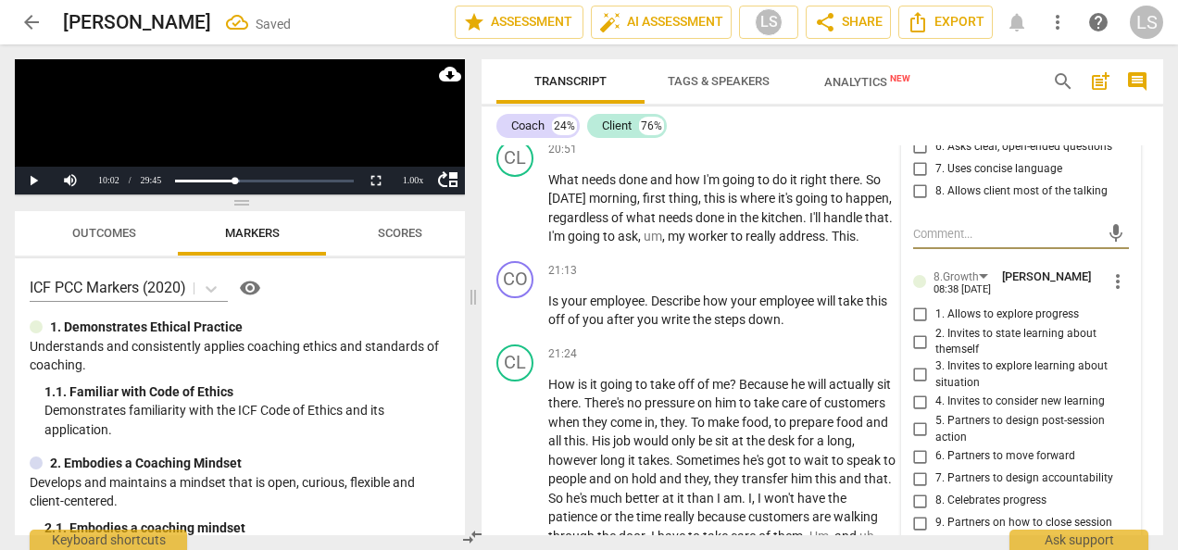
scroll to position [10743, 0]
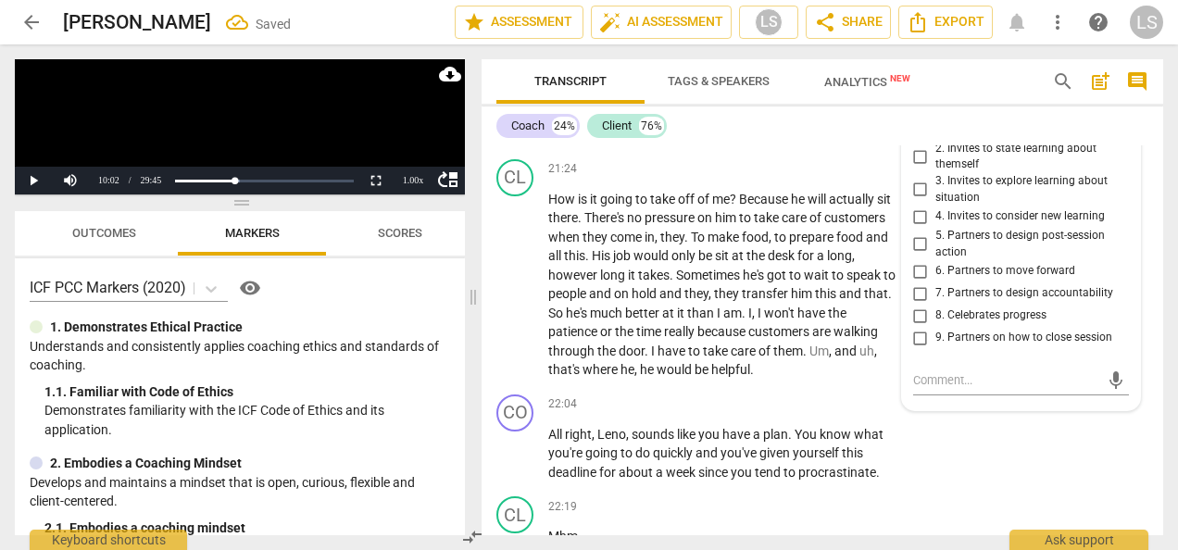
click at [919, 256] on input "5. Partners to design post-session action" at bounding box center [921, 244] width 30 height 22
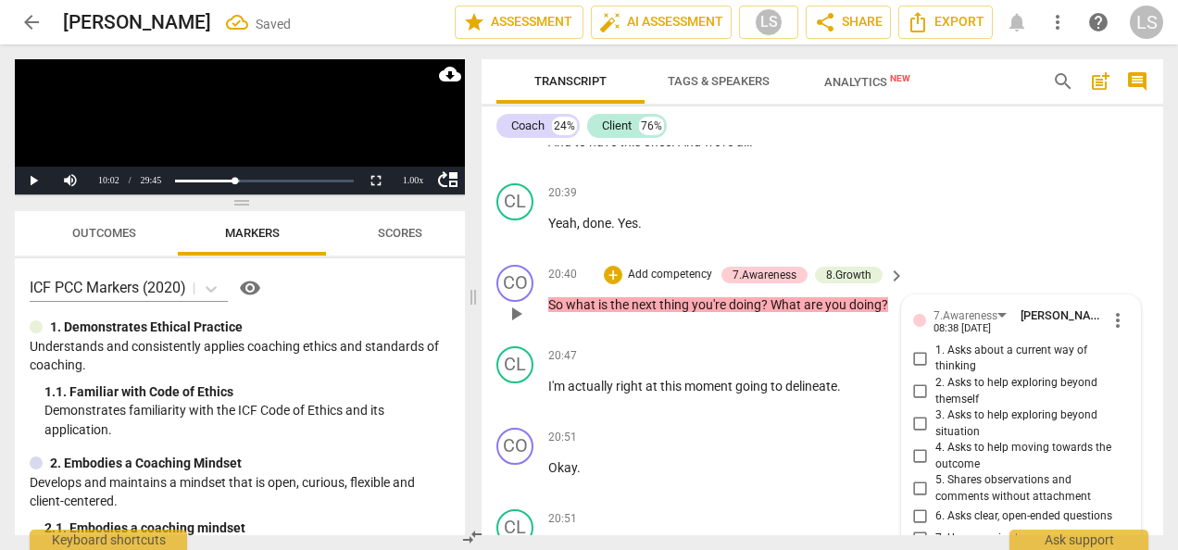
scroll to position [10187, 0]
click at [520, 326] on span "play_arrow" at bounding box center [516, 315] width 22 height 22
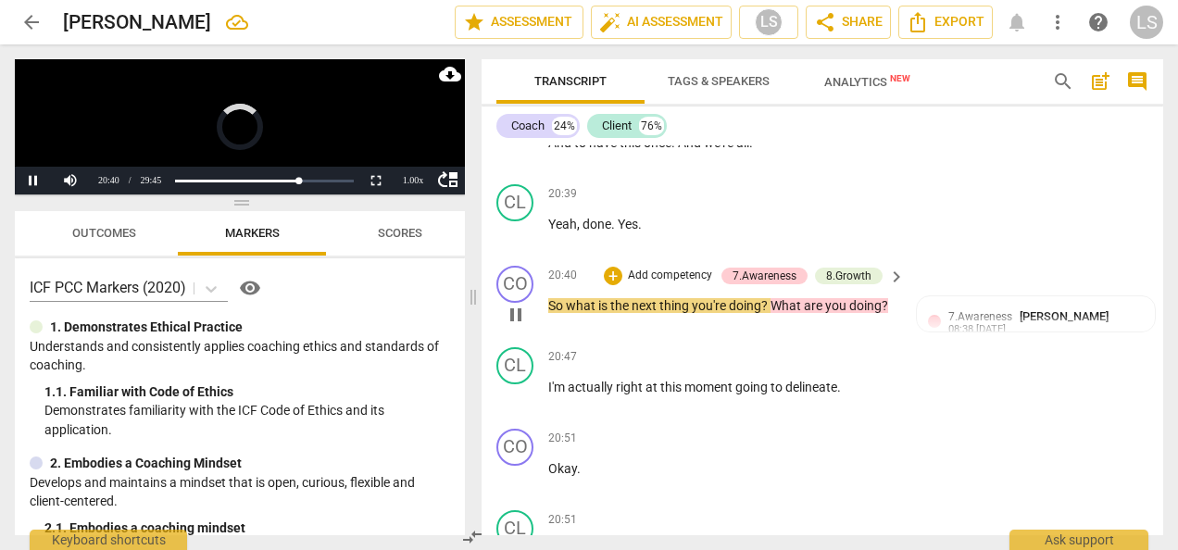
click at [519, 326] on span "pause" at bounding box center [516, 315] width 22 height 22
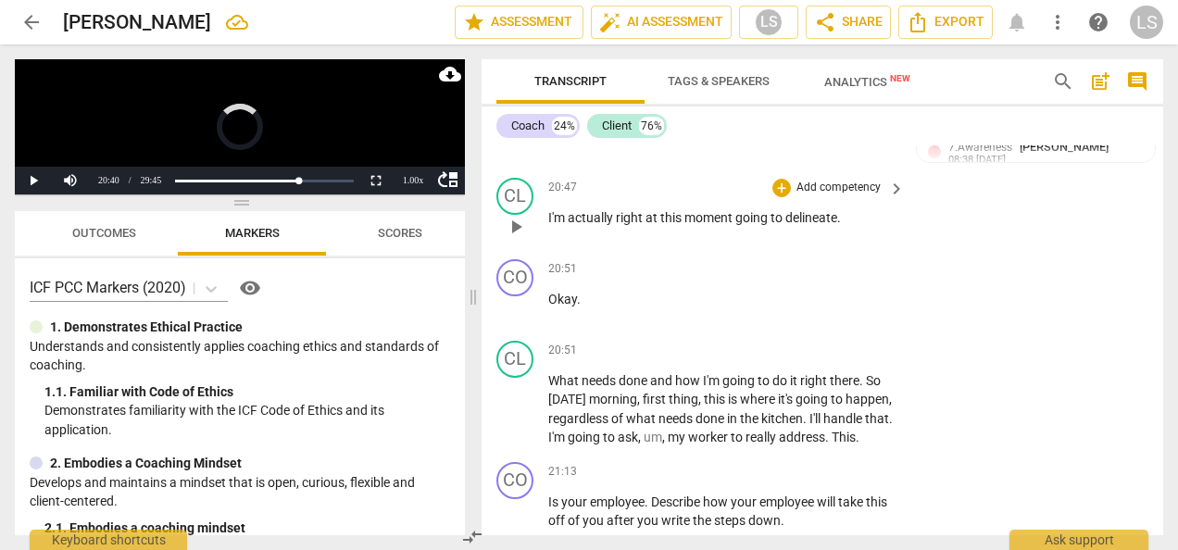
scroll to position [10373, 0]
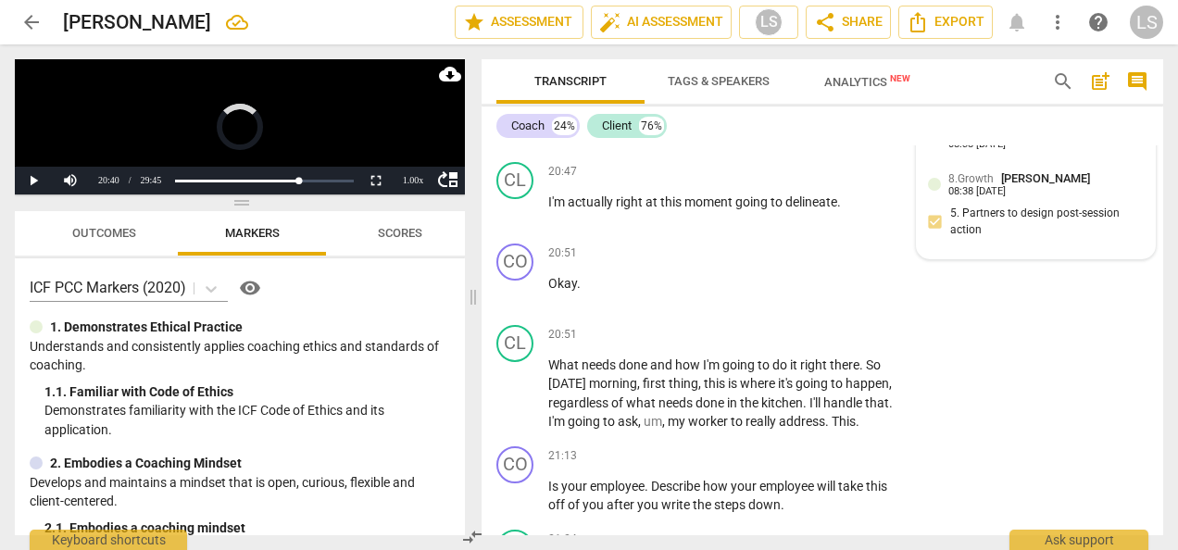
click at [987, 138] on span "7.Awareness" at bounding box center [980, 131] width 64 height 13
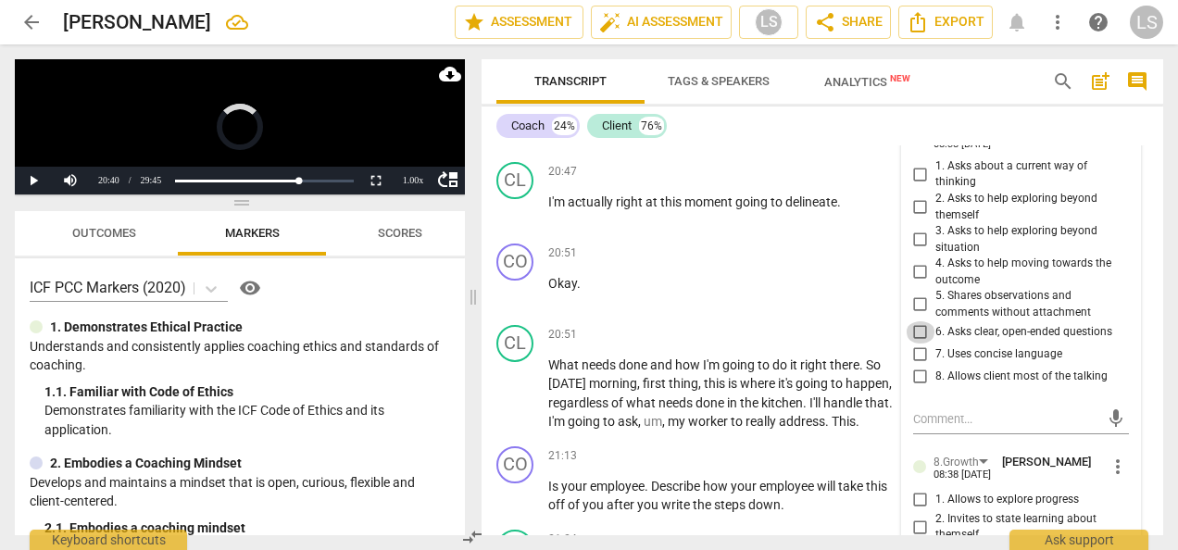
click at [916, 344] on input "6. Asks clear, open-ended questions" at bounding box center [921, 332] width 30 height 22
click at [917, 344] on input "6. Asks clear, open-ended questions" at bounding box center [921, 332] width 30 height 22
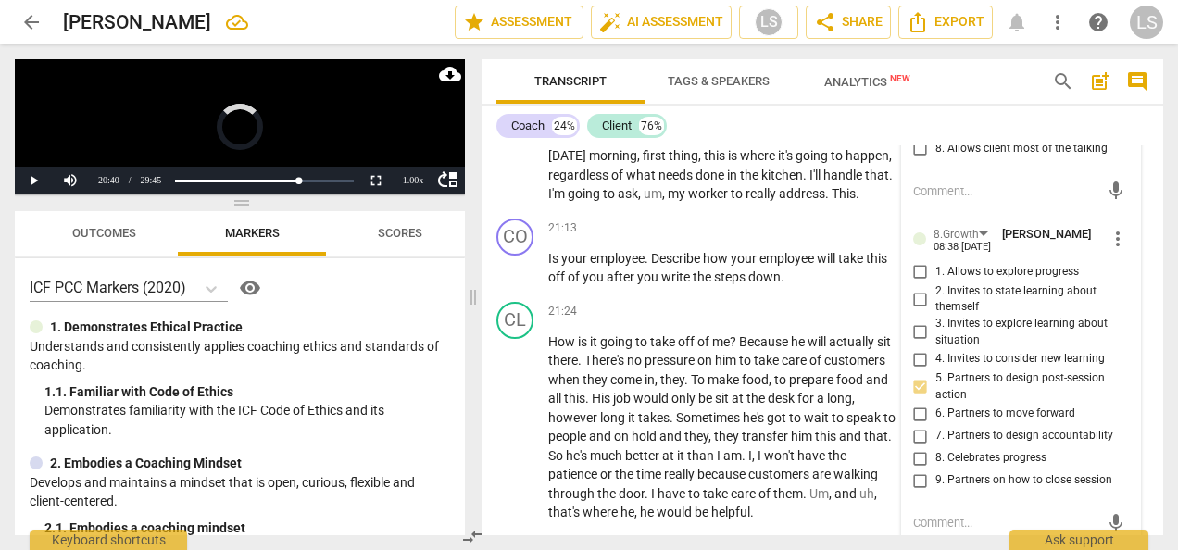
scroll to position [10651, 0]
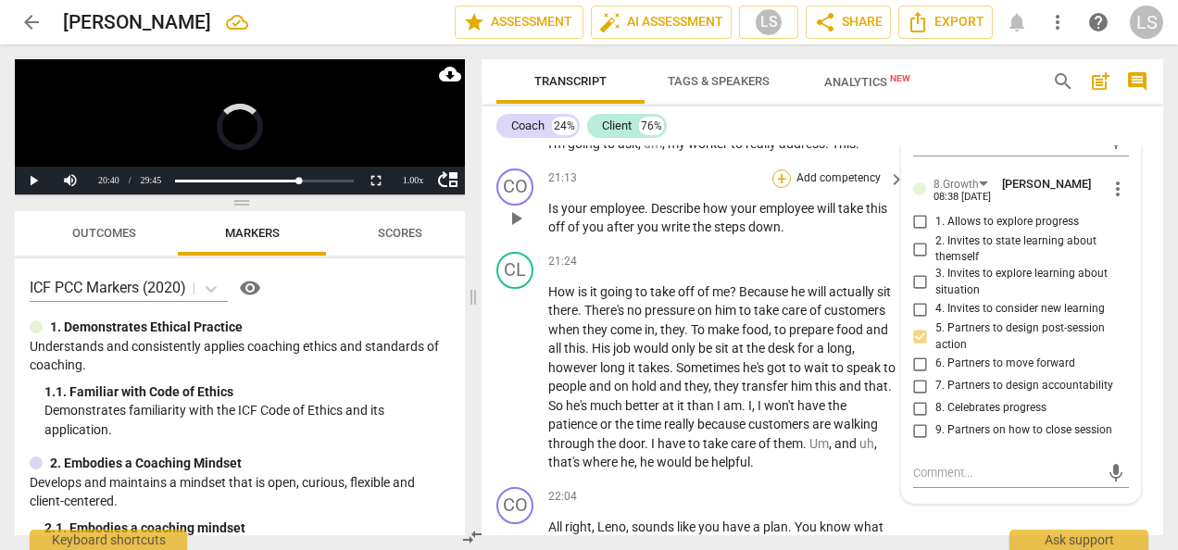
click at [784, 188] on div "+" at bounding box center [781, 178] width 19 height 19
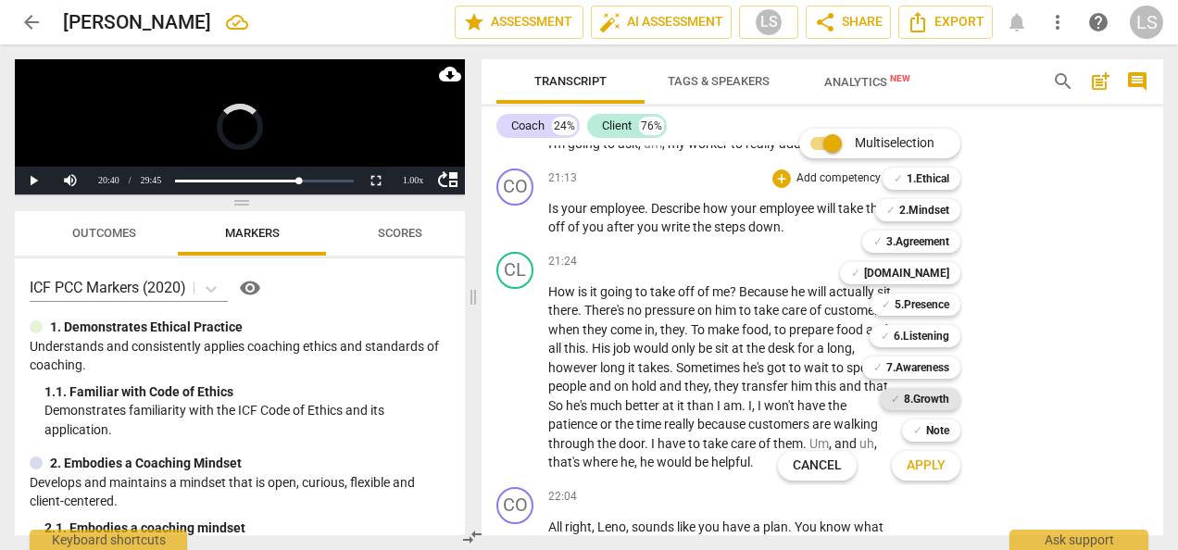
click at [914, 393] on b "8.Growth" at bounding box center [926, 399] width 45 height 22
click at [920, 463] on span "Apply" at bounding box center [926, 466] width 39 height 19
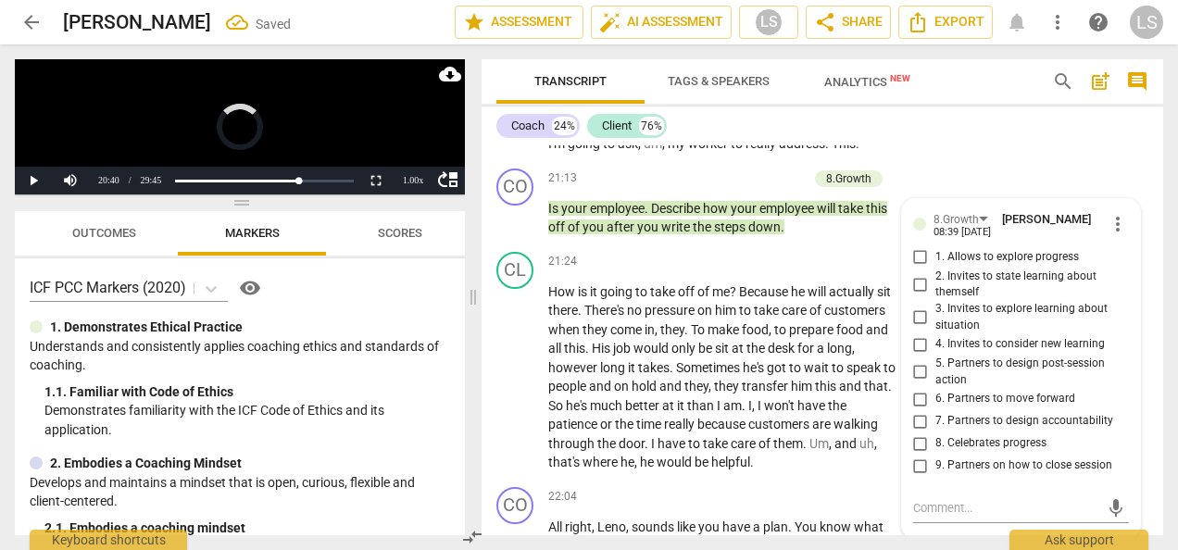
scroll to position [10944, 0]
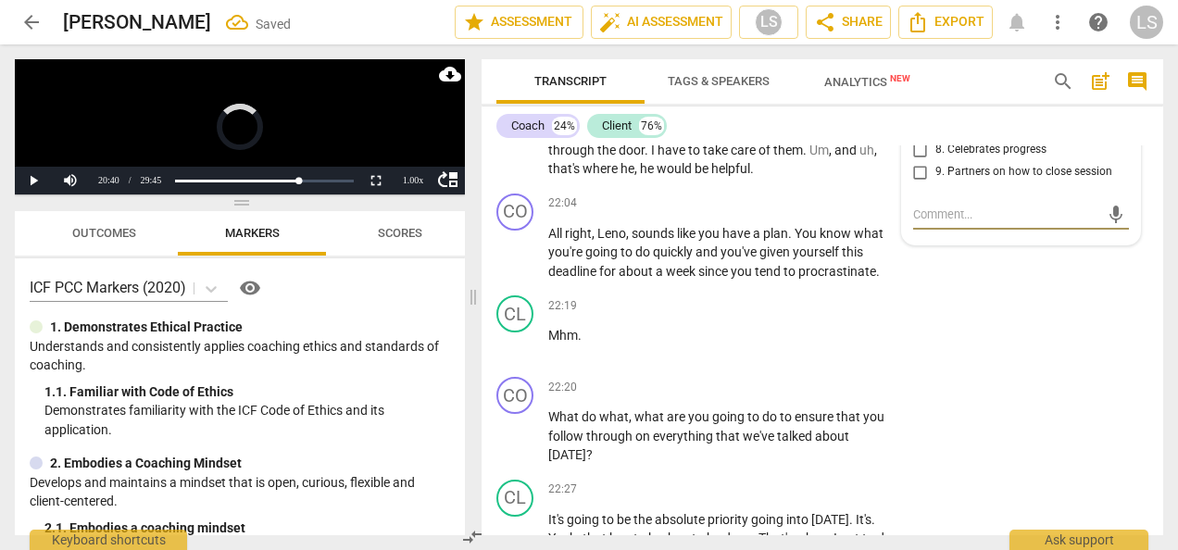
click at [912, 90] on input "5. Partners to design post-session action" at bounding box center [921, 79] width 30 height 22
click at [775, 213] on div "+" at bounding box center [781, 203] width 19 height 19
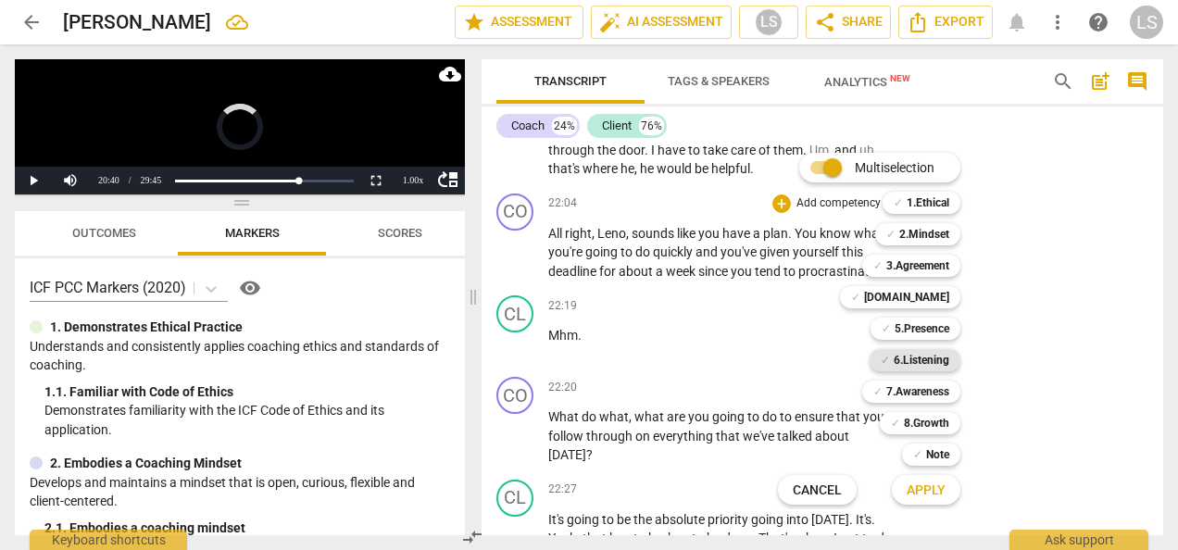
click at [919, 355] on b "6.Listening" at bounding box center [922, 360] width 56 height 22
click at [927, 485] on span "Apply" at bounding box center [926, 491] width 39 height 19
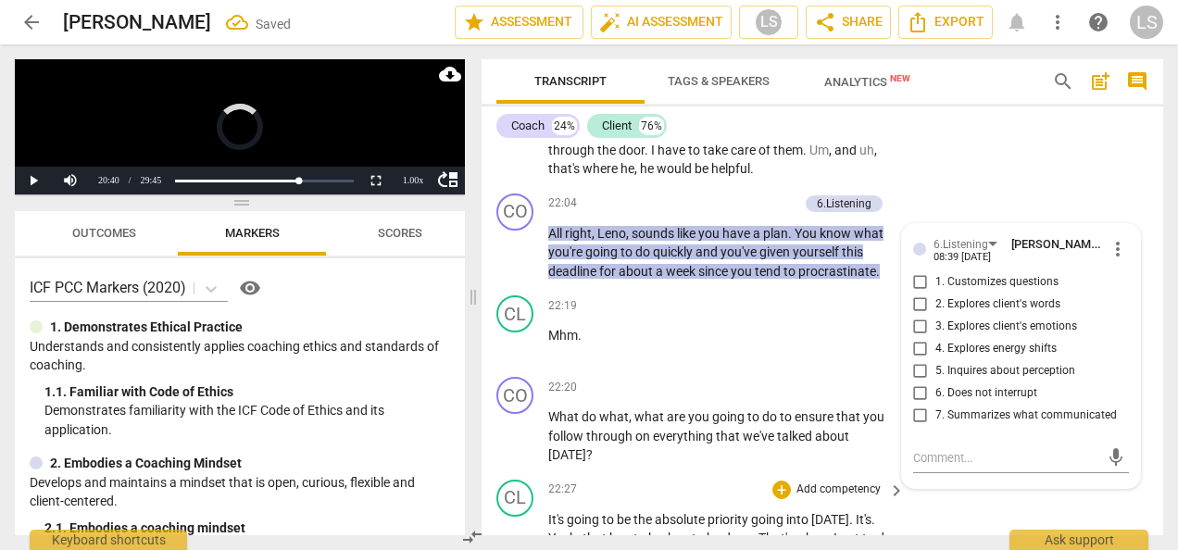
scroll to position [11188, 0]
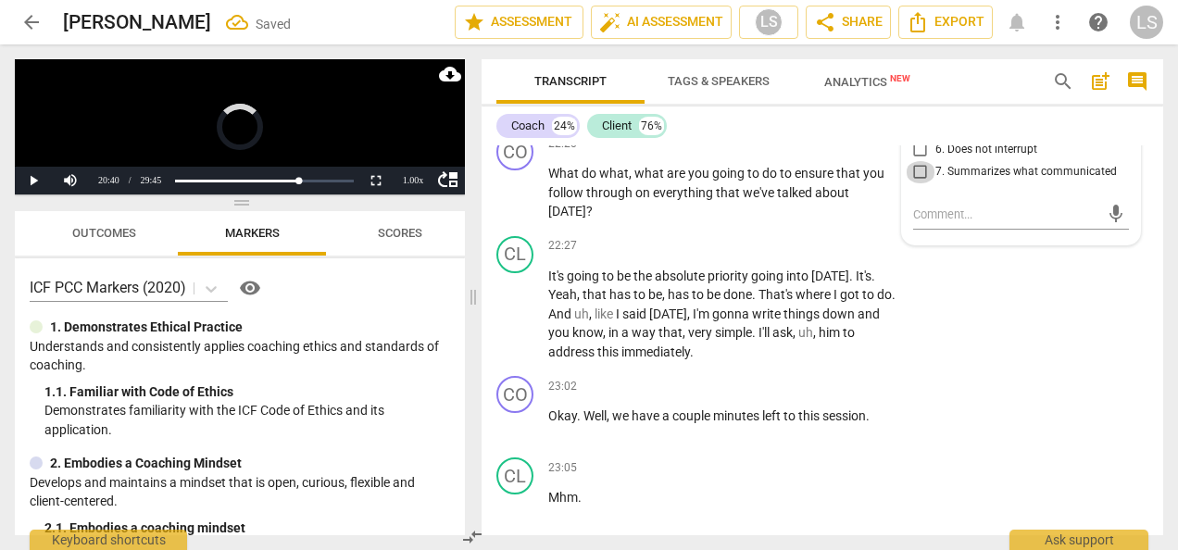
drag, startPoint x: 922, startPoint y: 296, endPoint x: 930, endPoint y: 322, distance: 27.0
click at [924, 183] on input "7. Summarizes what communicated" at bounding box center [921, 172] width 30 height 22
click at [931, 230] on div "mic" at bounding box center [1021, 215] width 216 height 30
click at [933, 223] on textarea at bounding box center [1006, 215] width 186 height 18
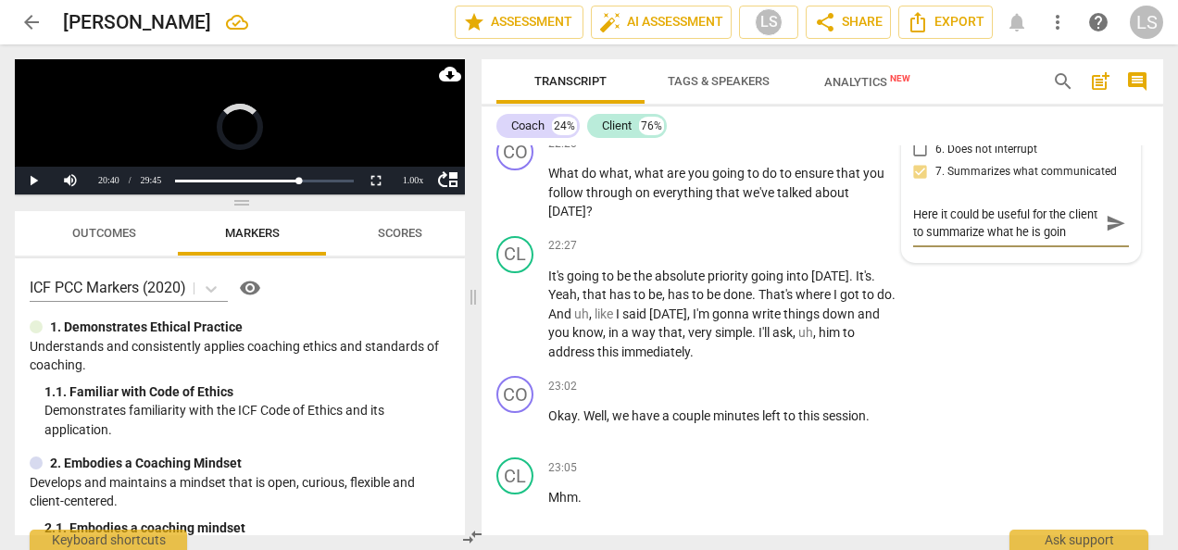
scroll to position [16, 0]
click at [774, 153] on div "+" at bounding box center [781, 143] width 19 height 19
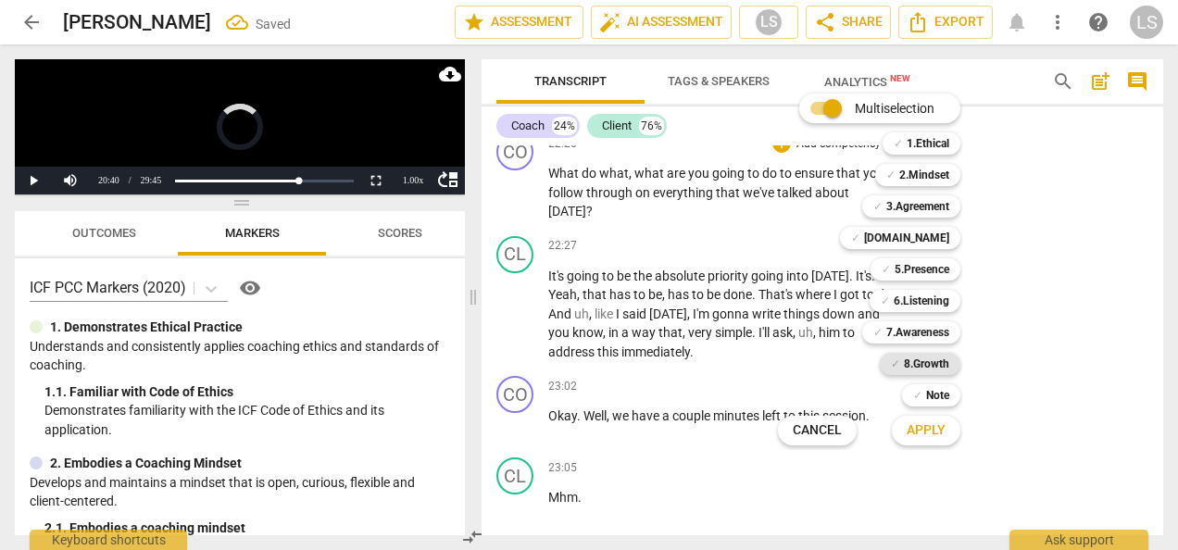
click at [927, 359] on b "8.Growth" at bounding box center [926, 364] width 45 height 22
click at [926, 332] on b "7.Awareness" at bounding box center [917, 332] width 63 height 22
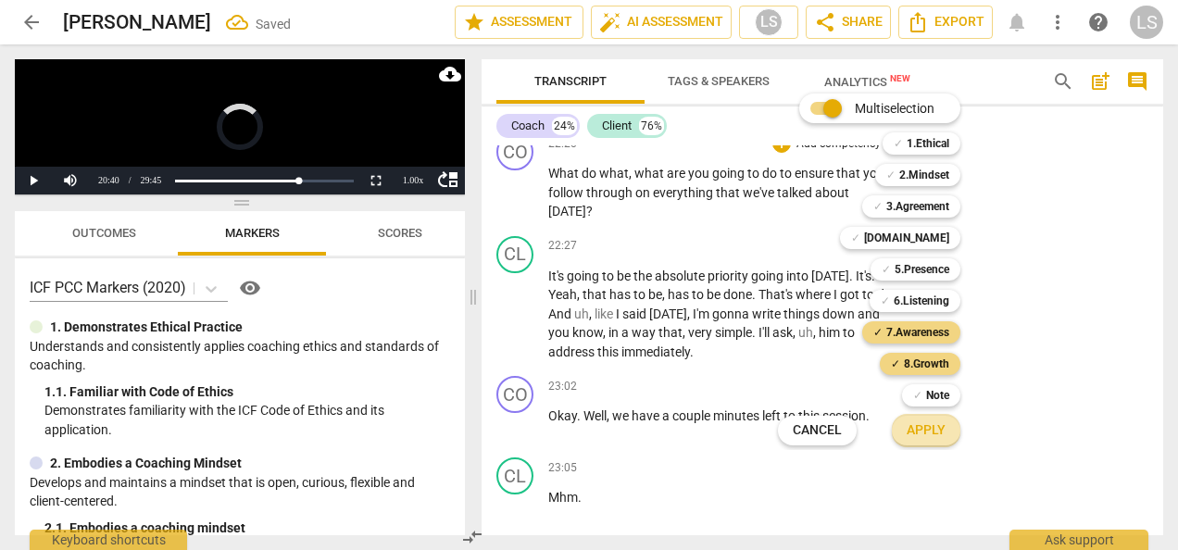
click at [927, 436] on span "Apply" at bounding box center [926, 430] width 39 height 19
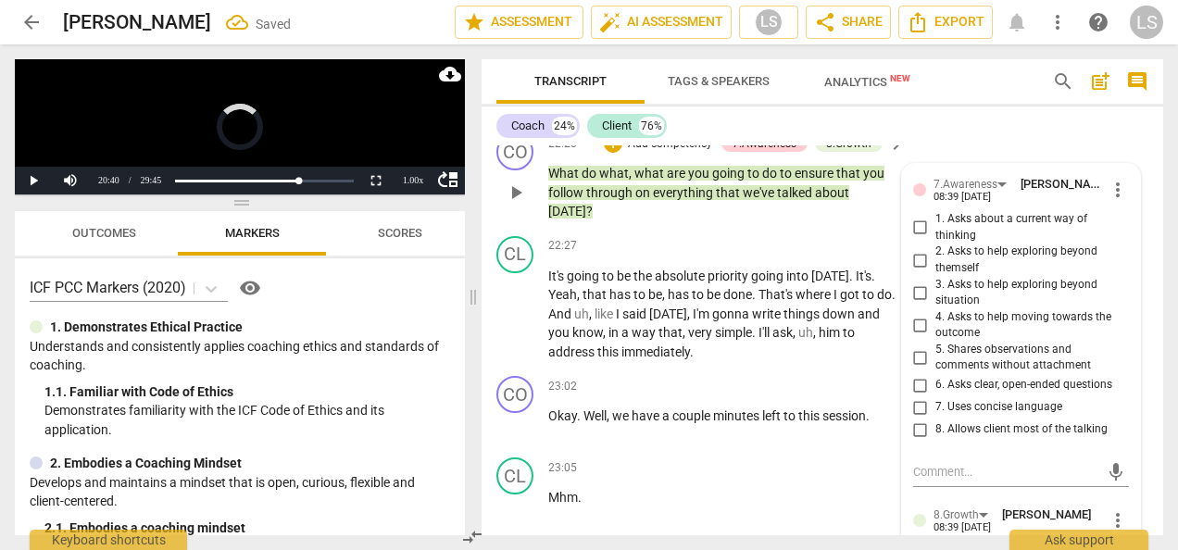
scroll to position [11445, 0]
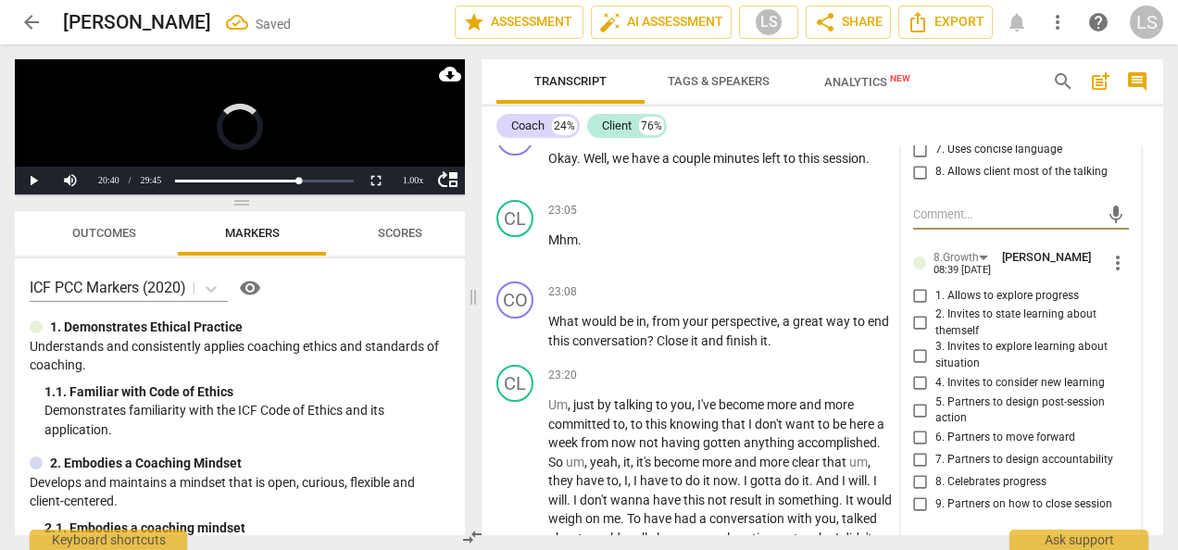
click at [908, 139] on input "6. Asks clear, open-ended questions" at bounding box center [921, 128] width 30 height 22
click at [919, 161] on input "7. Uses concise language" at bounding box center [921, 150] width 30 height 22
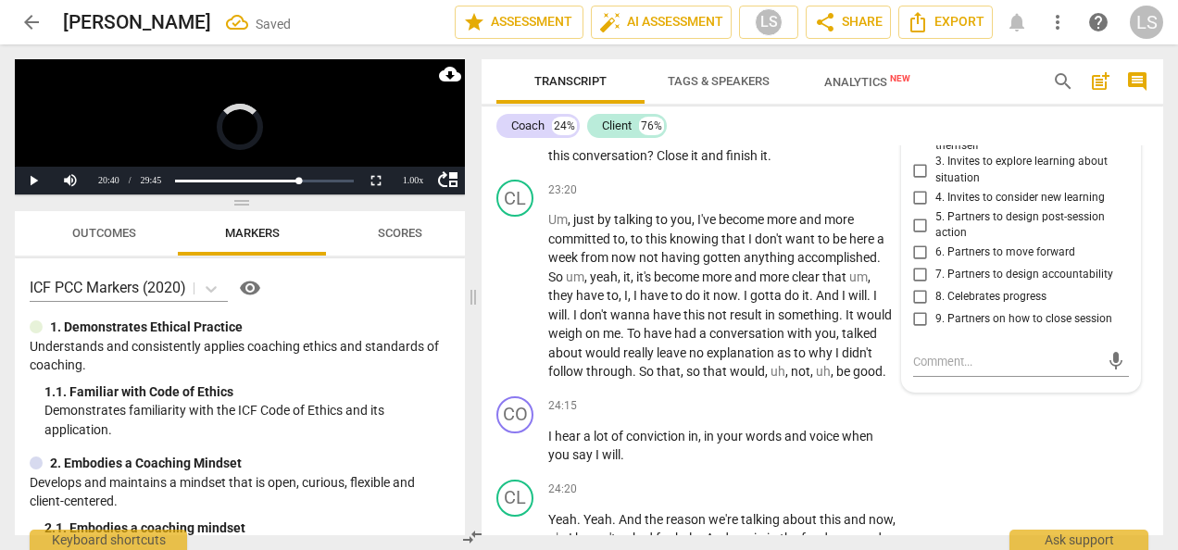
scroll to position [11631, 0]
click at [923, 285] on input "7. Partners to design accountability" at bounding box center [921, 274] width 30 height 22
click at [783, 115] on div "+" at bounding box center [781, 105] width 19 height 19
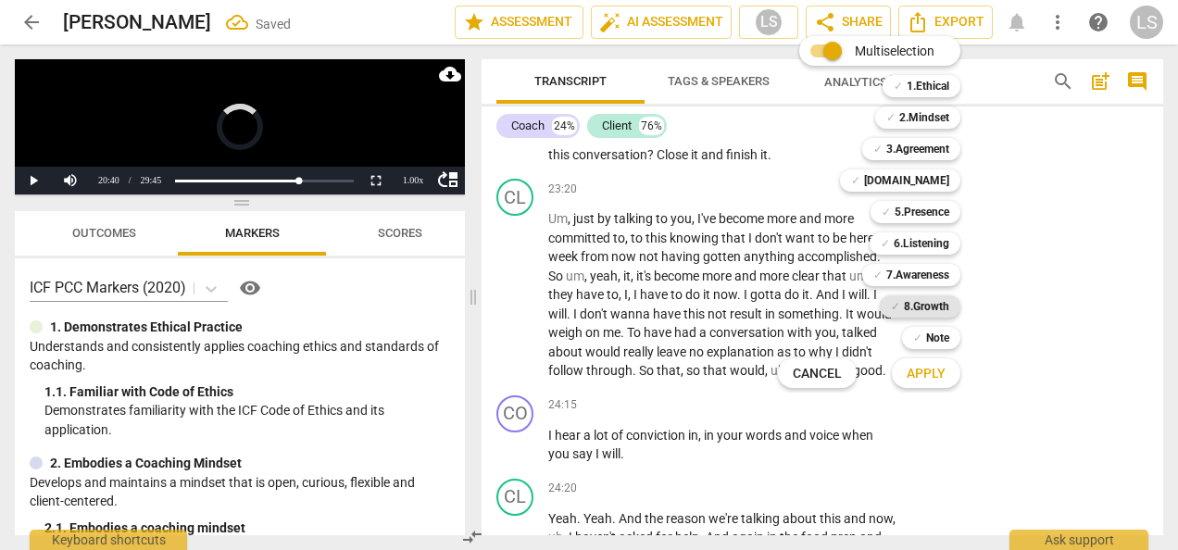
click at [933, 302] on b "8.Growth" at bounding box center [926, 306] width 45 height 22
click at [941, 374] on span "Apply" at bounding box center [926, 374] width 39 height 19
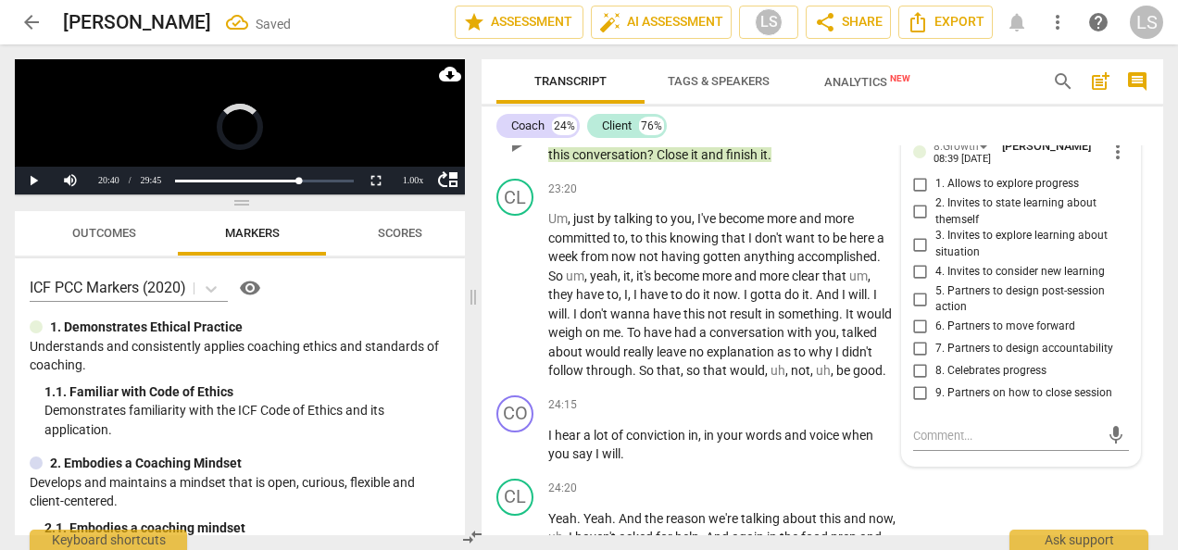
scroll to position [11646, 0]
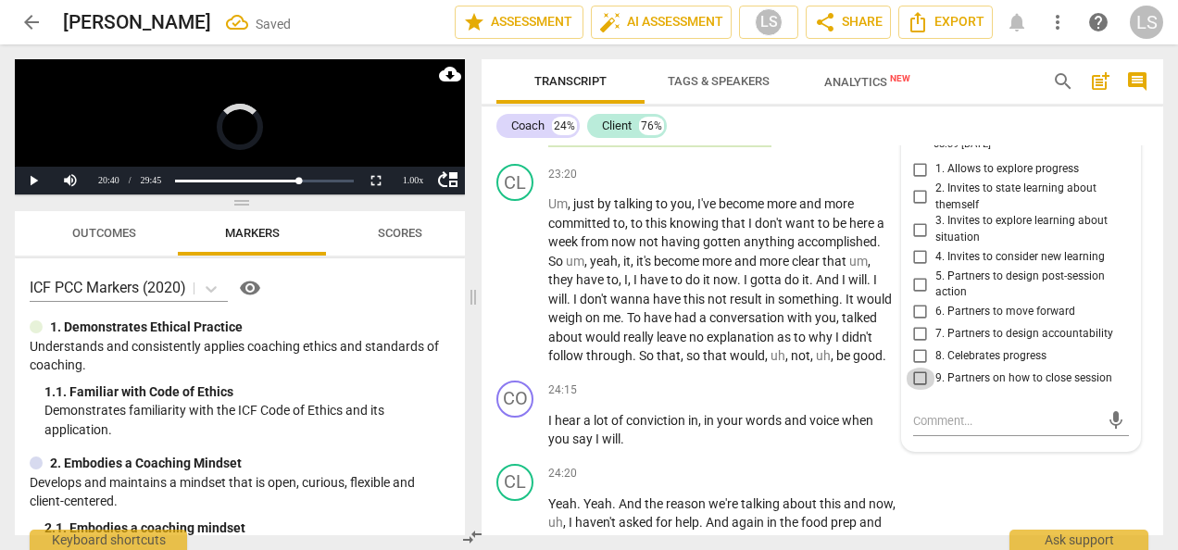
click at [917, 390] on input "9. Partners on how to close session" at bounding box center [921, 379] width 30 height 22
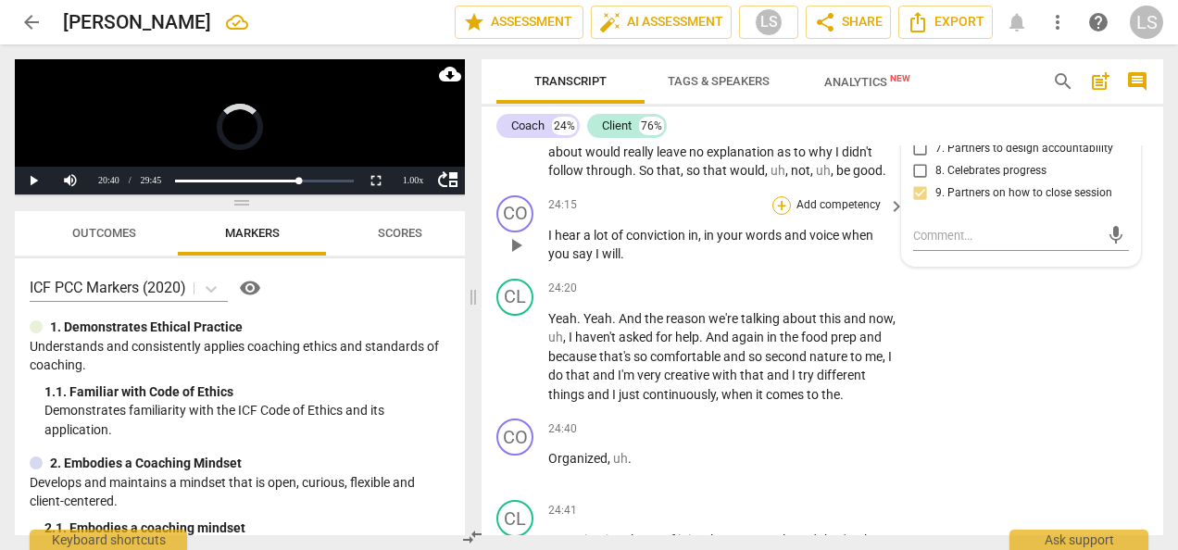
click at [780, 215] on div "+" at bounding box center [781, 205] width 19 height 19
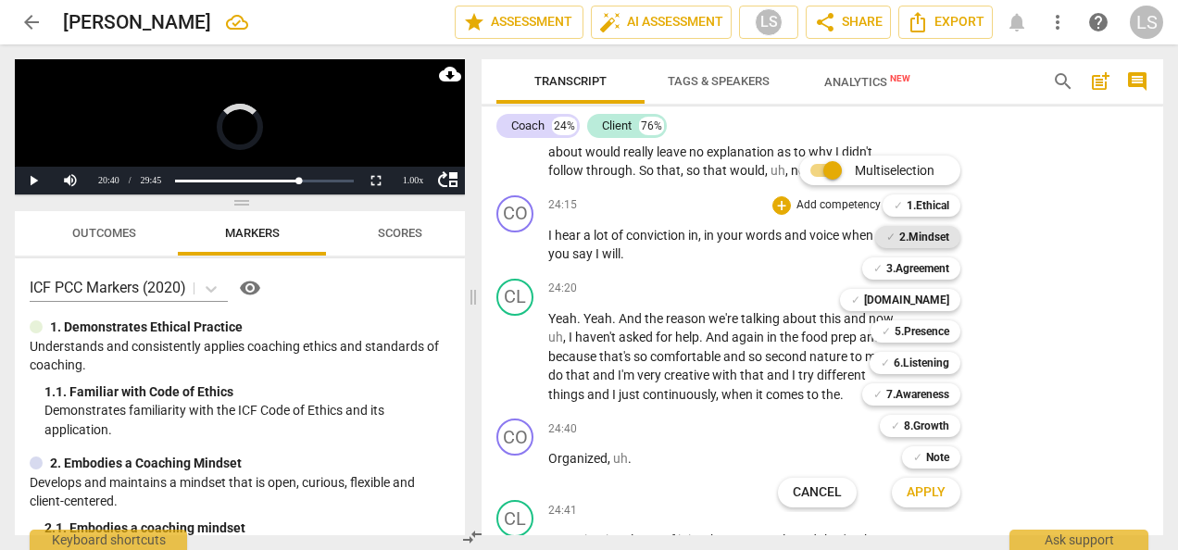
click at [929, 233] on b "2.Mindset" at bounding box center [924, 237] width 50 height 22
click at [926, 302] on b "[DOMAIN_NAME]" at bounding box center [906, 300] width 85 height 22
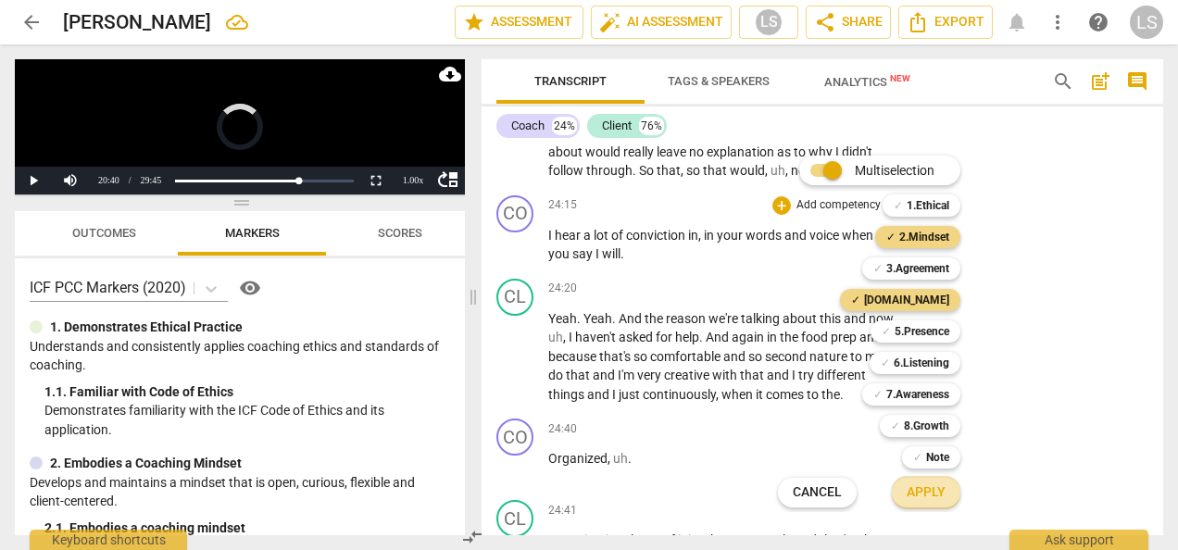
click at [928, 498] on span "Apply" at bounding box center [926, 492] width 39 height 19
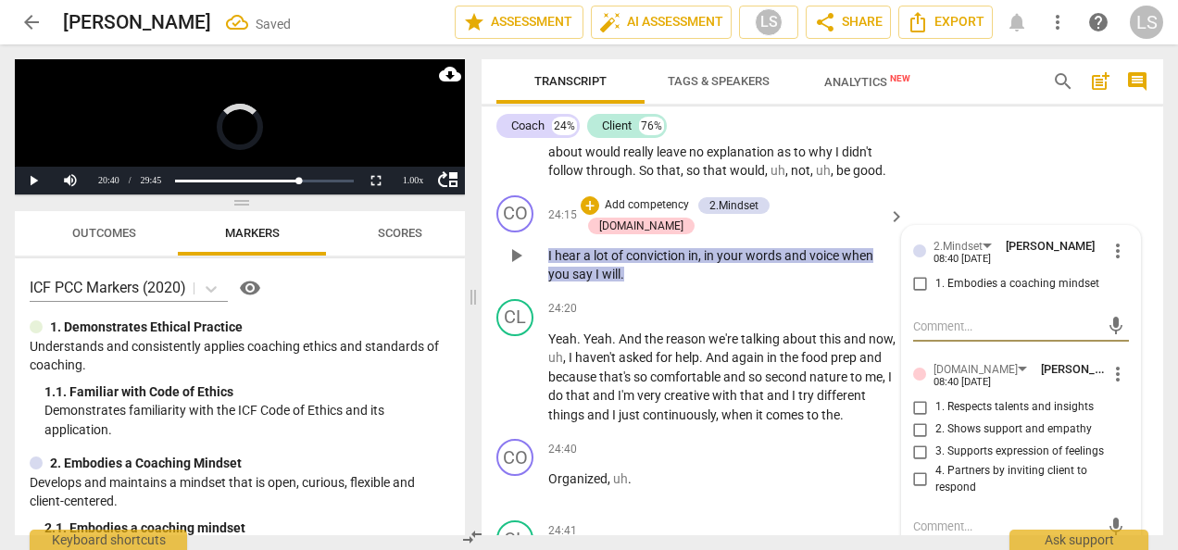
click at [924, 295] on input "1. Embodies a coaching mindset" at bounding box center [921, 284] width 30 height 22
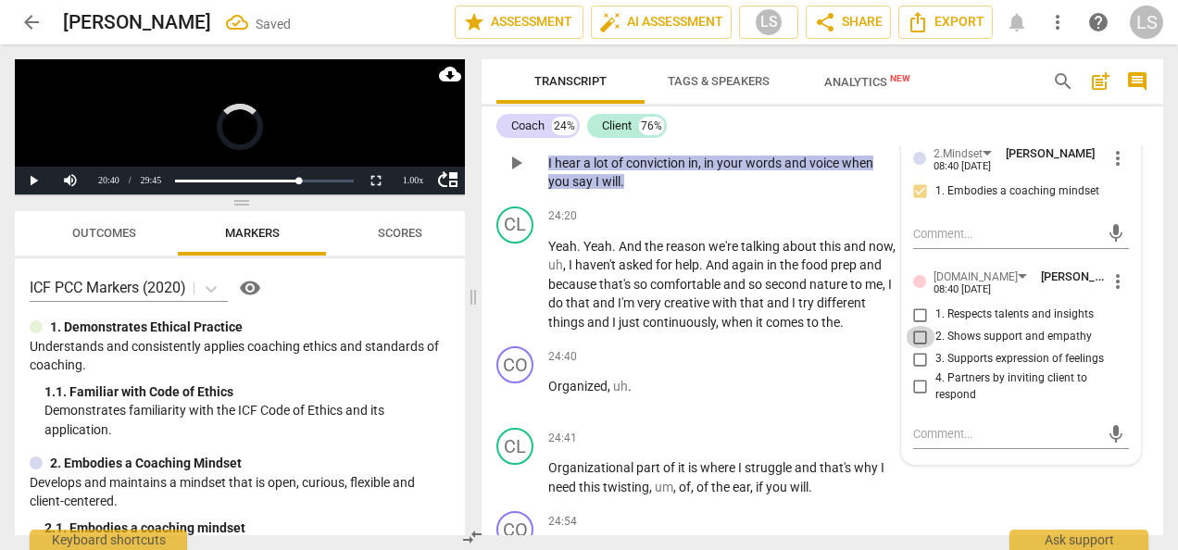
click at [922, 348] on input "2. Shows support and empathy" at bounding box center [921, 337] width 30 height 22
click at [926, 370] on input "3. Supports expression of feelings" at bounding box center [921, 359] width 30 height 22
click at [913, 348] on input "2. Shows support and empathy" at bounding box center [921, 337] width 30 height 22
click at [923, 326] on input "1. Respects talents and insights" at bounding box center [921, 315] width 30 height 22
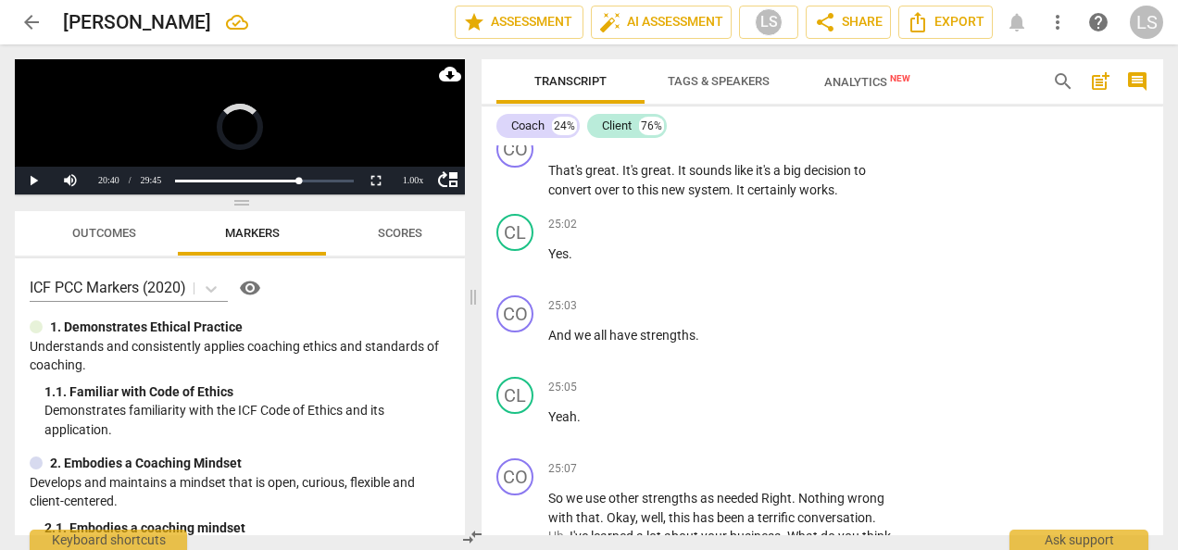
scroll to position [12387, 0]
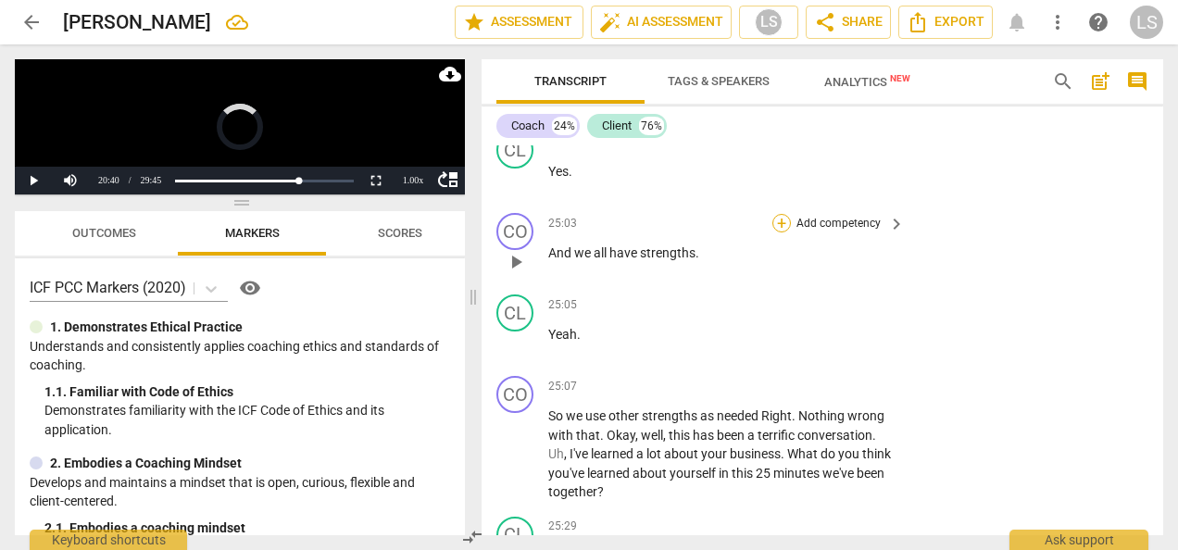
click at [781, 232] on div "+" at bounding box center [781, 223] width 19 height 19
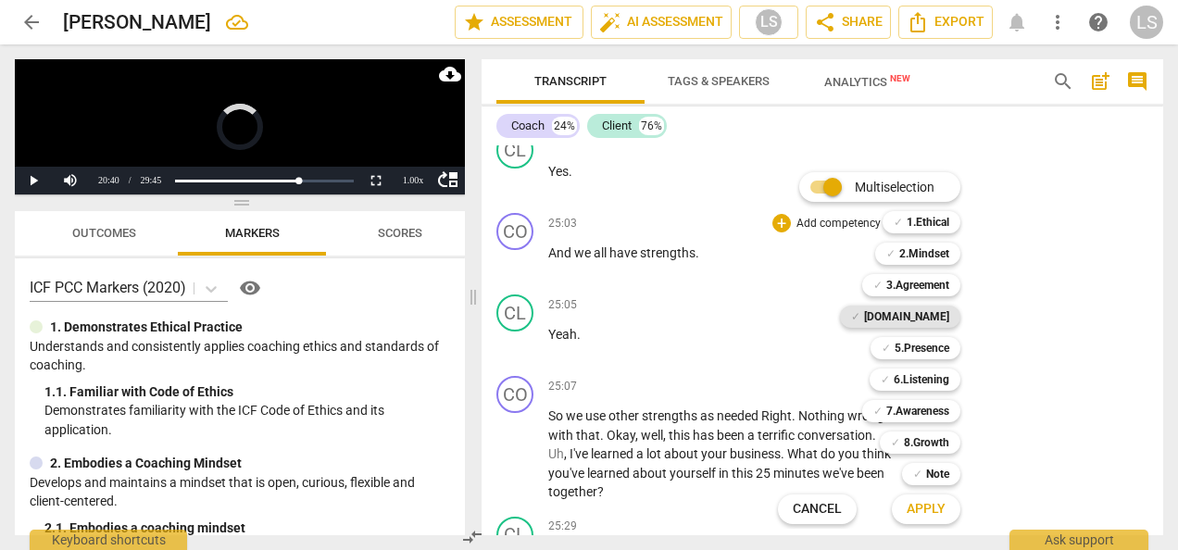
click at [928, 323] on b "[DOMAIN_NAME]" at bounding box center [906, 317] width 85 height 22
click at [929, 511] on span "Apply" at bounding box center [926, 509] width 39 height 19
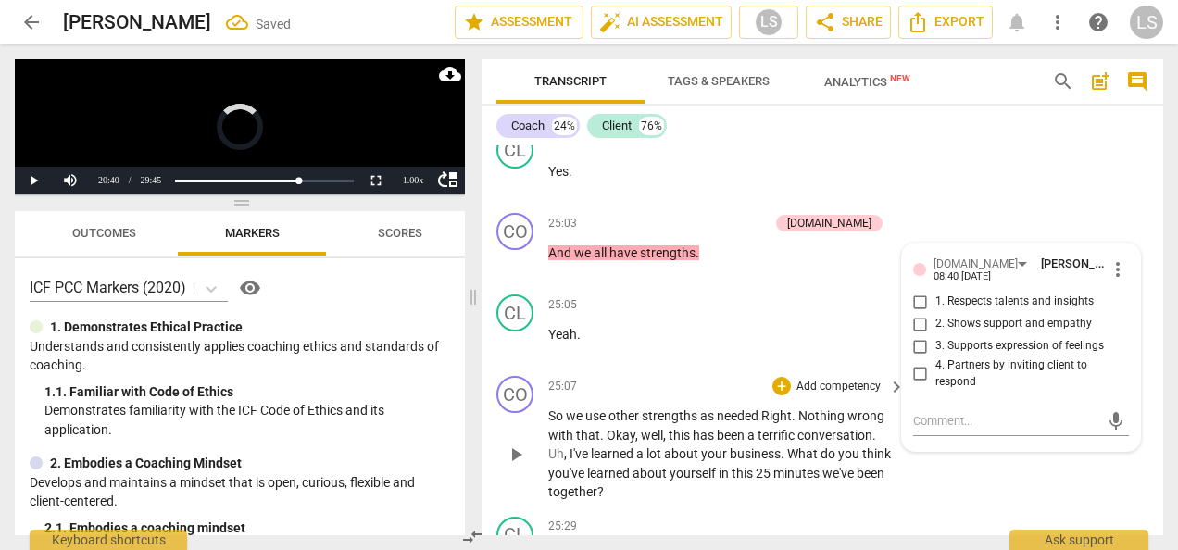
scroll to position [12592, 0]
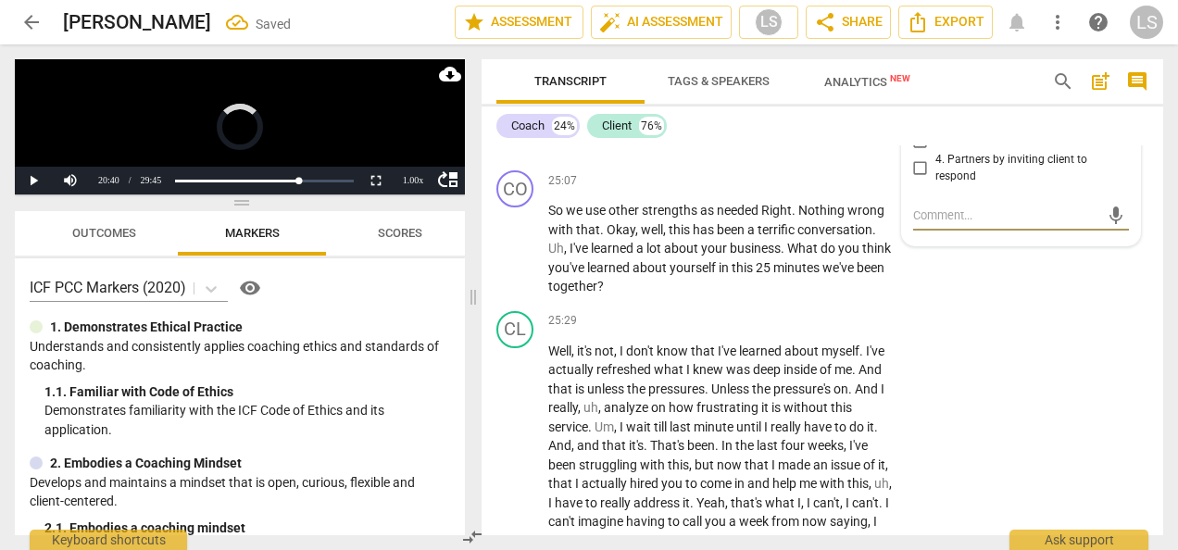
click at [917, 130] on input "2. Shows support and empathy" at bounding box center [921, 118] width 30 height 22
click at [787, 190] on div "+ Add competency" at bounding box center [827, 180] width 110 height 19
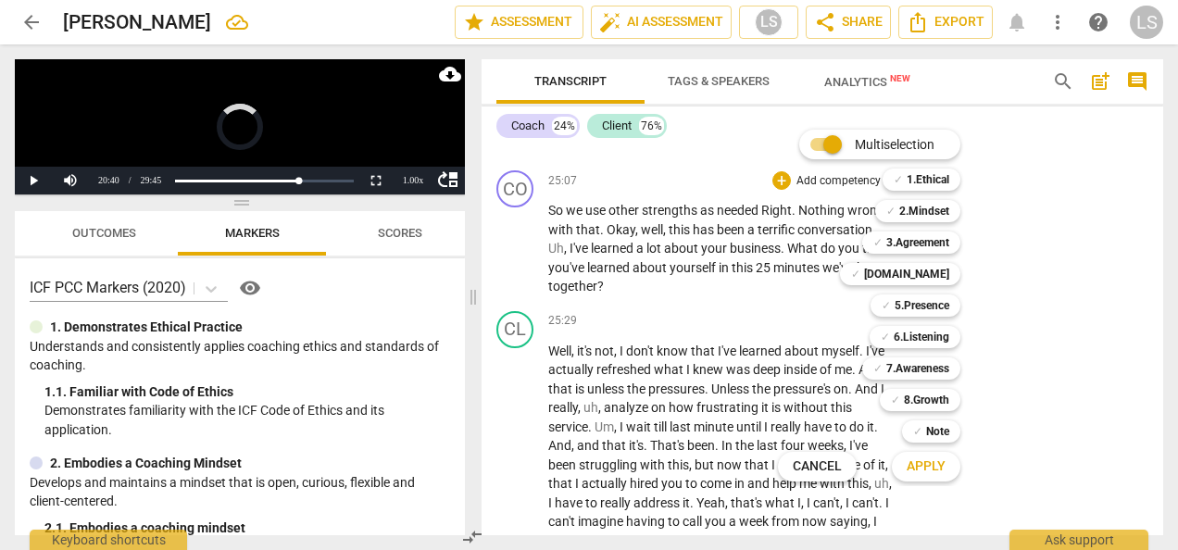
click at [1114, 308] on div at bounding box center [589, 275] width 1178 height 550
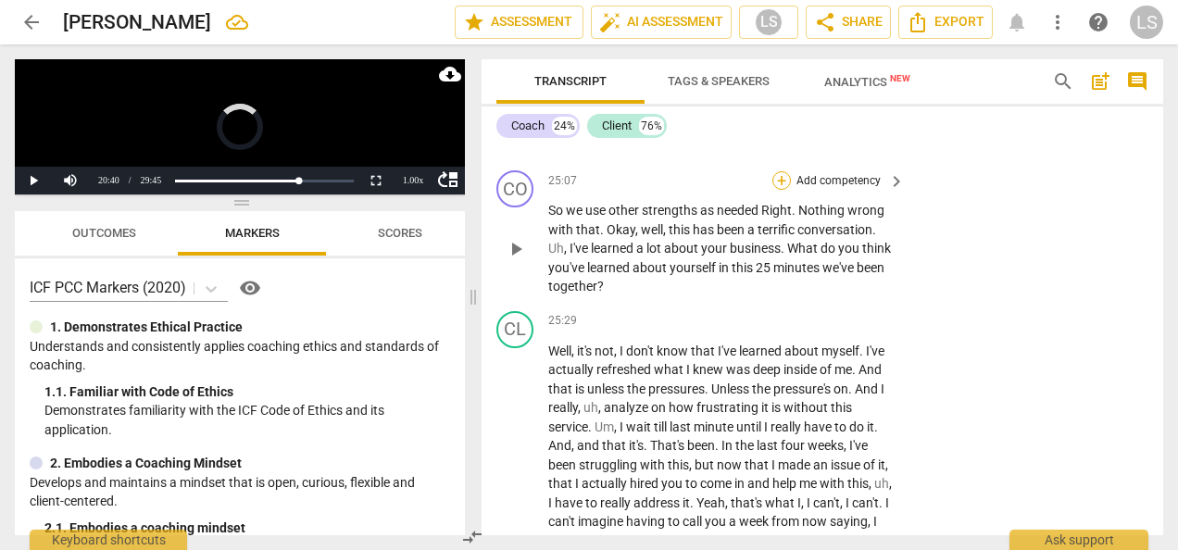
click at [776, 190] on div "+" at bounding box center [781, 180] width 19 height 19
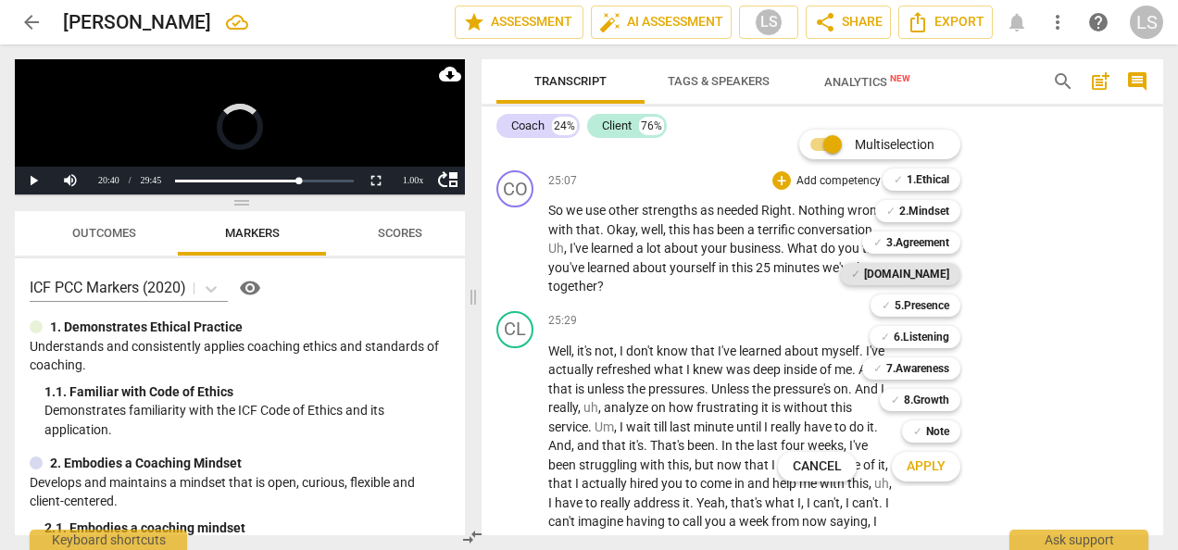
click at [928, 272] on b "[DOMAIN_NAME]" at bounding box center [906, 274] width 85 height 22
click at [913, 394] on b "8.Growth" at bounding box center [926, 400] width 45 height 22
click at [931, 468] on span "Apply" at bounding box center [926, 466] width 39 height 19
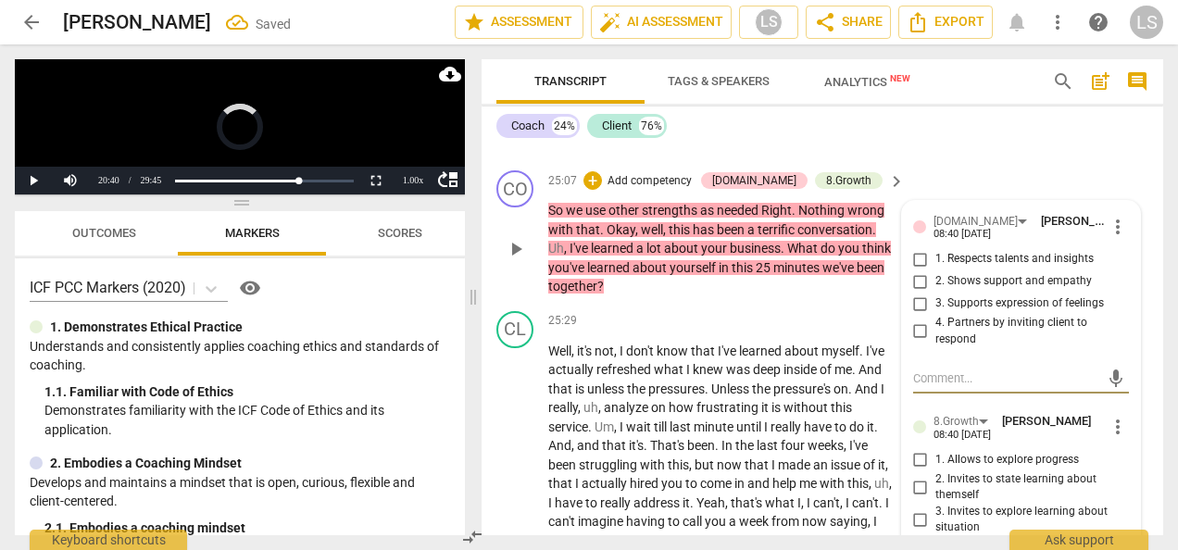
click at [921, 270] on input "1. Respects talents and insights" at bounding box center [921, 259] width 30 height 22
click at [919, 270] on input "1. Respects talents and insights" at bounding box center [921, 259] width 30 height 22
click at [916, 293] on input "2. Shows support and empathy" at bounding box center [921, 281] width 30 height 22
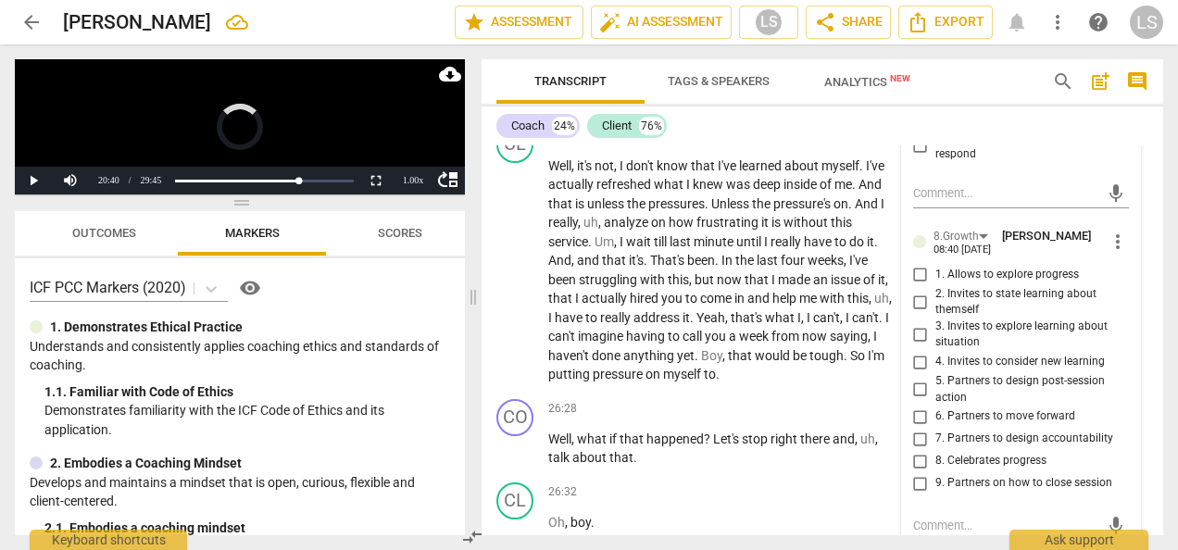
click at [919, 313] on input "2. Invites to state learning about themself" at bounding box center [921, 302] width 30 height 22
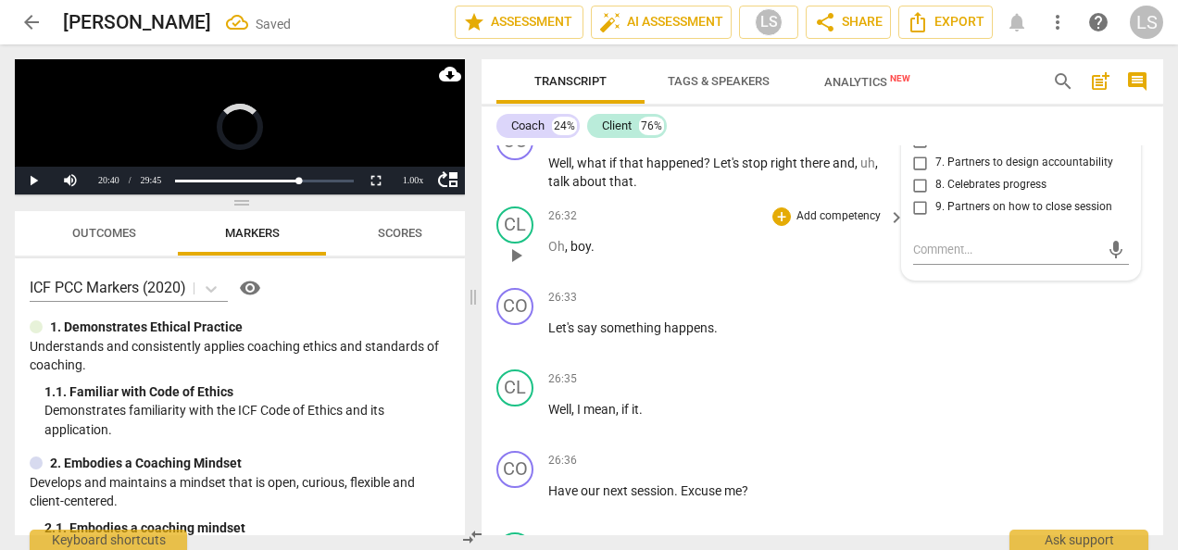
scroll to position [13055, 0]
click at [778, 141] on div "+" at bounding box center [781, 131] width 19 height 19
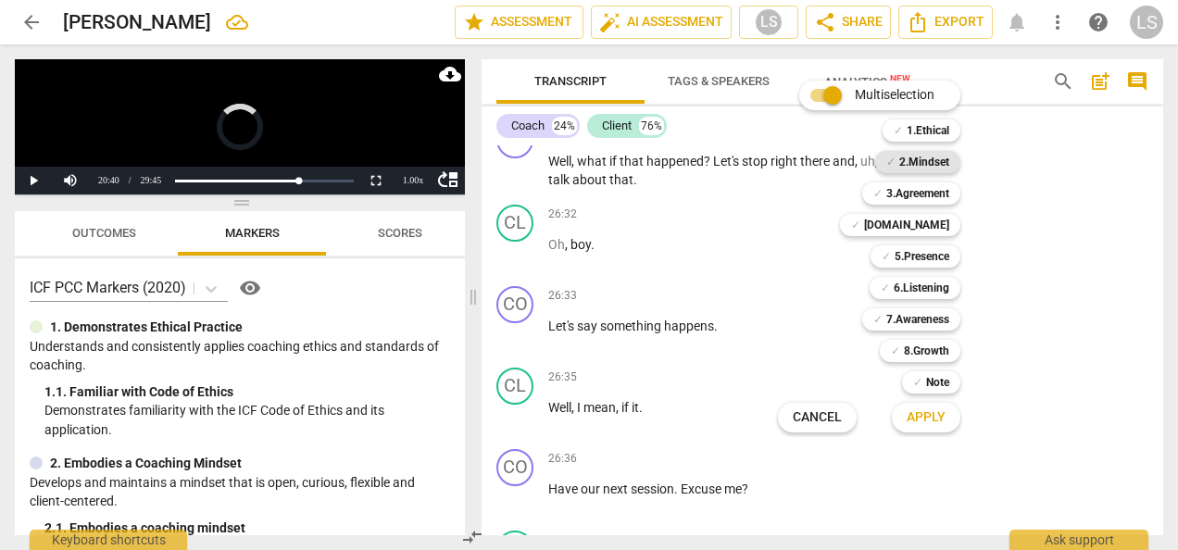
click at [926, 163] on b "2.Mindset" at bounding box center [924, 162] width 50 height 22
click at [917, 254] on b "5.Presence" at bounding box center [922, 256] width 55 height 22
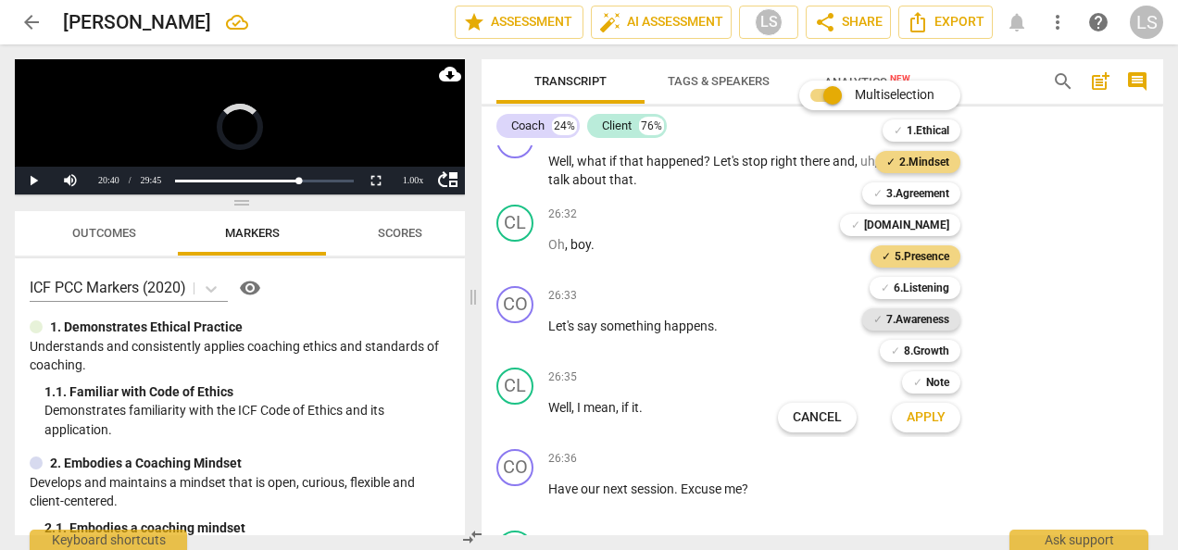
click at [919, 323] on b "7.Awareness" at bounding box center [917, 319] width 63 height 22
click at [932, 429] on button "Apply" at bounding box center [926, 417] width 69 height 33
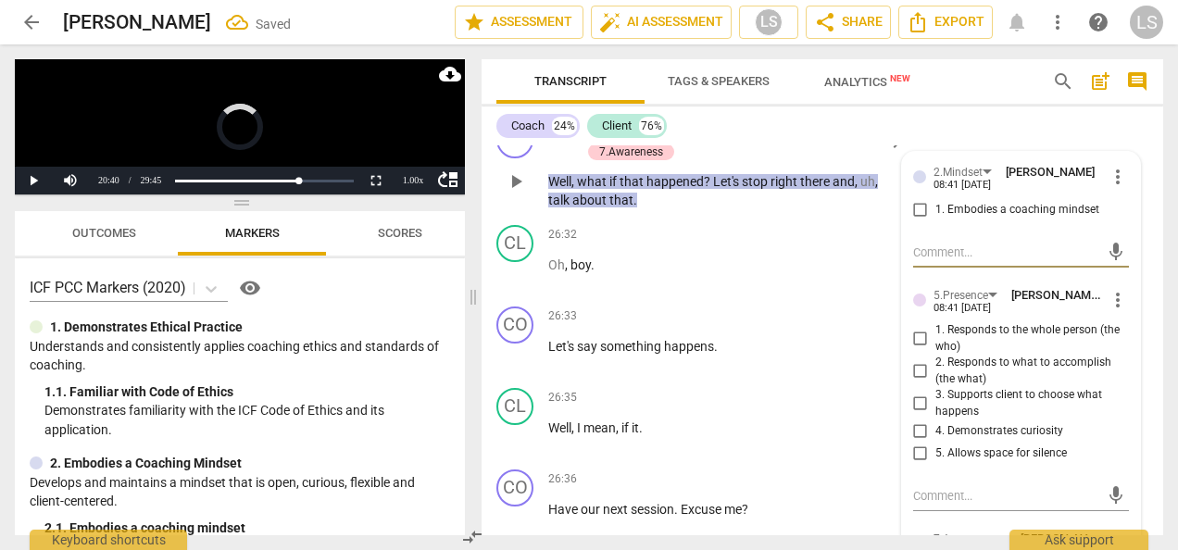
click at [918, 221] on input "1. Embodies a coaching mindset" at bounding box center [921, 210] width 30 height 22
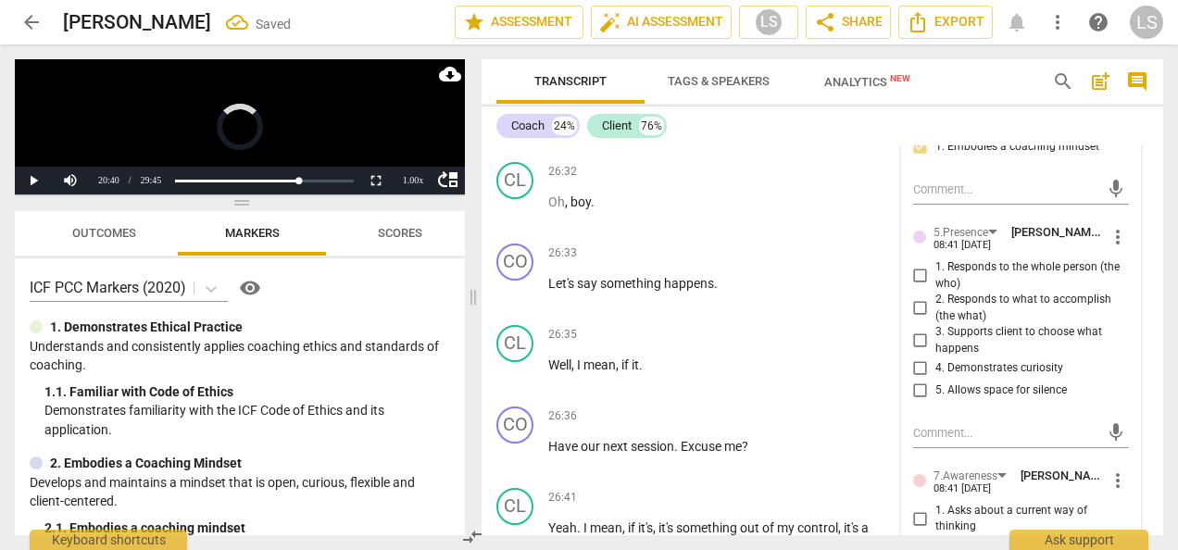
scroll to position [13148, 0]
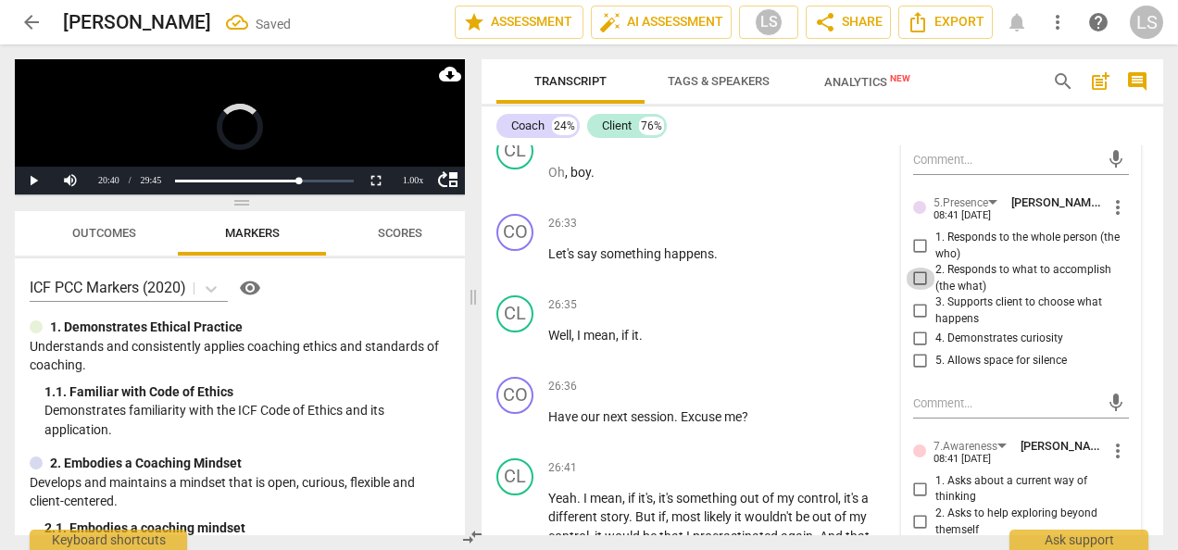
click at [922, 290] on input "2. Responds to what to accomplish (the what)" at bounding box center [921, 279] width 30 height 22
click at [920, 350] on input "4. Demonstrates curiosity" at bounding box center [921, 339] width 30 height 22
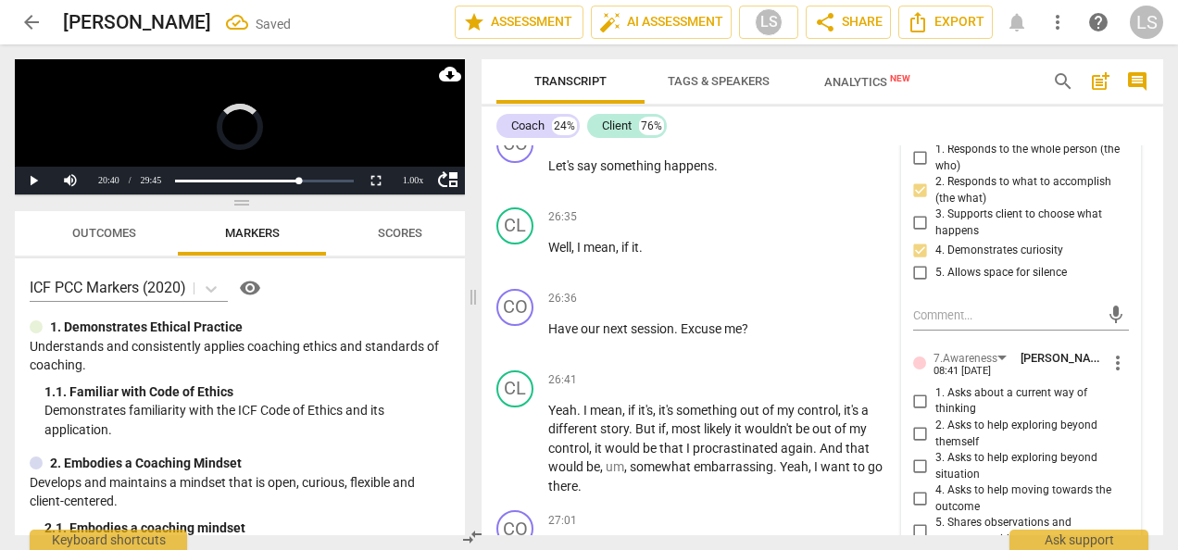
scroll to position [13333, 0]
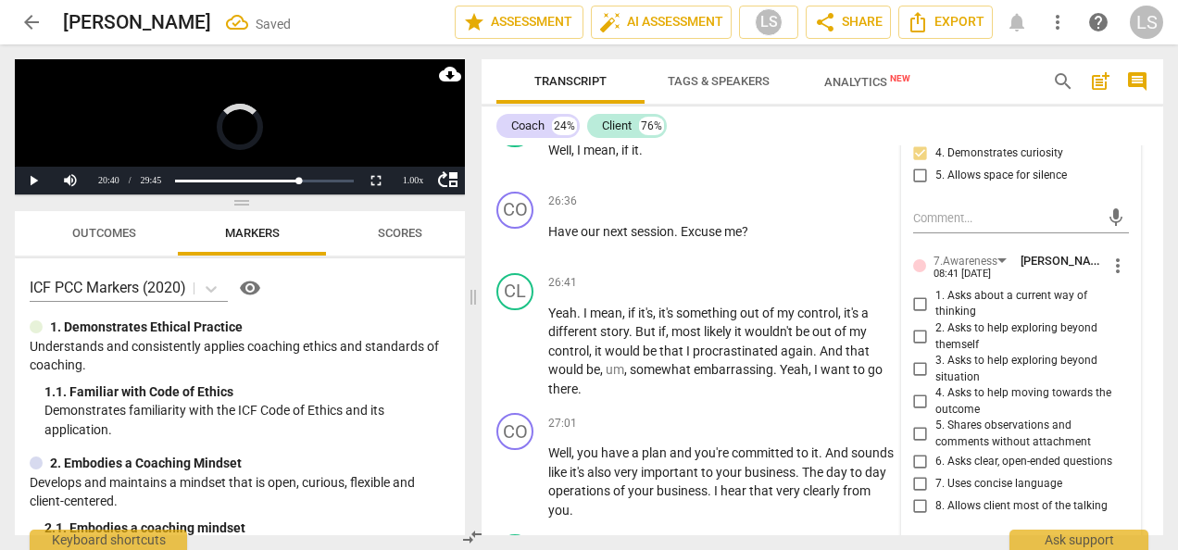
click at [917, 413] on input "4. Asks to help moving towards the outcome" at bounding box center [921, 402] width 30 height 22
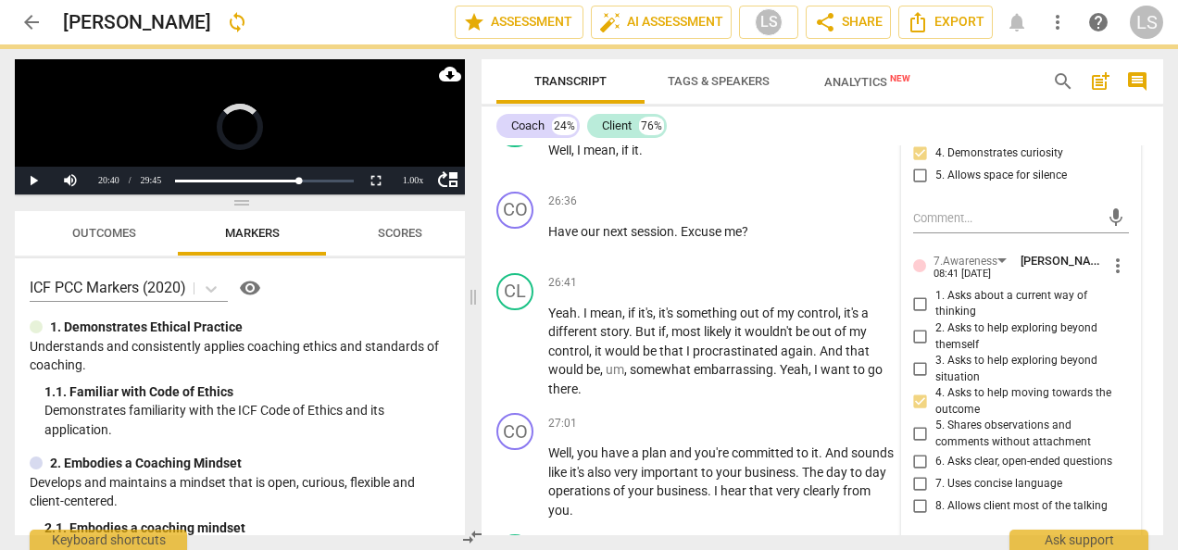
scroll to position [13426, 0]
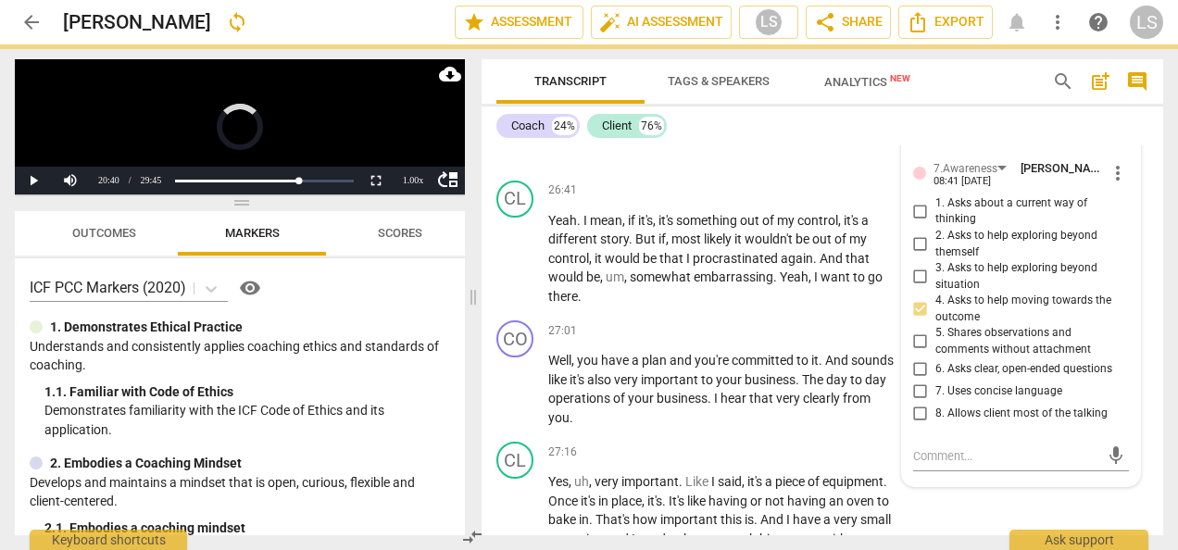
drag, startPoint x: 918, startPoint y: 489, endPoint x: 987, endPoint y: 491, distance: 69.5
click at [919, 381] on input "6. Asks clear, open-ended questions" at bounding box center [921, 369] width 30 height 22
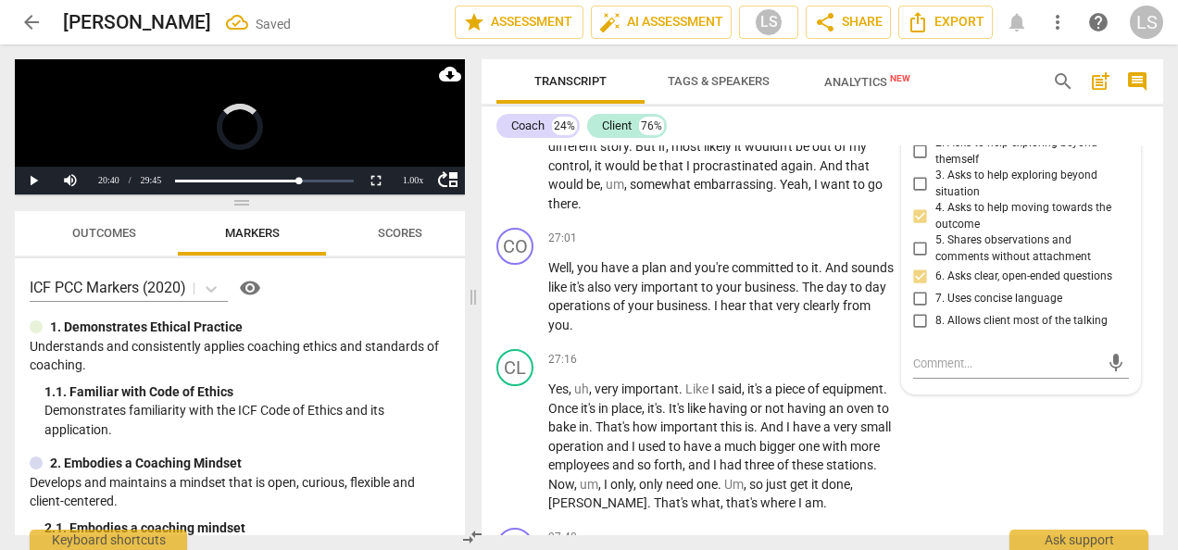
drag, startPoint x: 917, startPoint y: 424, endPoint x: 927, endPoint y: 423, distance: 10.2
click at [917, 310] on input "7. Uses concise language" at bounding box center [921, 299] width 30 height 22
click at [785, 247] on div "+" at bounding box center [781, 238] width 19 height 19
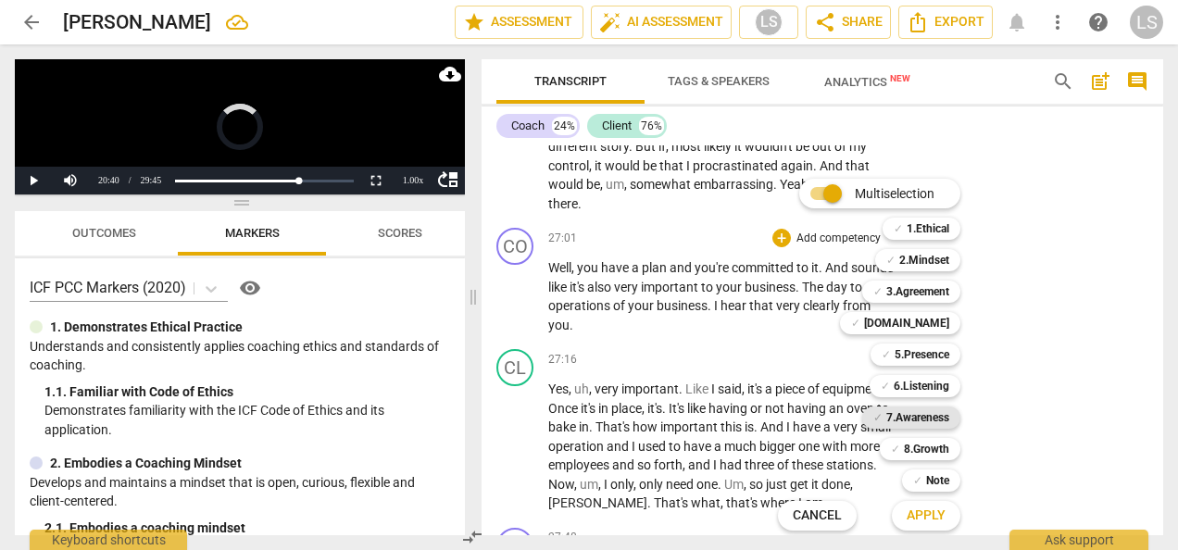
click at [898, 417] on b "7.Awareness" at bounding box center [917, 418] width 63 height 22
click at [914, 516] on span "Apply" at bounding box center [926, 516] width 39 height 19
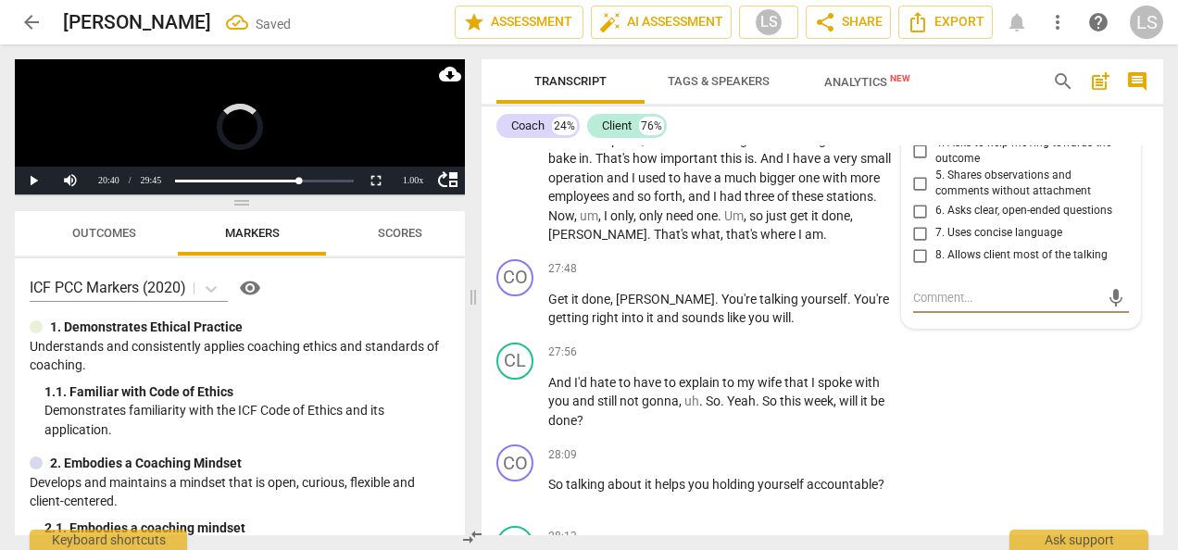
scroll to position [13683, 0]
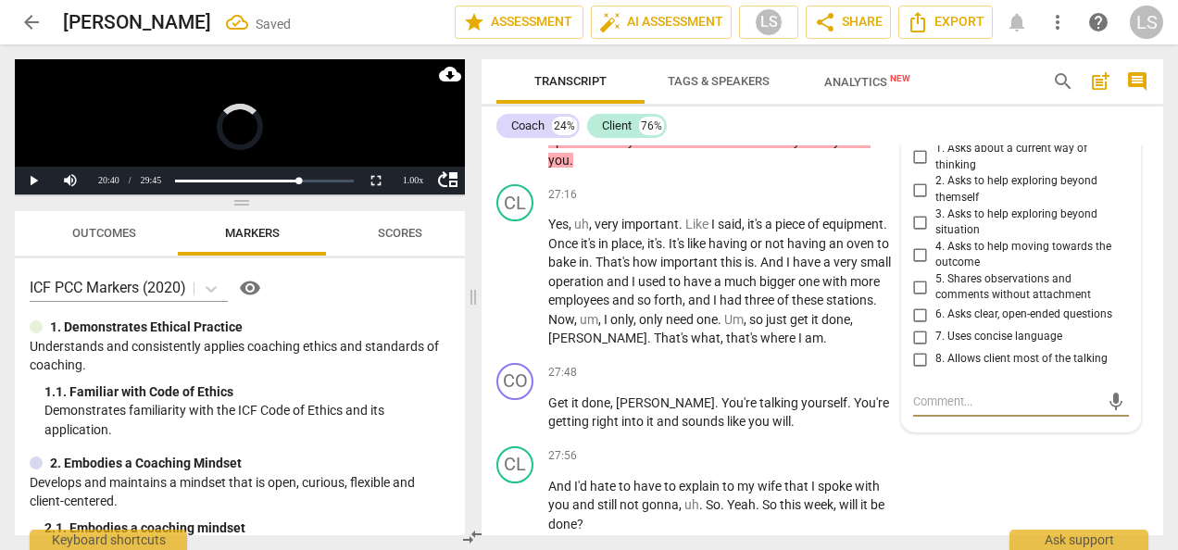
click at [1109, 131] on span "more_vert" at bounding box center [1118, 119] width 22 height 22
click at [1128, 272] on li "Delete" at bounding box center [1130, 277] width 64 height 35
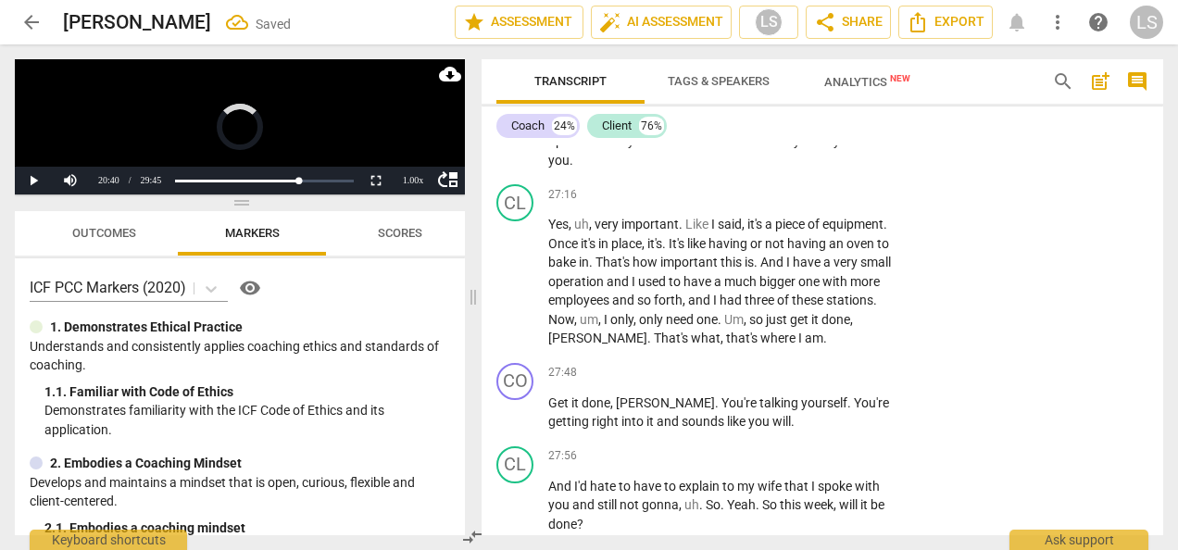
click at [776, 82] on div "+" at bounding box center [781, 73] width 19 height 19
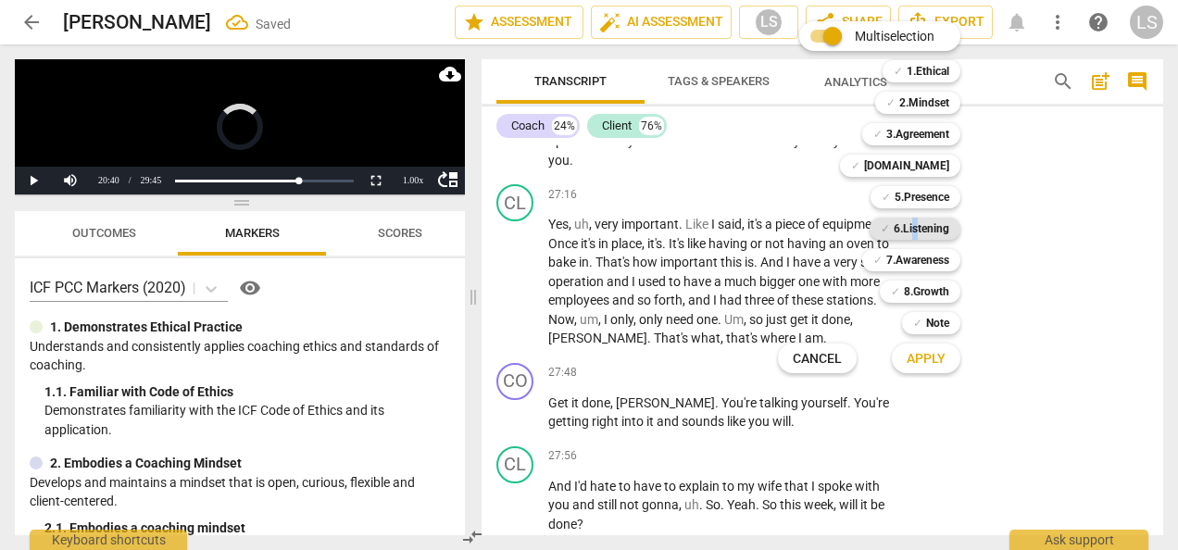
click at [915, 227] on b "6.Listening" at bounding box center [922, 229] width 56 height 22
drag, startPoint x: 915, startPoint y: 227, endPoint x: 917, endPoint y: 362, distance: 135.2
click at [917, 362] on span "Apply" at bounding box center [926, 359] width 39 height 19
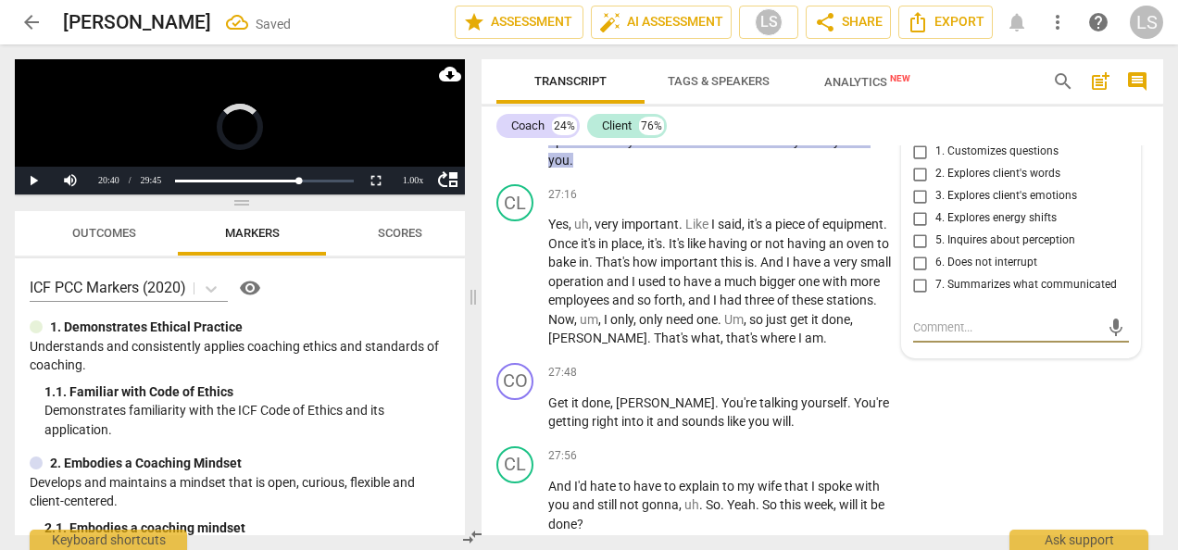
click at [922, 296] on input "7. Summarizes what communicated" at bounding box center [921, 285] width 30 height 22
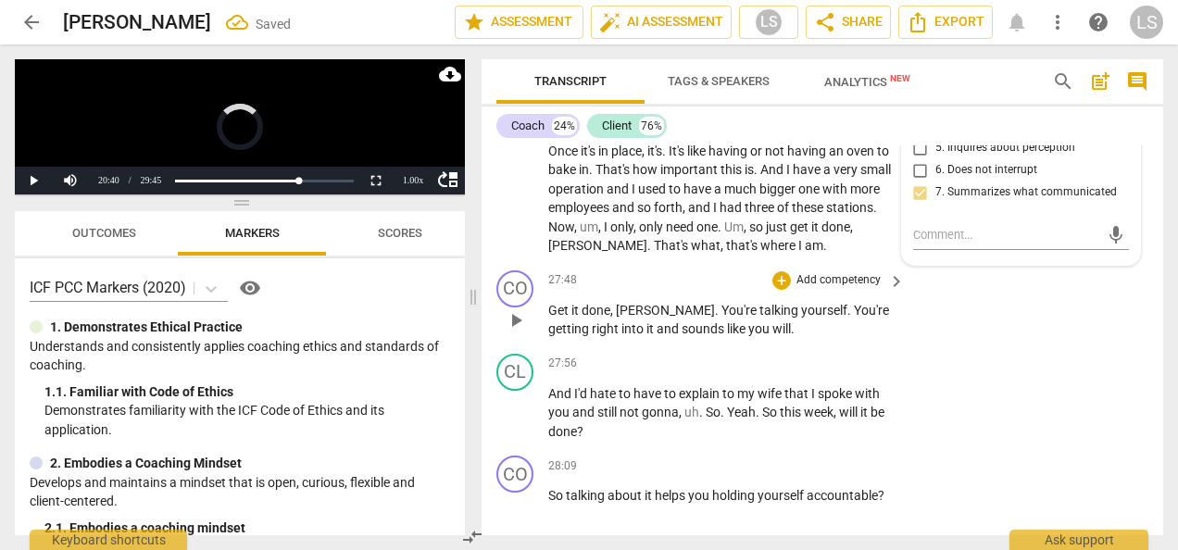
click at [787, 290] on div "+ Add competency" at bounding box center [827, 280] width 110 height 19
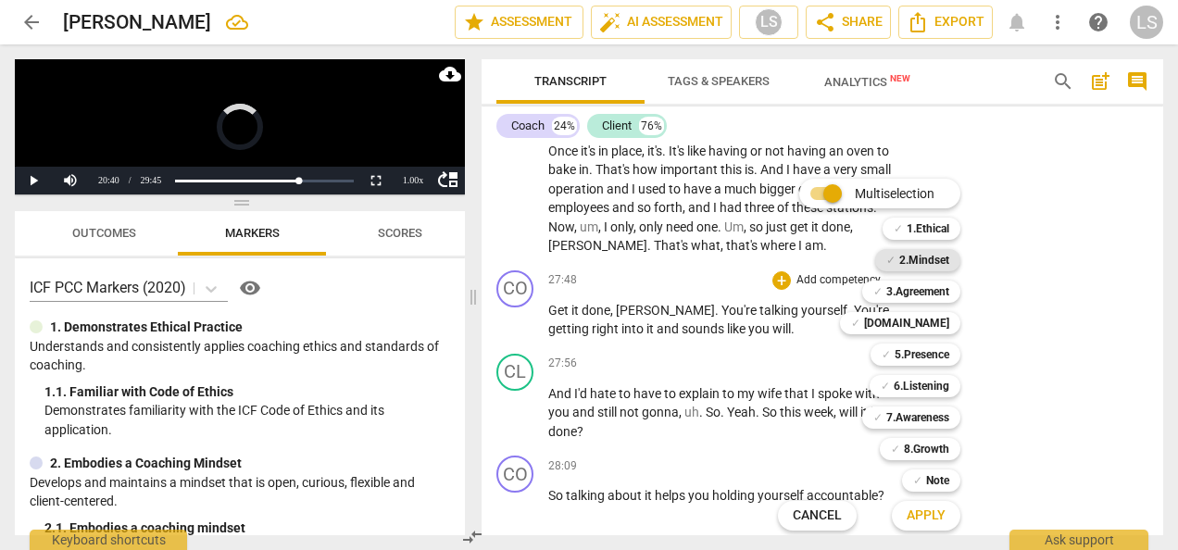
click at [908, 263] on b "2.Mindset" at bounding box center [924, 260] width 50 height 22
click at [919, 320] on b "[DOMAIN_NAME]" at bounding box center [906, 323] width 85 height 22
click at [921, 513] on span "Apply" at bounding box center [926, 516] width 39 height 19
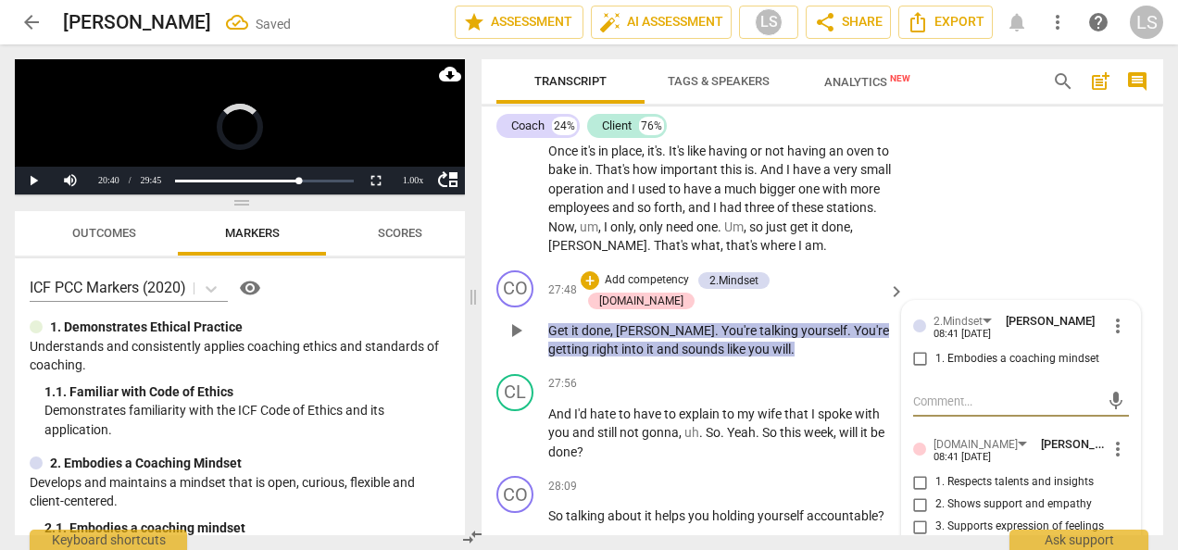
click at [912, 370] on input "1. Embodies a coaching mindset" at bounding box center [921, 359] width 30 height 22
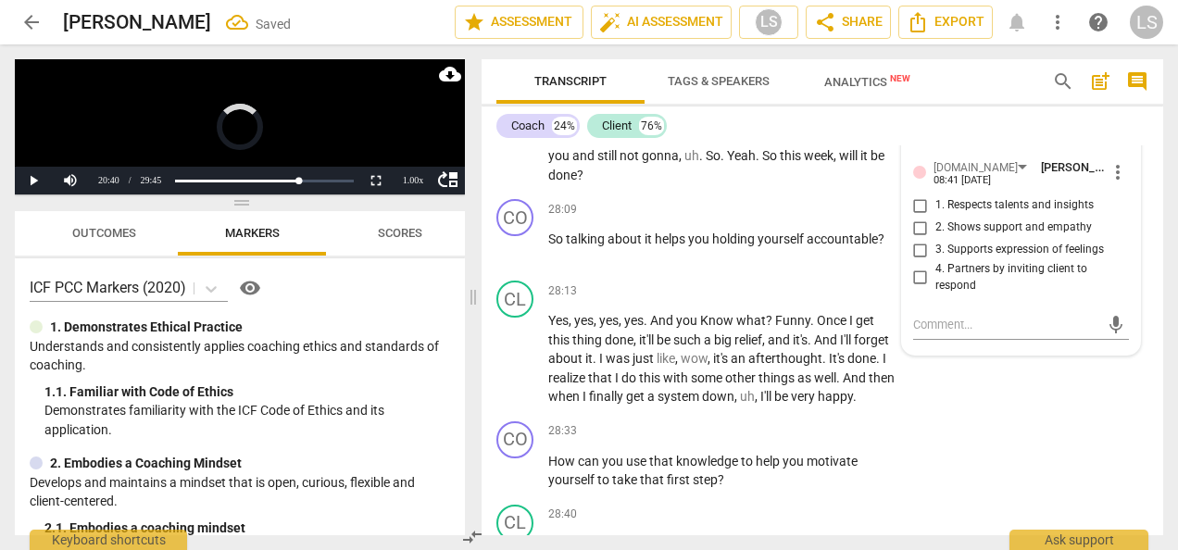
scroll to position [14054, 0]
click at [908, 216] on input "1. Respects talents and insights" at bounding box center [921, 205] width 30 height 22
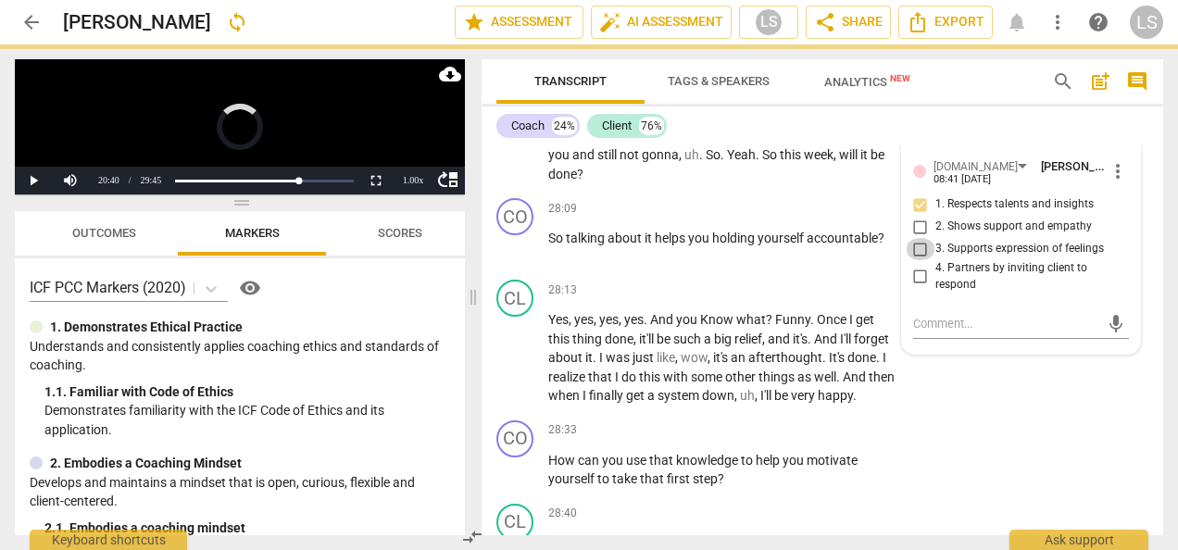
click at [914, 260] on input "3. Supports expression of feelings" at bounding box center [921, 249] width 30 height 22
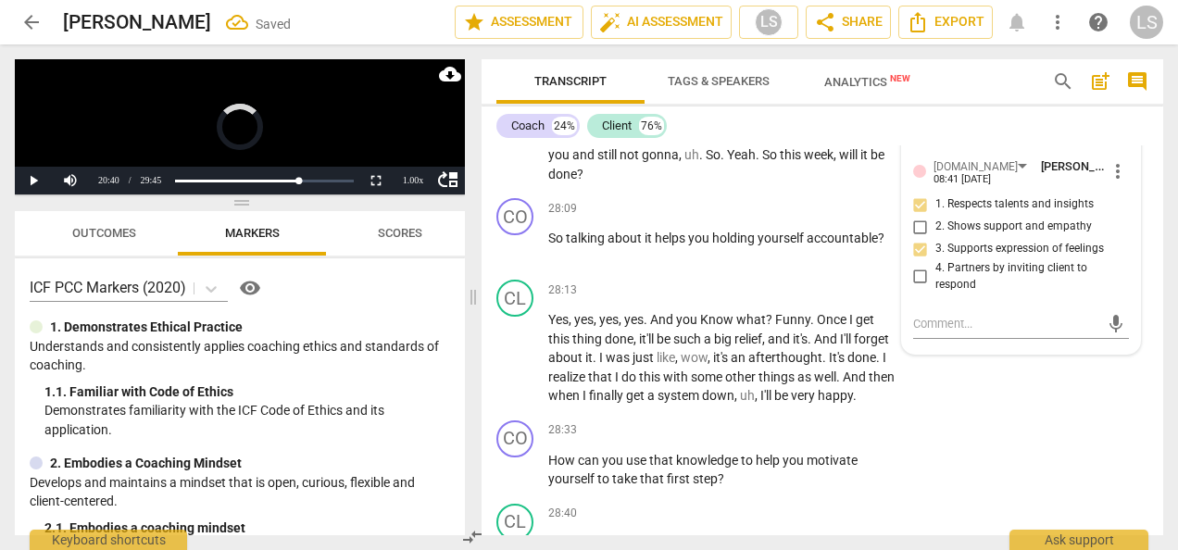
click at [914, 260] on input "3. Supports expression of feelings" at bounding box center [921, 249] width 30 height 22
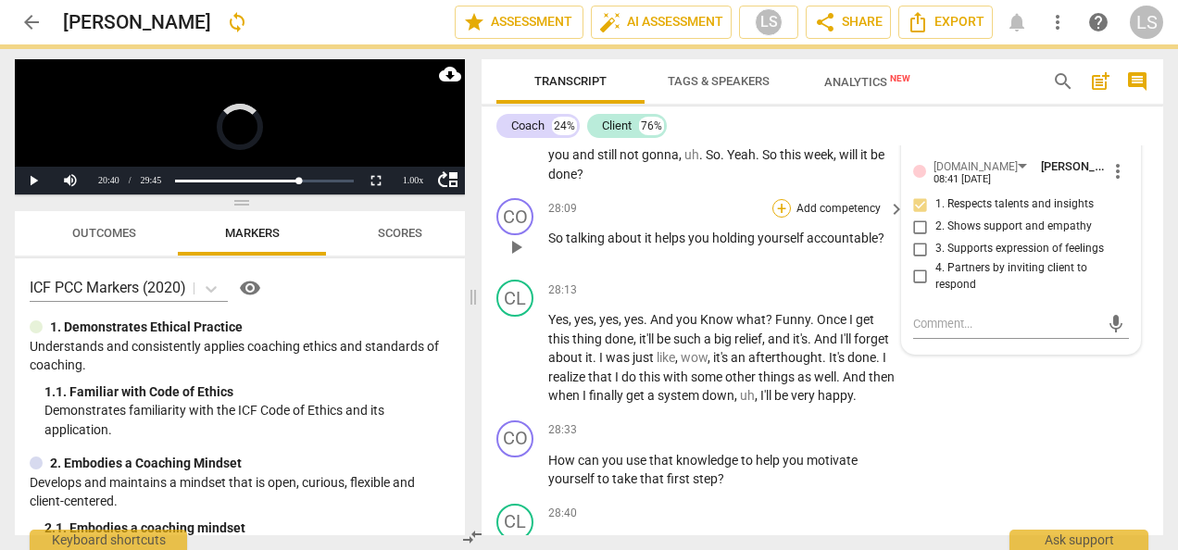
click at [782, 218] on div "+" at bounding box center [781, 208] width 19 height 19
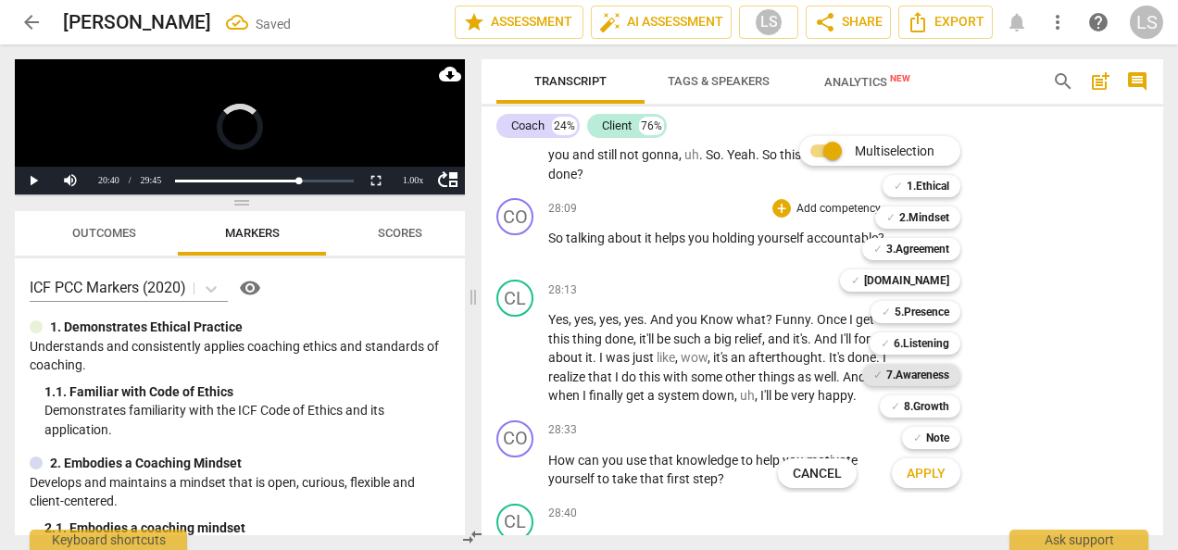
click at [930, 374] on b "7.Awareness" at bounding box center [917, 375] width 63 height 22
click at [928, 397] on b "8.Growth" at bounding box center [926, 406] width 45 height 22
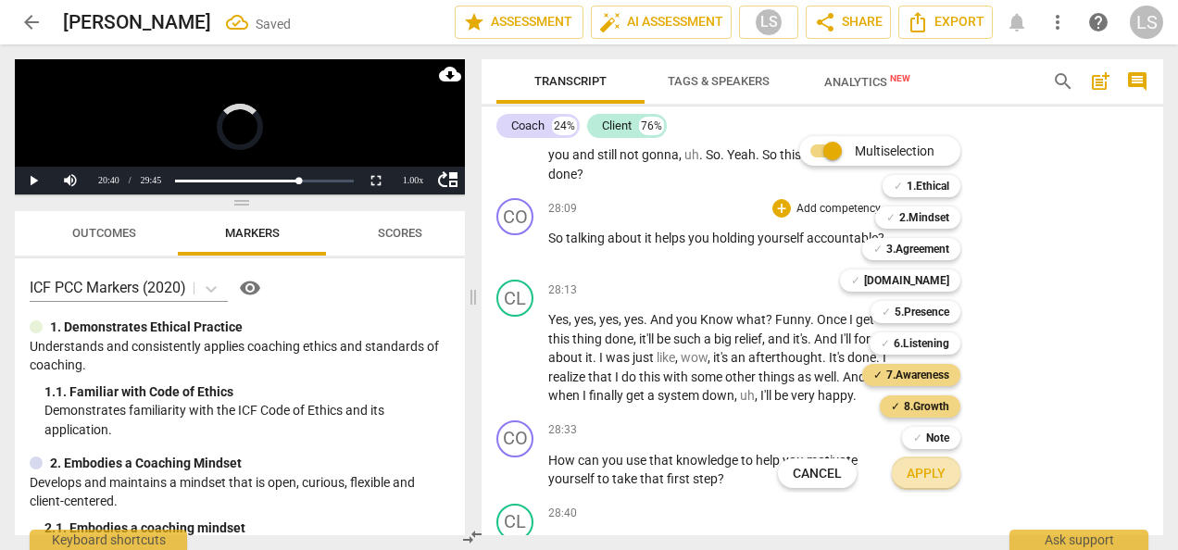
click at [934, 470] on span "Apply" at bounding box center [926, 474] width 39 height 19
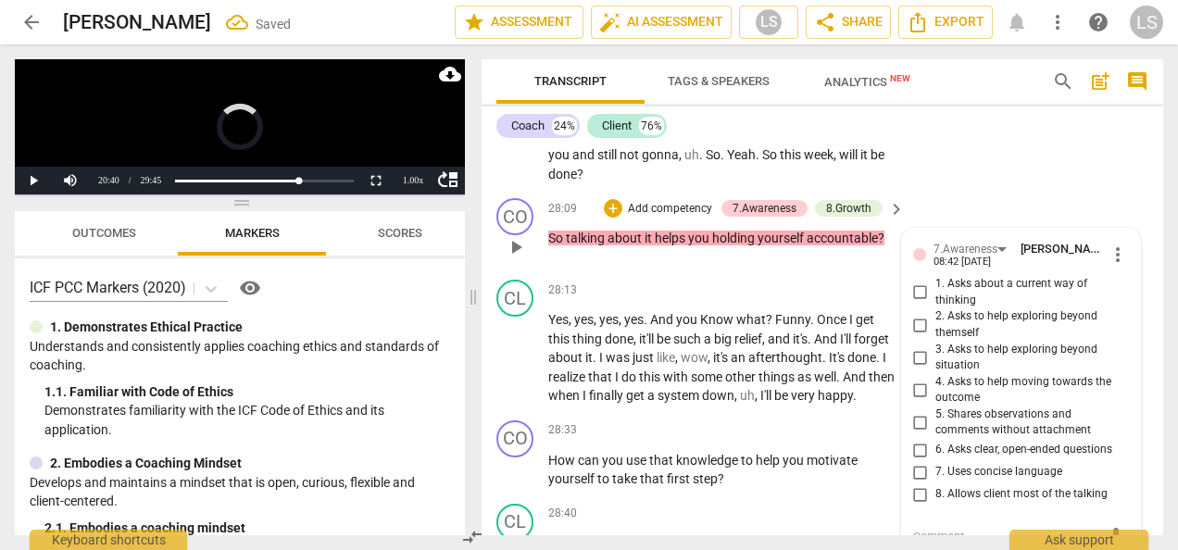
scroll to position [14354, 0]
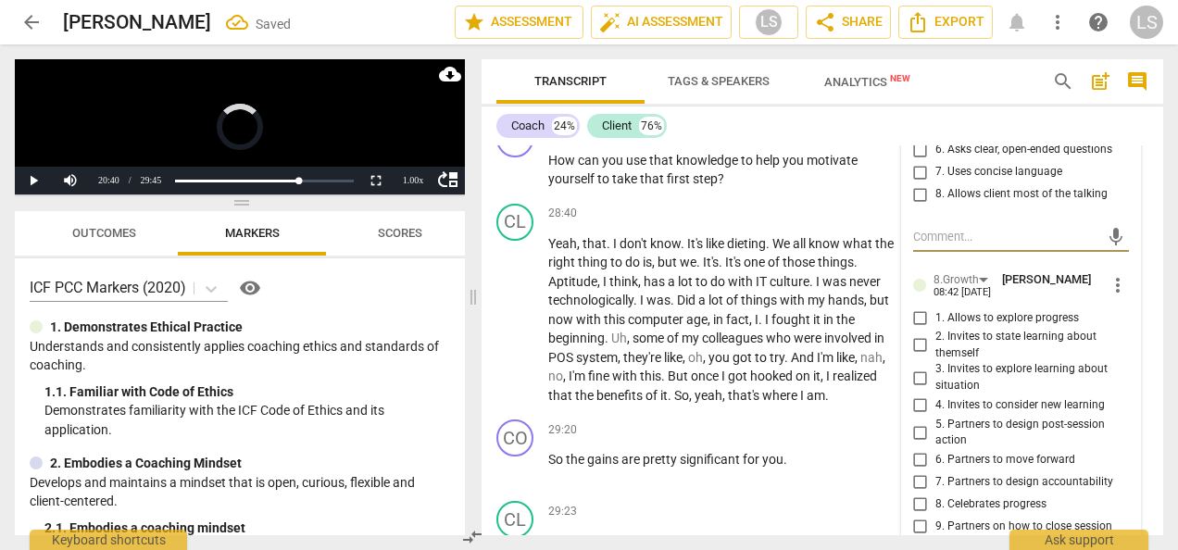
click at [915, 161] on input "6. Asks clear, open-ended questions" at bounding box center [921, 150] width 30 height 22
click at [915, 183] on input "7. Uses concise language" at bounding box center [921, 172] width 30 height 22
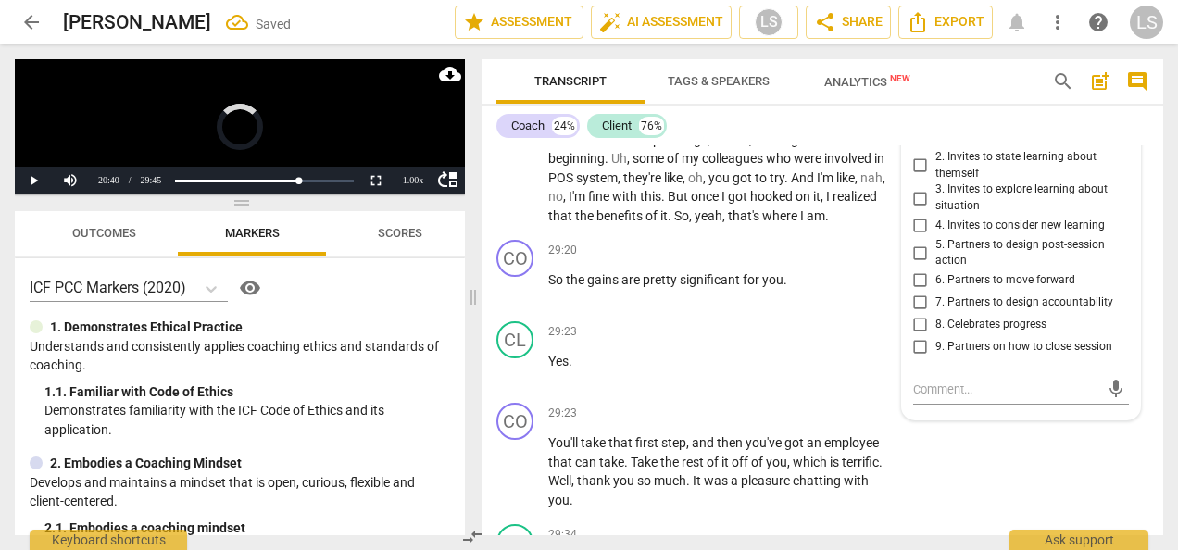
scroll to position [14539, 0]
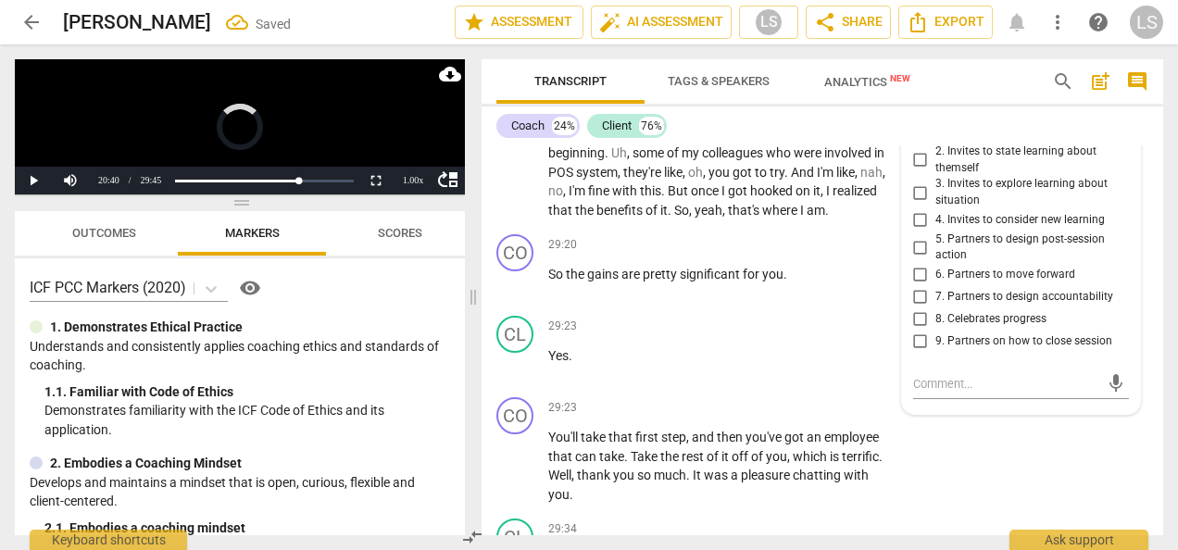
click at [917, 308] on input "7. Partners to design accountability" at bounding box center [921, 297] width 30 height 22
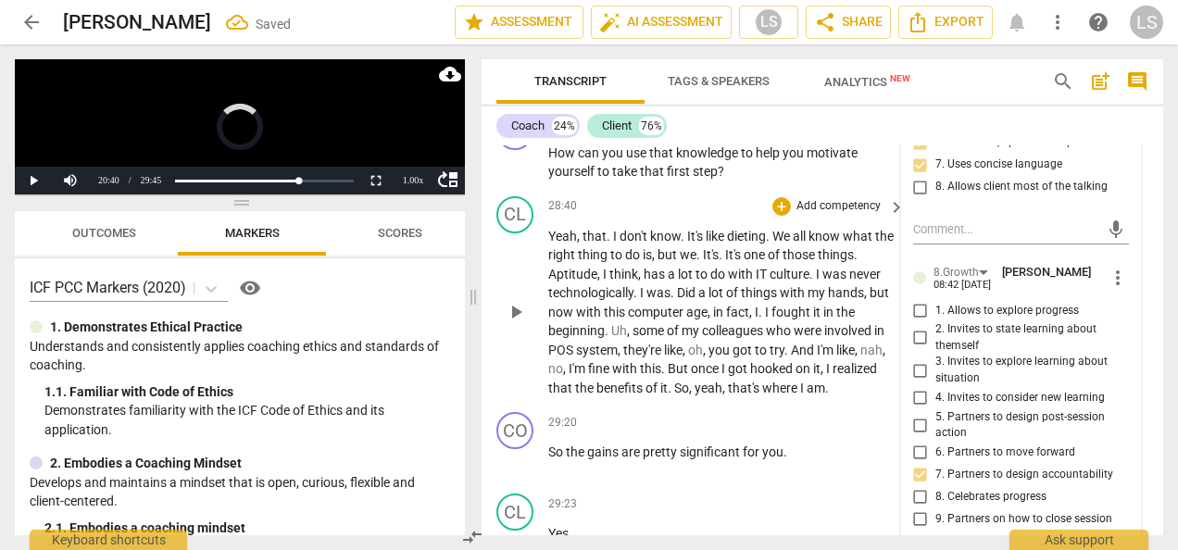
scroll to position [14261, 0]
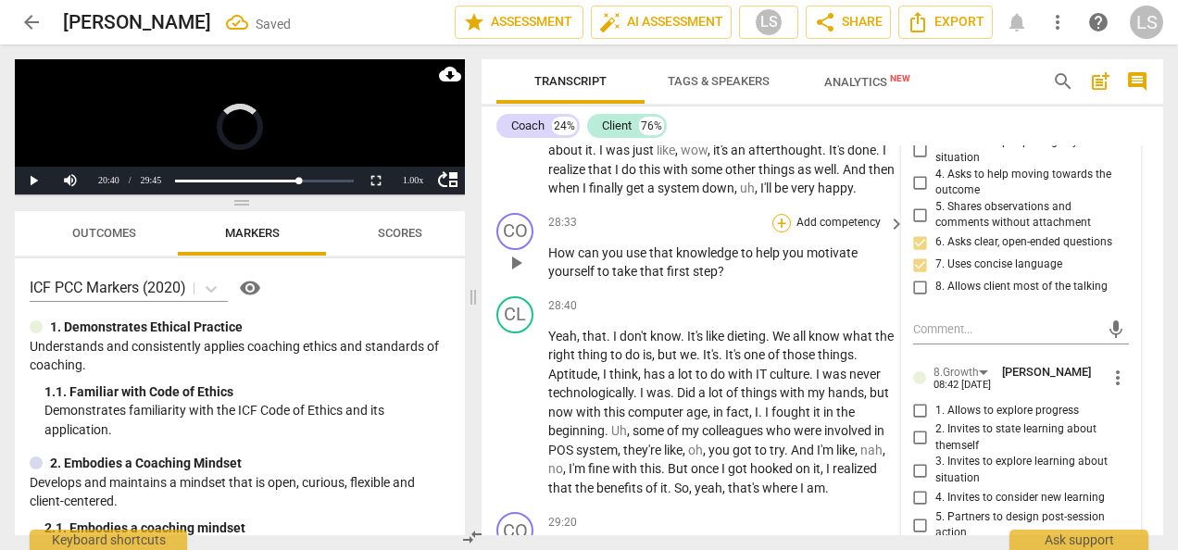
click at [780, 232] on div "+" at bounding box center [781, 223] width 19 height 19
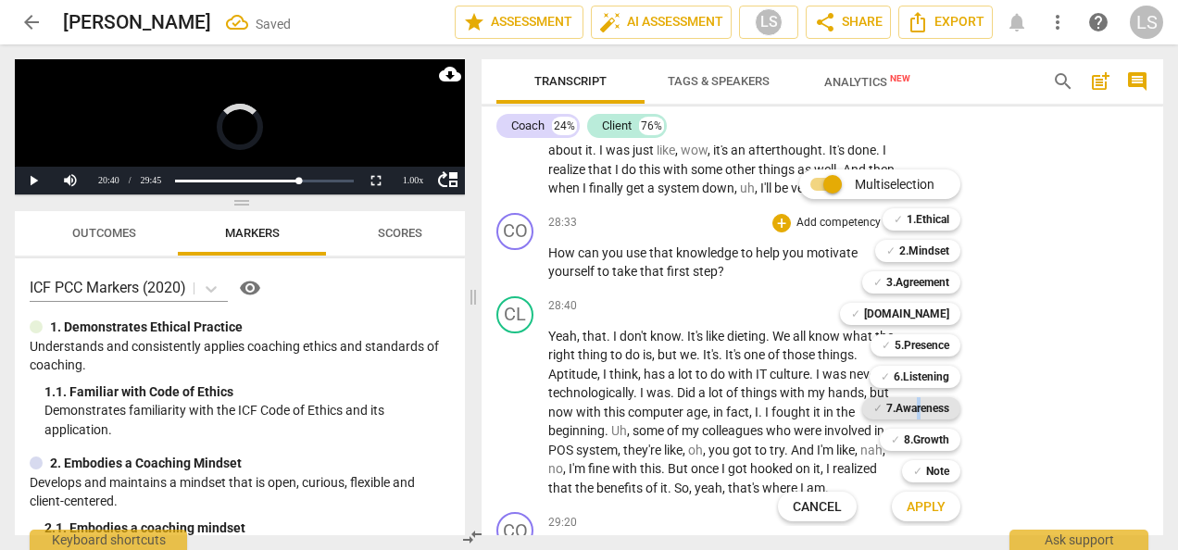
click at [916, 411] on b "7.Awareness" at bounding box center [917, 408] width 63 height 22
drag, startPoint x: 916, startPoint y: 411, endPoint x: 922, endPoint y: 438, distance: 27.6
click at [922, 438] on b "8.Growth" at bounding box center [926, 440] width 45 height 22
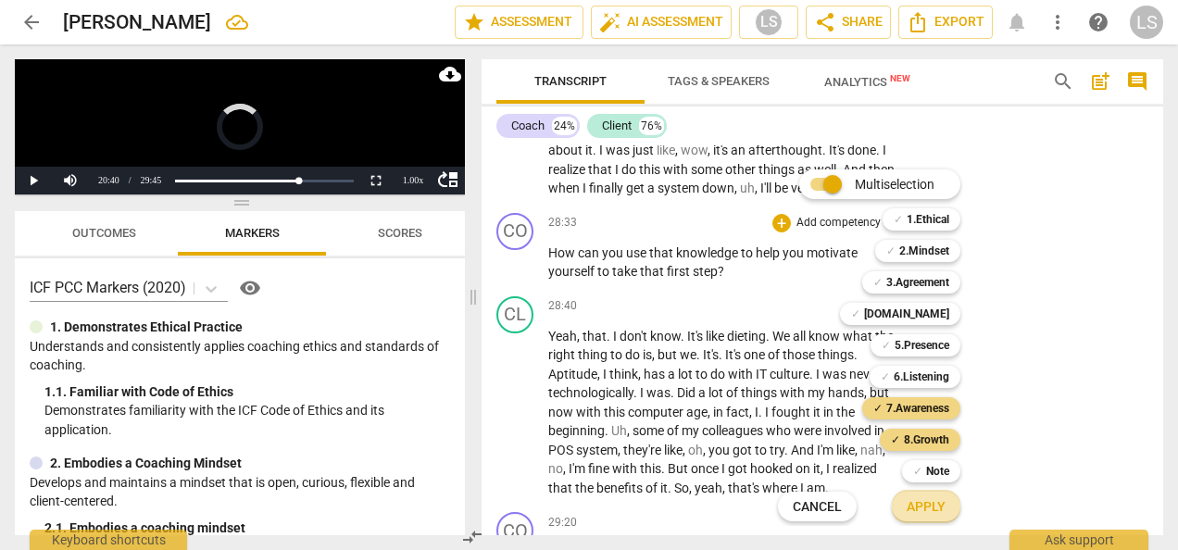
click at [925, 506] on span "Apply" at bounding box center [926, 507] width 39 height 19
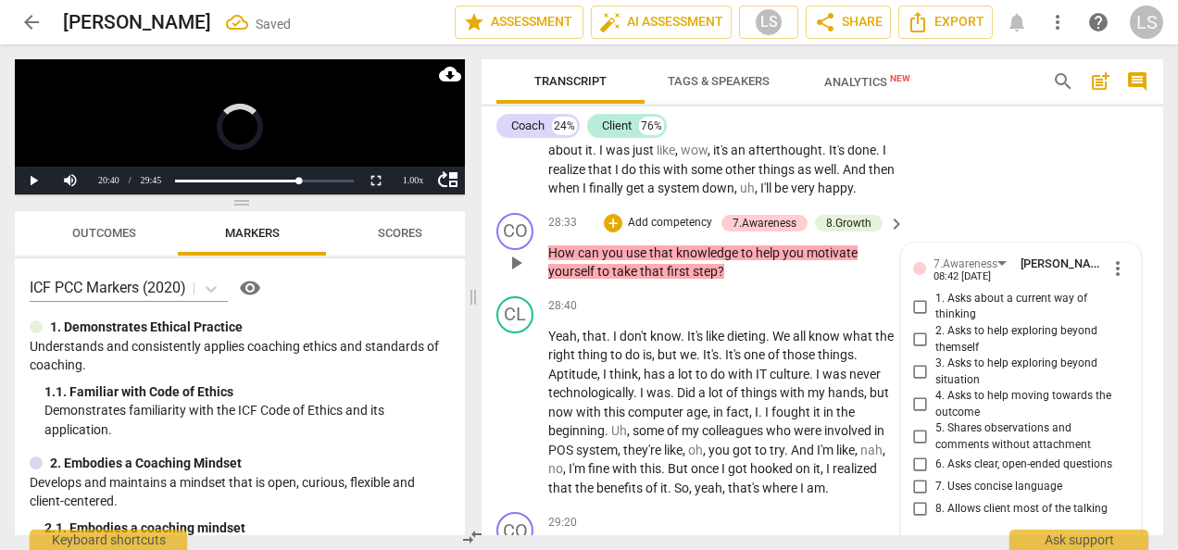
scroll to position [14595, 0]
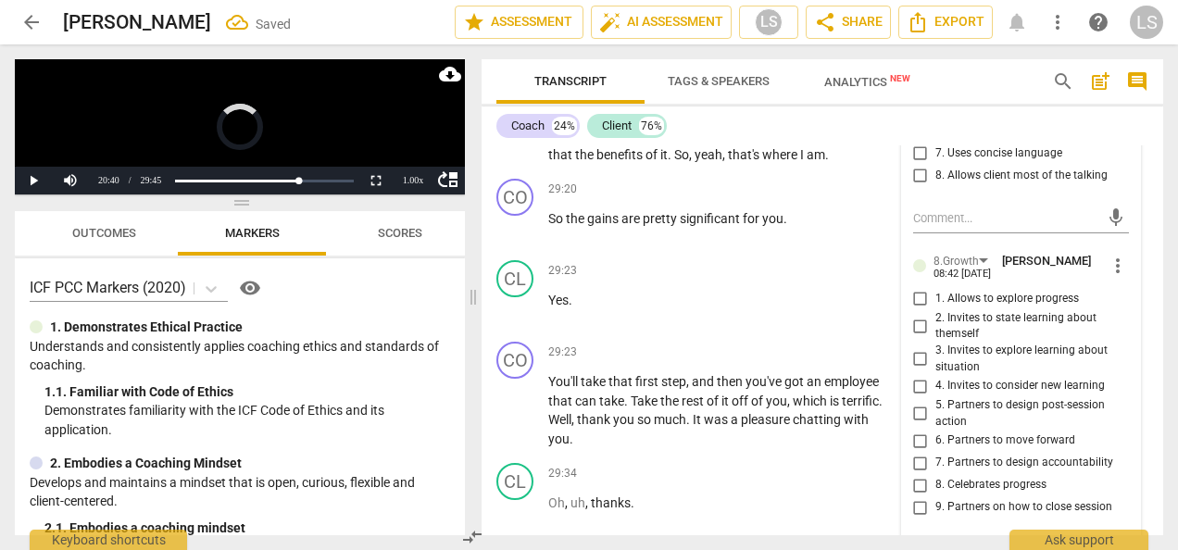
click at [911, 143] on input "6. Asks clear, open-ended questions" at bounding box center [921, 131] width 30 height 22
click at [919, 165] on input "7. Uses concise language" at bounding box center [921, 154] width 30 height 22
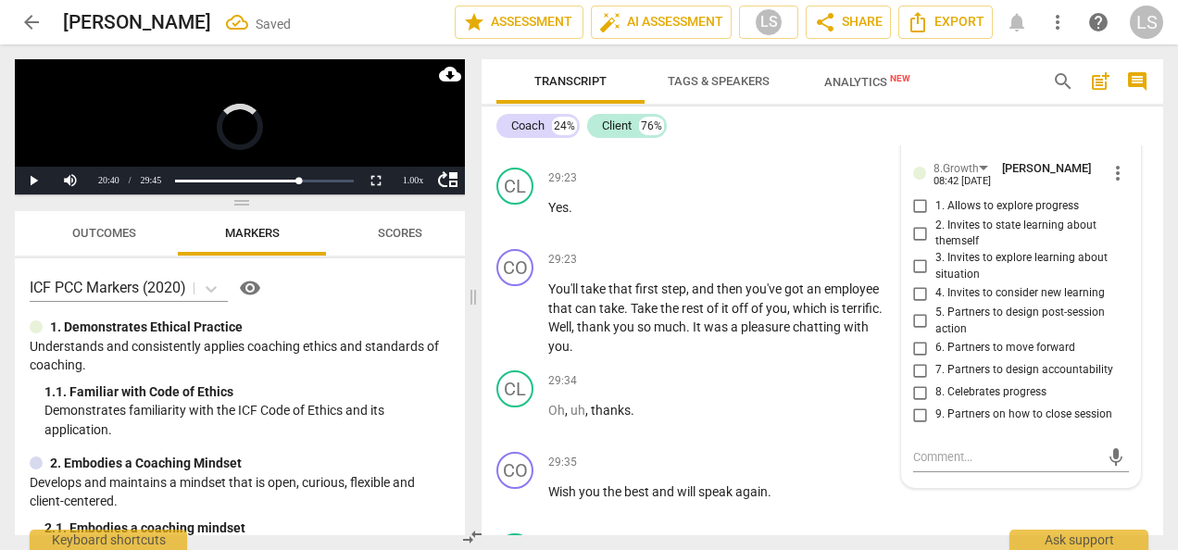
click at [913, 359] on input "6. Partners to move forward" at bounding box center [921, 348] width 30 height 22
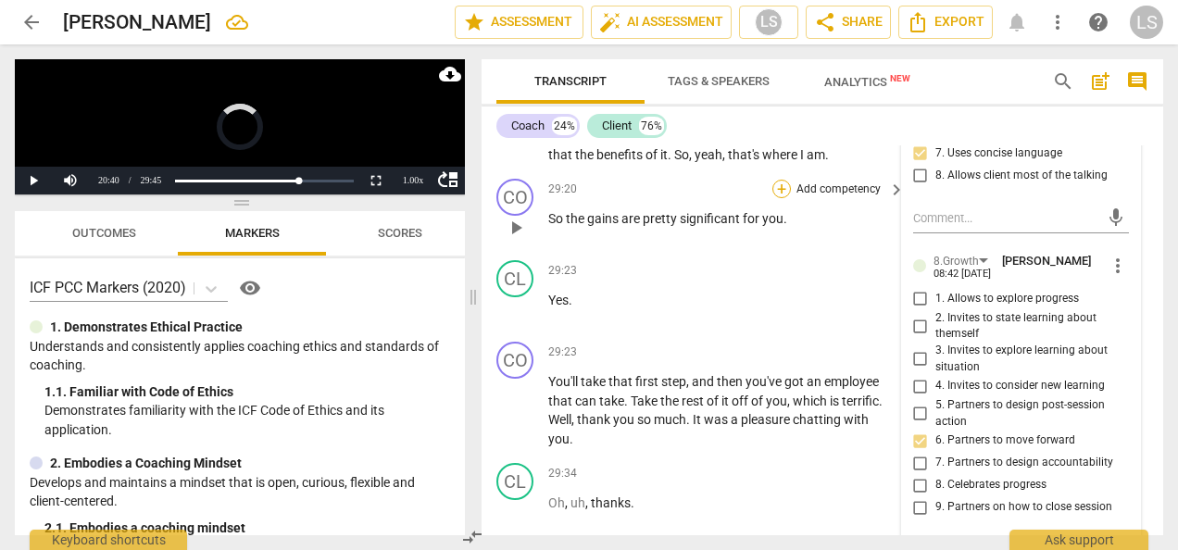
click at [782, 198] on div "+" at bounding box center [781, 189] width 19 height 19
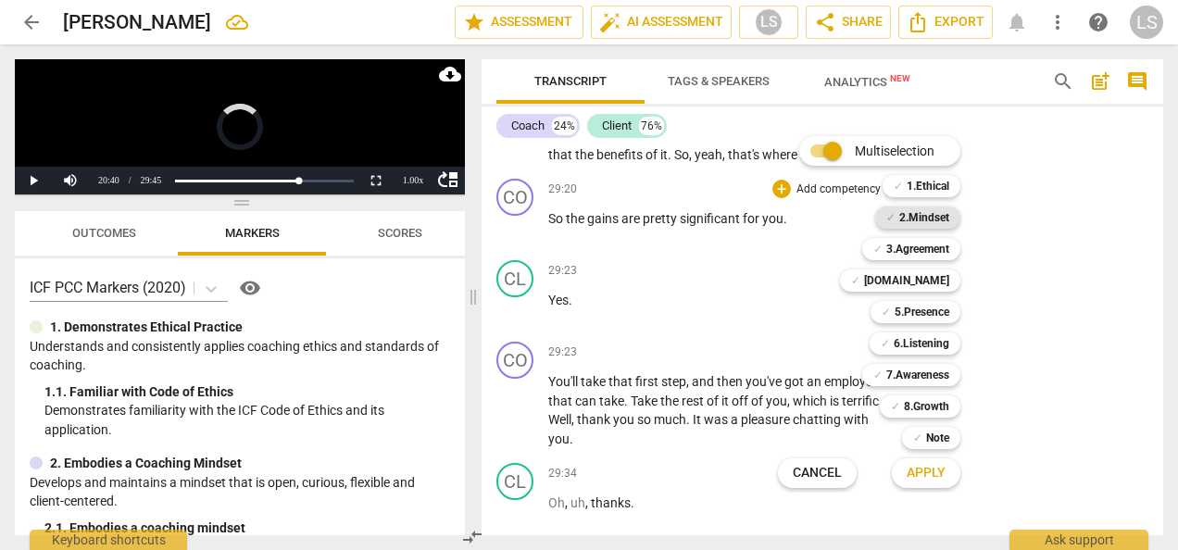
click at [924, 214] on b "2.Mindset" at bounding box center [924, 218] width 50 height 22
click at [925, 372] on b "7.Awareness" at bounding box center [917, 375] width 63 height 22
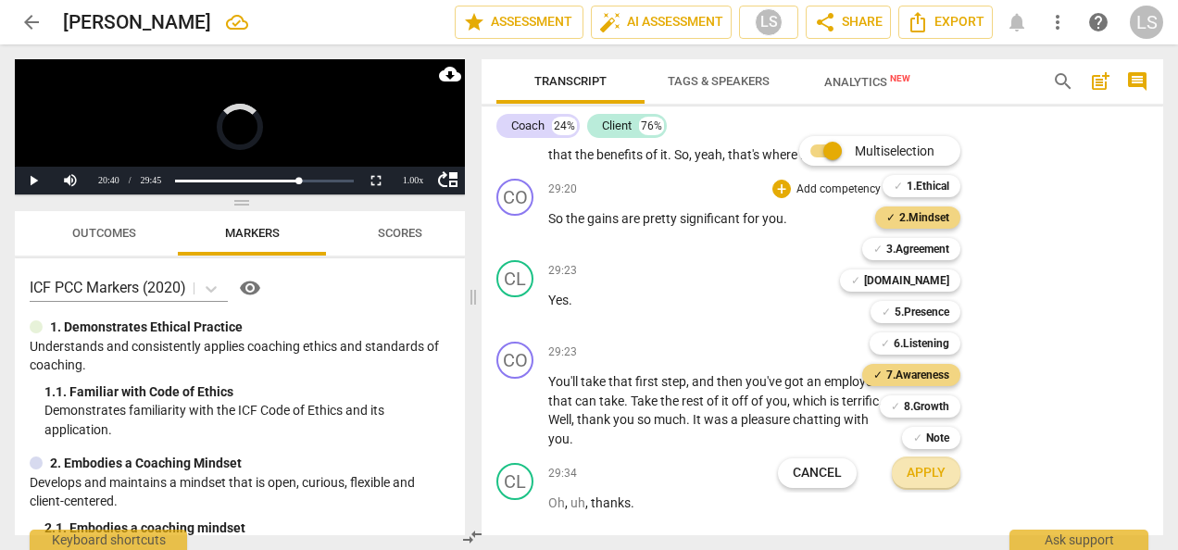
click at [925, 480] on span "Apply" at bounding box center [926, 473] width 39 height 19
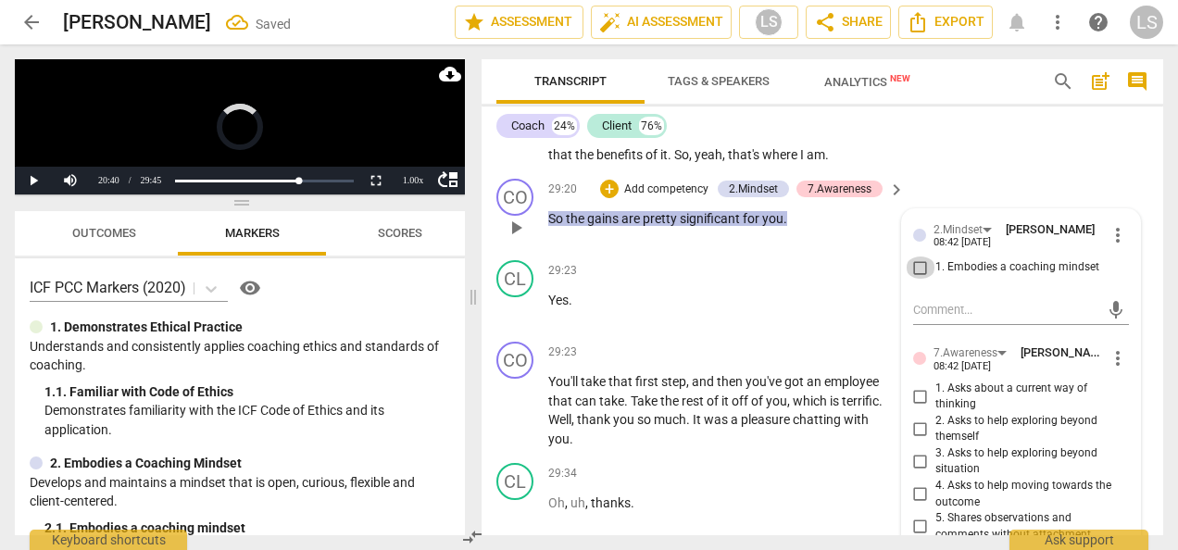
click at [911, 279] on input "1. Embodies a coaching mindset" at bounding box center [921, 268] width 30 height 22
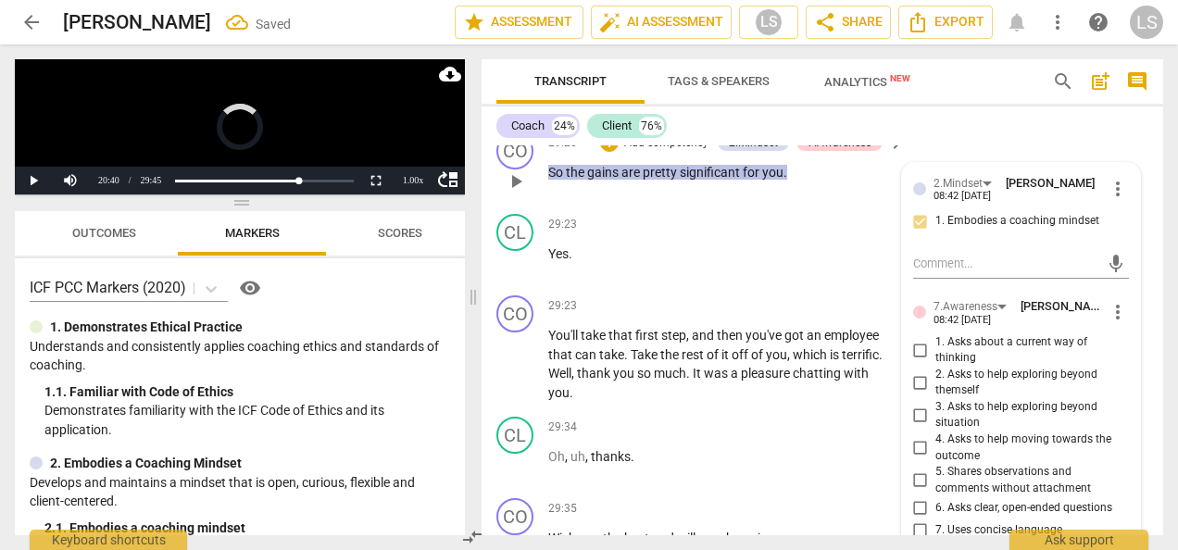
scroll to position [14780, 0]
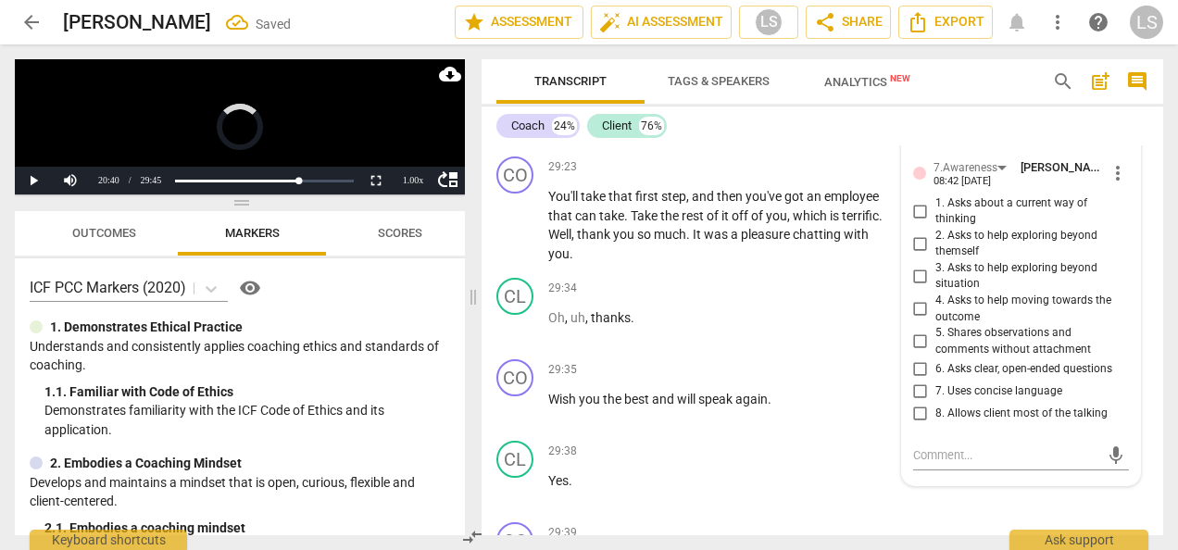
click at [911, 353] on input "5. Shares observations and comments without attachment" at bounding box center [921, 342] width 30 height 22
click at [782, 176] on div "+" at bounding box center [781, 166] width 19 height 19
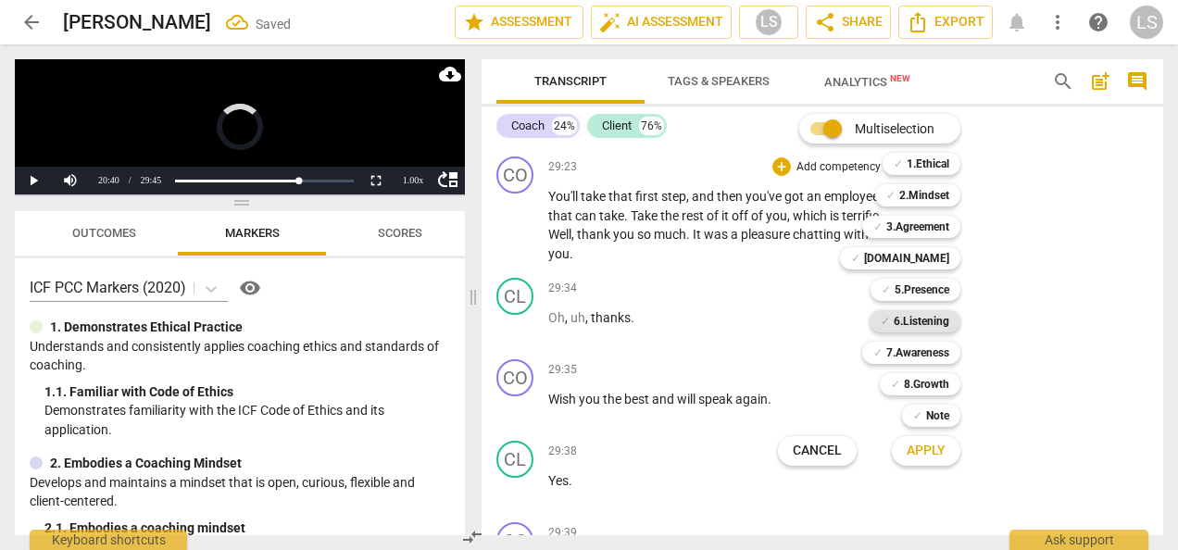
click at [910, 321] on b "6.Listening" at bounding box center [922, 321] width 56 height 22
click at [925, 455] on span "Apply" at bounding box center [926, 451] width 39 height 19
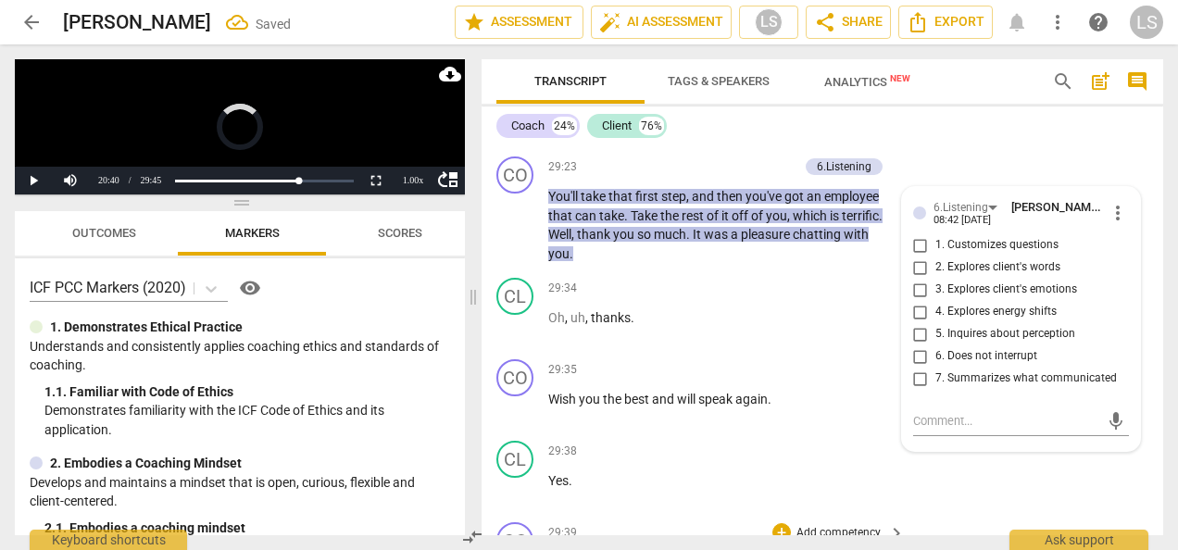
scroll to position [14984, 0]
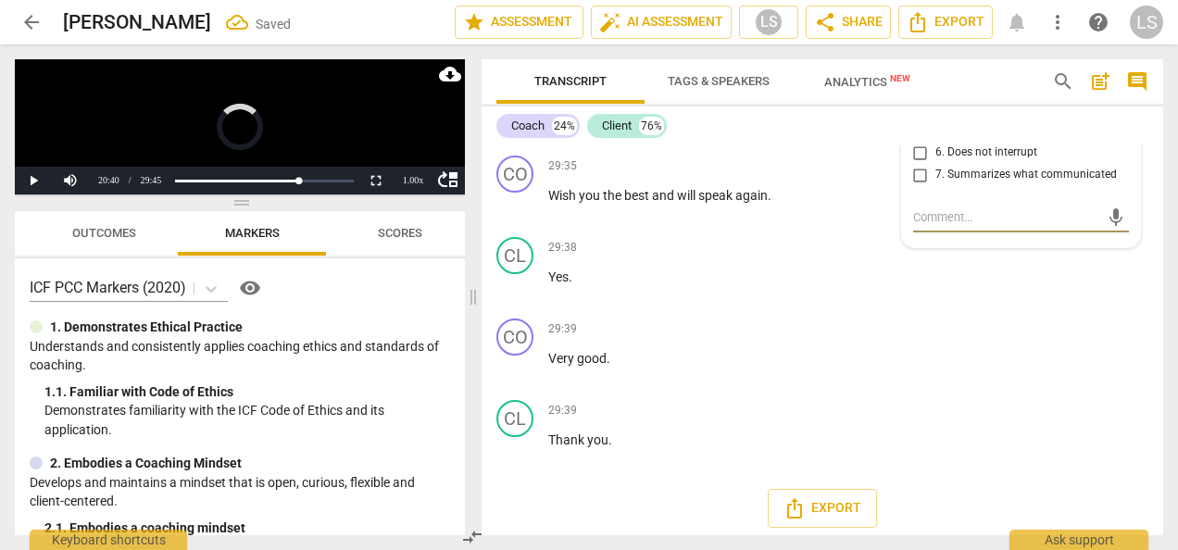
drag, startPoint x: 915, startPoint y: 296, endPoint x: 926, endPoint y: 296, distance: 11.1
click at [915, 186] on input "7. Summarizes what communicated" at bounding box center [921, 175] width 30 height 22
click at [958, 22] on span "Export" at bounding box center [946, 22] width 78 height 22
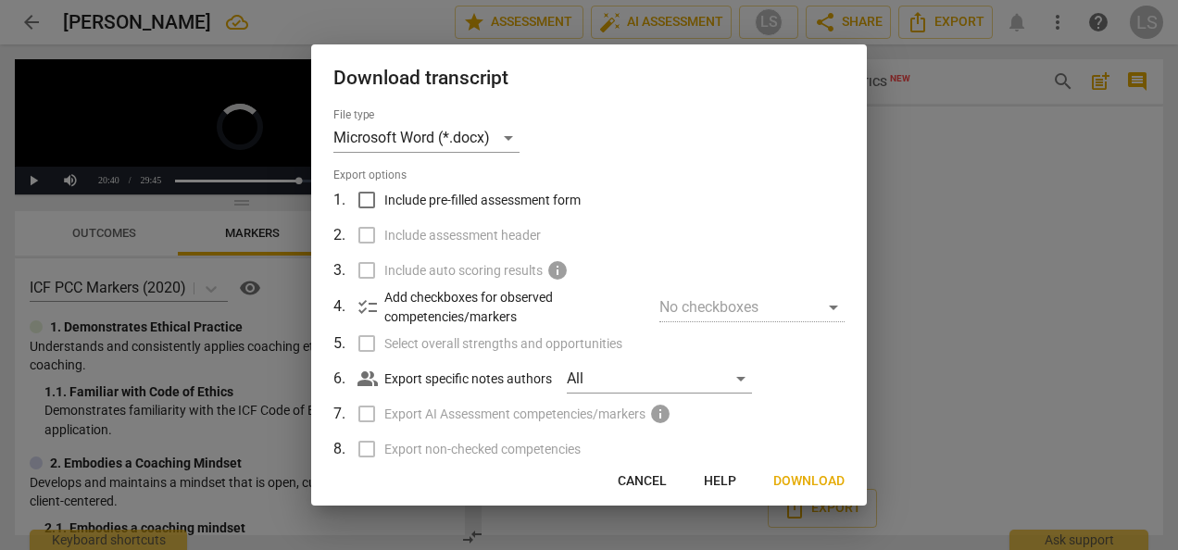
click at [367, 194] on input "Include pre-filled assessment form" at bounding box center [366, 199] width 35 height 35
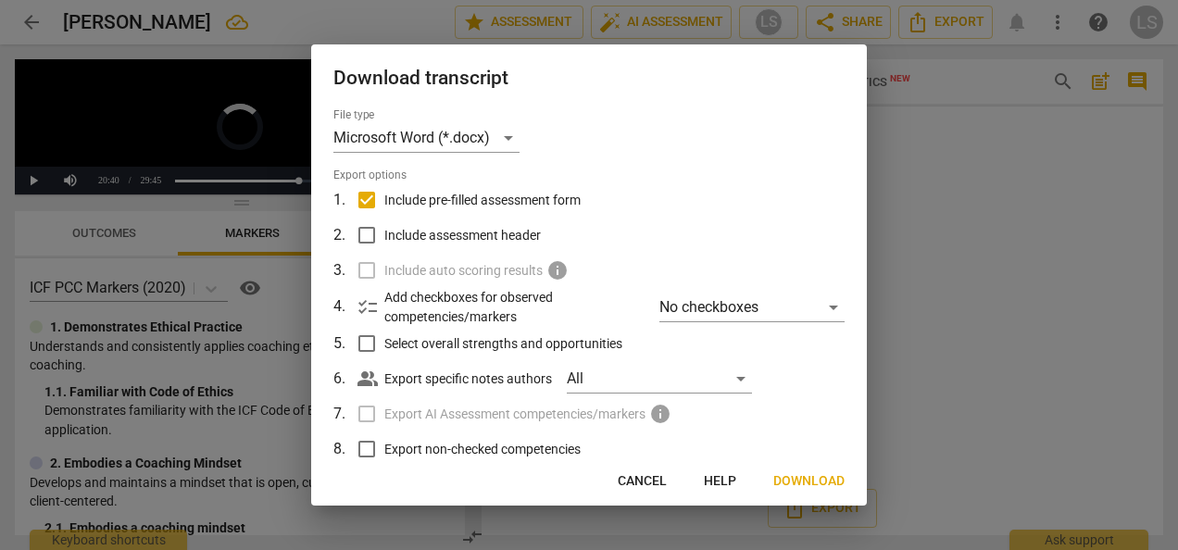
click at [359, 237] on input "Include assessment header" at bounding box center [366, 235] width 35 height 35
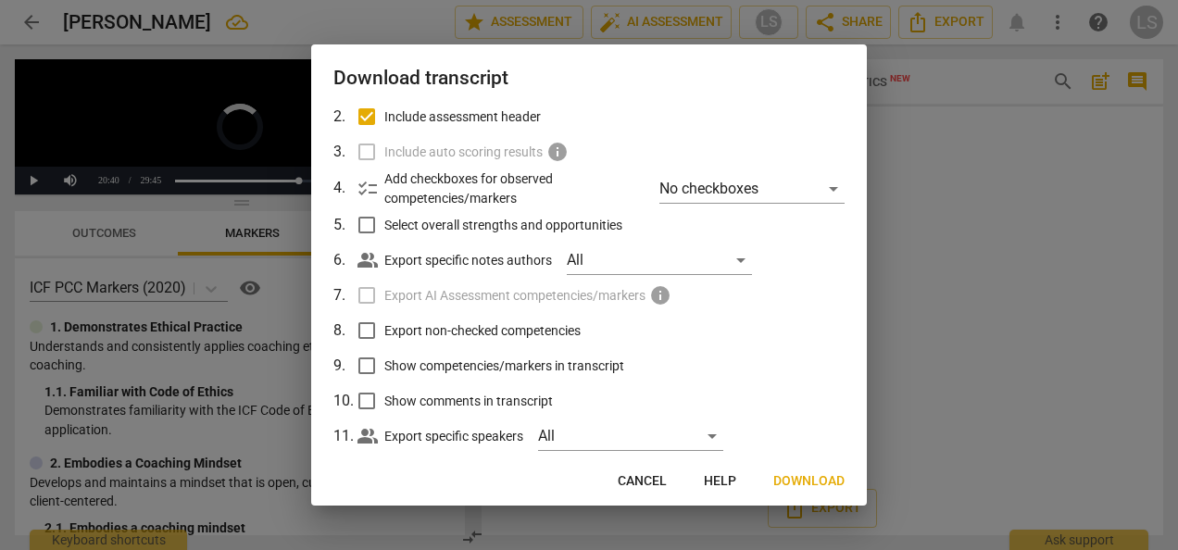
scroll to position [152, 0]
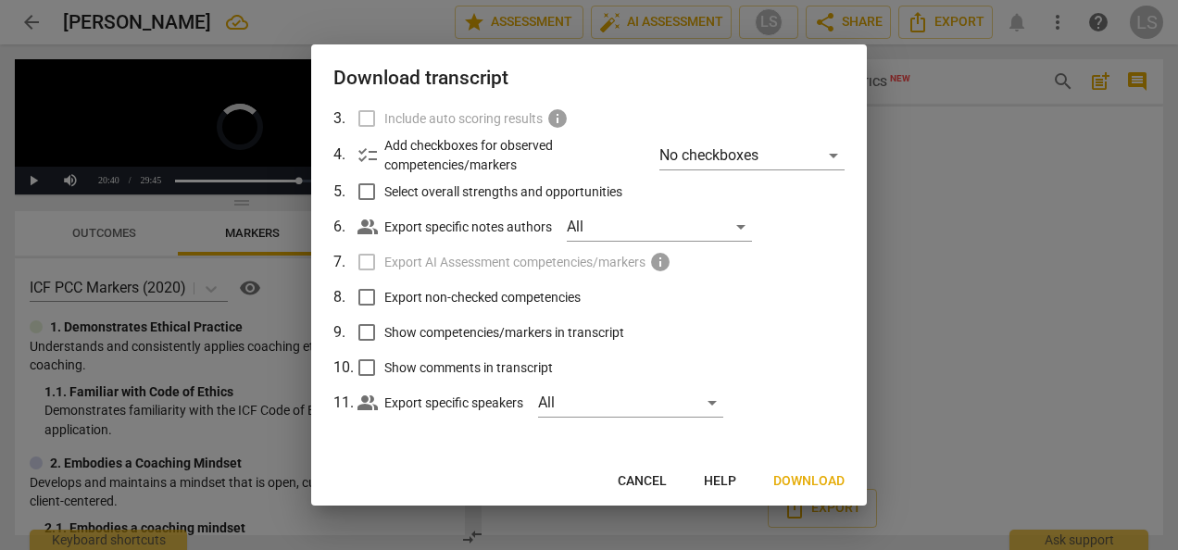
click at [366, 295] on input "Export non-checked competencies" at bounding box center [366, 297] width 35 height 35
click at [364, 332] on input "Show competencies/markers in transcript" at bounding box center [366, 332] width 35 height 35
drag, startPoint x: 361, startPoint y: 363, endPoint x: 392, endPoint y: 365, distance: 30.6
click at [361, 363] on input "Show comments in transcript" at bounding box center [366, 367] width 35 height 35
click at [821, 482] on span "Download" at bounding box center [808, 481] width 71 height 19
